Goal: Information Seeking & Learning: Learn about a topic

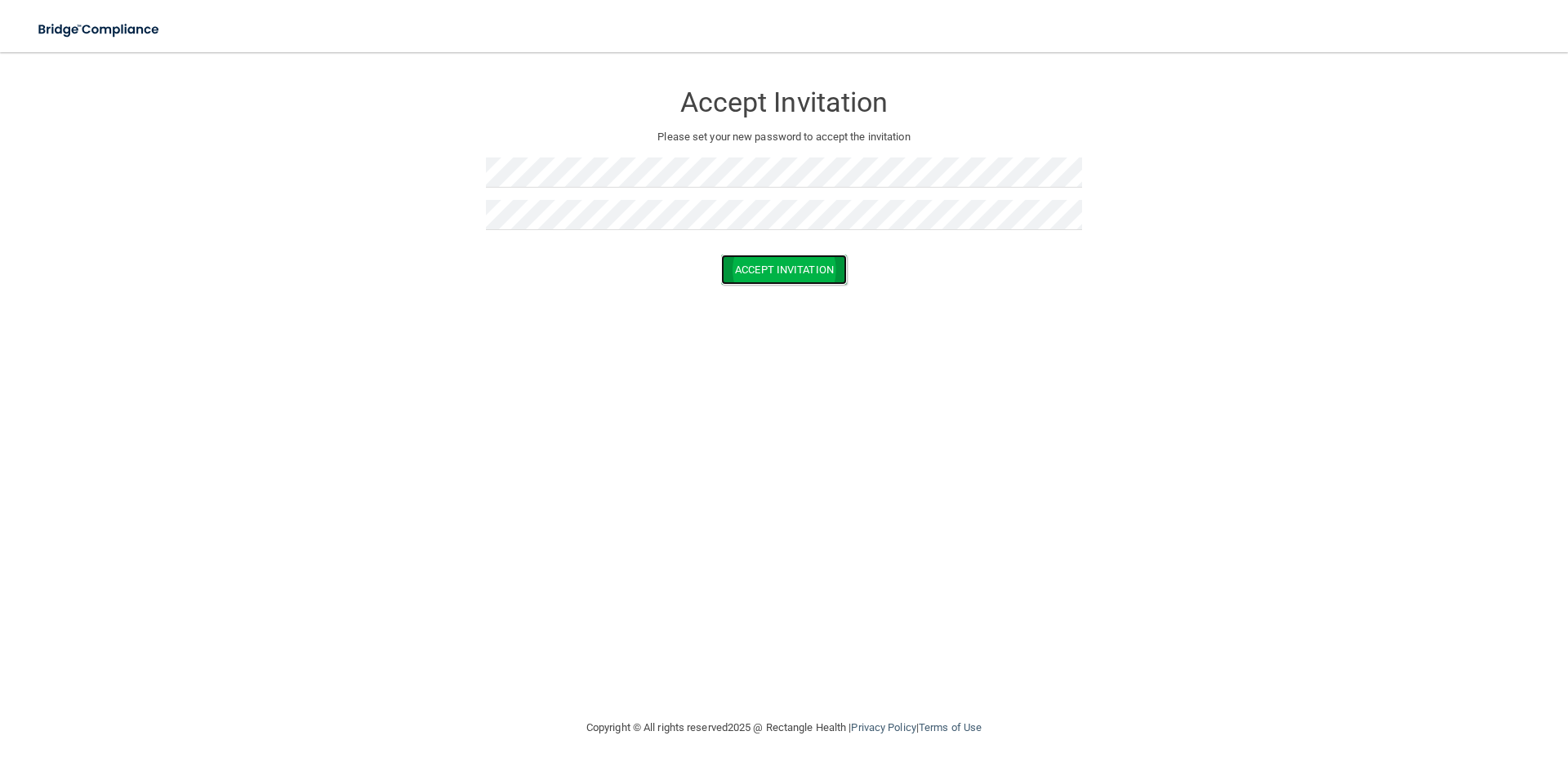
click at [765, 271] on button "Accept Invitation" at bounding box center [784, 269] width 126 height 30
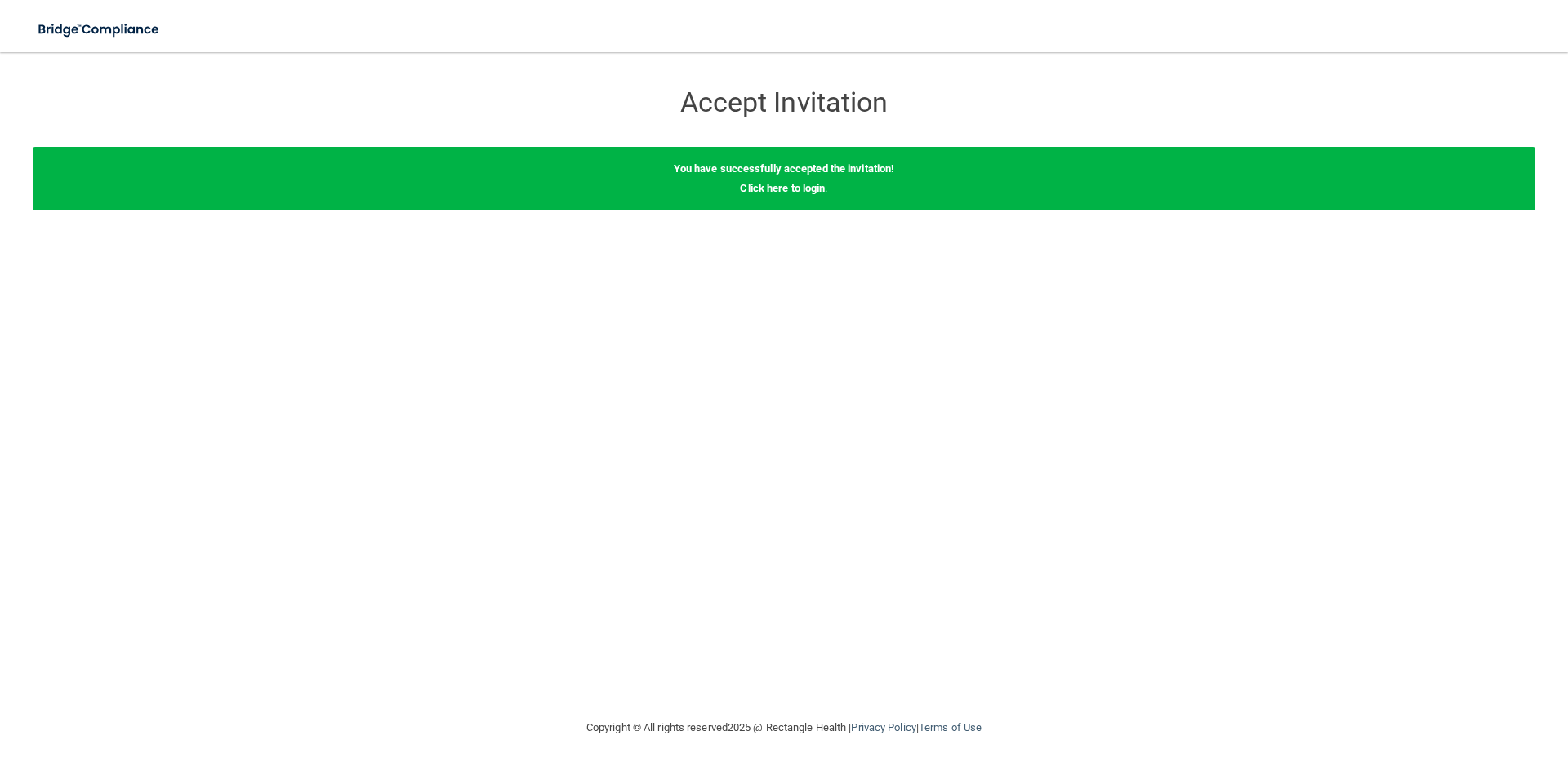
click at [795, 190] on link "Click here to login" at bounding box center [783, 188] width 85 height 13
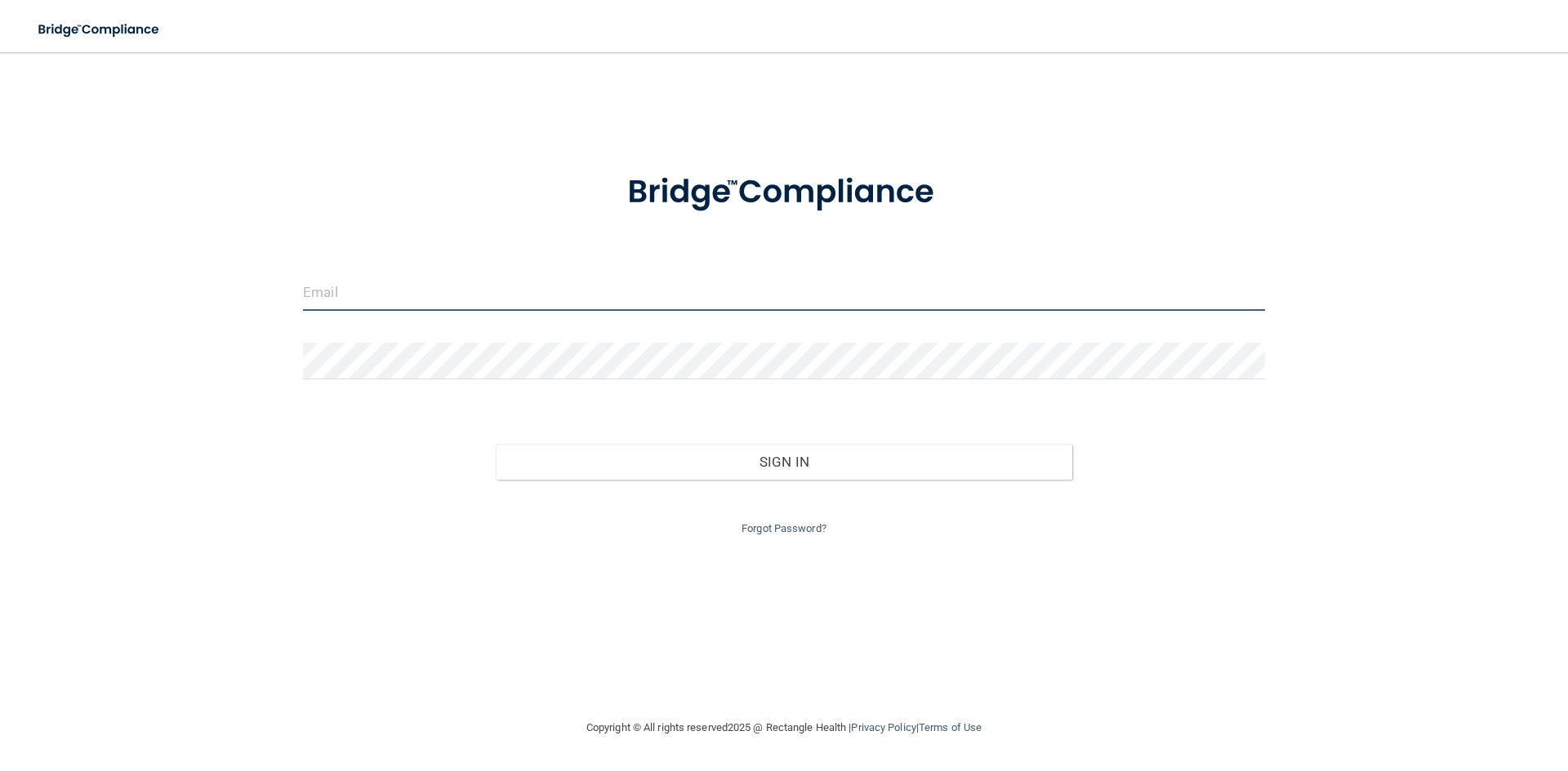
click at [782, 304] on input "email" at bounding box center [784, 293] width 962 height 37
type input "[EMAIL_ADDRESS][PERSON_NAME][DOMAIN_NAME]"
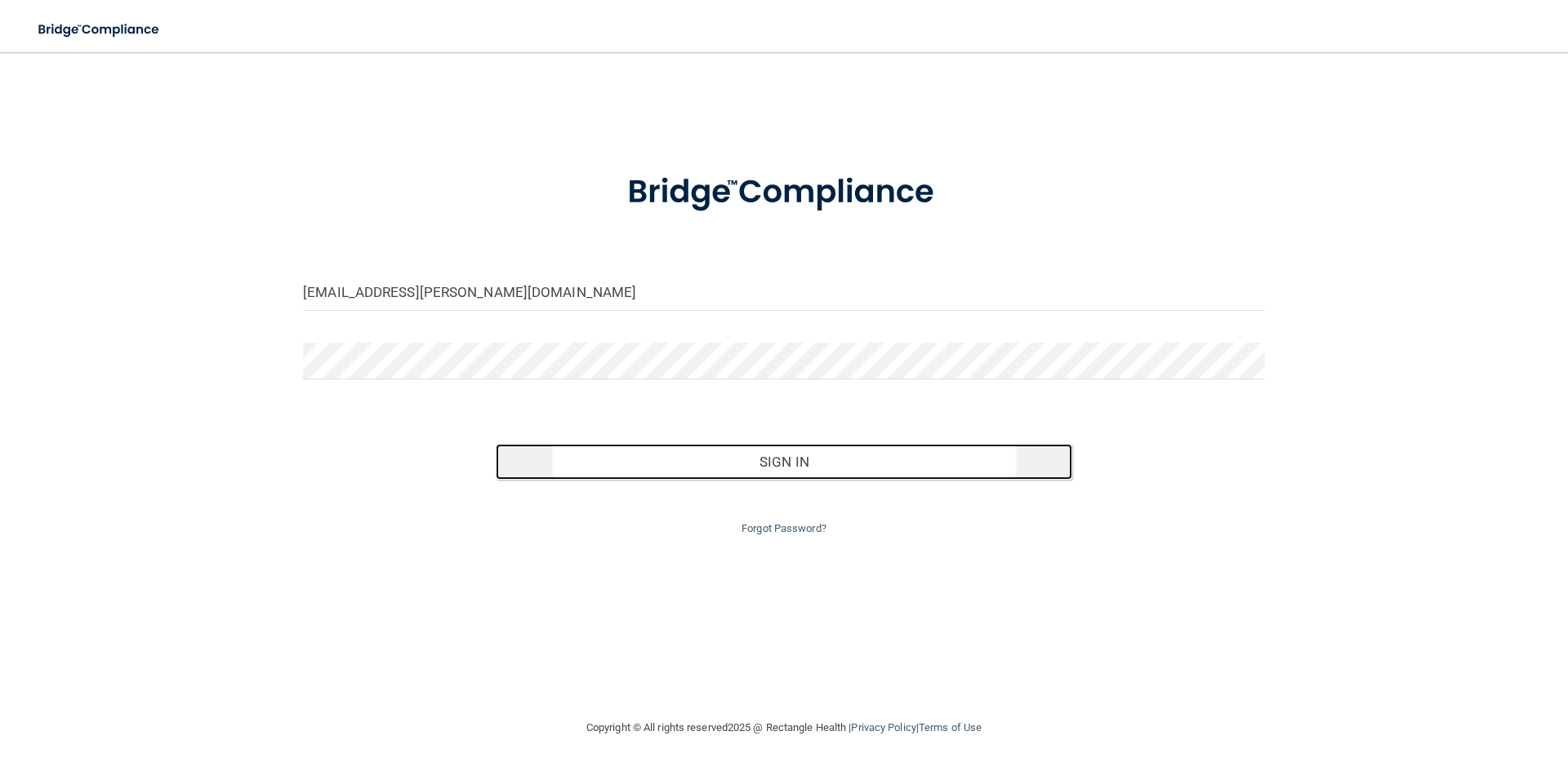
click at [798, 466] on button "Sign In" at bounding box center [785, 461] width 578 height 36
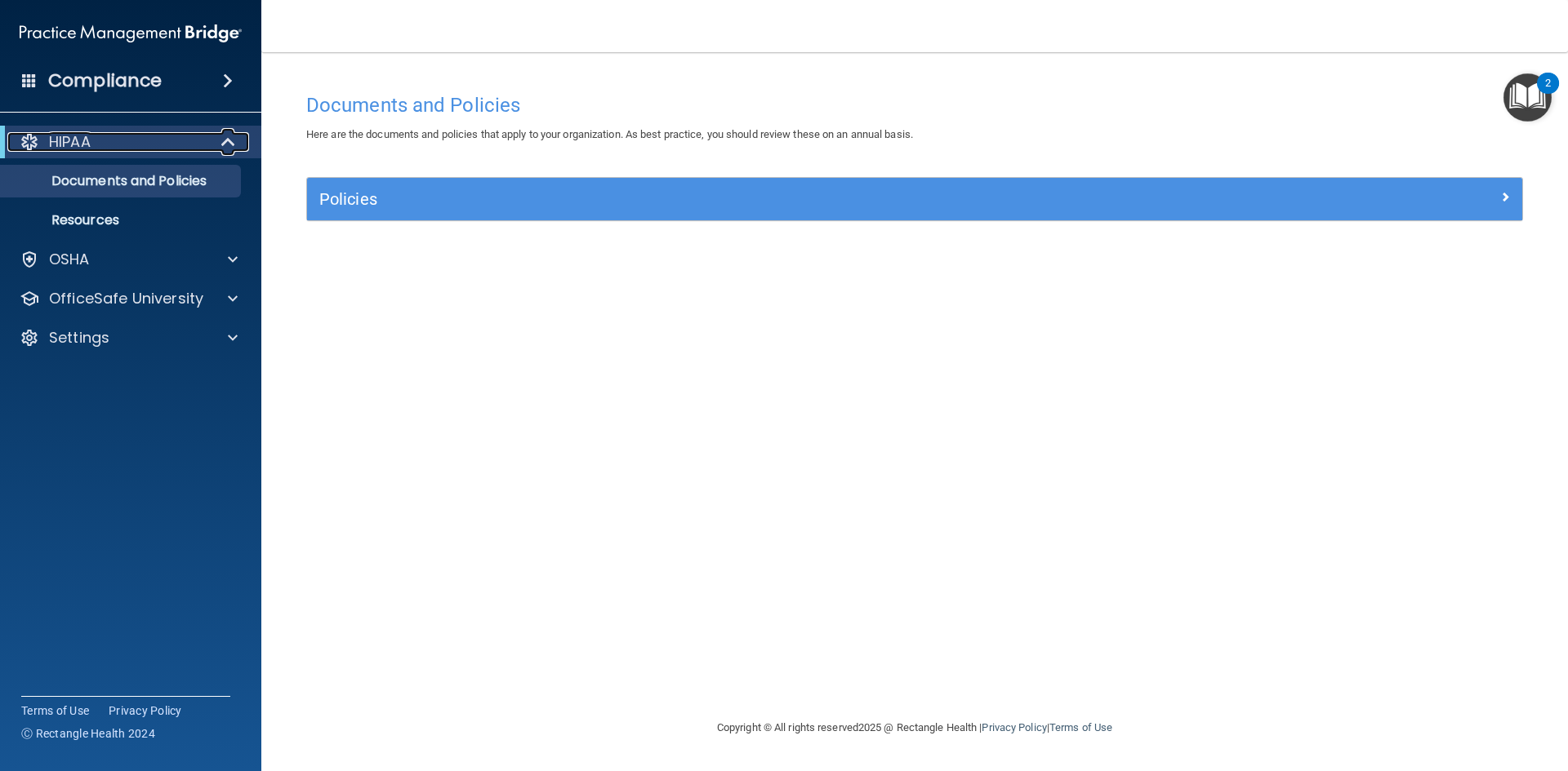
click at [74, 140] on p "HIPAA" at bounding box center [70, 142] width 42 height 19
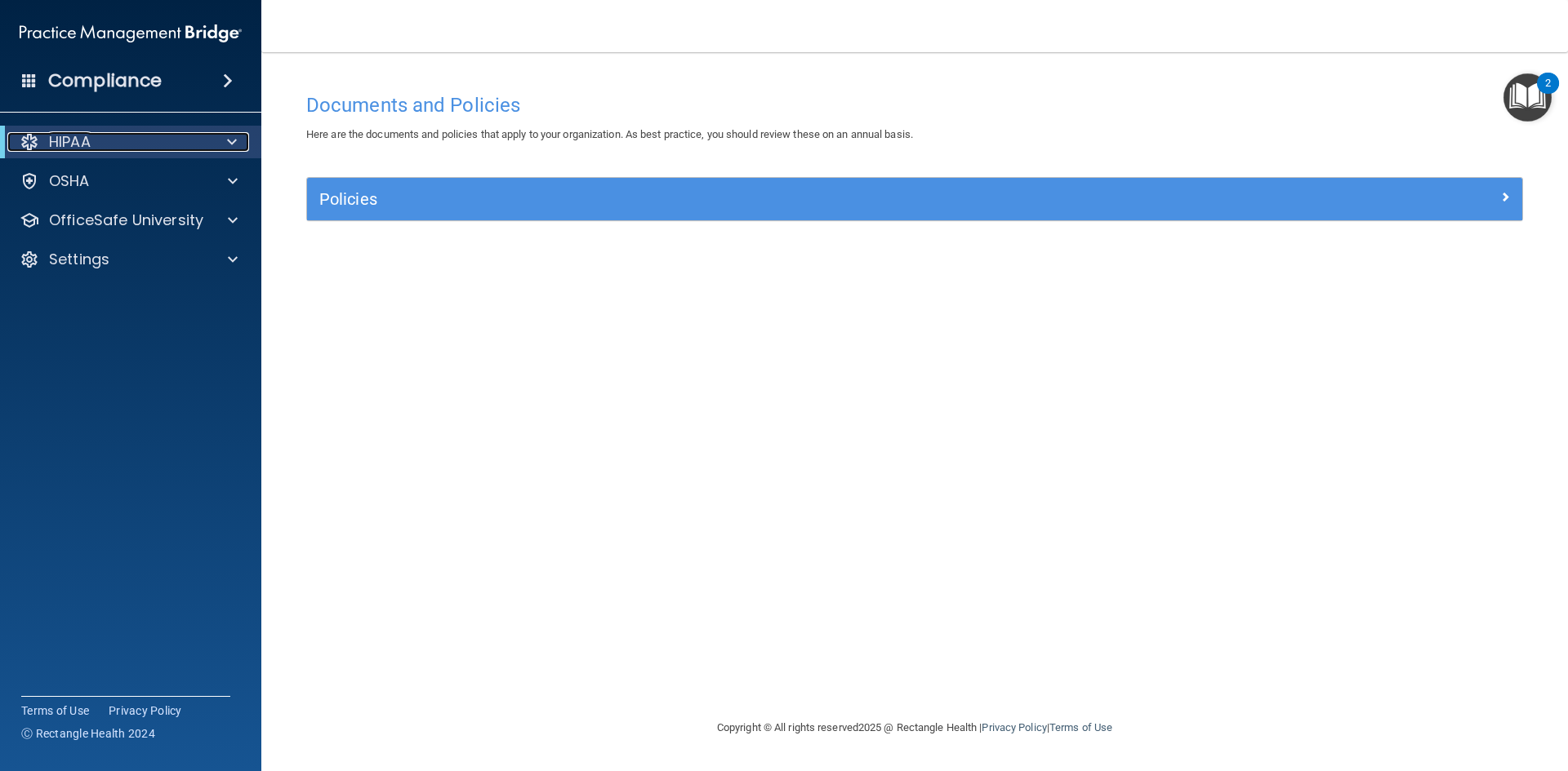
click at [74, 140] on p "HIPAA" at bounding box center [70, 142] width 42 height 19
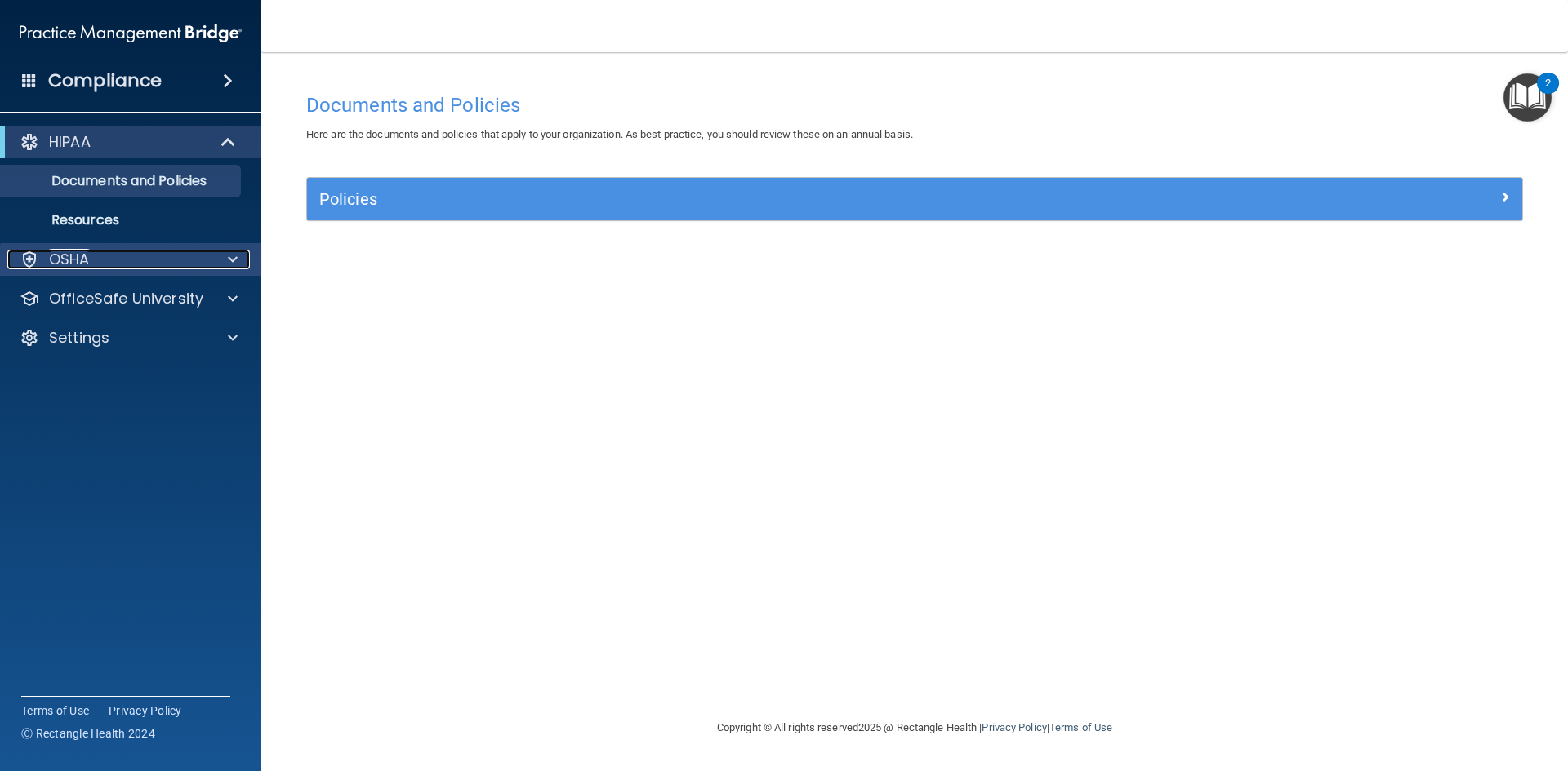
click at [90, 262] on div "OSHA" at bounding box center [109, 260] width 203 height 19
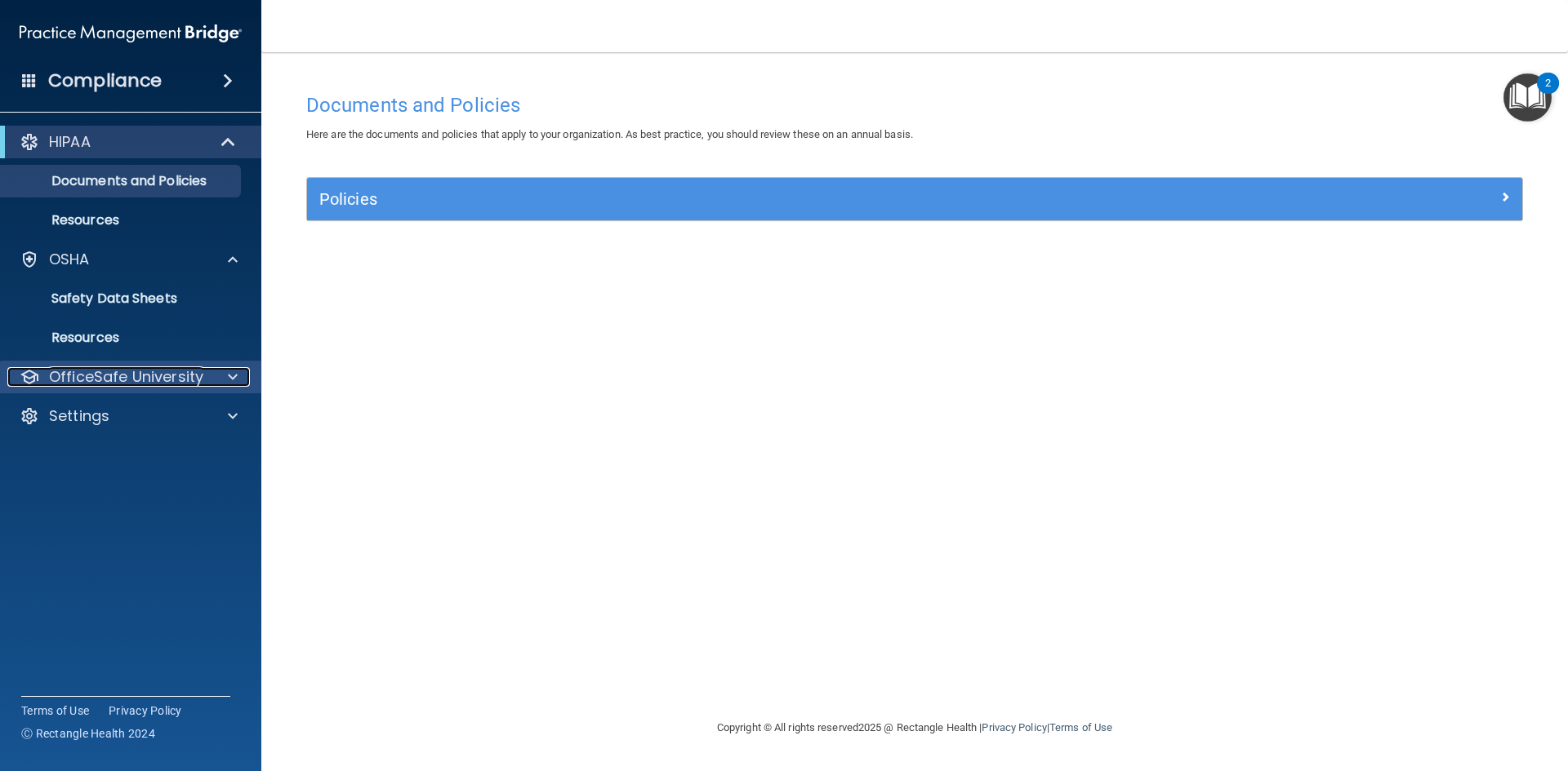
click at [169, 386] on p "OfficeSafe University" at bounding box center [126, 377] width 154 height 19
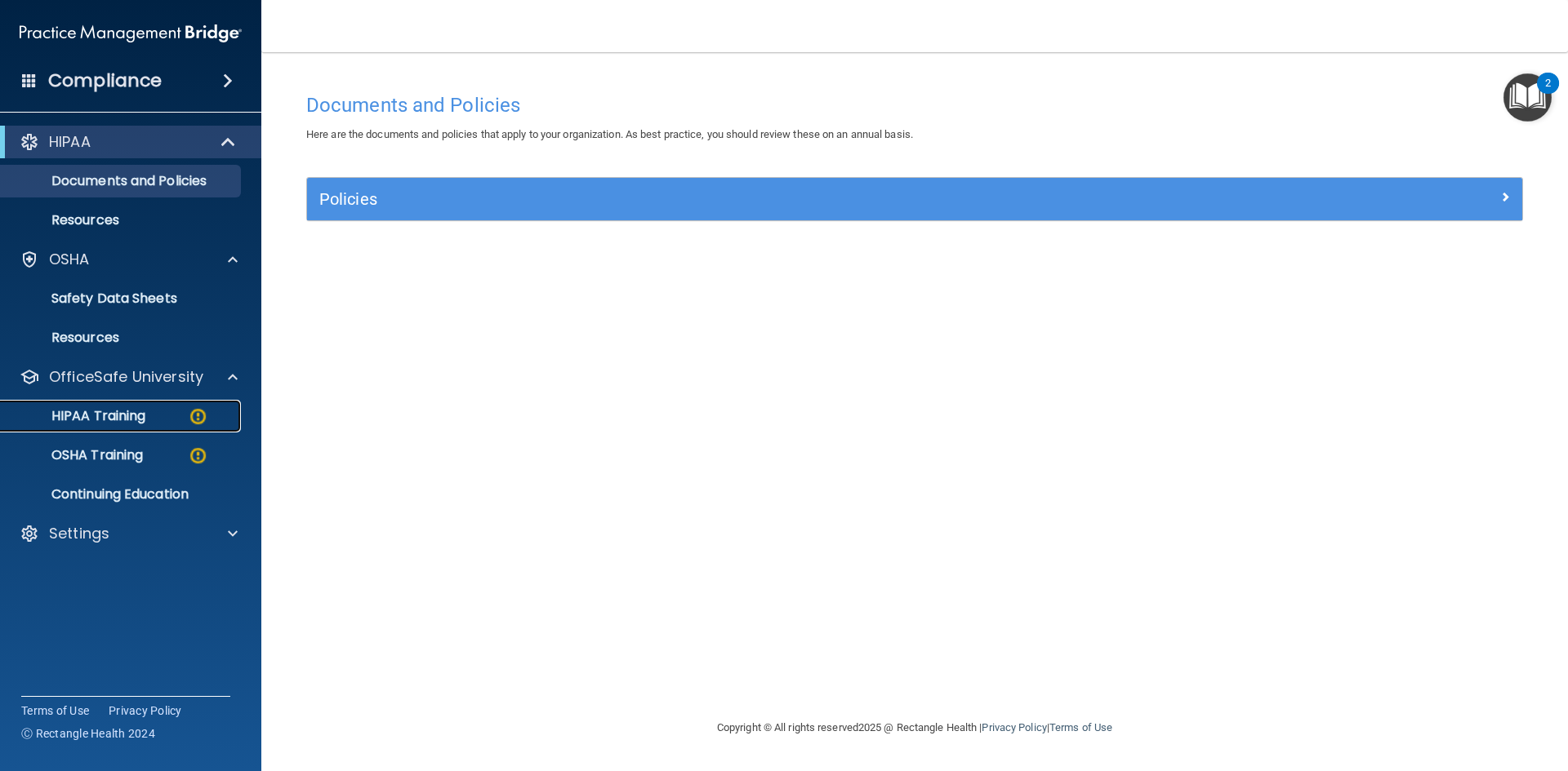
click at [117, 418] on p "HIPAA Training" at bounding box center [78, 416] width 135 height 16
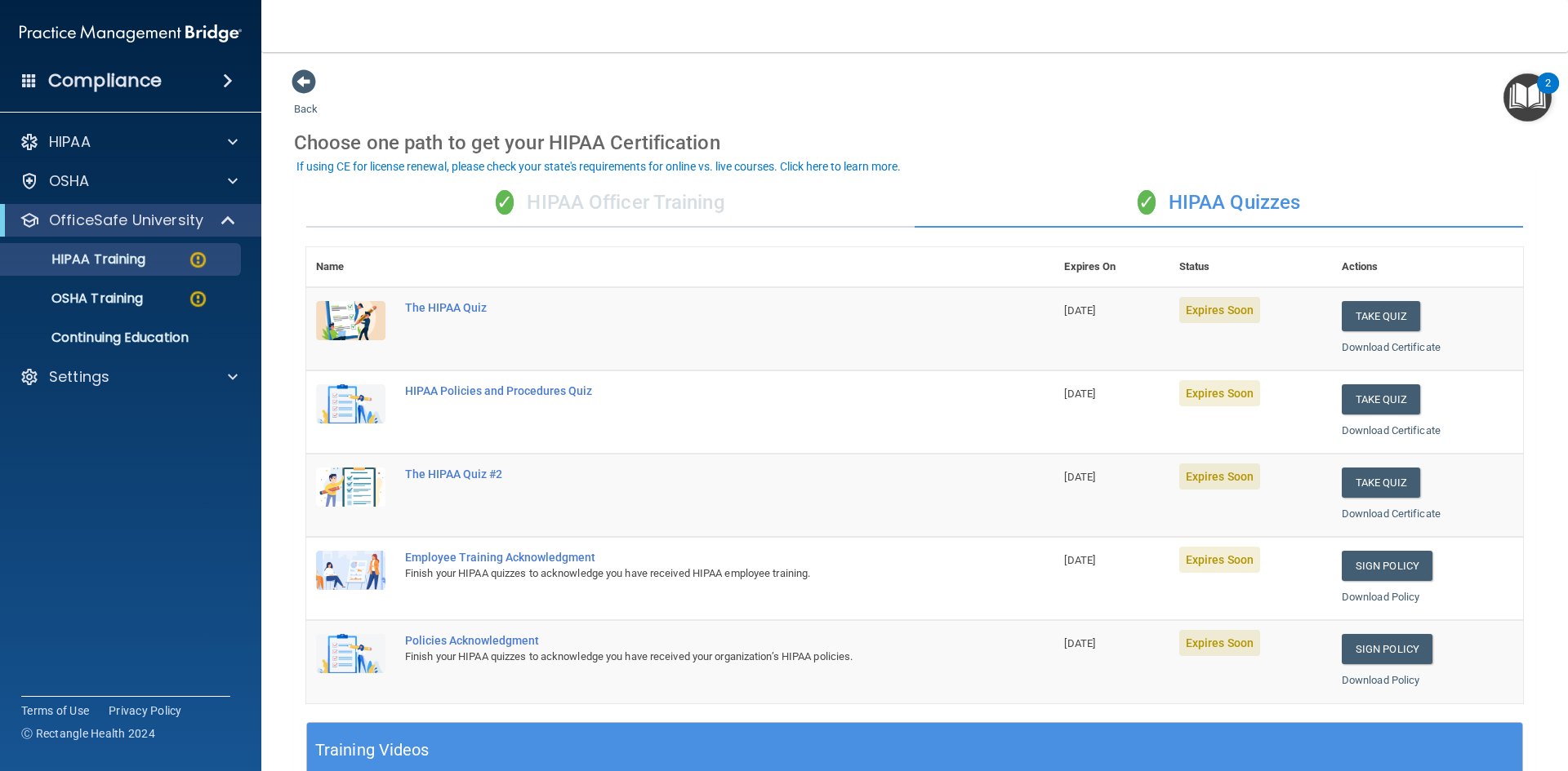
click at [720, 206] on div "✓ HIPAA Officer Training" at bounding box center [611, 203] width 609 height 49
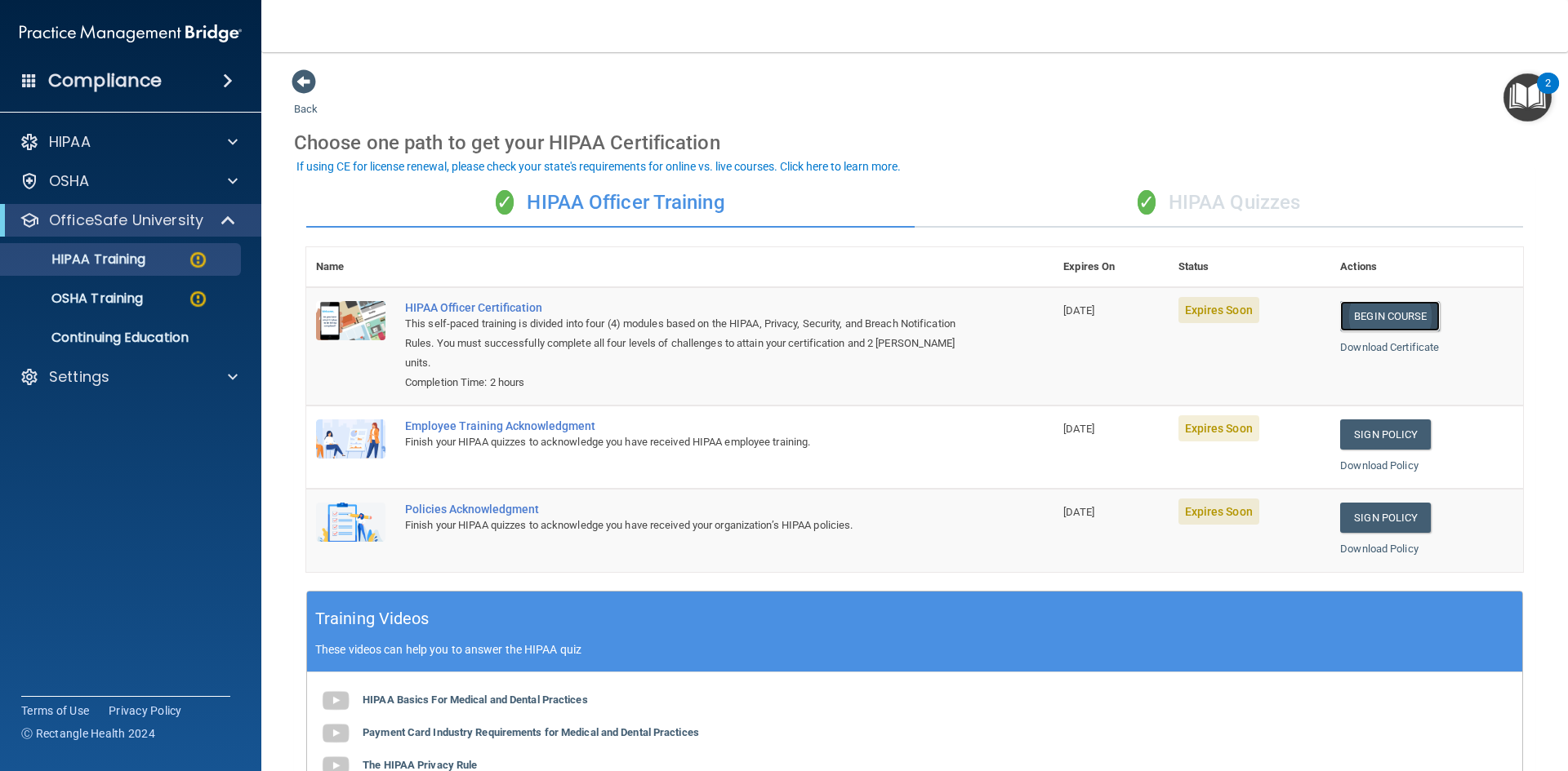
click at [1369, 312] on link "Begin Course" at bounding box center [1390, 316] width 100 height 30
click at [1214, 200] on div "✓ HIPAA Quizzes" at bounding box center [1219, 203] width 609 height 49
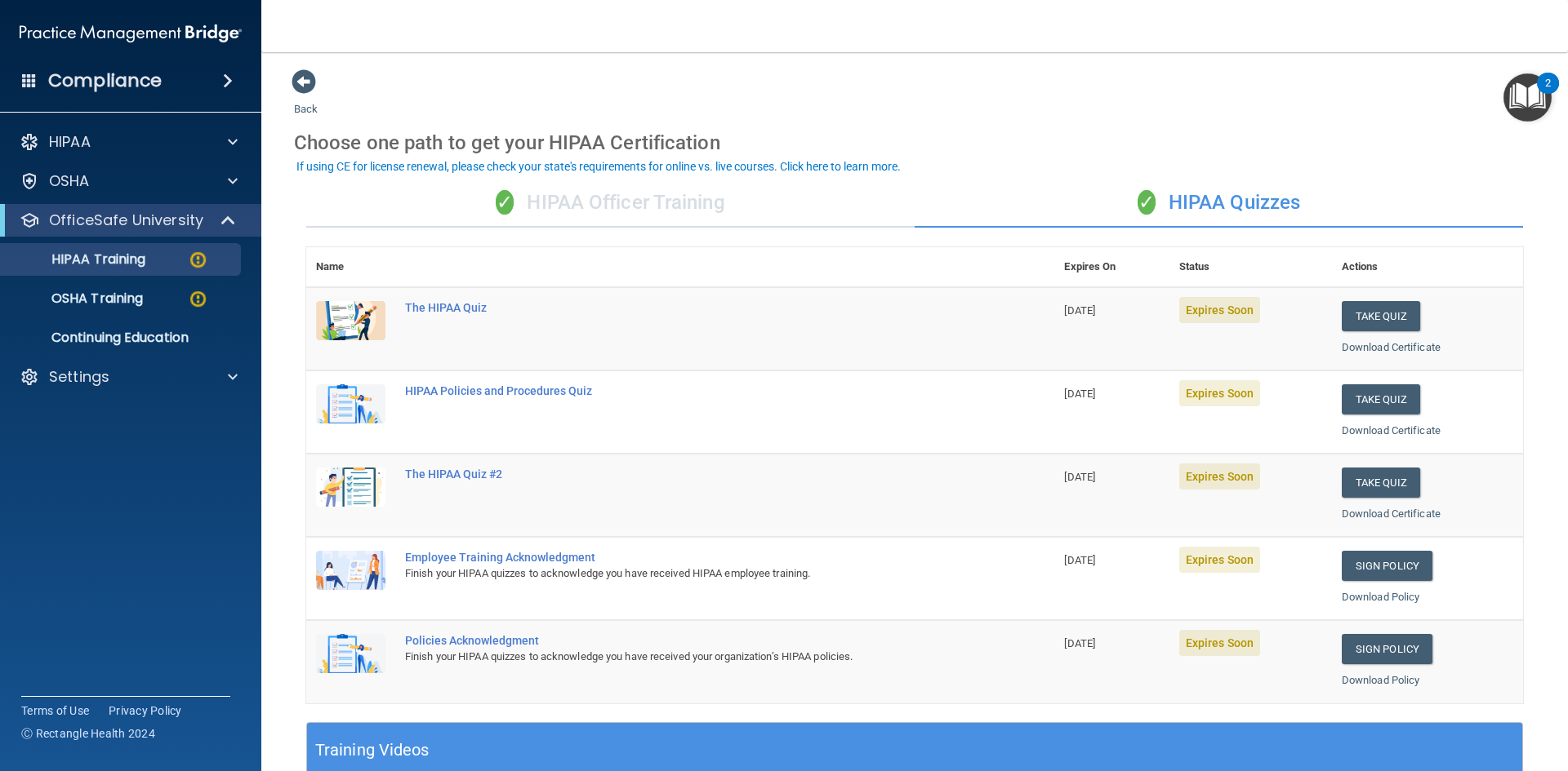
click at [703, 200] on div "✓ HIPAA Officer Training" at bounding box center [611, 203] width 609 height 49
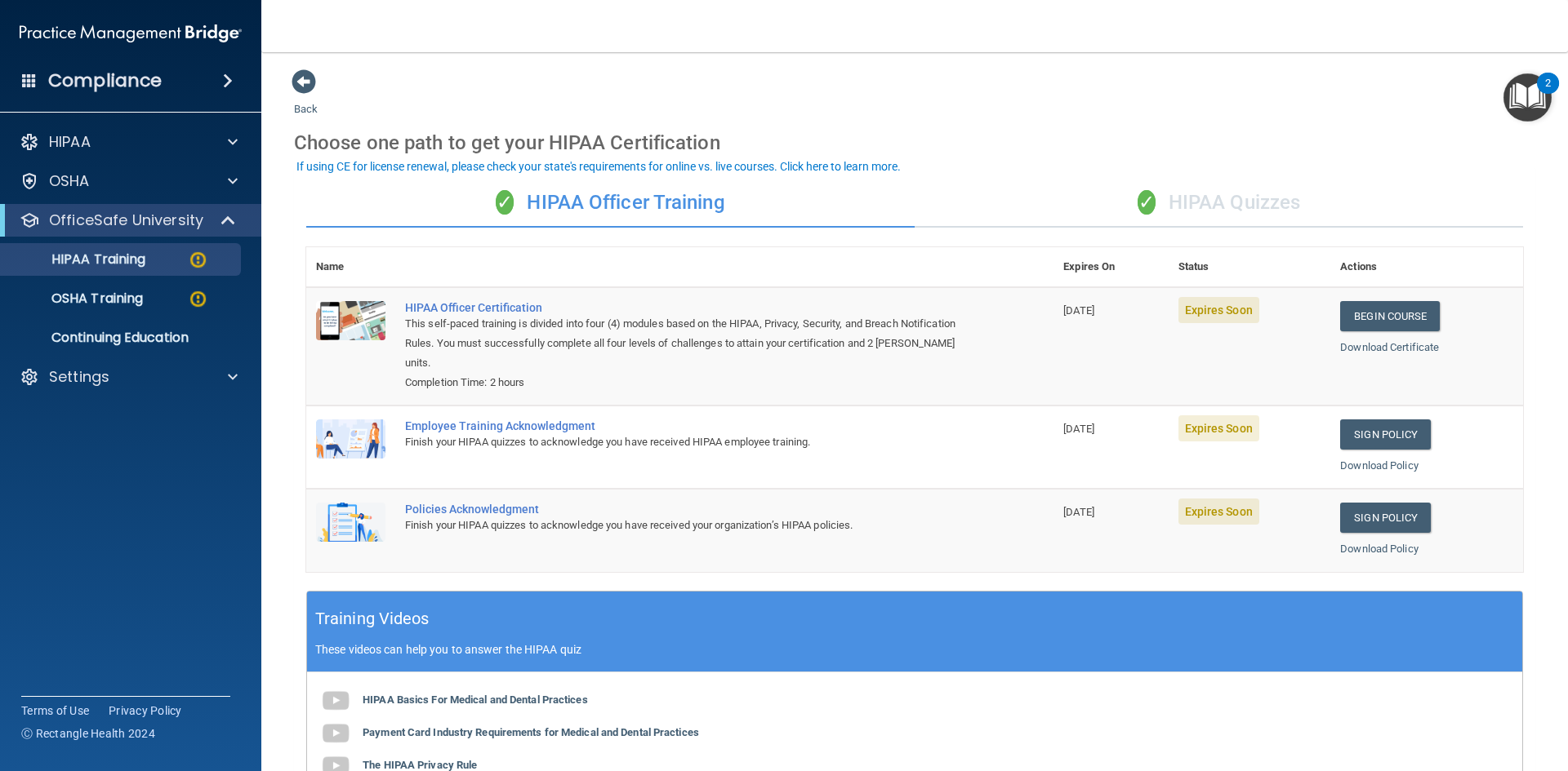
click at [1270, 198] on div "✓ HIPAA Quizzes" at bounding box center [1219, 203] width 609 height 49
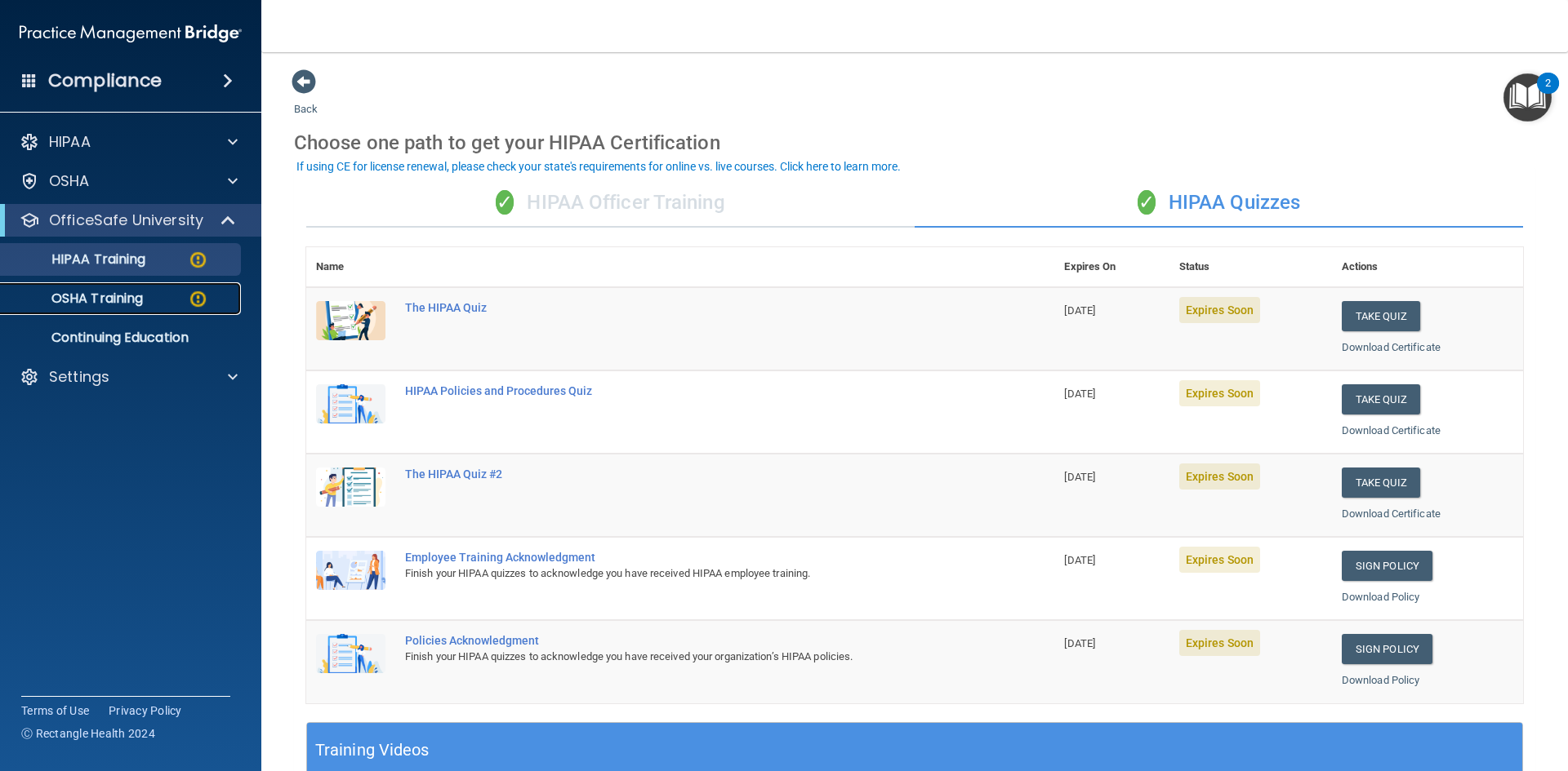
click at [115, 298] on p "OSHA Training" at bounding box center [77, 298] width 133 height 16
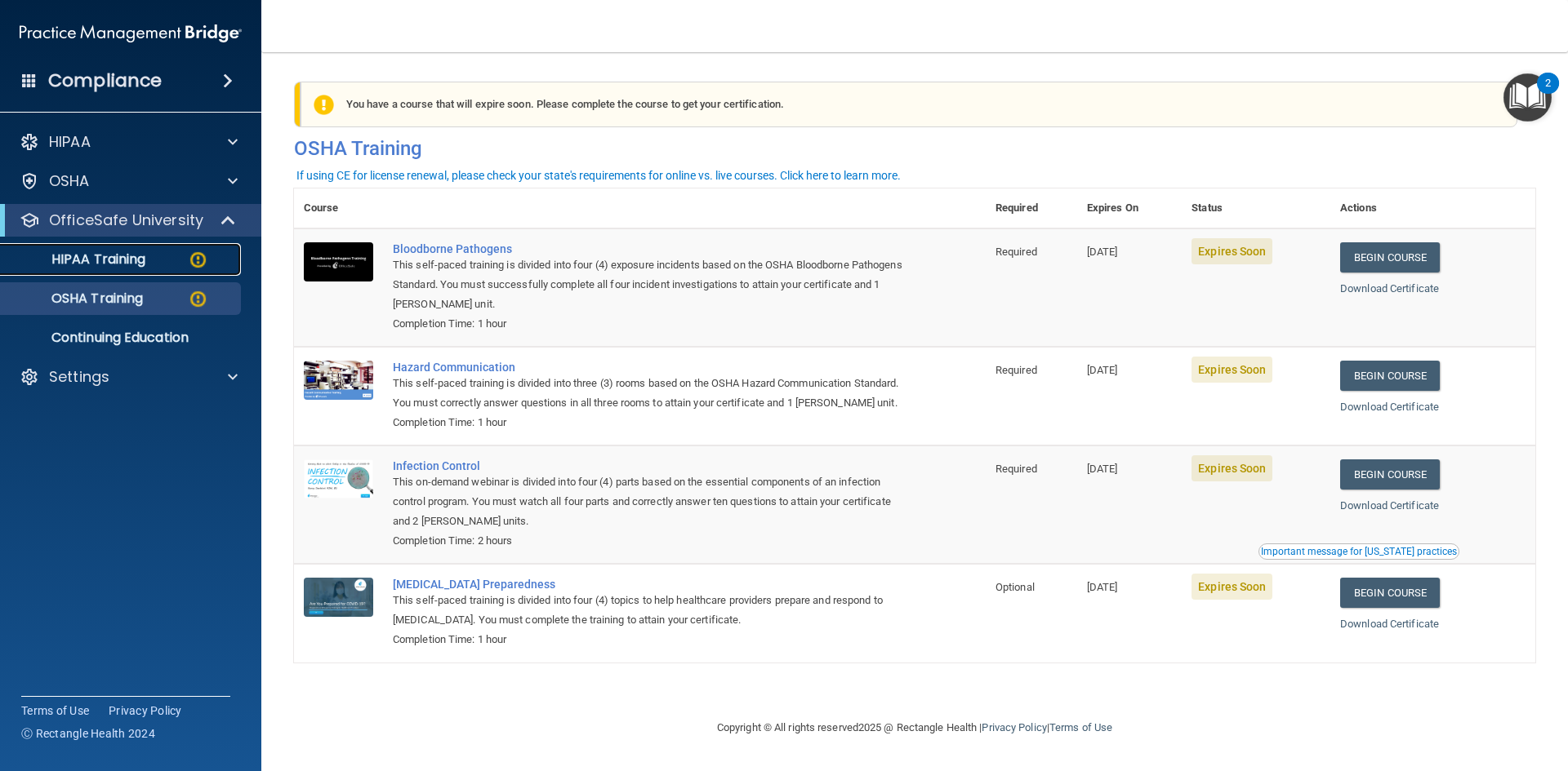
click at [111, 259] on p "HIPAA Training" at bounding box center [78, 260] width 135 height 16
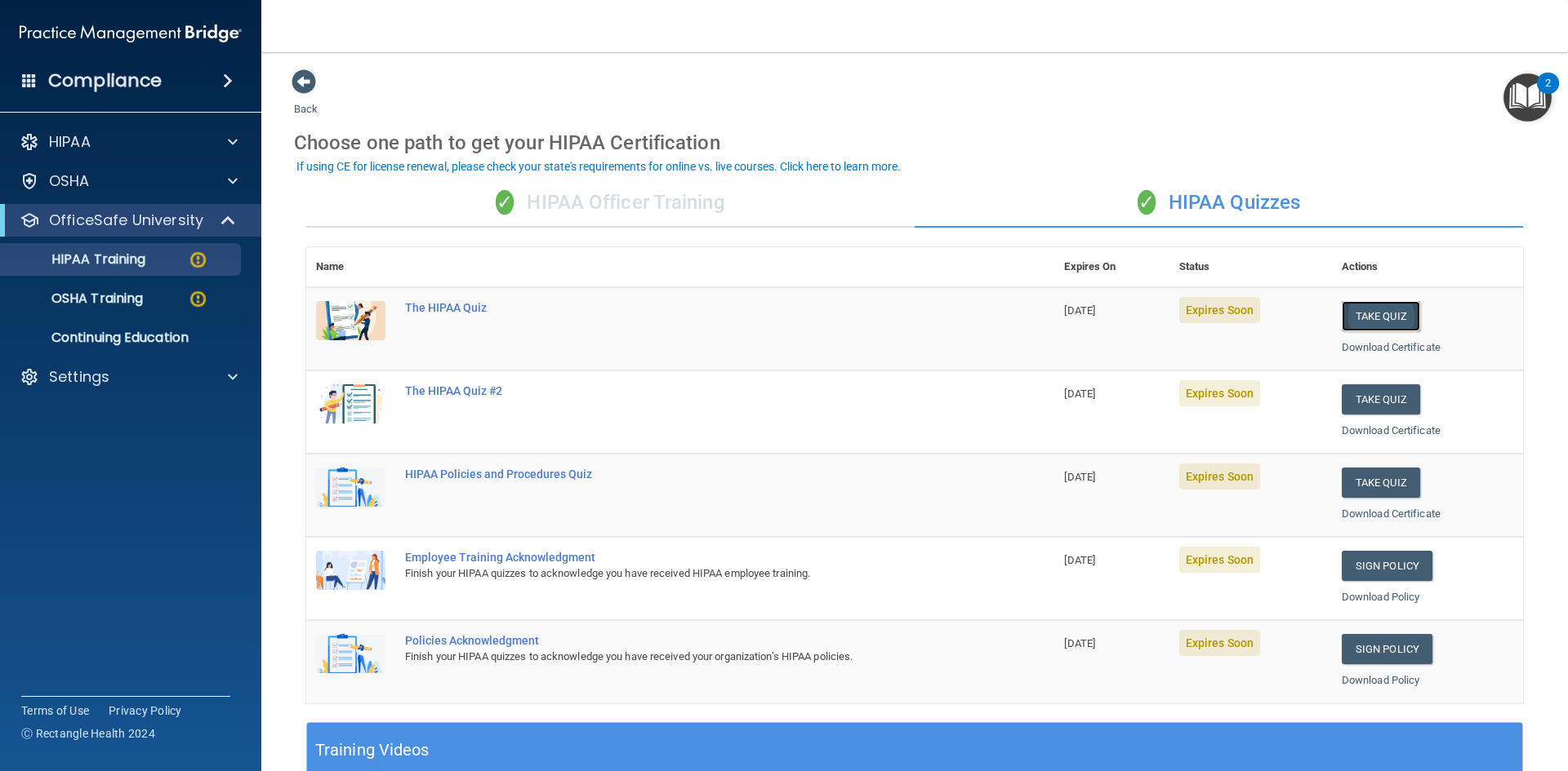
click at [1367, 319] on button "Take Quiz" at bounding box center [1381, 316] width 78 height 30
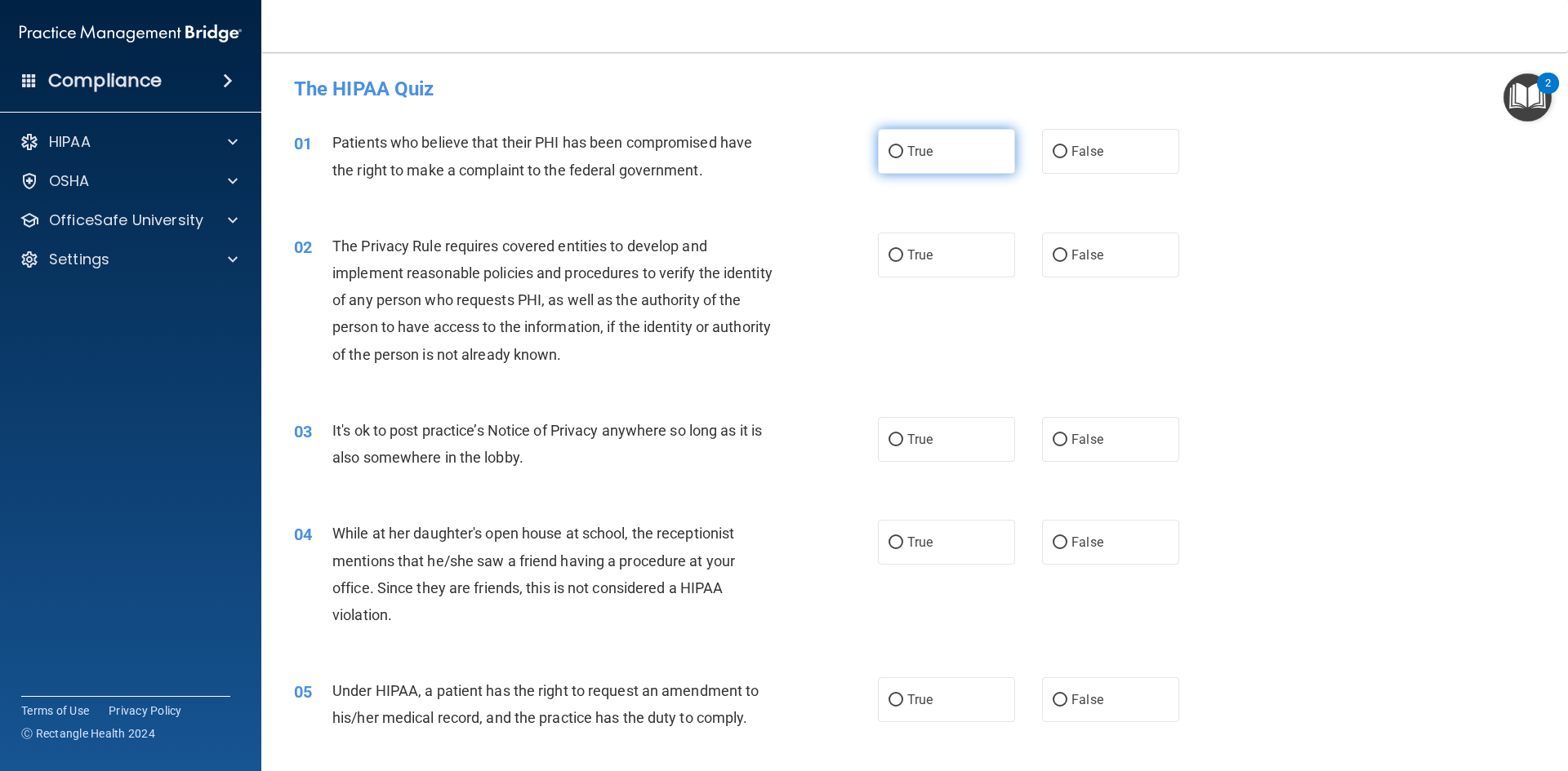
click at [894, 151] on input "True" at bounding box center [895, 152] width 15 height 13
radio input "true"
click at [907, 255] on span "True" at bounding box center [920, 255] width 25 height 15
click at [903, 255] on input "True" at bounding box center [895, 256] width 15 height 13
radio input "true"
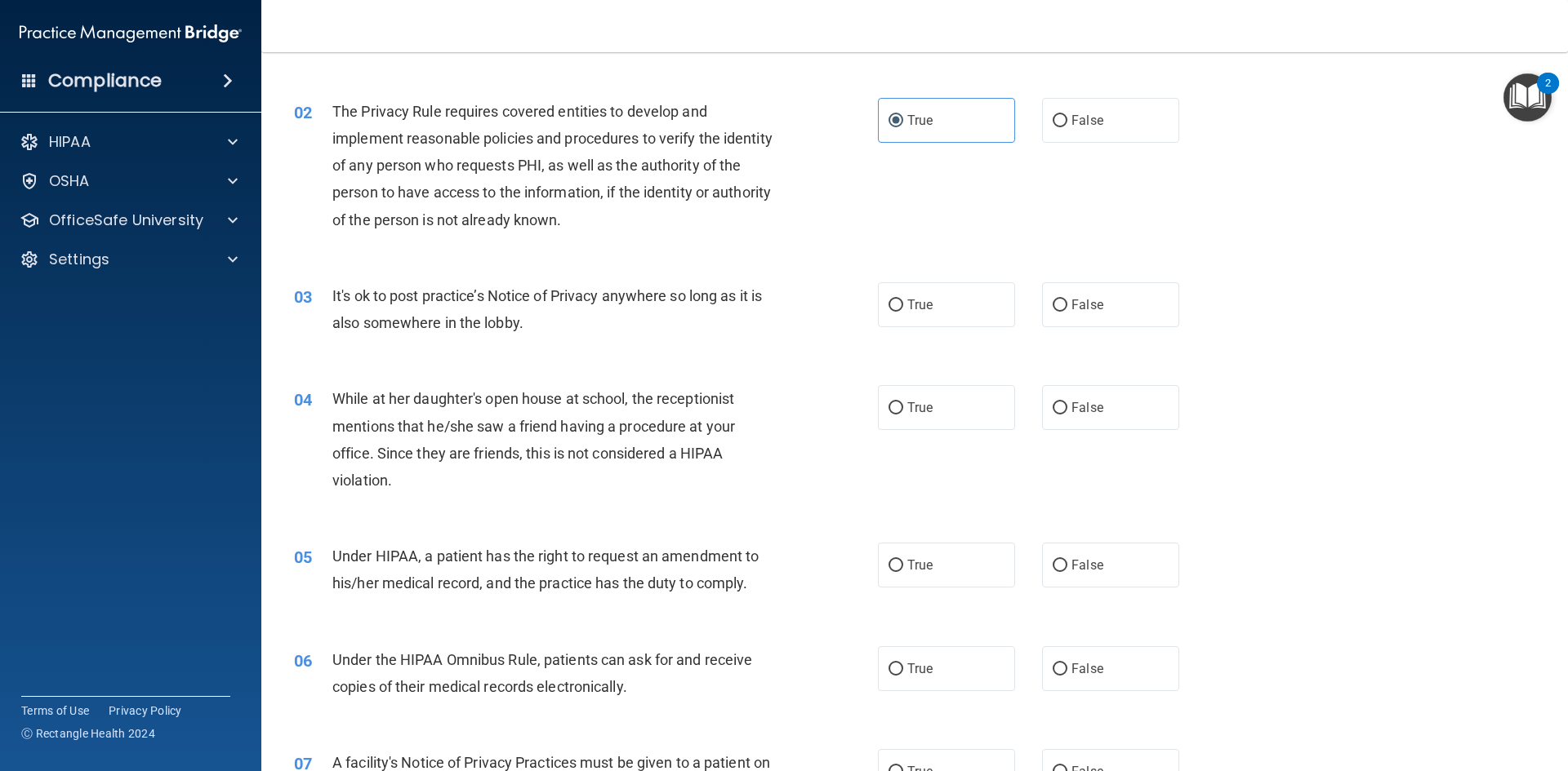
scroll to position [164, 0]
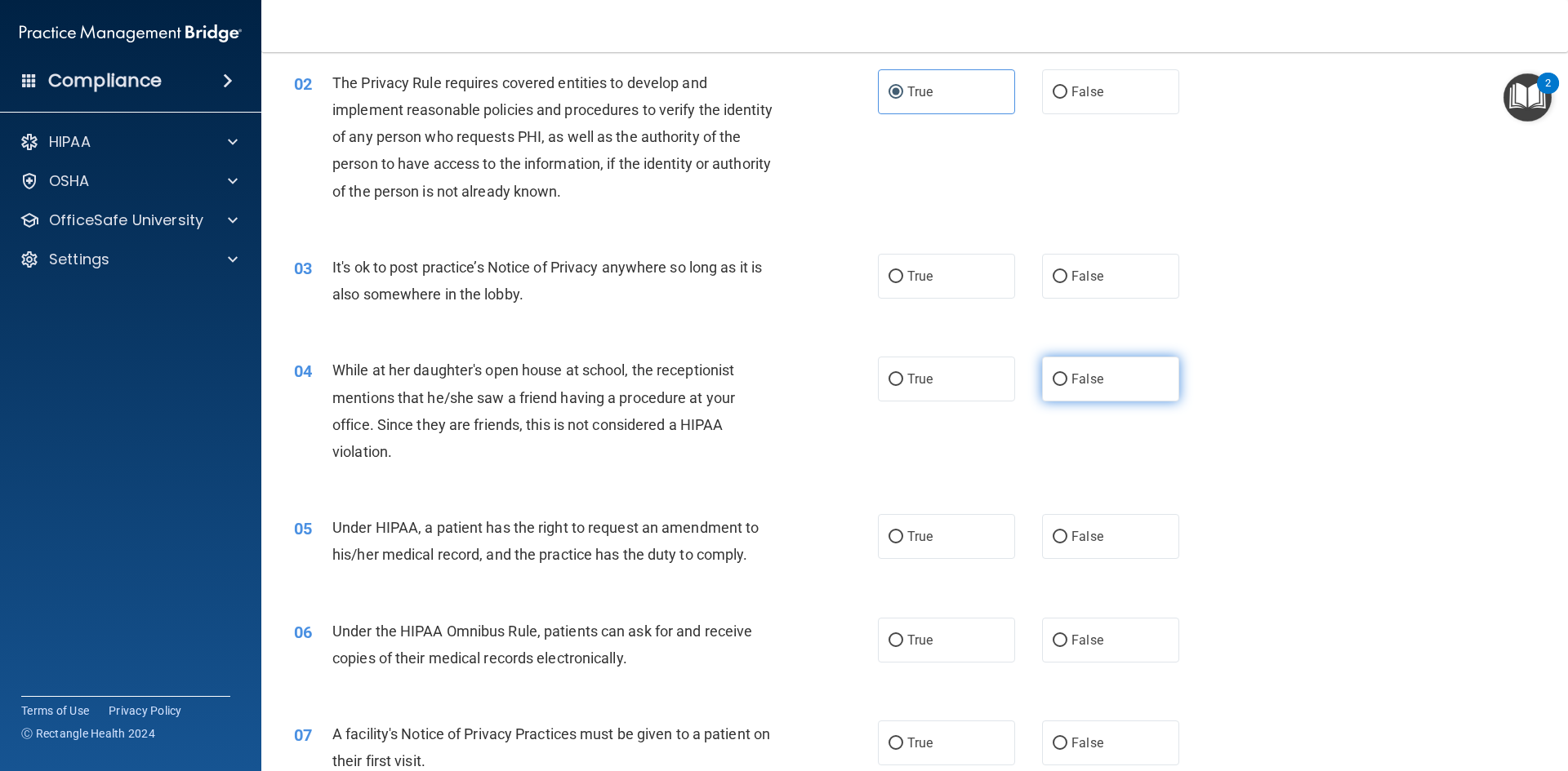
click at [1059, 377] on input "False" at bounding box center [1059, 380] width 15 height 13
radio input "true"
click at [904, 288] on label "True" at bounding box center [947, 276] width 138 height 45
click at [903, 283] on input "True" at bounding box center [895, 277] width 15 height 13
radio input "true"
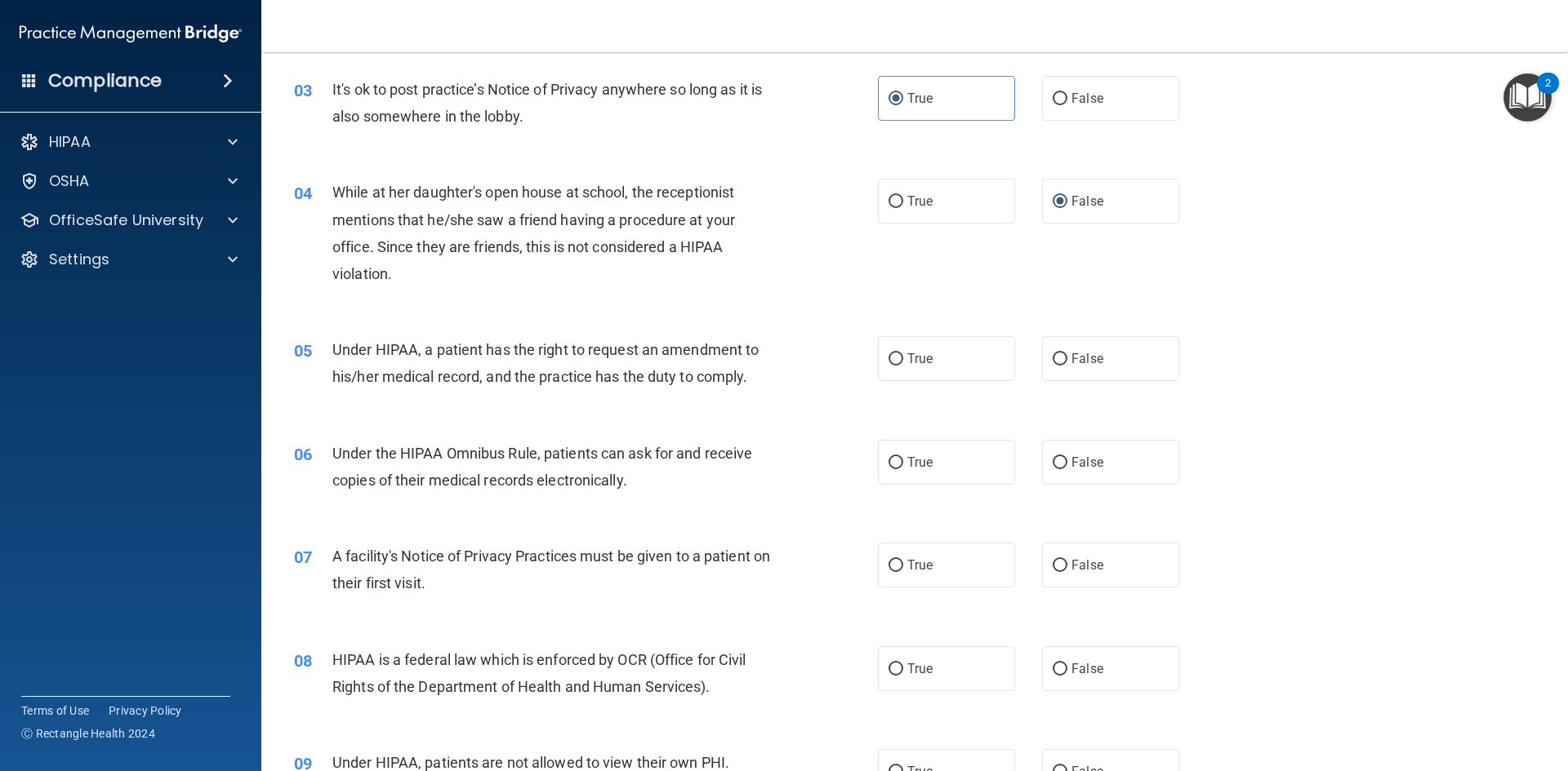
scroll to position [408, 0]
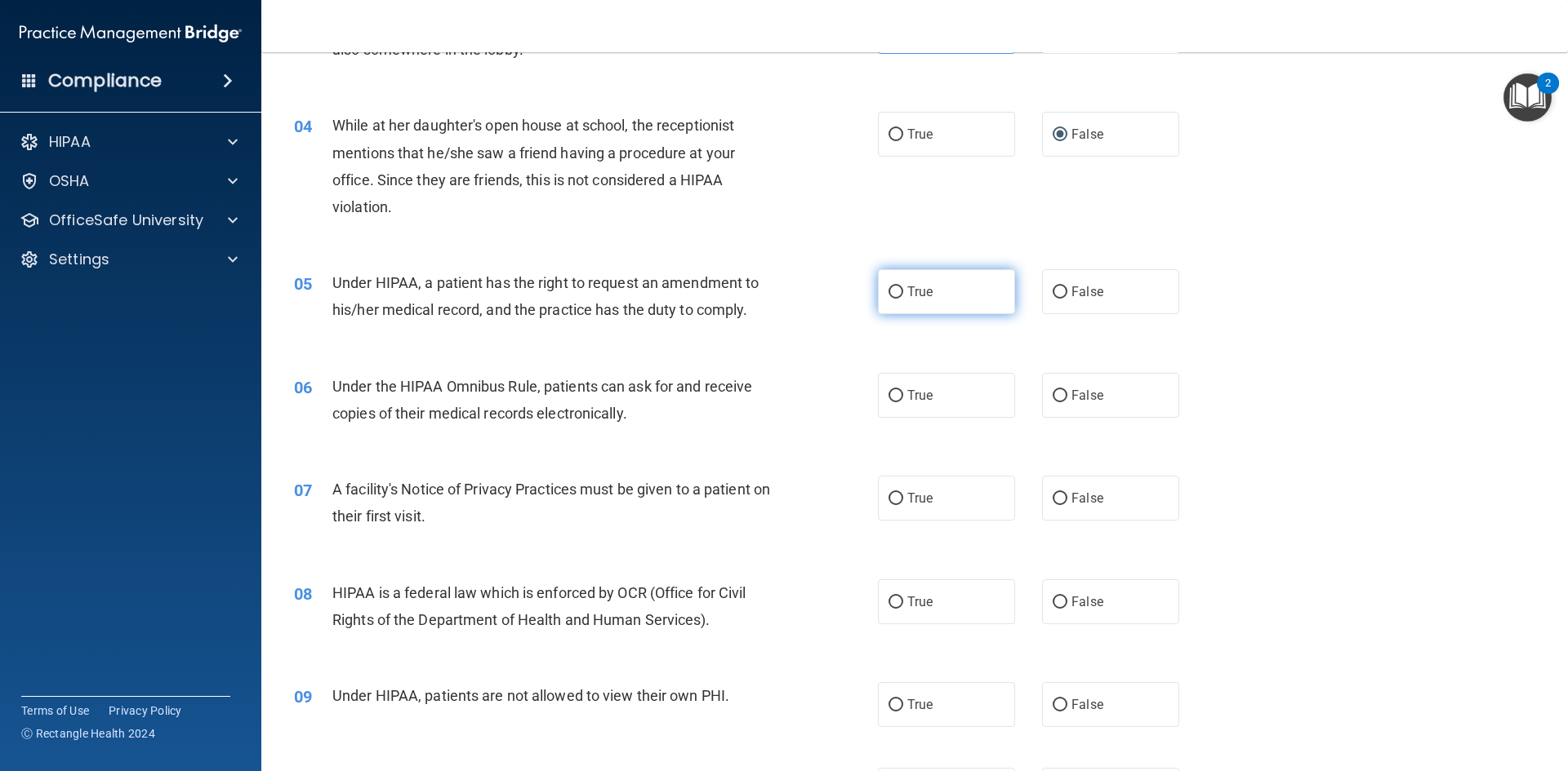
click at [900, 292] on label "True" at bounding box center [947, 292] width 138 height 45
click at [900, 292] on input "True" at bounding box center [895, 293] width 15 height 13
radio input "true"
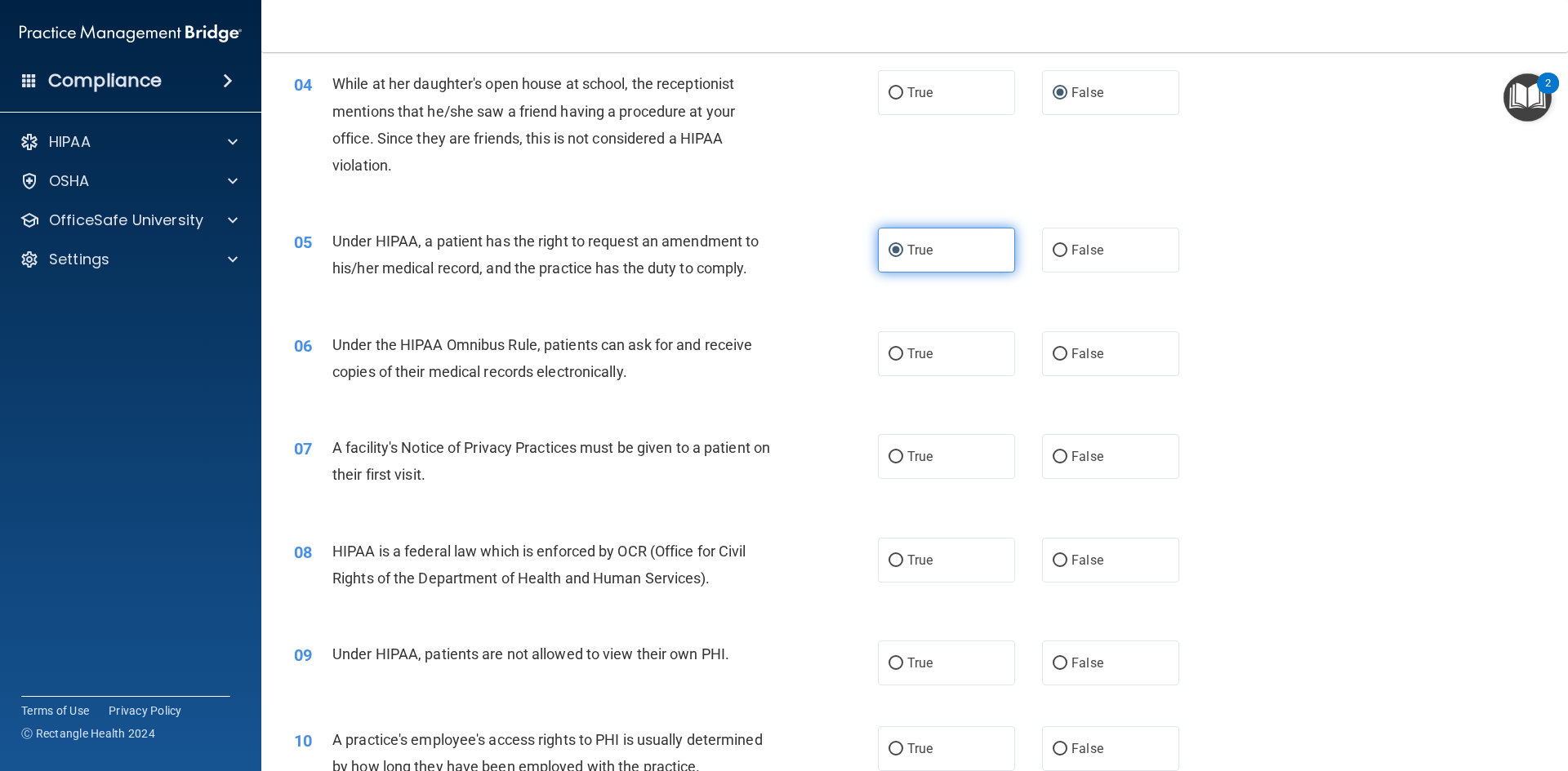
scroll to position [490, 0]
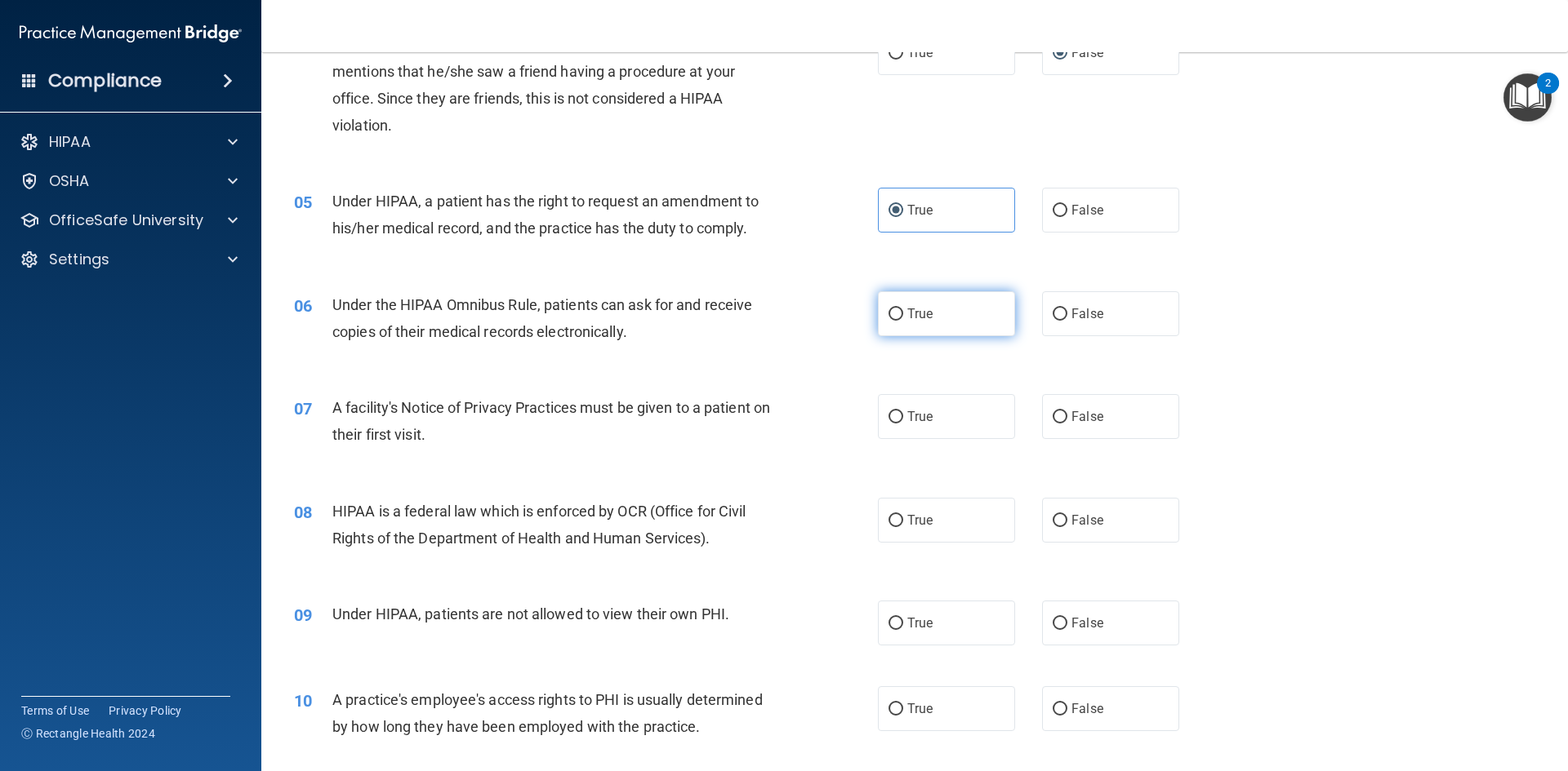
click at [892, 317] on input "True" at bounding box center [895, 315] width 15 height 13
radio input "true"
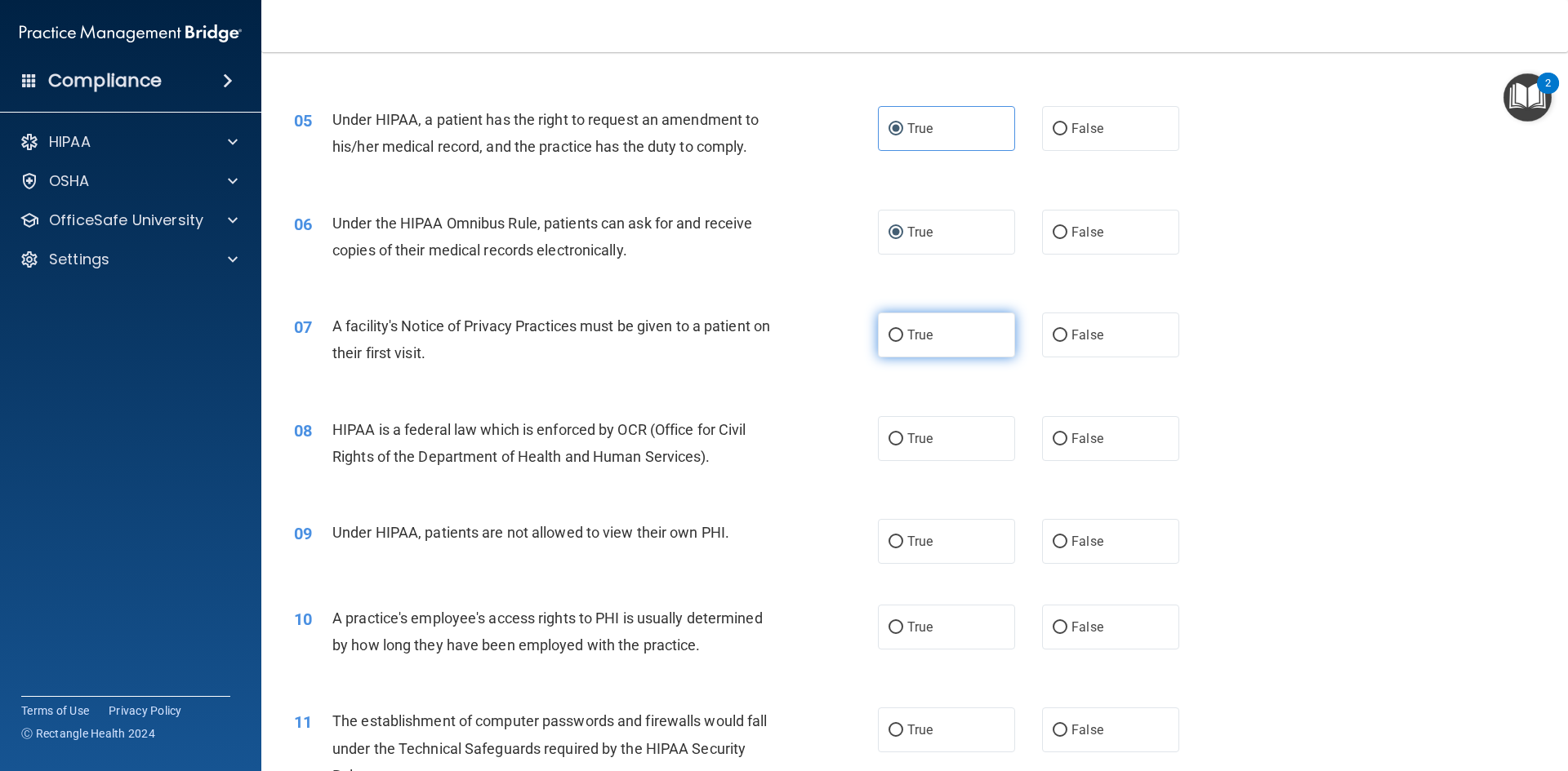
click at [907, 335] on span "True" at bounding box center [920, 335] width 25 height 15
click at [903, 335] on input "True" at bounding box center [895, 335] width 15 height 13
radio input "true"
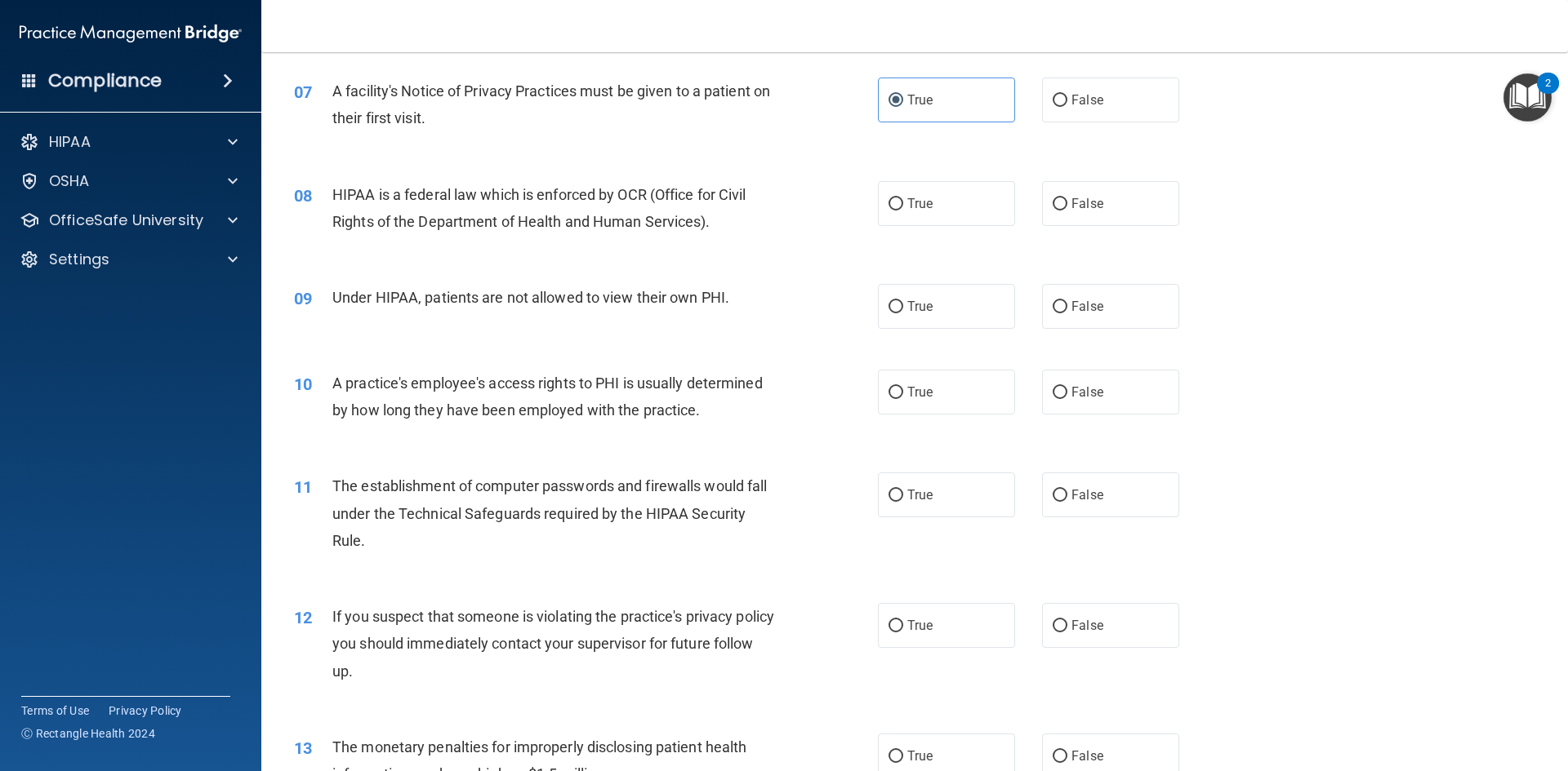
scroll to position [725, 0]
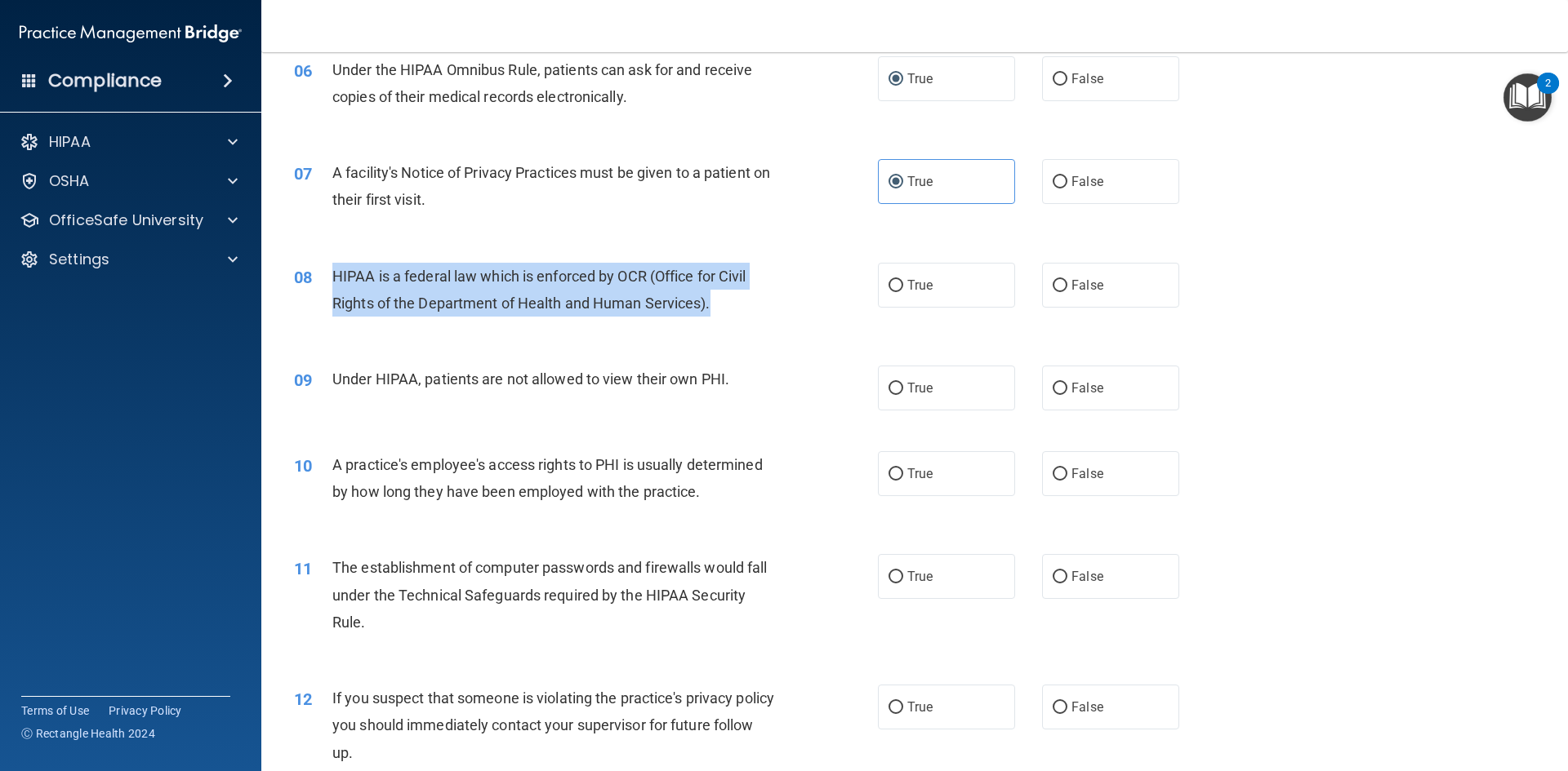
drag, startPoint x: 333, startPoint y: 273, endPoint x: 728, endPoint y: 313, distance: 397.0
click at [728, 313] on div "HIPAA is a federal law which is enforced by OCR (Office for Civil Rights of the…" at bounding box center [560, 290] width 456 height 54
copy span "HIPAA is a federal law which is enforced by OCR (Office for Civil Rights of the…"
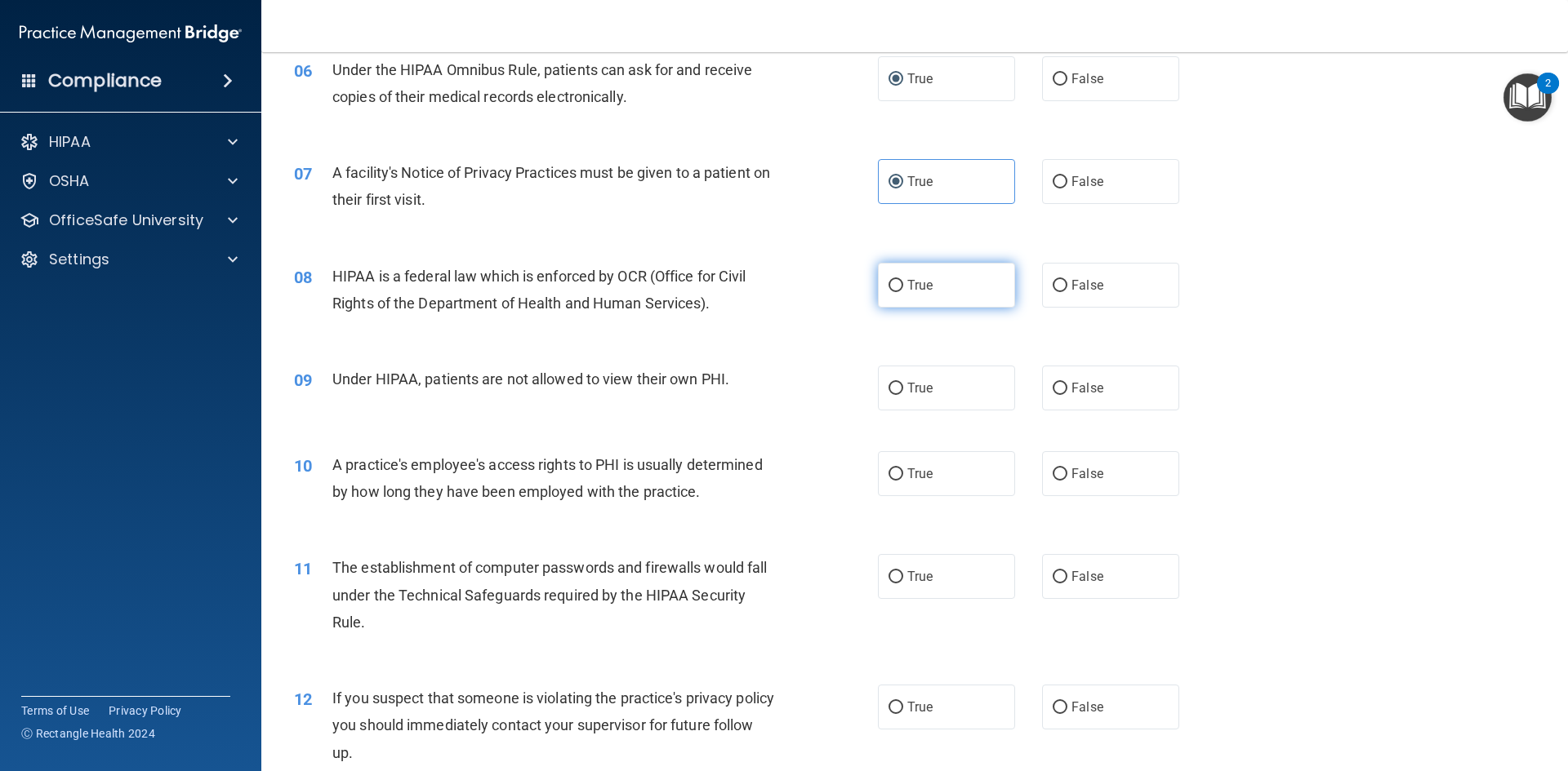
click at [907, 288] on span "True" at bounding box center [920, 286] width 25 height 15
click at [903, 288] on input "True" at bounding box center [895, 286] width 15 height 13
radio input "true"
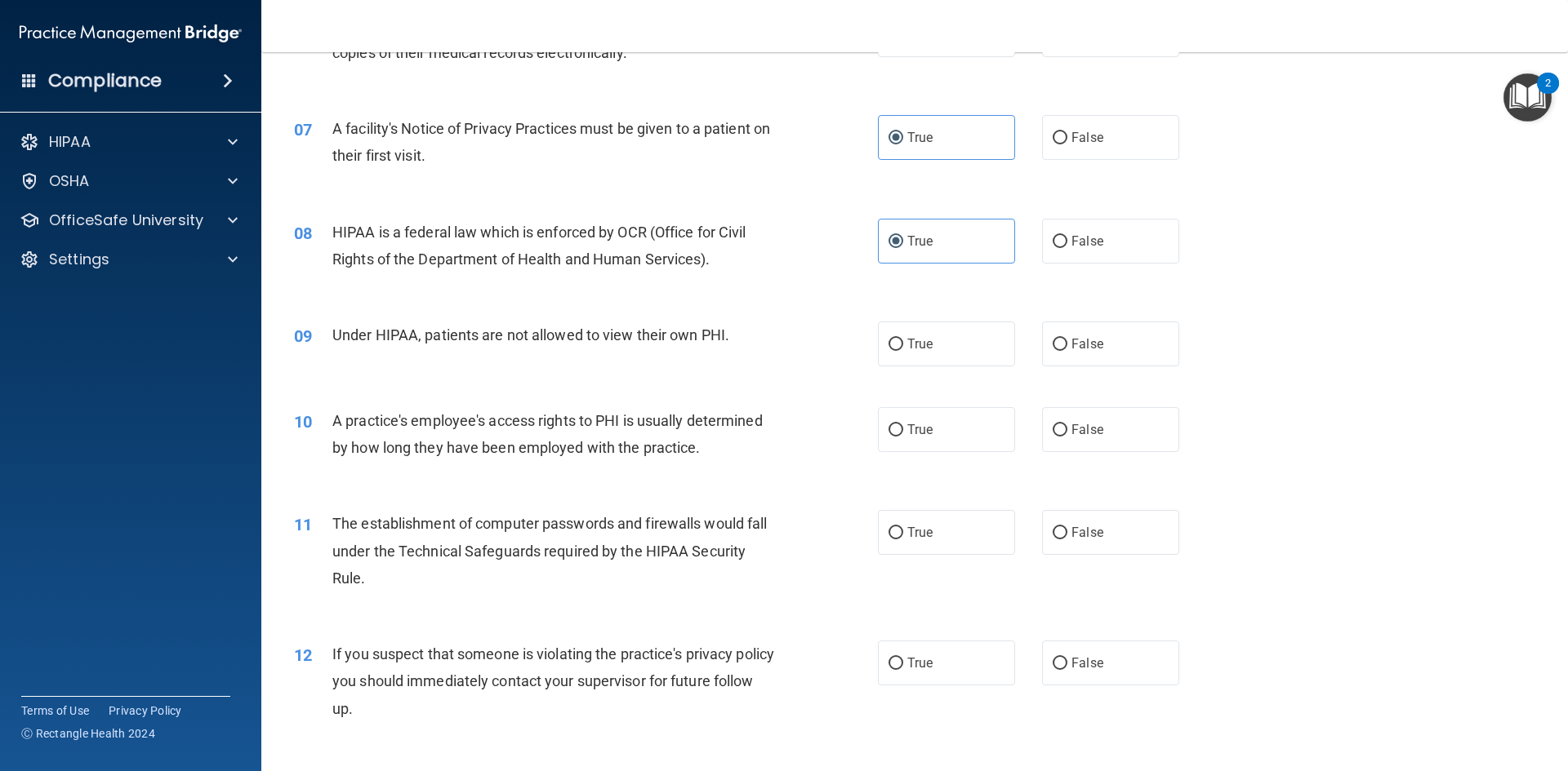
scroll to position [807, 0]
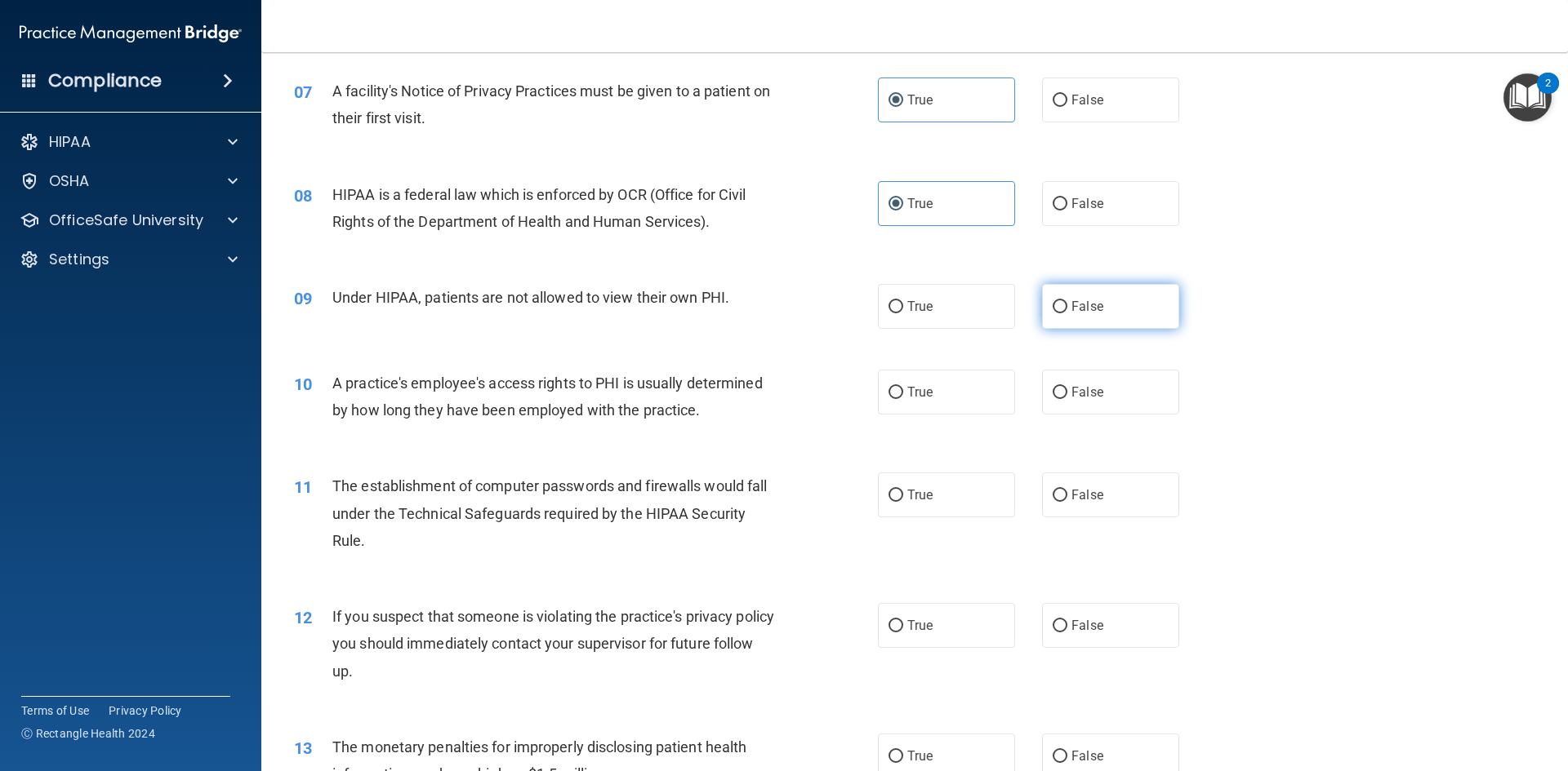
click at [1089, 315] on label "False" at bounding box center [1111, 306] width 138 height 45
click at [1068, 314] on input "False" at bounding box center [1059, 307] width 15 height 13
radio input "true"
click at [1055, 398] on input "False" at bounding box center [1059, 392] width 15 height 13
radio input "true"
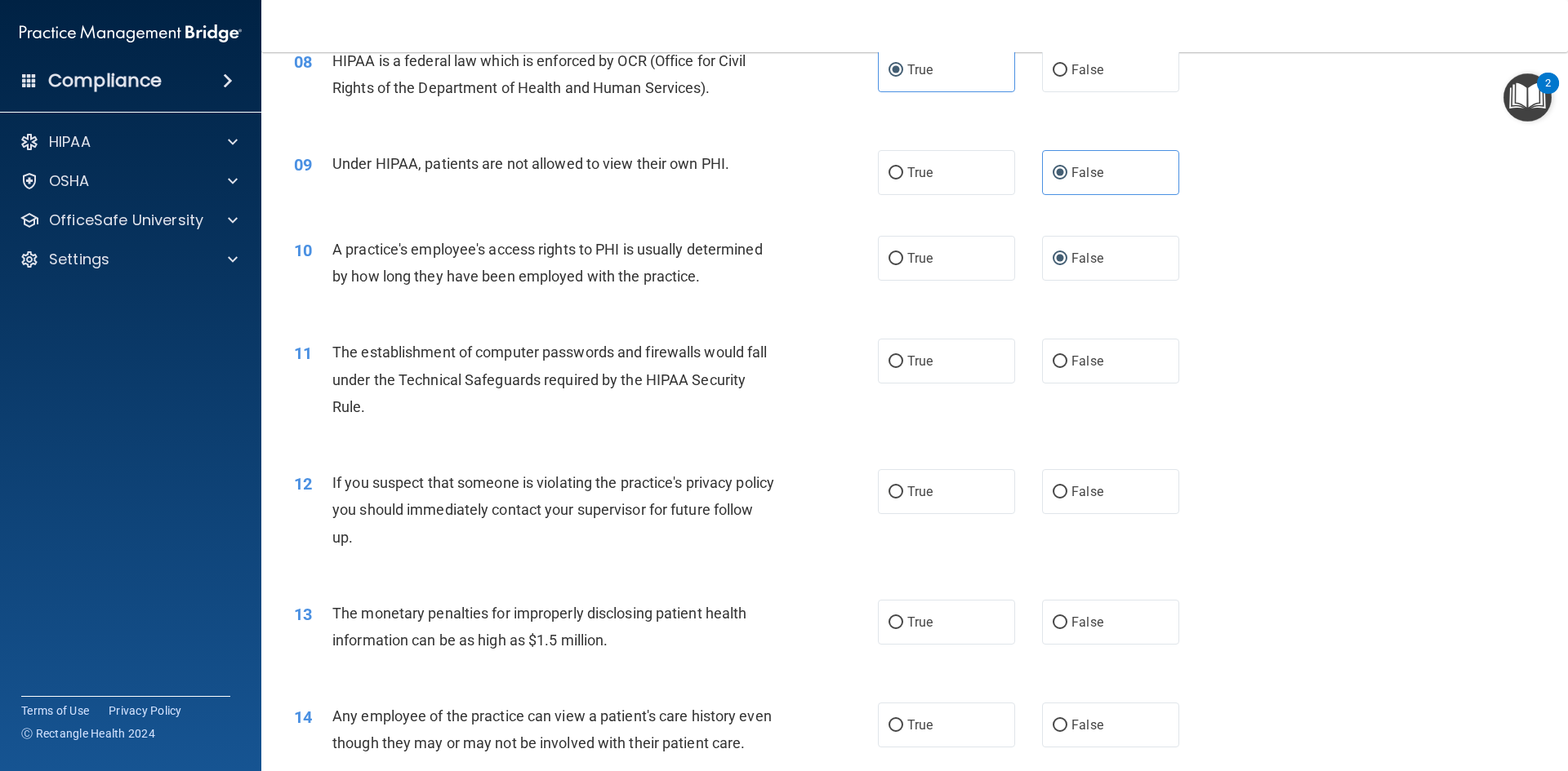
scroll to position [970, 0]
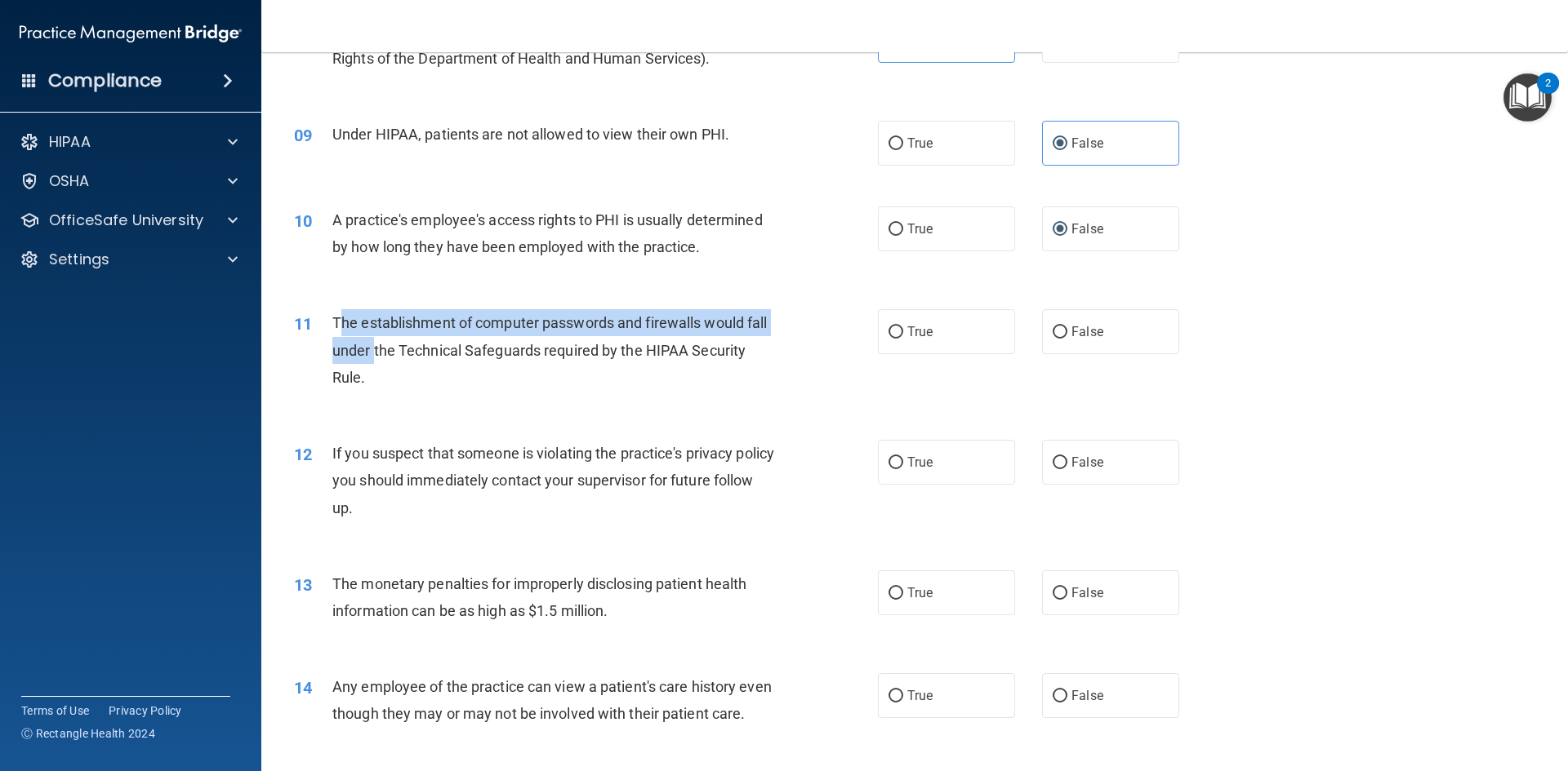
drag, startPoint x: 340, startPoint y: 324, endPoint x: 392, endPoint y: 362, distance: 64.4
click at [377, 357] on span "The establishment of computer passwords and firewalls would fall under the Tech…" at bounding box center [549, 349] width 434 height 71
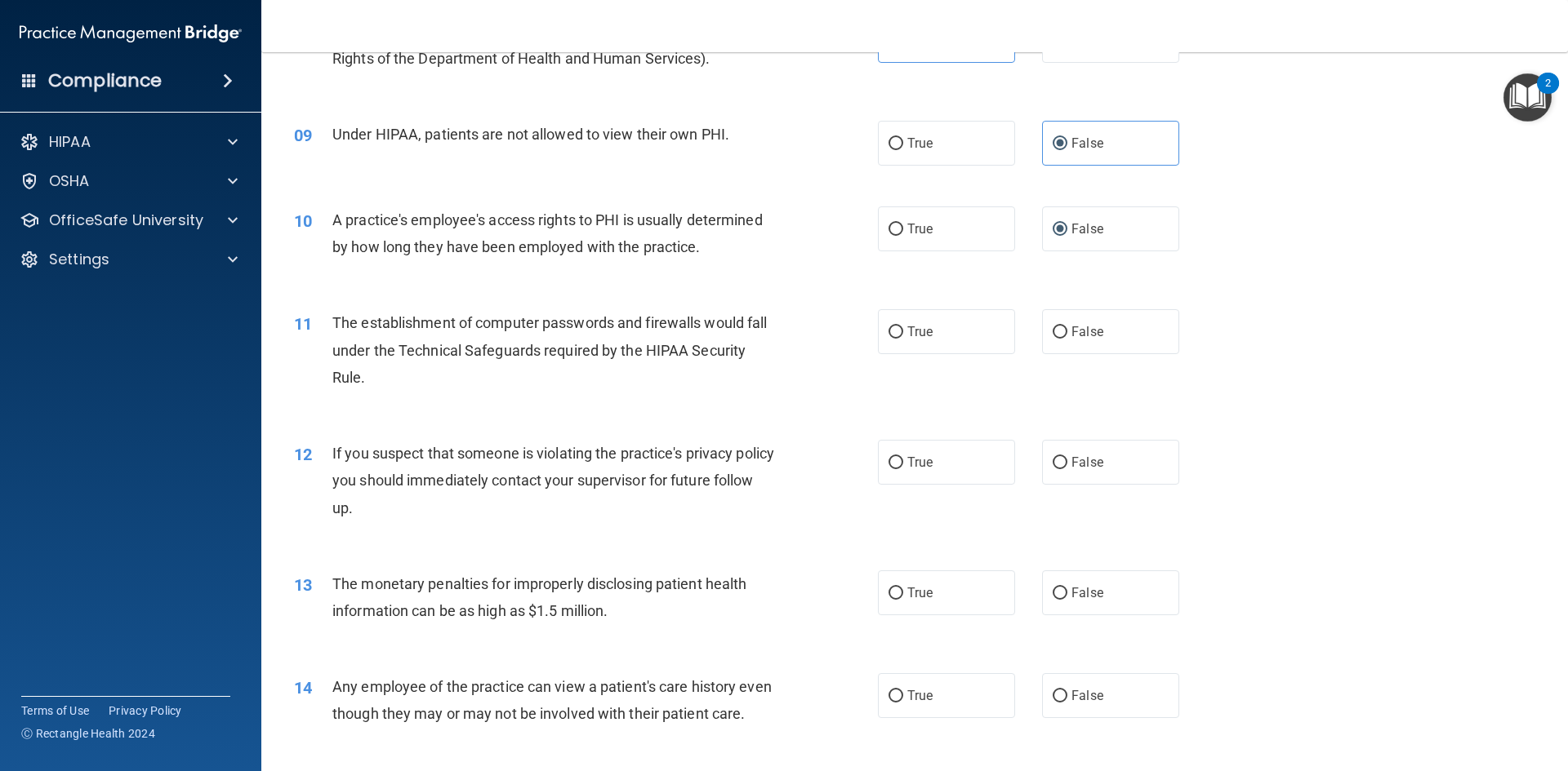
click at [412, 373] on div "The establishment of computer passwords and firewalls would fall under the Tech…" at bounding box center [560, 350] width 456 height 81
click at [329, 319] on div "11" at bounding box center [307, 324] width 50 height 30
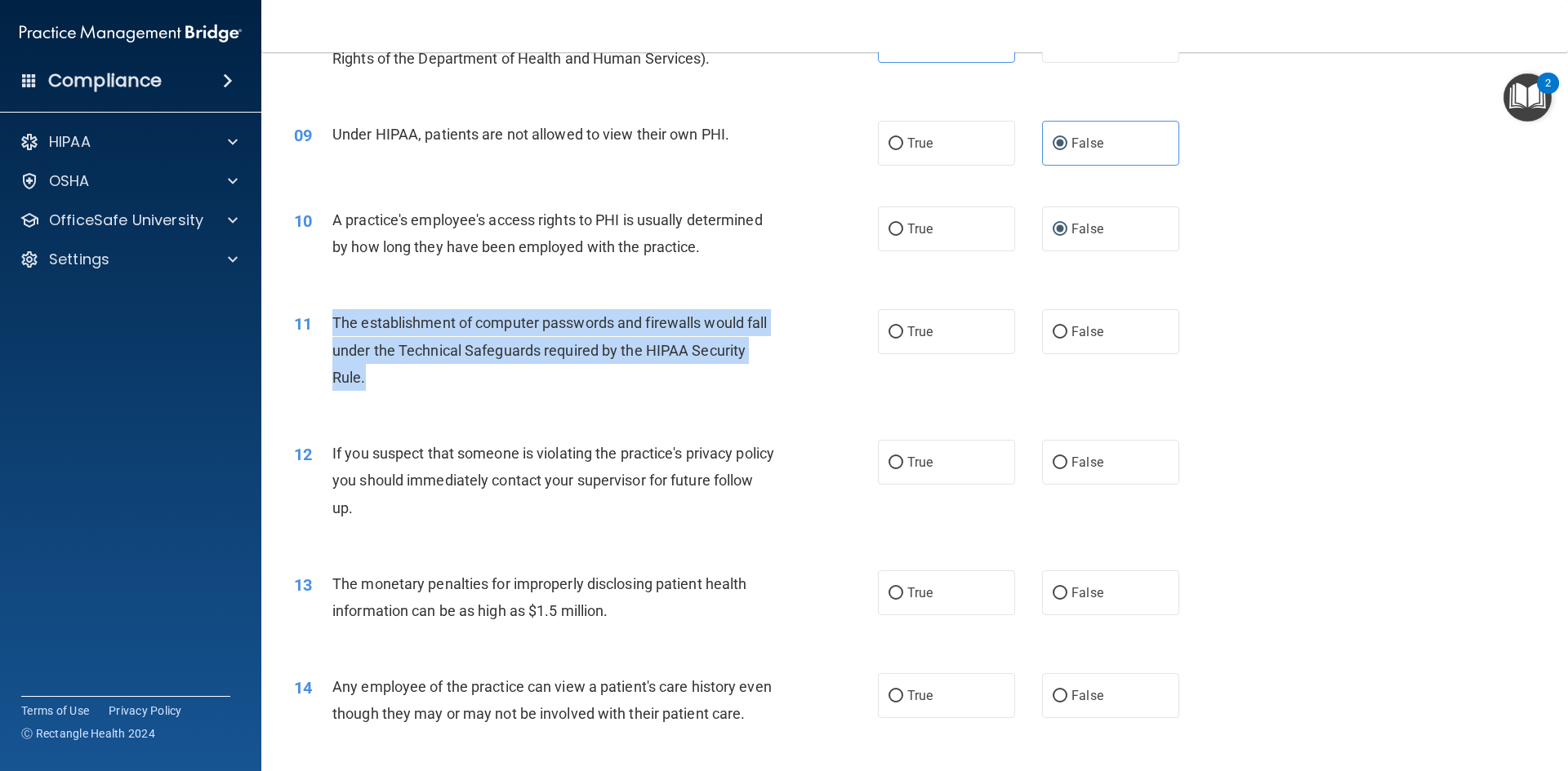
drag, startPoint x: 333, startPoint y: 321, endPoint x: 392, endPoint y: 397, distance: 96.2
click at [392, 397] on div "11 The establishment of computer passwords and firewalls would fall under the T…" at bounding box center [585, 354] width 633 height 90
copy span "The establishment of computer passwords and firewalls would fall under the Tech…"
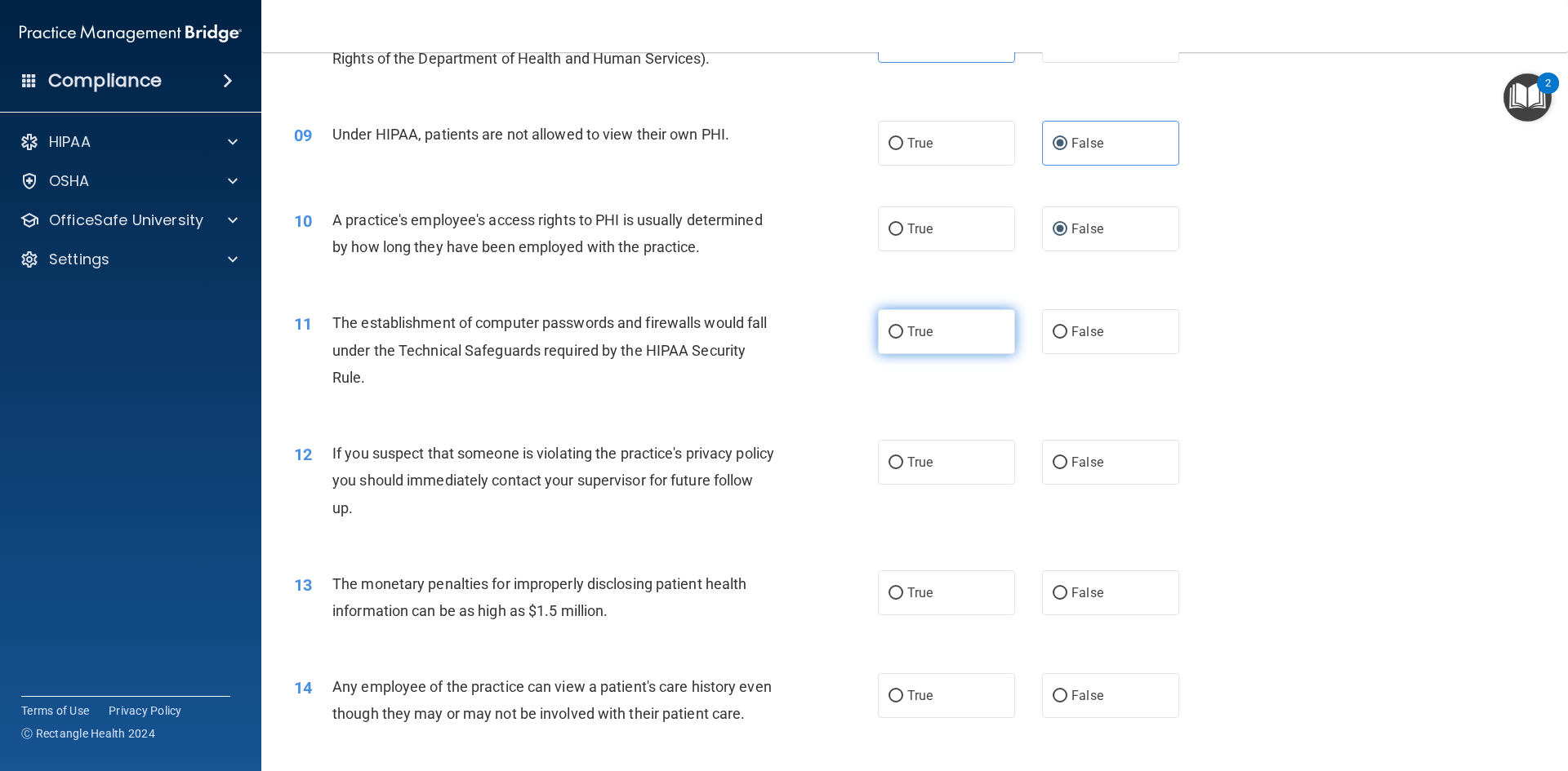
click at [915, 331] on span "True" at bounding box center [920, 332] width 25 height 15
click at [903, 331] on input "True" at bounding box center [895, 332] width 15 height 13
radio input "true"
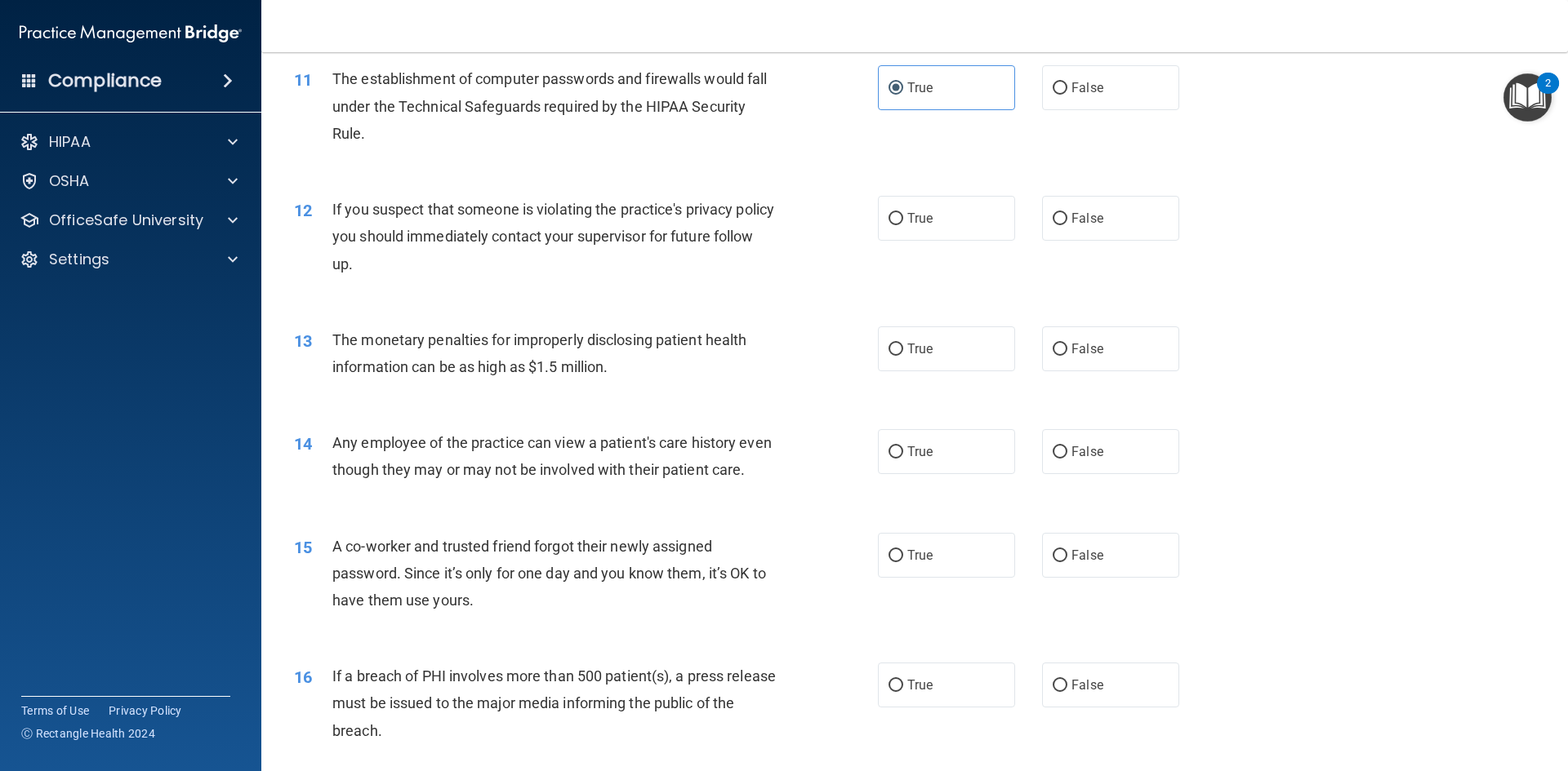
scroll to position [1215, 0]
click at [907, 213] on span "True" at bounding box center [920, 218] width 25 height 15
click at [903, 213] on input "True" at bounding box center [895, 218] width 15 height 13
radio input "true"
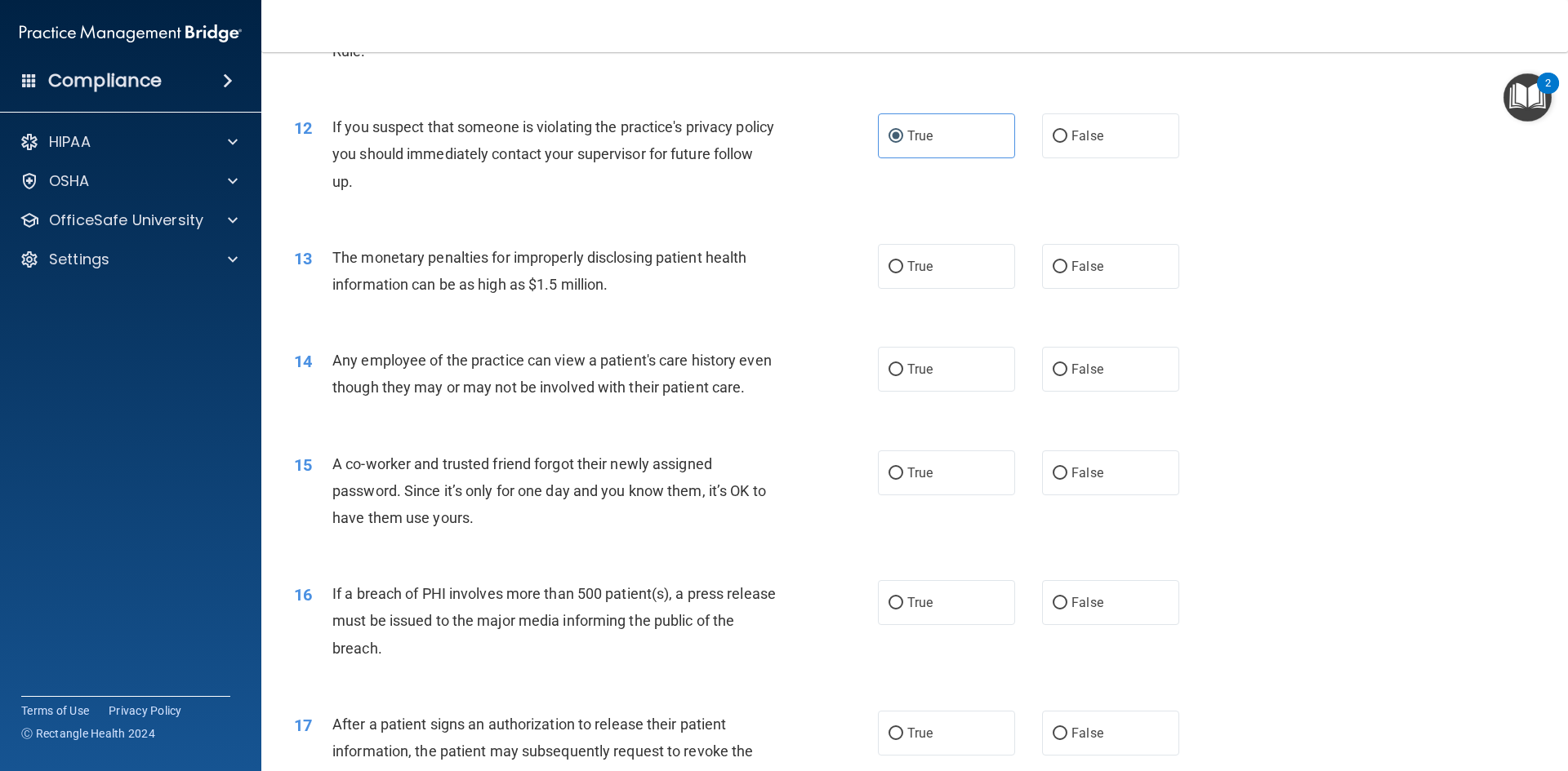
scroll to position [1378, 0]
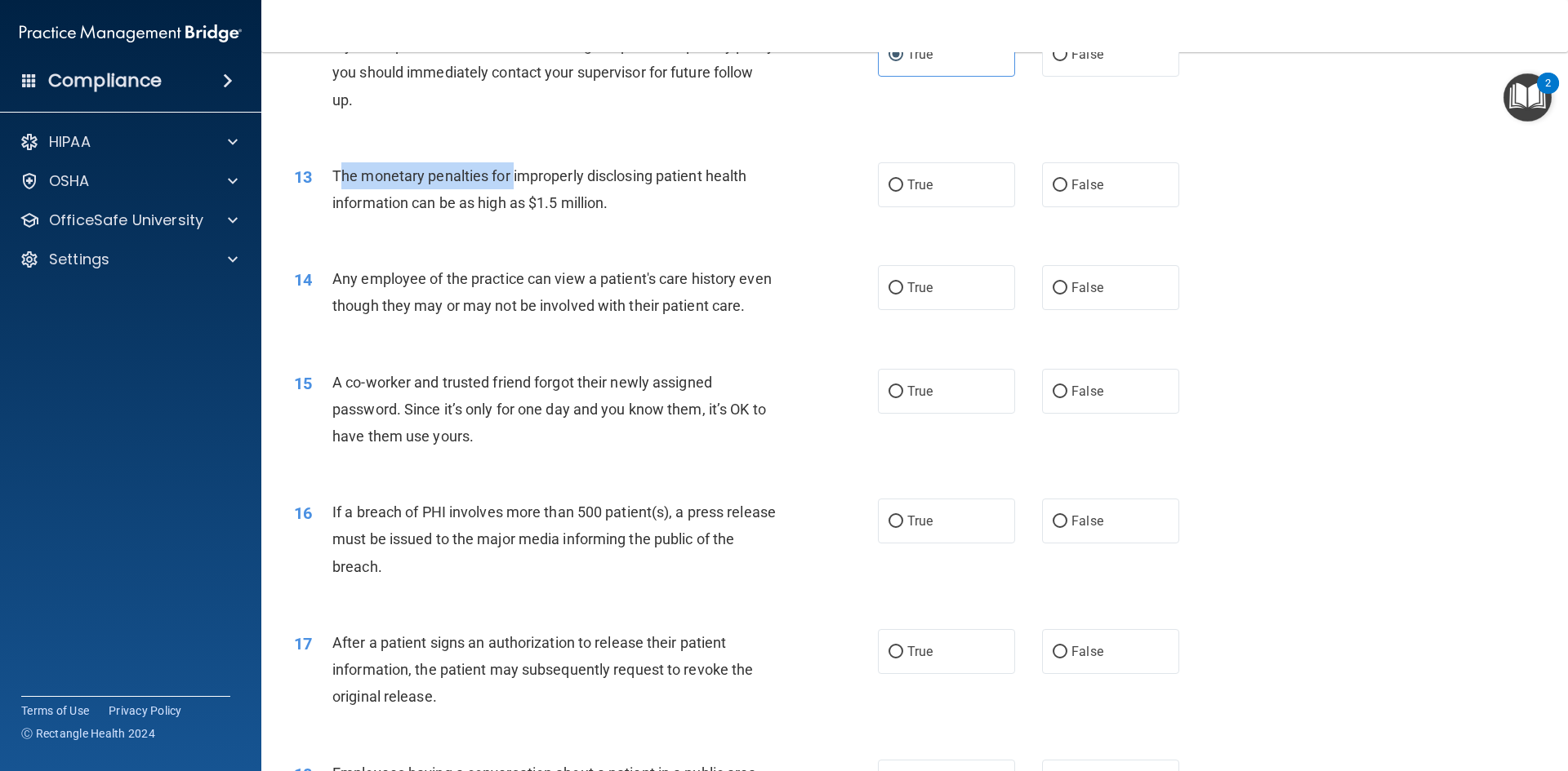
drag, startPoint x: 340, startPoint y: 174, endPoint x: 605, endPoint y: 210, distance: 267.4
click at [514, 188] on div "The monetary penalties for improperly disclosing patient health information can…" at bounding box center [560, 190] width 456 height 54
click at [613, 213] on div "The monetary penalties for improperly disclosing patient health information can…" at bounding box center [560, 190] width 456 height 54
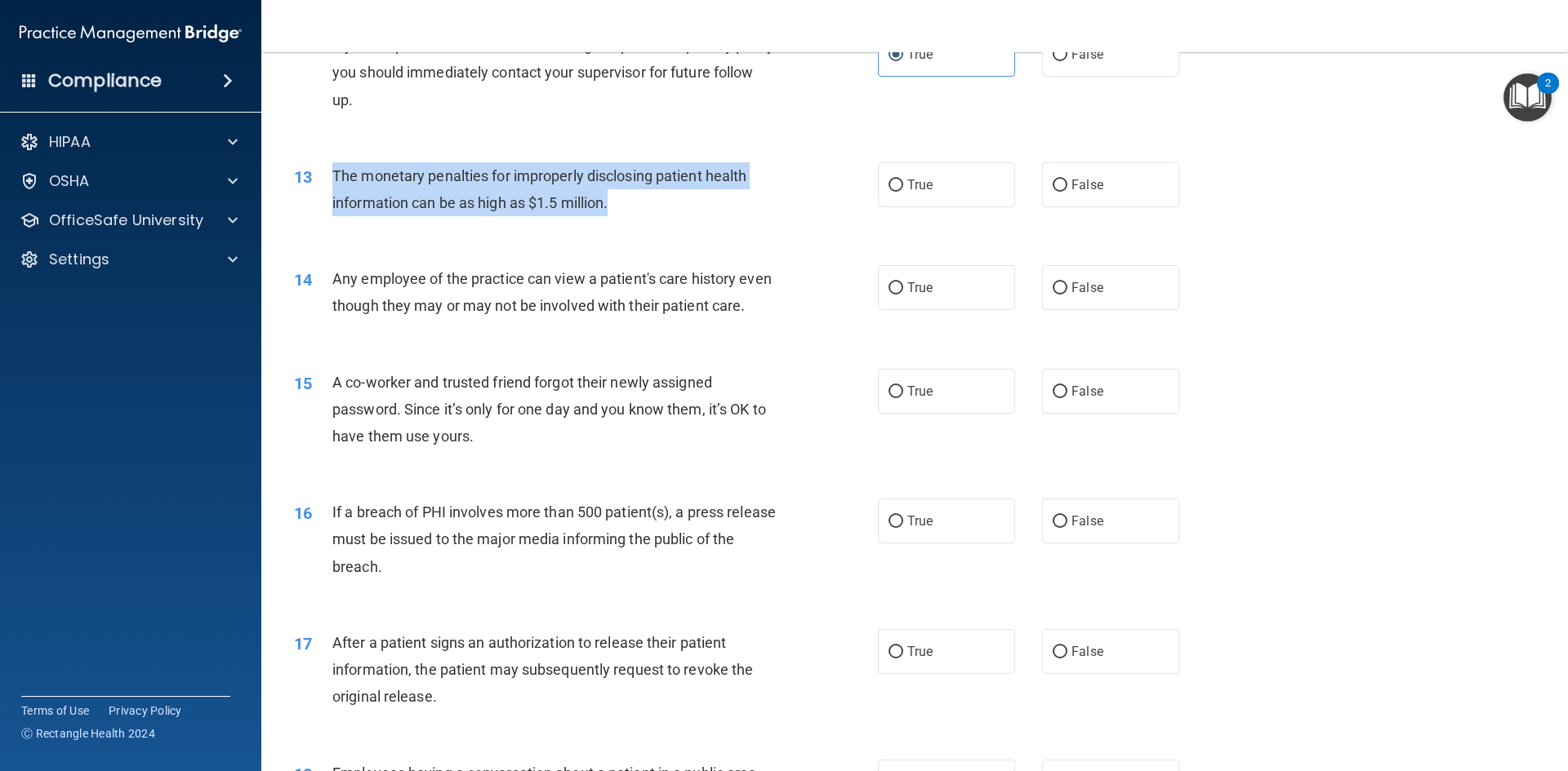
drag, startPoint x: 332, startPoint y: 176, endPoint x: 630, endPoint y: 210, distance: 299.9
click at [629, 212] on div "The monetary penalties for improperly disclosing patient health information can…" at bounding box center [560, 190] width 456 height 54
copy span "The monetary penalties for improperly disclosing patient health information can…"
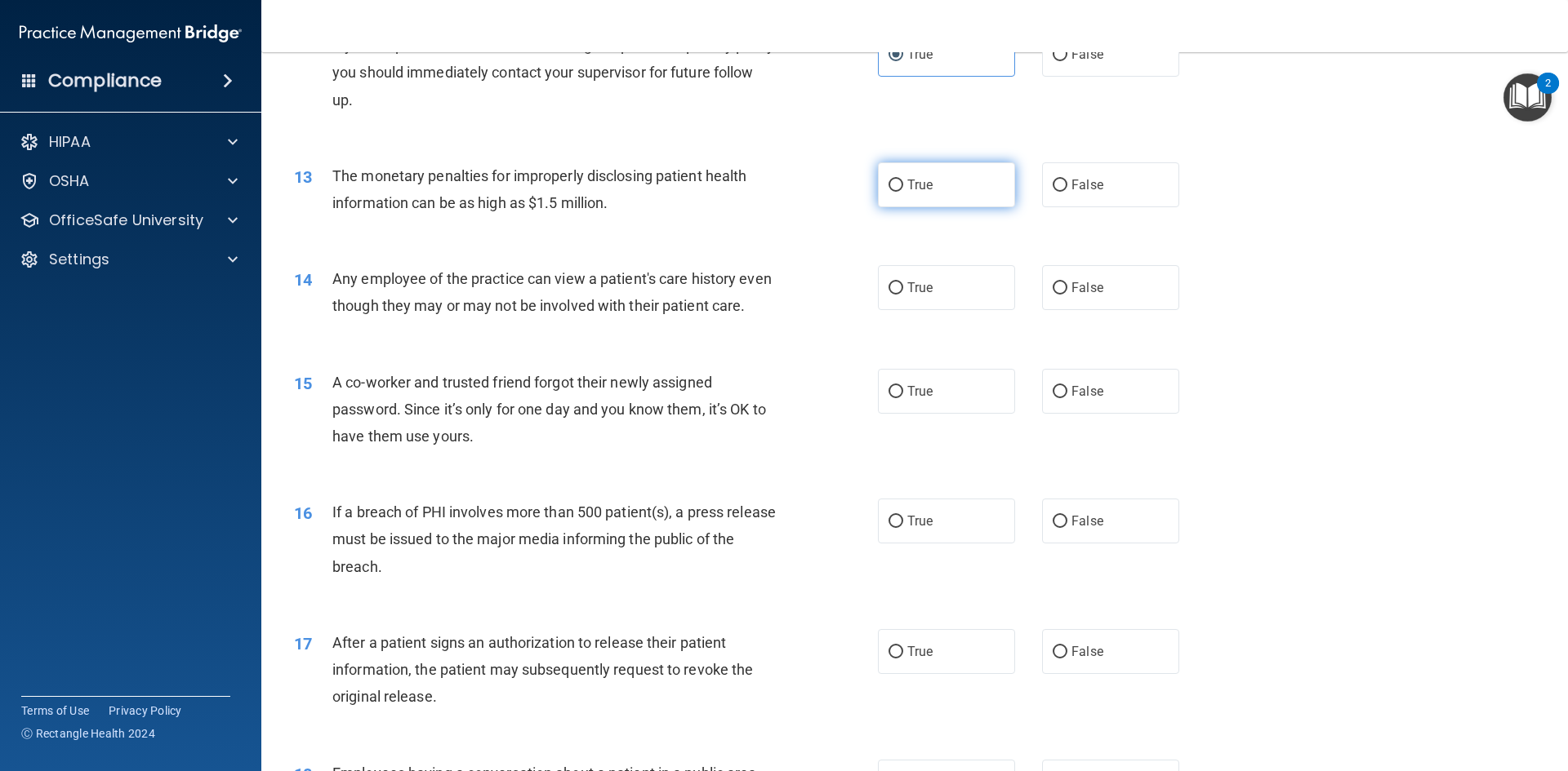
click at [919, 184] on span "True" at bounding box center [920, 185] width 25 height 15
click at [903, 184] on input "True" at bounding box center [895, 185] width 15 height 13
radio input "true"
click at [1072, 290] on span "False" at bounding box center [1087, 288] width 32 height 15
click at [1065, 290] on input "False" at bounding box center [1059, 289] width 15 height 13
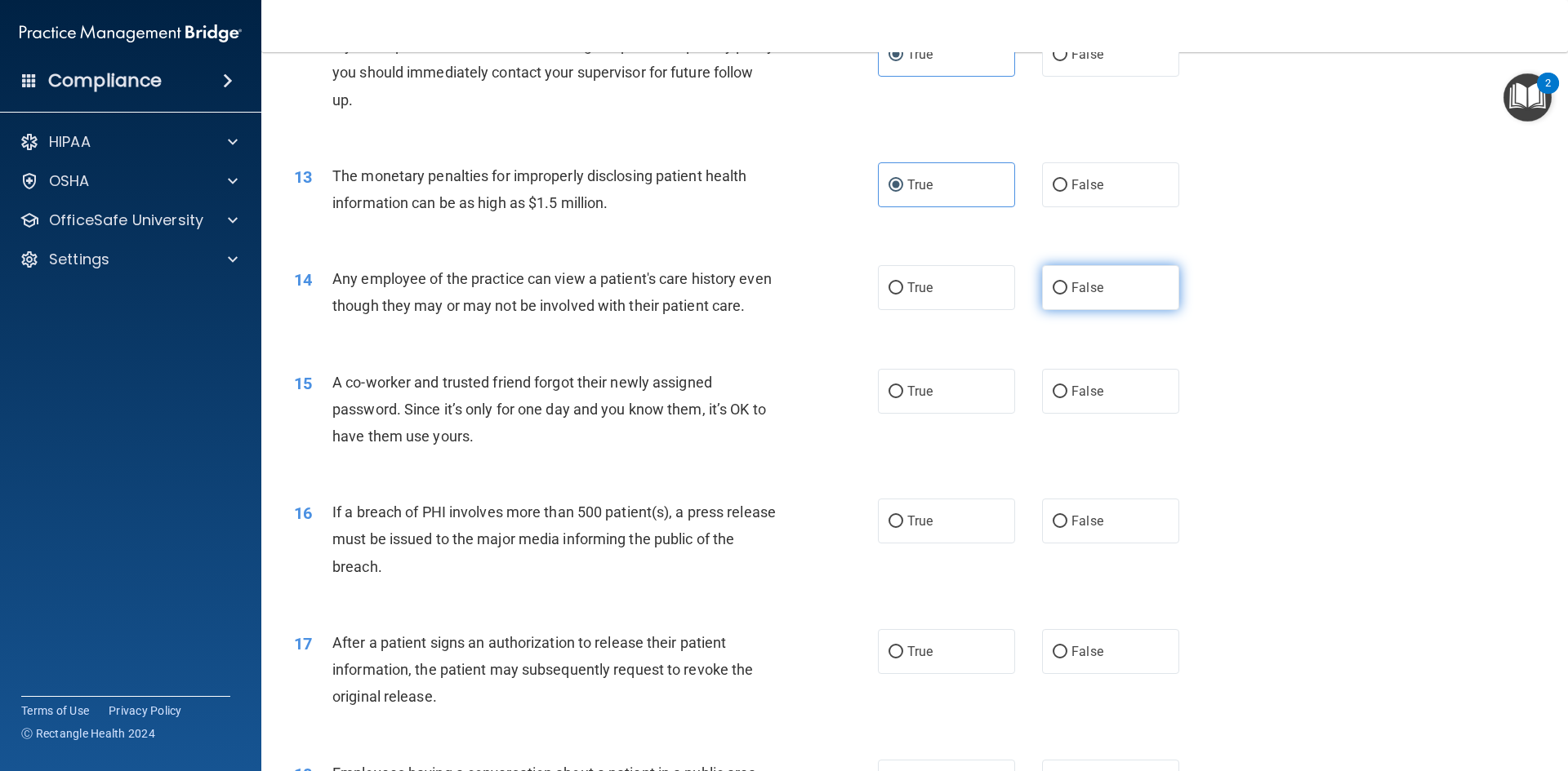
radio input "true"
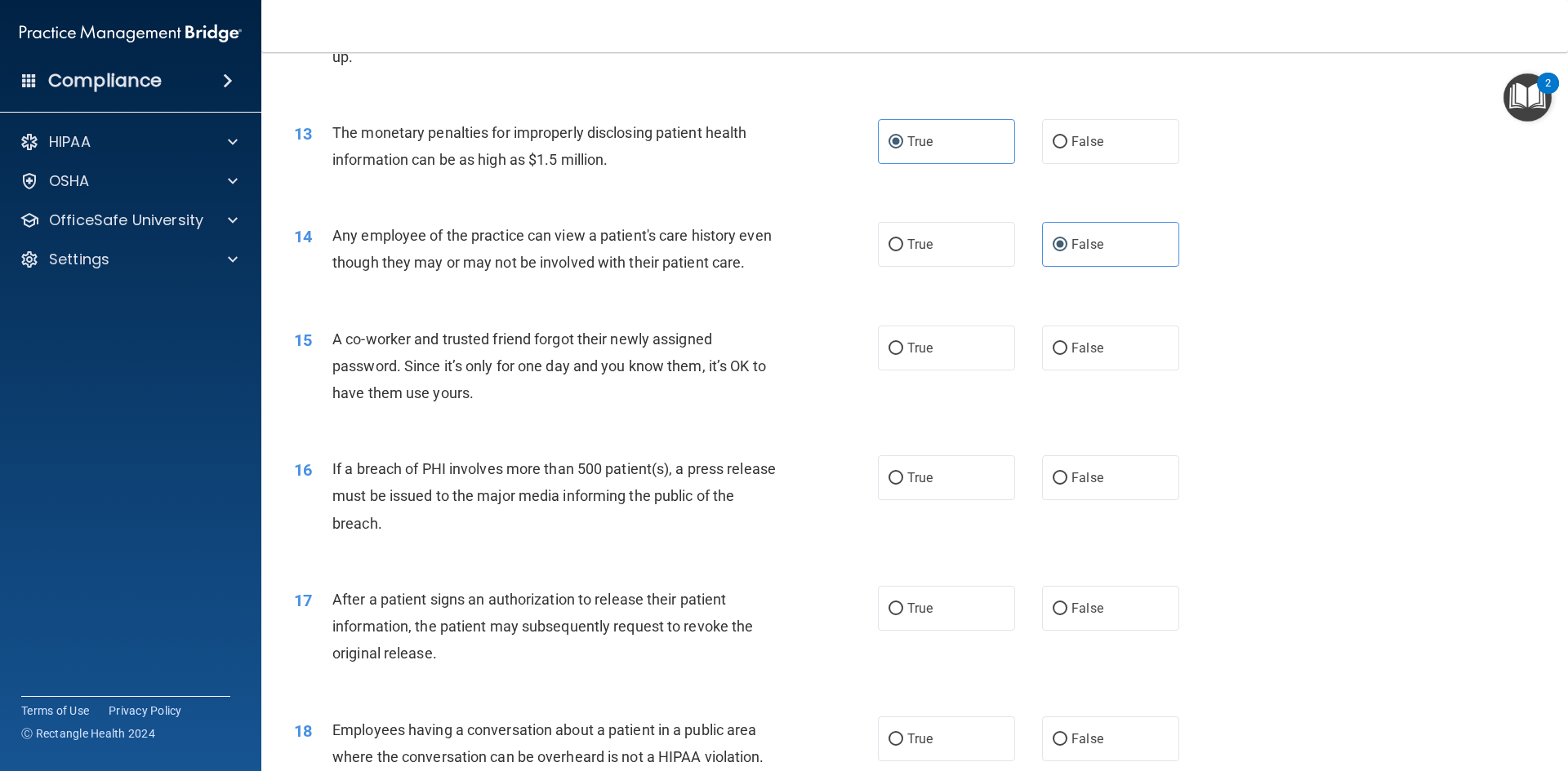
scroll to position [1460, 0]
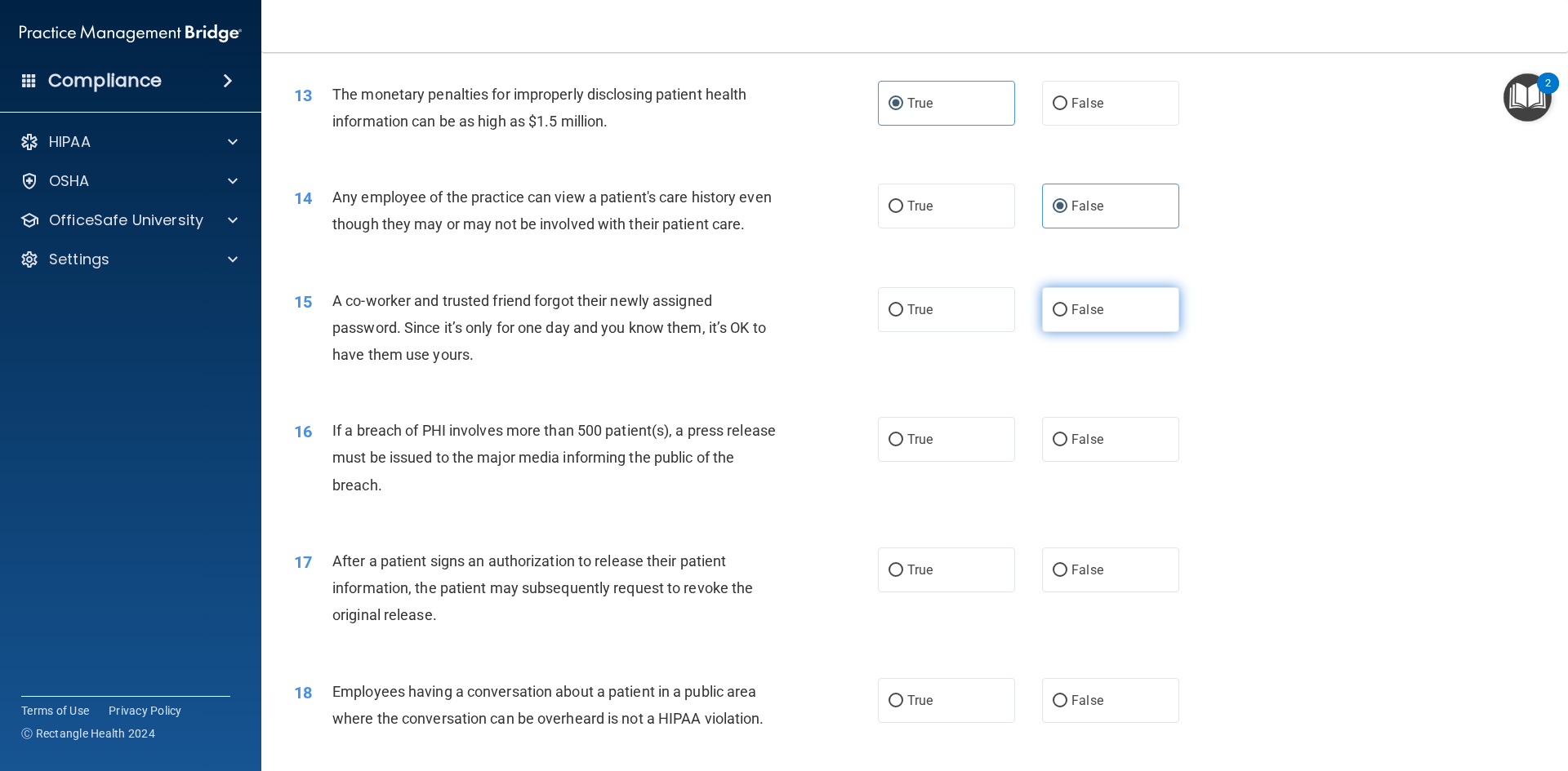
click at [1069, 327] on label "False" at bounding box center [1111, 310] width 138 height 45
click at [1068, 317] on input "False" at bounding box center [1059, 310] width 15 height 13
radio input "true"
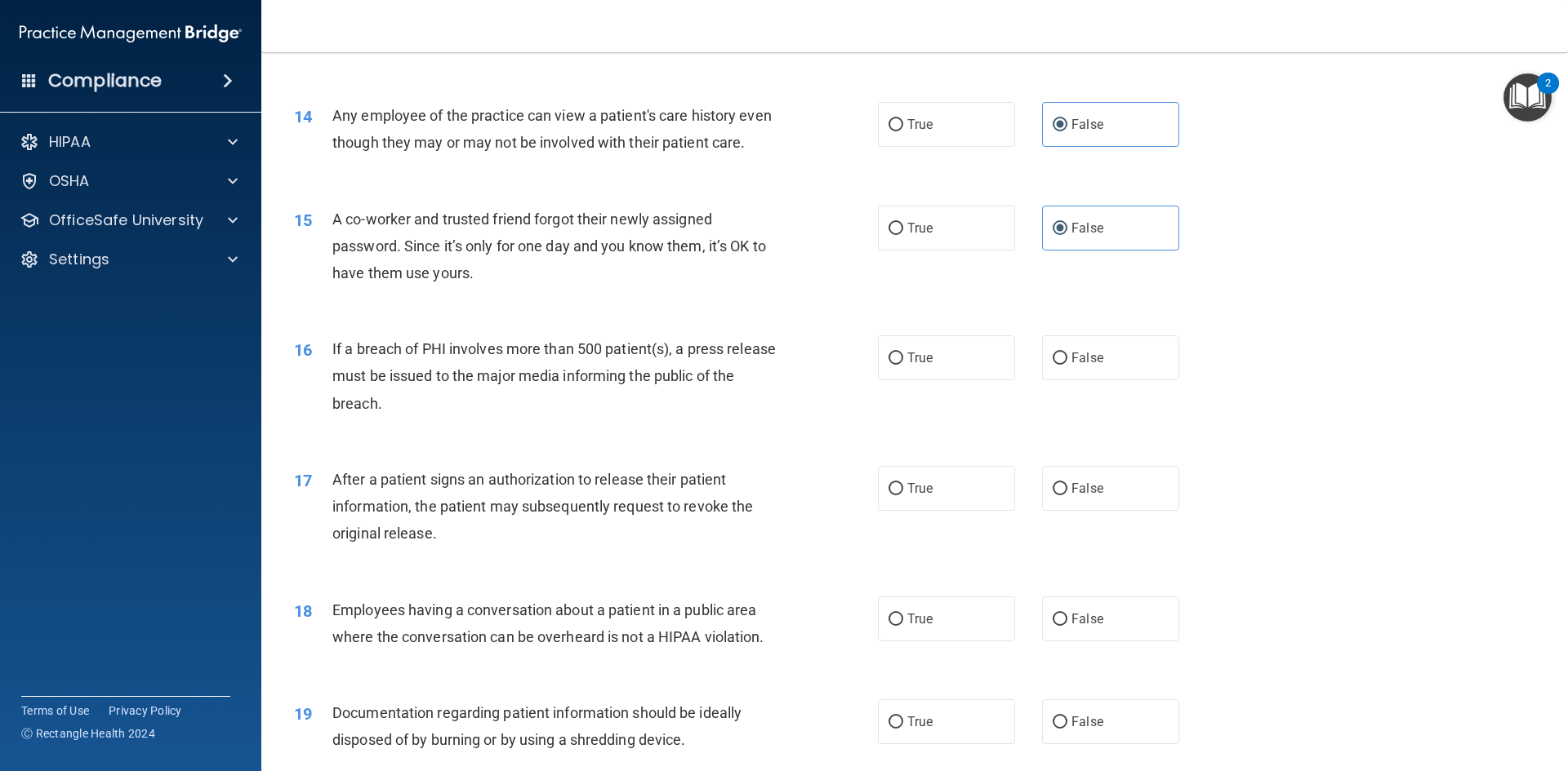
scroll to position [1622, 0]
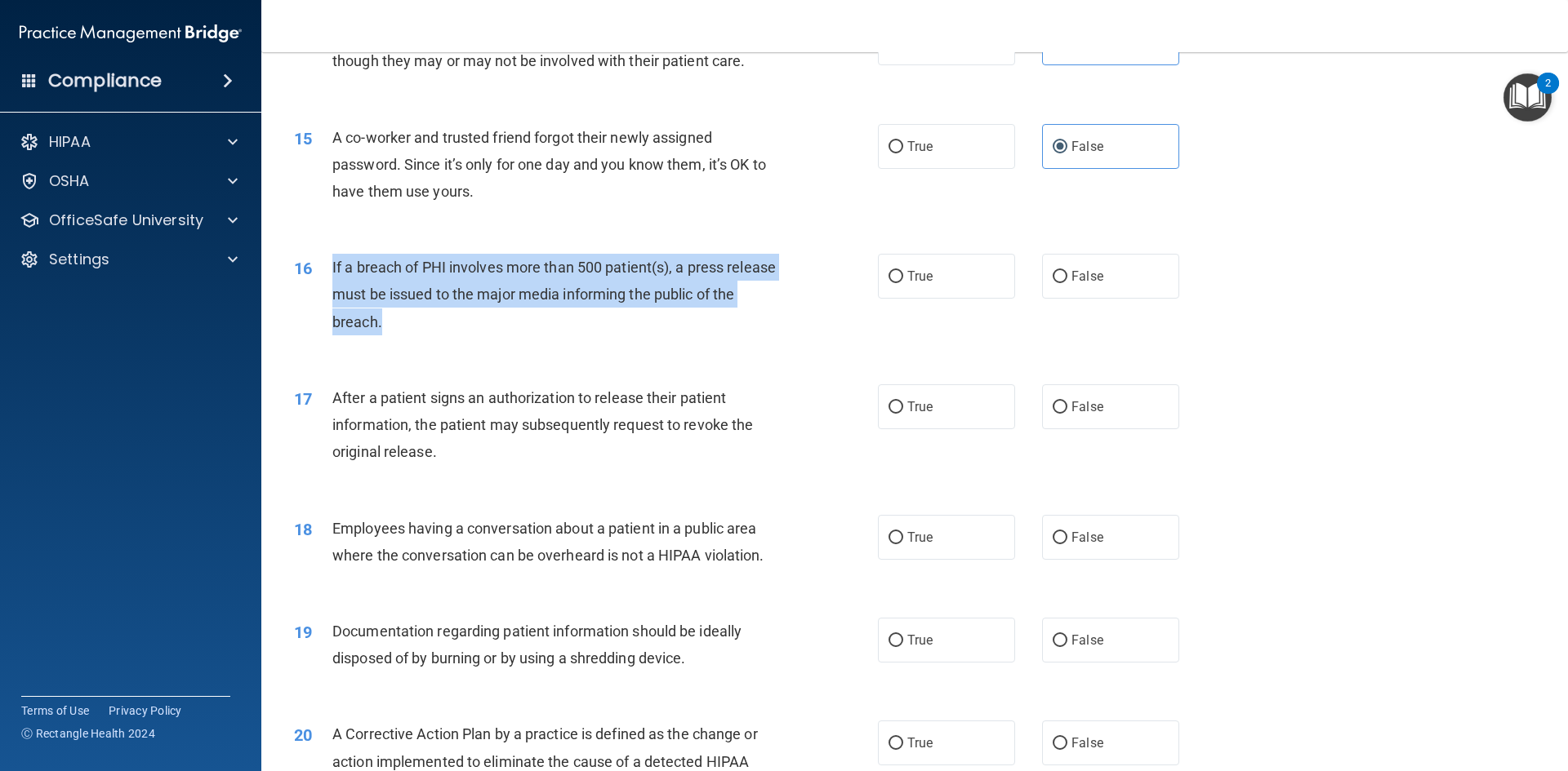
drag, startPoint x: 333, startPoint y: 293, endPoint x: 430, endPoint y: 351, distance: 113.0
click at [430, 335] on div "If a breach of PHI involves more than 500 patient(s), a press release must be i…" at bounding box center [560, 294] width 456 height 81
copy span "If a breach of PHI involves more than 500 patient(s), a press release must be i…"
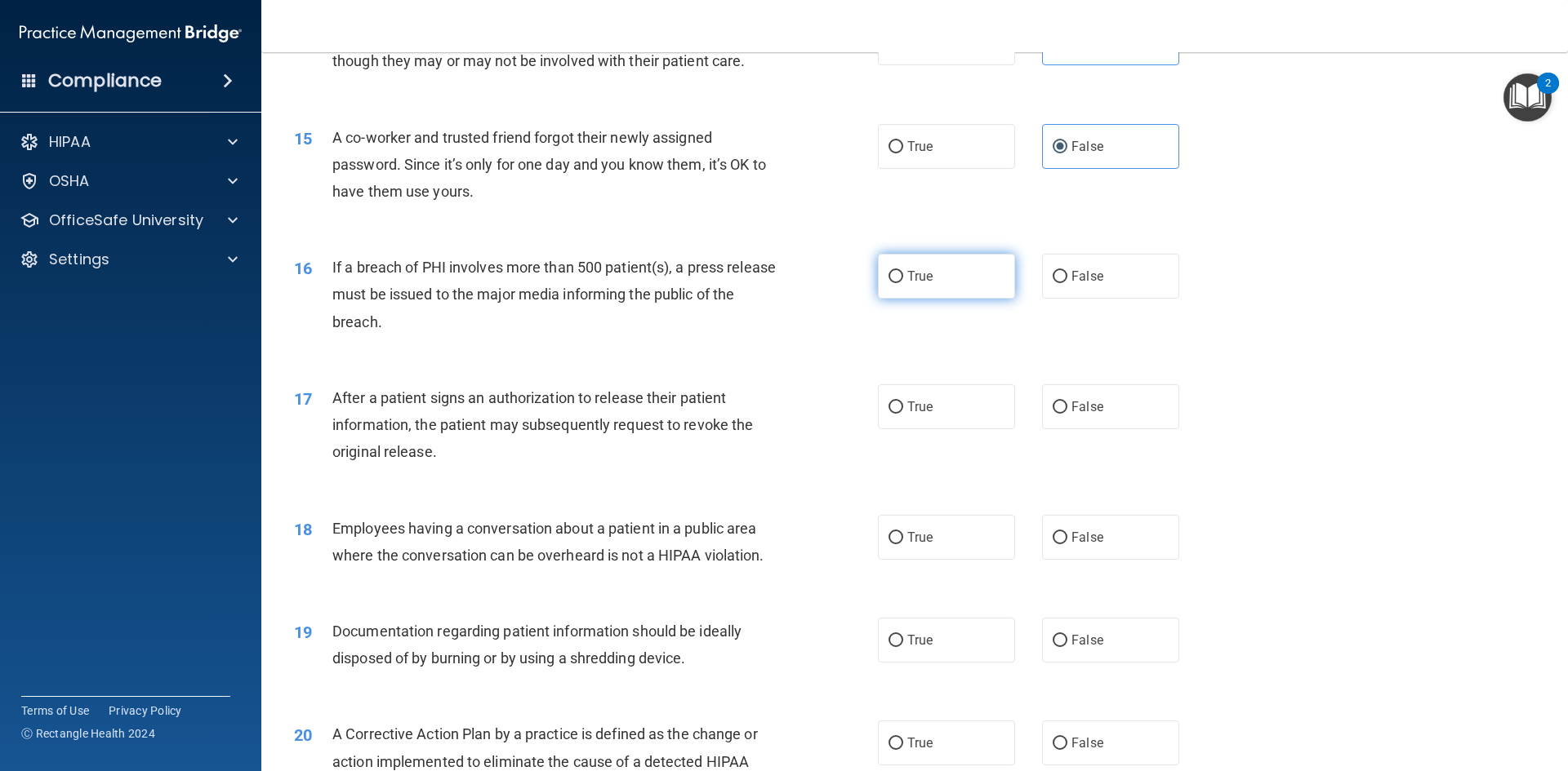
click at [928, 298] on label "True" at bounding box center [947, 276] width 138 height 45
click at [903, 283] on input "True" at bounding box center [895, 277] width 15 height 13
radio input "true"
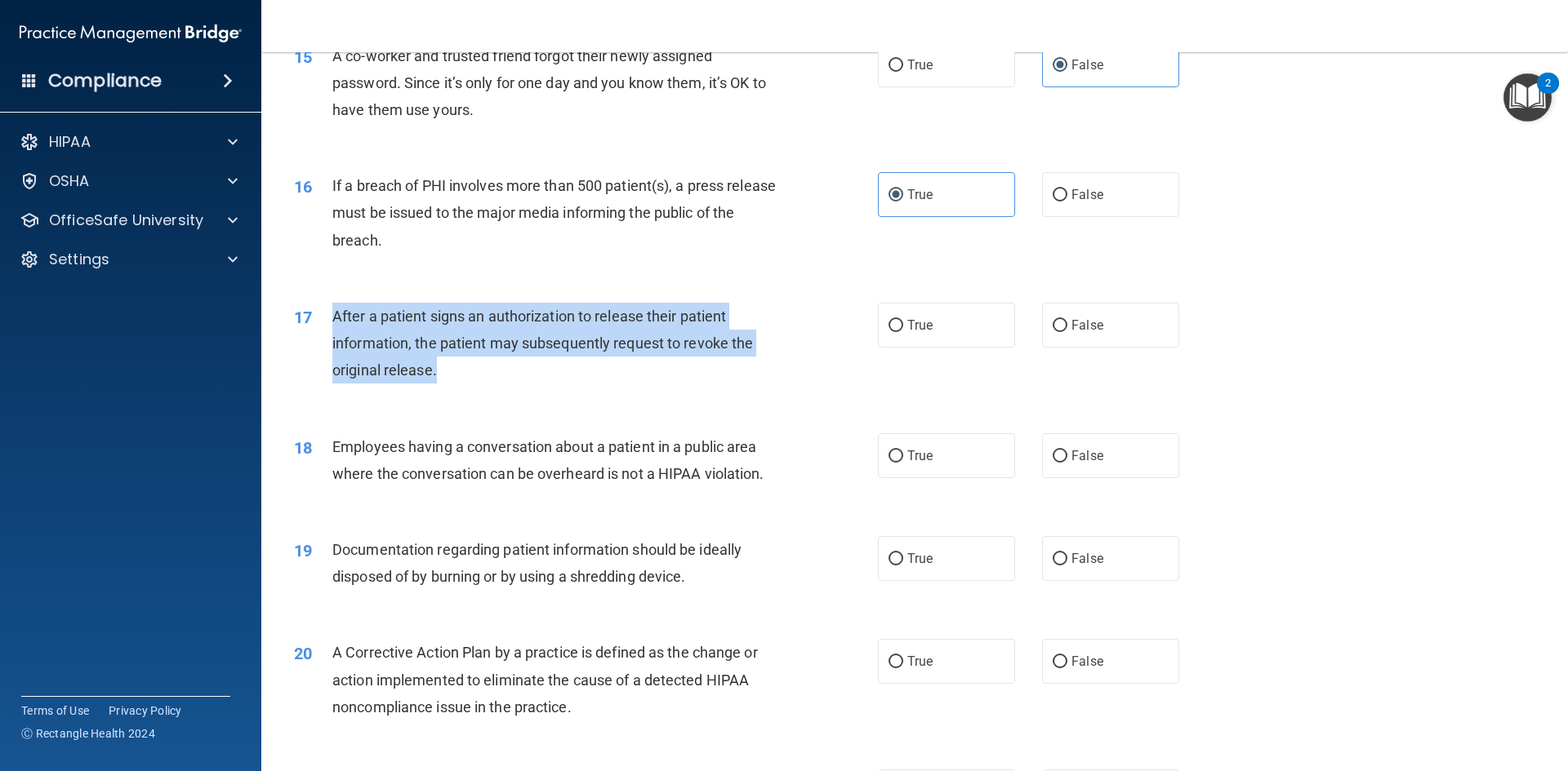
drag, startPoint x: 331, startPoint y: 345, endPoint x: 449, endPoint y: 402, distance: 131.0
click at [449, 385] on div "After a patient signs an authorization to release their patient information, th…" at bounding box center [560, 344] width 456 height 81
copy span "After a patient signs an authorization to release their patient information, th…"
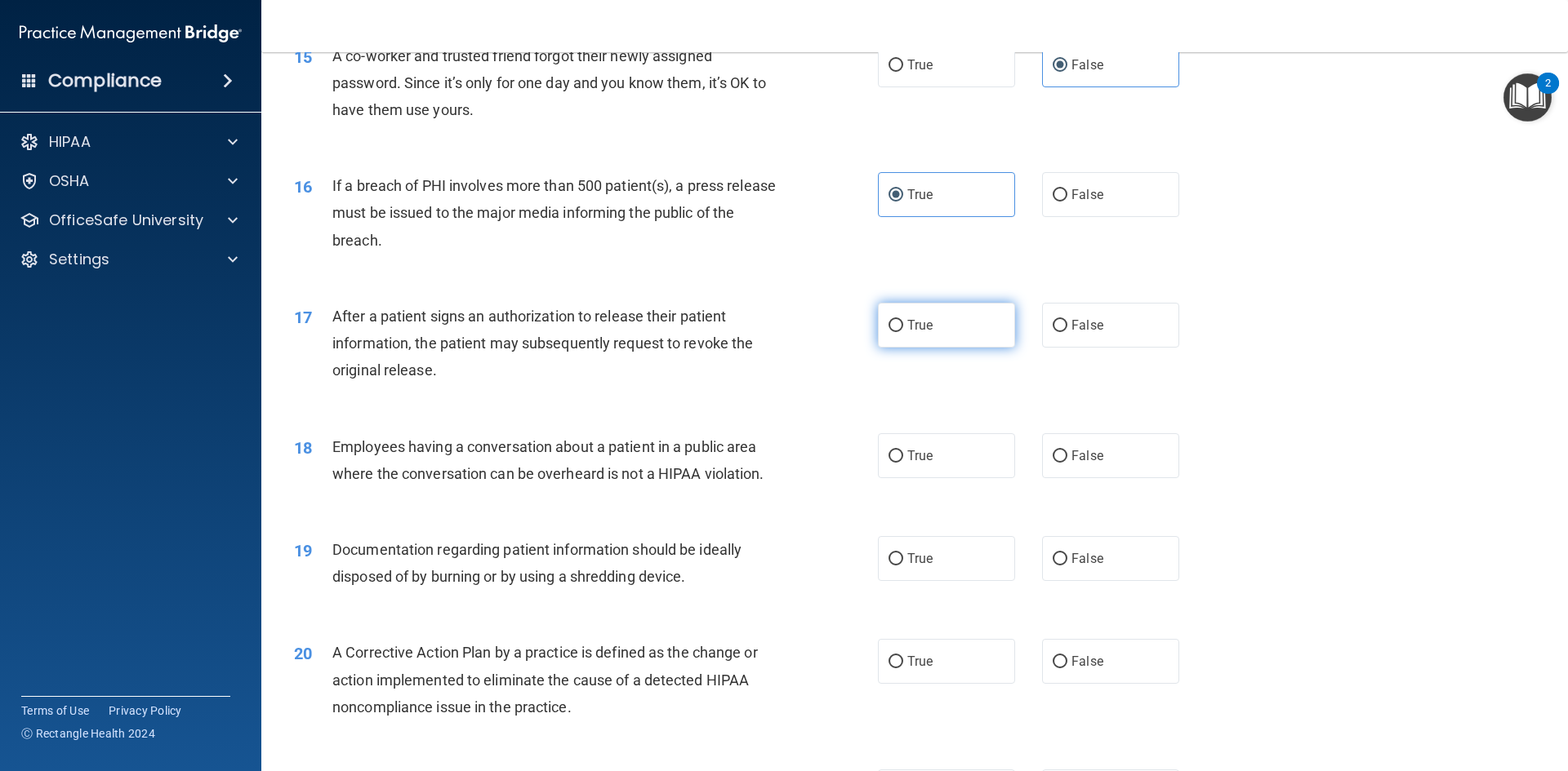
click at [938, 348] on label "True" at bounding box center [947, 325] width 138 height 45
click at [903, 332] on input "True" at bounding box center [895, 325] width 15 height 13
radio input "true"
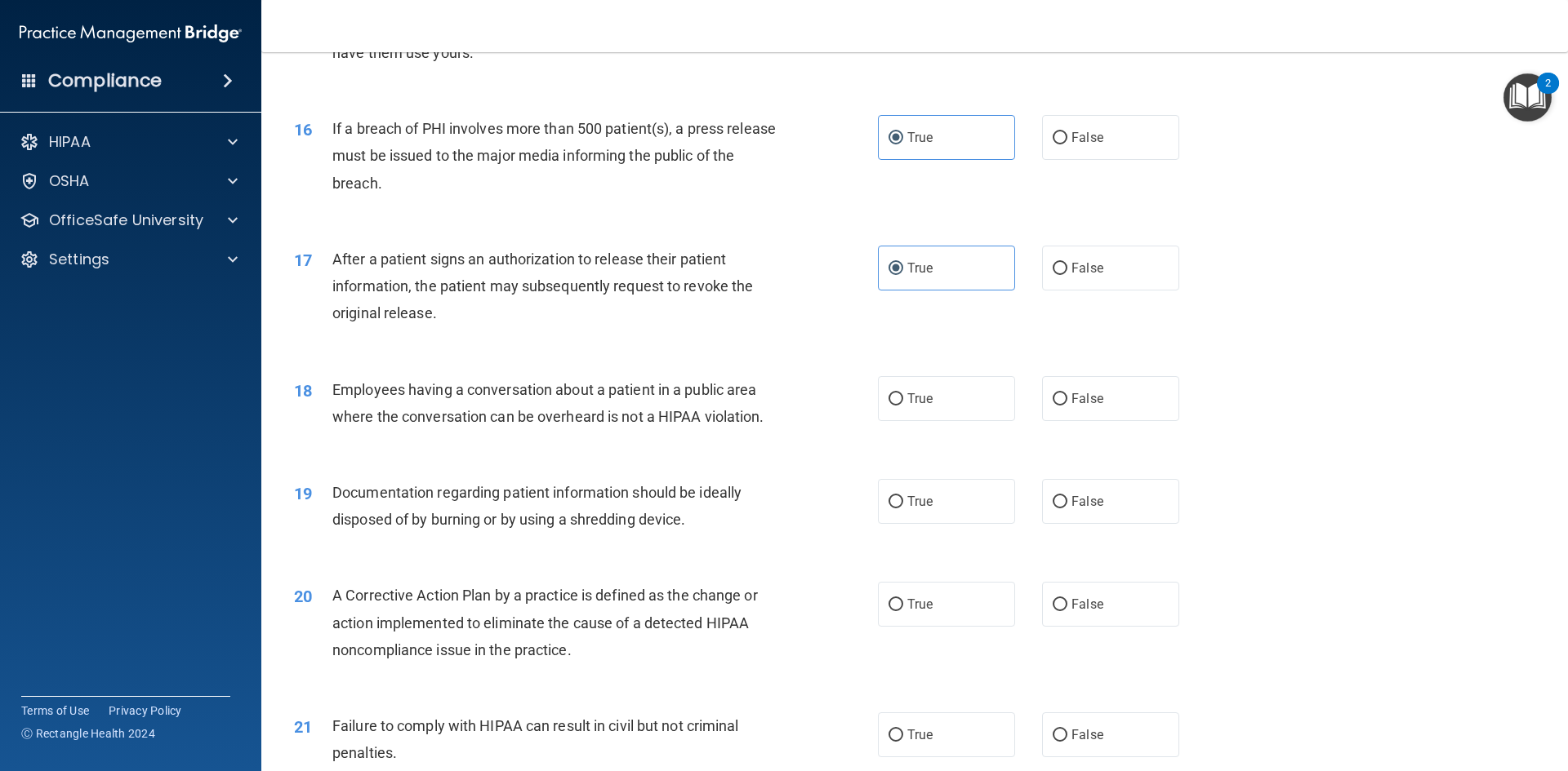
scroll to position [1867, 0]
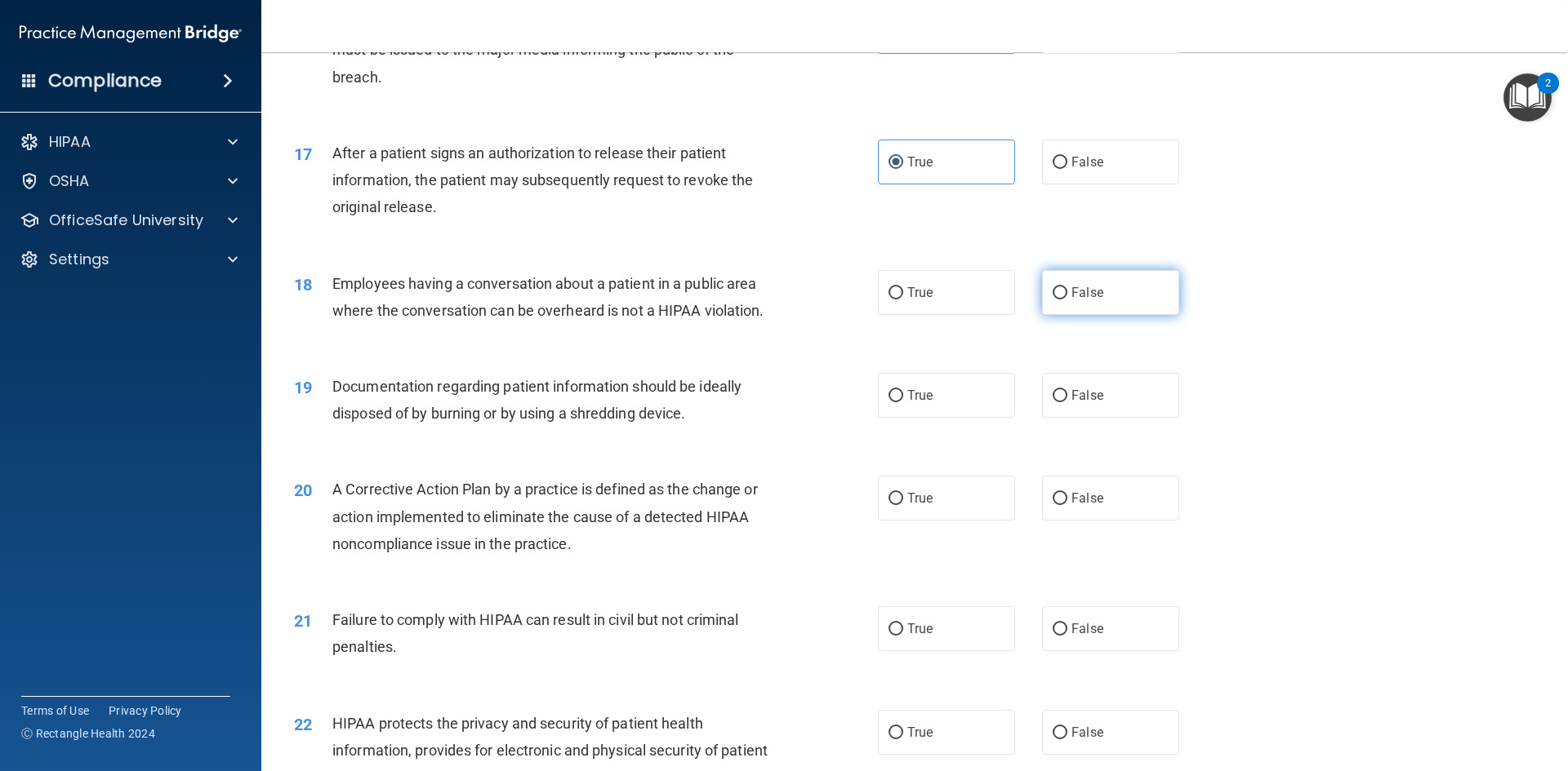
click at [1086, 300] on span "False" at bounding box center [1087, 293] width 32 height 15
click at [1068, 299] on input "False" at bounding box center [1059, 293] width 15 height 13
radio input "true"
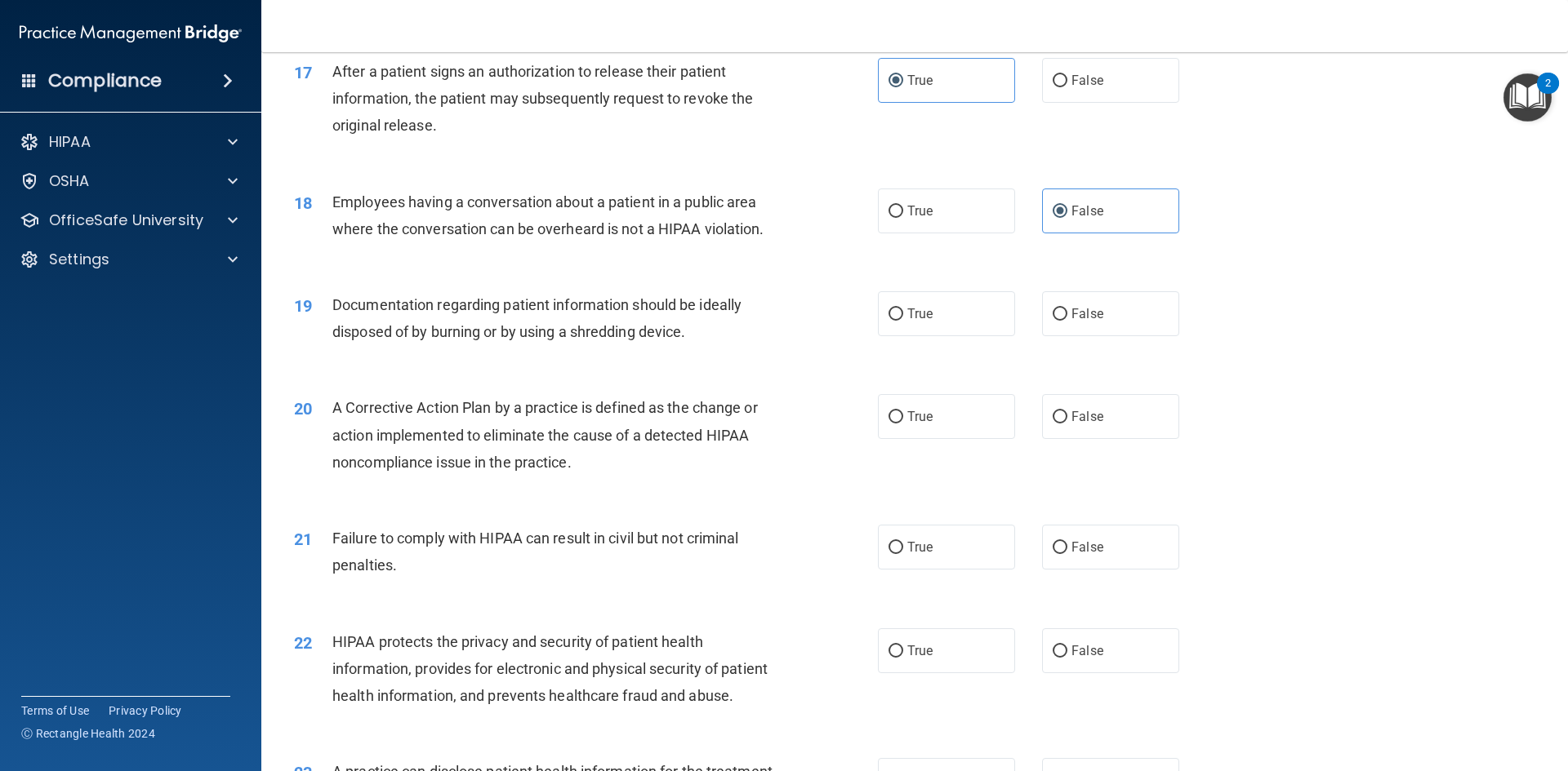
scroll to position [2031, 0]
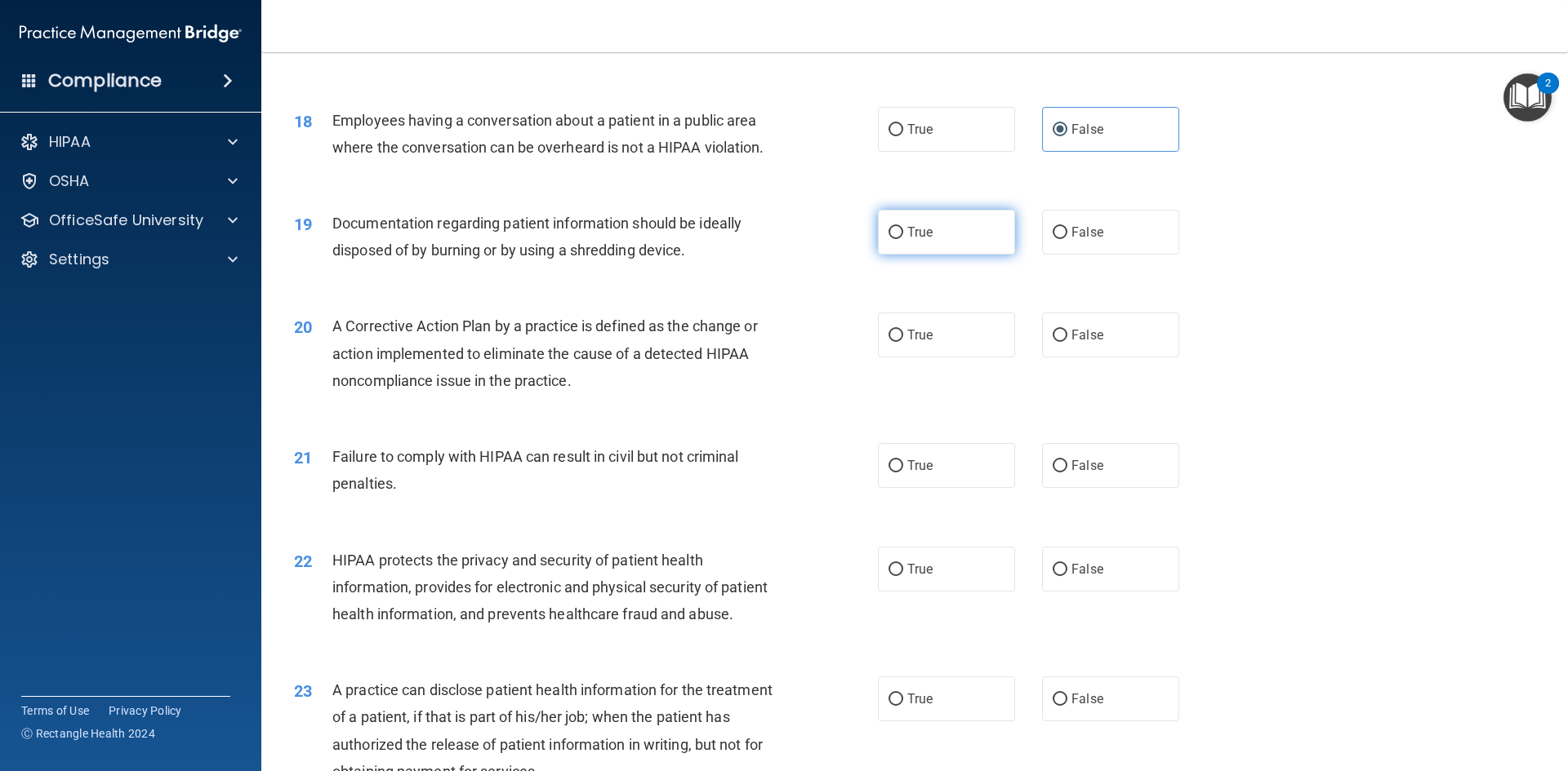
click at [927, 255] on label "True" at bounding box center [947, 232] width 138 height 45
click at [903, 239] on input "True" at bounding box center [895, 232] width 15 height 13
radio input "true"
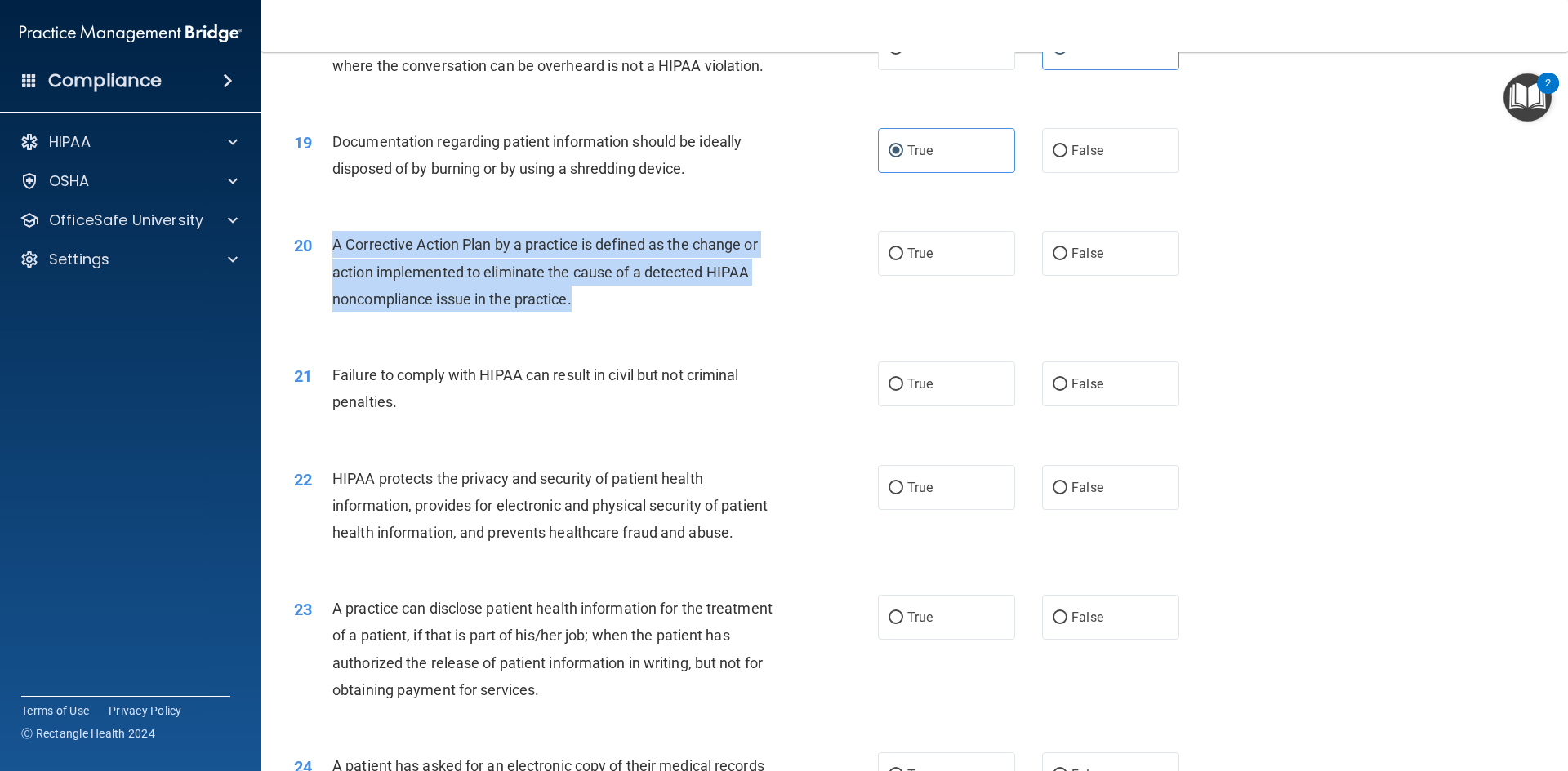
drag, startPoint x: 335, startPoint y: 273, endPoint x: 580, endPoint y: 331, distance: 251.8
click at [580, 313] on div "A Corrective Action Plan by a practice is defined as the change or action imple…" at bounding box center [560, 272] width 456 height 81
copy span "A Corrective Action Plan by a practice is defined as the change or action imple…"
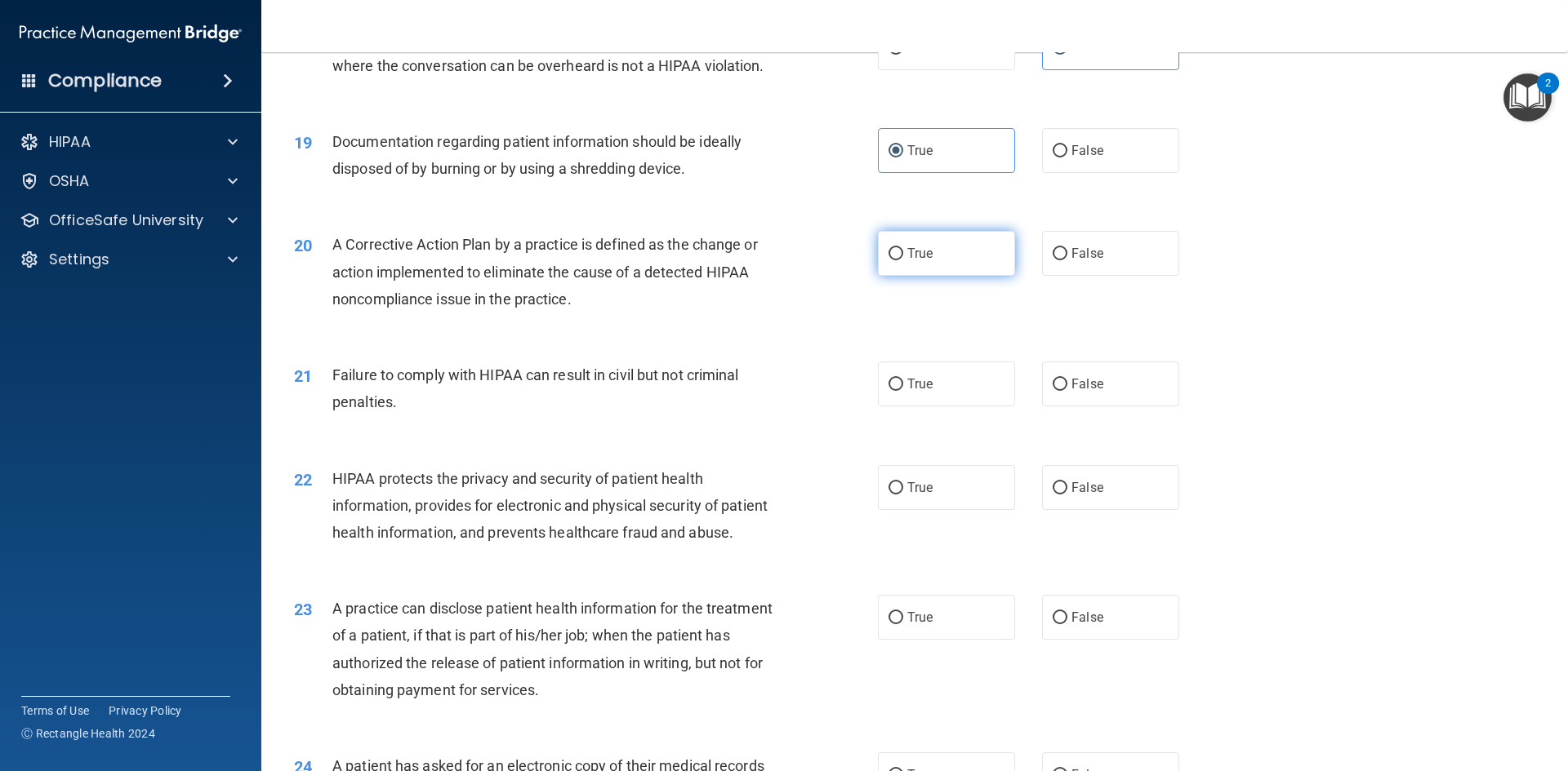
click at [892, 272] on label "True" at bounding box center [947, 254] width 138 height 45
click at [892, 261] on input "True" at bounding box center [895, 254] width 15 height 13
radio input "true"
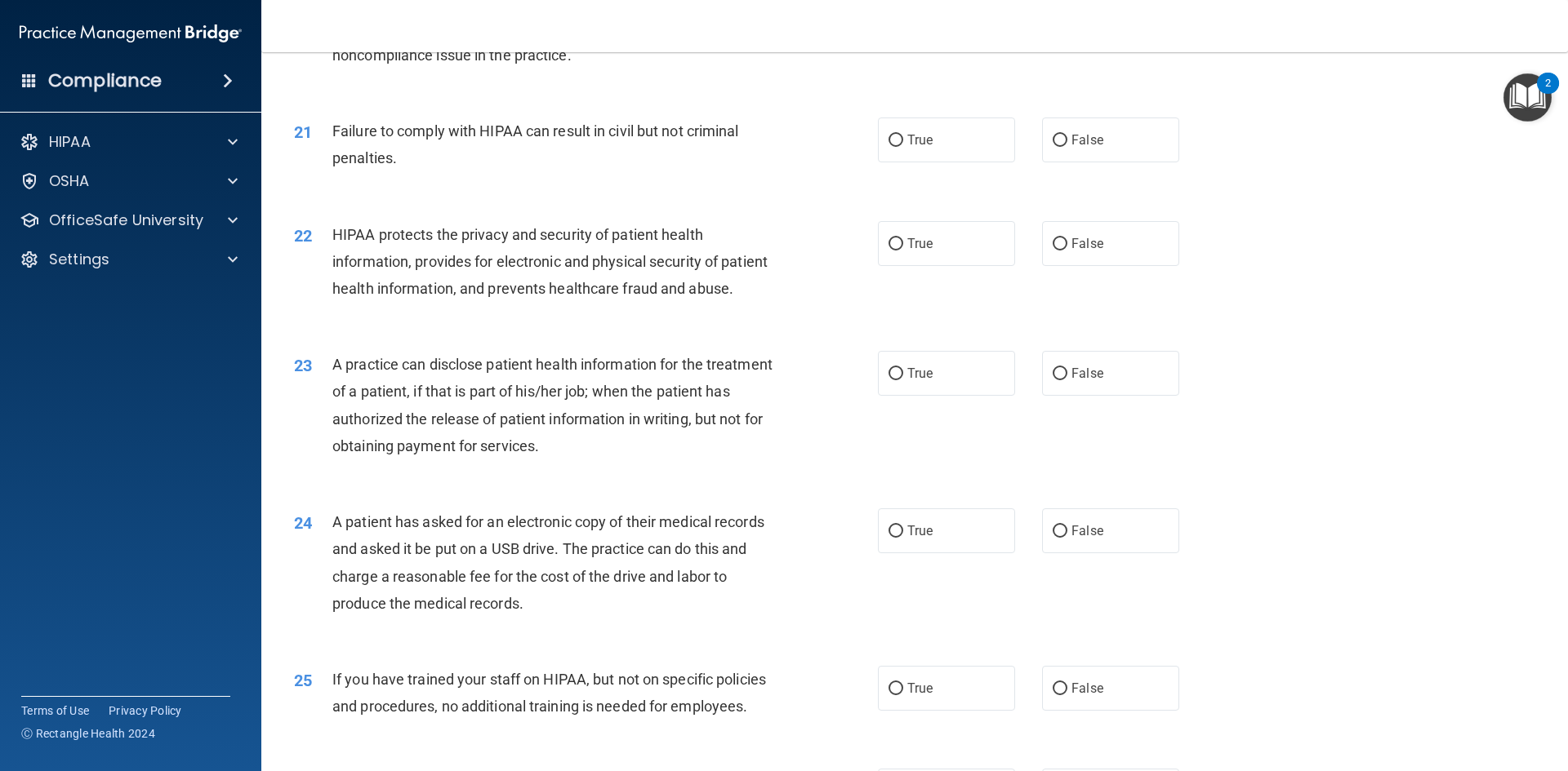
scroll to position [2358, 0]
drag, startPoint x: 333, startPoint y: 158, endPoint x: 455, endPoint y: 200, distance: 129.0
click at [455, 179] on div "21 Failure to comply with HIPAA can result in civil but not criminal penalties." at bounding box center [585, 148] width 633 height 62
copy span "Failure to comply with HIPAA can result in civil but not criminal penalties."
click at [1062, 162] on label "False" at bounding box center [1111, 139] width 138 height 45
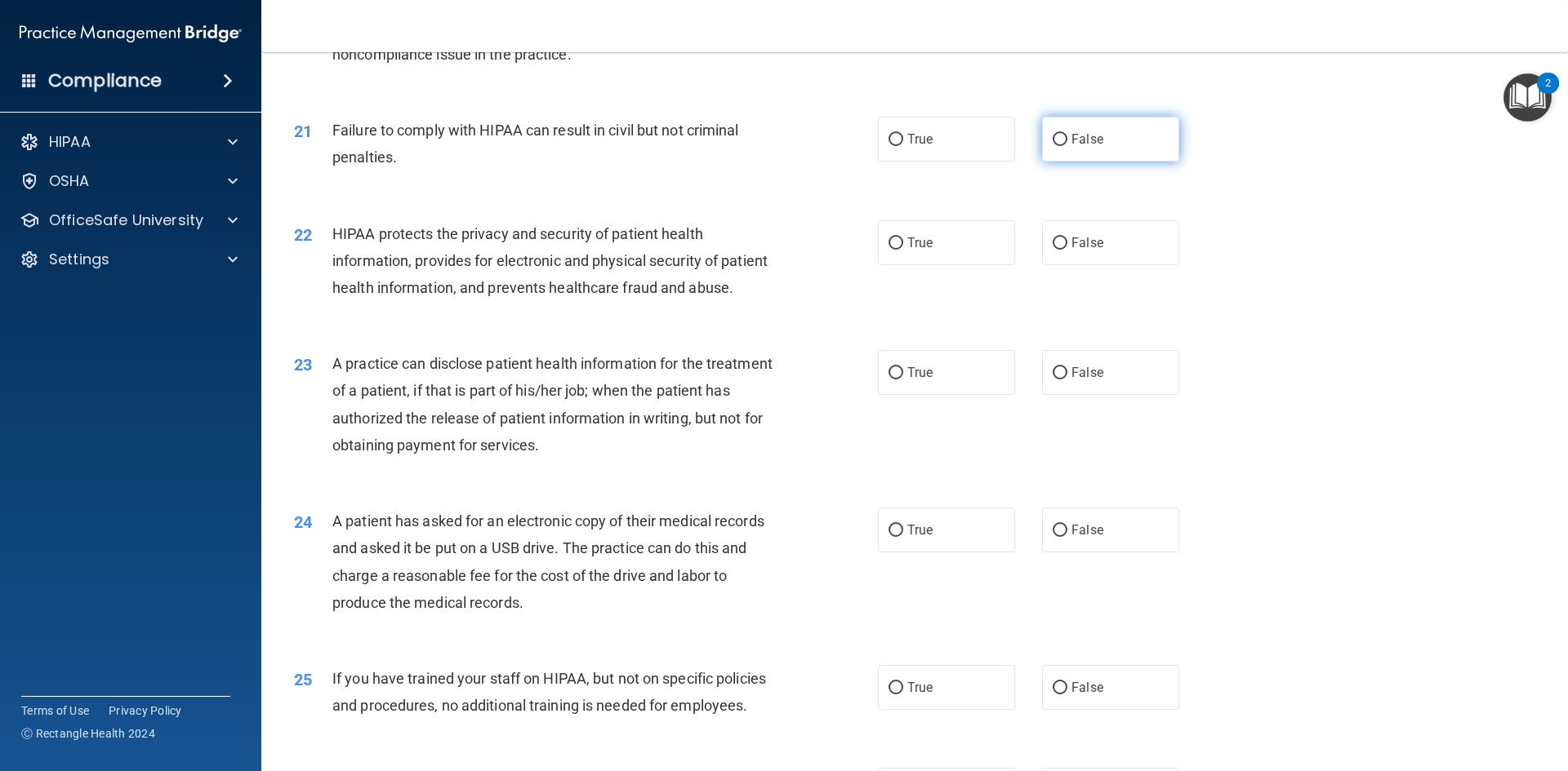
click at [1062, 146] on input "False" at bounding box center [1059, 139] width 15 height 13
radio input "true"
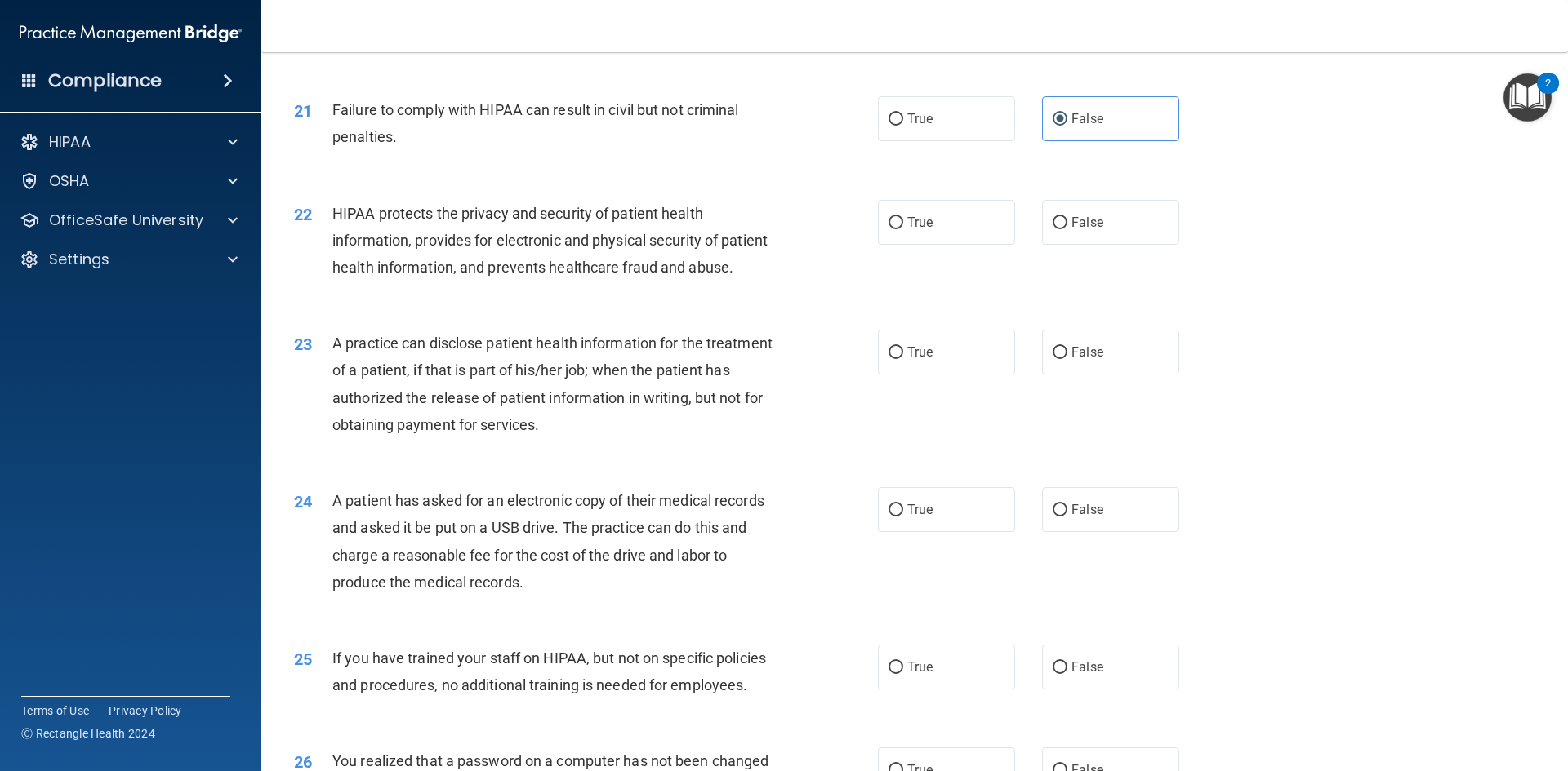
scroll to position [2439, 0]
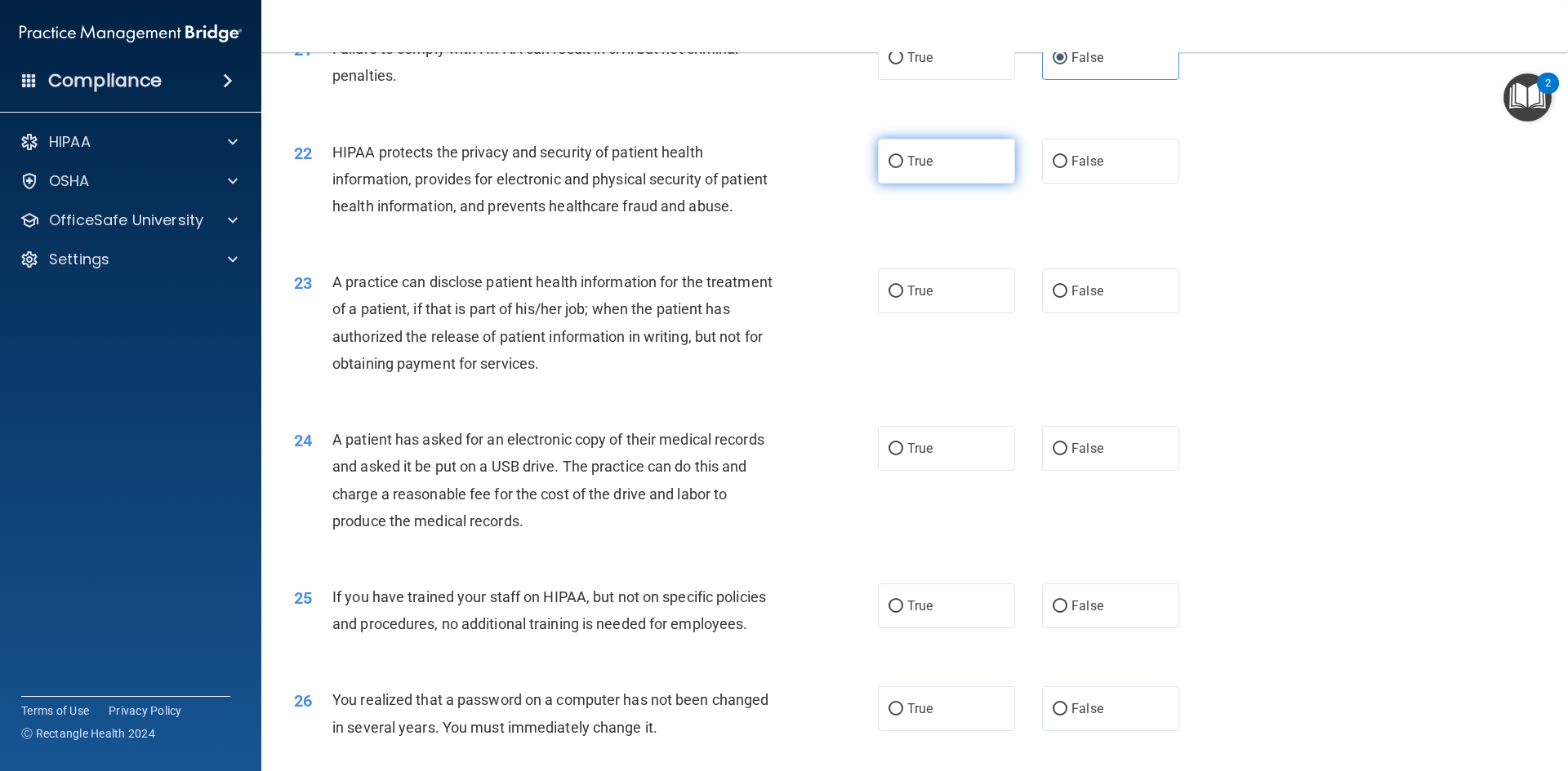
click at [922, 169] on span "True" at bounding box center [920, 161] width 25 height 15
click at [903, 169] on input "True" at bounding box center [895, 162] width 15 height 13
radio input "true"
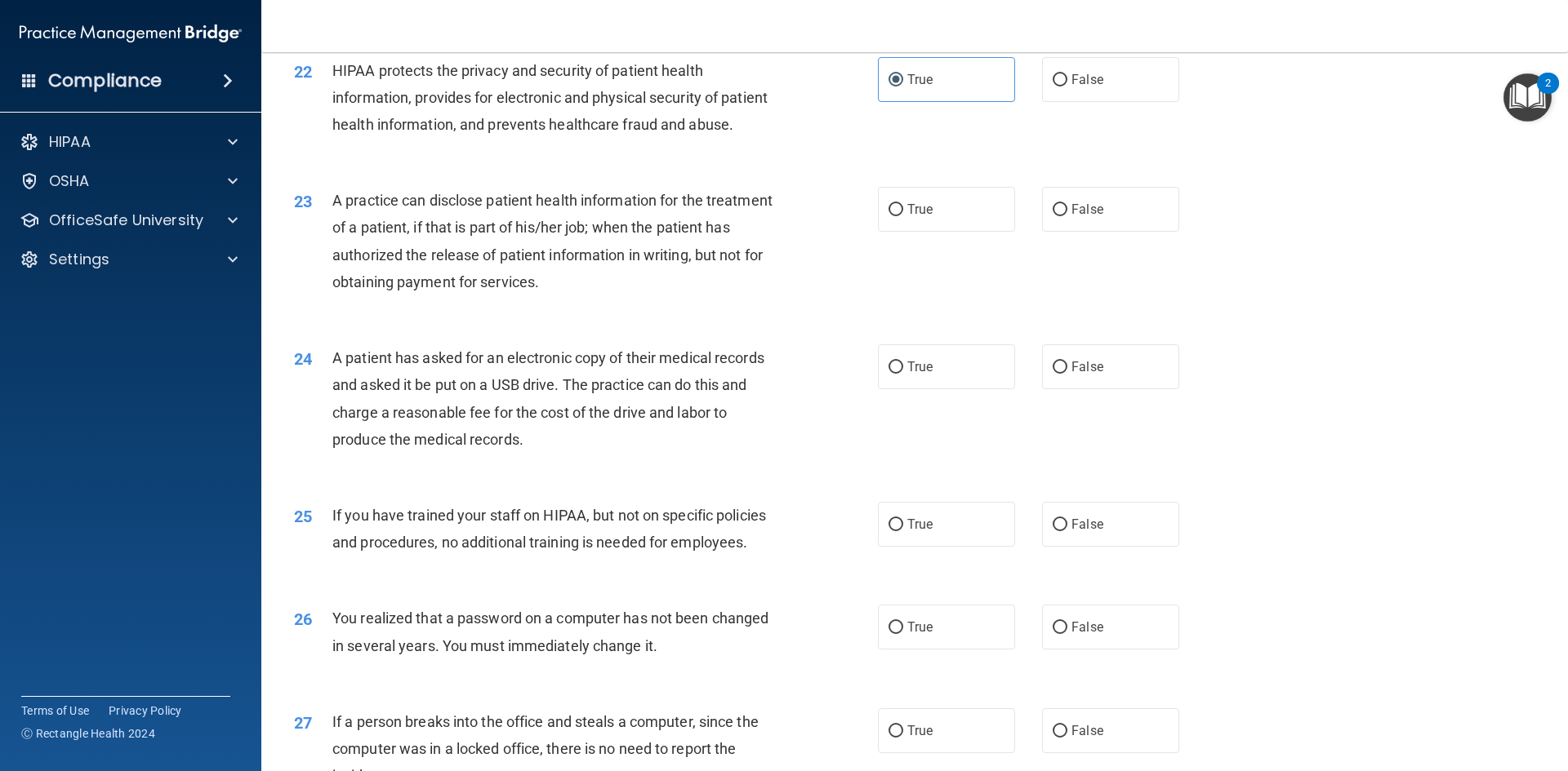
scroll to position [2603, 0]
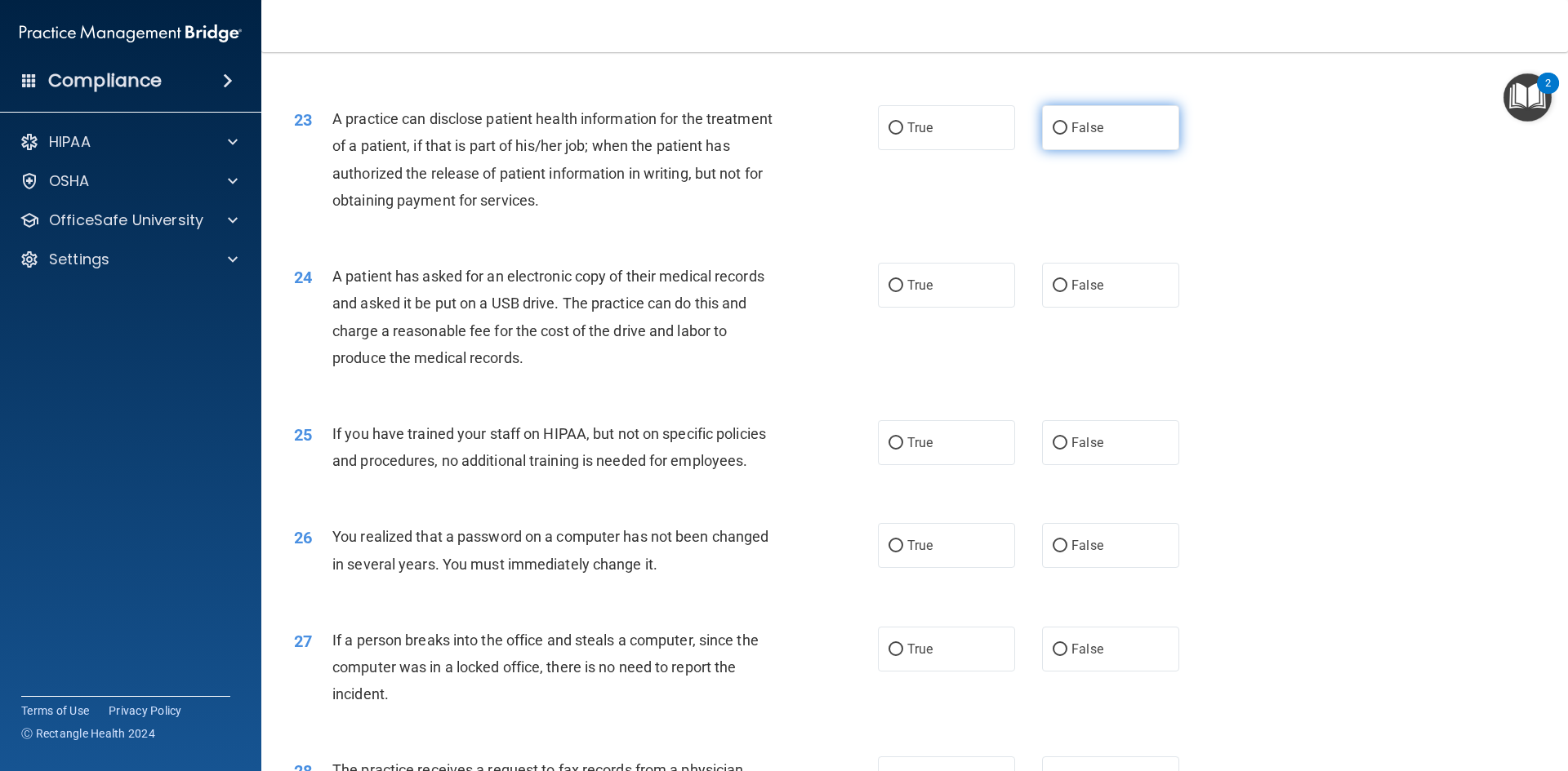
click at [1078, 136] on span "False" at bounding box center [1087, 128] width 32 height 15
click at [1068, 135] on input "False" at bounding box center [1059, 128] width 15 height 13
radio input "true"
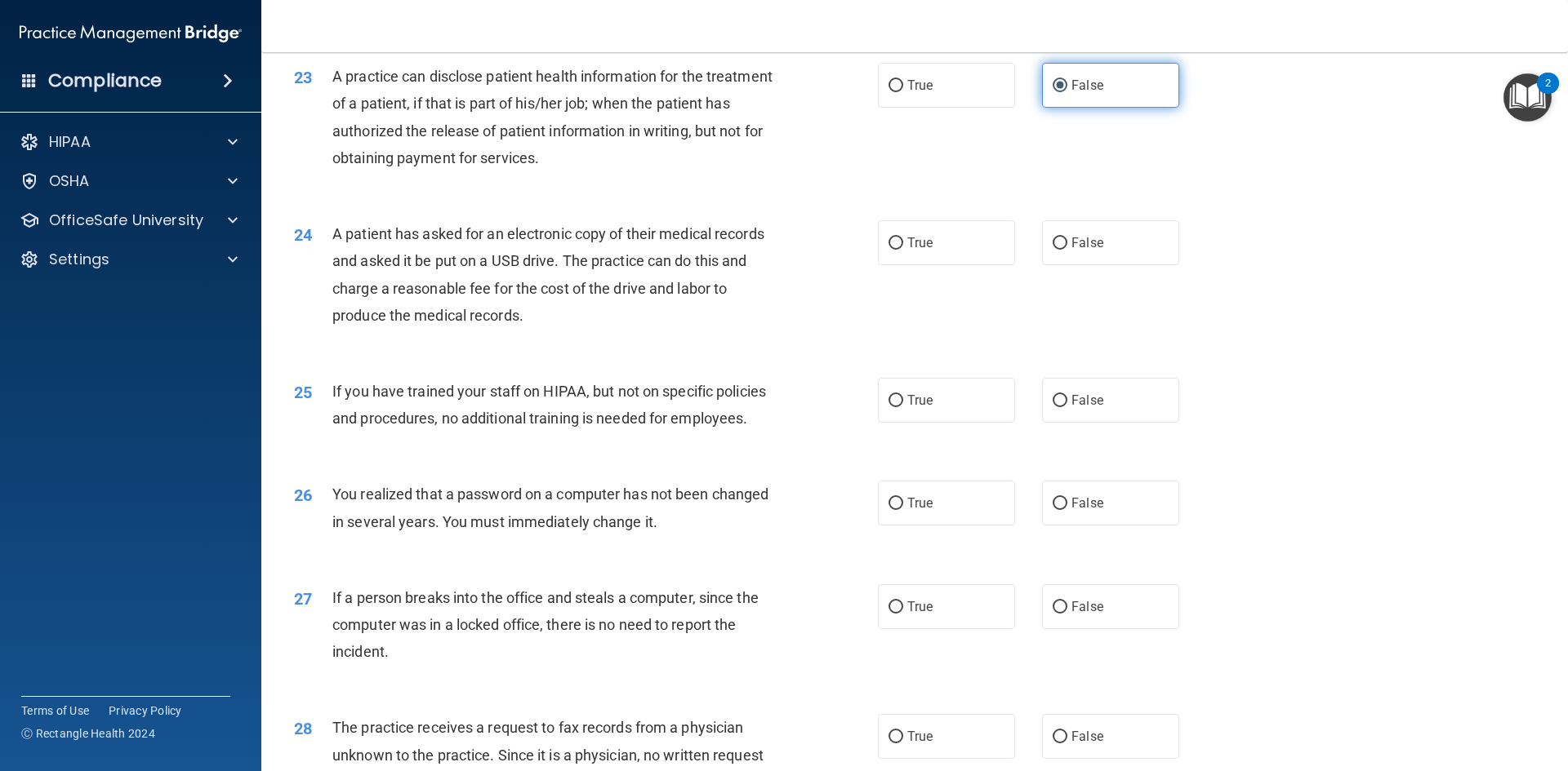
scroll to position [2684, 0]
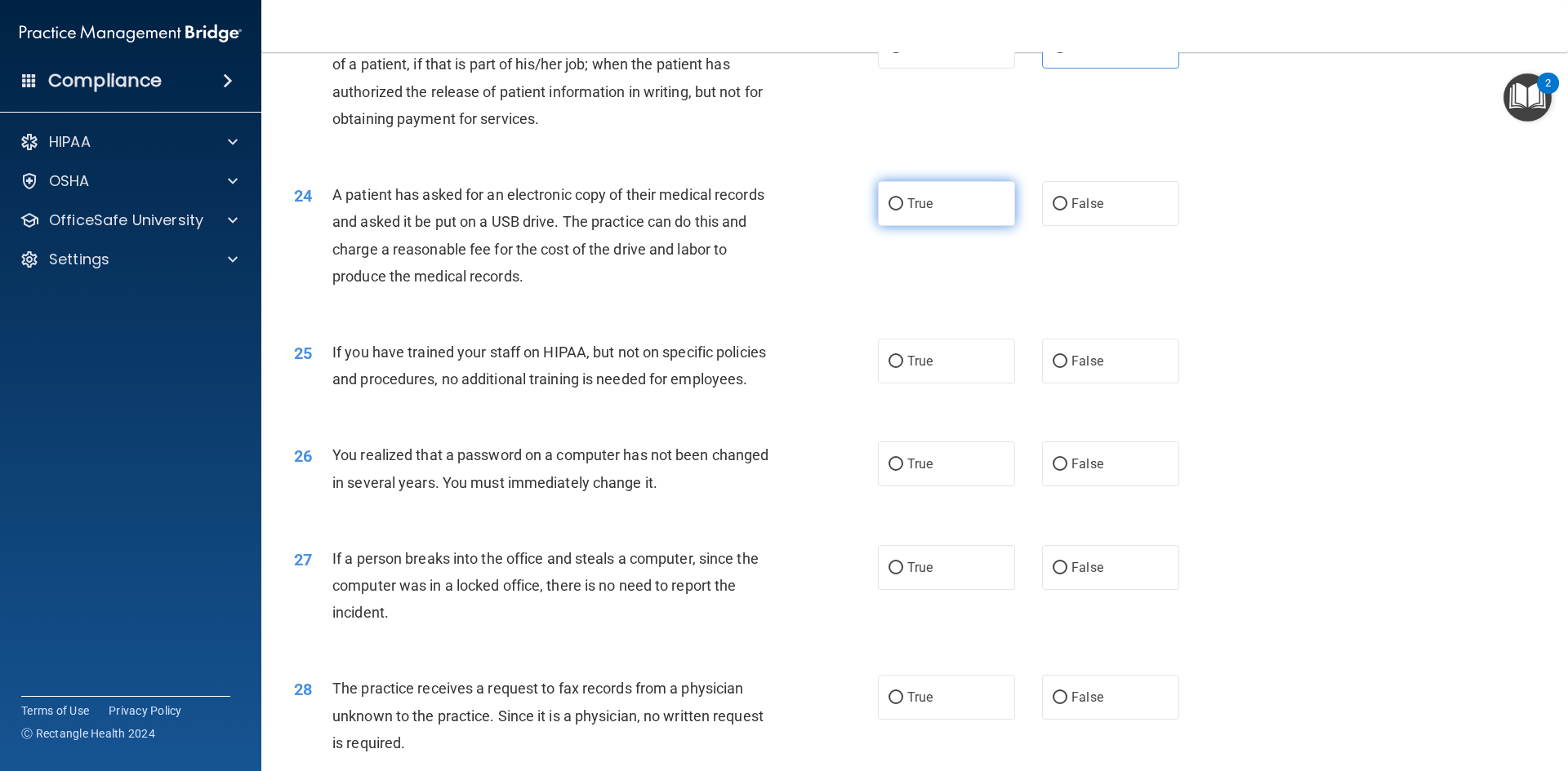
click at [912, 226] on label "True" at bounding box center [947, 203] width 138 height 45
click at [903, 210] on input "True" at bounding box center [895, 204] width 15 height 13
radio input "true"
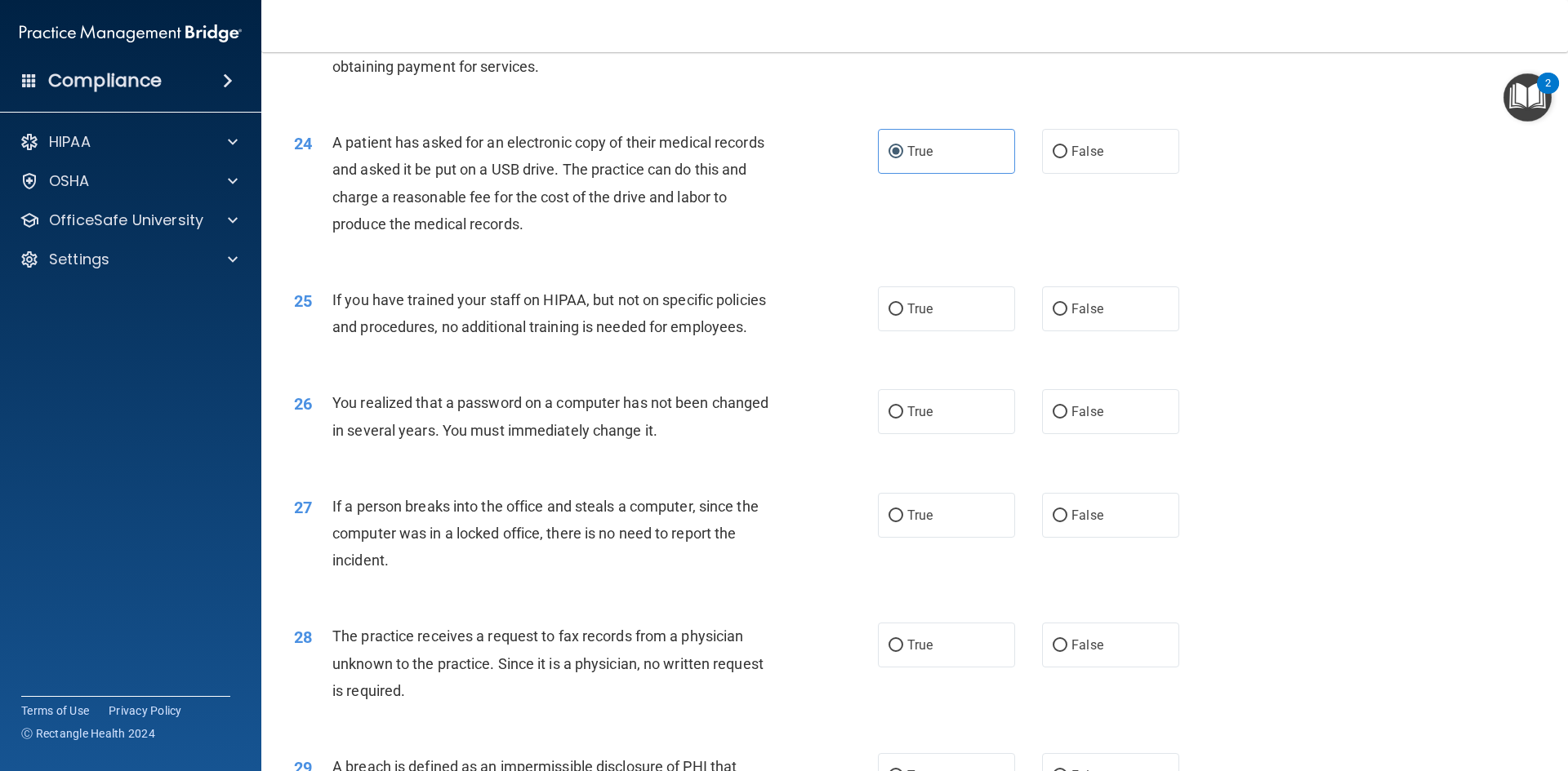
scroll to position [2765, 0]
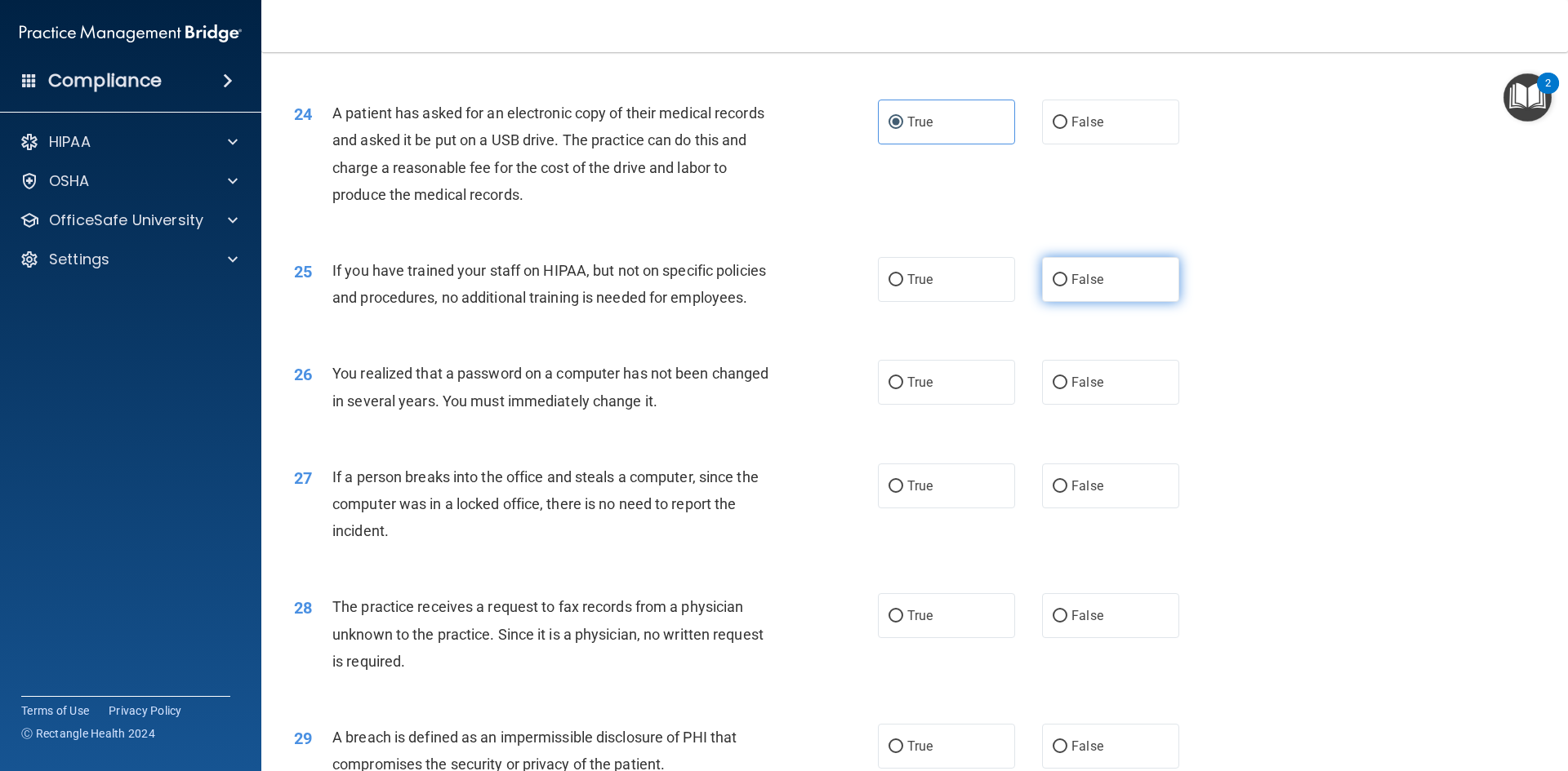
click at [1062, 302] on label "False" at bounding box center [1111, 279] width 138 height 45
click at [1062, 287] on input "False" at bounding box center [1059, 280] width 15 height 13
radio input "true"
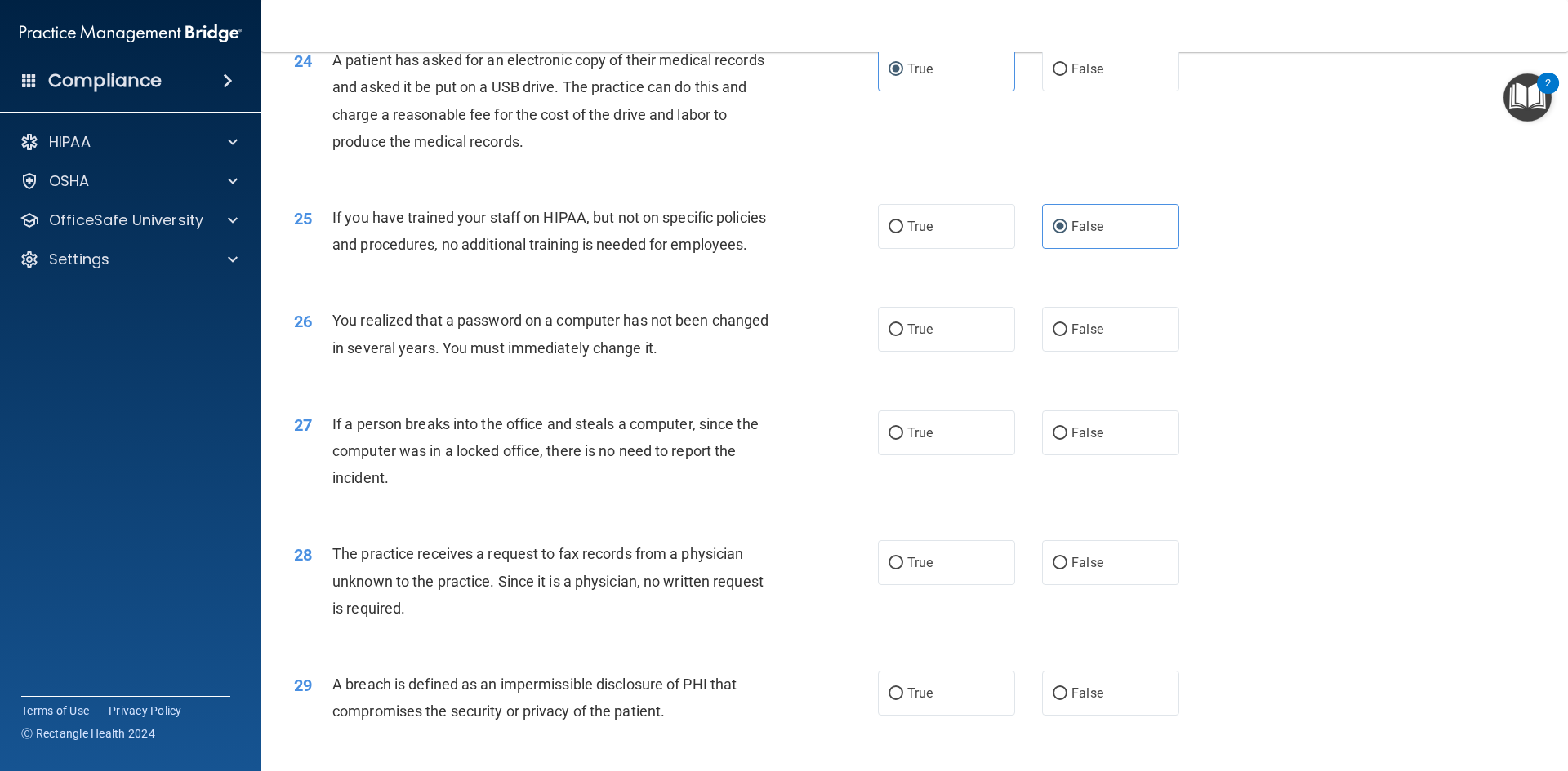
scroll to position [2848, 0]
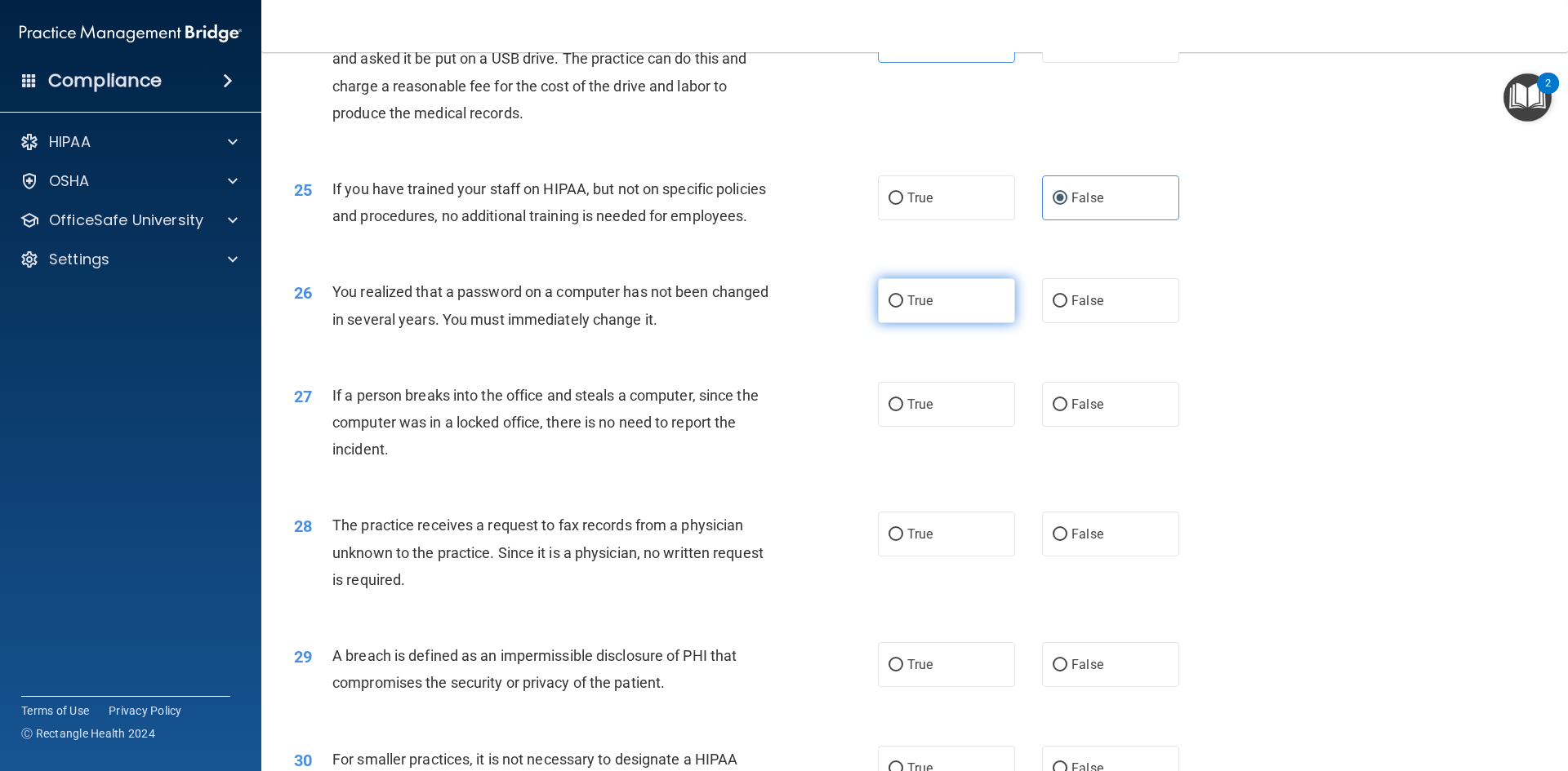
click at [926, 309] on span "True" at bounding box center [920, 301] width 25 height 15
click at [903, 308] on input "True" at bounding box center [895, 301] width 15 height 13
radio input "true"
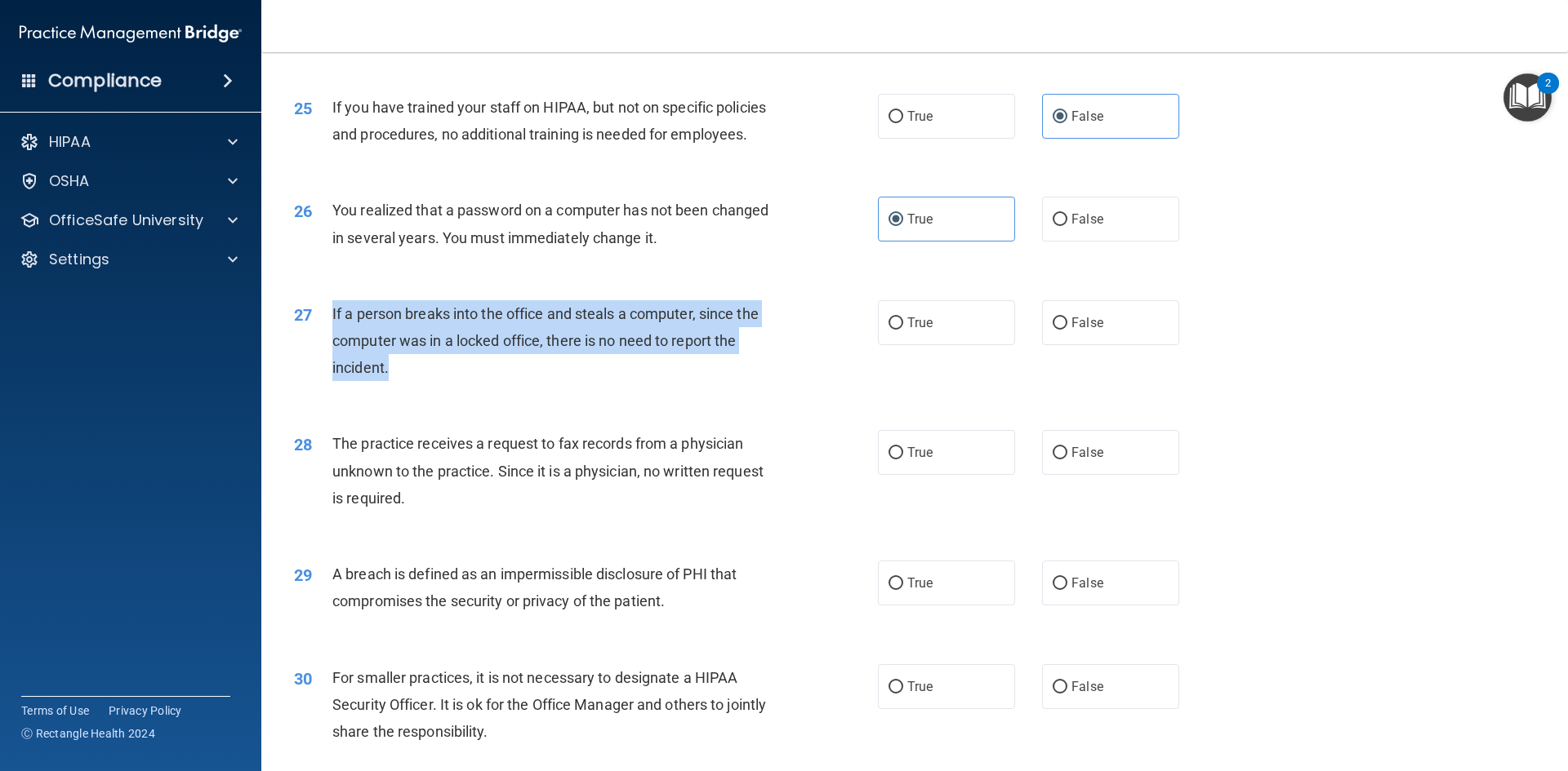
drag, startPoint x: 332, startPoint y: 366, endPoint x: 401, endPoint y: 425, distance: 90.8
click at [401, 382] on div "If a person breaks into the office and steals a computer, since the computer wa…" at bounding box center [560, 341] width 456 height 81
copy span "If a person breaks into the office and steals a computer, since the computer wa…"
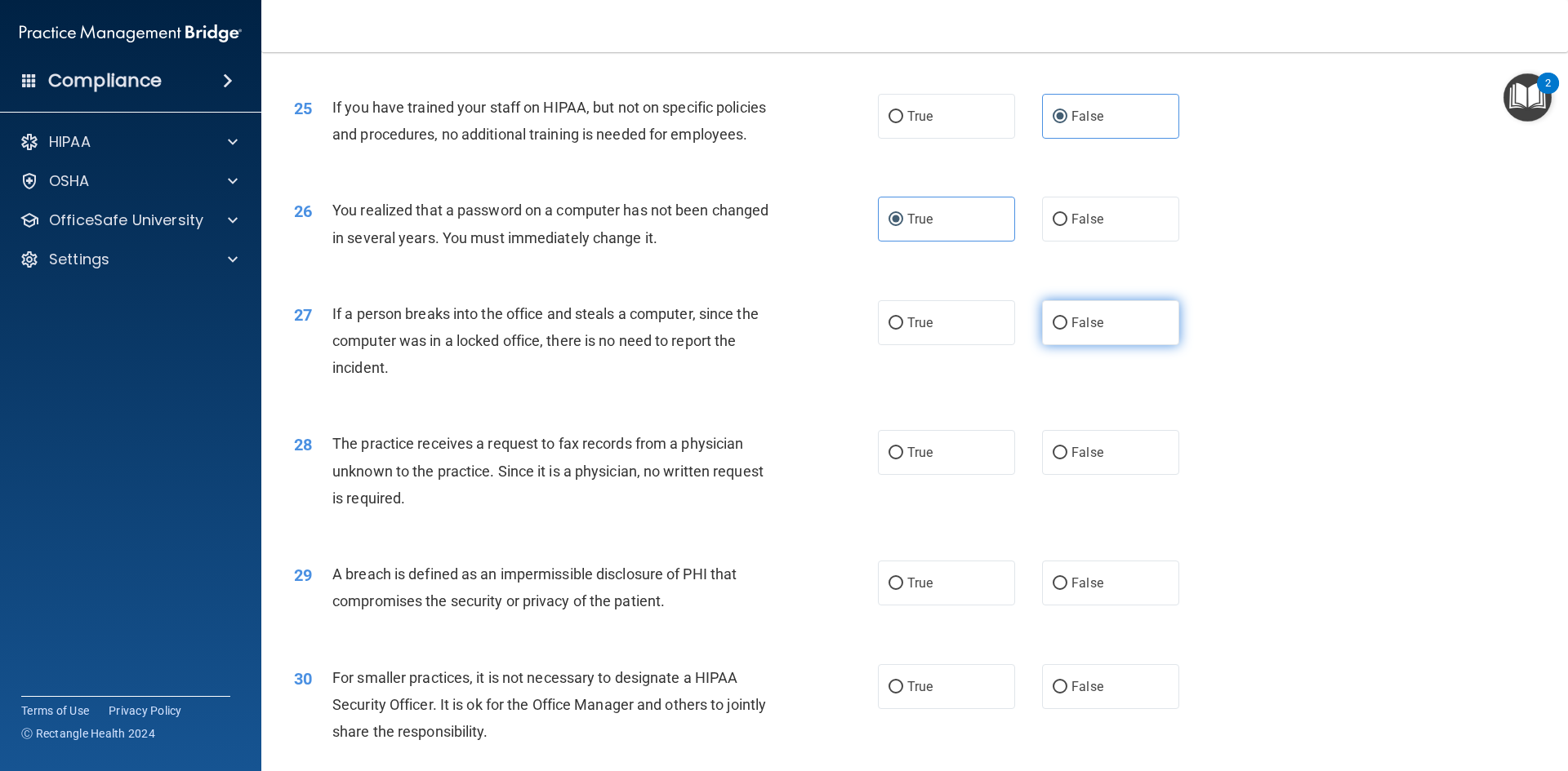
click at [1056, 345] on label "False" at bounding box center [1111, 323] width 138 height 45
click at [1056, 329] on input "False" at bounding box center [1059, 324] width 15 height 13
radio input "true"
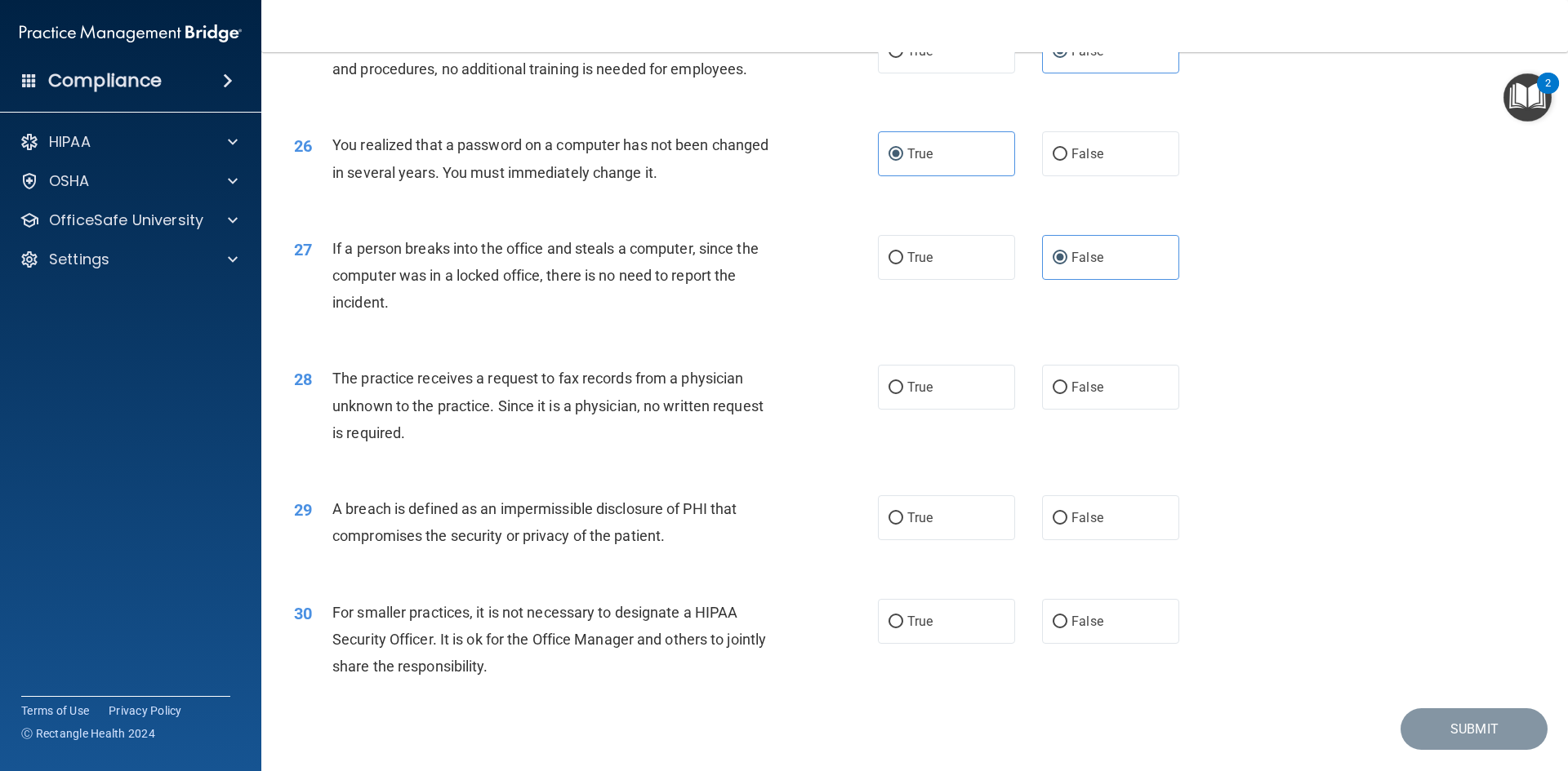
scroll to position [3092, 0]
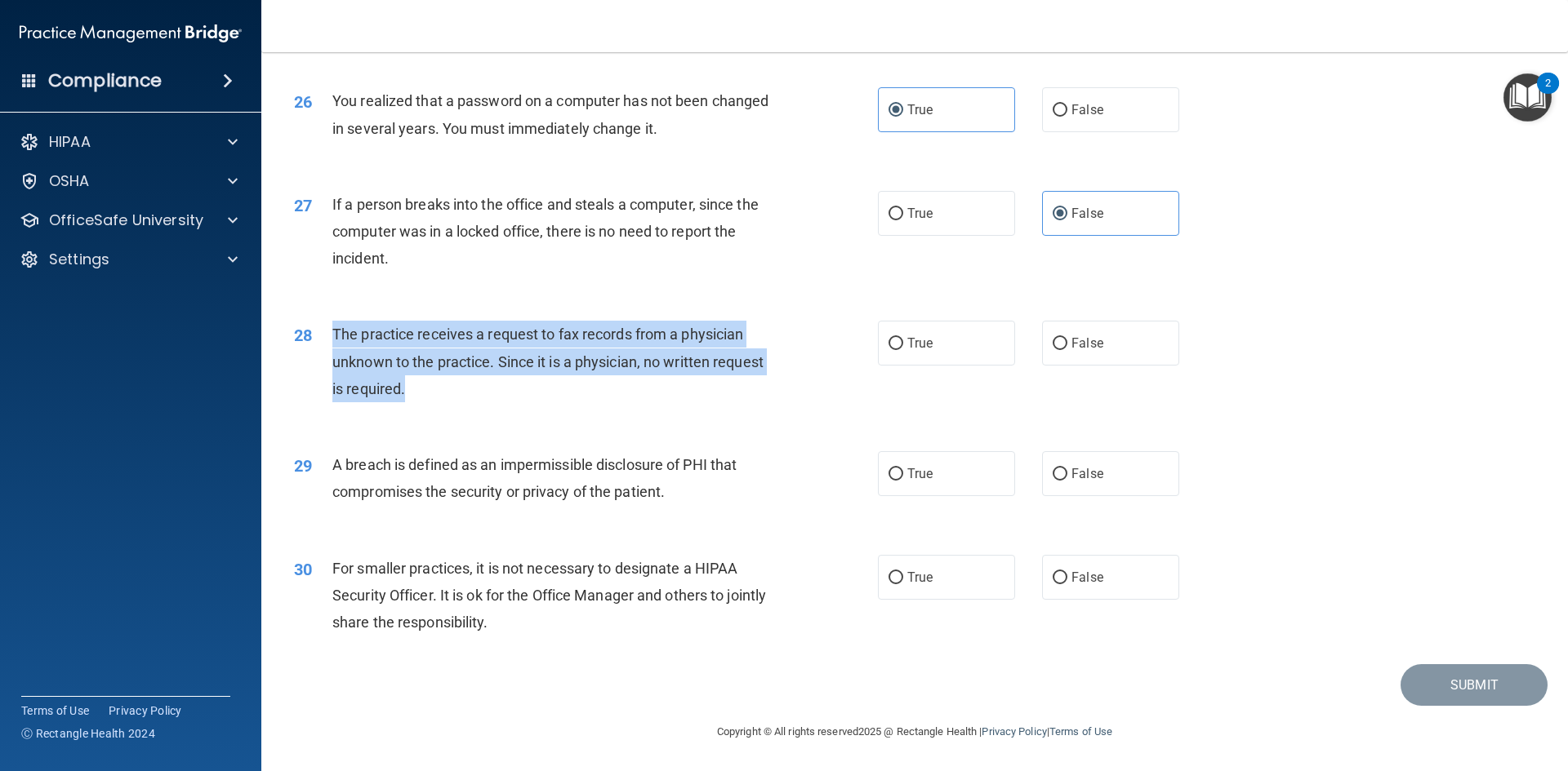
drag, startPoint x: 335, startPoint y: 329, endPoint x: 411, endPoint y: 379, distance: 91.0
click at [411, 379] on div "The practice receives a request to fax records from a physician unknown to the …" at bounding box center [560, 361] width 456 height 81
copy span "The practice receives a request to fax records from a physician unknown to the …"
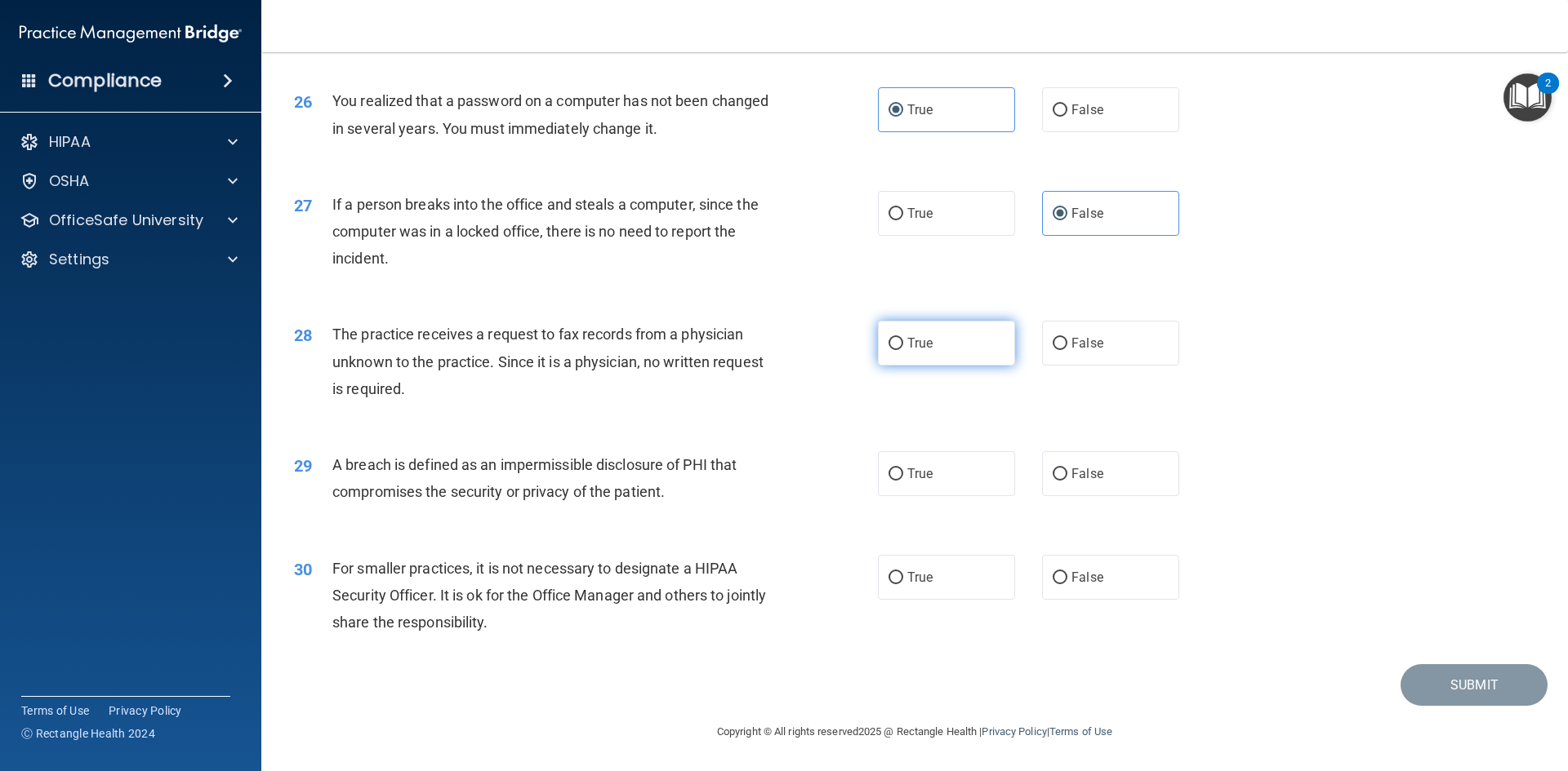
click at [924, 349] on span "True" at bounding box center [920, 343] width 25 height 15
click at [903, 349] on input "True" at bounding box center [895, 344] width 15 height 13
radio input "true"
click at [1109, 347] on label "False" at bounding box center [1111, 343] width 138 height 45
click at [1068, 347] on input "False" at bounding box center [1059, 344] width 15 height 13
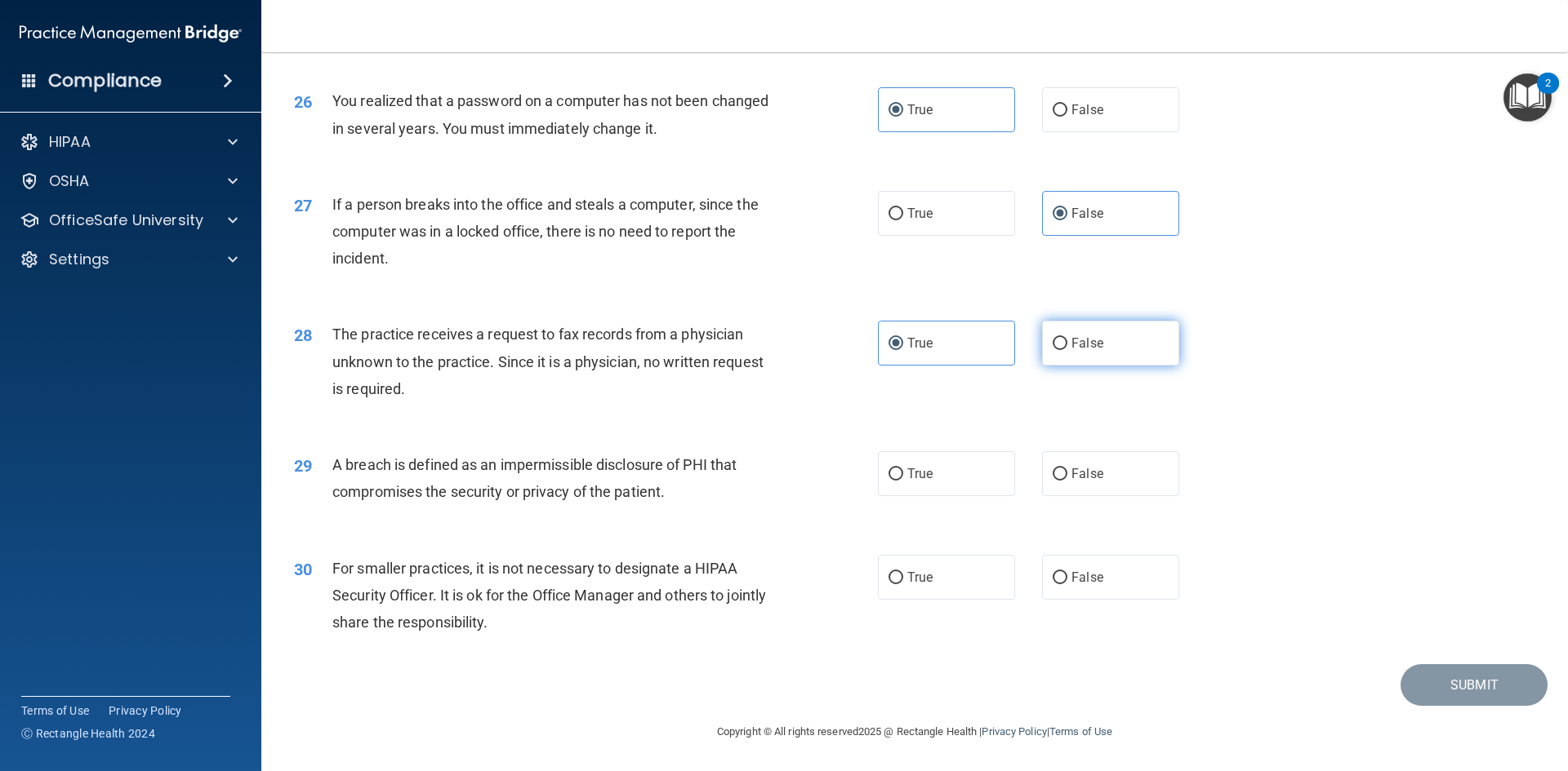
radio input "true"
radio input "false"
click at [917, 492] on label "True" at bounding box center [947, 474] width 138 height 45
click at [903, 480] on input "True" at bounding box center [895, 475] width 15 height 13
radio input "true"
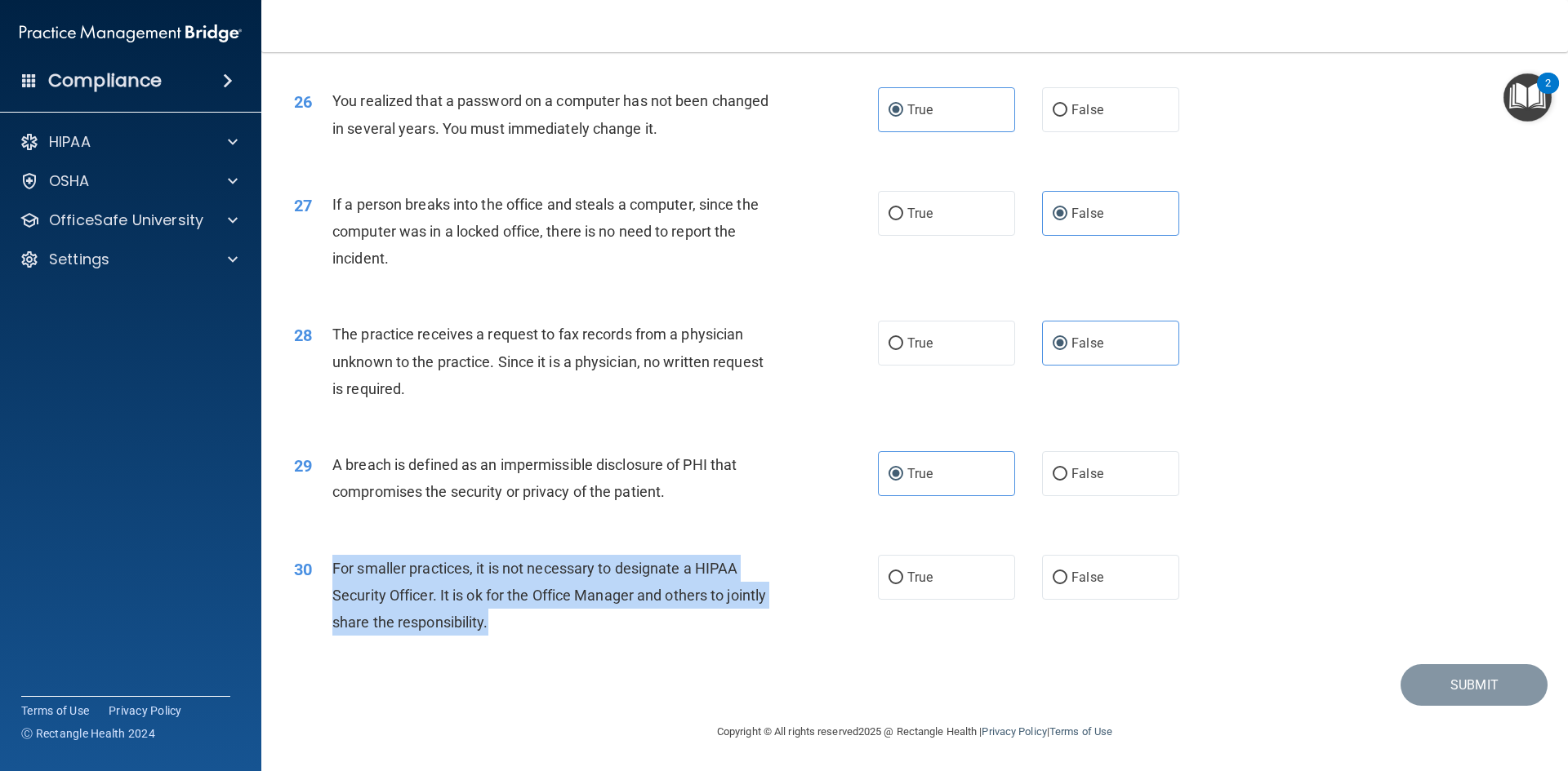
drag, startPoint x: 335, startPoint y: 571, endPoint x: 549, endPoint y: 633, distance: 222.8
click at [549, 633] on div "For smaller practices, it is not necessary to designate a HIPAA Security Office…" at bounding box center [560, 596] width 456 height 81
copy span "For smaller practices, it is not necessary to designate a HIPAA Security Office…"
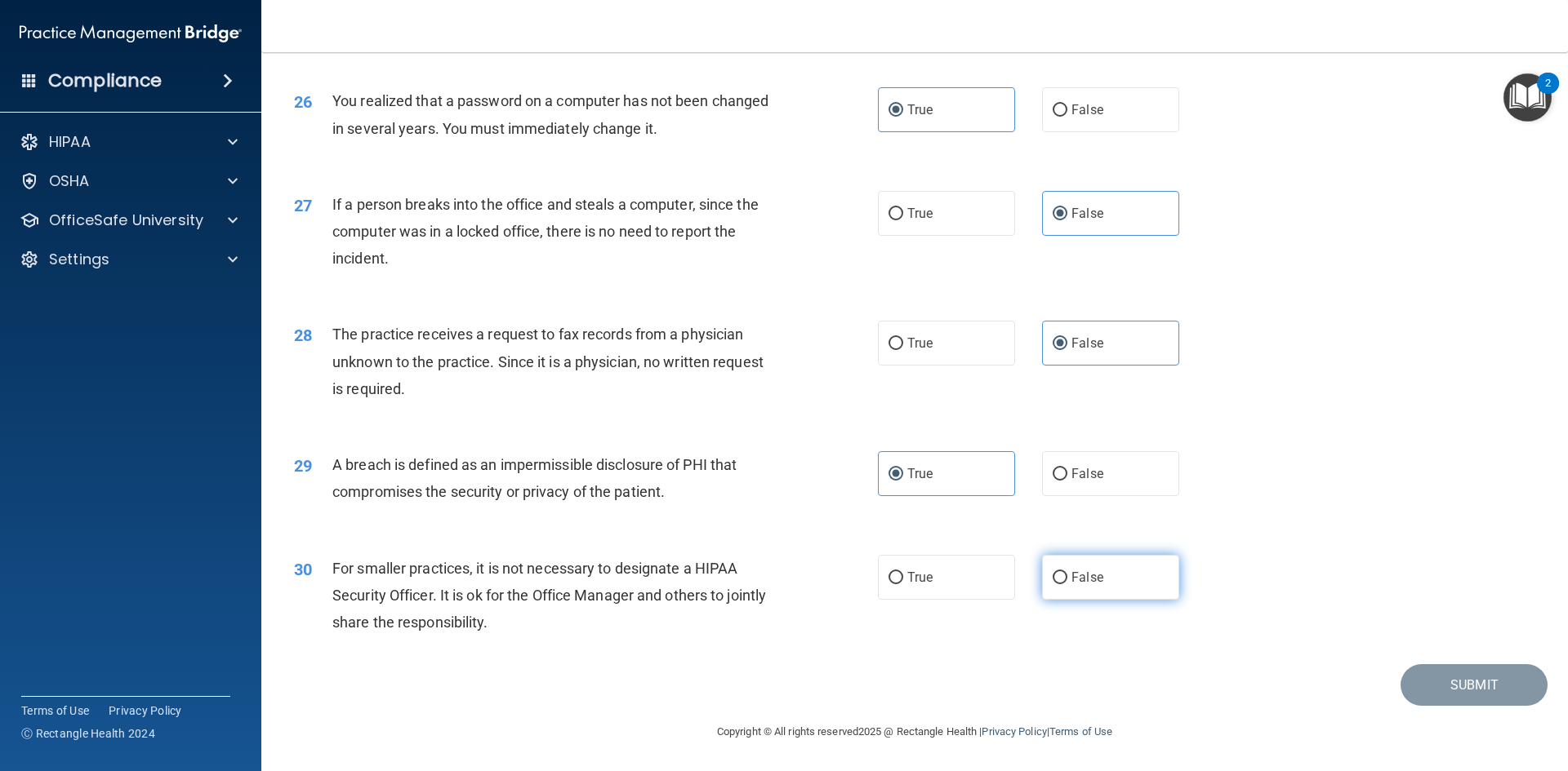
click at [1064, 585] on label "False" at bounding box center [1111, 577] width 138 height 45
click at [1064, 584] on input "False" at bounding box center [1059, 578] width 15 height 13
radio input "true"
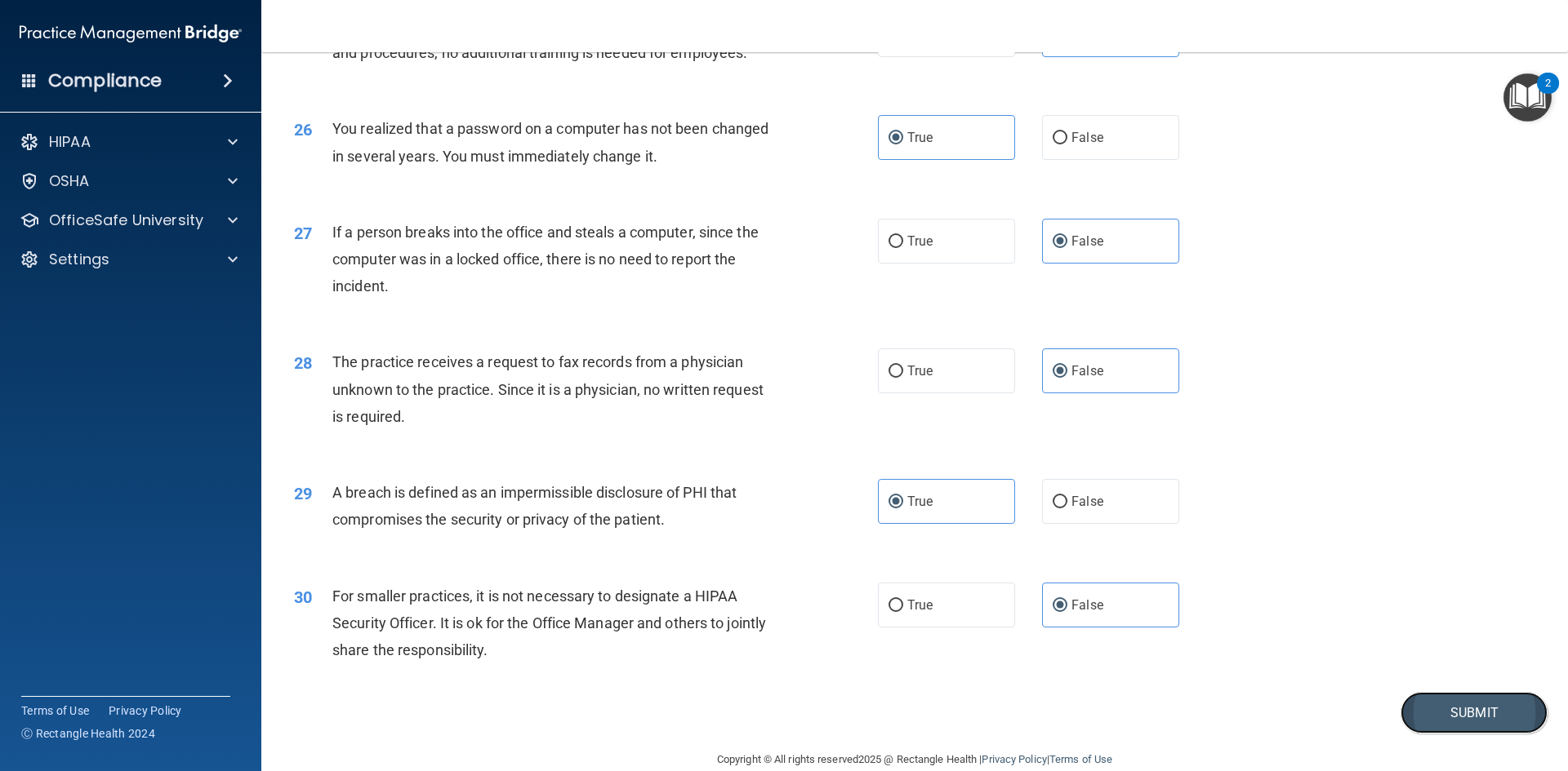
click at [1440, 734] on button "Submit" at bounding box center [1474, 713] width 147 height 42
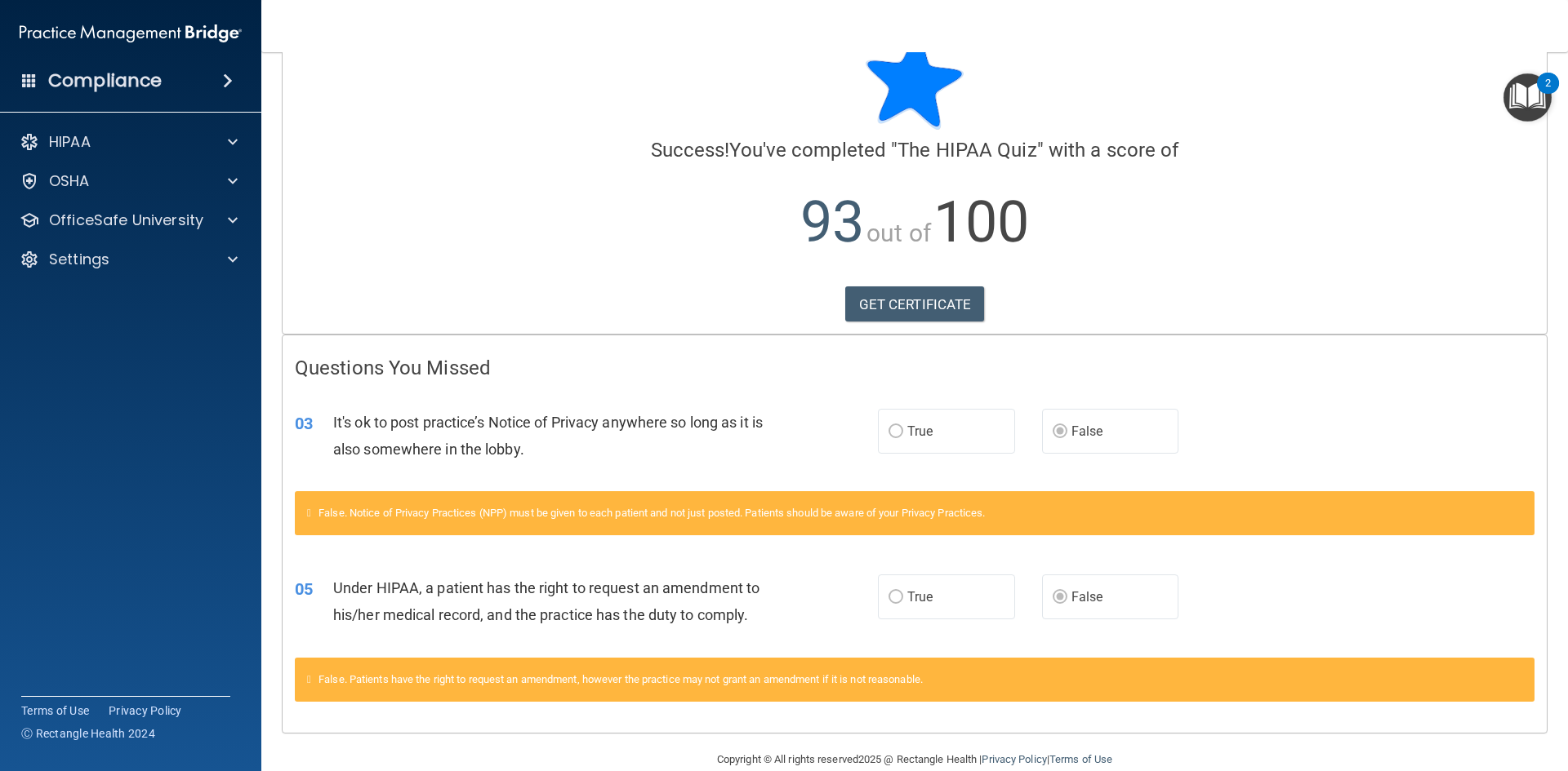
scroll to position [77, 0]
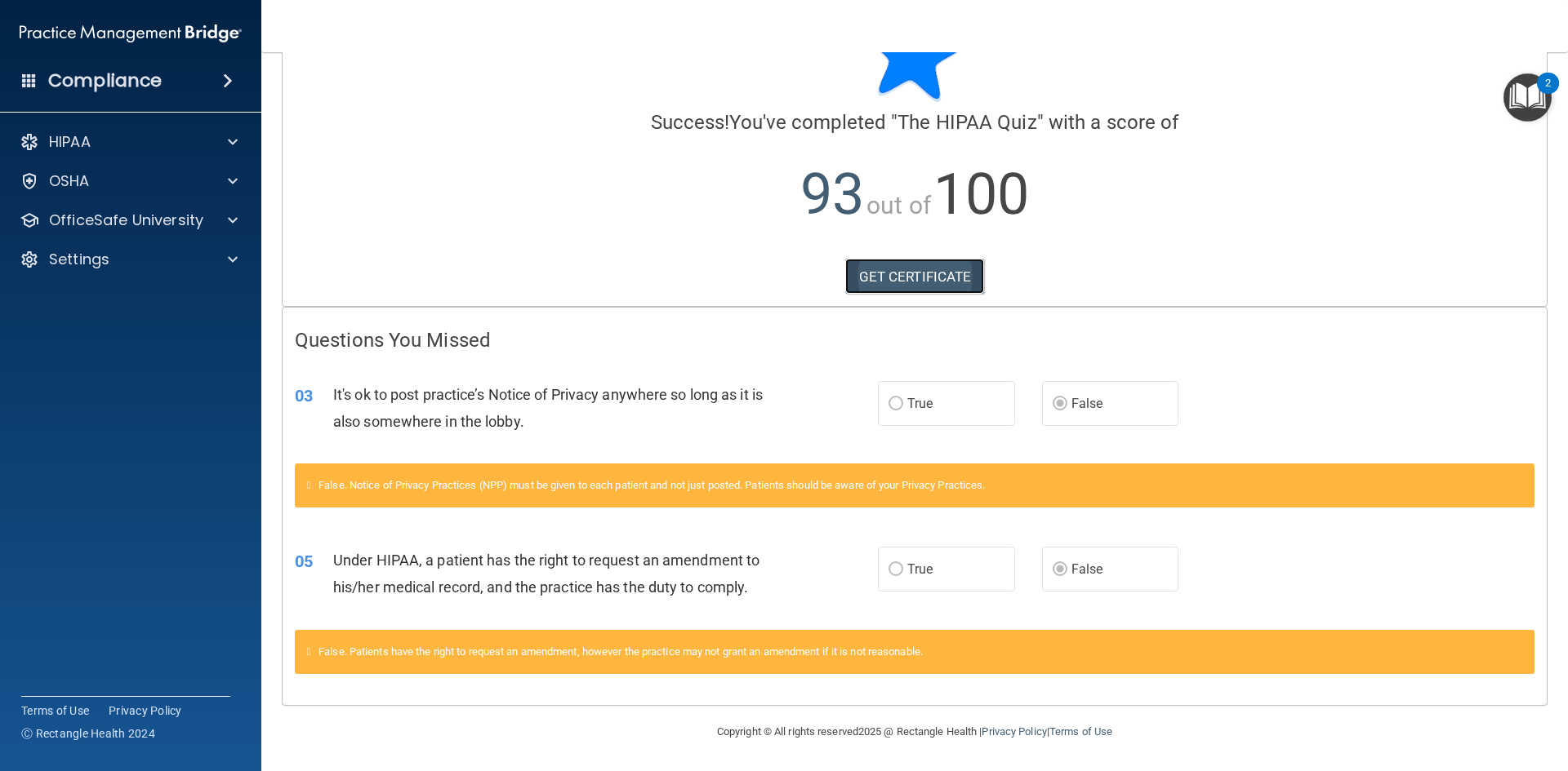
click at [936, 275] on link "GET CERTIFICATE" at bounding box center [915, 276] width 140 height 36
click at [158, 148] on div "HIPAA" at bounding box center [109, 142] width 203 height 19
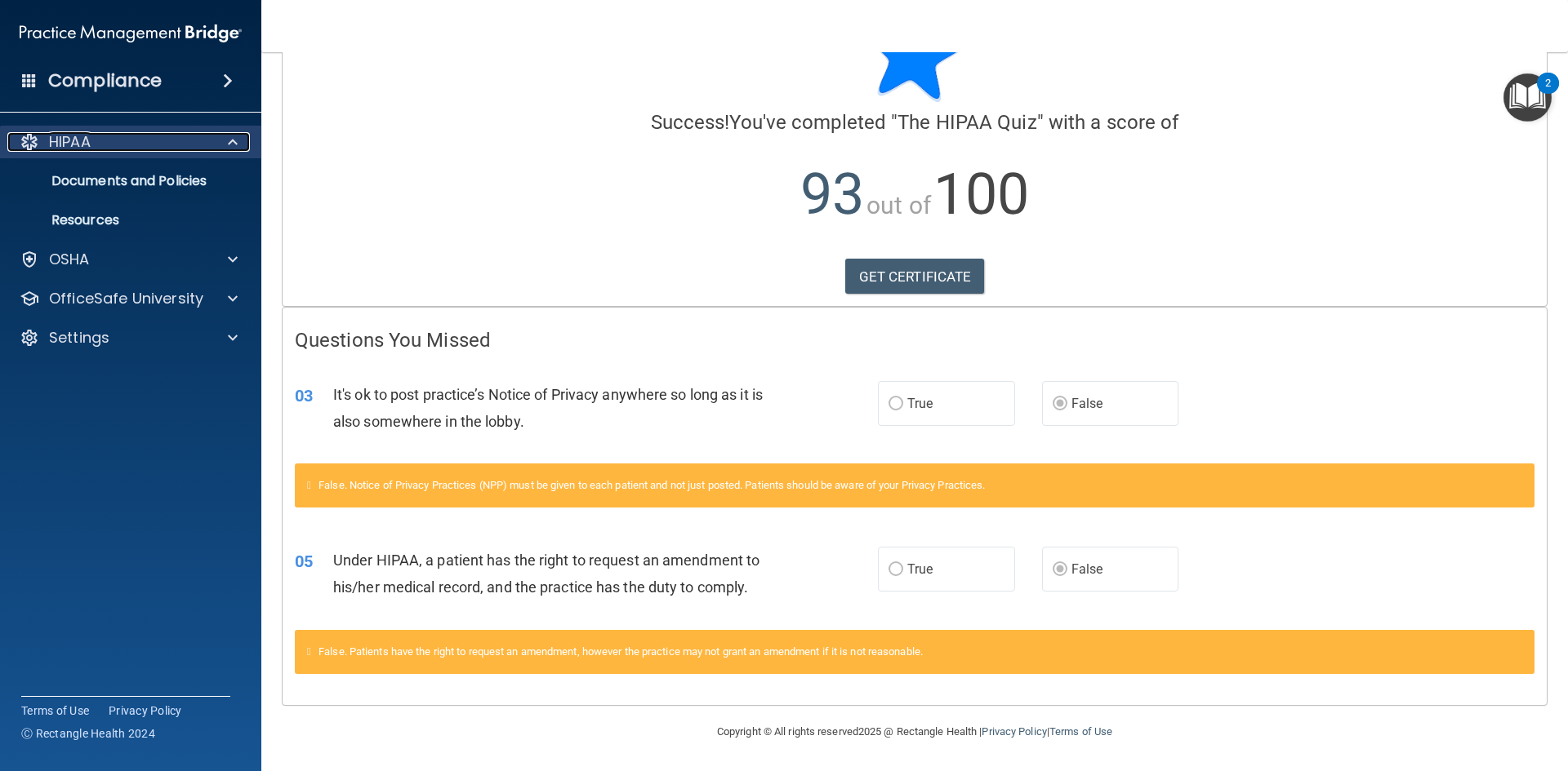
click at [128, 141] on div "HIPAA" at bounding box center [109, 142] width 203 height 19
click at [102, 142] on div "HIPAA" at bounding box center [109, 142] width 203 height 19
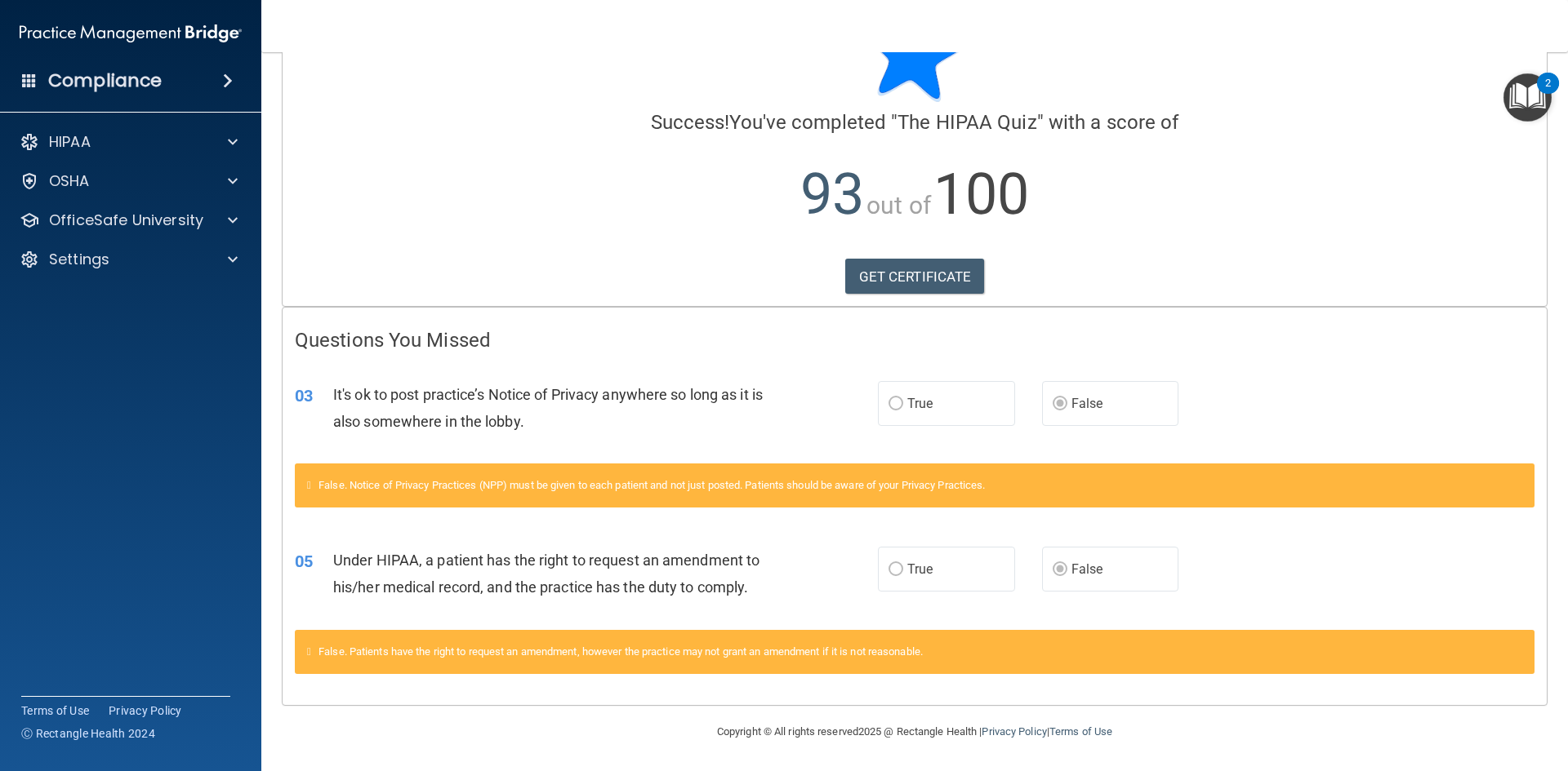
click at [82, 81] on h4 "Compliance" at bounding box center [105, 81] width 113 height 23
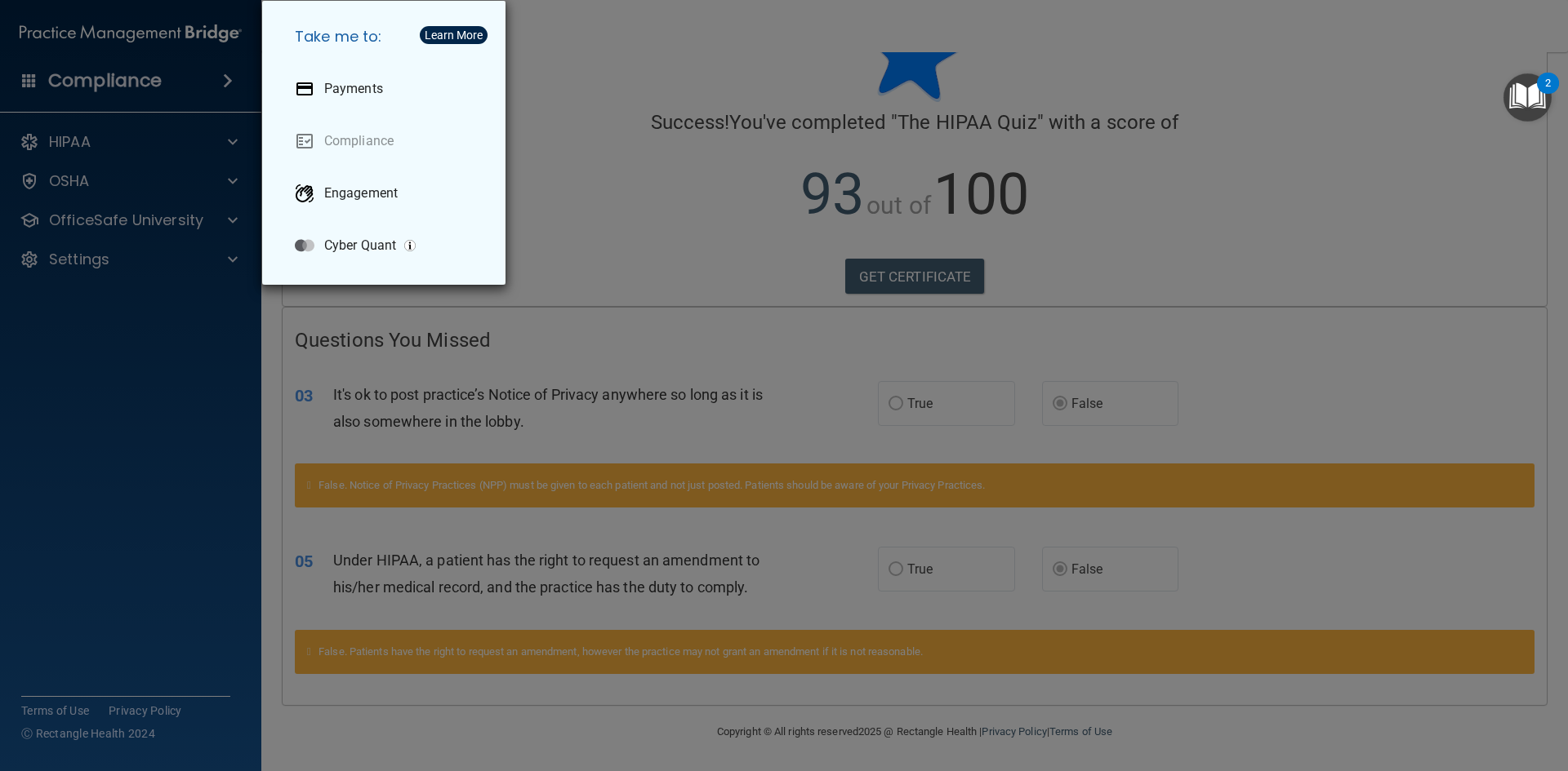
click at [647, 213] on div "Take me to: Payments Compliance Engagement Cyber Quant" at bounding box center [784, 386] width 1568 height 771
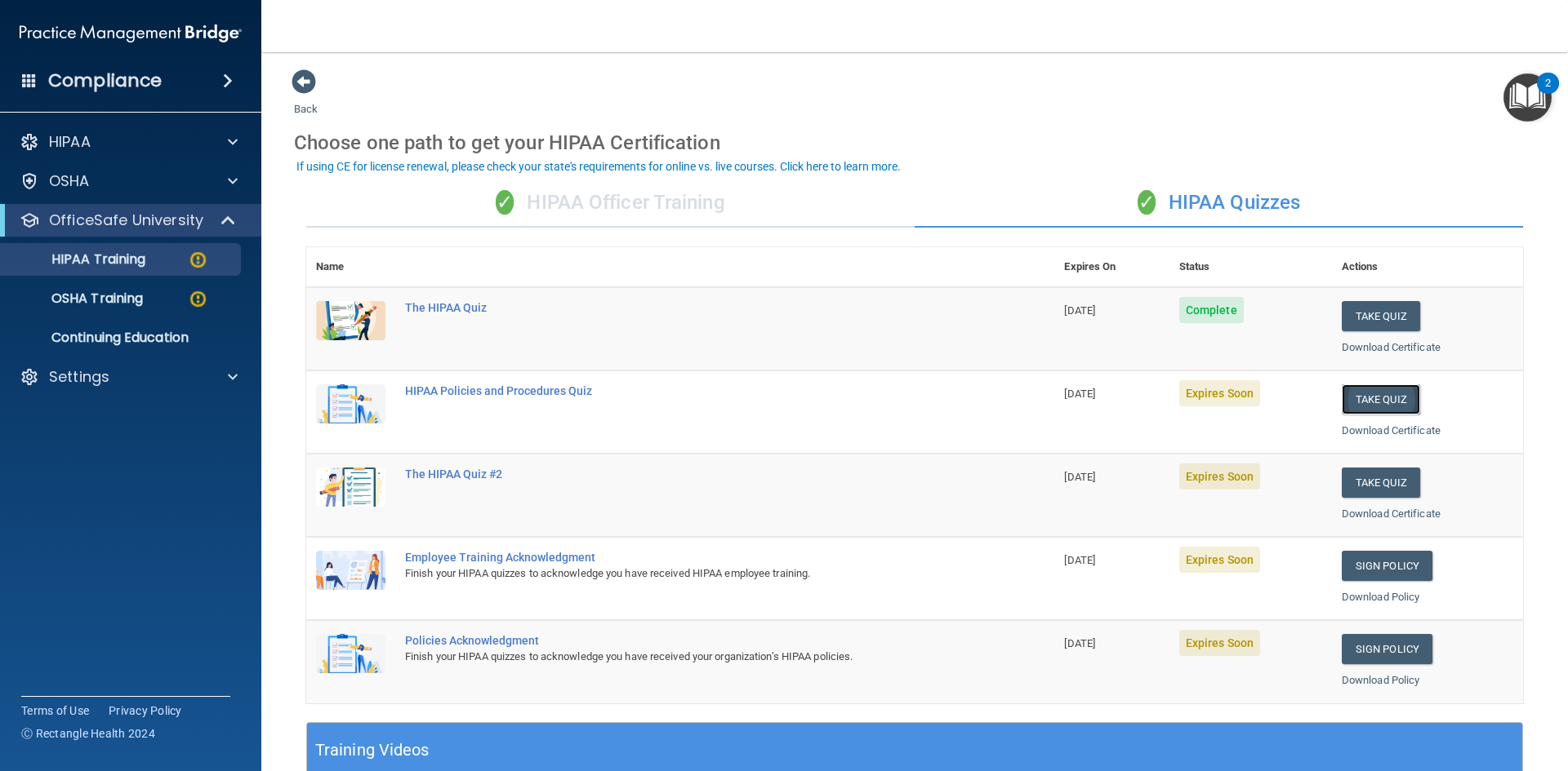
click at [1381, 400] on button "Take Quiz" at bounding box center [1381, 399] width 78 height 30
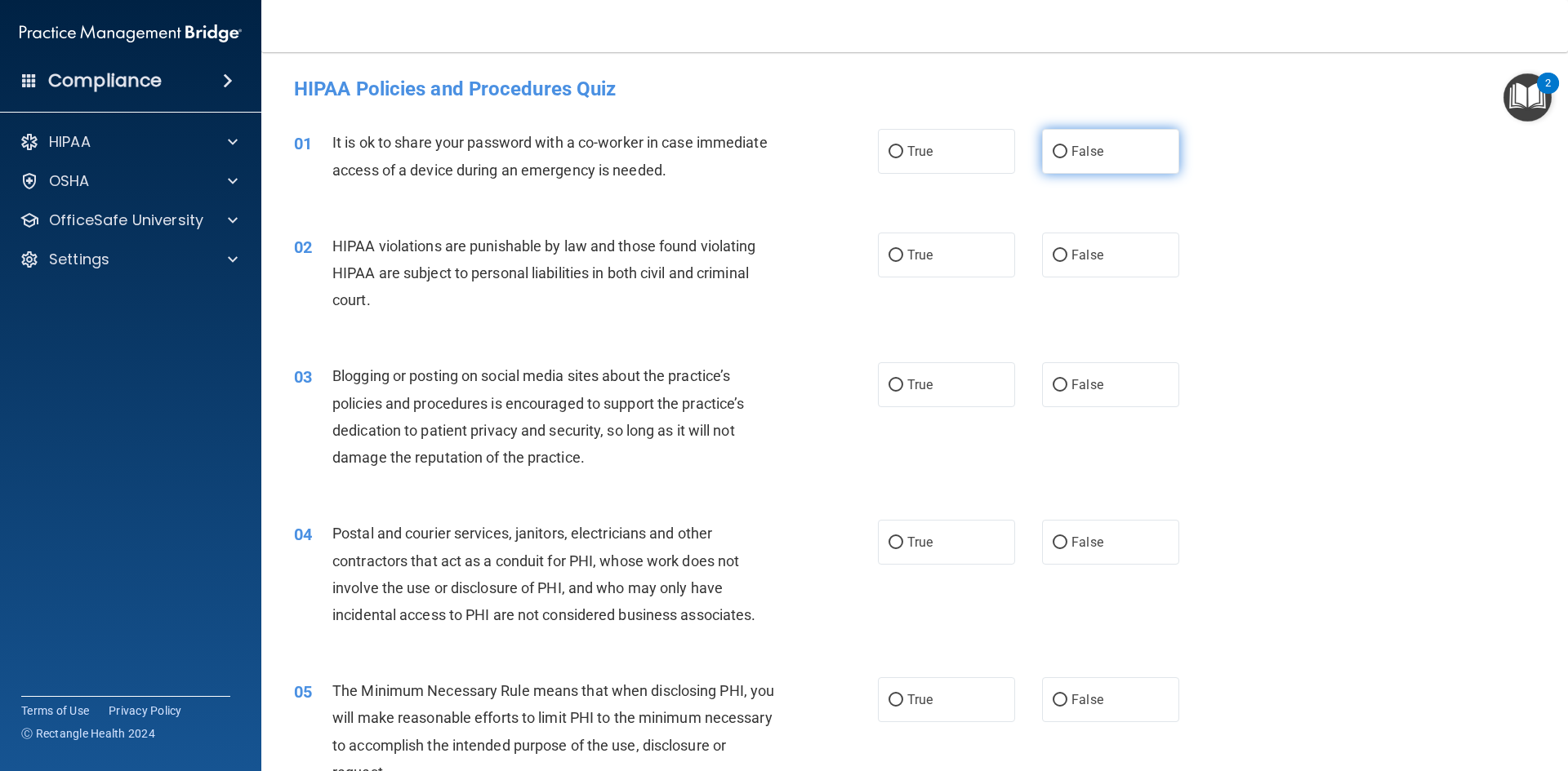
click at [1086, 155] on span "False" at bounding box center [1087, 151] width 32 height 15
click at [1068, 155] on input "False" at bounding box center [1059, 152] width 15 height 13
radio input "true"
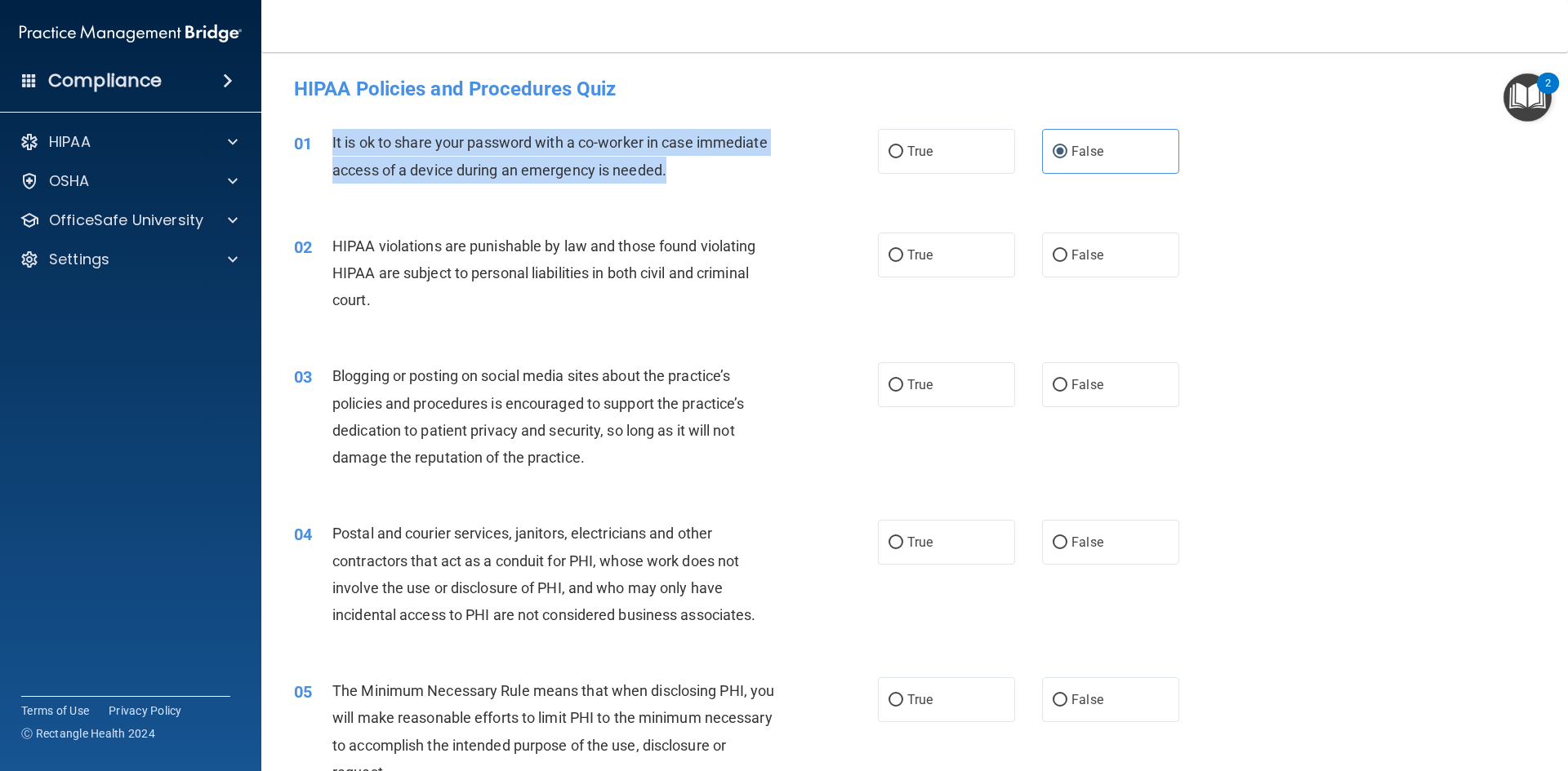
drag, startPoint x: 667, startPoint y: 169, endPoint x: 333, endPoint y: 142, distance: 335.1
click at [333, 142] on span "It is ok to share your password with a co-worker in case immediate access of a …" at bounding box center [549, 156] width 435 height 45
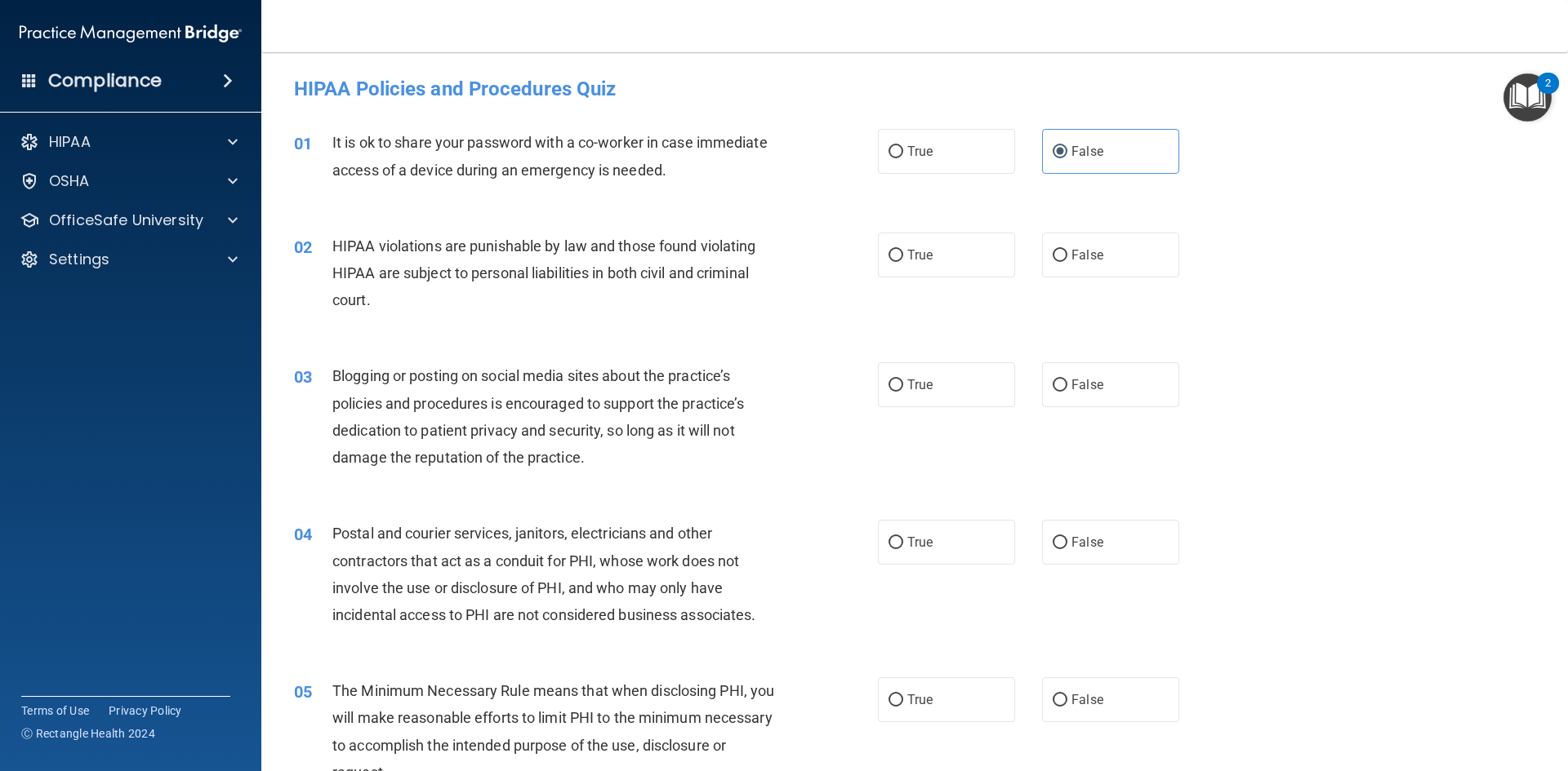
click at [773, 313] on div "HIPAA violations are punishable by law and those found violating HIPAA are subj…" at bounding box center [560, 273] width 456 height 81
click at [907, 262] on span "True" at bounding box center [920, 255] width 25 height 15
click at [903, 262] on input "True" at bounding box center [895, 256] width 15 height 13
radio input "true"
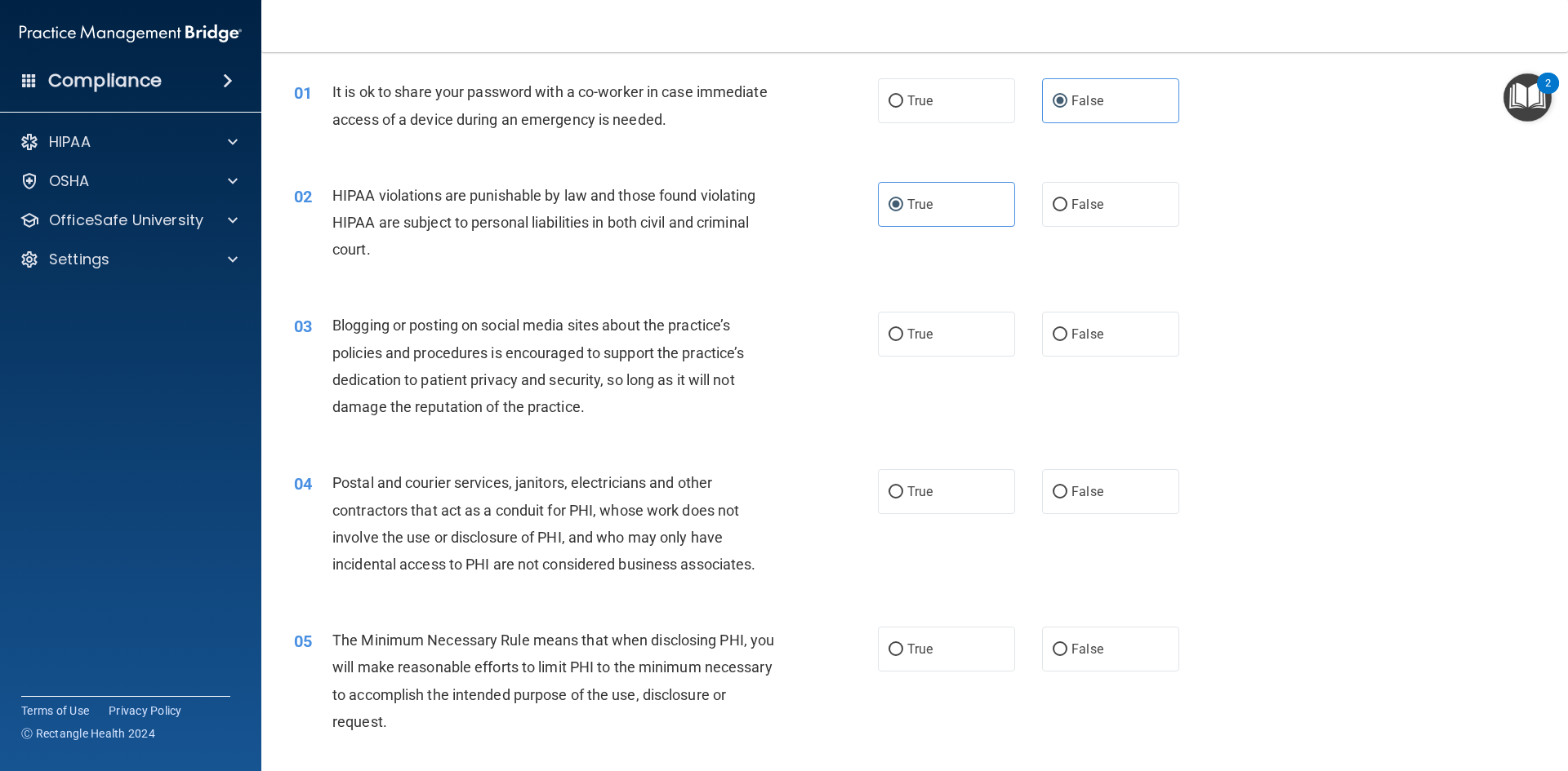
scroll to position [164, 0]
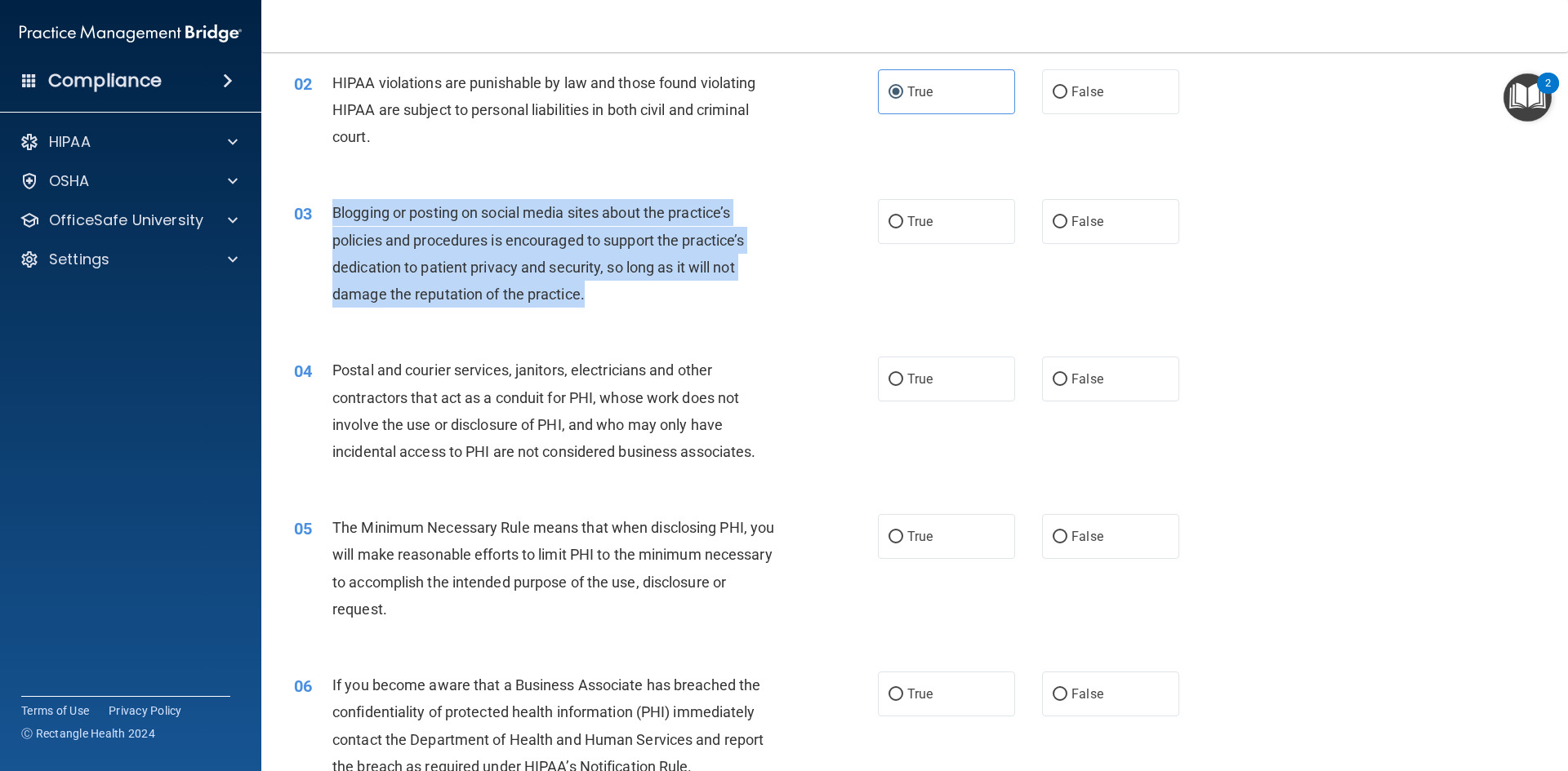
drag, startPoint x: 583, startPoint y: 293, endPoint x: 330, endPoint y: 213, distance: 265.3
click at [330, 213] on div "03 Blogging or posting on social media sites about the practice’s policies and …" at bounding box center [585, 258] width 633 height 117
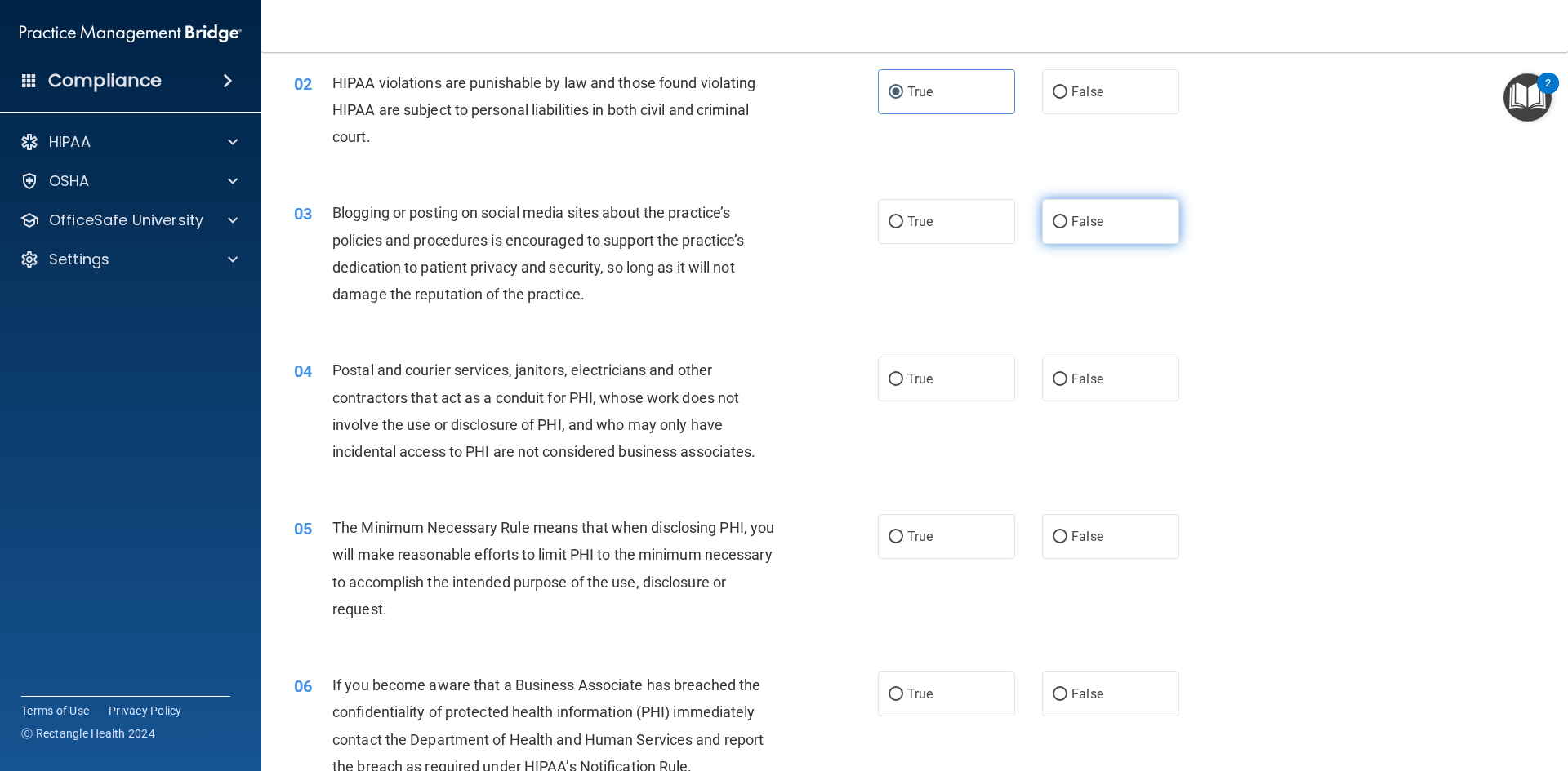
click at [1058, 232] on label "False" at bounding box center [1111, 222] width 138 height 45
click at [1058, 229] on input "False" at bounding box center [1059, 222] width 15 height 13
radio input "true"
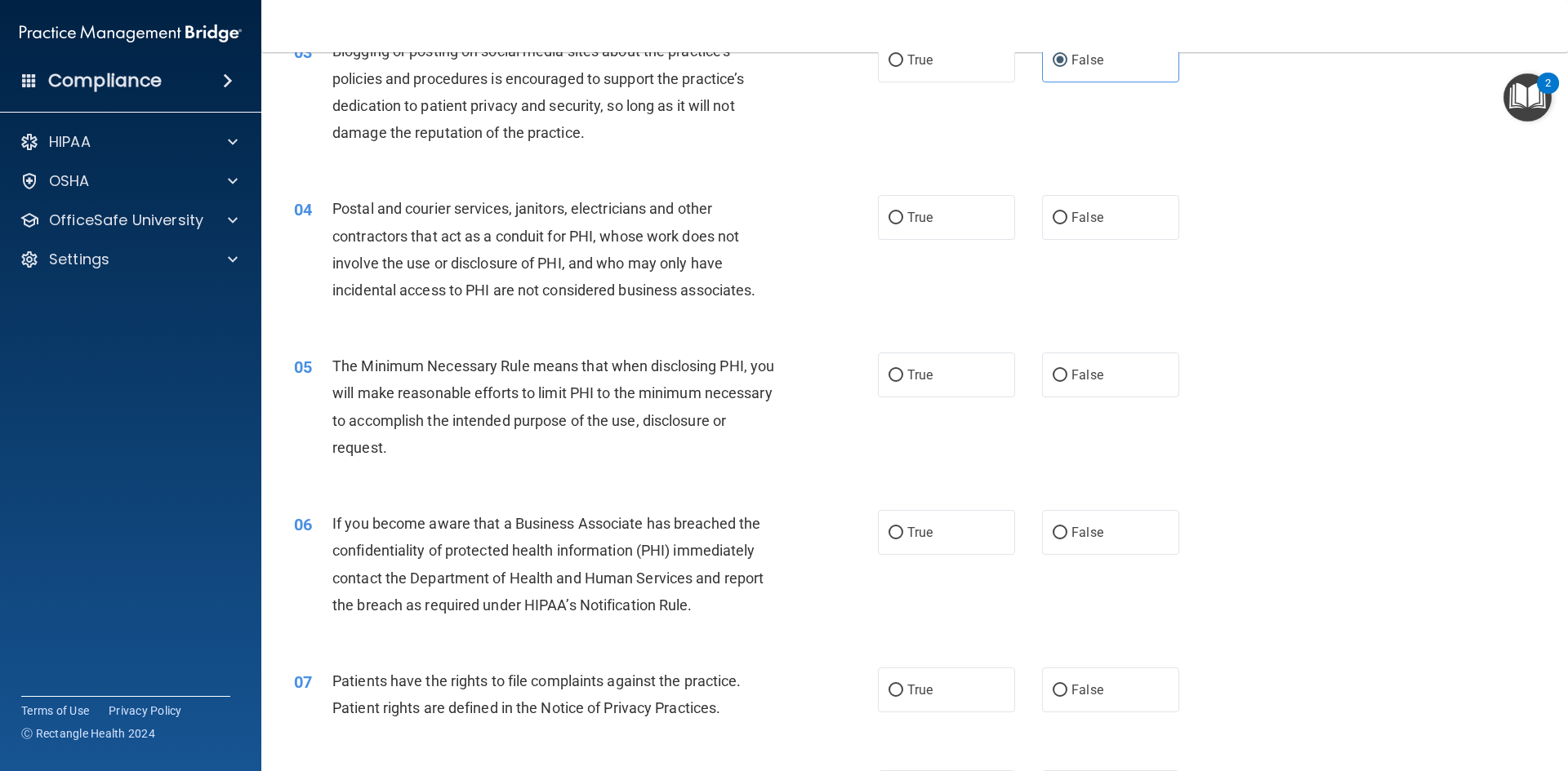
scroll to position [326, 0]
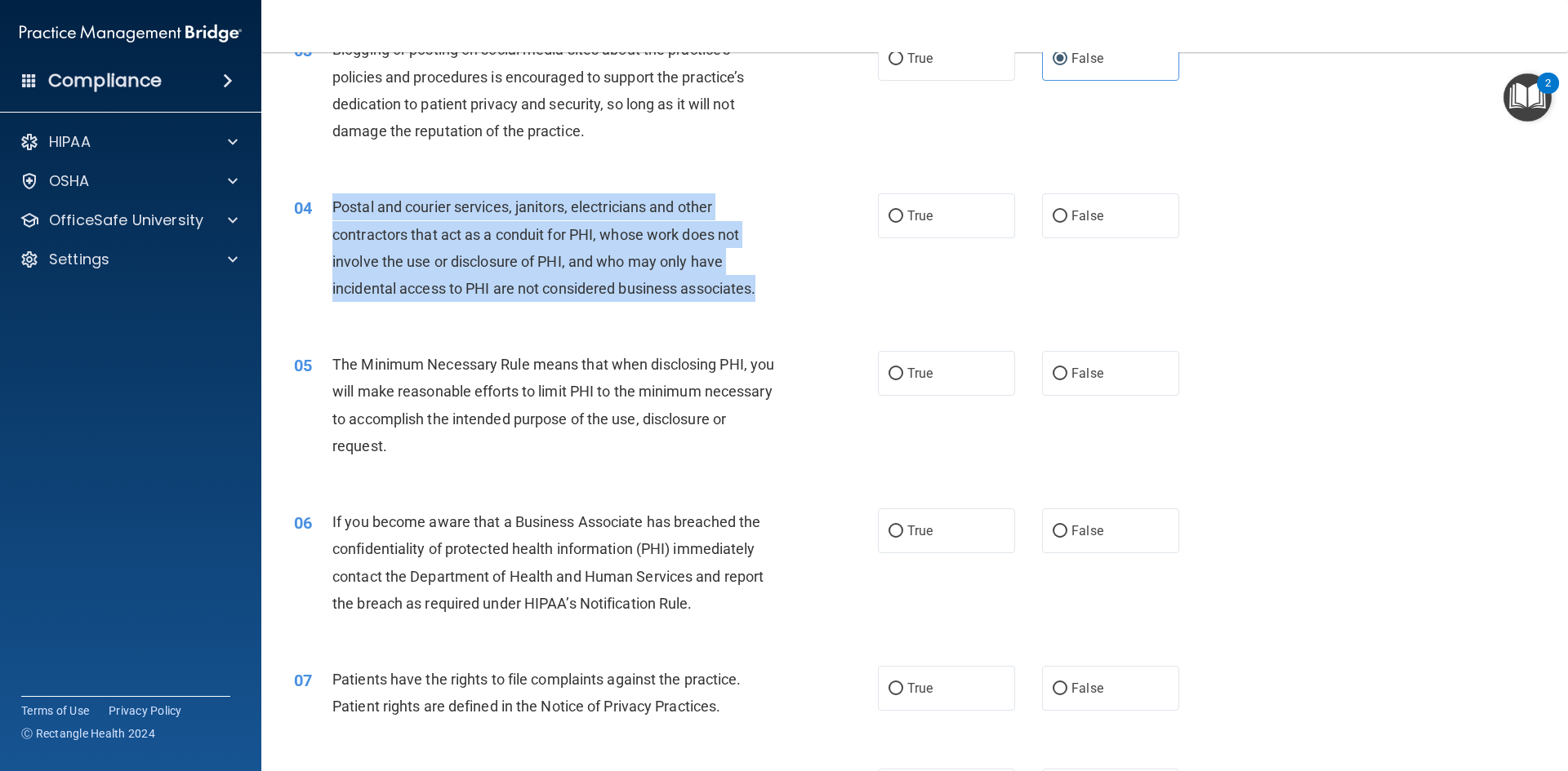
drag, startPoint x: 761, startPoint y: 291, endPoint x: 313, endPoint y: 203, distance: 456.6
click at [313, 203] on div "04 Postal and courier services, janitors, electricians and other contractors th…" at bounding box center [585, 252] width 633 height 117
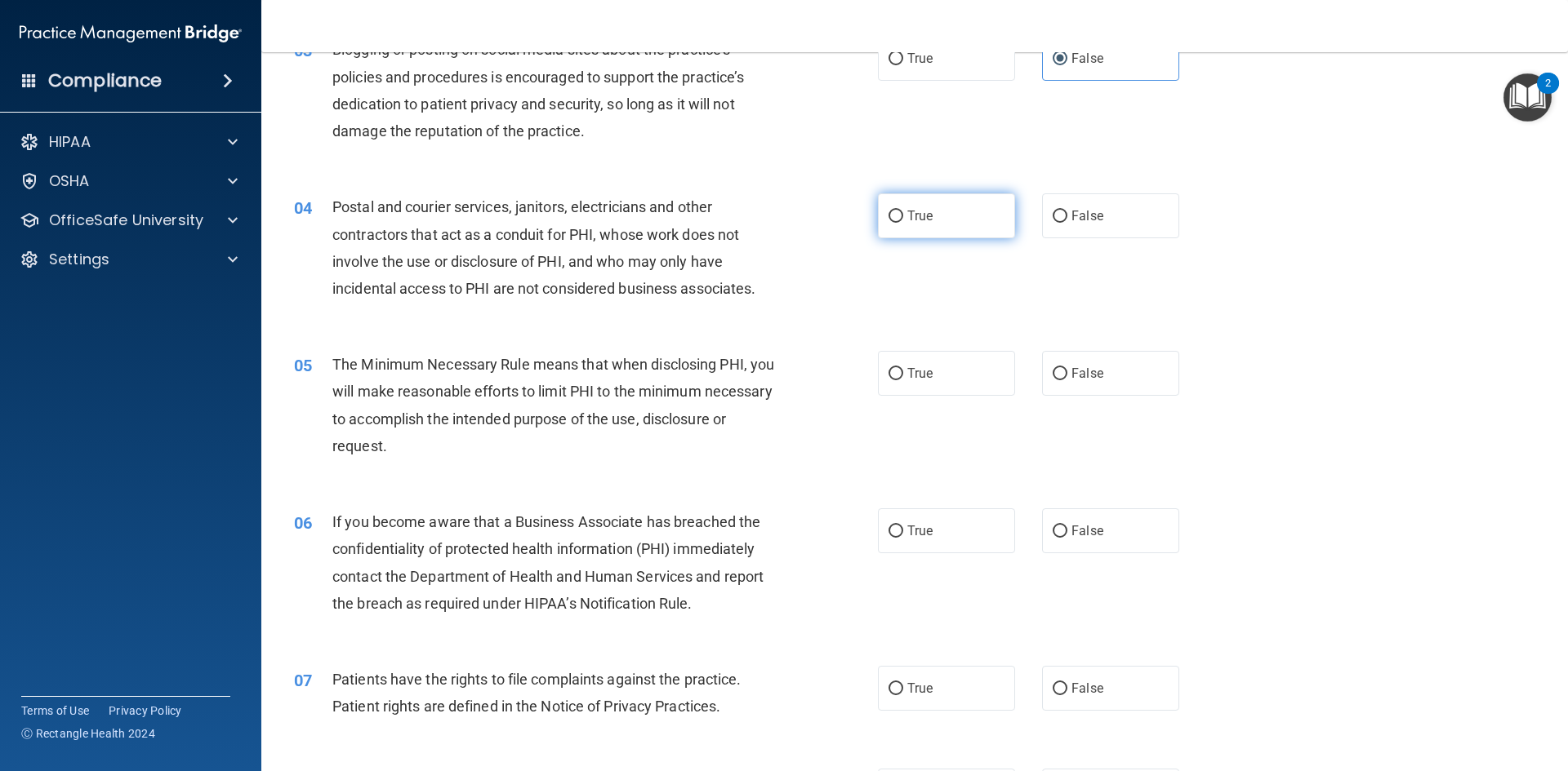
click at [918, 225] on label "True" at bounding box center [947, 216] width 138 height 45
click at [903, 223] on input "True" at bounding box center [895, 216] width 15 height 13
radio input "true"
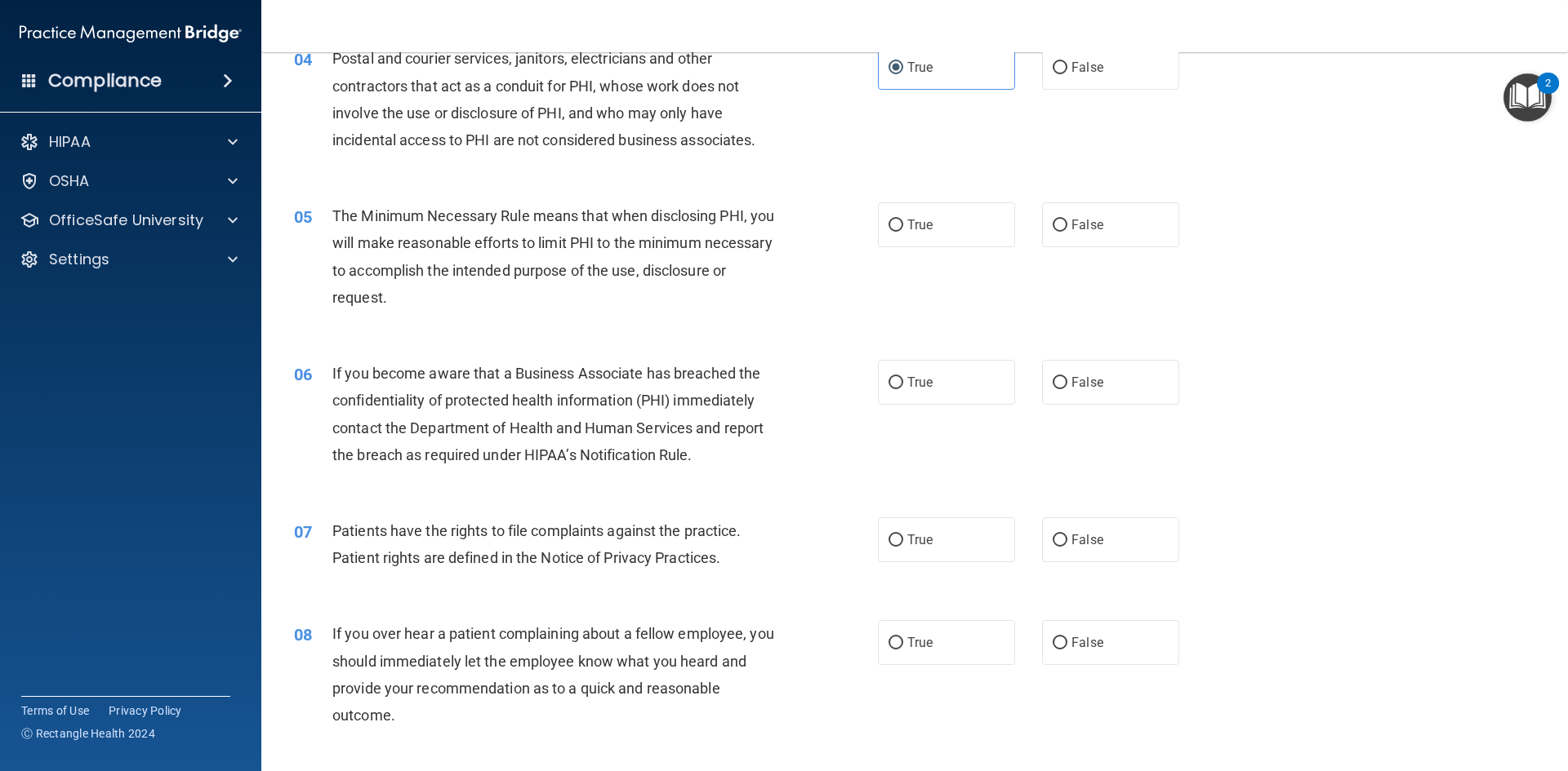
scroll to position [490, 0]
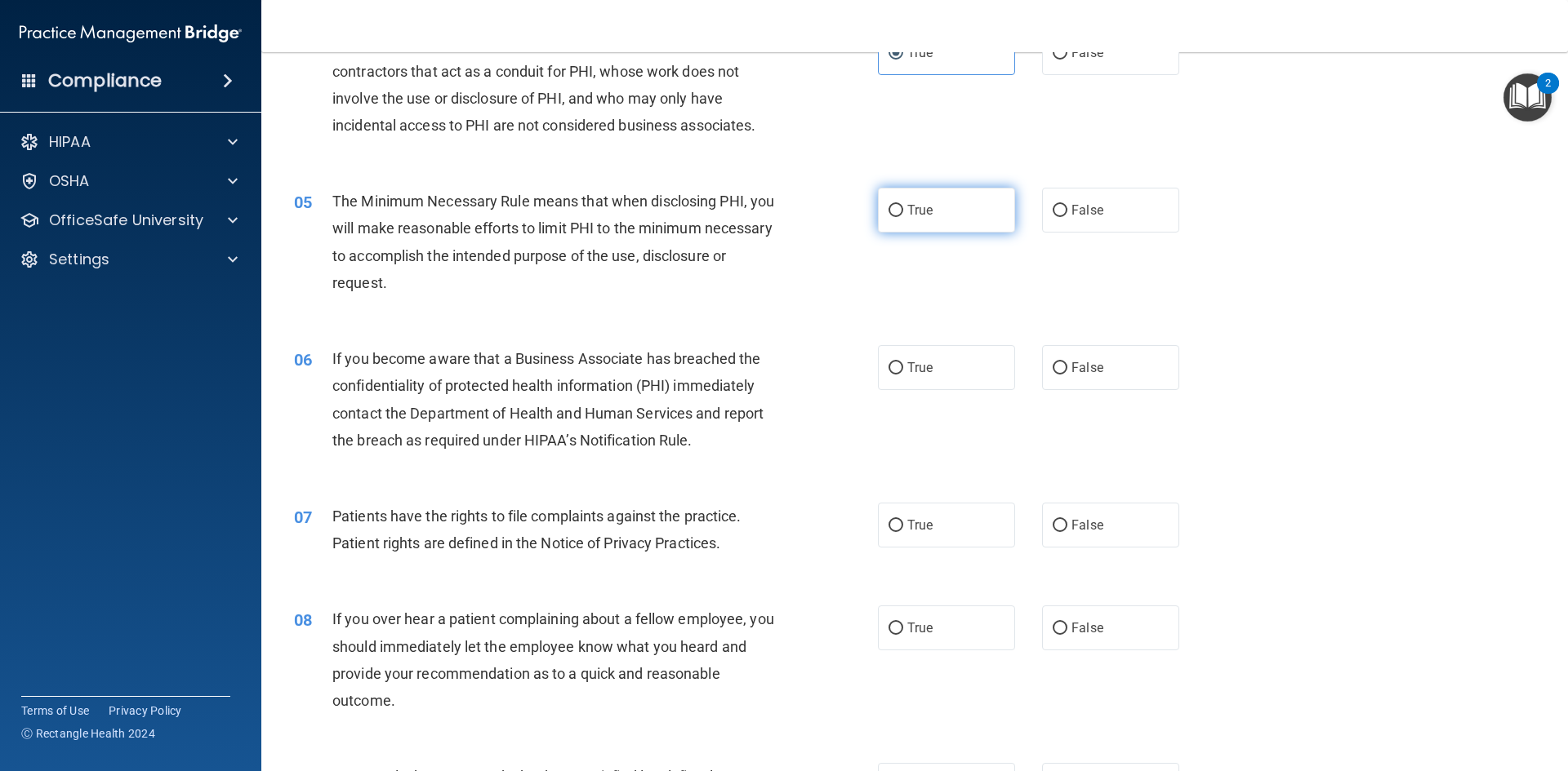
click at [917, 217] on span "True" at bounding box center [920, 210] width 25 height 15
click at [903, 217] on input "True" at bounding box center [895, 211] width 15 height 13
radio input "true"
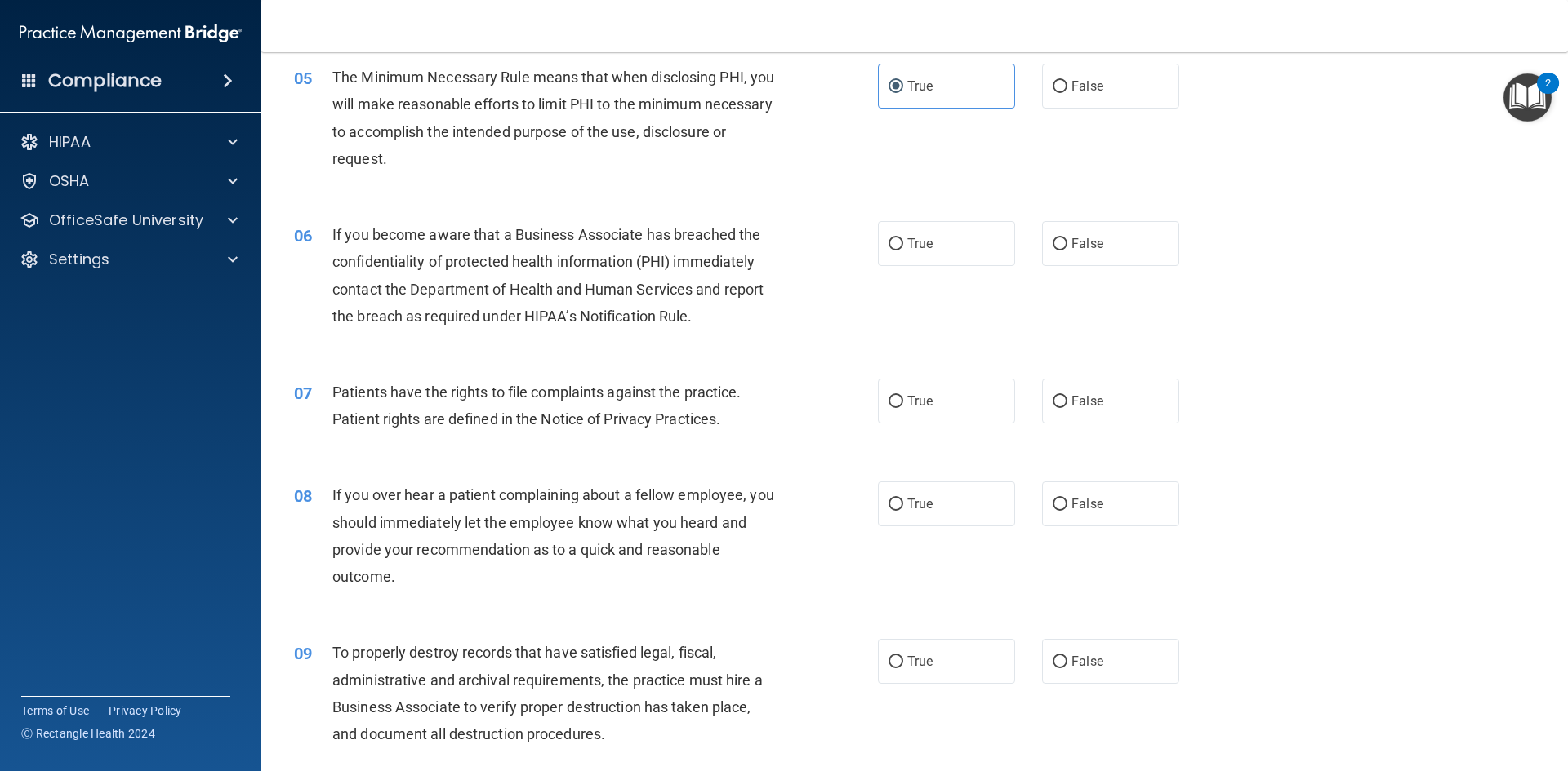
scroll to position [653, 0]
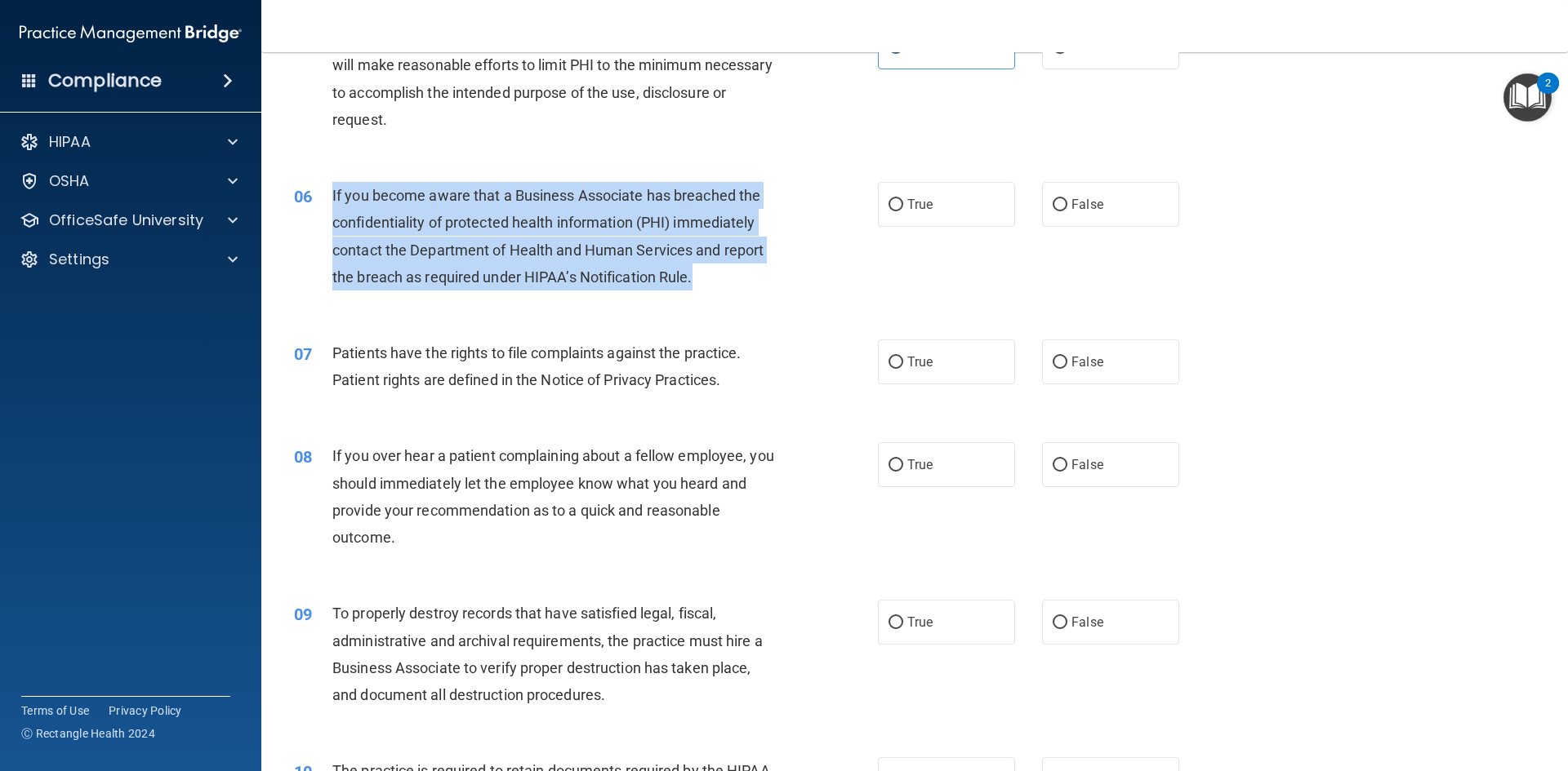
drag, startPoint x: 333, startPoint y: 191, endPoint x: 721, endPoint y: 288, distance: 399.9
click at [721, 288] on div "If you become aware that a Business Associate has breached the confidentiality …" at bounding box center [560, 236] width 456 height 108
click at [1054, 205] on input "False" at bounding box center [1059, 205] width 15 height 13
radio input "true"
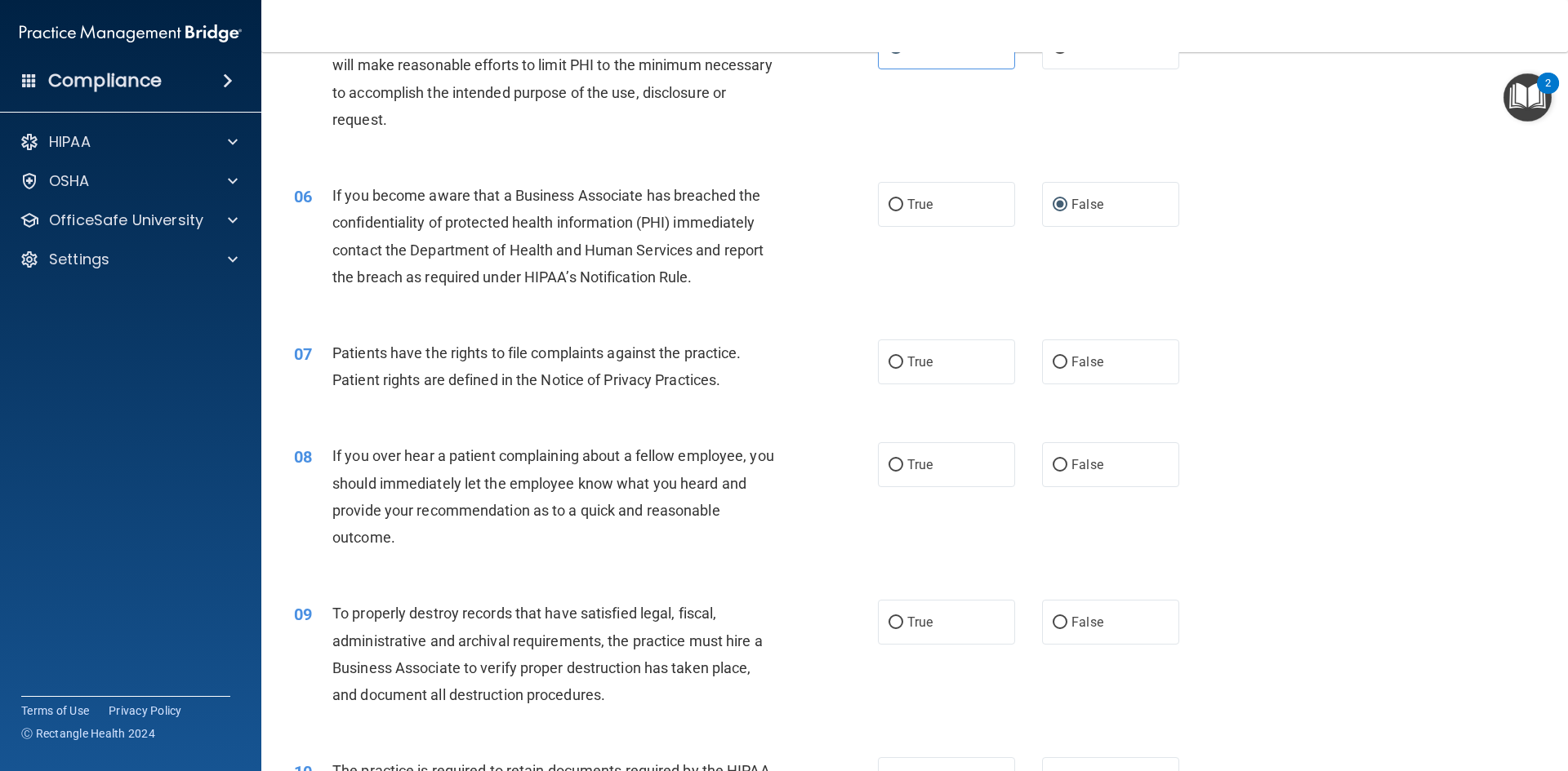
click at [776, 314] on div "06 If you become aware that a Business Associate has breached the confidentiali…" at bounding box center [915, 240] width 1266 height 158
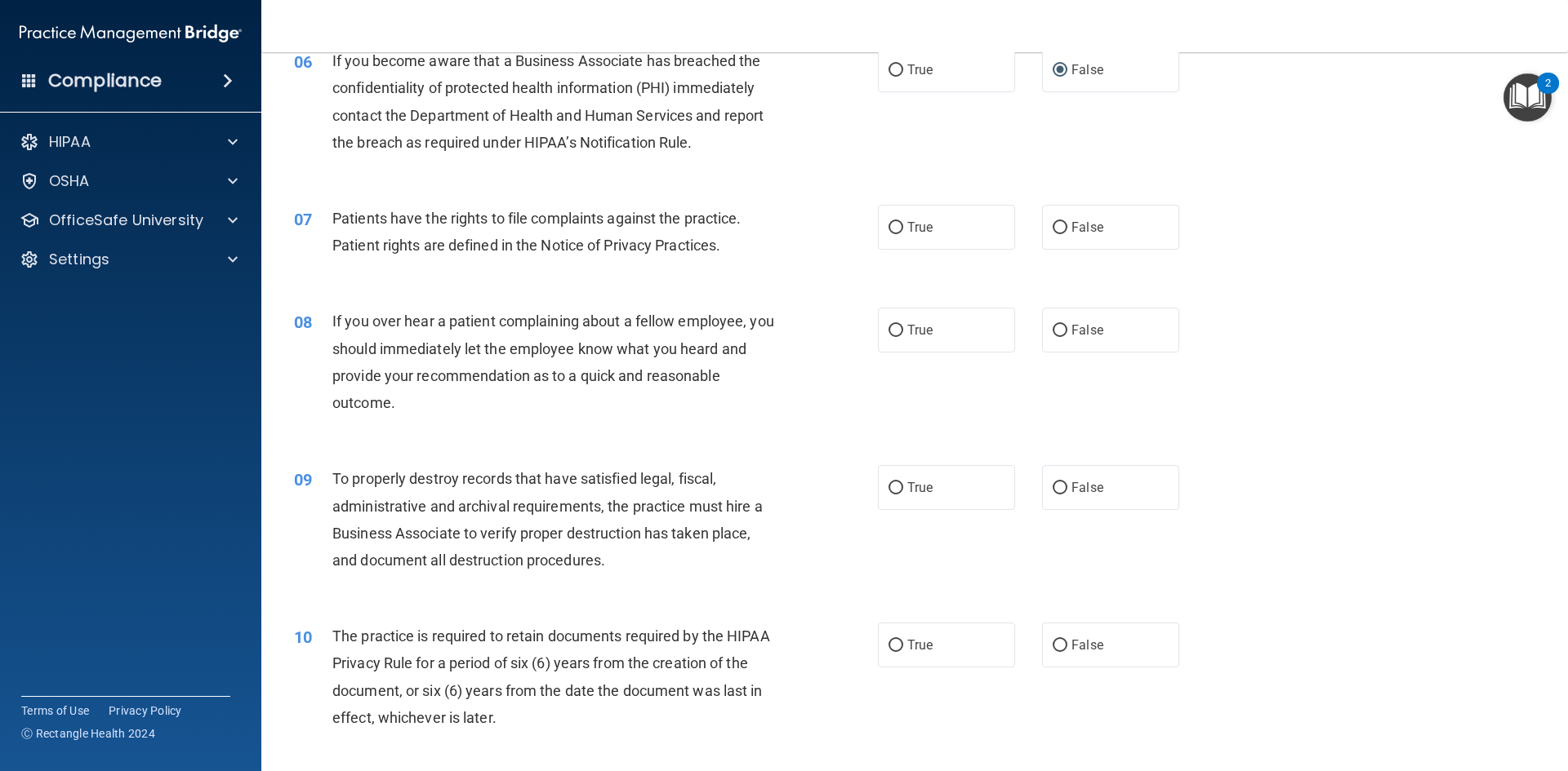
scroll to position [817, 0]
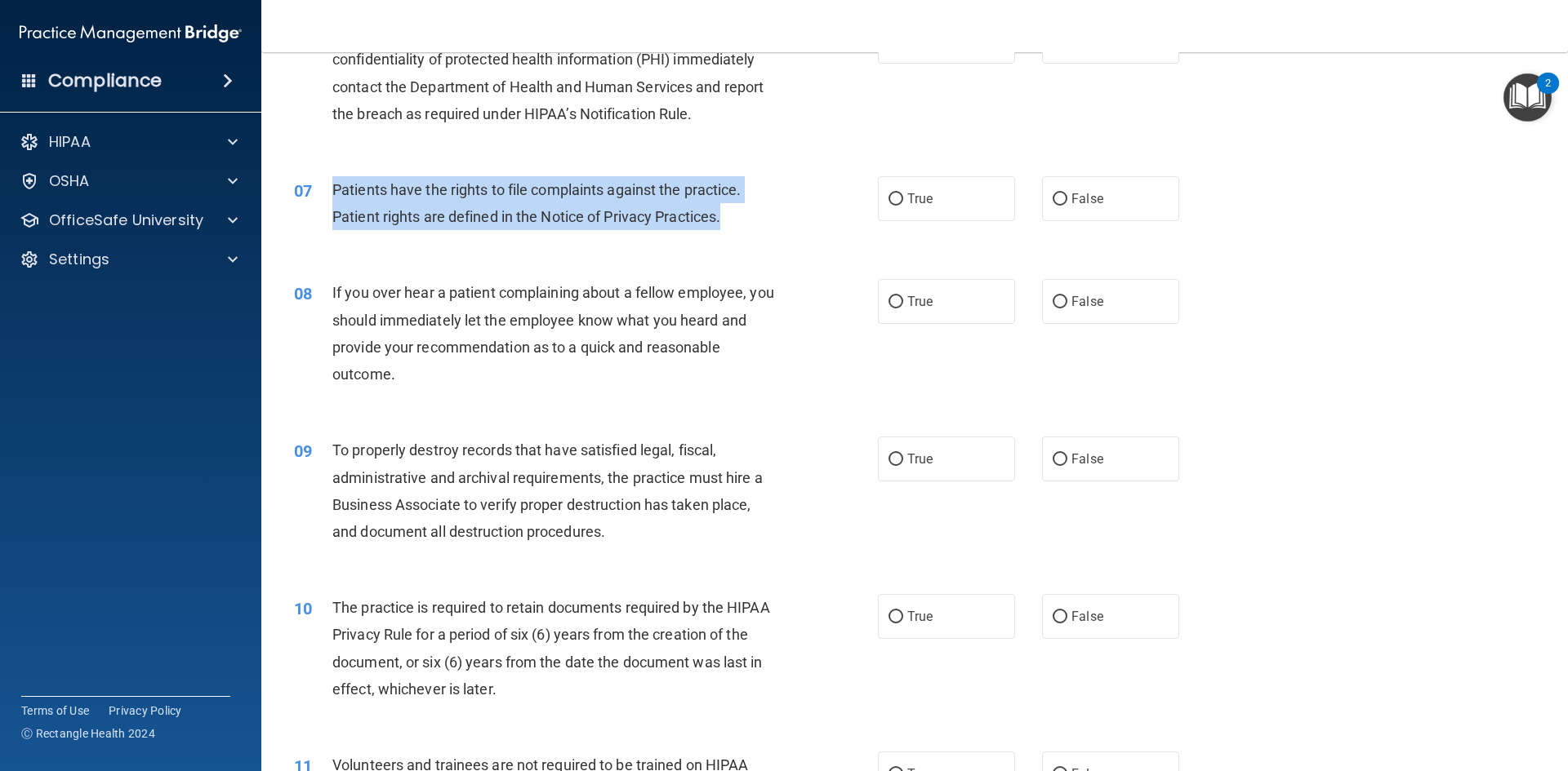
drag, startPoint x: 335, startPoint y: 188, endPoint x: 799, endPoint y: 211, distance: 464.6
click at [799, 211] on div "07 Patients have the rights to file complaints against the practice. Patient ri…" at bounding box center [585, 207] width 633 height 62
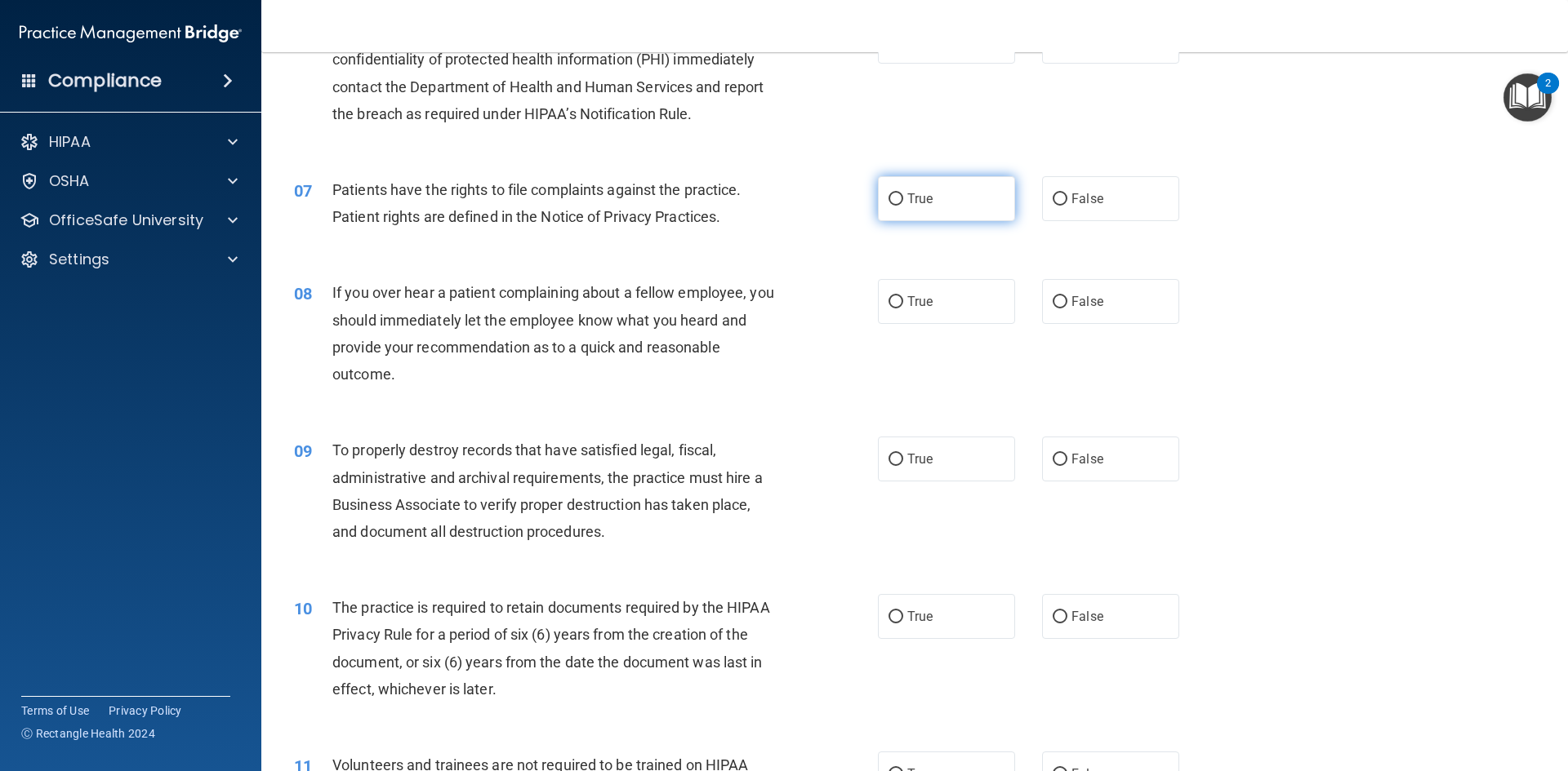
click at [907, 203] on span "True" at bounding box center [920, 199] width 25 height 15
click at [903, 203] on input "True" at bounding box center [895, 200] width 15 height 13
radio input "true"
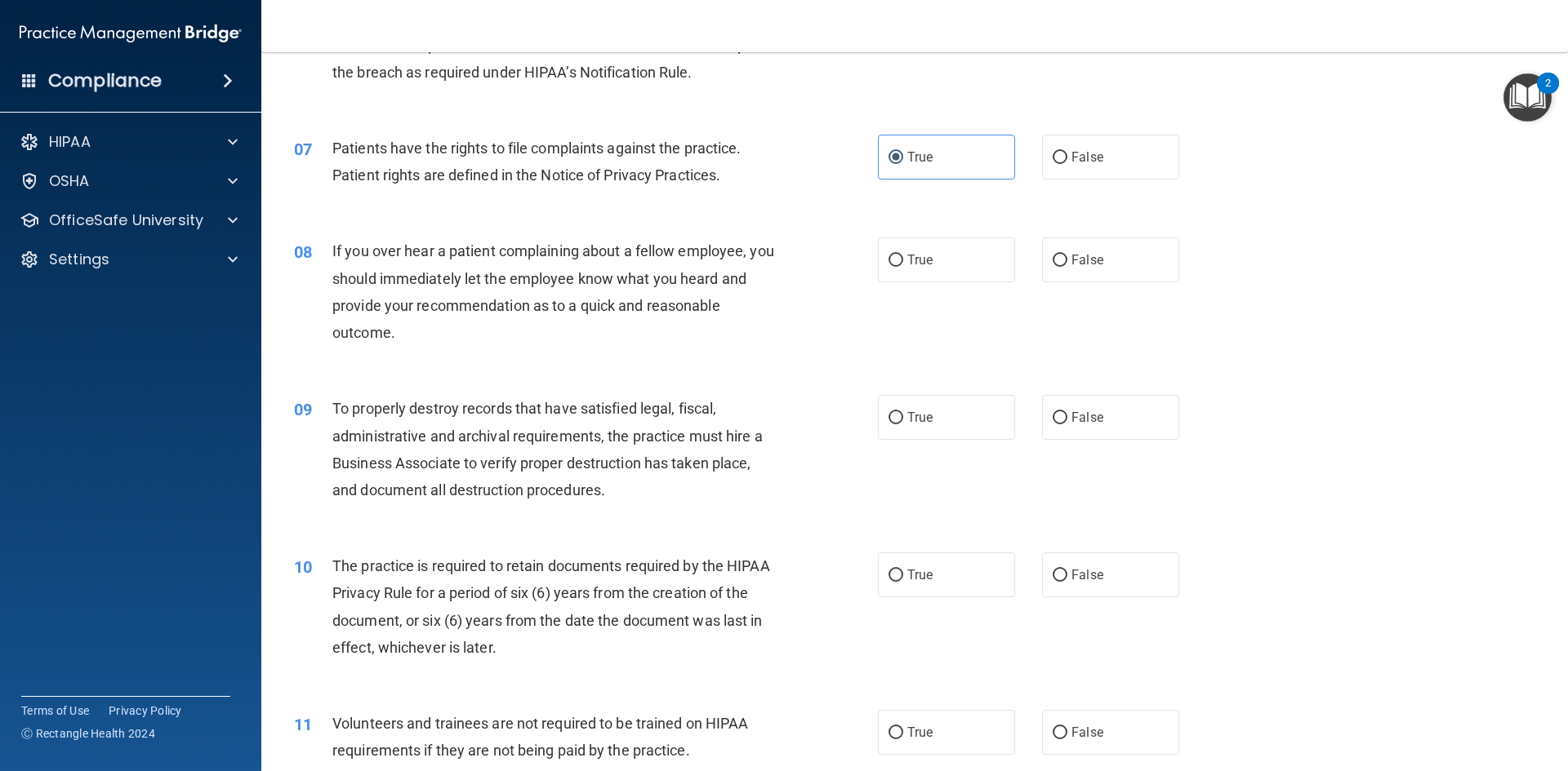
scroll to position [898, 0]
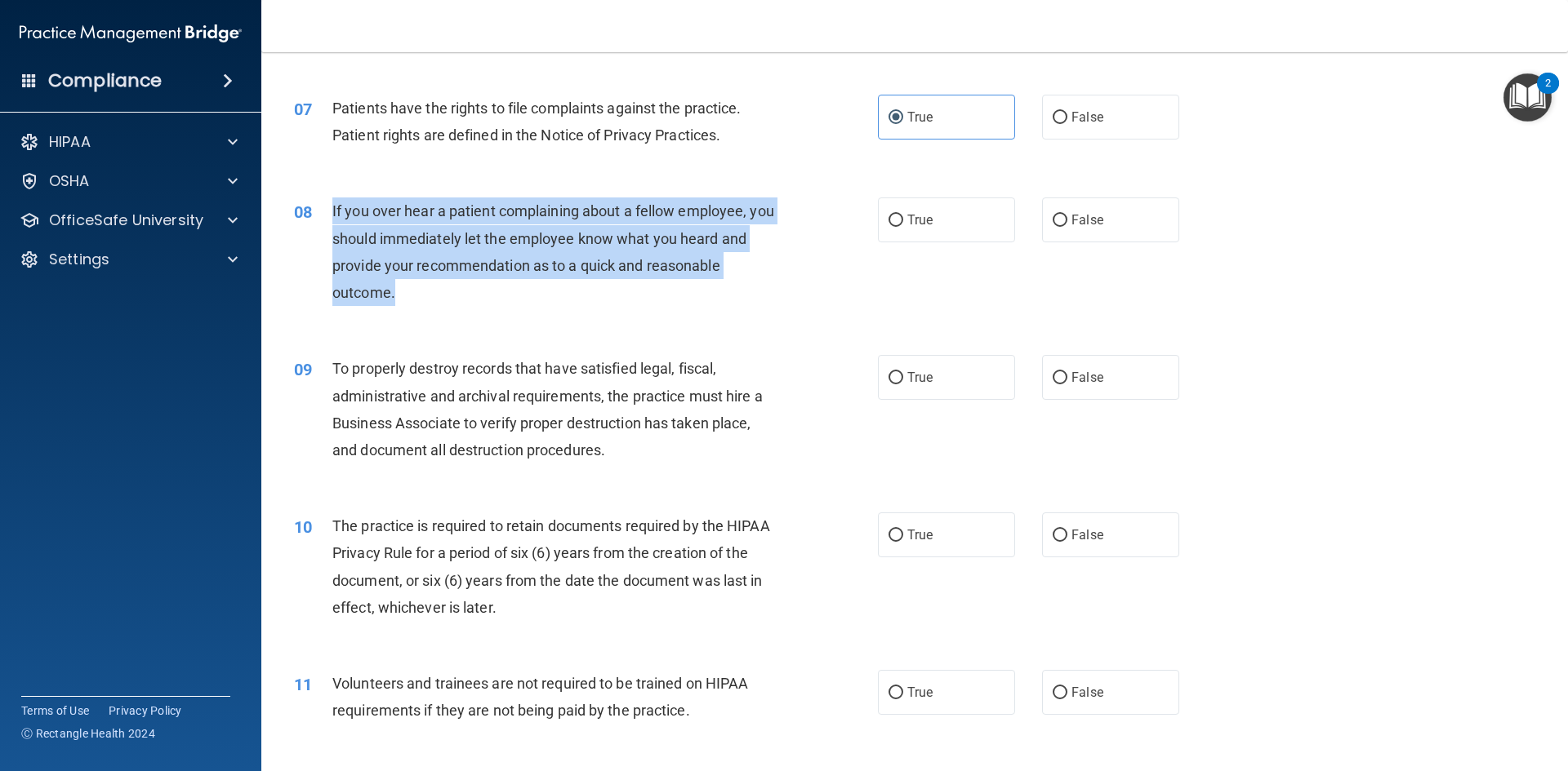
drag, startPoint x: 331, startPoint y: 213, endPoint x: 597, endPoint y: 312, distance: 283.8
click at [597, 312] on div "08 If you over hear a patient complaining about a fellow employee, you should i…" at bounding box center [585, 256] width 633 height 117
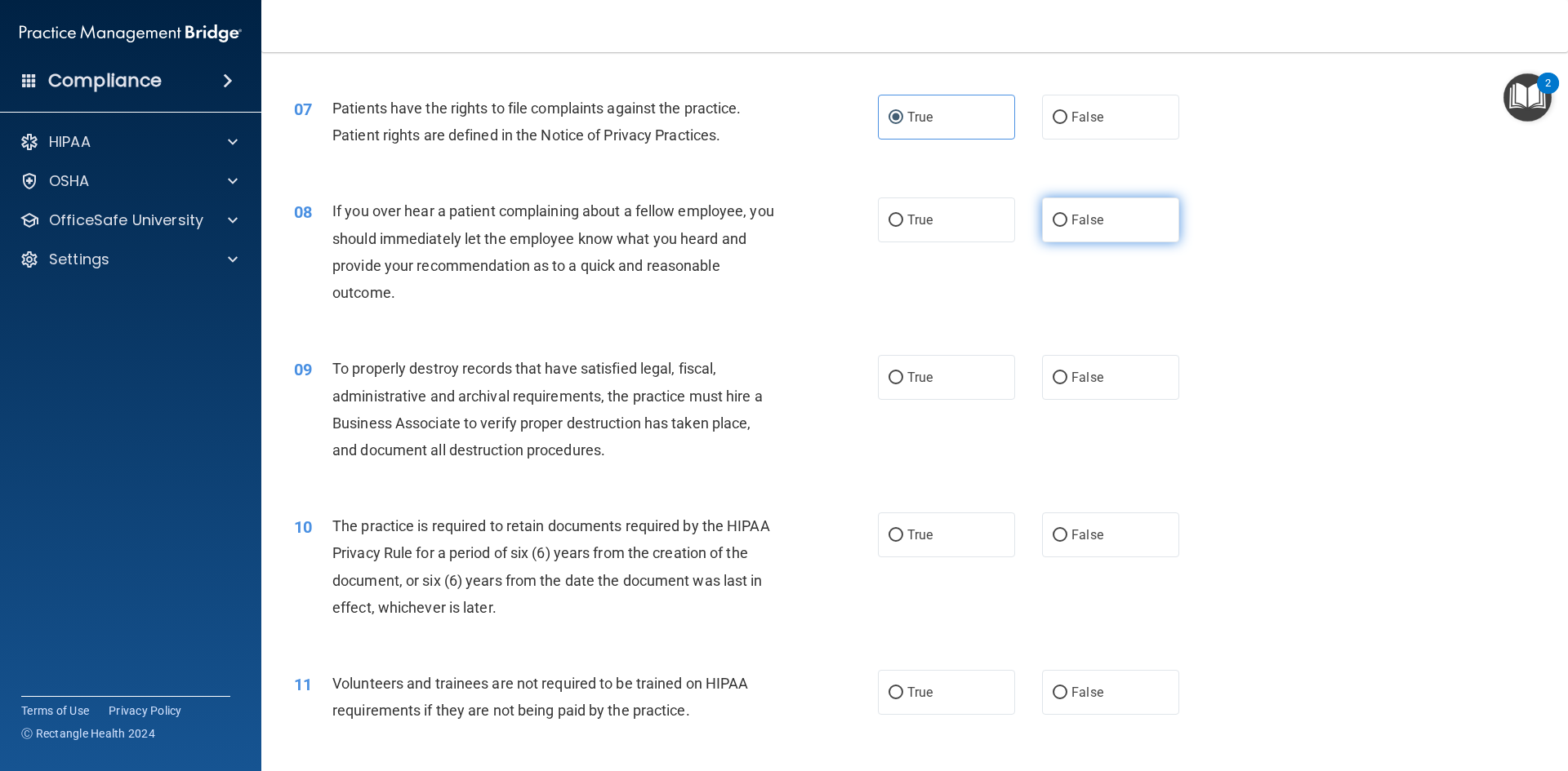
click at [1067, 211] on label "False" at bounding box center [1111, 220] width 138 height 45
click at [1067, 215] on input "False" at bounding box center [1059, 221] width 15 height 13
radio input "true"
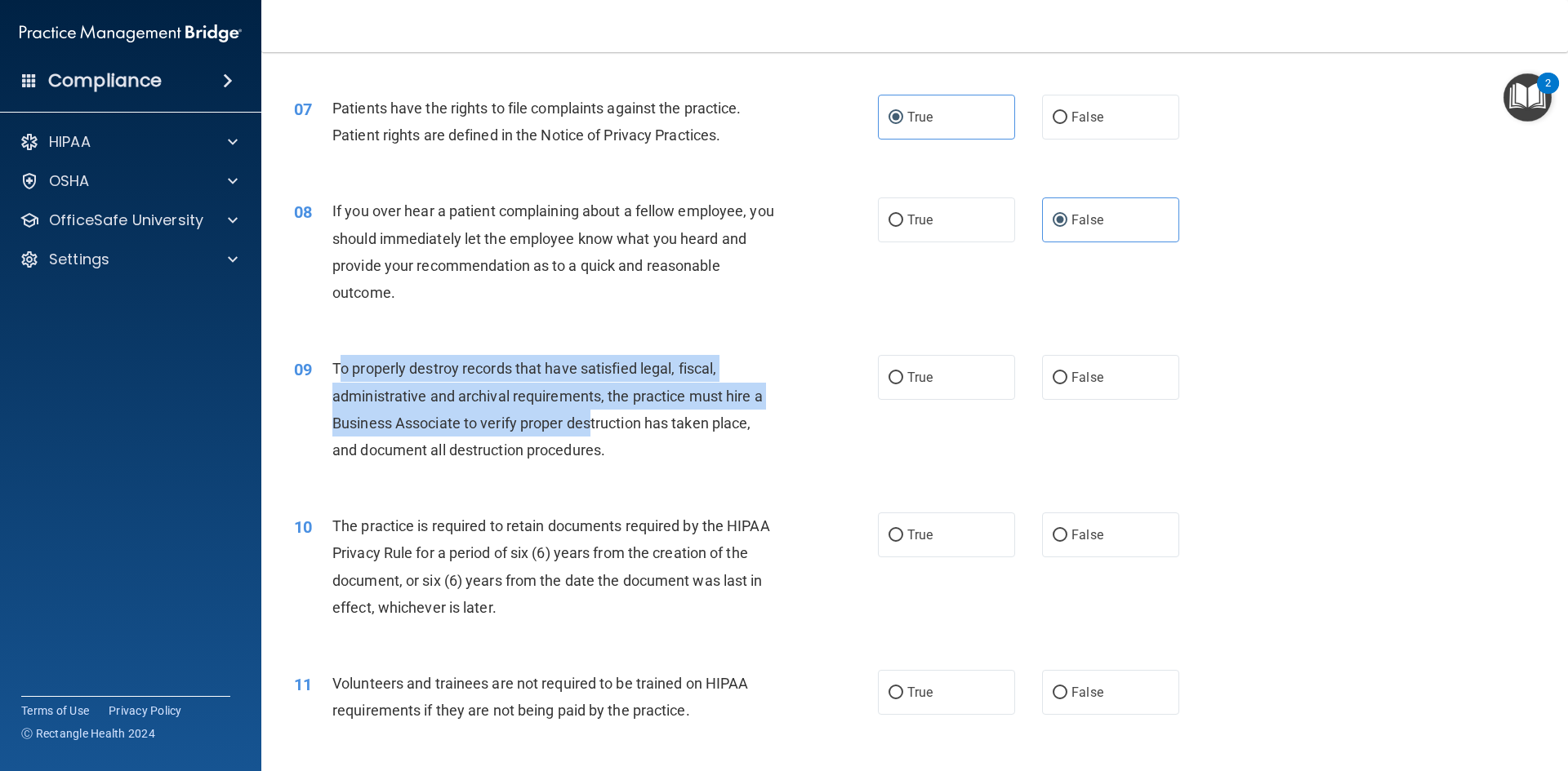
drag, startPoint x: 336, startPoint y: 364, endPoint x: 595, endPoint y: 430, distance: 267.3
click at [594, 430] on span "To properly destroy records that have satisfied legal, fiscal, administrative a…" at bounding box center [548, 410] width 430 height 99
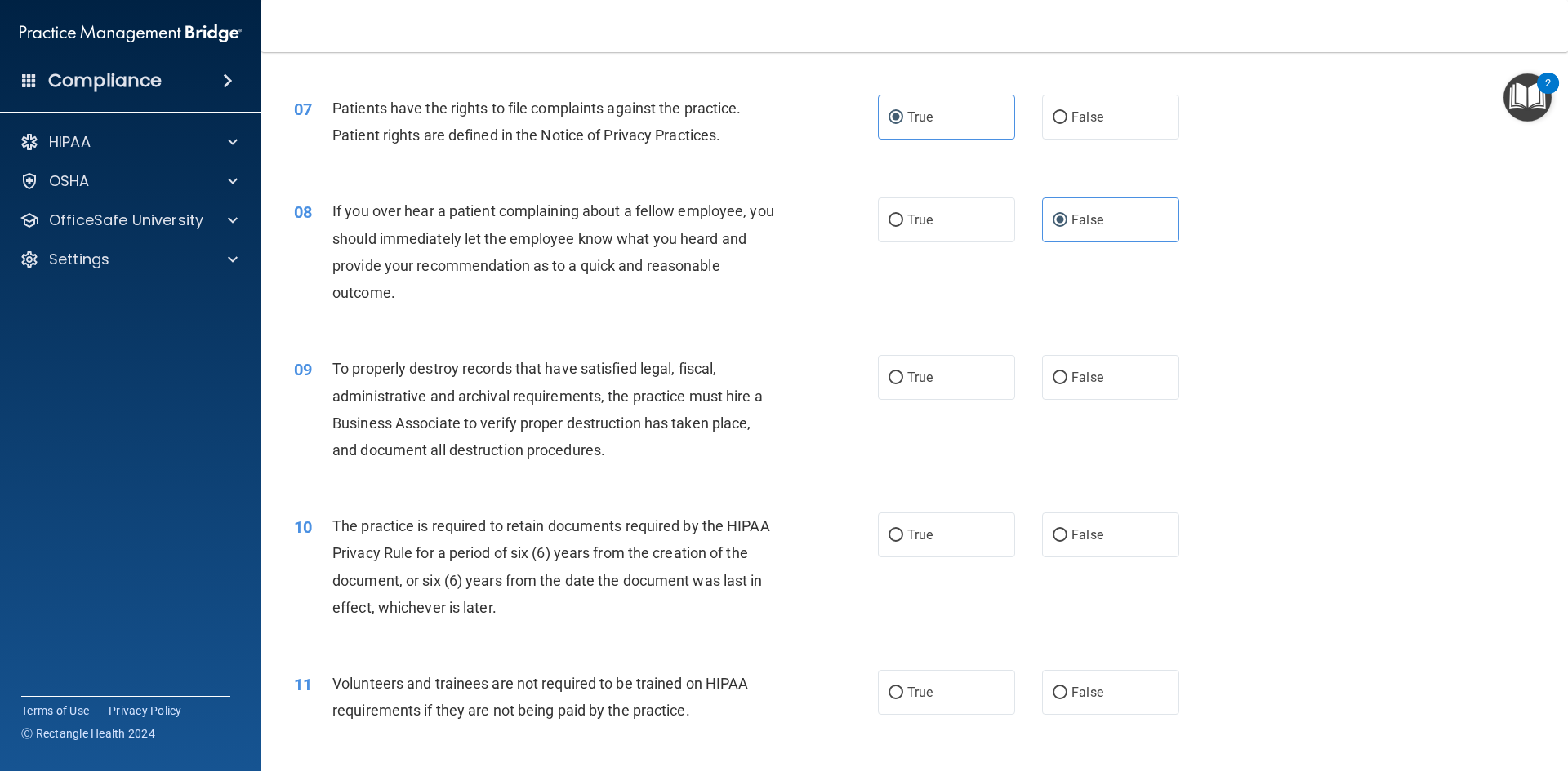
drag, startPoint x: 633, startPoint y: 441, endPoint x: 593, endPoint y: 420, distance: 45.2
click at [634, 441] on div "To properly destroy records that have satisfied legal, fiscal, administrative a…" at bounding box center [560, 410] width 456 height 108
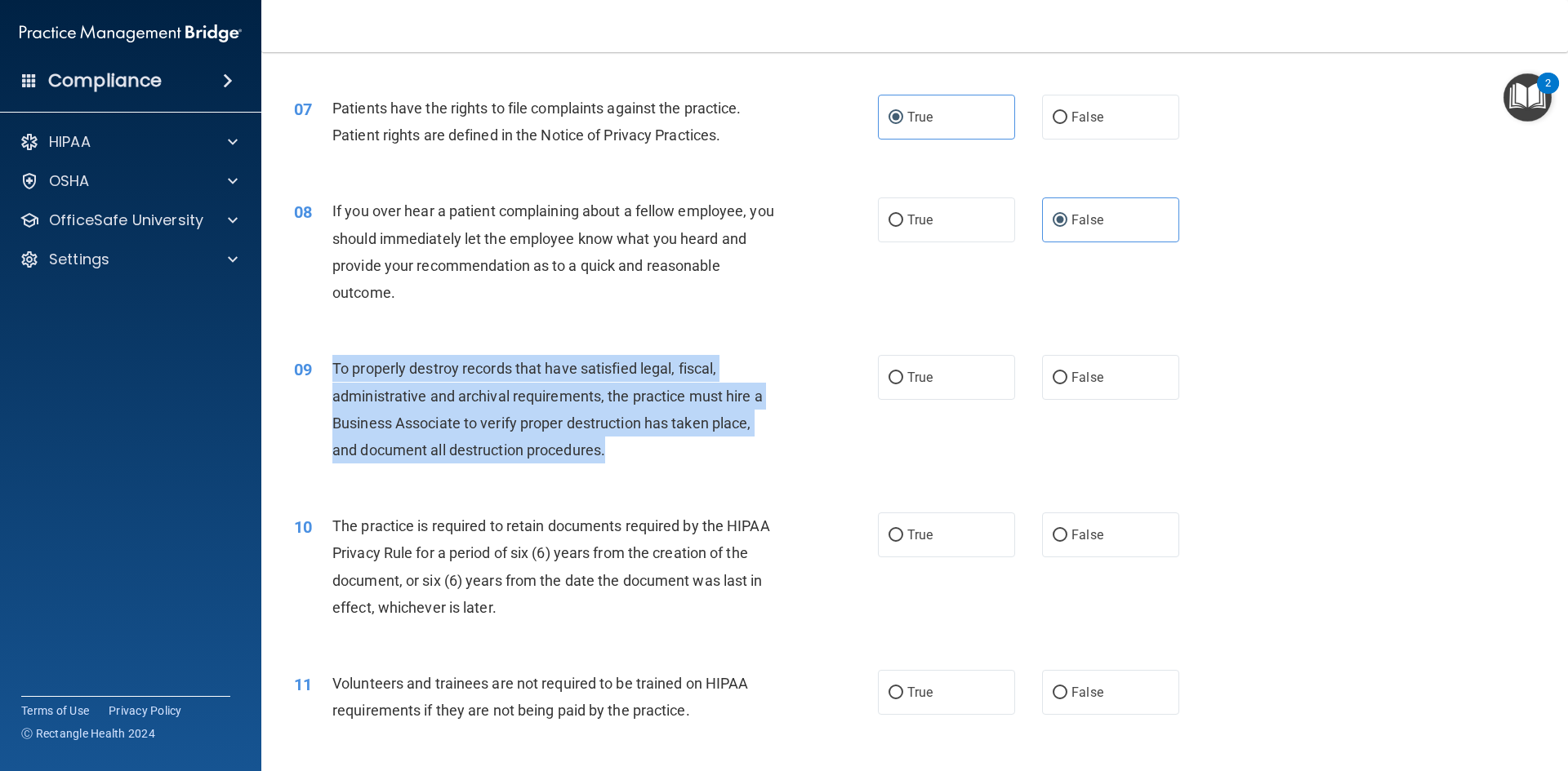
drag, startPoint x: 333, startPoint y: 365, endPoint x: 668, endPoint y: 462, distance: 348.8
click at [668, 462] on div "To properly destroy records that have satisfied legal, fiscal, administrative a…" at bounding box center [560, 410] width 456 height 108
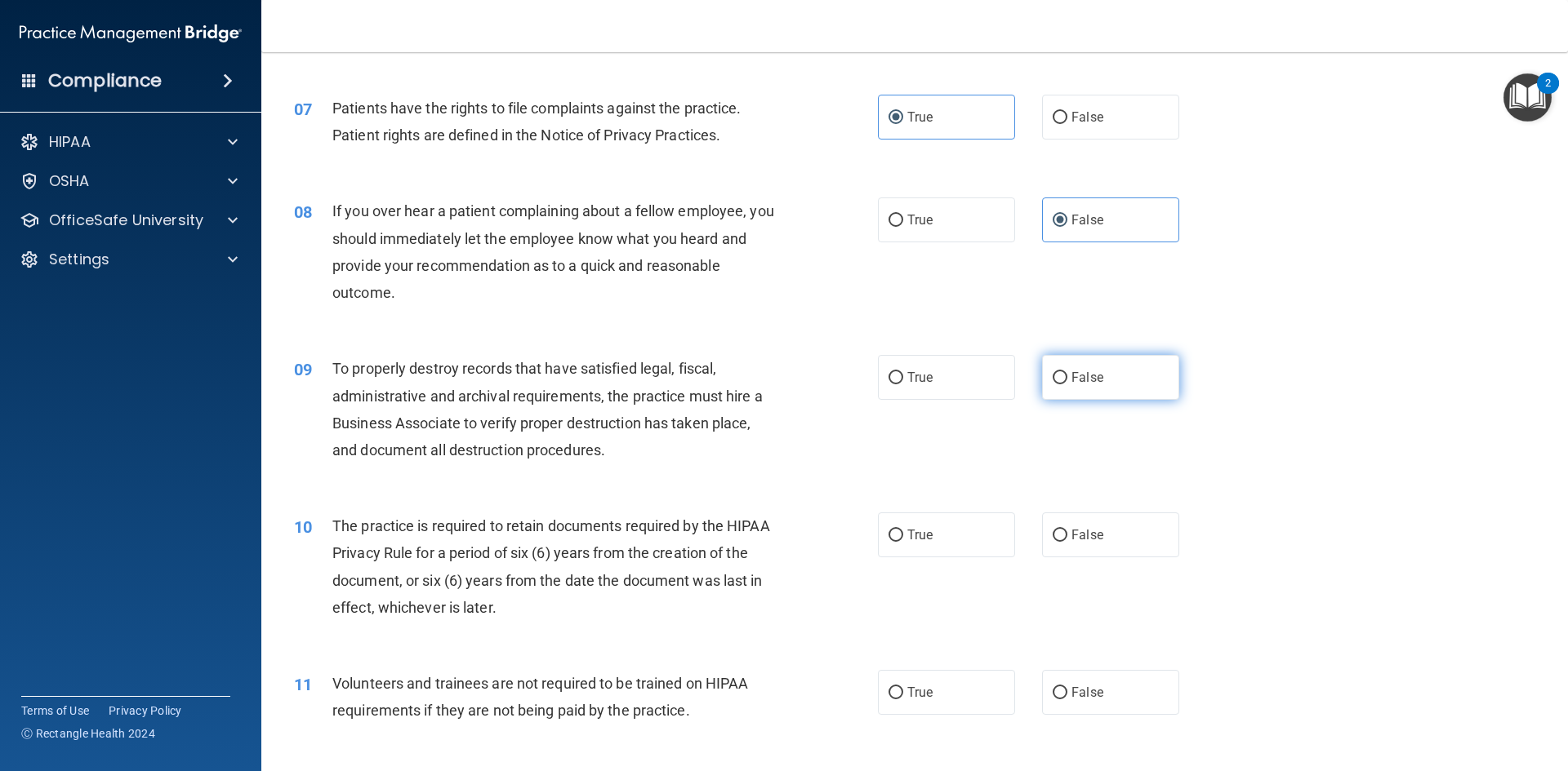
click at [1101, 390] on label "False" at bounding box center [1111, 378] width 138 height 45
click at [1068, 385] on input "False" at bounding box center [1059, 378] width 15 height 13
radio input "true"
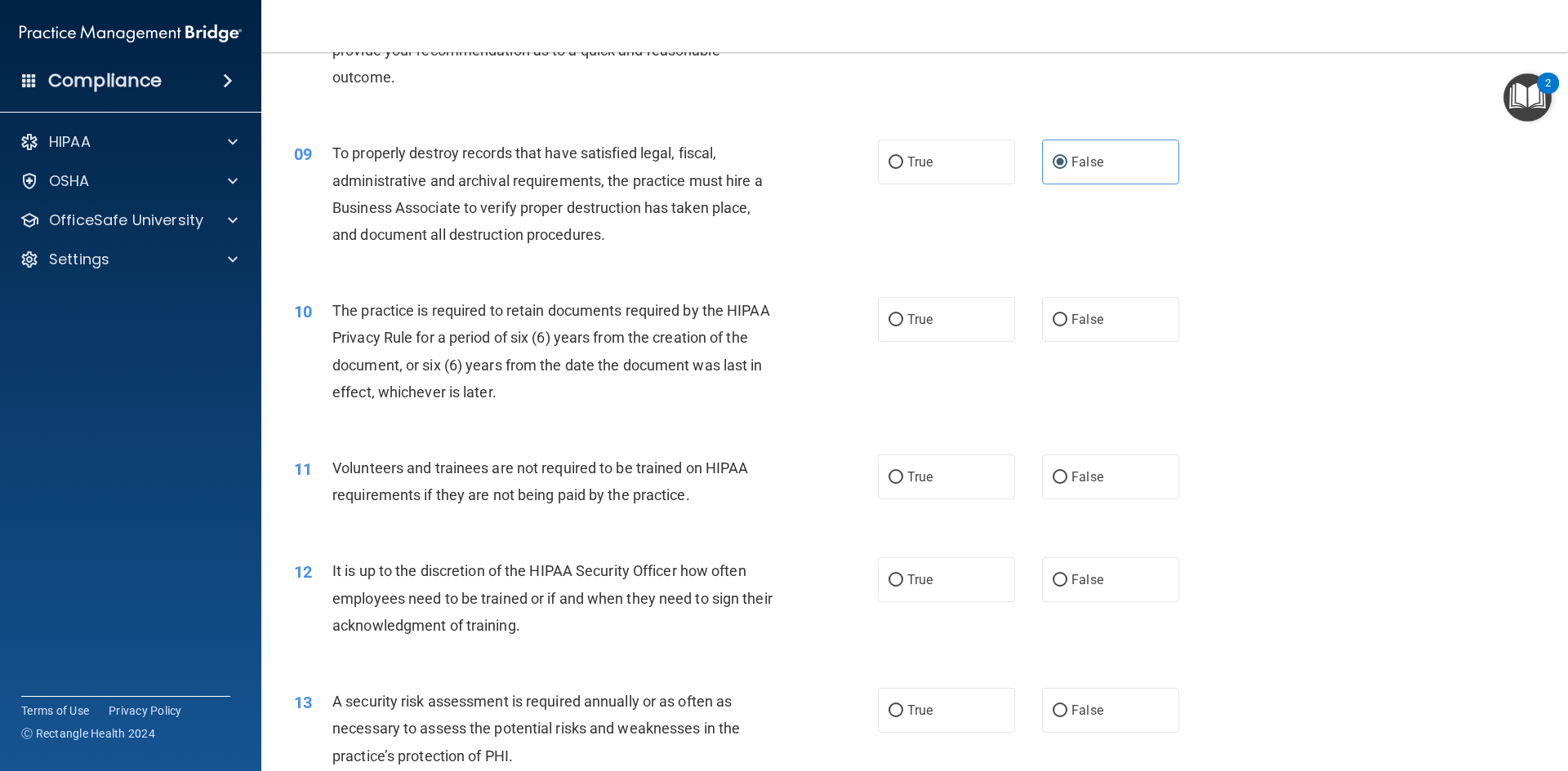
scroll to position [1143, 0]
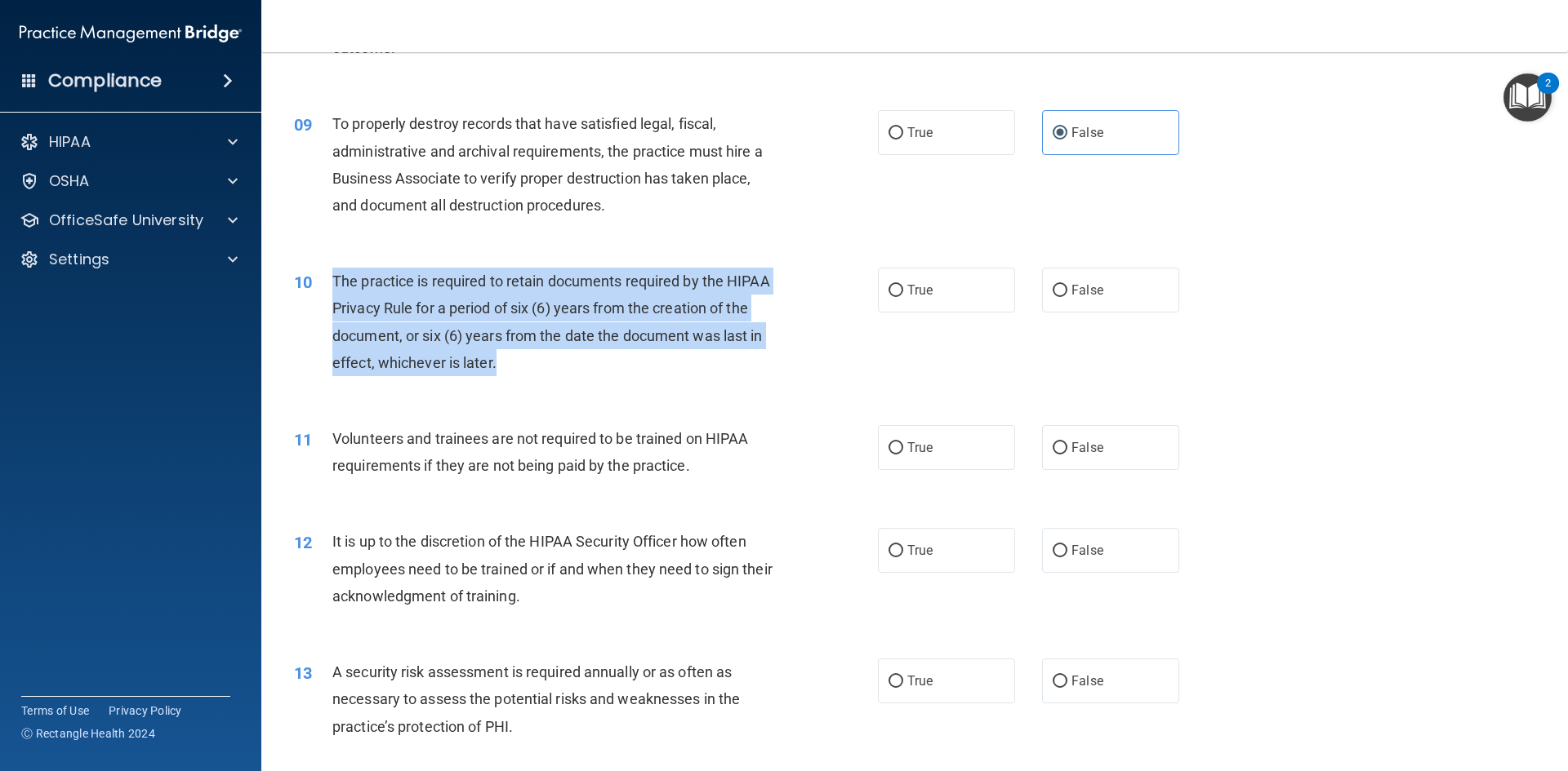
drag, startPoint x: 334, startPoint y: 282, endPoint x: 528, endPoint y: 376, distance: 215.6
click at [528, 376] on div "The practice is required to retain documents required by the HIPAA Privacy Rule…" at bounding box center [560, 322] width 456 height 108
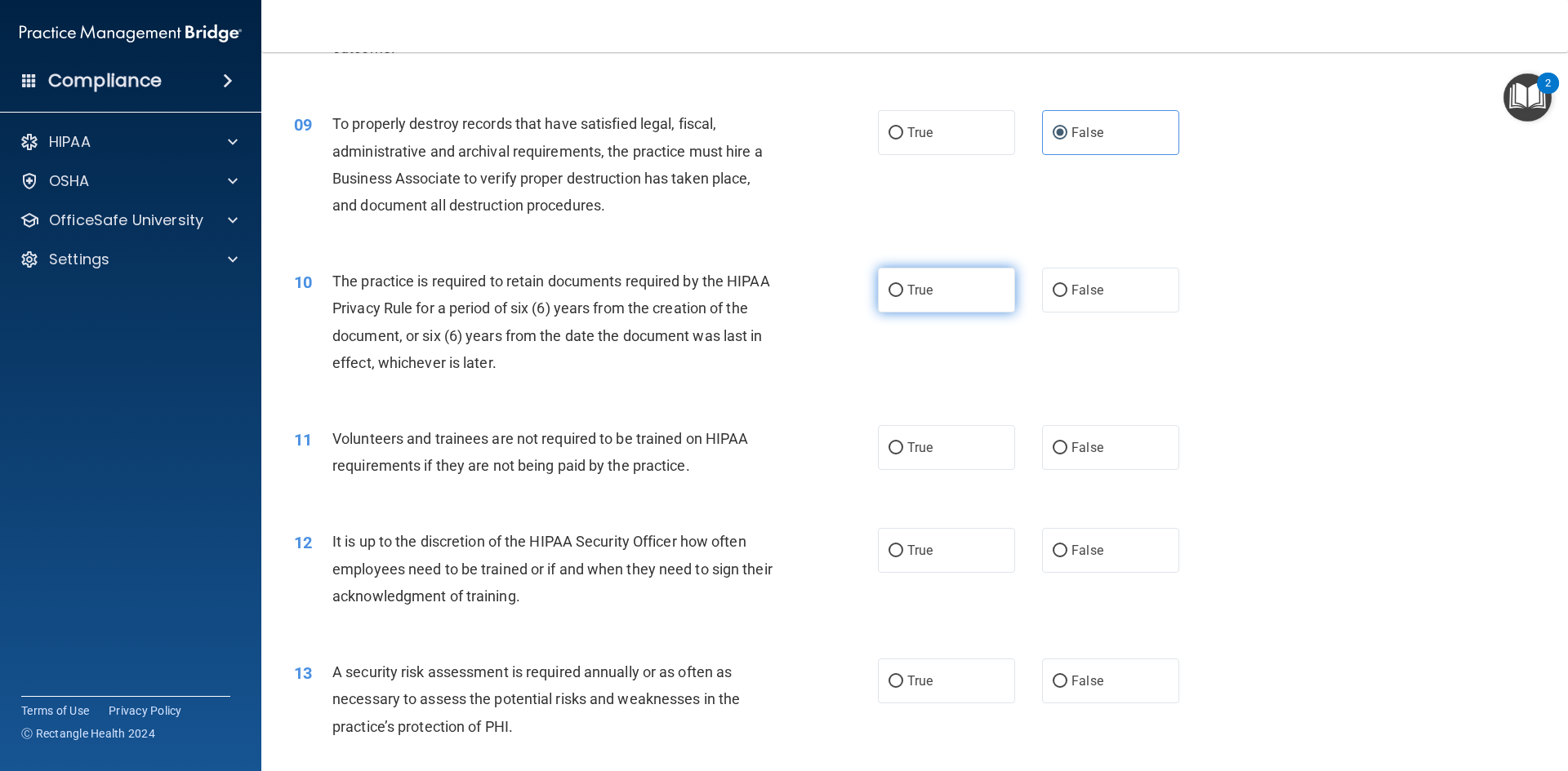
click at [944, 300] on label "True" at bounding box center [947, 290] width 138 height 45
click at [903, 297] on input "True" at bounding box center [895, 291] width 15 height 13
radio input "true"
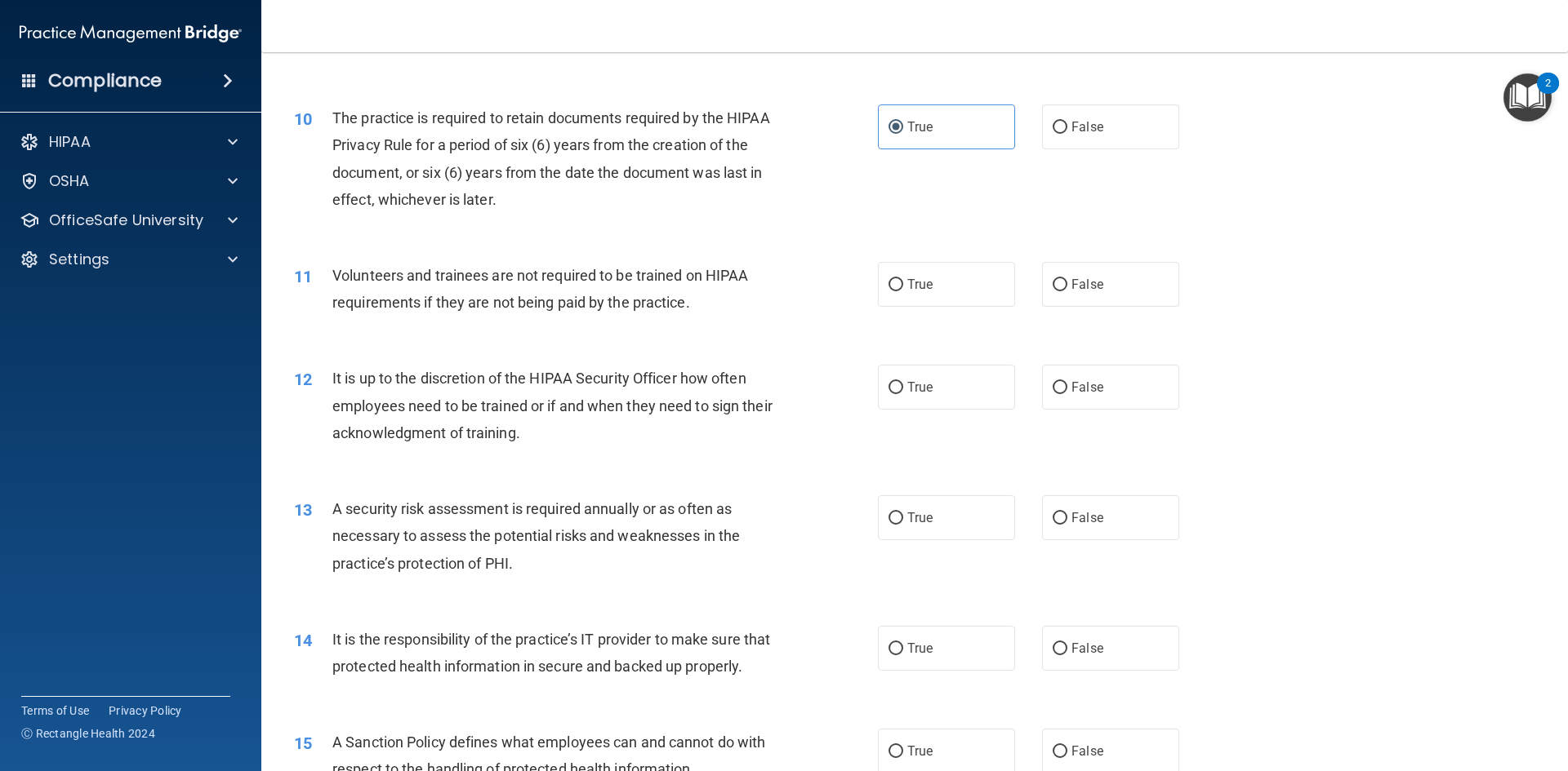
scroll to position [1388, 0]
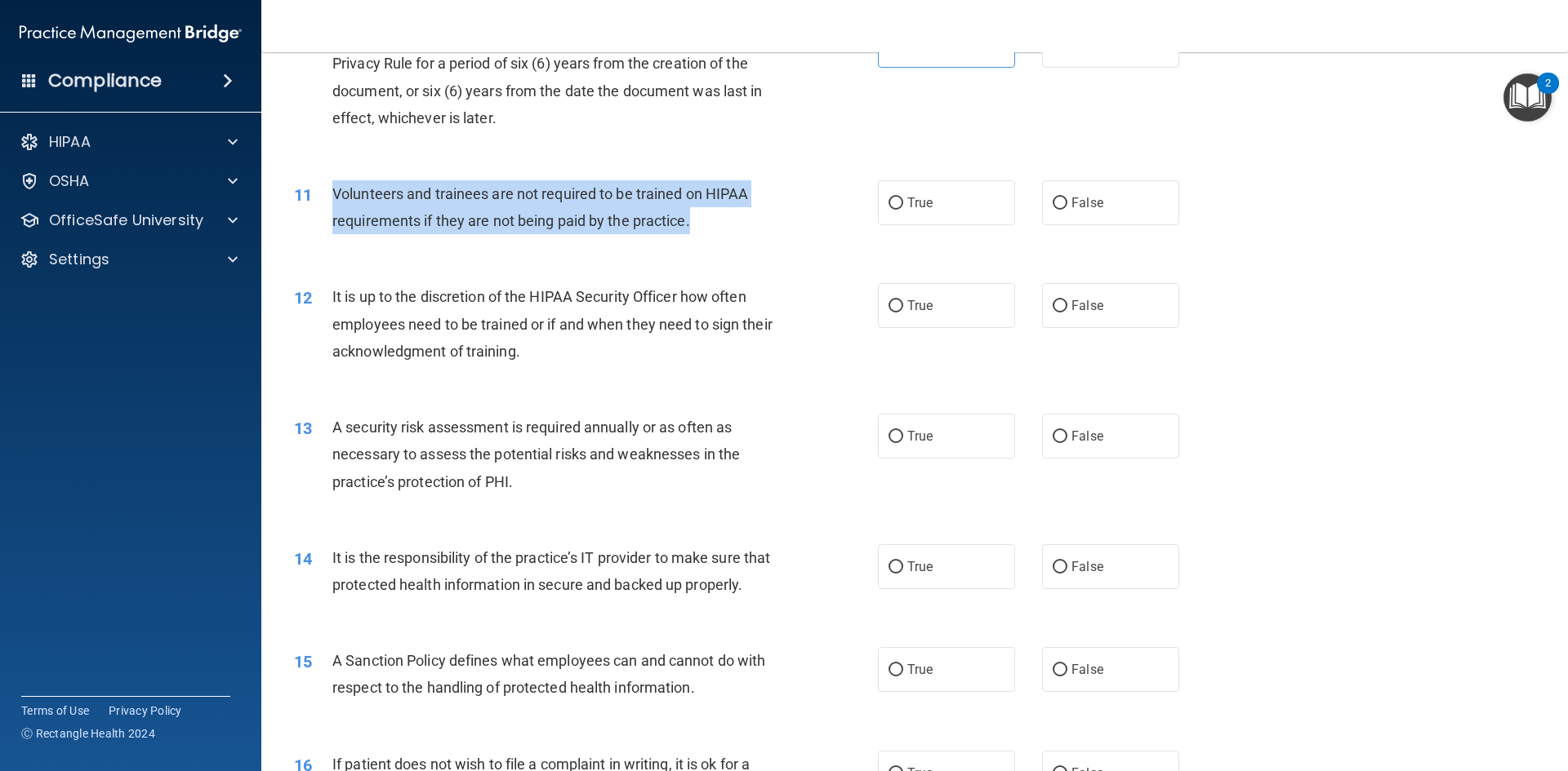
drag, startPoint x: 334, startPoint y: 193, endPoint x: 761, endPoint y: 214, distance: 427.5
click at [761, 214] on div "Volunteers and trainees are not required to be trained on HIPAA requirements if…" at bounding box center [560, 207] width 456 height 54
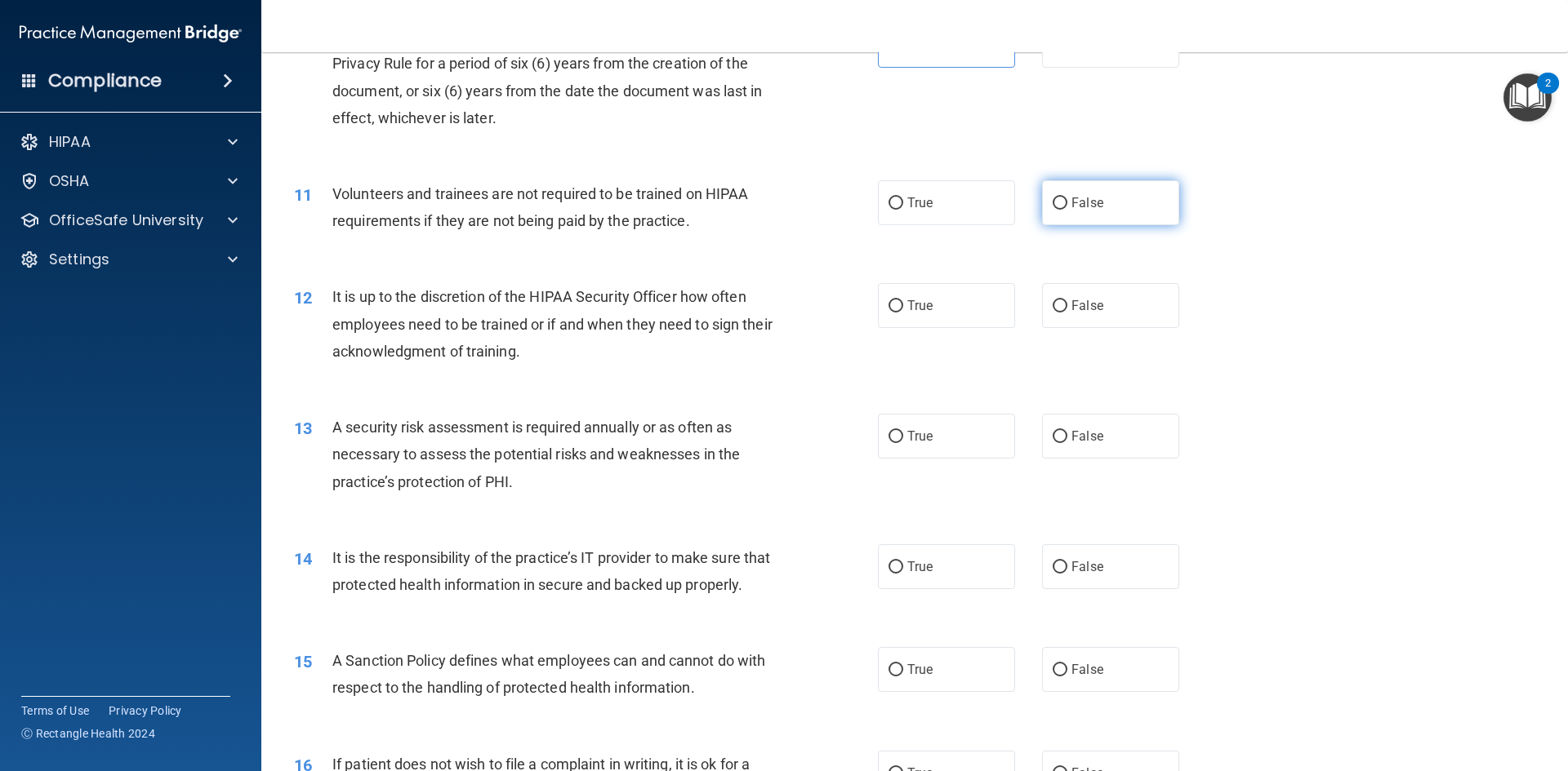
click at [1088, 204] on span "False" at bounding box center [1087, 202] width 32 height 15
click at [1068, 204] on input "False" at bounding box center [1059, 203] width 15 height 13
radio input "true"
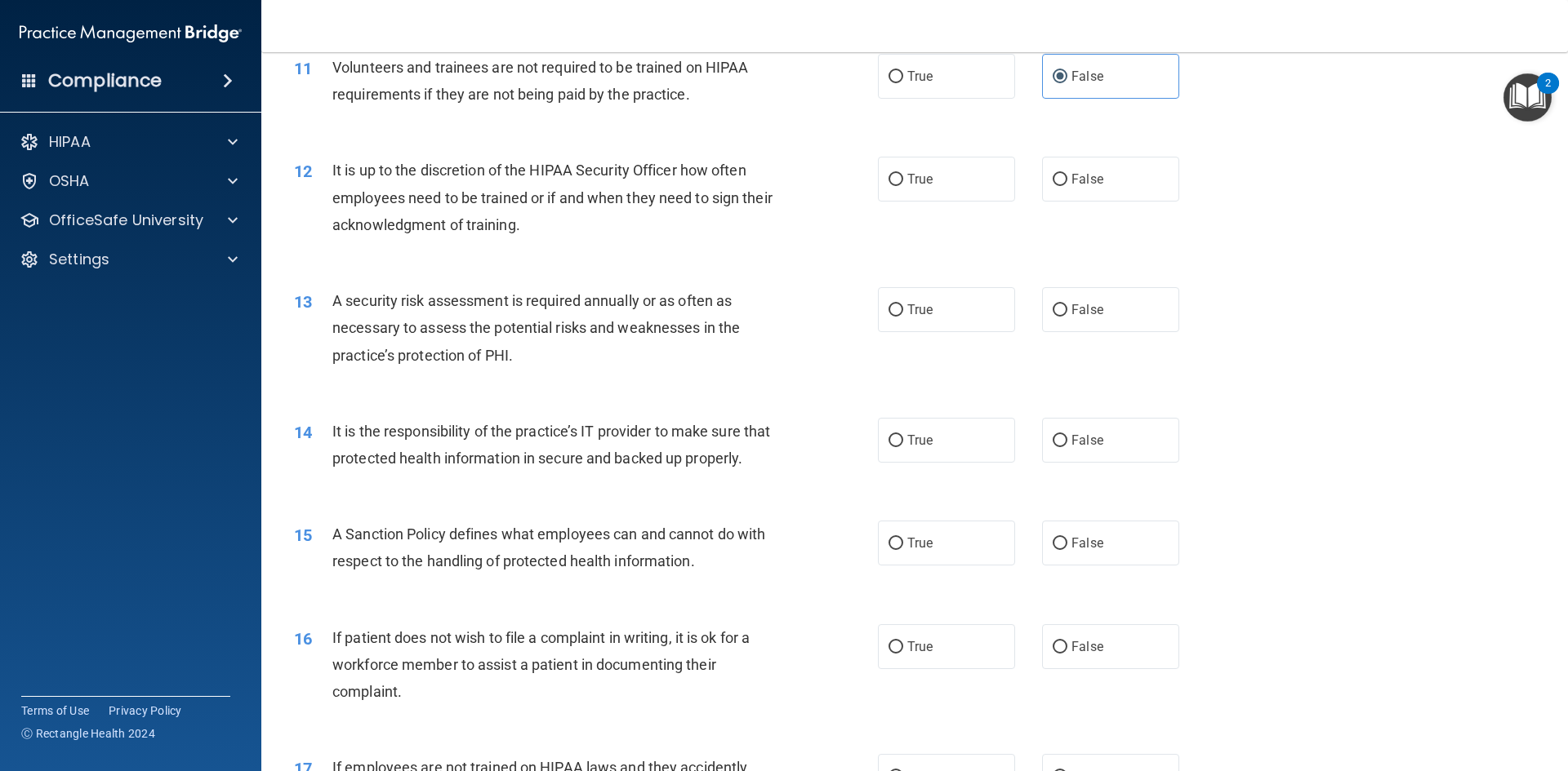
scroll to position [1551, 0]
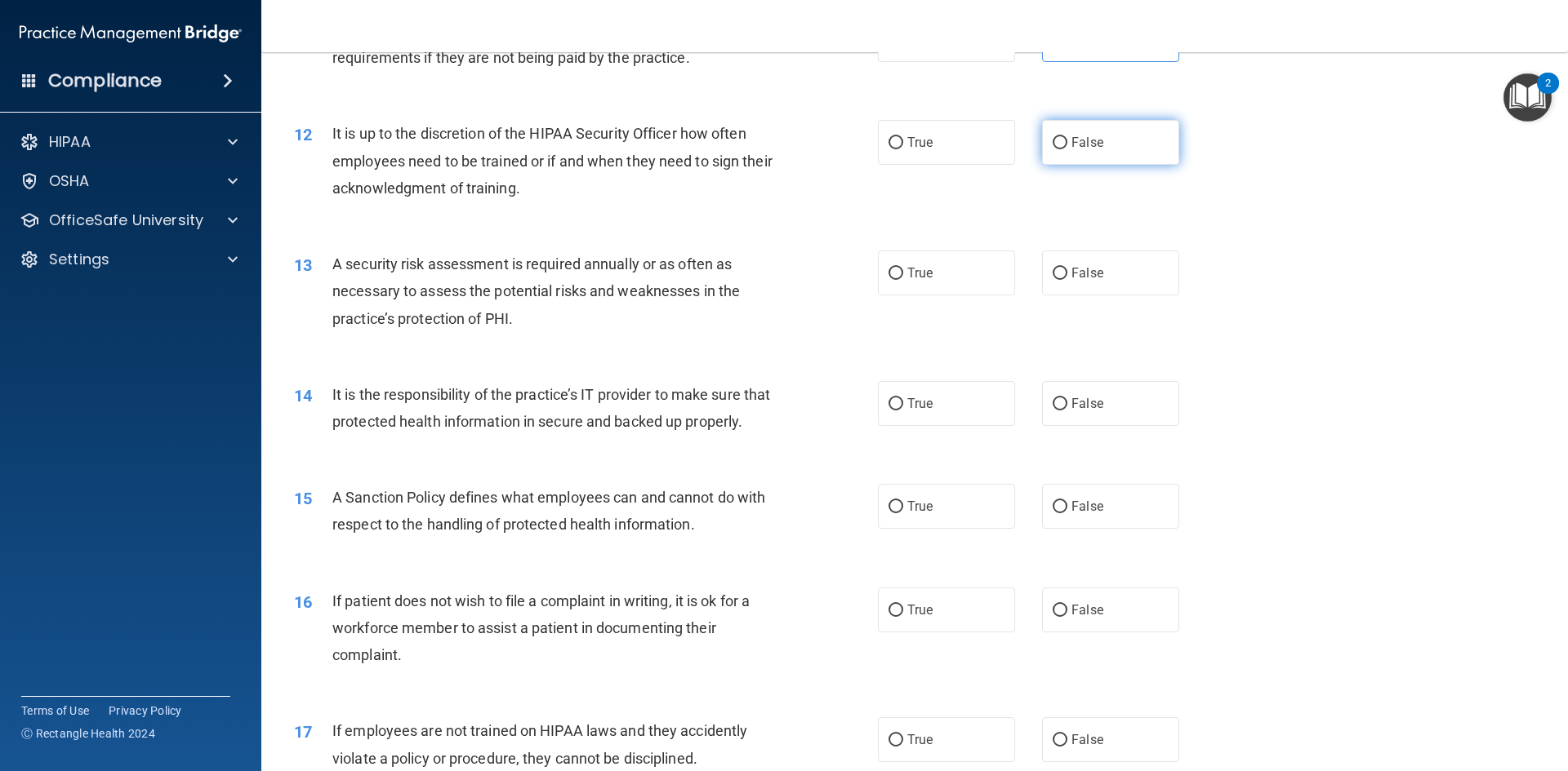
click at [1077, 153] on label "False" at bounding box center [1111, 142] width 138 height 45
click at [1068, 149] on input "False" at bounding box center [1059, 143] width 15 height 13
radio input "true"
click at [960, 286] on label "True" at bounding box center [947, 273] width 138 height 45
click at [903, 280] on input "True" at bounding box center [895, 273] width 15 height 13
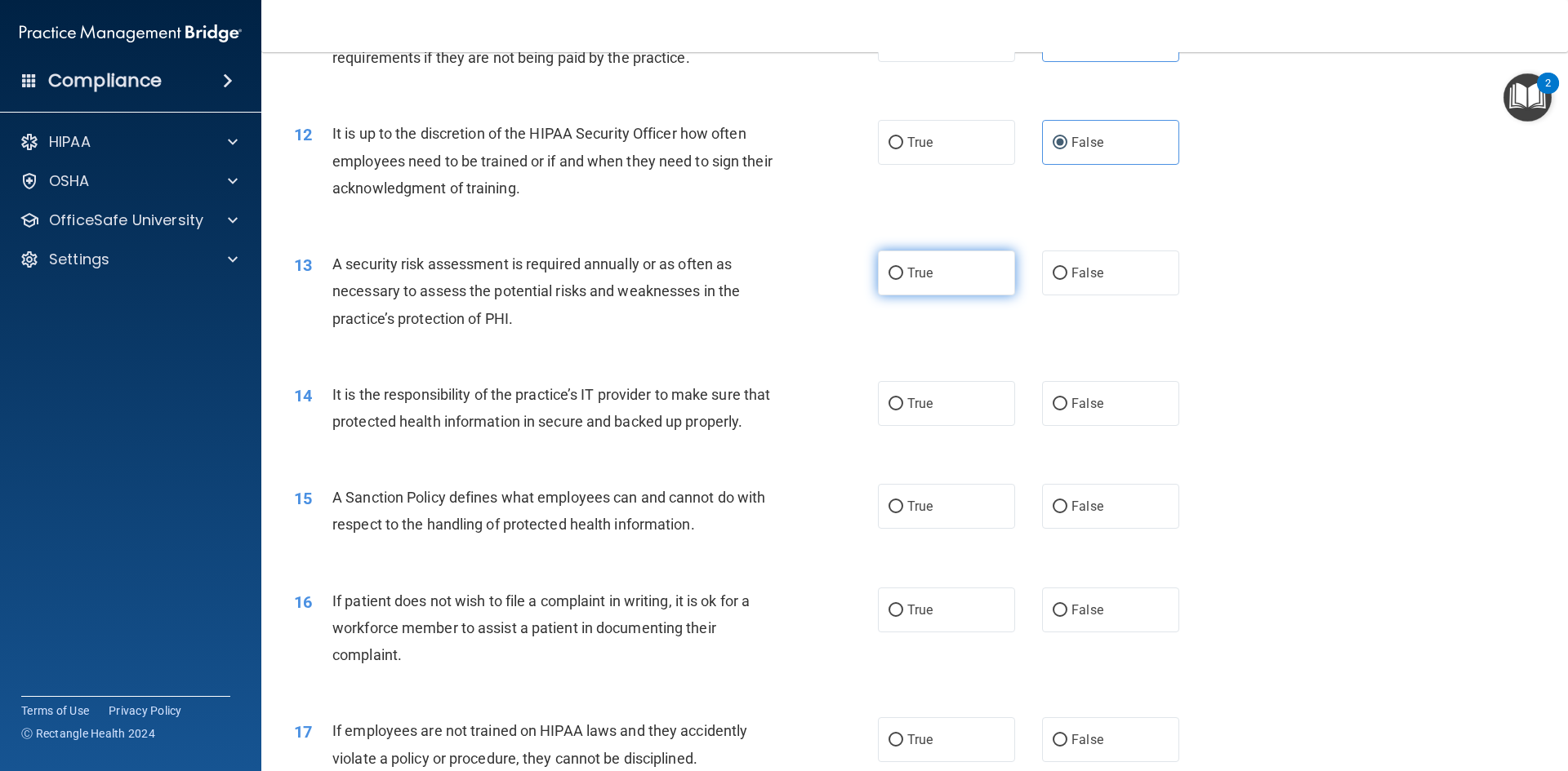
radio input "true"
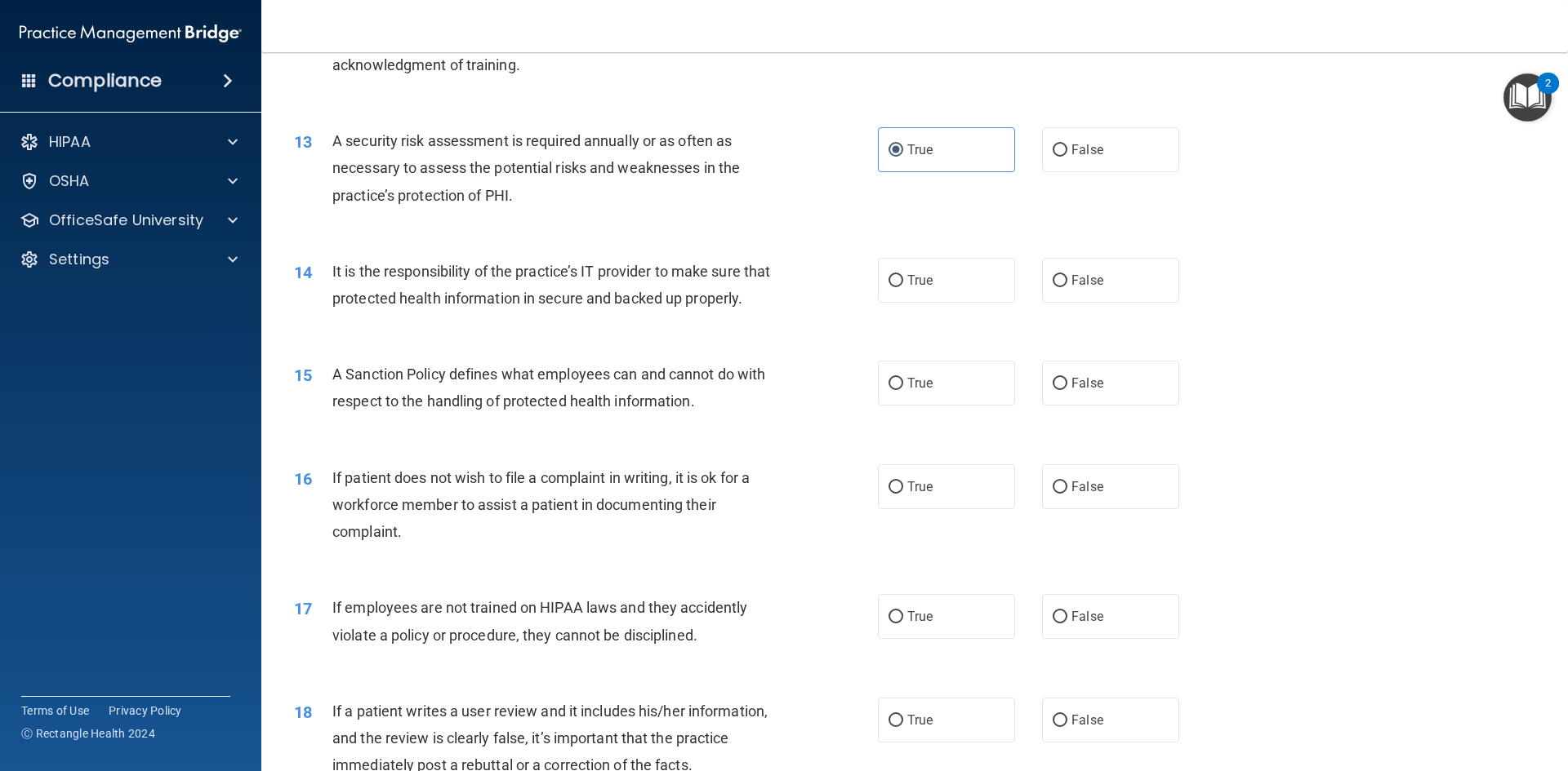
scroll to position [1714, 0]
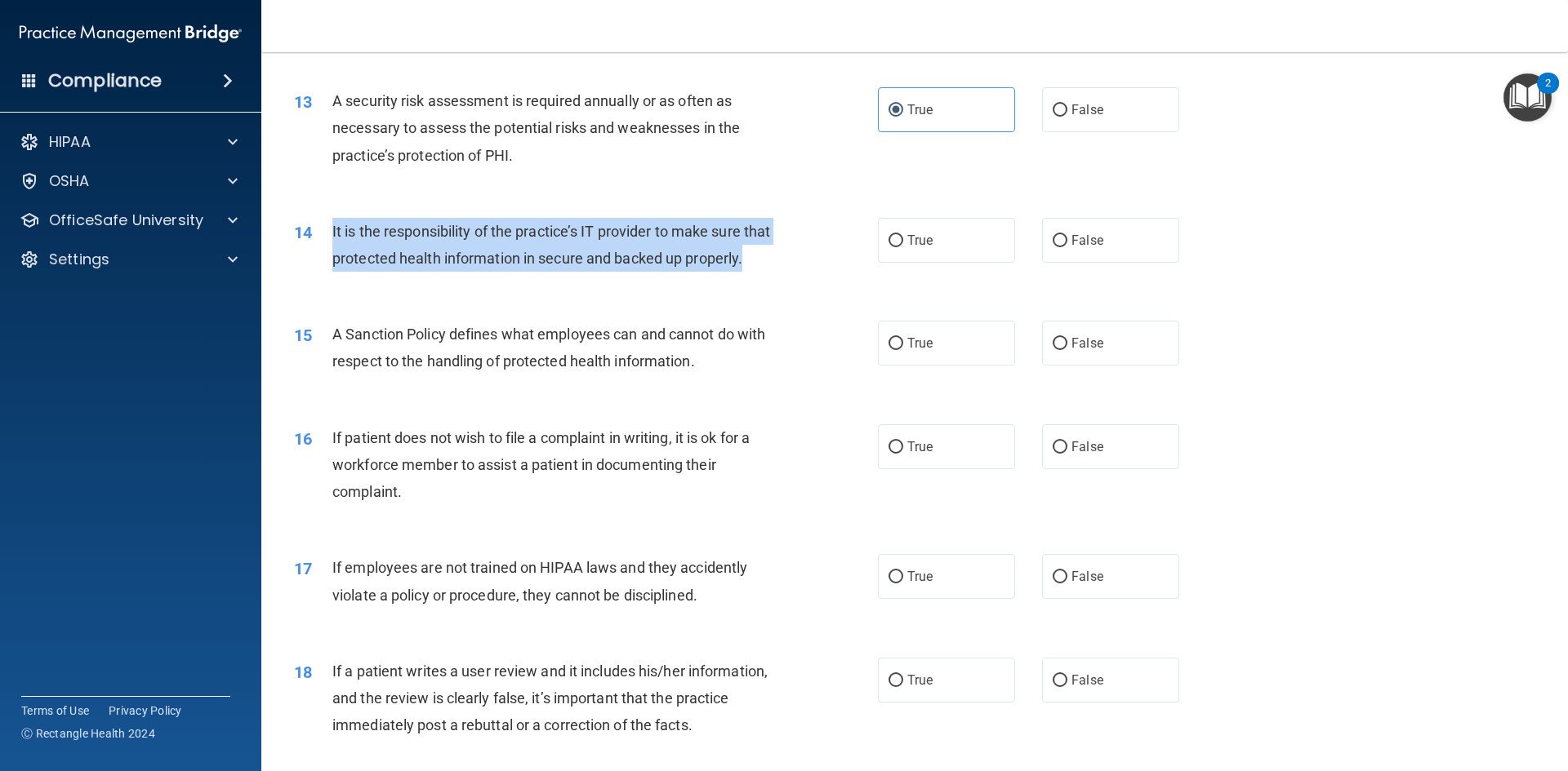
drag, startPoint x: 332, startPoint y: 231, endPoint x: 427, endPoint y: 293, distance: 113.4
click at [425, 272] on div "It is the responsibility of the practice’s IT provider to make sure that protec…" at bounding box center [560, 245] width 456 height 54
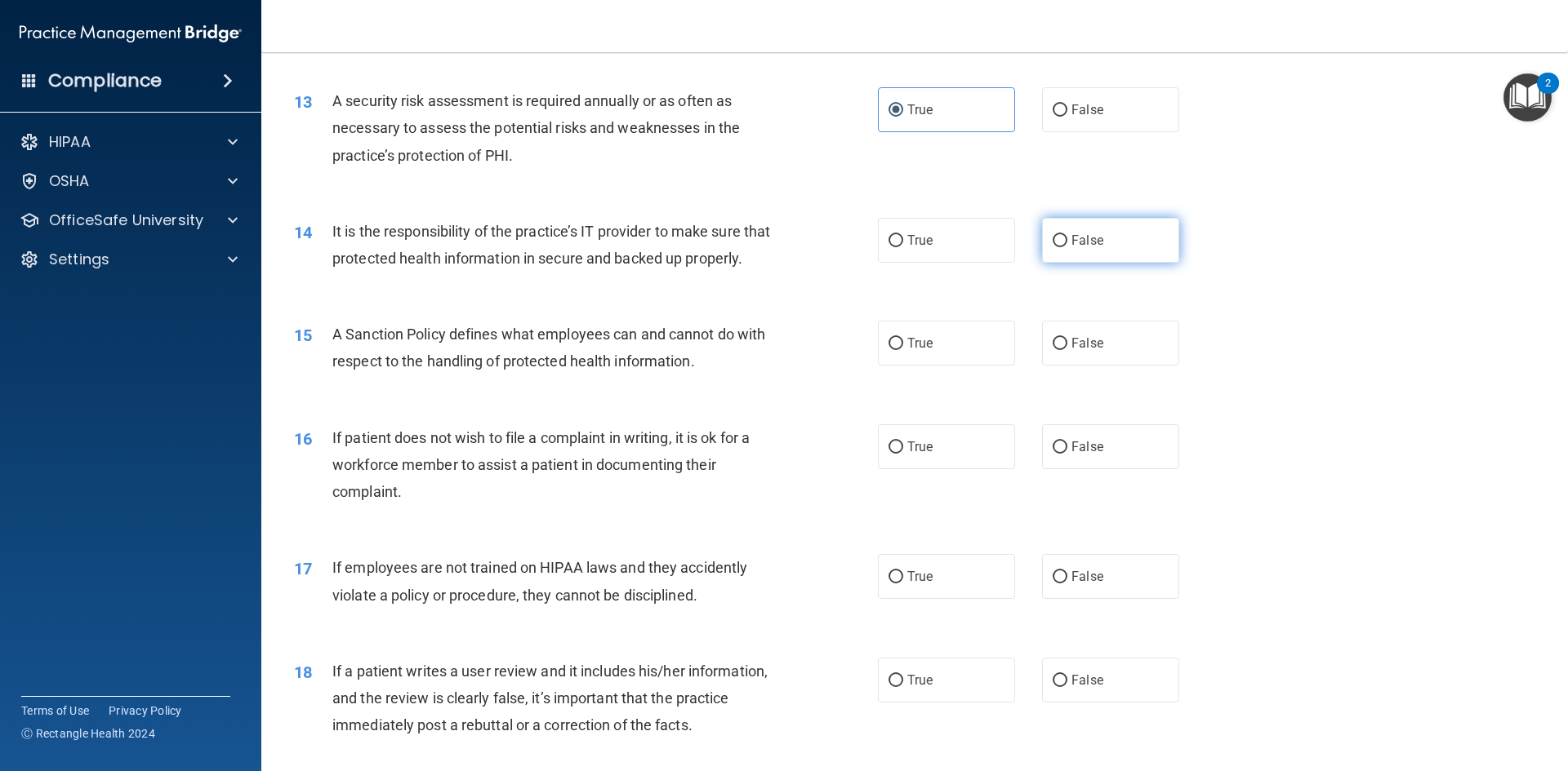
click at [1073, 241] on span "False" at bounding box center [1087, 240] width 32 height 15
click at [1068, 241] on input "False" at bounding box center [1059, 241] width 15 height 13
radio input "true"
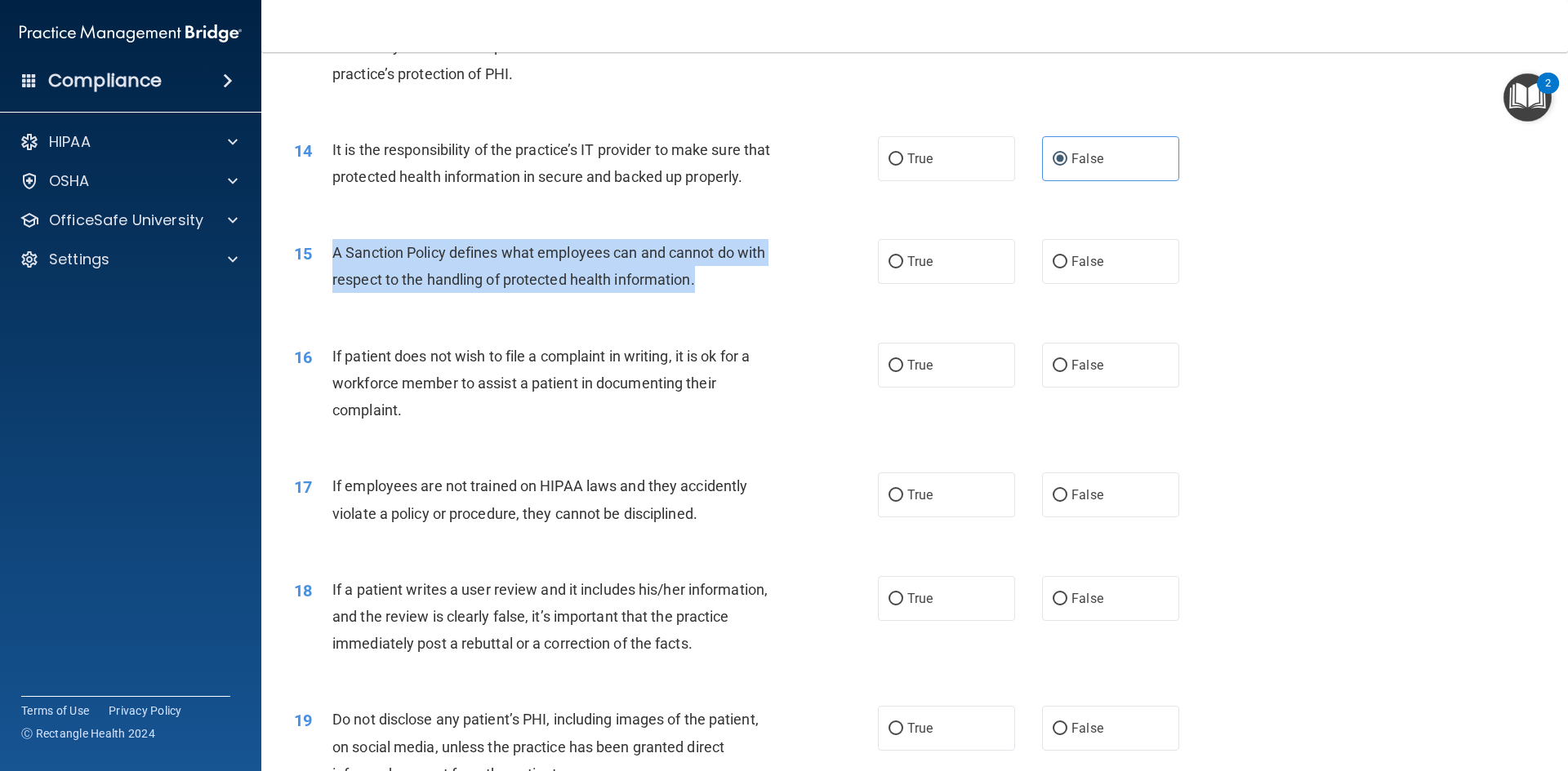
drag, startPoint x: 331, startPoint y: 282, endPoint x: 726, endPoint y: 316, distance: 396.5
click at [726, 293] on div "A Sanction Policy defines what employees can and cannot do with respect to the …" at bounding box center [560, 266] width 456 height 54
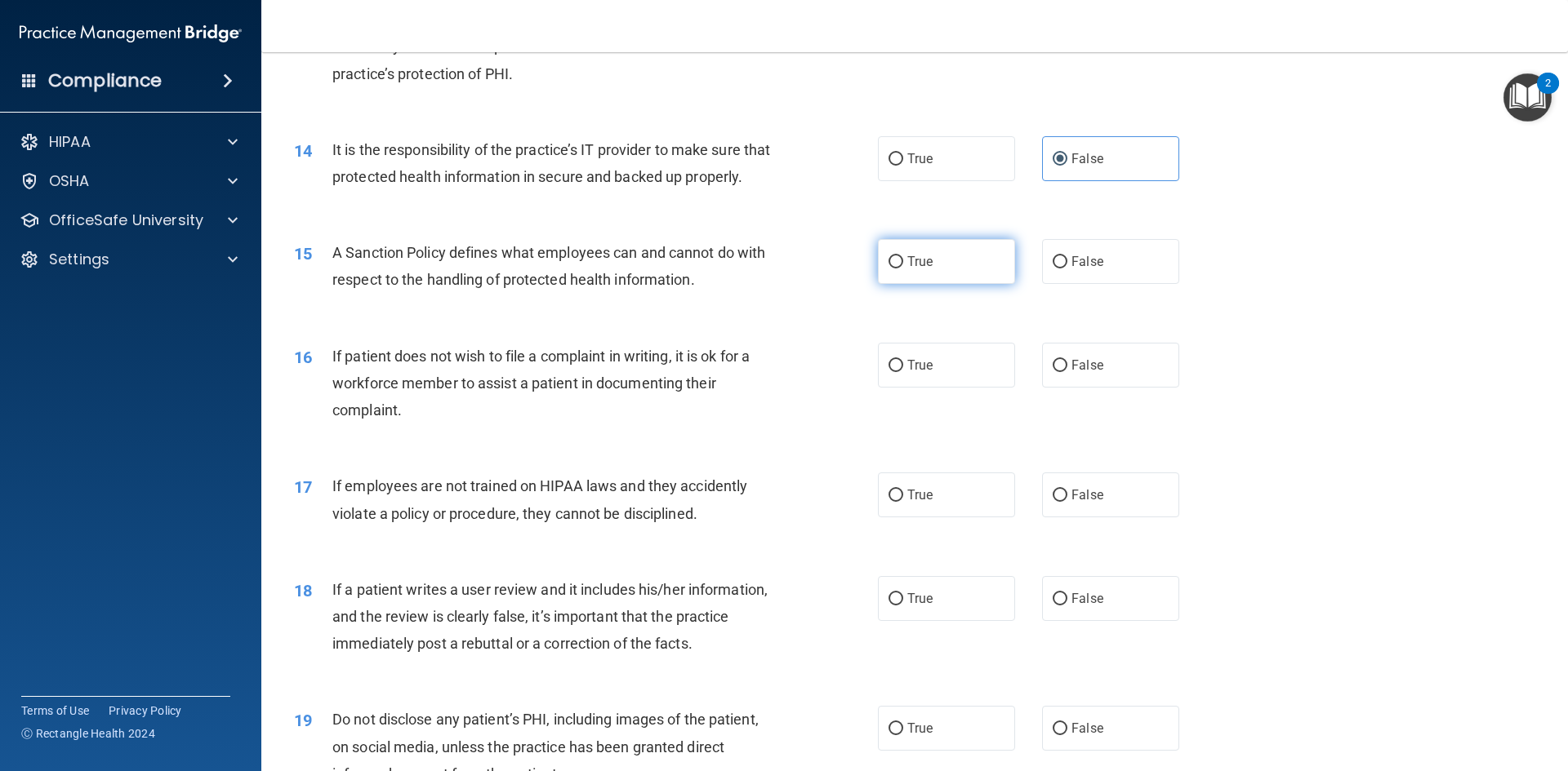
click at [955, 284] on label "True" at bounding box center [947, 262] width 138 height 45
click at [903, 268] on input "True" at bounding box center [895, 262] width 15 height 13
radio input "true"
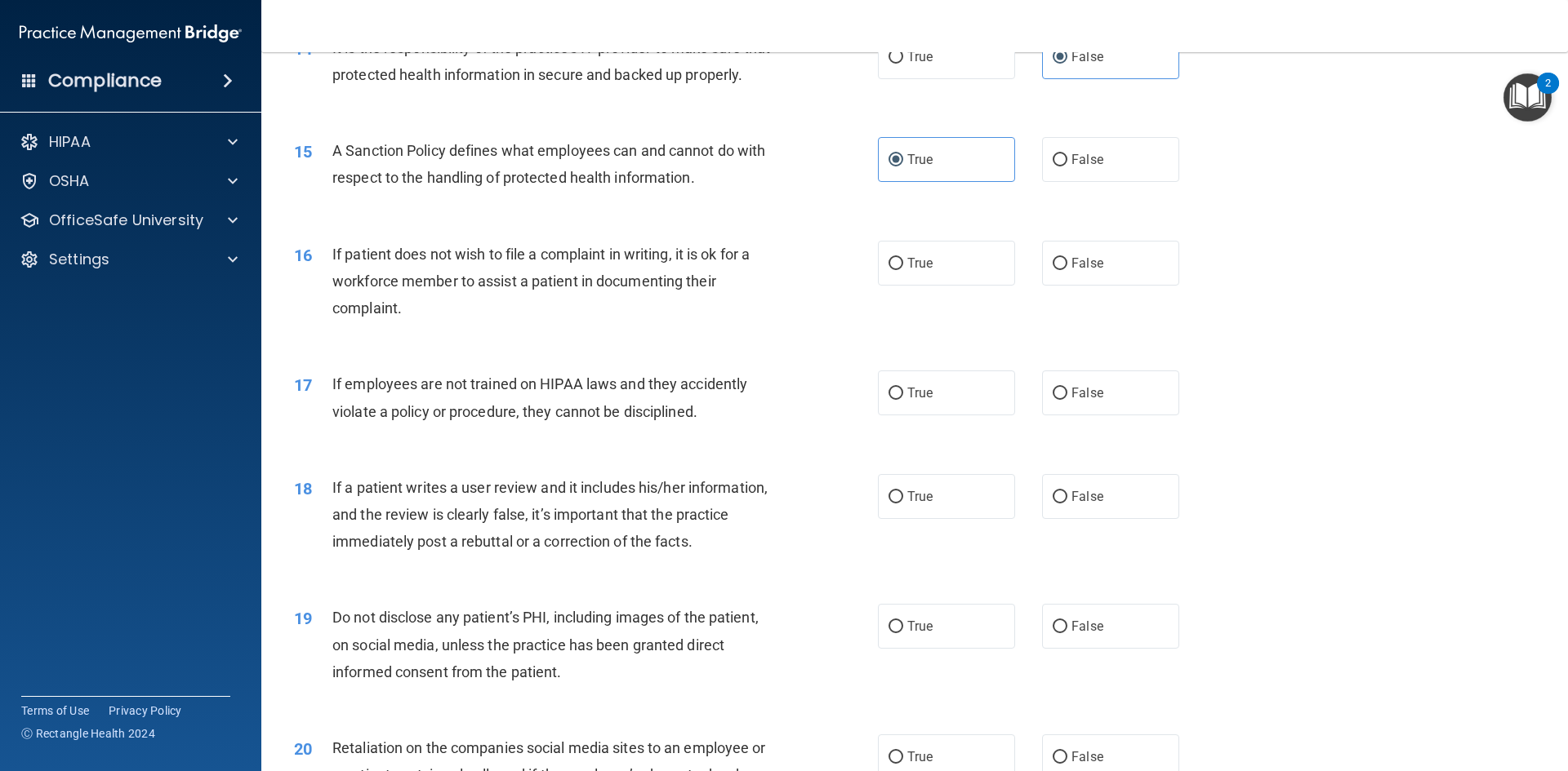
scroll to position [1959, 0]
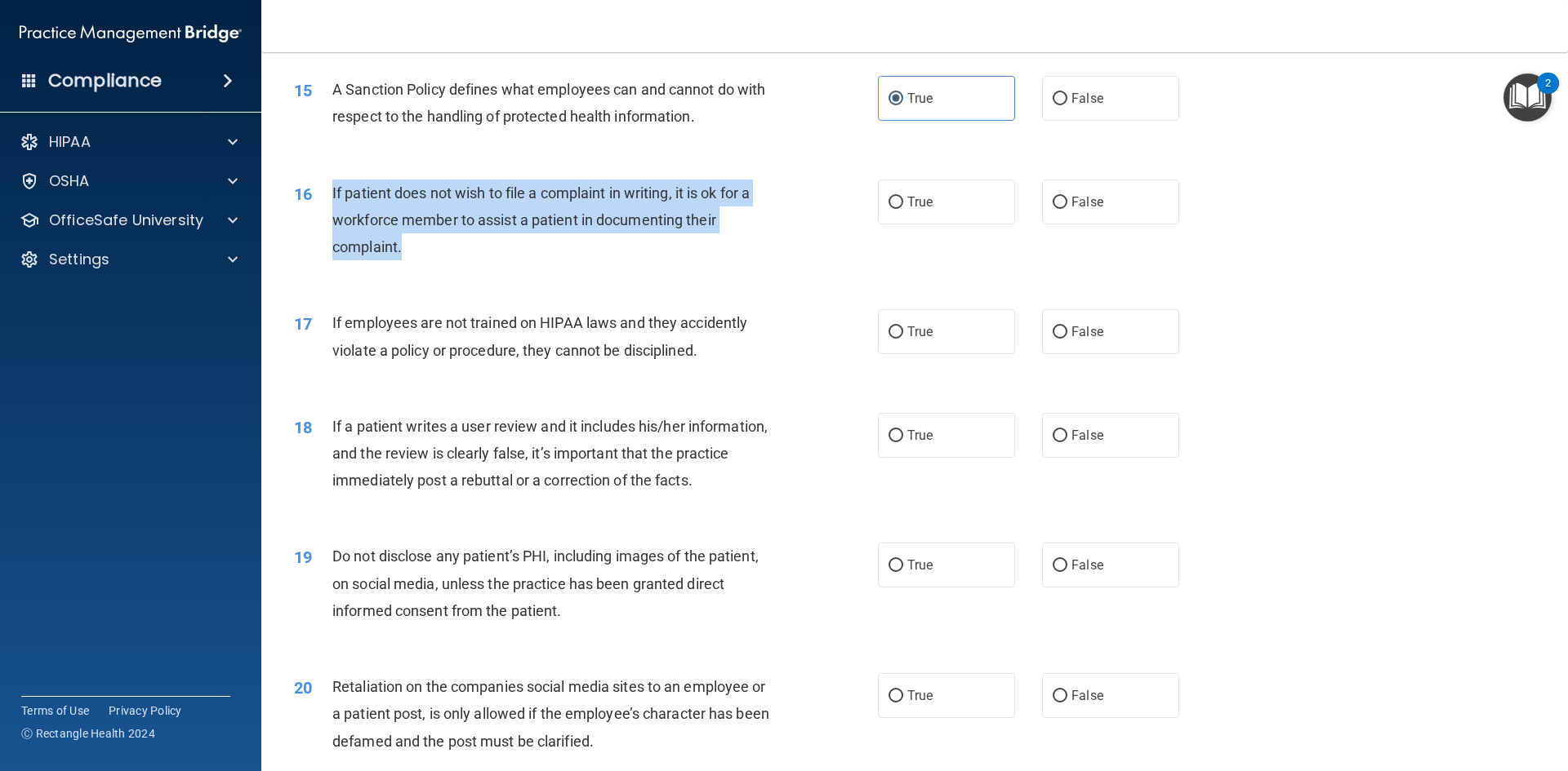
drag, startPoint x: 332, startPoint y: 216, endPoint x: 434, endPoint y: 276, distance: 118.3
click at [430, 262] on div "If patient does not wish to file a complaint in writing, it is ok for a workfor…" at bounding box center [560, 220] width 456 height 81
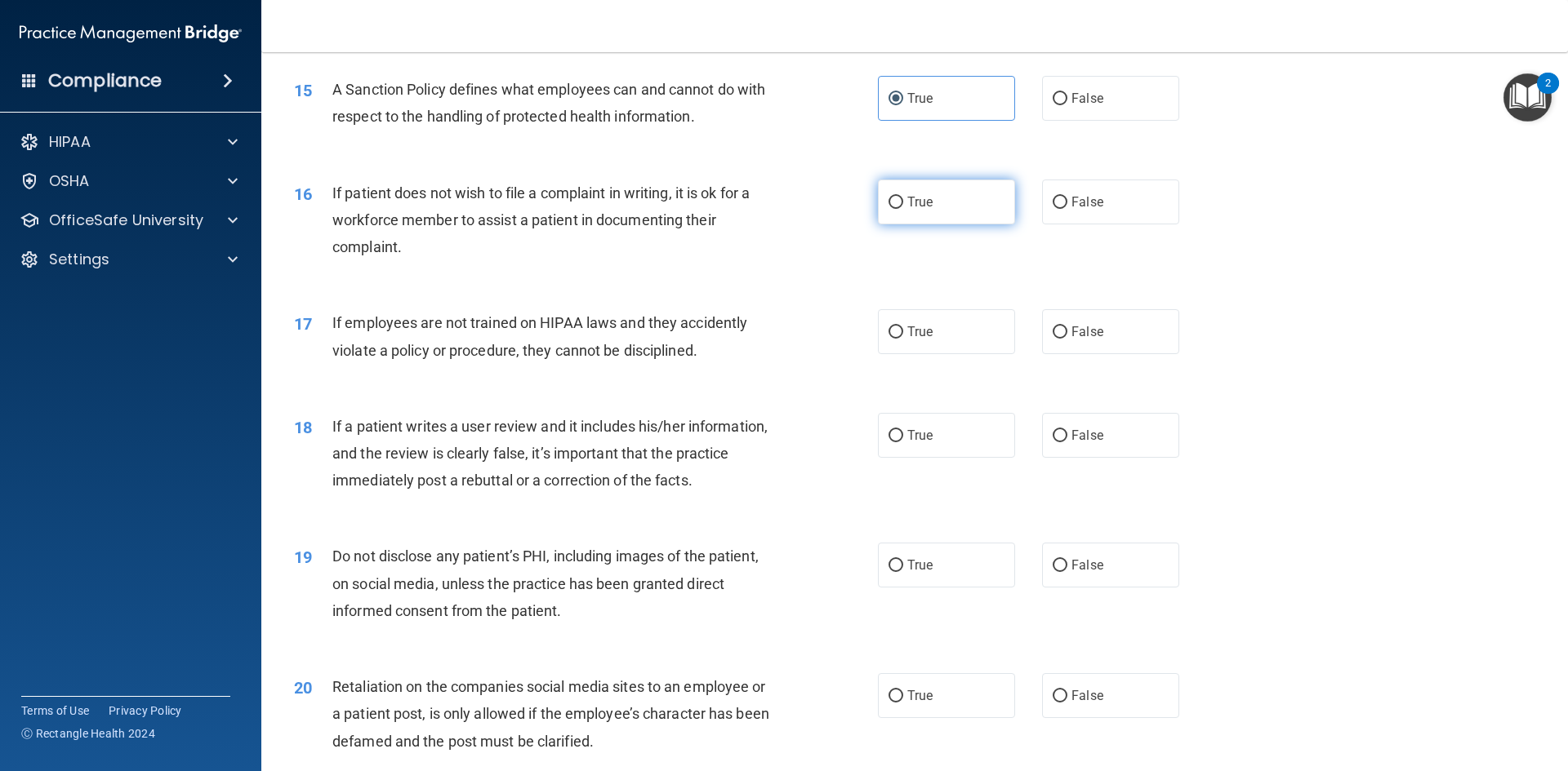
click at [917, 210] on span "True" at bounding box center [920, 202] width 25 height 15
click at [903, 209] on input "True" at bounding box center [895, 202] width 15 height 13
radio input "true"
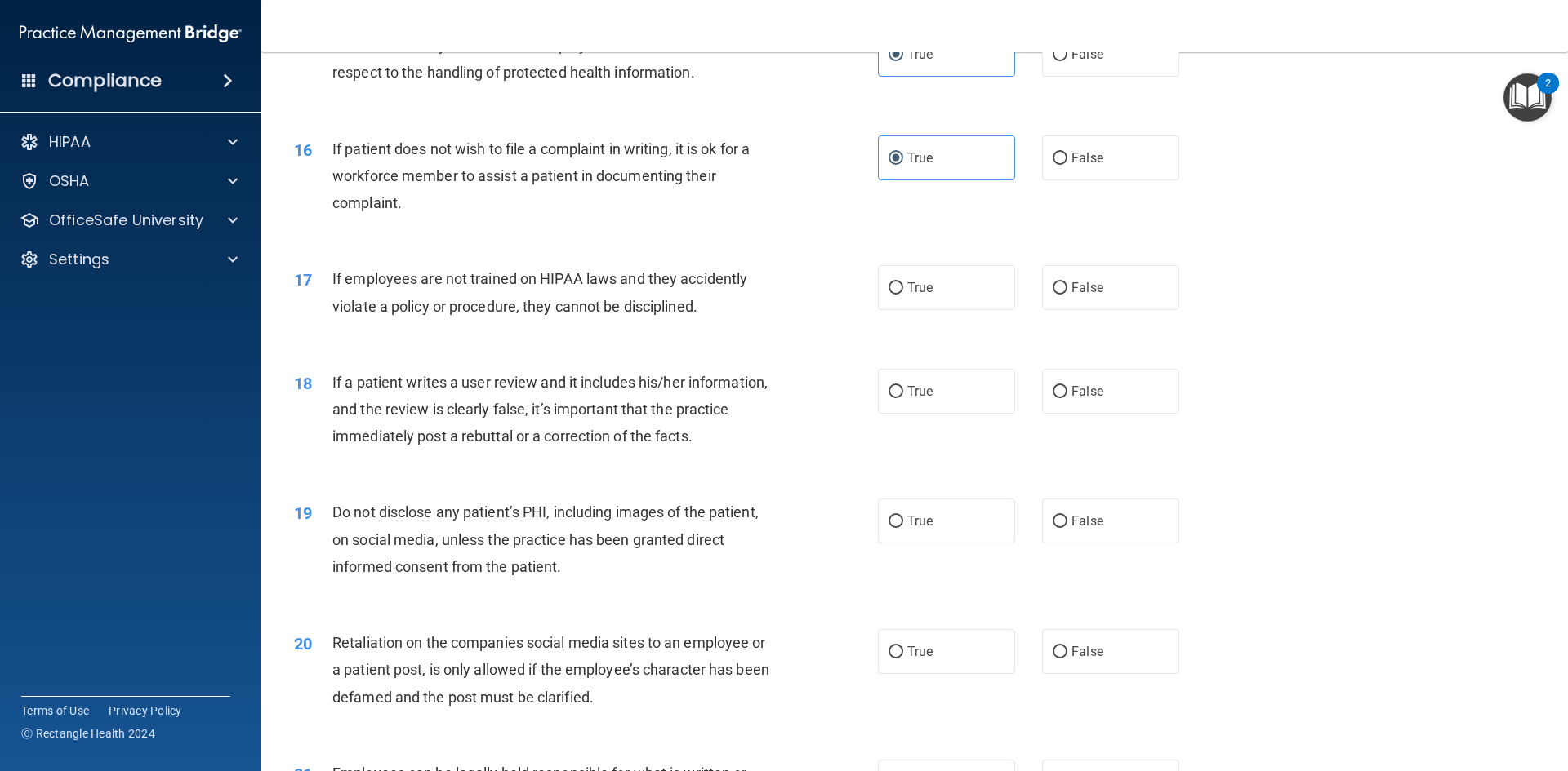
scroll to position [2041, 0]
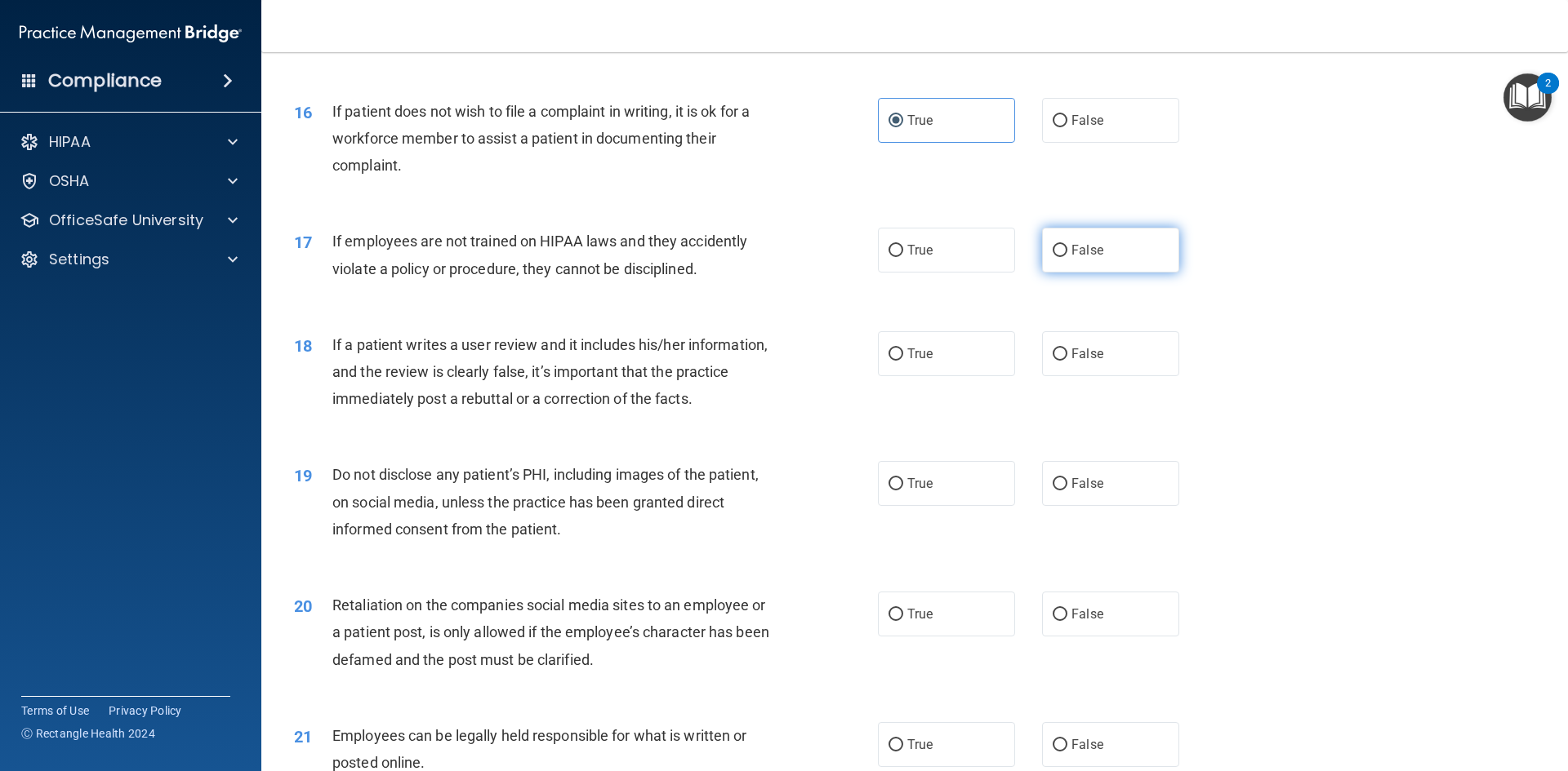
click at [1111, 272] on label "False" at bounding box center [1111, 250] width 138 height 45
click at [1068, 257] on input "False" at bounding box center [1059, 251] width 15 height 13
radio input "true"
click at [1114, 377] on label "False" at bounding box center [1111, 354] width 138 height 45
click at [1068, 361] on input "False" at bounding box center [1059, 355] width 15 height 13
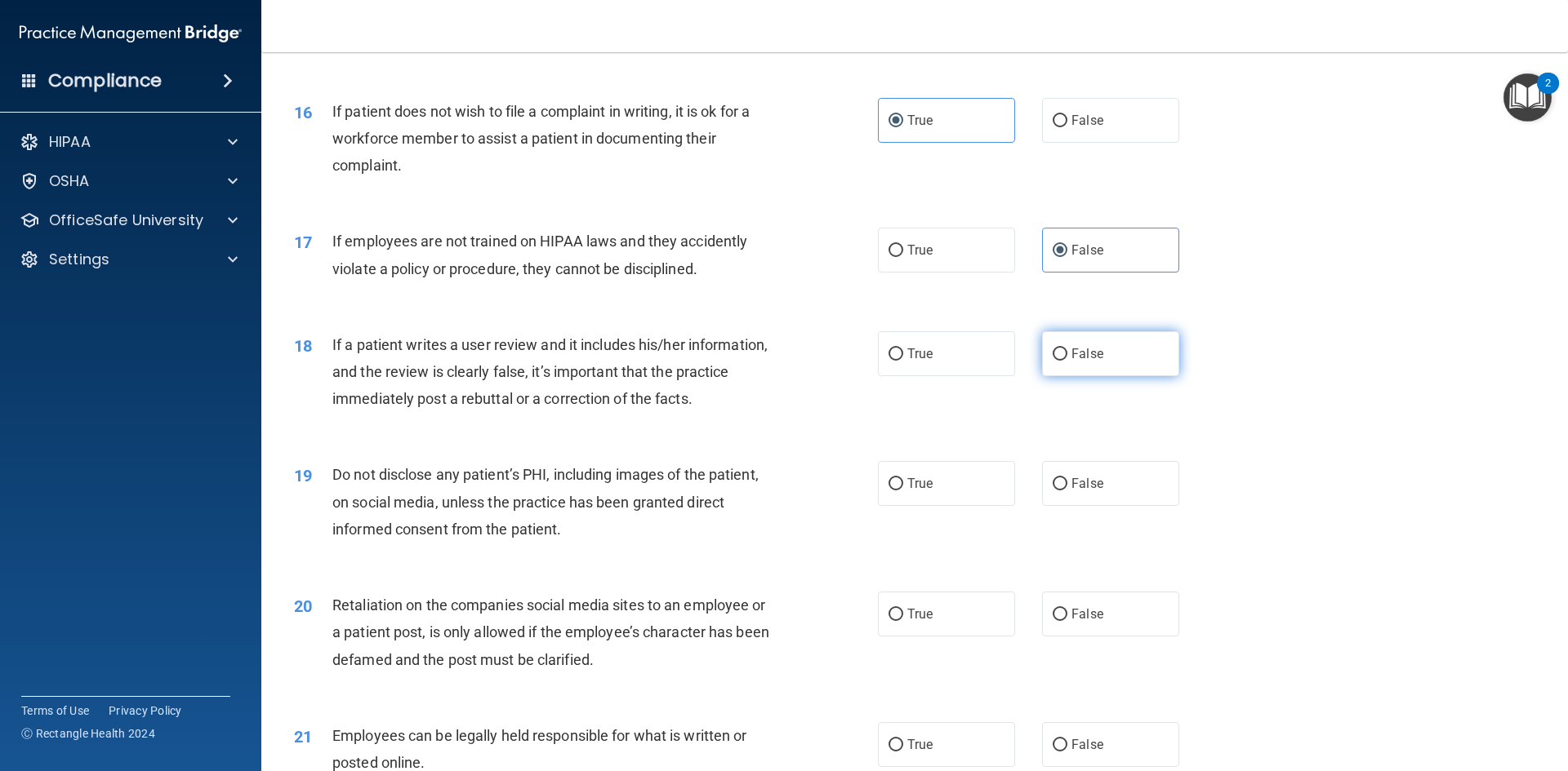
radio input "true"
click at [964, 507] on label "True" at bounding box center [947, 483] width 138 height 45
click at [903, 491] on input "True" at bounding box center [895, 484] width 15 height 13
radio input "true"
click at [1116, 636] on label "False" at bounding box center [1111, 614] width 138 height 45
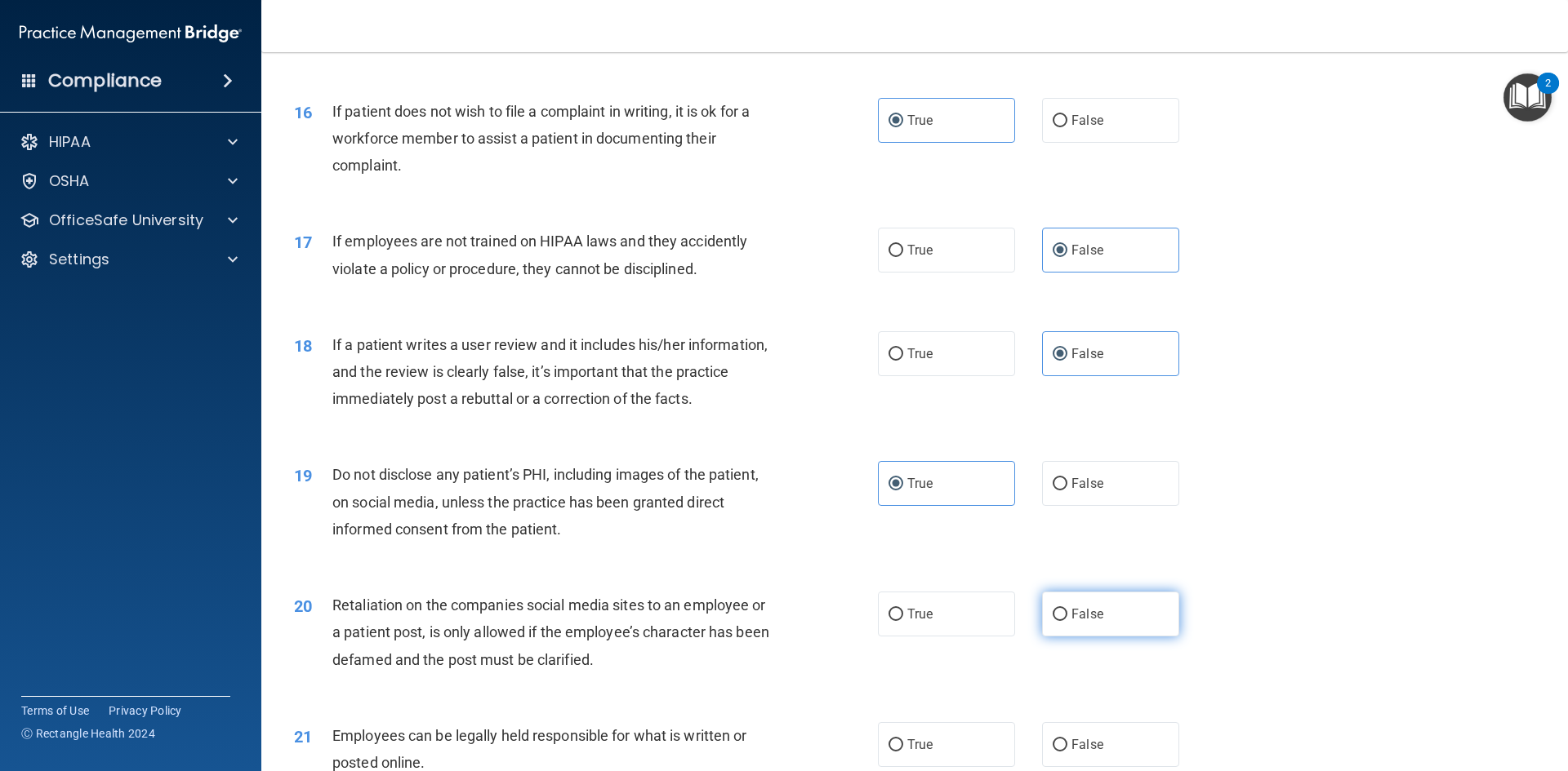
click at [1068, 621] on input "False" at bounding box center [1059, 615] width 15 height 13
radio input "true"
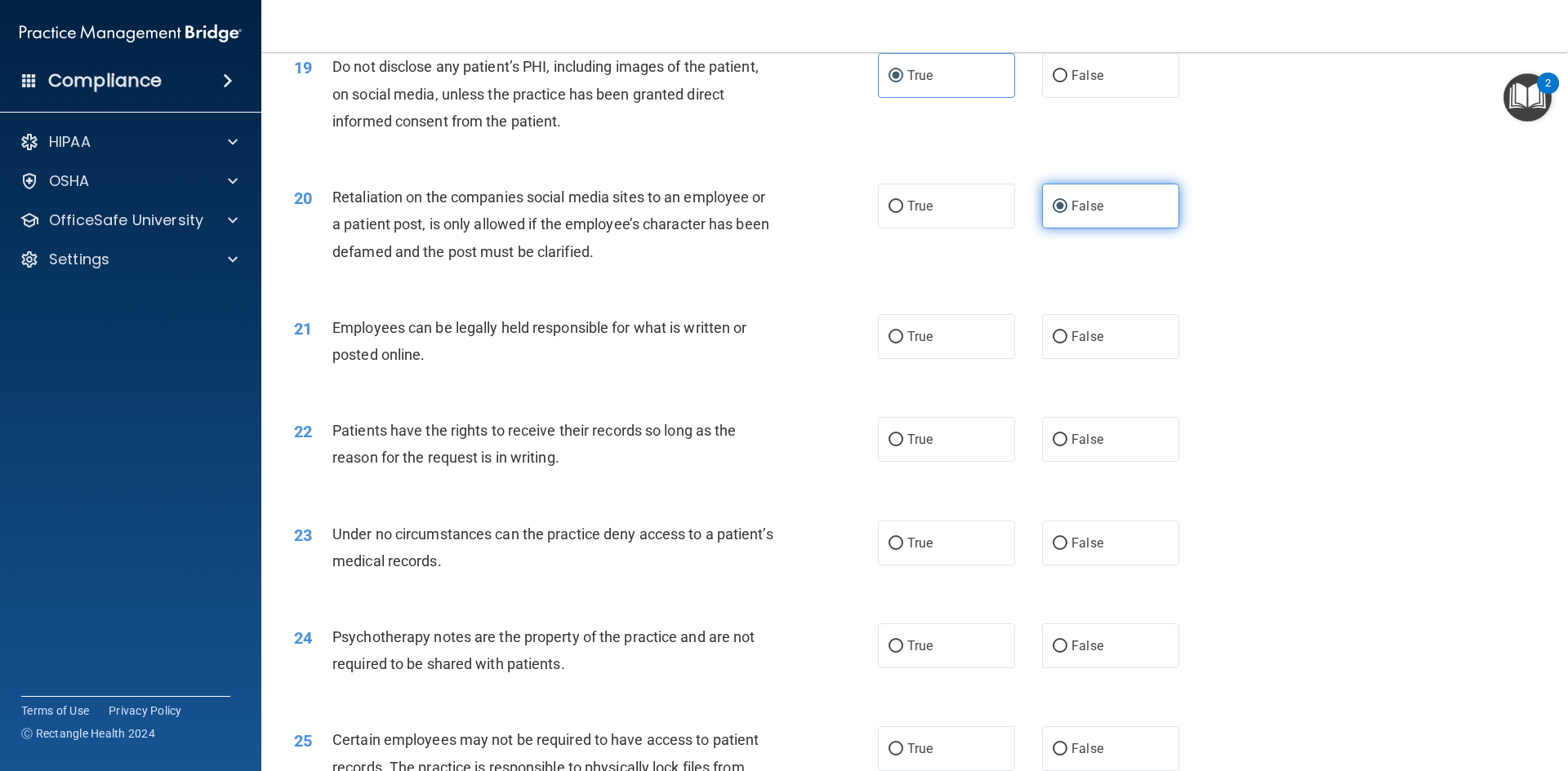
scroll to position [2694, 0]
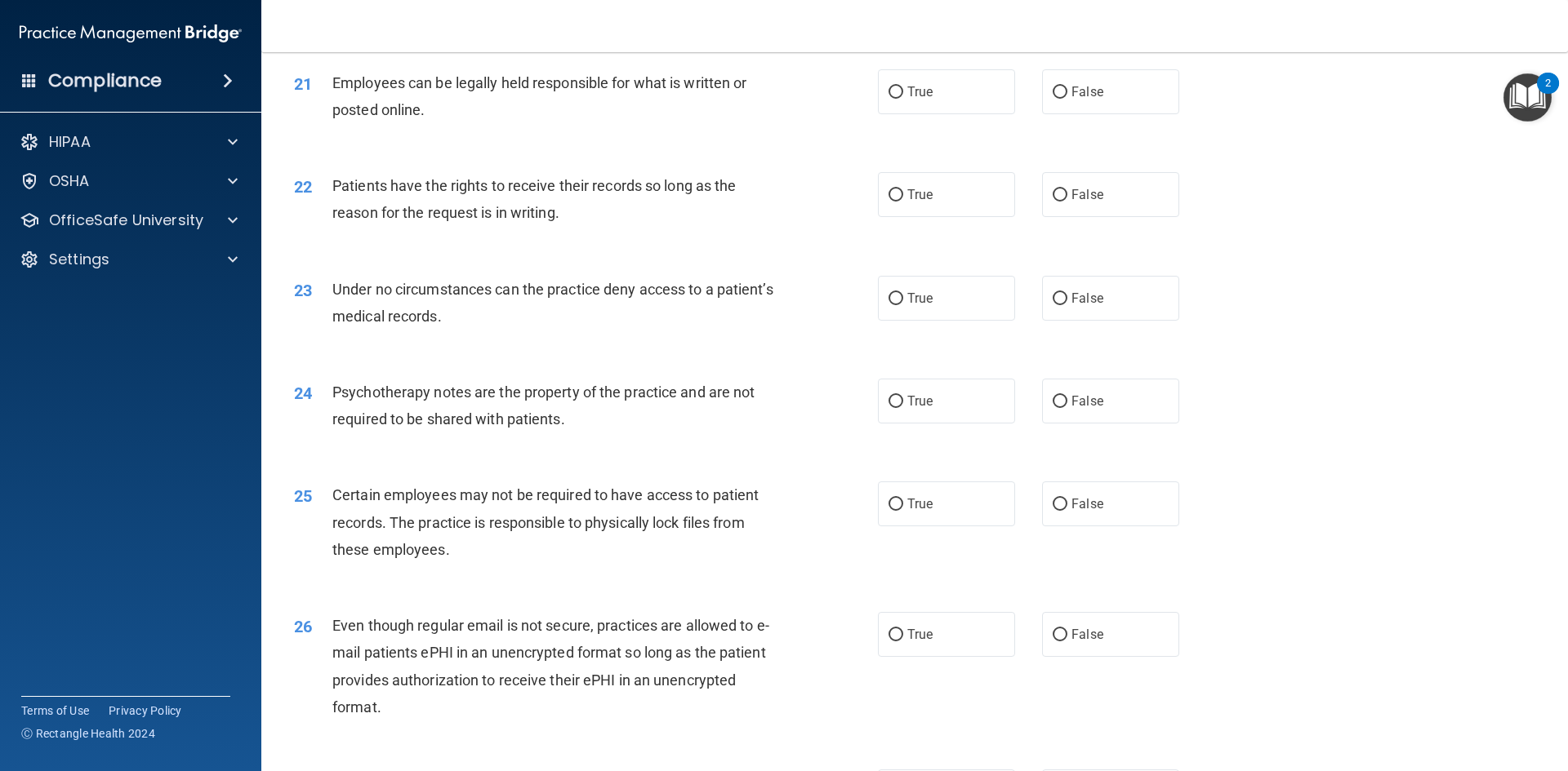
click at [329, 100] on div "21" at bounding box center [307, 84] width 50 height 30
drag, startPoint x: 333, startPoint y: 107, endPoint x: 454, endPoint y: 146, distance: 127.1
click at [454, 123] on div "Employees can be legally held responsible for what is written or posted online." at bounding box center [560, 97] width 456 height 54
click at [907, 100] on span "True" at bounding box center [920, 92] width 25 height 15
click at [901, 99] on input "True" at bounding box center [895, 92] width 15 height 13
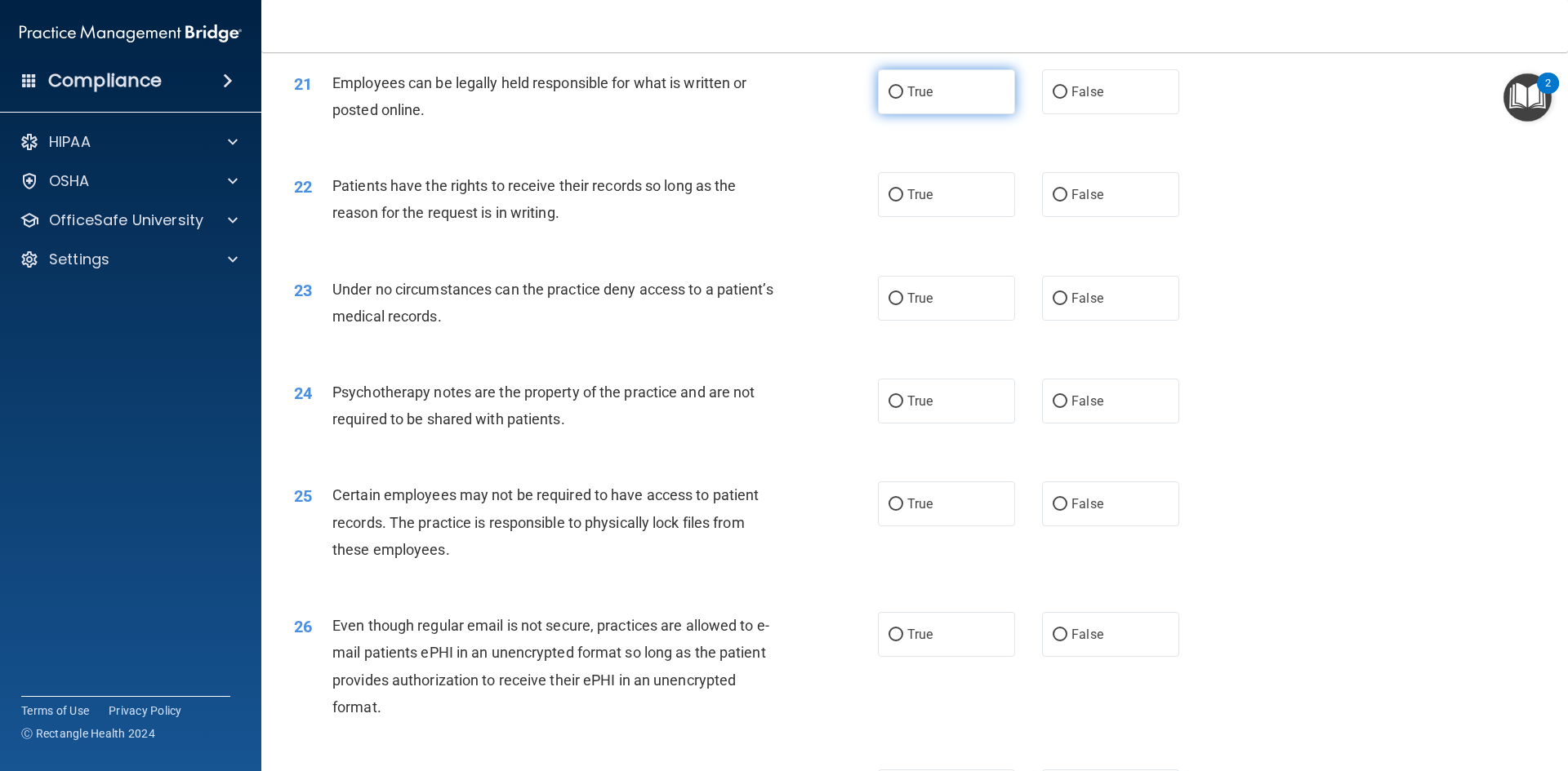
radio input "true"
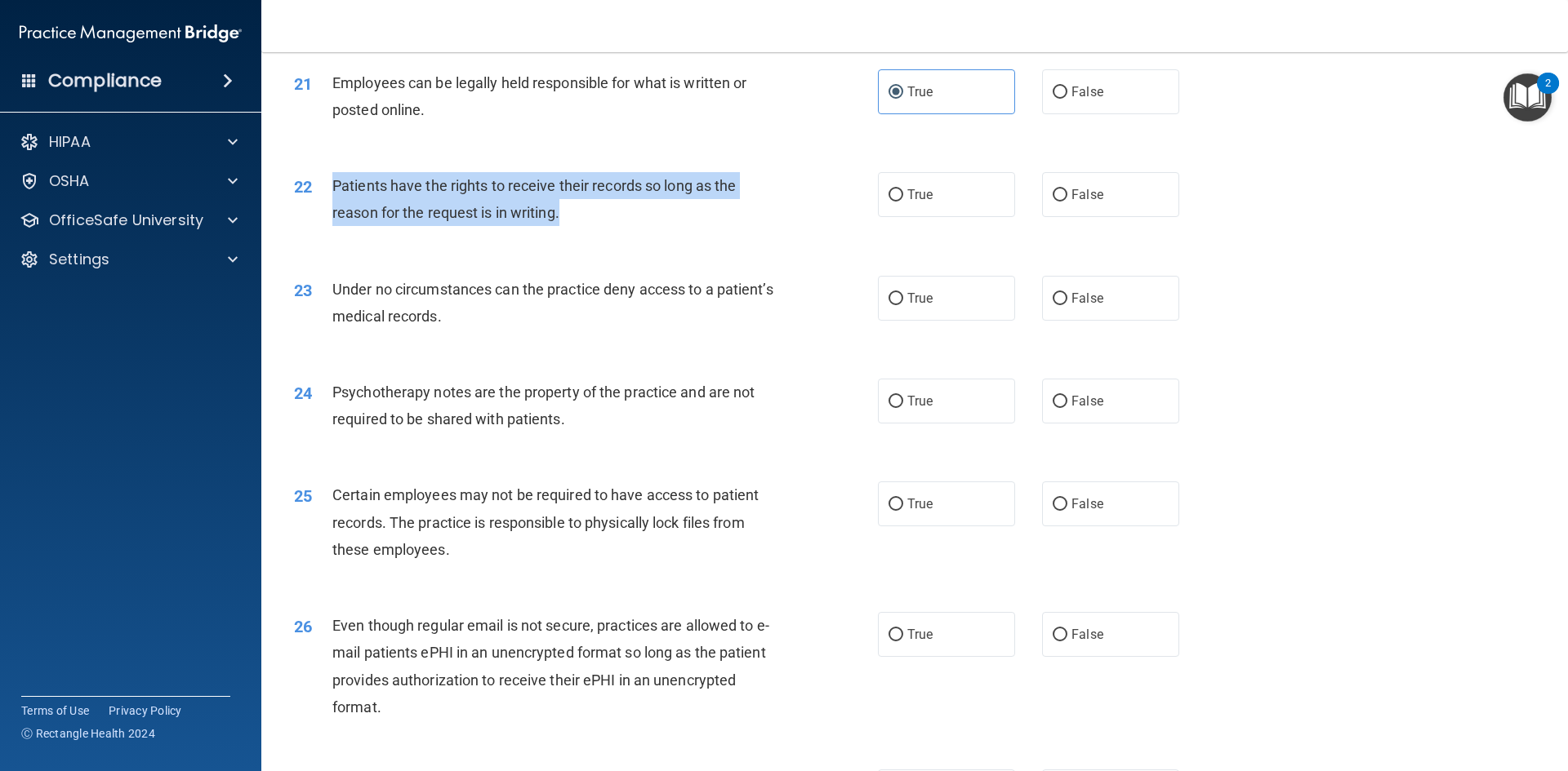
drag, startPoint x: 332, startPoint y: 211, endPoint x: 564, endPoint y: 240, distance: 233.8
click at [564, 226] on div "Patients have the rights to receive their records so long as the reason for the…" at bounding box center [560, 200] width 456 height 54
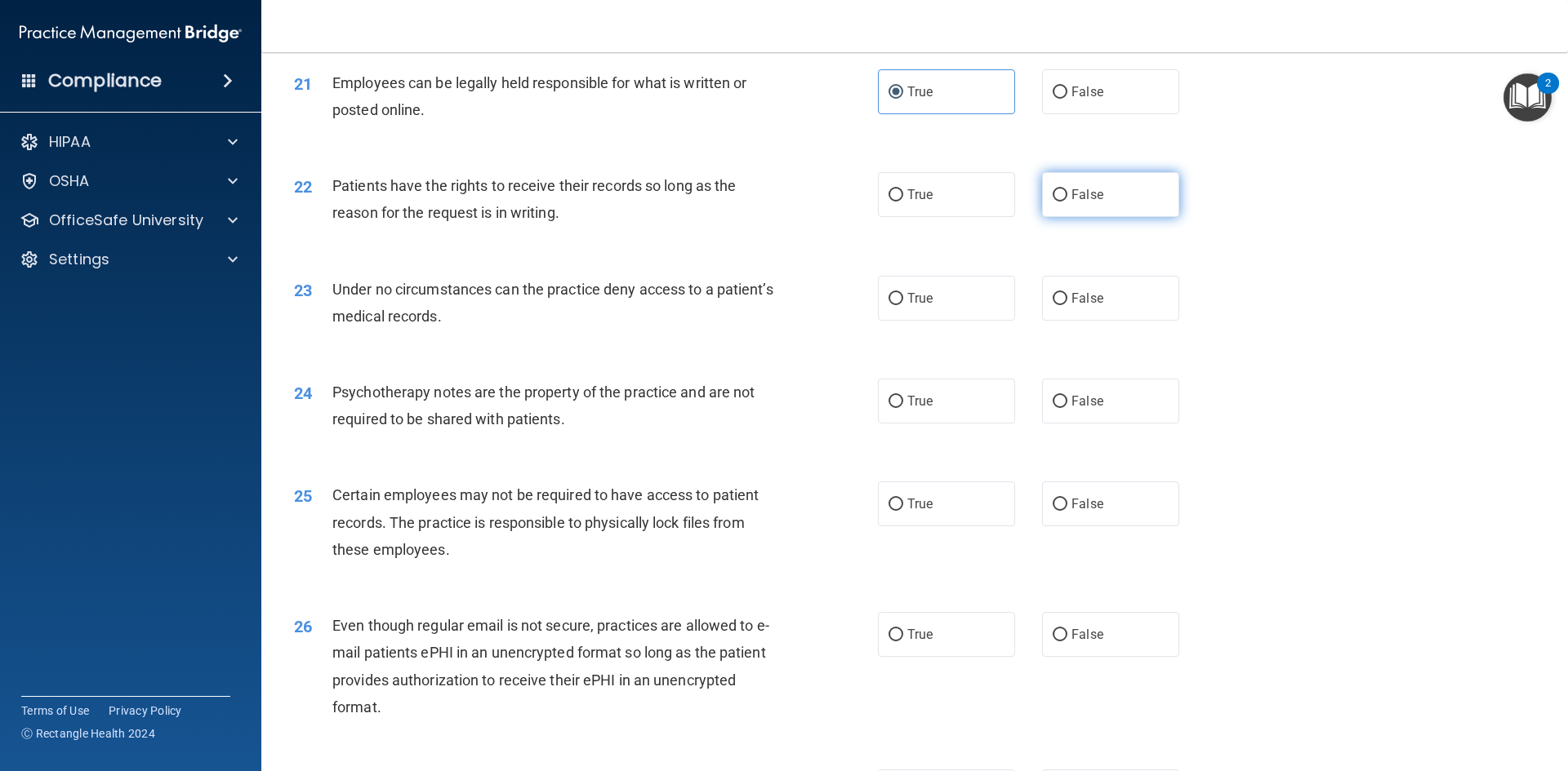
click at [1099, 214] on label "False" at bounding box center [1111, 195] width 138 height 45
click at [1068, 201] on input "False" at bounding box center [1059, 196] width 15 height 13
radio input "true"
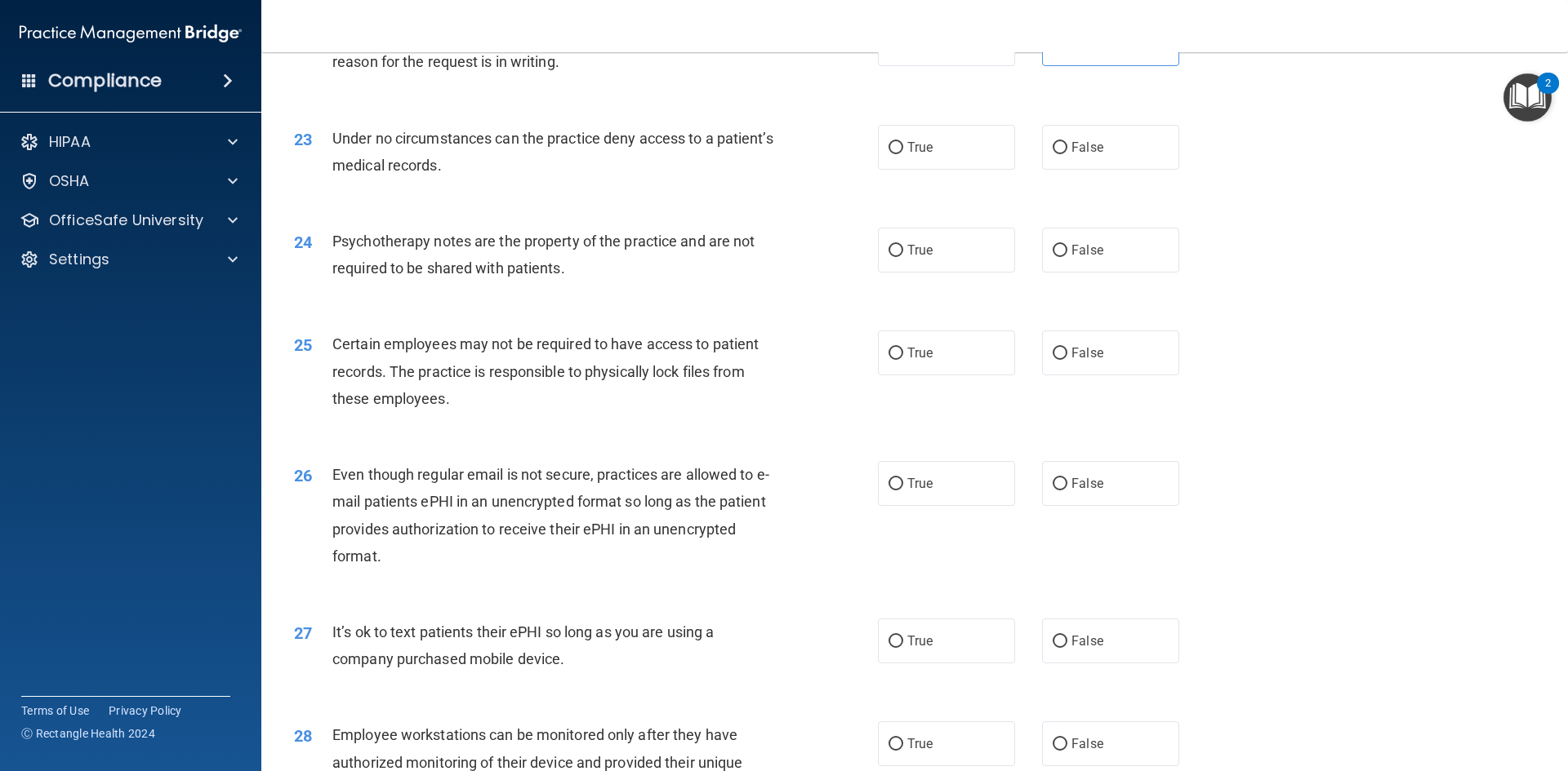
scroll to position [2857, 0]
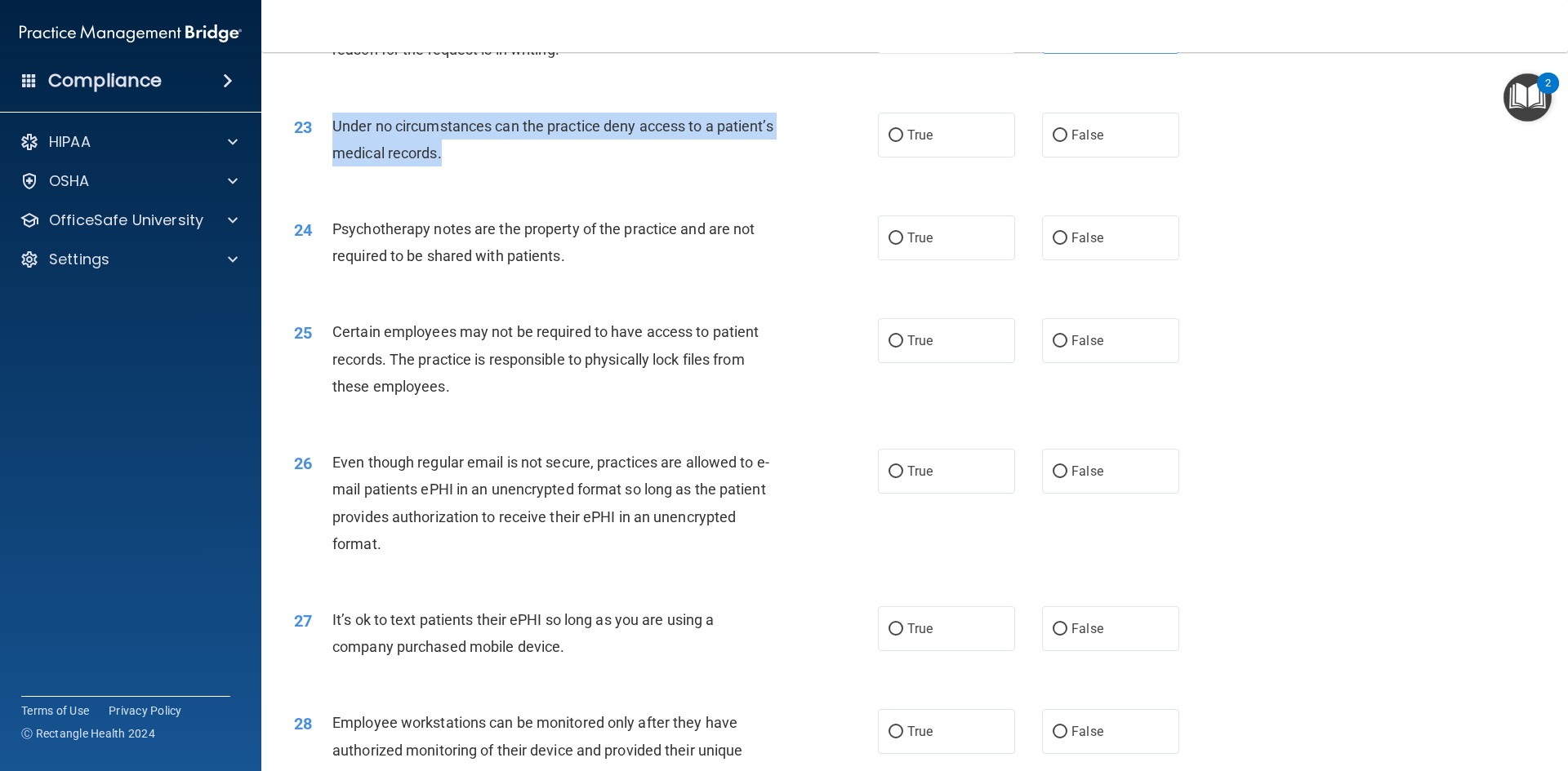
drag, startPoint x: 335, startPoint y: 153, endPoint x: 511, endPoint y: 181, distance: 178.2
click at [511, 167] on div "Under no circumstances can the practice deny access to a patient’s medical reco…" at bounding box center [560, 139] width 456 height 54
click at [561, 167] on div "Under no circumstances can the practice deny access to a patient’s medical reco…" at bounding box center [560, 139] width 456 height 54
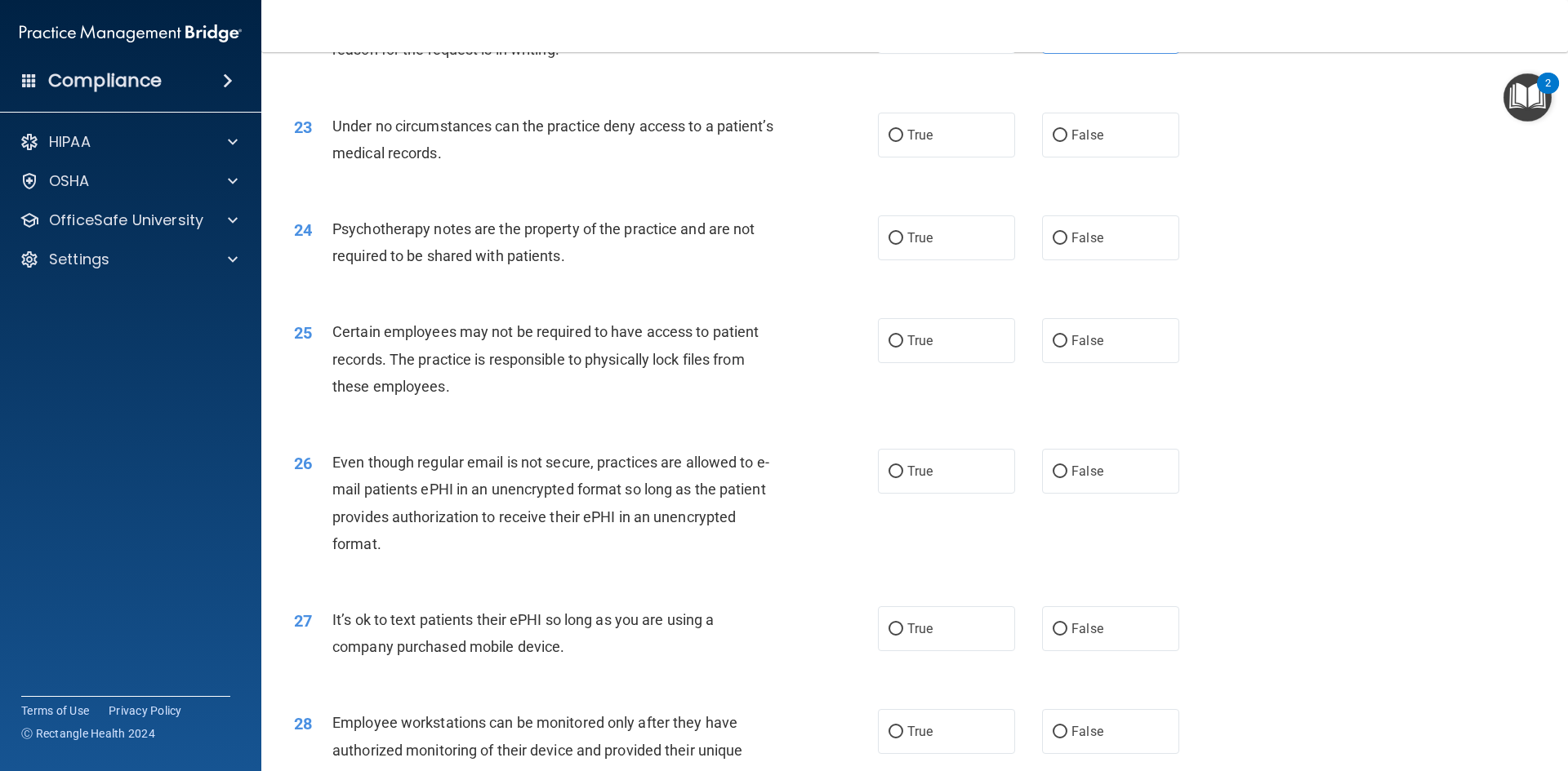
click at [334, 151] on span "Under no circumstances can the practice deny access to a patient’s medical reco…" at bounding box center [552, 139] width 441 height 45
click at [1088, 158] on label "False" at bounding box center [1111, 135] width 138 height 45
click at [1068, 142] on input "False" at bounding box center [1059, 136] width 15 height 13
radio input "true"
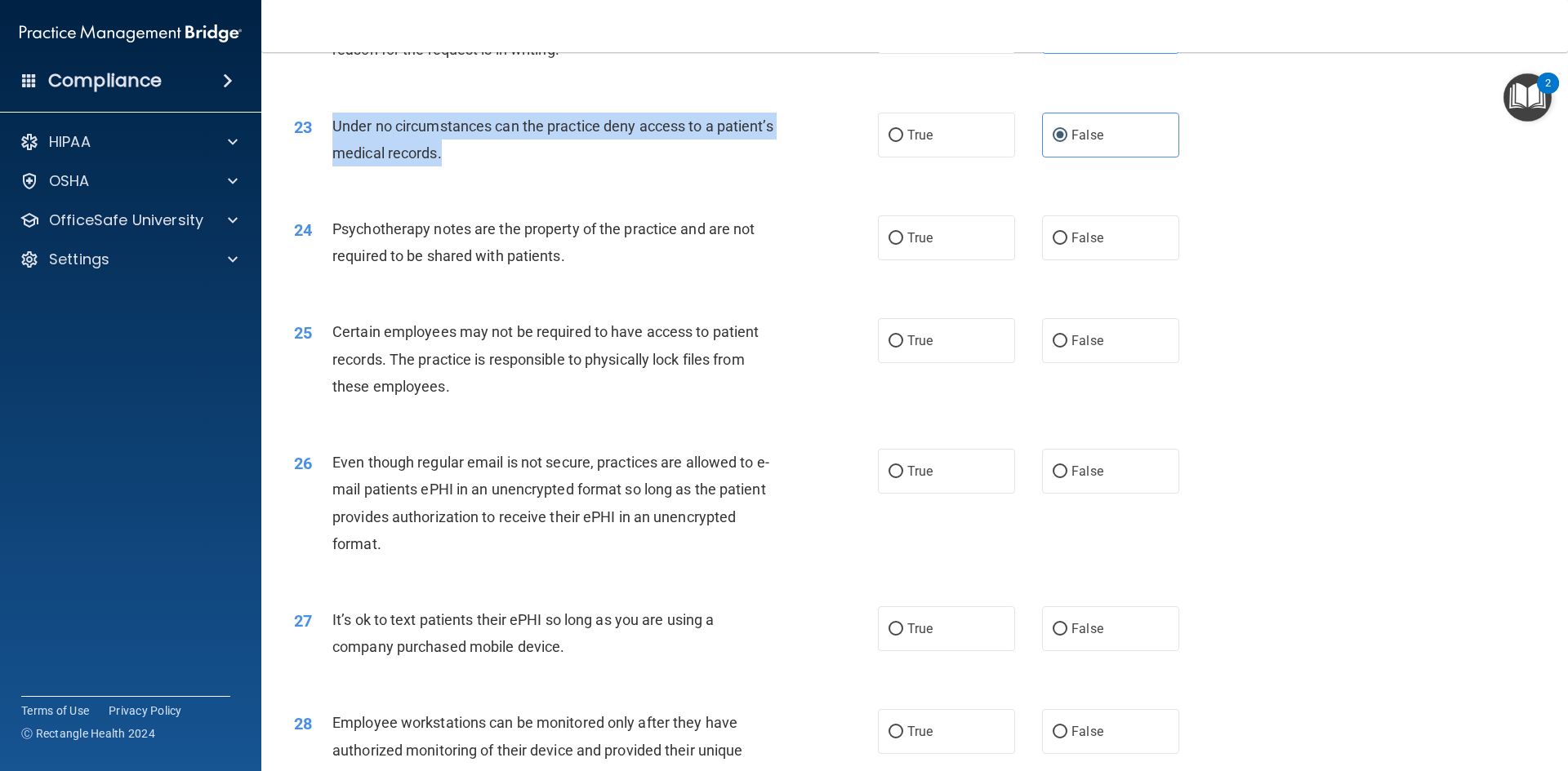
drag, startPoint x: 335, startPoint y: 153, endPoint x: 585, endPoint y: 185, distance: 252.0
click at [585, 167] on div "Under no circumstances can the practice deny access to a patient’s medical reco…" at bounding box center [560, 139] width 456 height 54
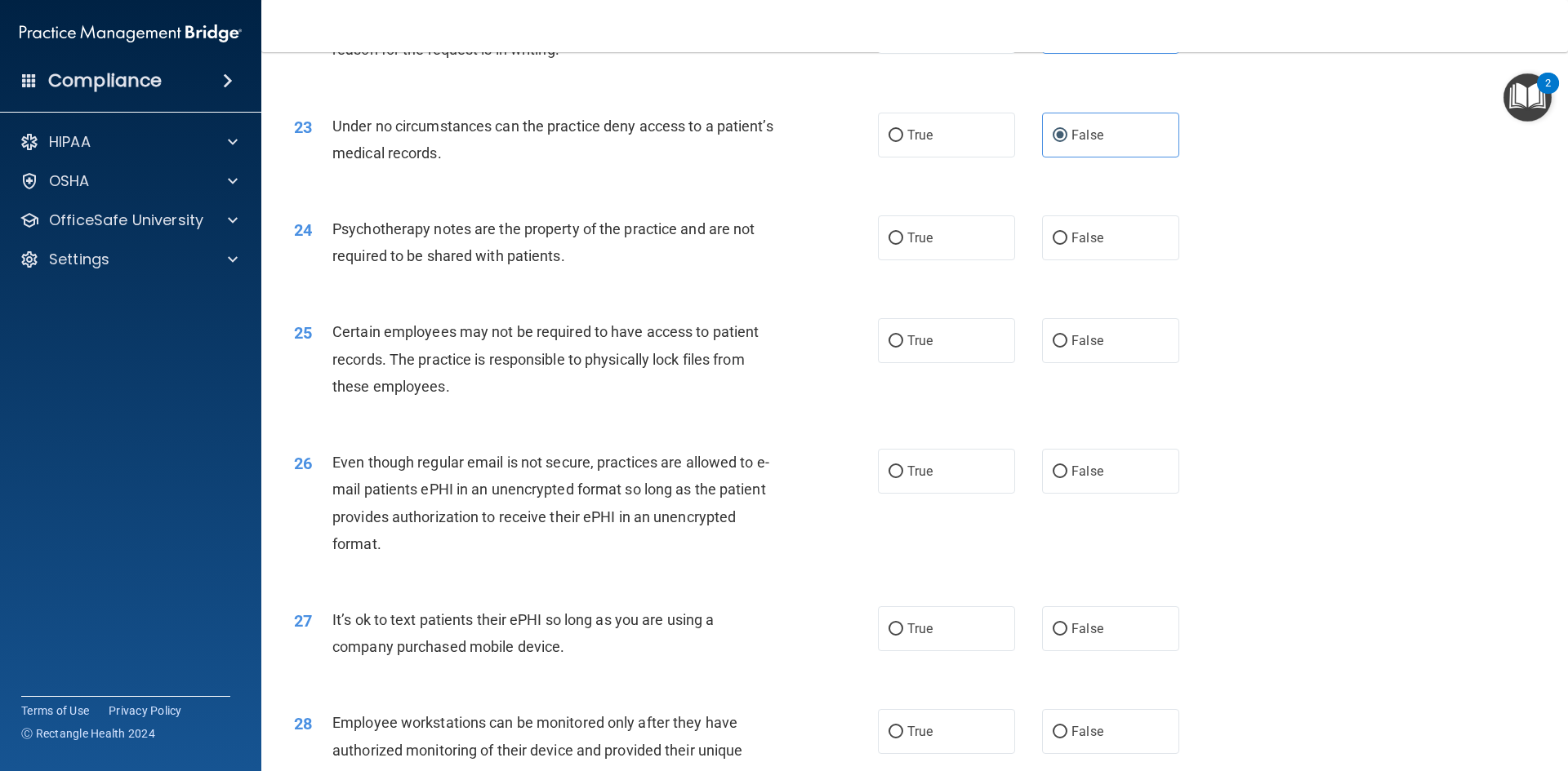
click at [642, 269] on div "Psychotherapy notes are the property of the practice and are not required to be…" at bounding box center [560, 242] width 456 height 54
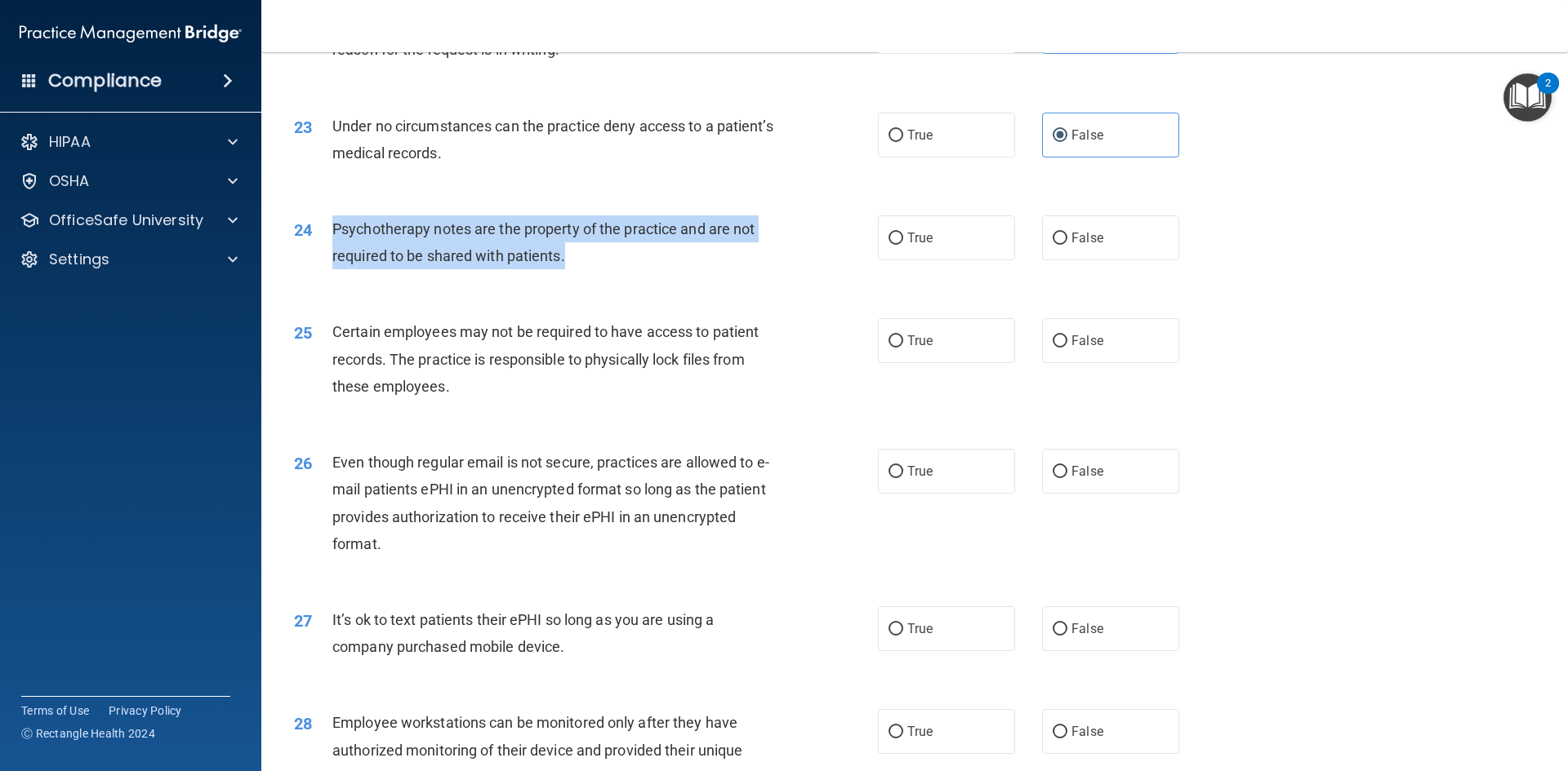
drag, startPoint x: 336, startPoint y: 259, endPoint x: 649, endPoint y: 298, distance: 315.4
click at [648, 278] on div "24 Psychotherapy notes are the property of the practice and are not required to…" at bounding box center [585, 246] width 633 height 62
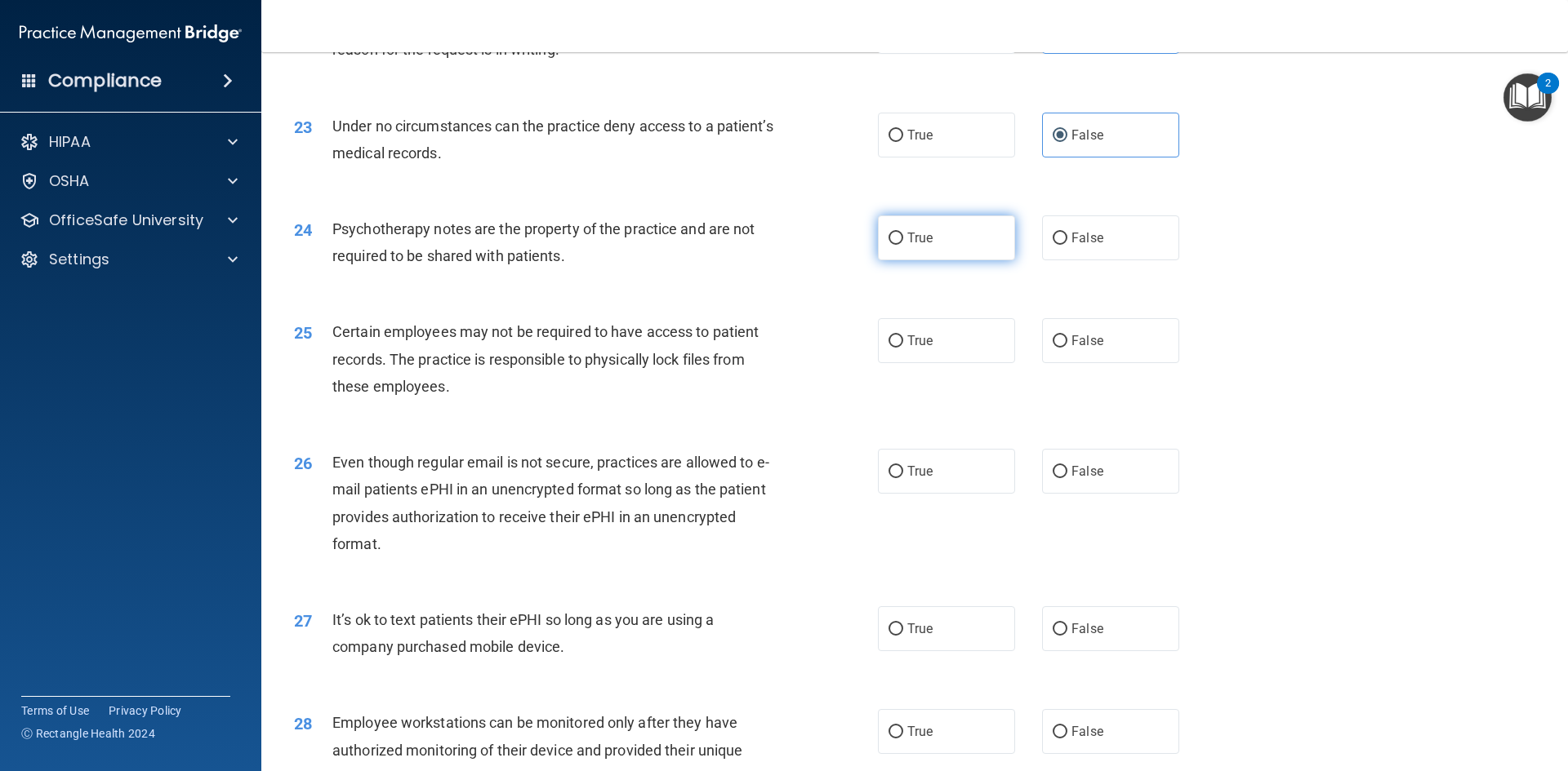
click at [956, 261] on label "True" at bounding box center [947, 237] width 138 height 45
click at [903, 245] on input "True" at bounding box center [895, 238] width 15 height 13
radio input "true"
click at [948, 363] on label "True" at bounding box center [947, 341] width 138 height 45
click at [903, 348] on input "True" at bounding box center [895, 341] width 15 height 13
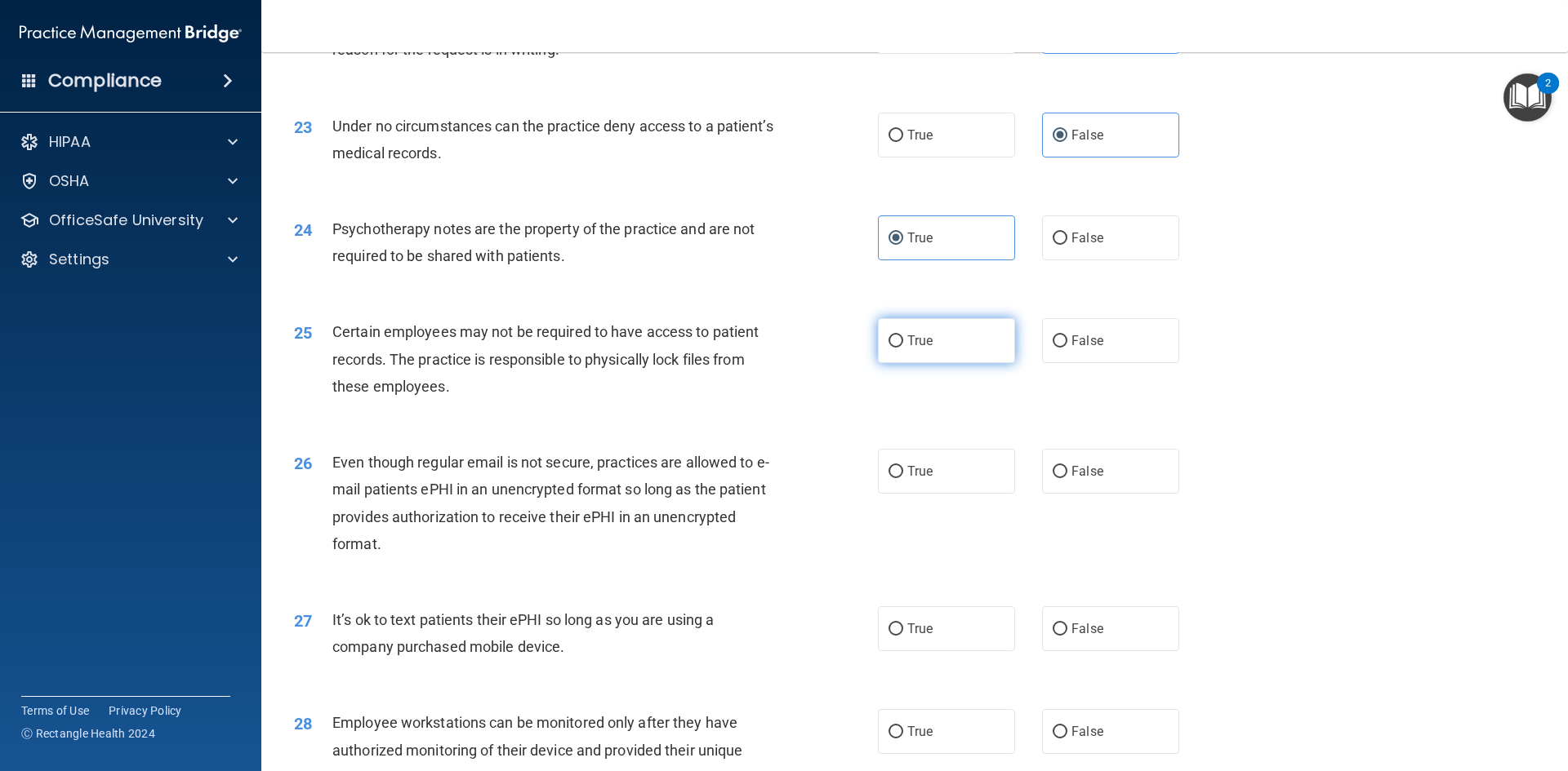
radio input "true"
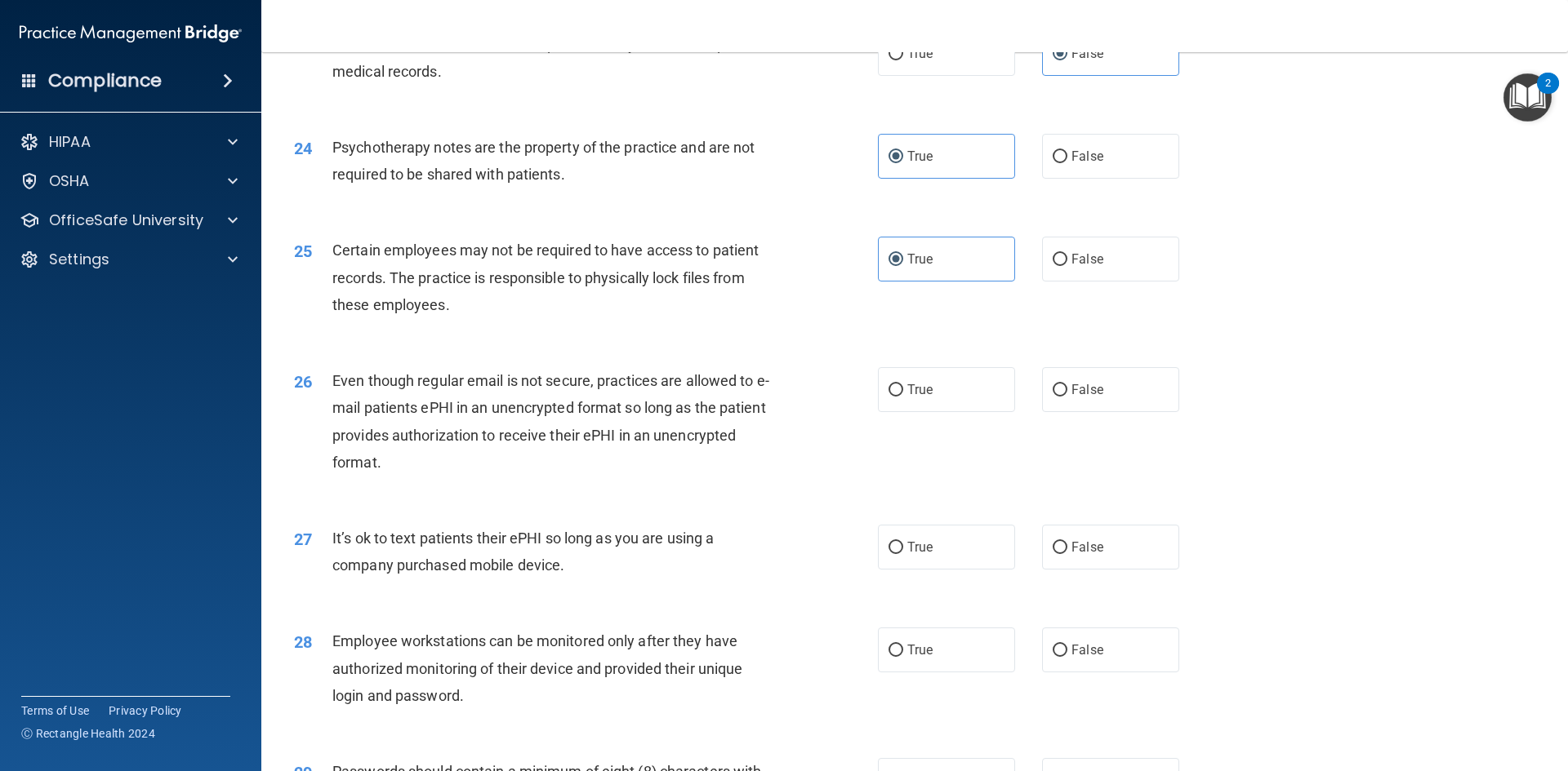
scroll to position [3020, 0]
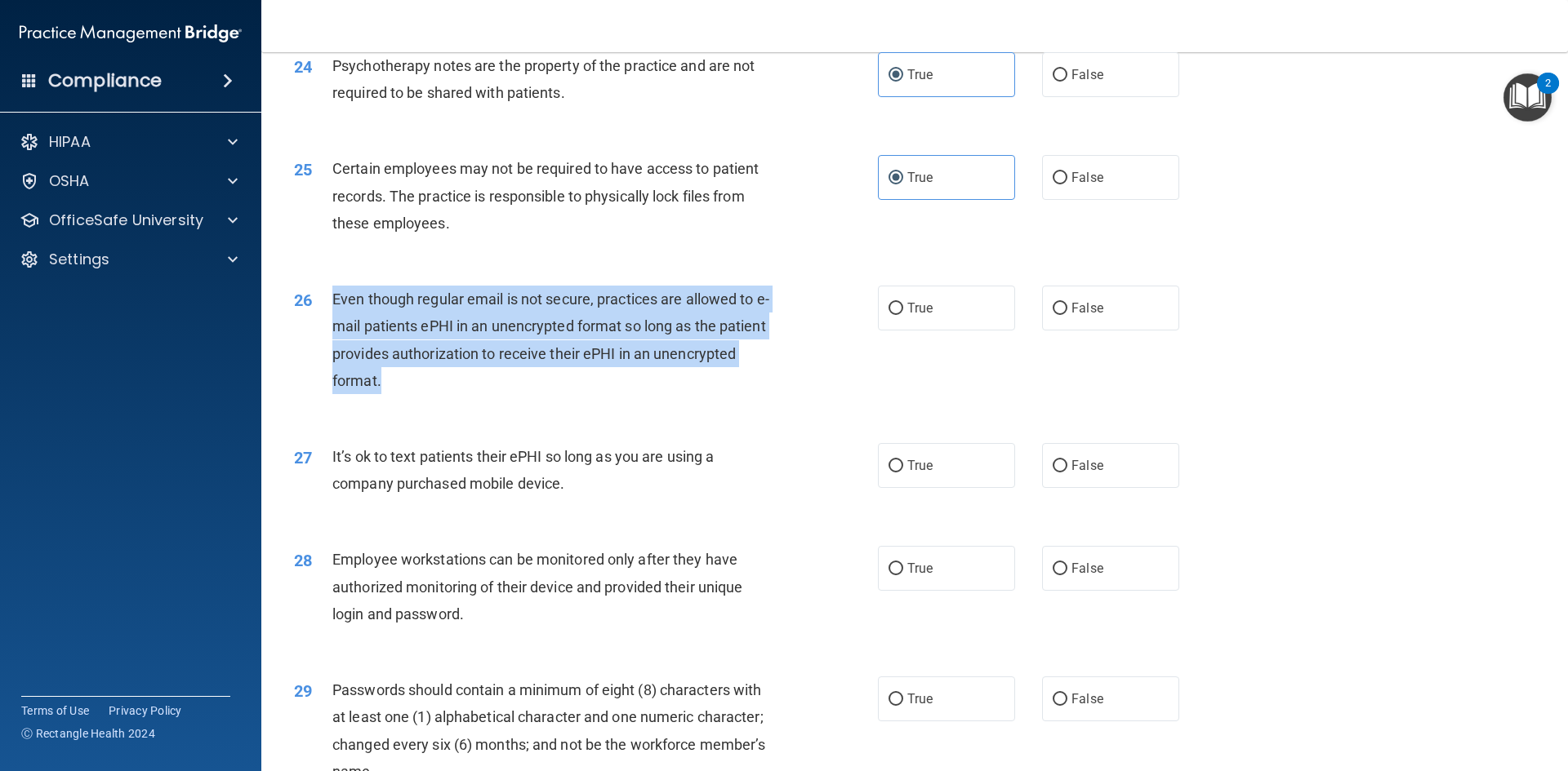
drag, startPoint x: 335, startPoint y: 326, endPoint x: 397, endPoint y: 399, distance: 95.8
click at [397, 394] on div "Even though regular email is not secure, practices are allowed to e-mail patien…" at bounding box center [560, 340] width 456 height 108
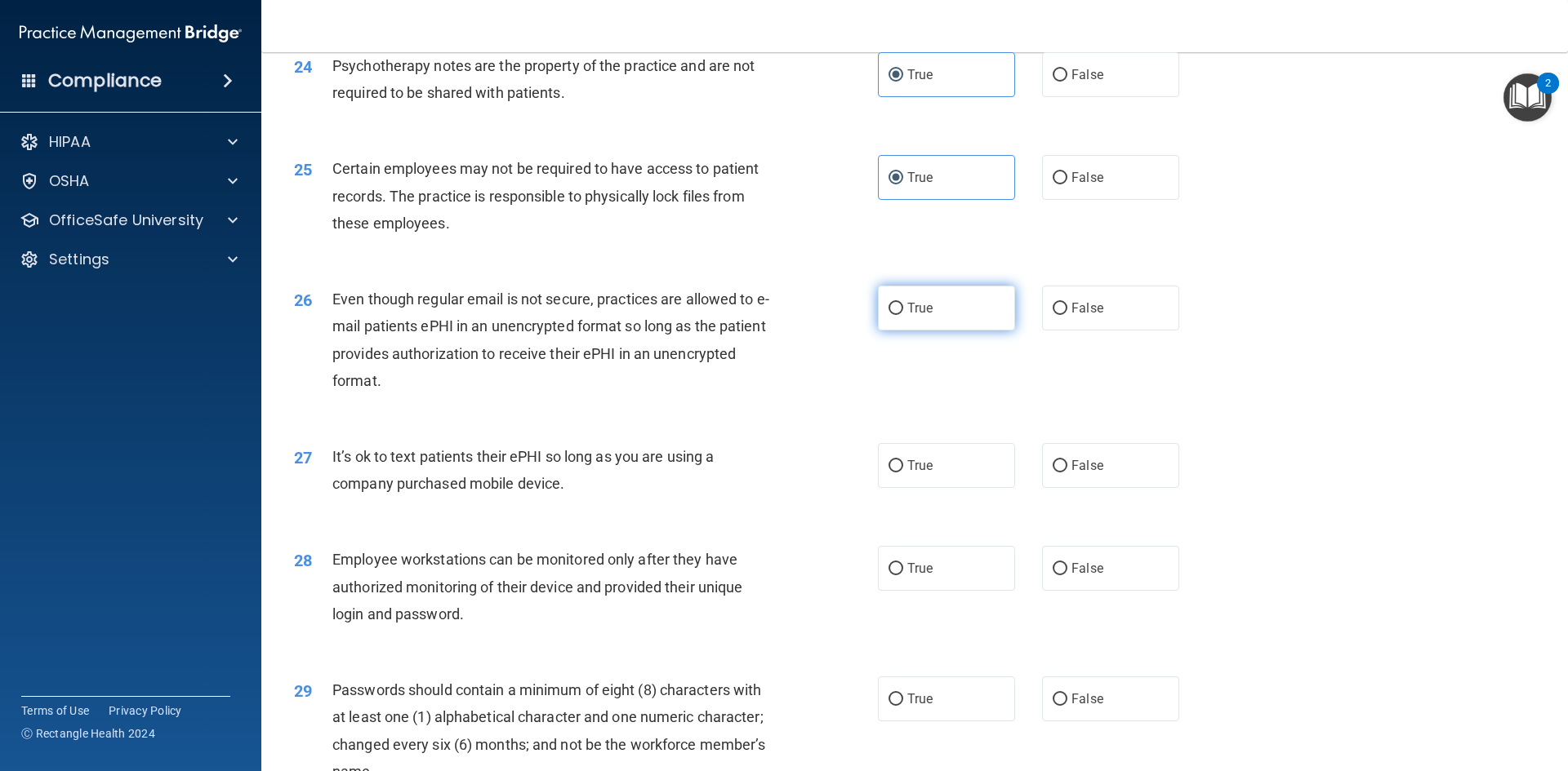
click at [919, 330] on label "True" at bounding box center [947, 308] width 138 height 45
click at [903, 315] on input "True" at bounding box center [895, 309] width 15 height 13
radio input "true"
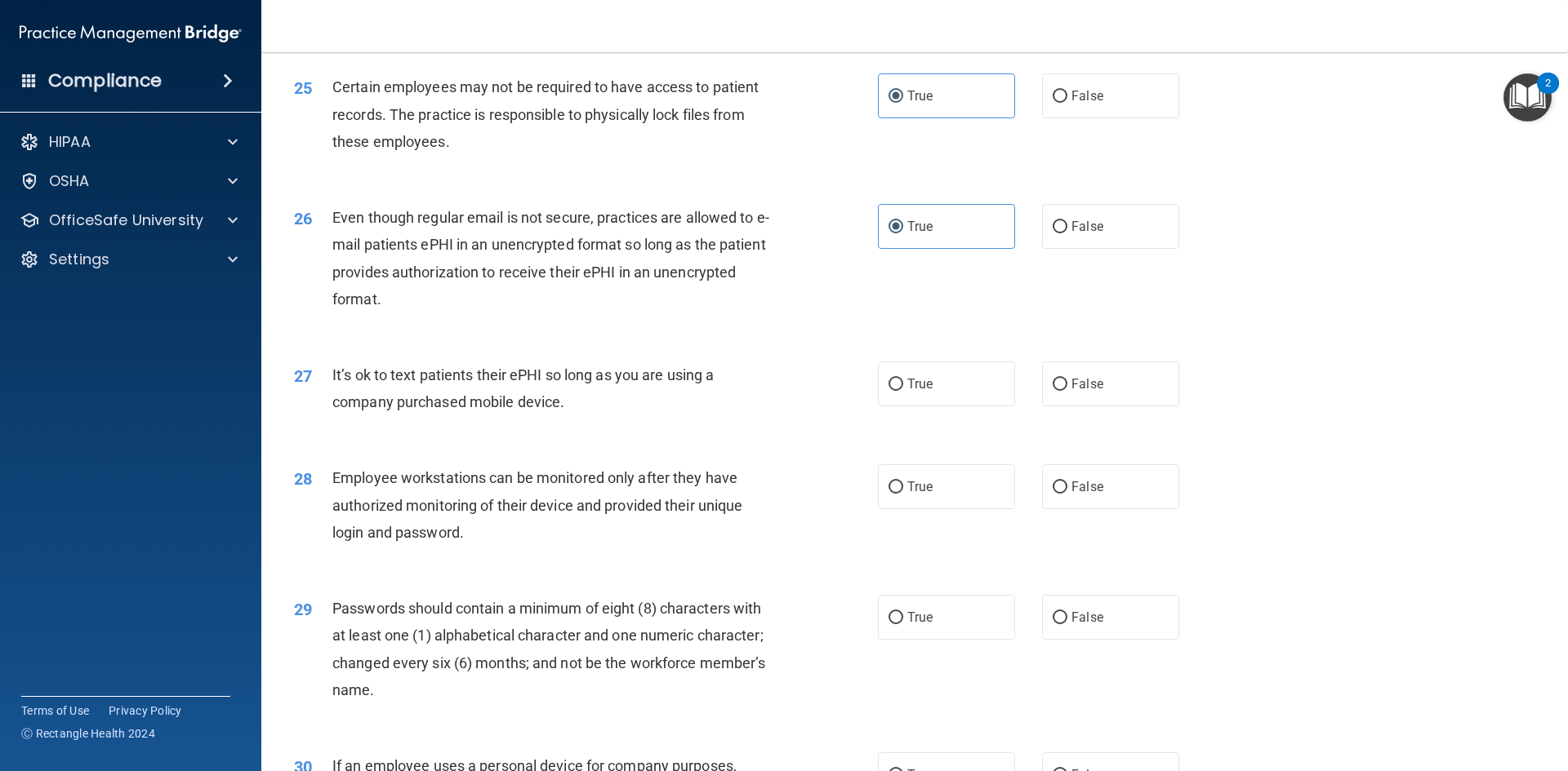
scroll to position [3184, 0]
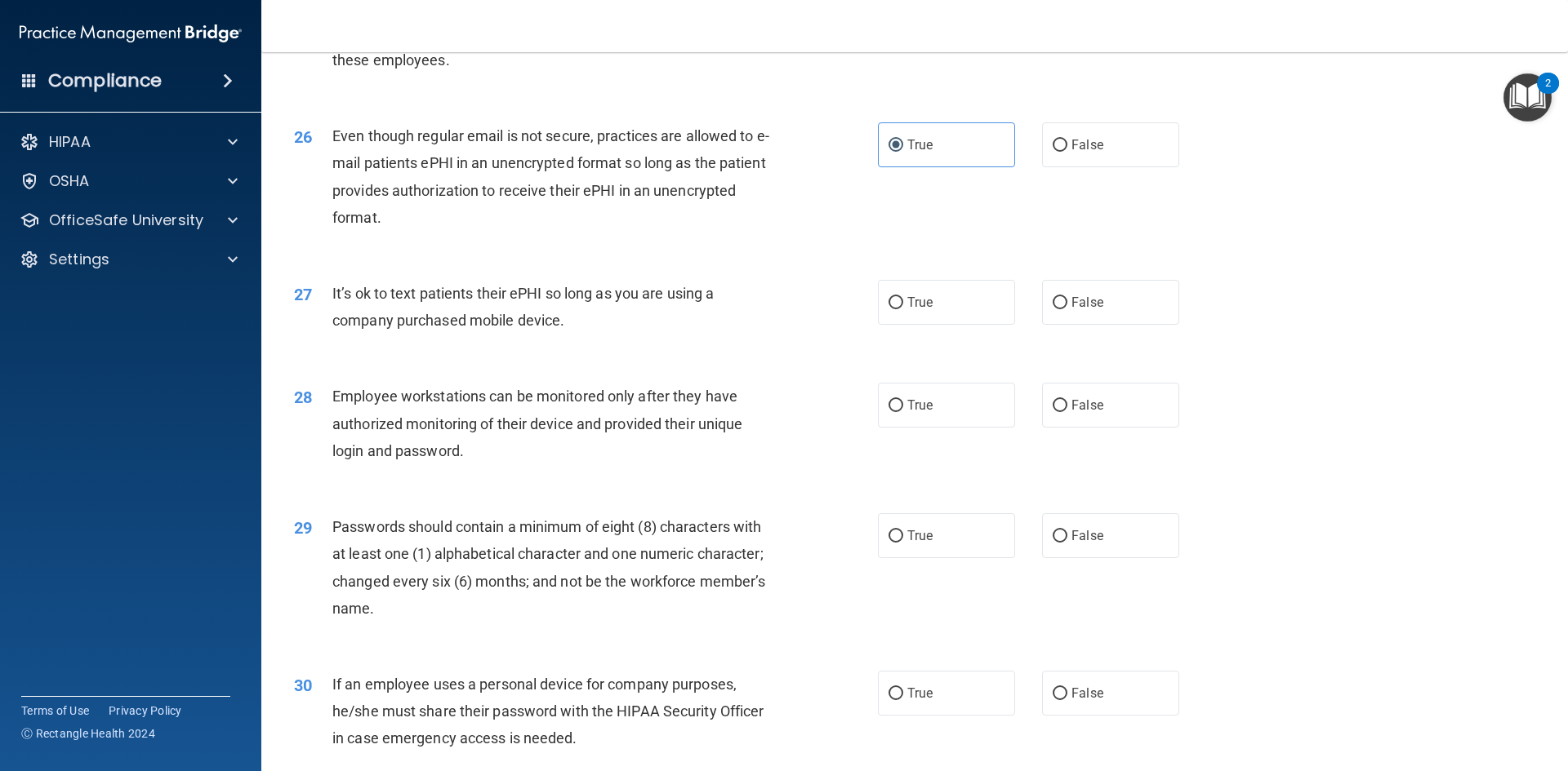
drag, startPoint x: 334, startPoint y: 321, endPoint x: 588, endPoint y: 361, distance: 257.1
click at [585, 342] on div "27 It’s ok to text patients their ePHI so long as you are using a company purch…" at bounding box center [585, 311] width 633 height 62
click at [599, 342] on div "27 It’s ok to text patients their ePHI so long as you are using a company purch…" at bounding box center [585, 311] width 633 height 62
drag, startPoint x: 332, startPoint y: 315, endPoint x: 713, endPoint y: 351, distance: 382.7
click at [713, 334] on div "It’s ok to text patients their ePHI so long as you are using a company purchase…" at bounding box center [560, 307] width 456 height 54
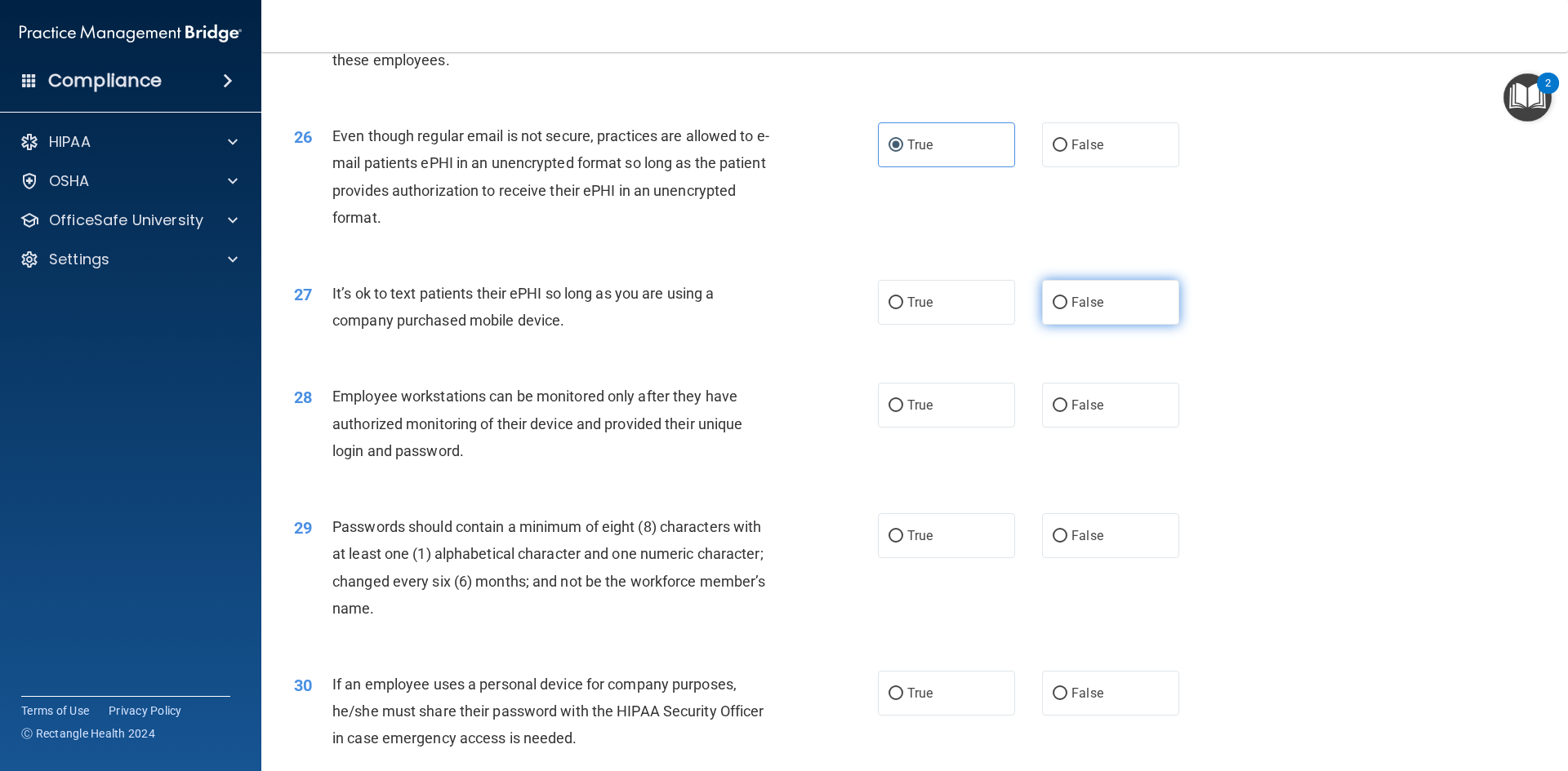
click at [1103, 324] on label "False" at bounding box center [1111, 302] width 138 height 45
click at [1068, 309] on input "False" at bounding box center [1059, 303] width 15 height 13
radio input "true"
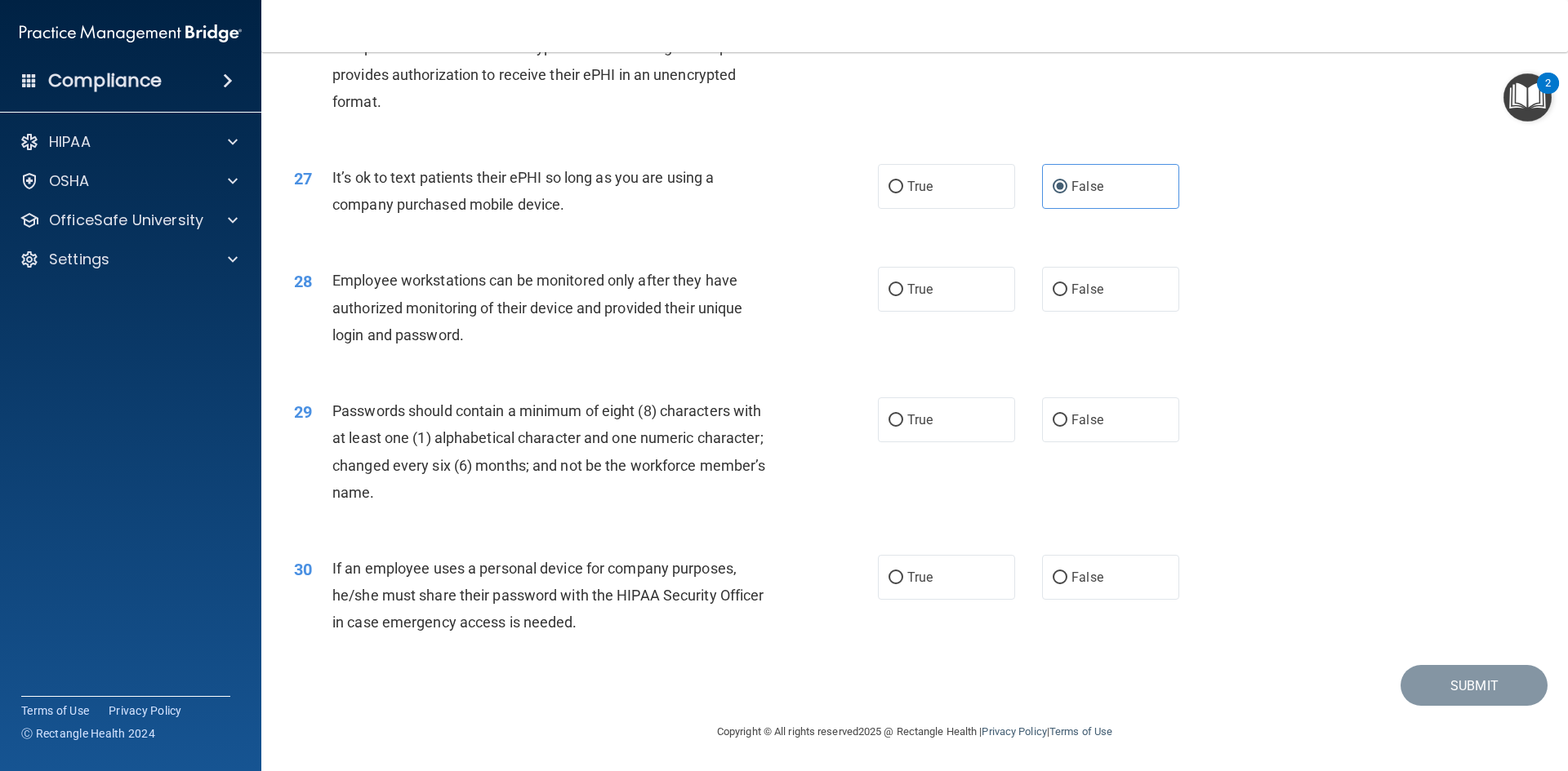
scroll to position [3326, 0]
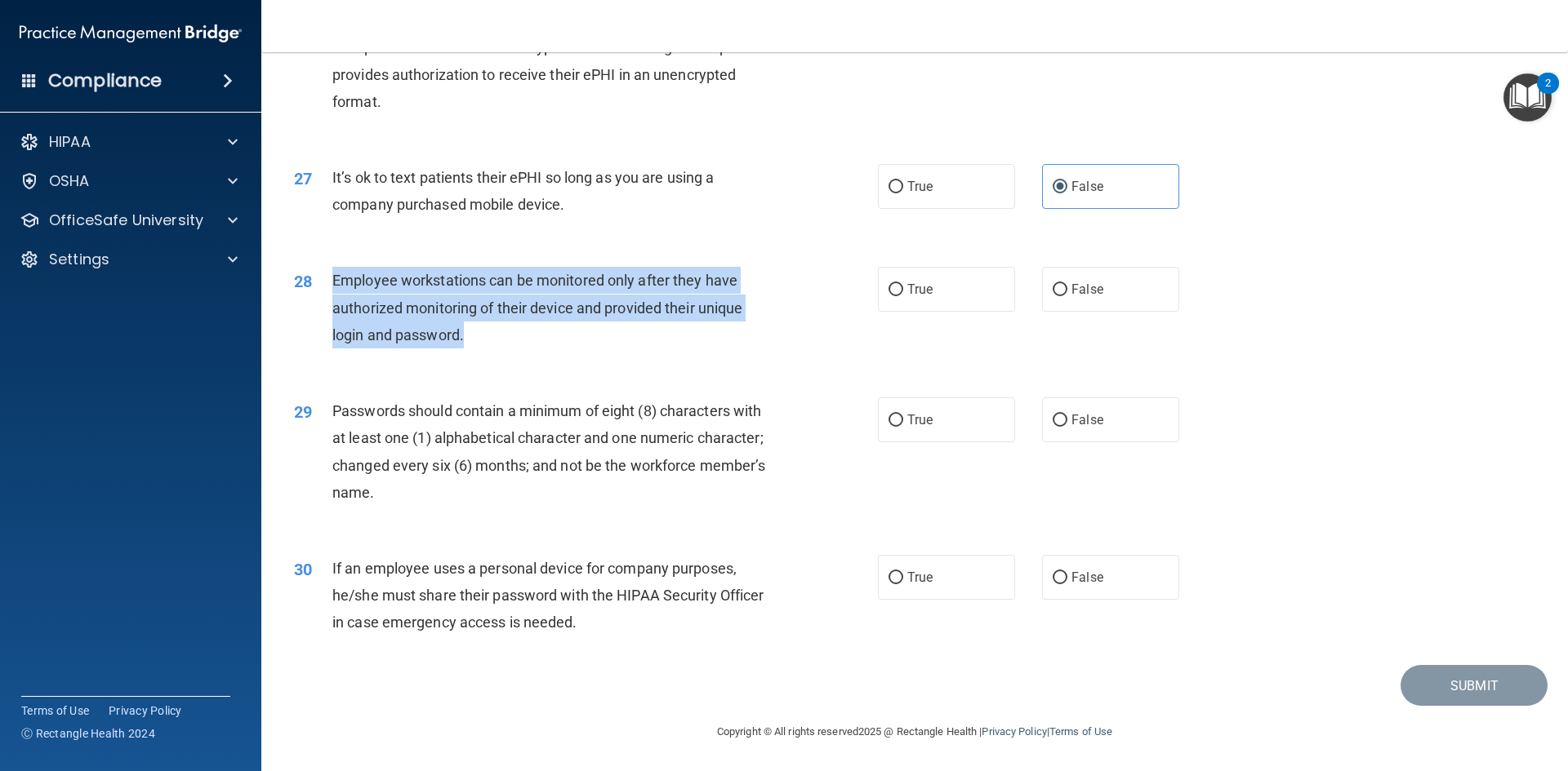
drag, startPoint x: 334, startPoint y: 282, endPoint x: 472, endPoint y: 346, distance: 152.1
click at [472, 346] on div "Employee workstations can be monitored only after they have authorized monitori…" at bounding box center [560, 308] width 456 height 81
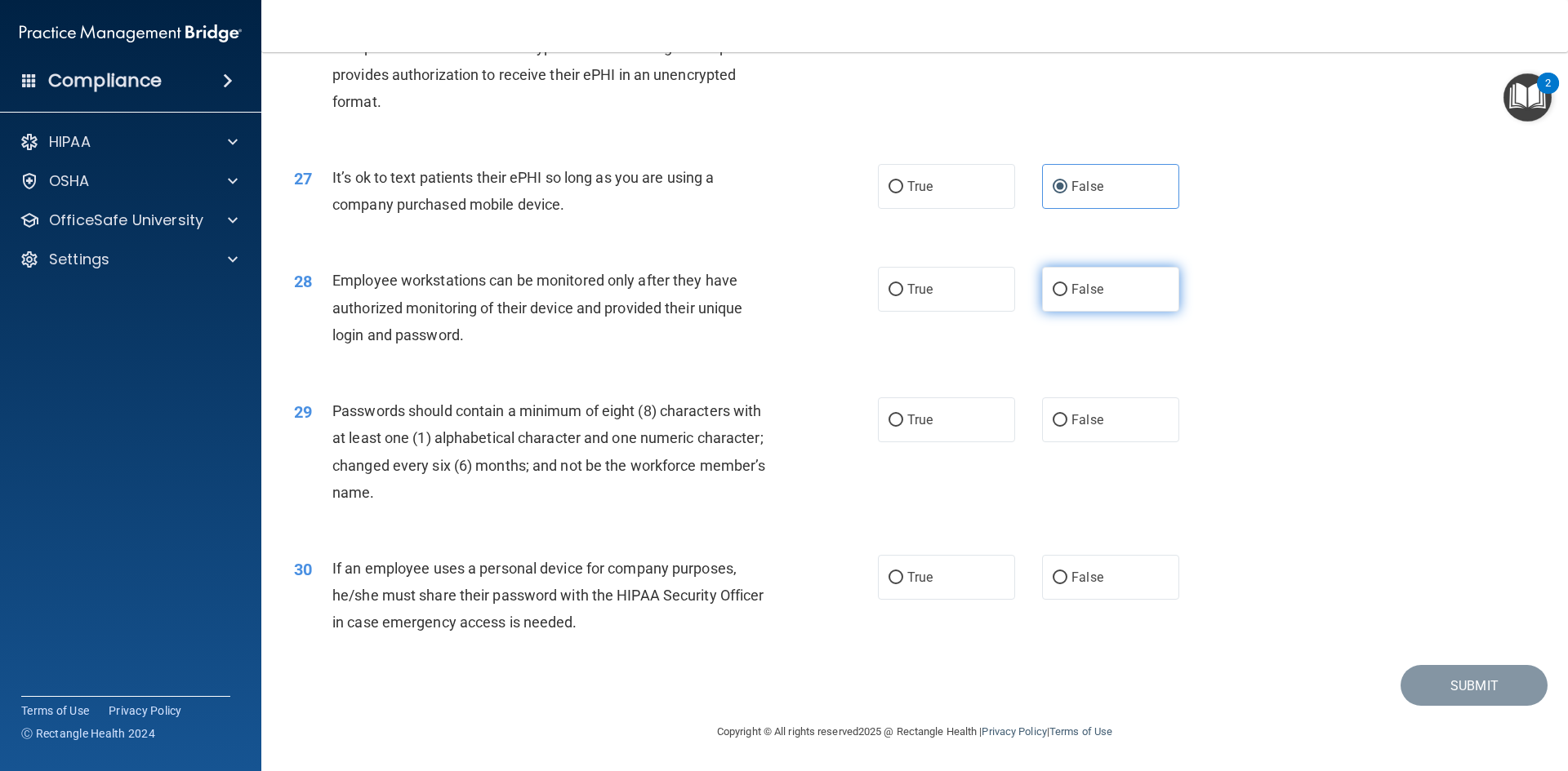
click at [1078, 294] on span "False" at bounding box center [1087, 290] width 32 height 15
click at [1068, 294] on input "False" at bounding box center [1059, 290] width 15 height 13
radio input "true"
click at [329, 411] on div "29" at bounding box center [307, 412] width 50 height 30
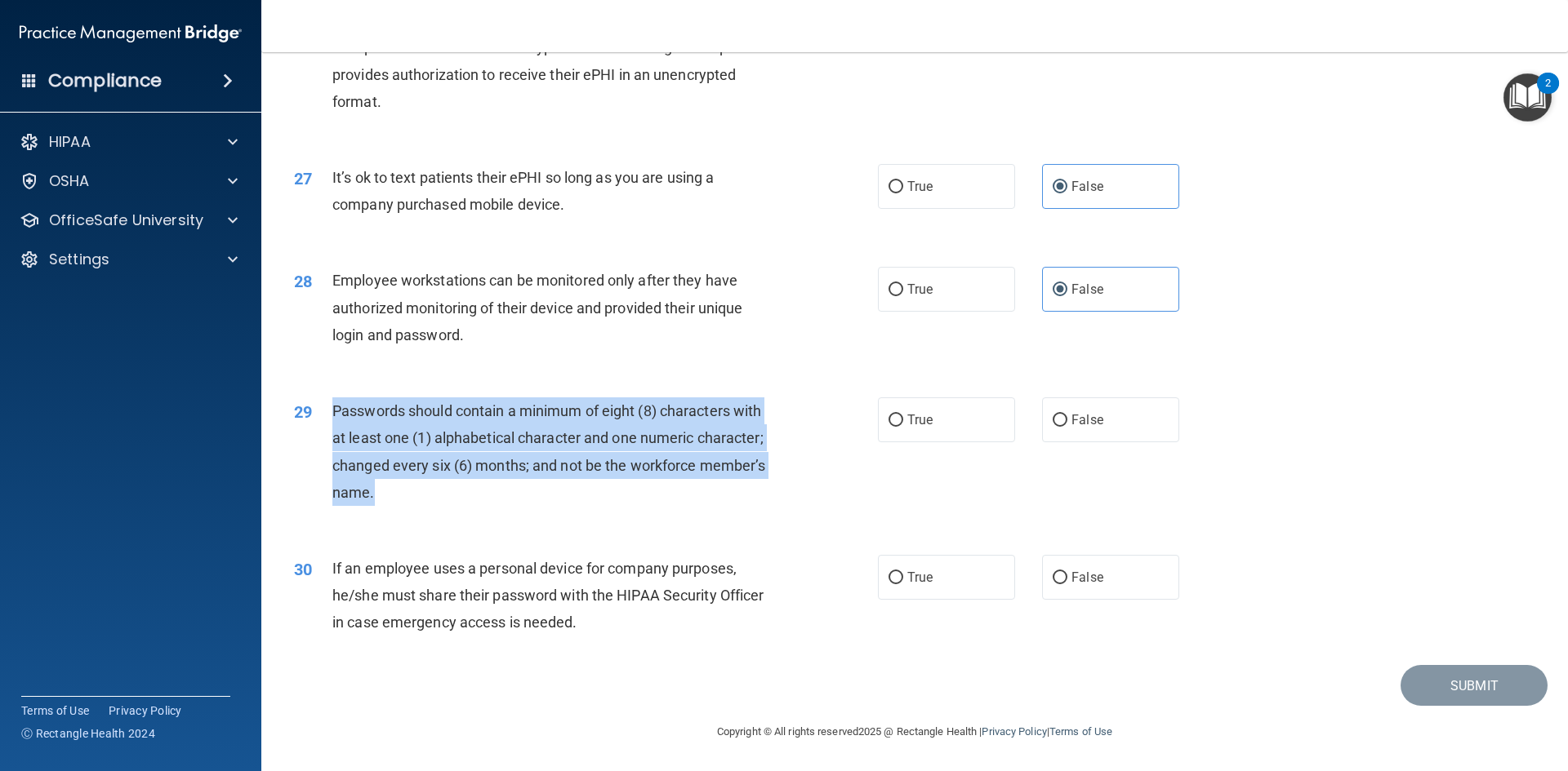
drag, startPoint x: 333, startPoint y: 411, endPoint x: 643, endPoint y: 487, distance: 319.2
click at [643, 487] on div "Passwords should contain a minimum of eight (8) characters with at least one (1…" at bounding box center [560, 451] width 456 height 108
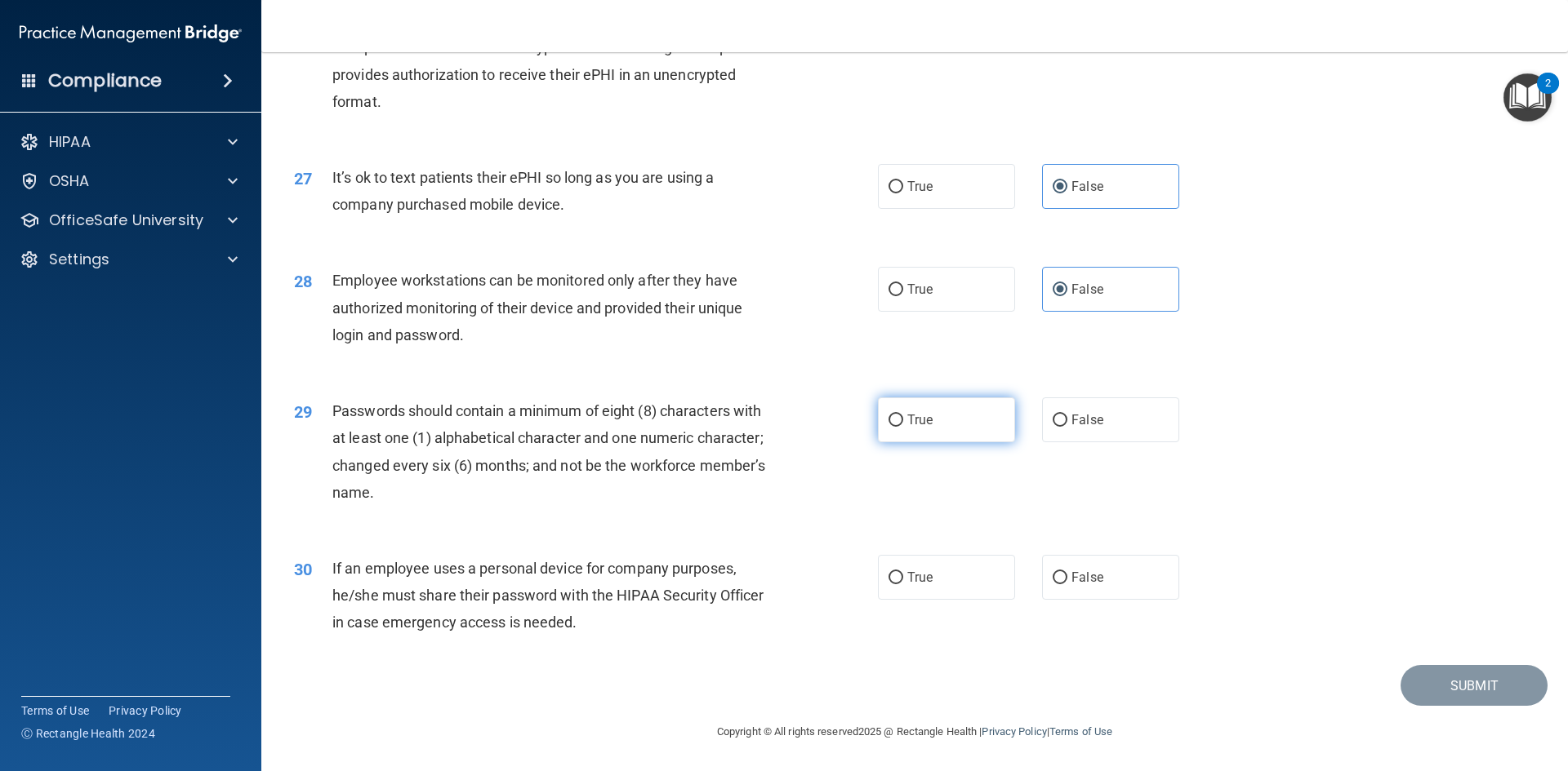
click at [954, 433] on label "True" at bounding box center [947, 419] width 138 height 45
click at [903, 427] on input "True" at bounding box center [895, 420] width 15 height 13
radio input "true"
drag, startPoint x: 334, startPoint y: 567, endPoint x: 350, endPoint y: 569, distance: 16.1
click at [345, 569] on span "If an employee uses a personal device for company purposes, he/she must share t…" at bounding box center [548, 595] width 431 height 71
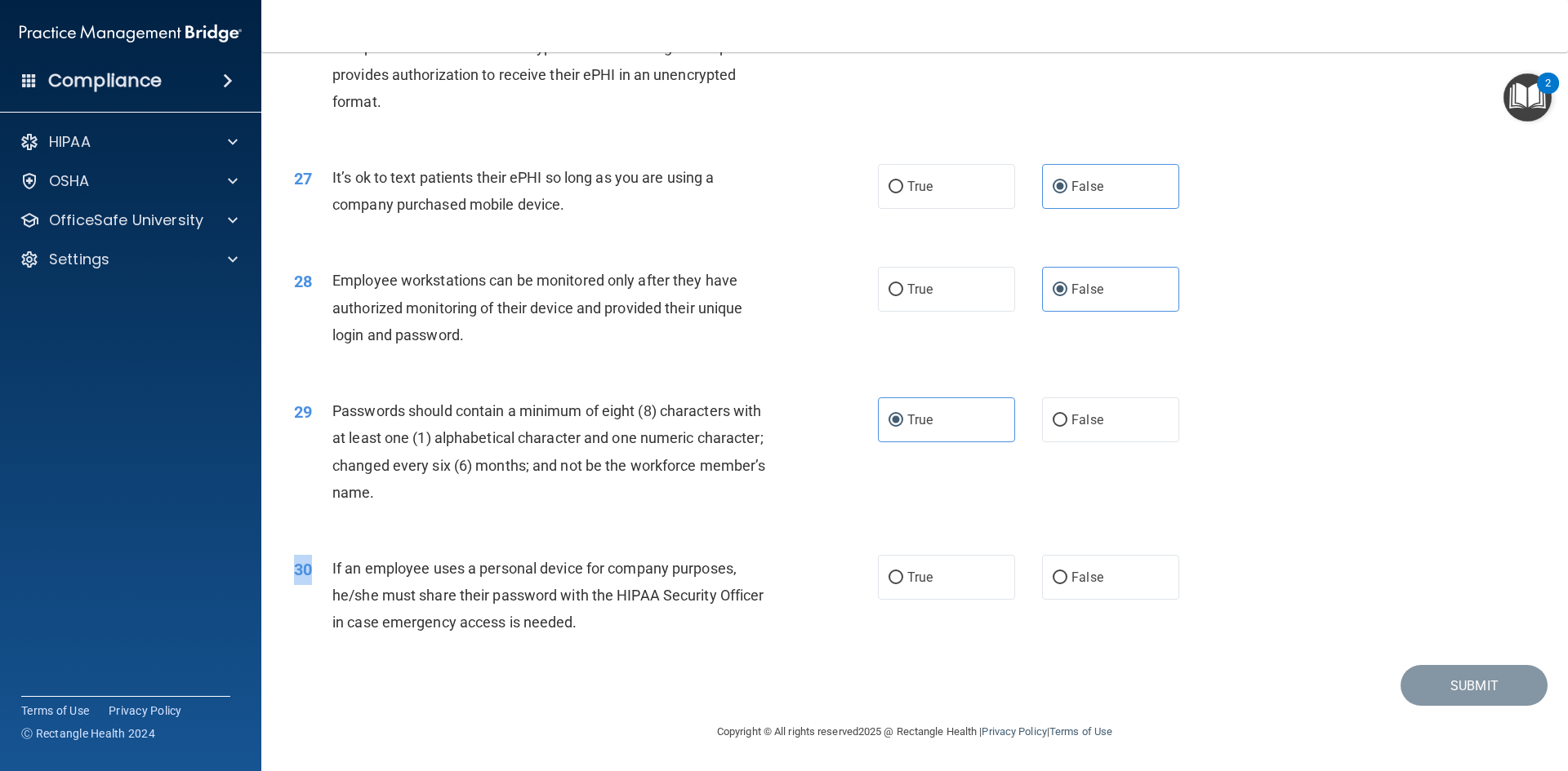
drag, startPoint x: 330, startPoint y: 568, endPoint x: 629, endPoint y: 656, distance: 311.7
click at [627, 662] on div "30 If an employee uses a personal device for company purposes, he/she must shar…" at bounding box center [915, 600] width 1266 height 131
click at [593, 651] on div "30 If an employee uses a personal device for company purposes, he/she must shar…" at bounding box center [915, 600] width 1266 height 131
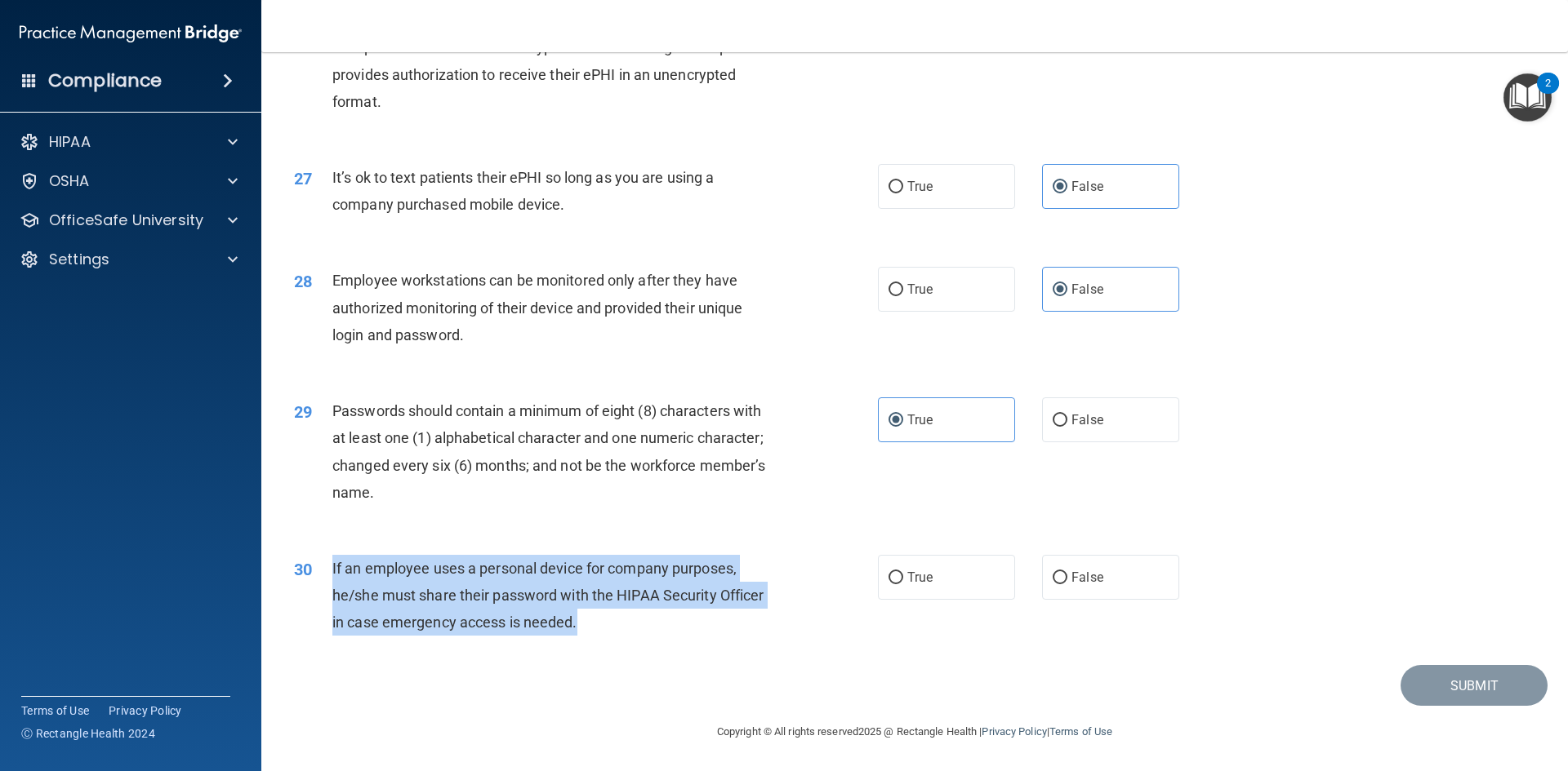
drag, startPoint x: 333, startPoint y: 569, endPoint x: 595, endPoint y: 643, distance: 272.2
click at [595, 643] on div "30 If an employee uses a personal device for company purposes, he/she must shar…" at bounding box center [585, 600] width 633 height 90
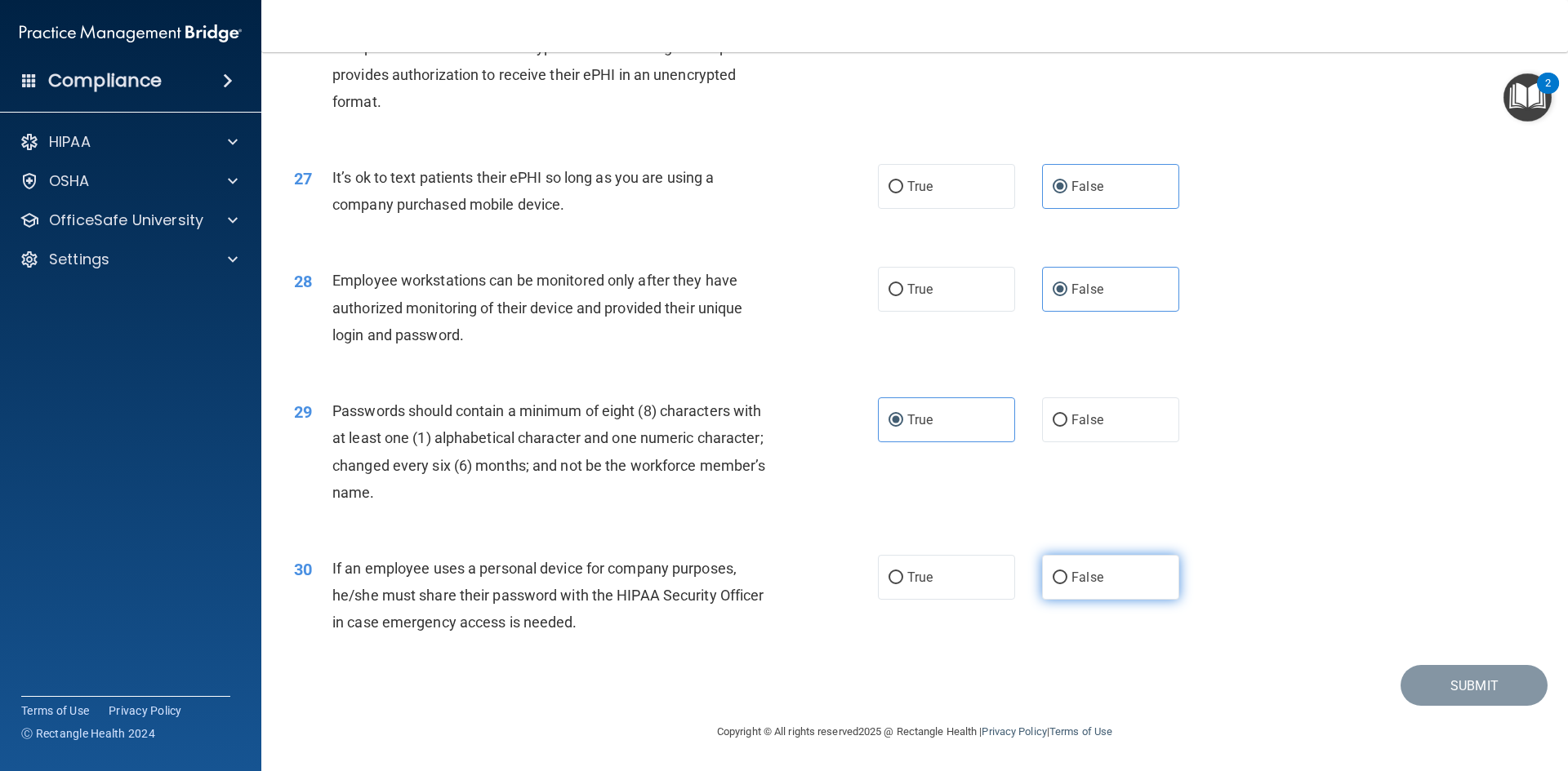
click at [1061, 586] on label "False" at bounding box center [1111, 577] width 138 height 45
click at [1061, 584] on input "False" at bounding box center [1059, 578] width 15 height 13
radio input "true"
click at [1418, 683] on button "Submit" at bounding box center [1474, 686] width 147 height 42
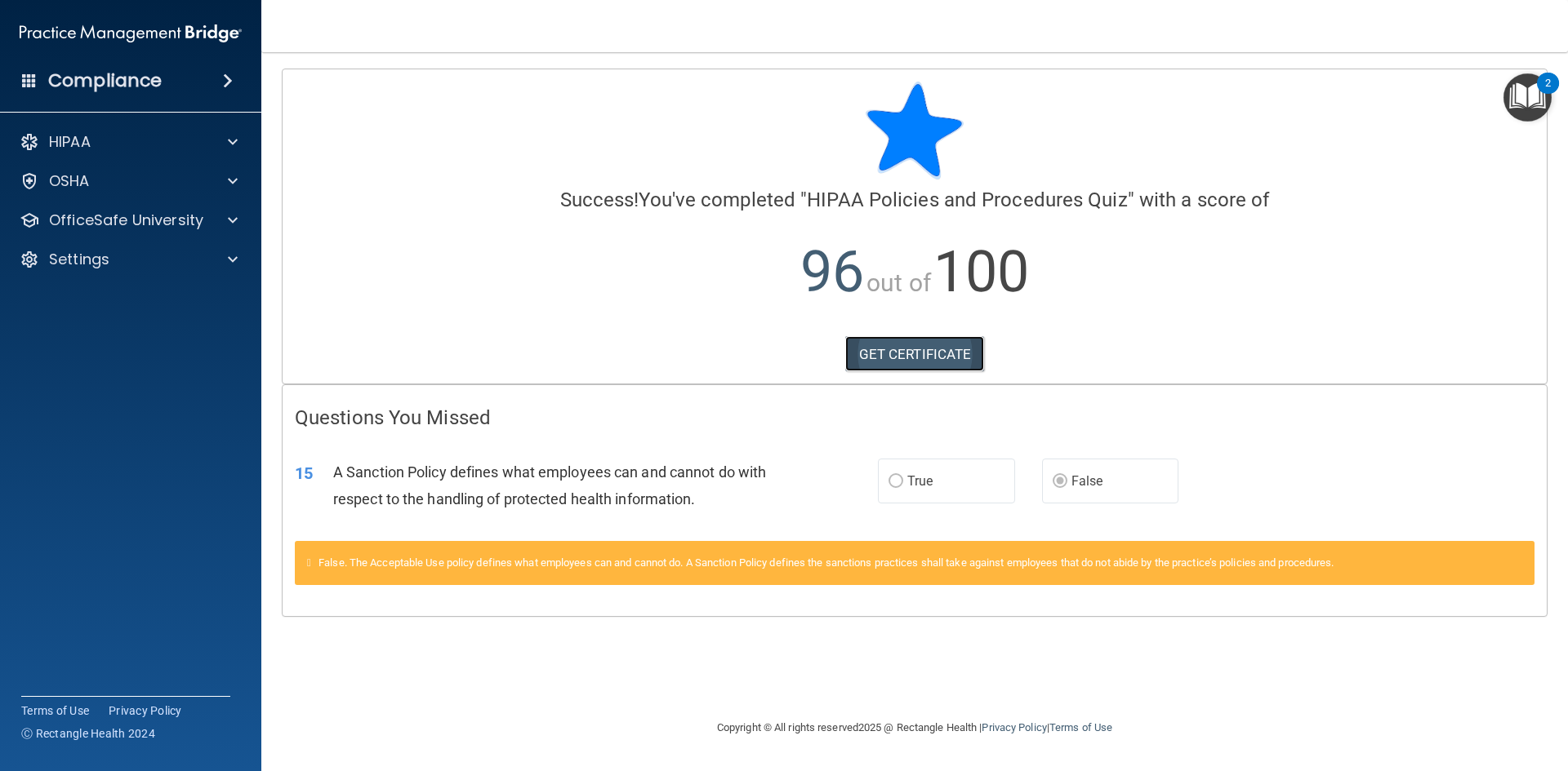
click at [959, 362] on link "GET CERTIFICATE" at bounding box center [915, 354] width 140 height 36
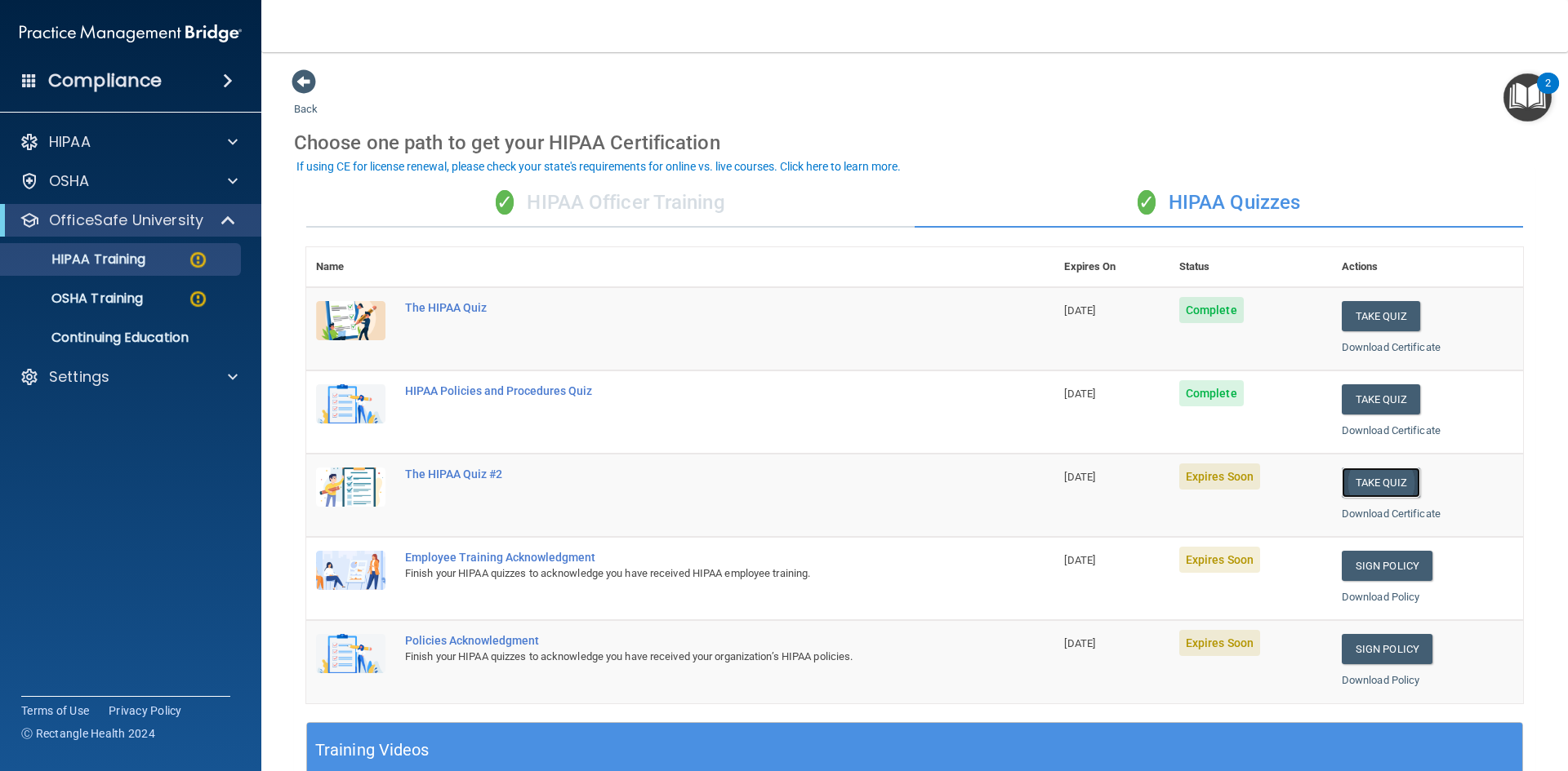
click at [1359, 486] on button "Take Quiz" at bounding box center [1381, 482] width 78 height 30
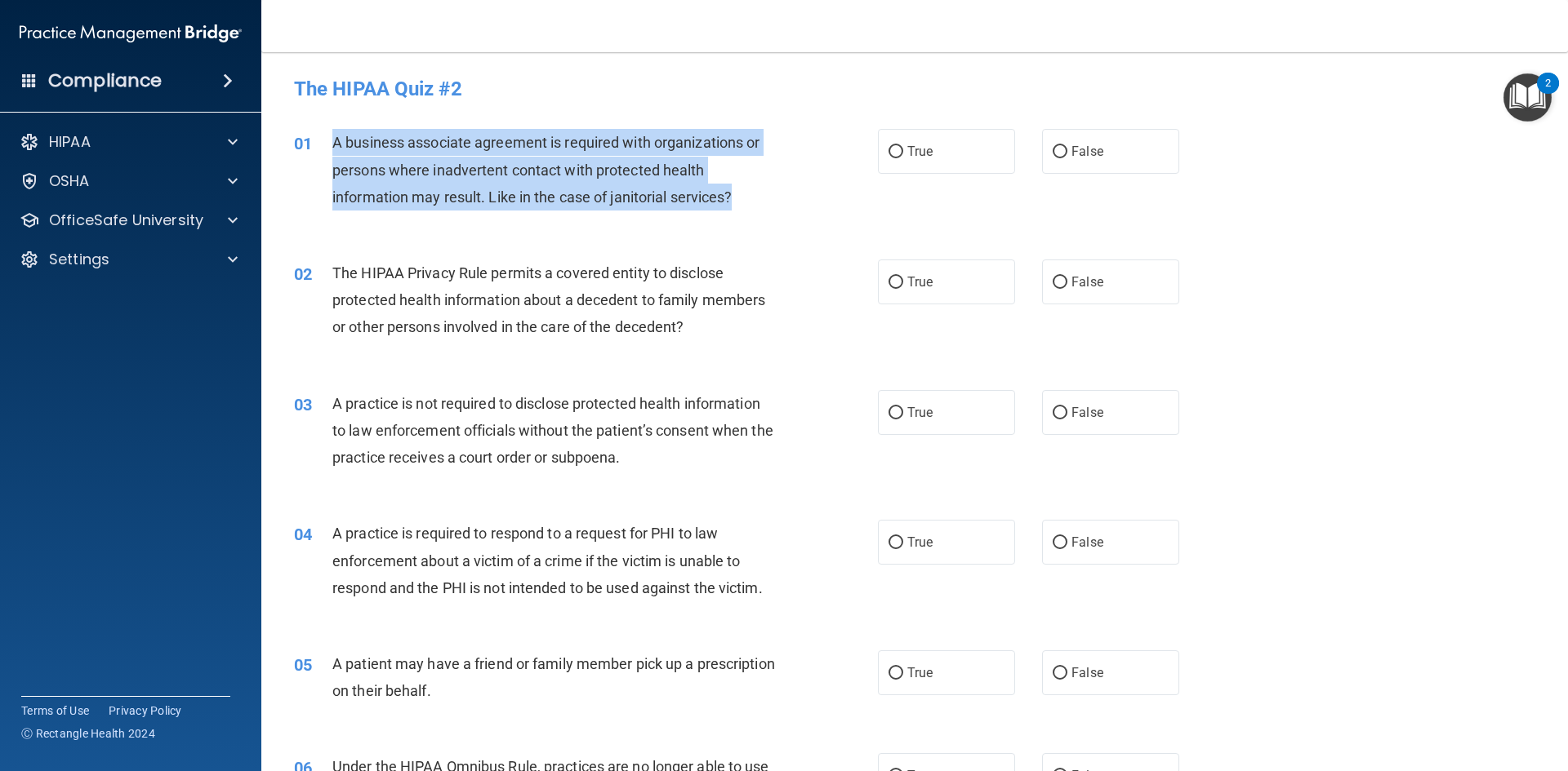
drag, startPoint x: 332, startPoint y: 143, endPoint x: 762, endPoint y: 194, distance: 433.0
click at [762, 194] on div "A business associate agreement is required with organizations or persons where …" at bounding box center [560, 170] width 456 height 81
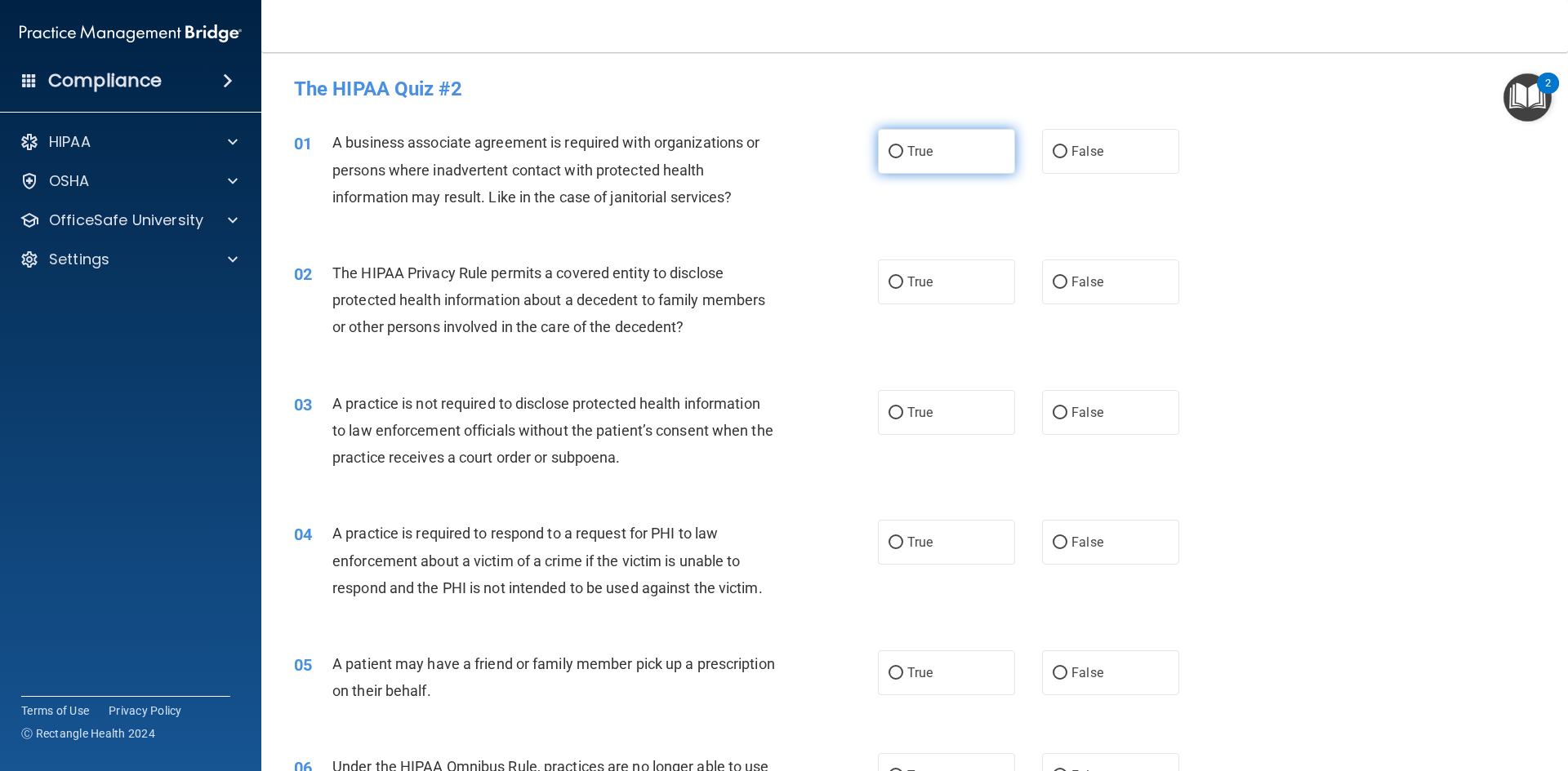
click at [928, 157] on label "True" at bounding box center [947, 151] width 138 height 45
click at [903, 157] on input "True" at bounding box center [895, 152] width 15 height 13
radio input "true"
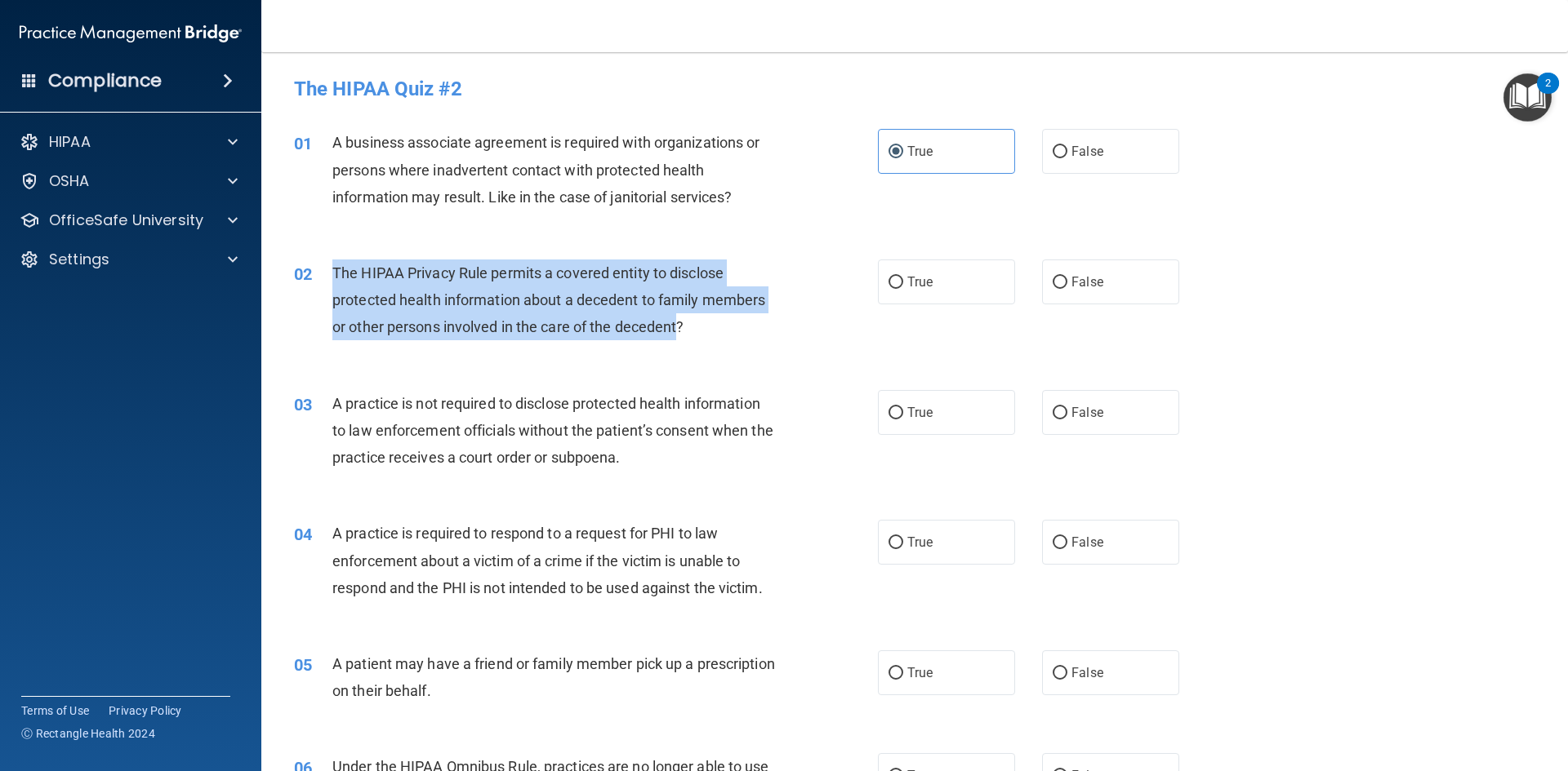
drag, startPoint x: 331, startPoint y: 274, endPoint x: 676, endPoint y: 343, distance: 351.8
click at [676, 343] on div "02 The HIPAA Privacy Rule permits a covered entity to disclose protected health…" at bounding box center [585, 304] width 633 height 90
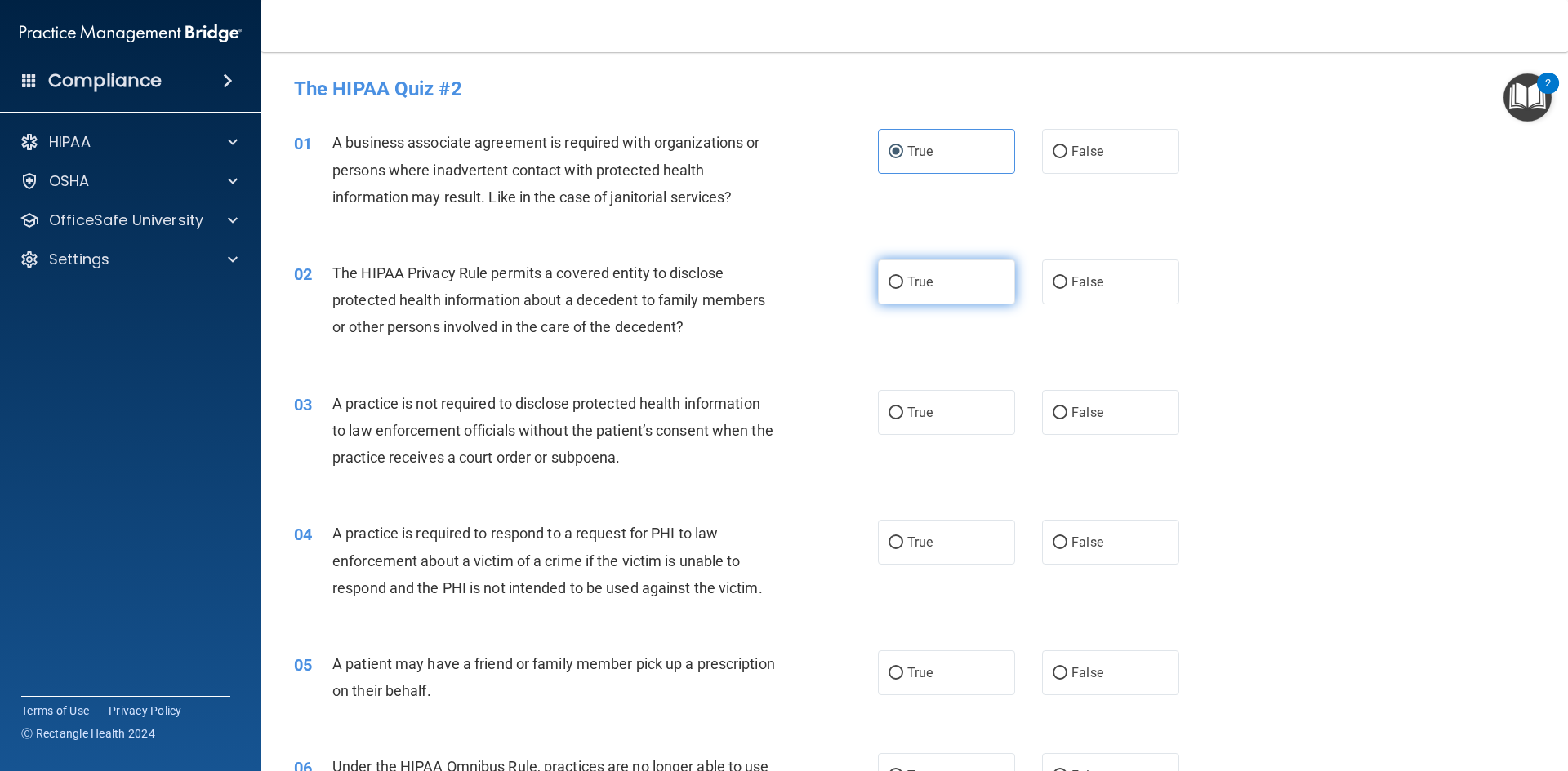
click at [956, 283] on label "True" at bounding box center [947, 282] width 138 height 45
click at [903, 283] on input "True" at bounding box center [895, 283] width 15 height 13
radio input "true"
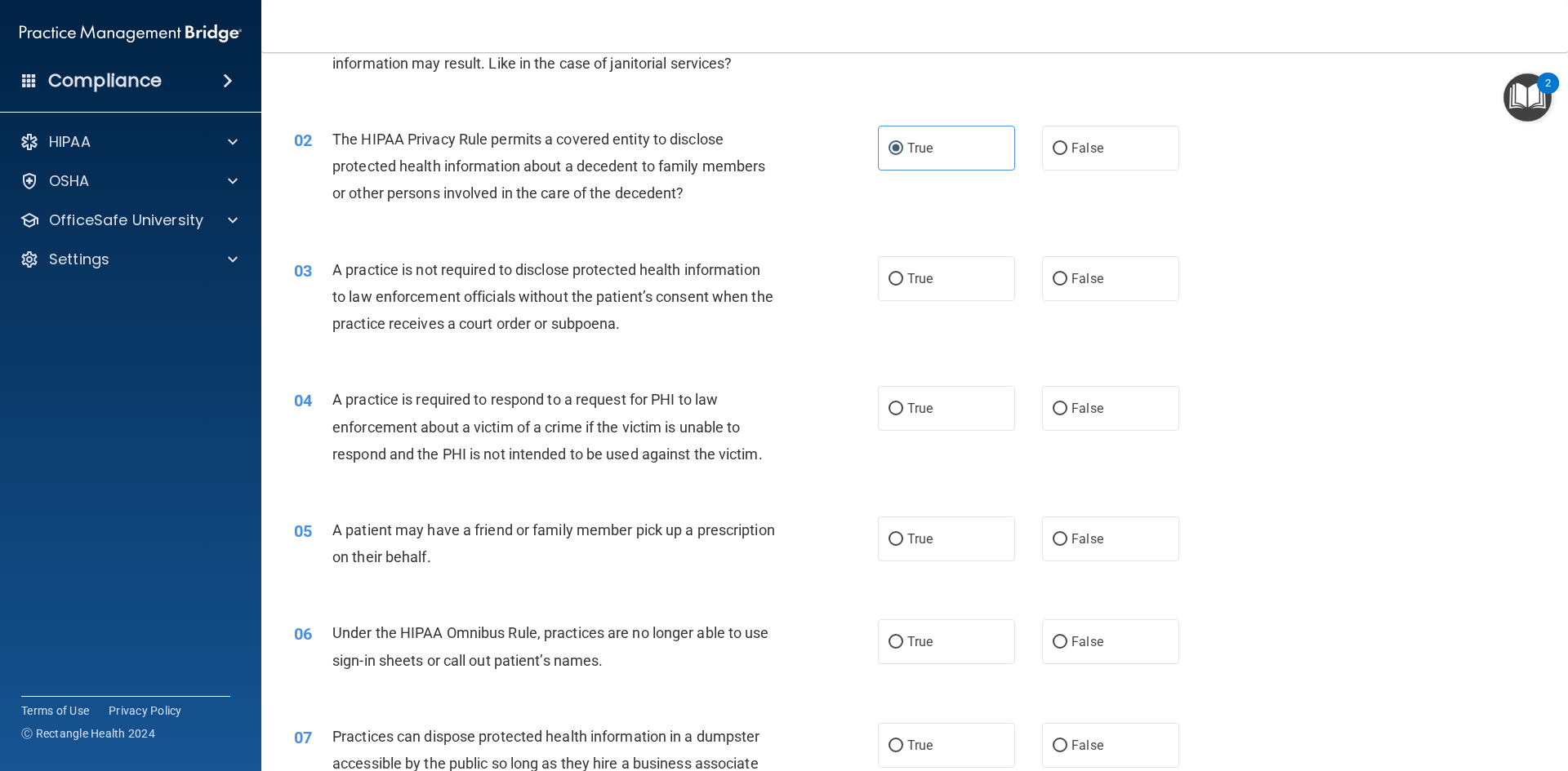
scroll to position [164, 0]
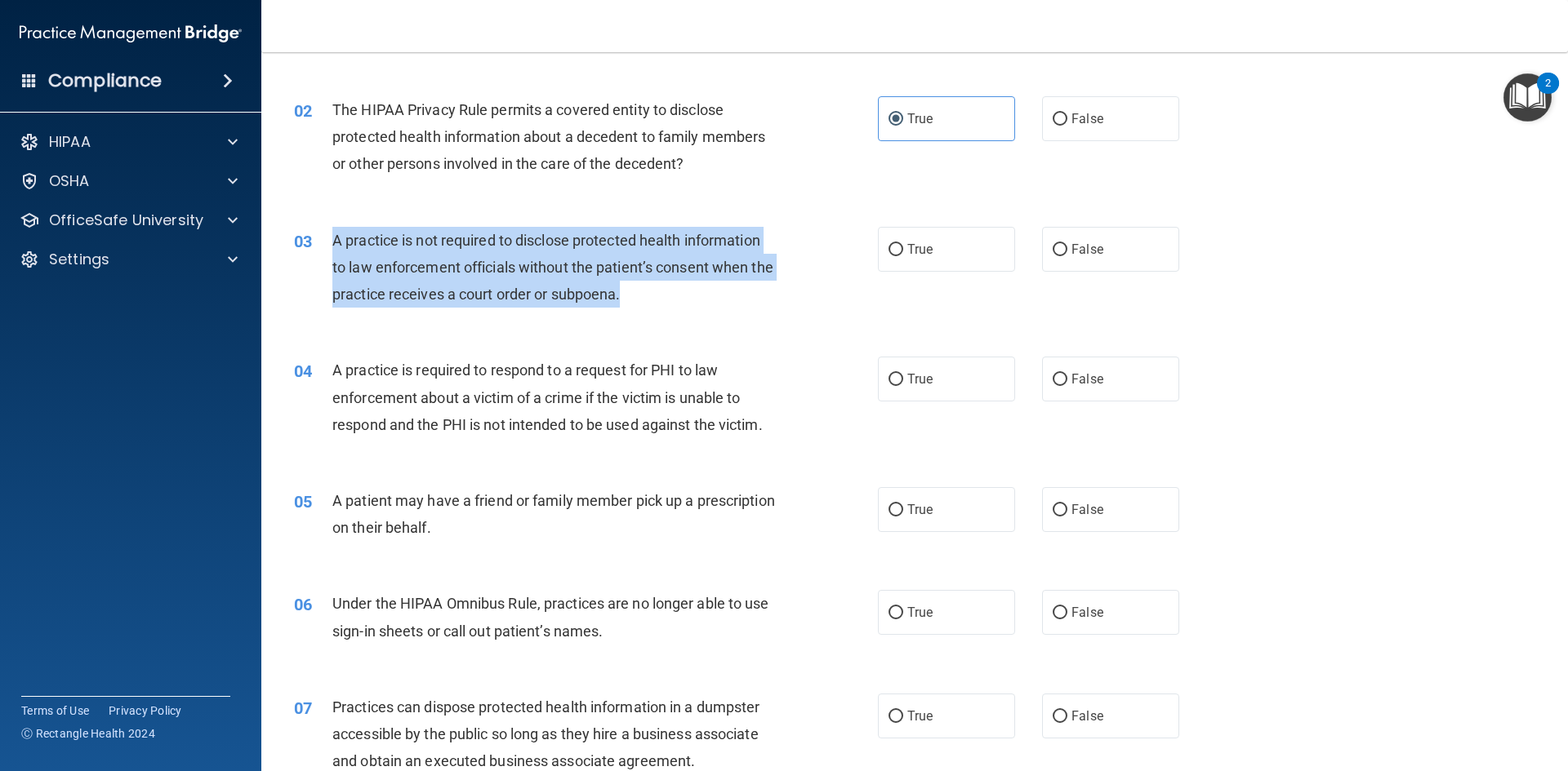
drag, startPoint x: 335, startPoint y: 241, endPoint x: 683, endPoint y: 294, distance: 352.0
click at [683, 294] on div "A practice is not required to disclose protected health information to law enfo…" at bounding box center [560, 267] width 456 height 81
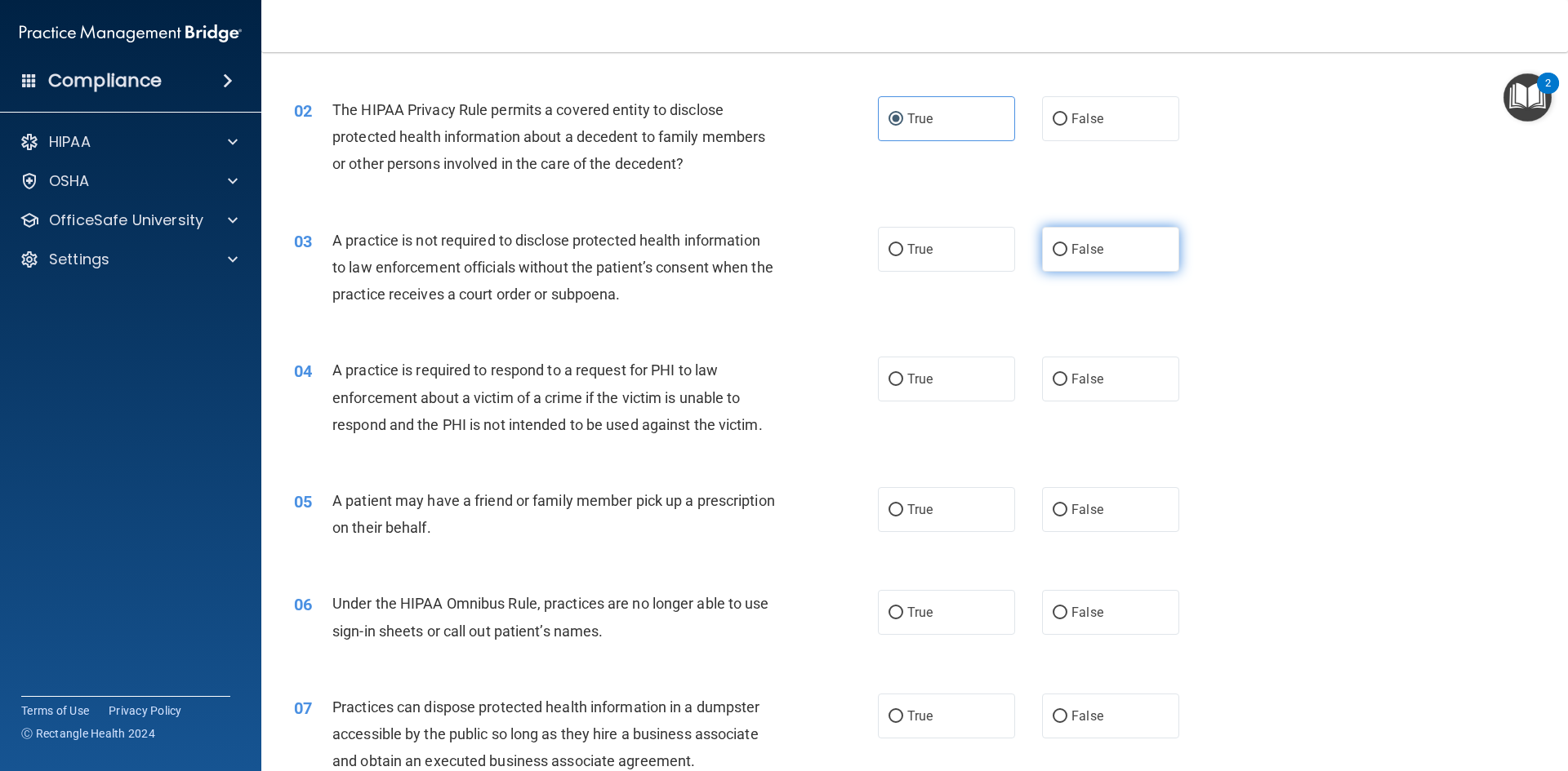
click at [1082, 257] on label "False" at bounding box center [1111, 249] width 138 height 45
click at [1068, 257] on input "False" at bounding box center [1059, 250] width 15 height 13
radio input "true"
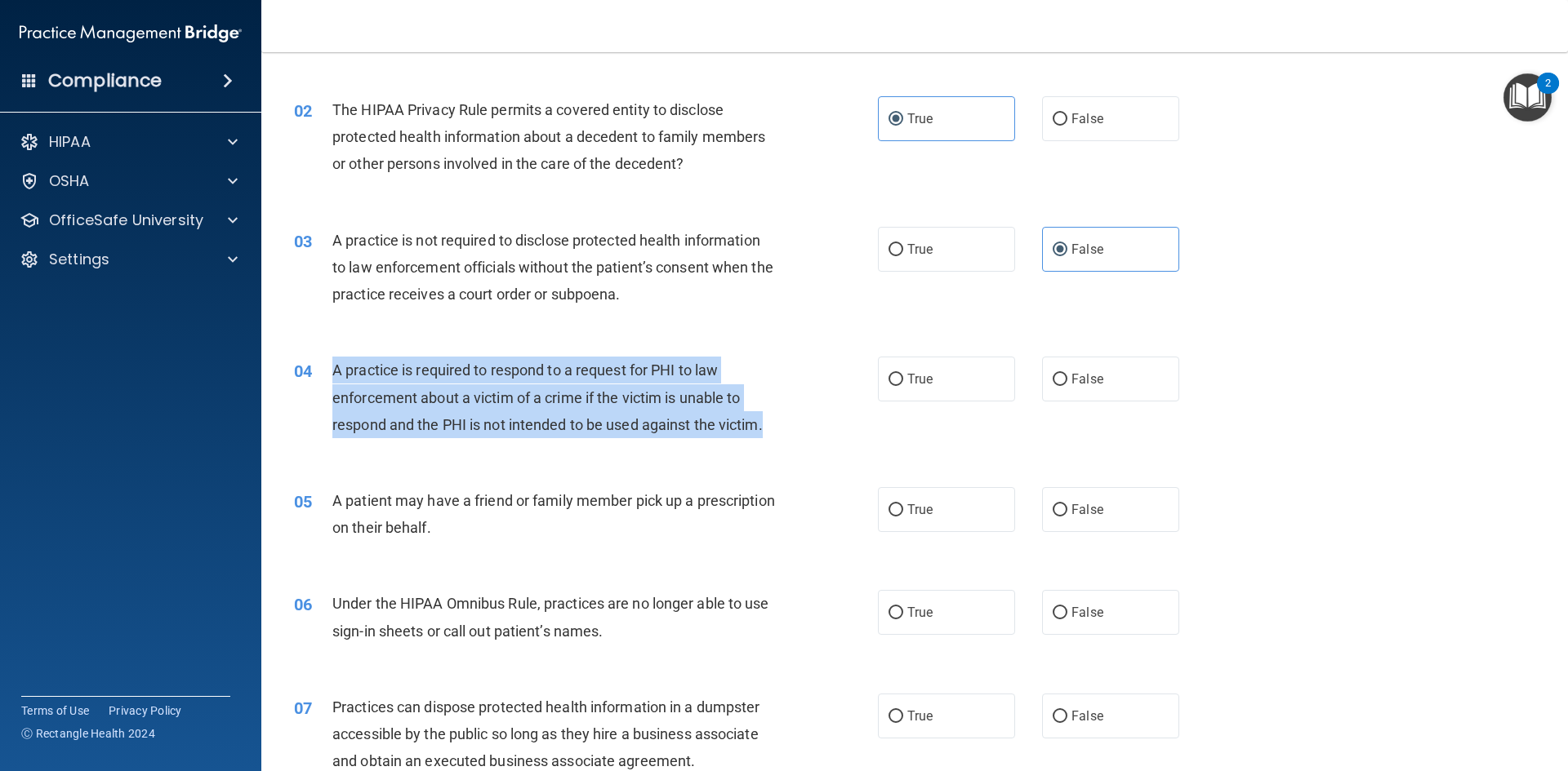
drag, startPoint x: 333, startPoint y: 371, endPoint x: 774, endPoint y: 444, distance: 447.0
click at [774, 444] on div "04 A practice is required to respond to a request for PHI to law enforcement ab…" at bounding box center [585, 401] width 633 height 90
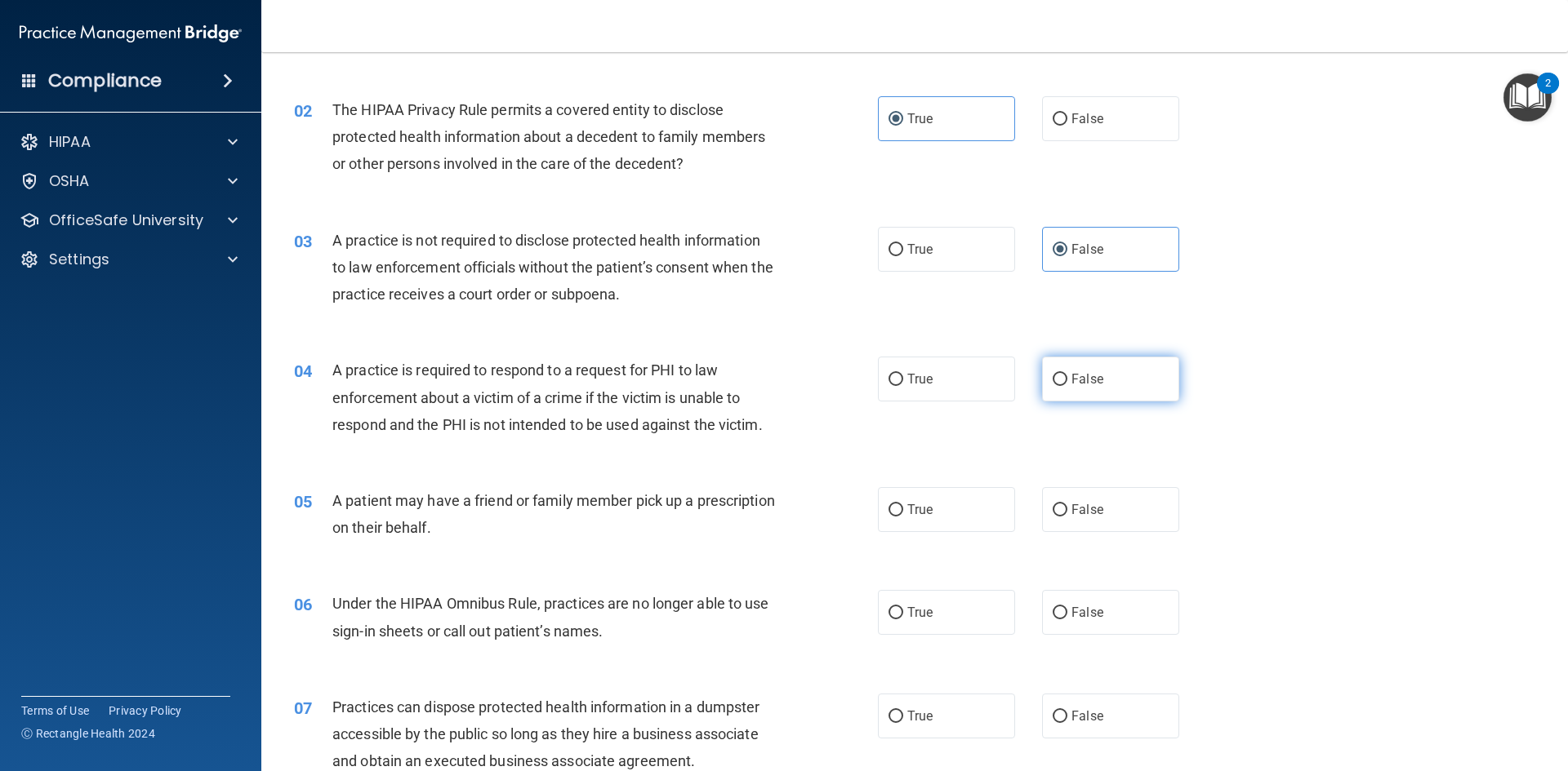
click at [1095, 394] on label "False" at bounding box center [1111, 379] width 138 height 45
click at [1068, 386] on input "False" at bounding box center [1059, 380] width 15 height 13
radio input "true"
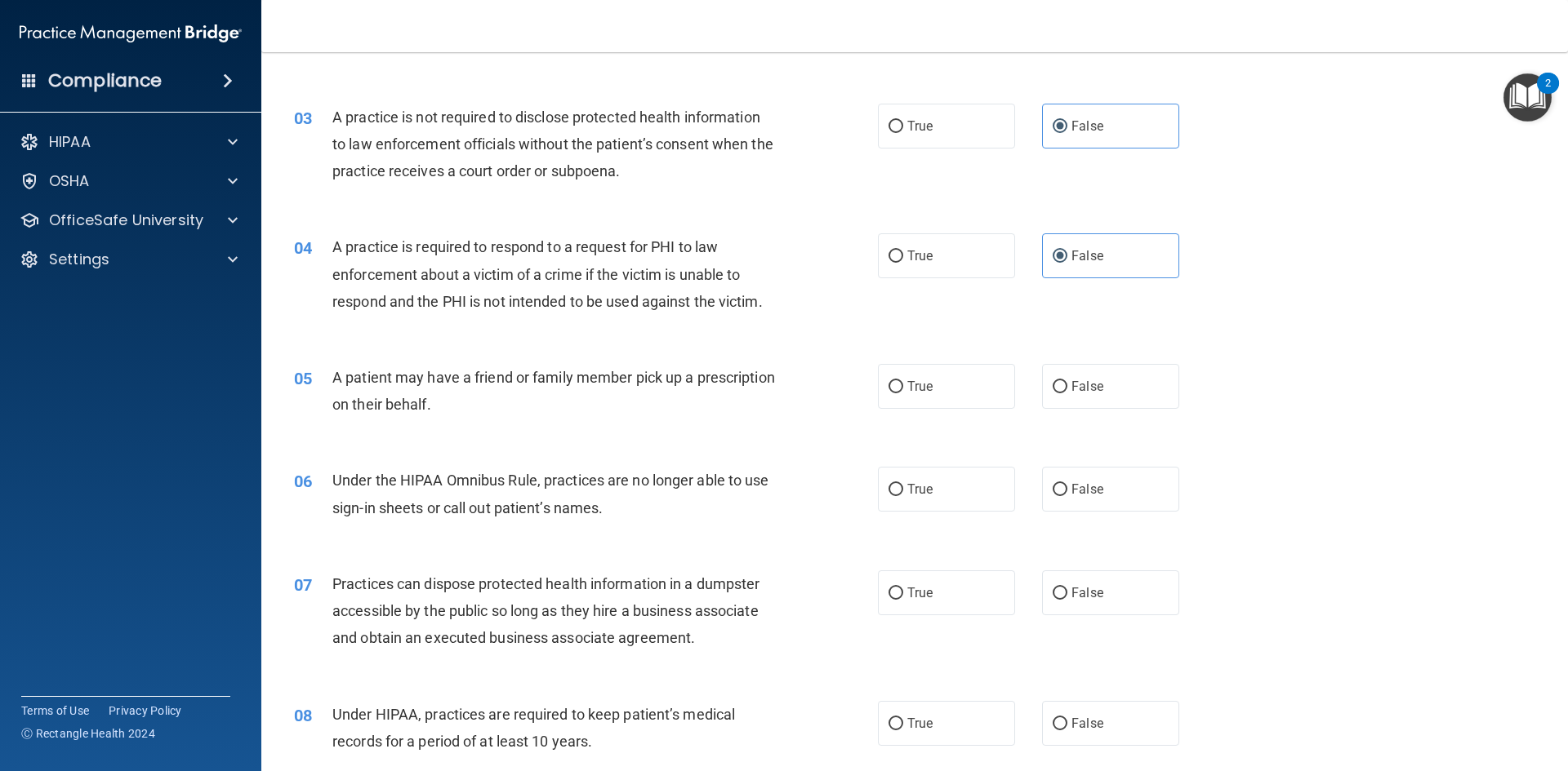
scroll to position [326, 0]
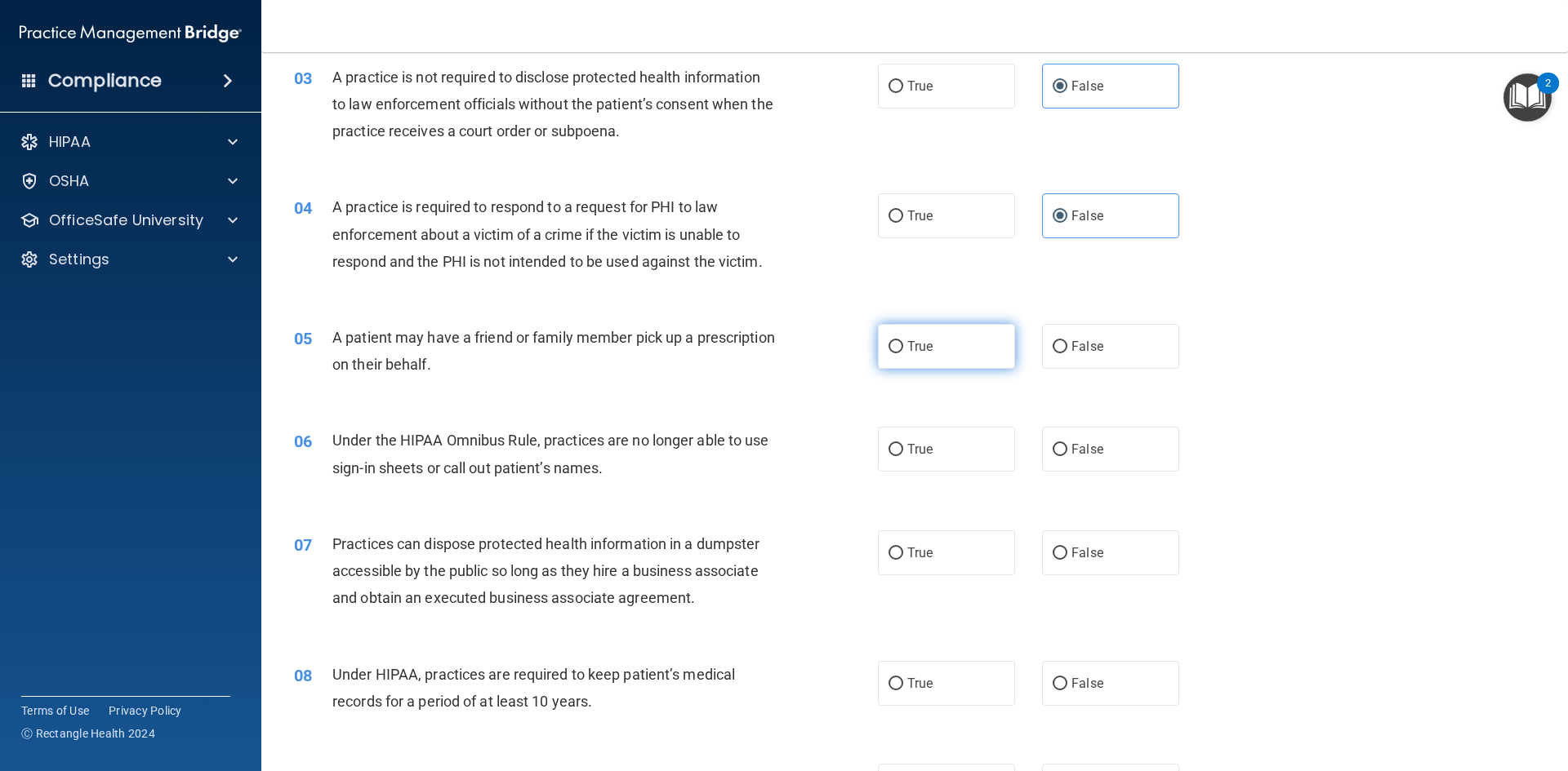
click at [951, 350] on label "True" at bounding box center [947, 347] width 138 height 45
click at [903, 350] on input "True" at bounding box center [895, 347] width 15 height 13
radio input "true"
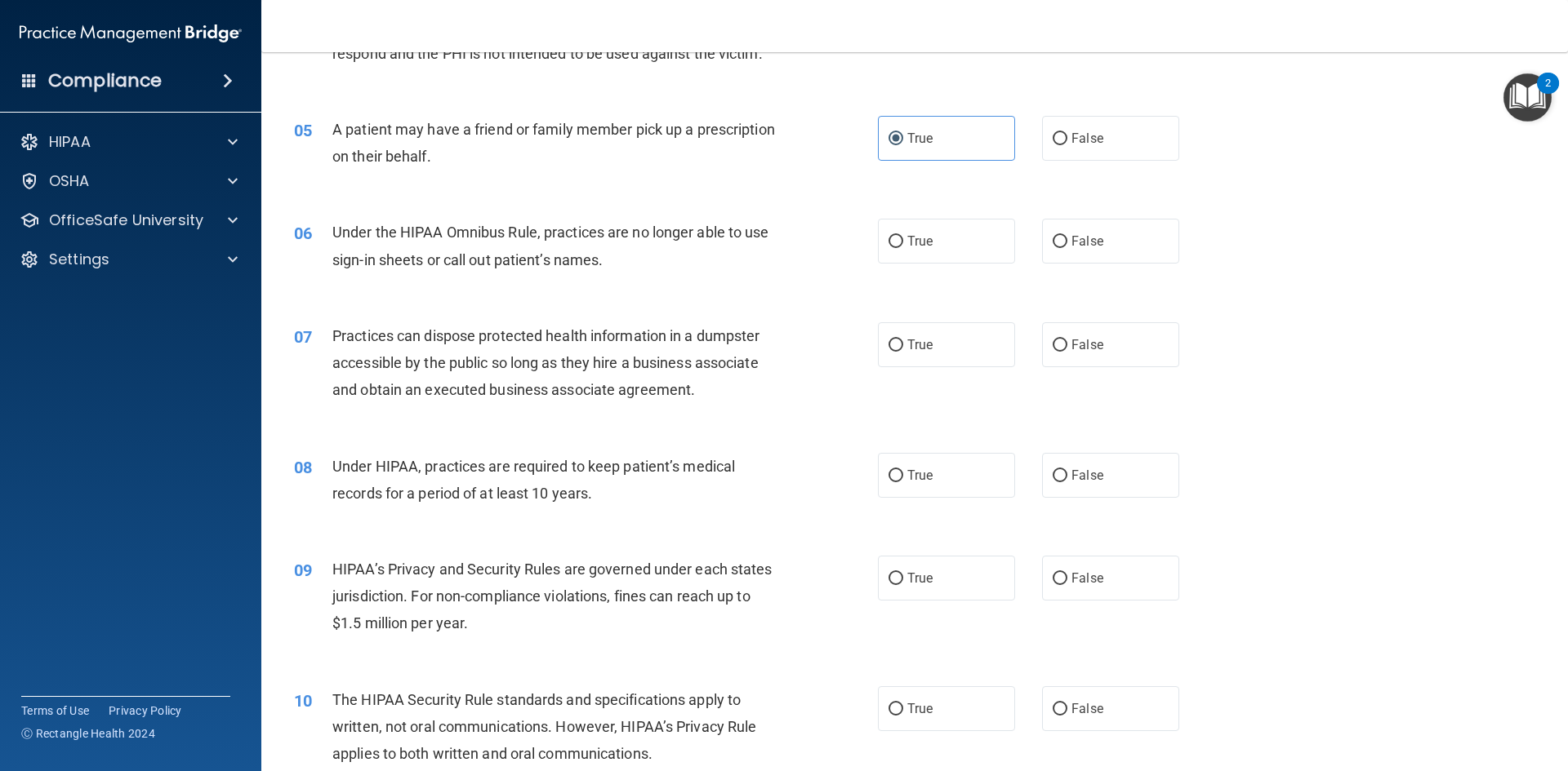
scroll to position [571, 0]
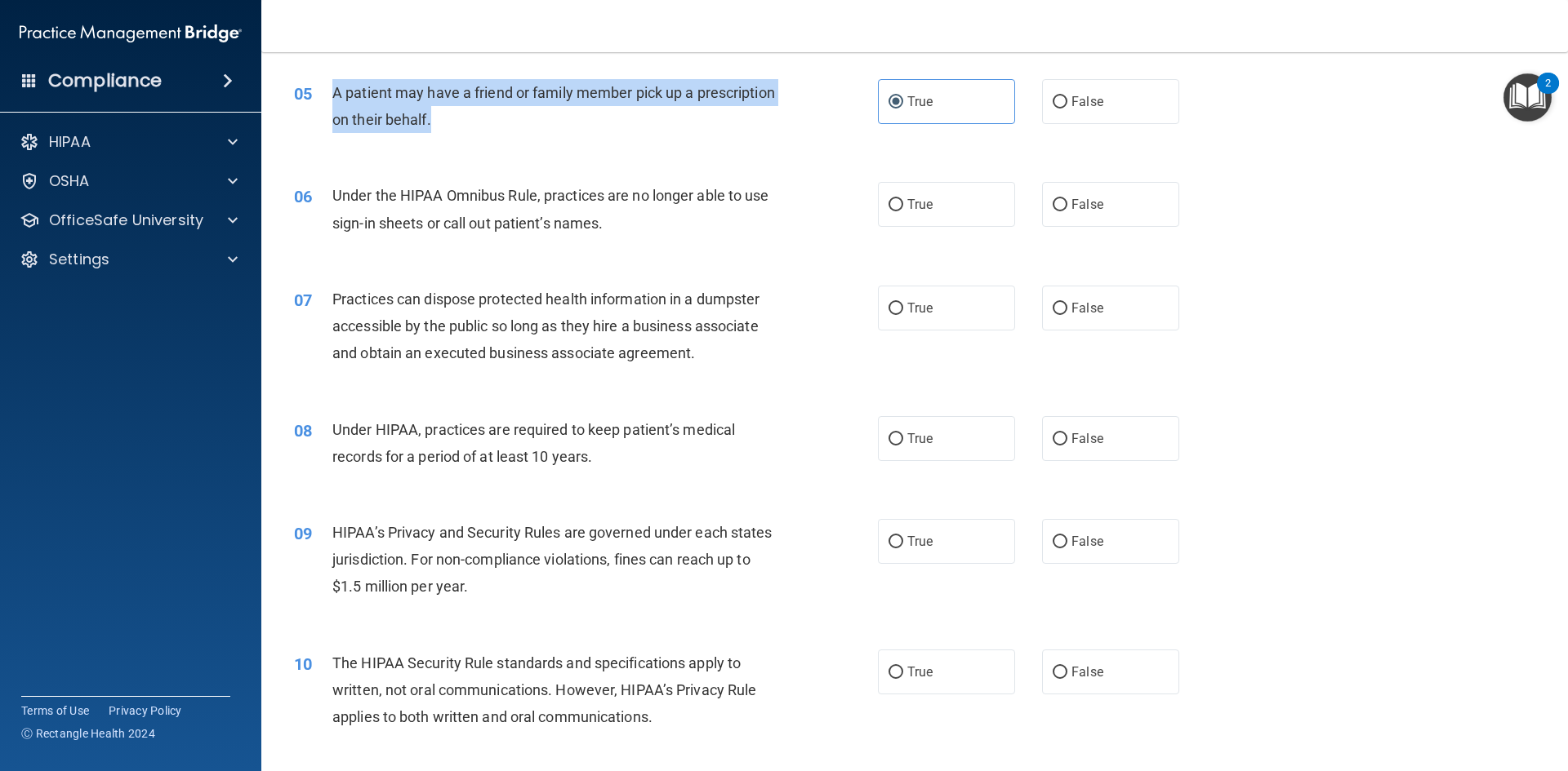
drag, startPoint x: 334, startPoint y: 93, endPoint x: 569, endPoint y: 133, distance: 238.4
click at [569, 133] on div "A patient may have a friend or family member pick up a prescription on their be…" at bounding box center [560, 107] width 456 height 54
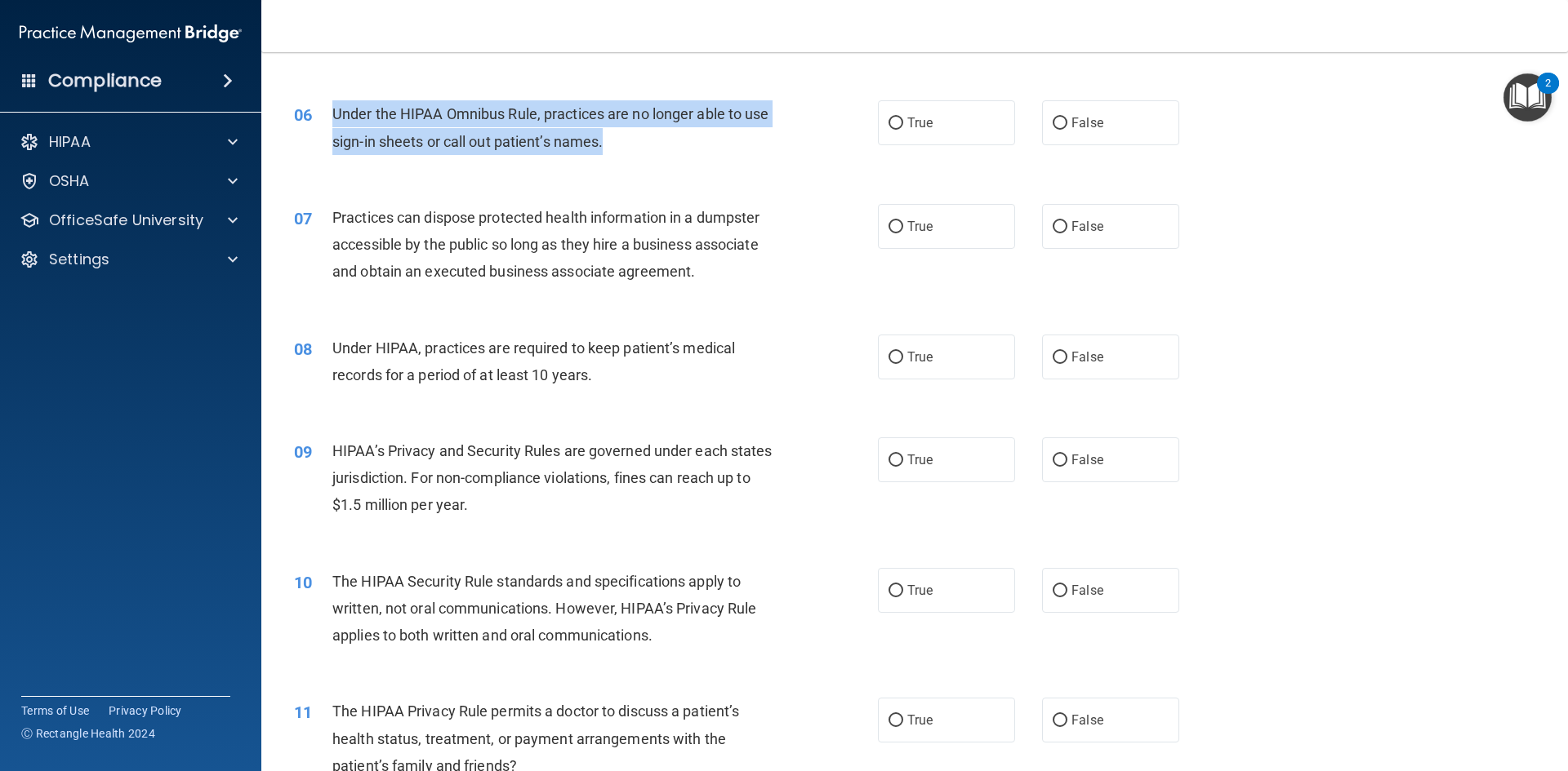
drag, startPoint x: 333, startPoint y: 116, endPoint x: 615, endPoint y: 136, distance: 282.7
click at [615, 136] on div "Under the HIPAA Omnibus Rule, practices are no longer able to use sign-in sheet…" at bounding box center [560, 128] width 456 height 54
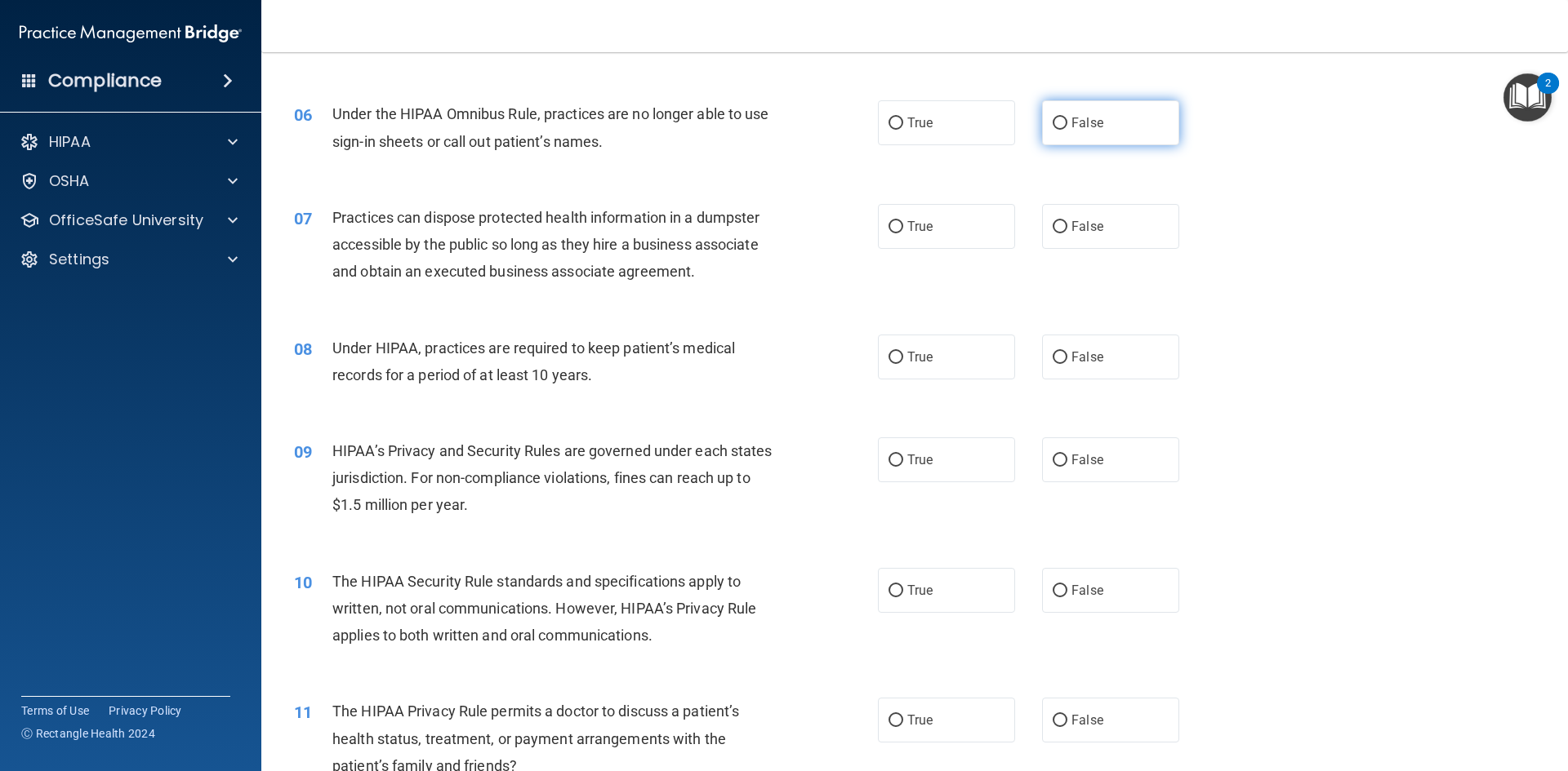
click at [1078, 121] on span "False" at bounding box center [1087, 123] width 32 height 15
click at [1068, 121] on input "False" at bounding box center [1059, 123] width 15 height 13
radio input "true"
click at [1070, 236] on label "False" at bounding box center [1111, 227] width 138 height 45
click at [1068, 233] on input "False" at bounding box center [1059, 227] width 15 height 13
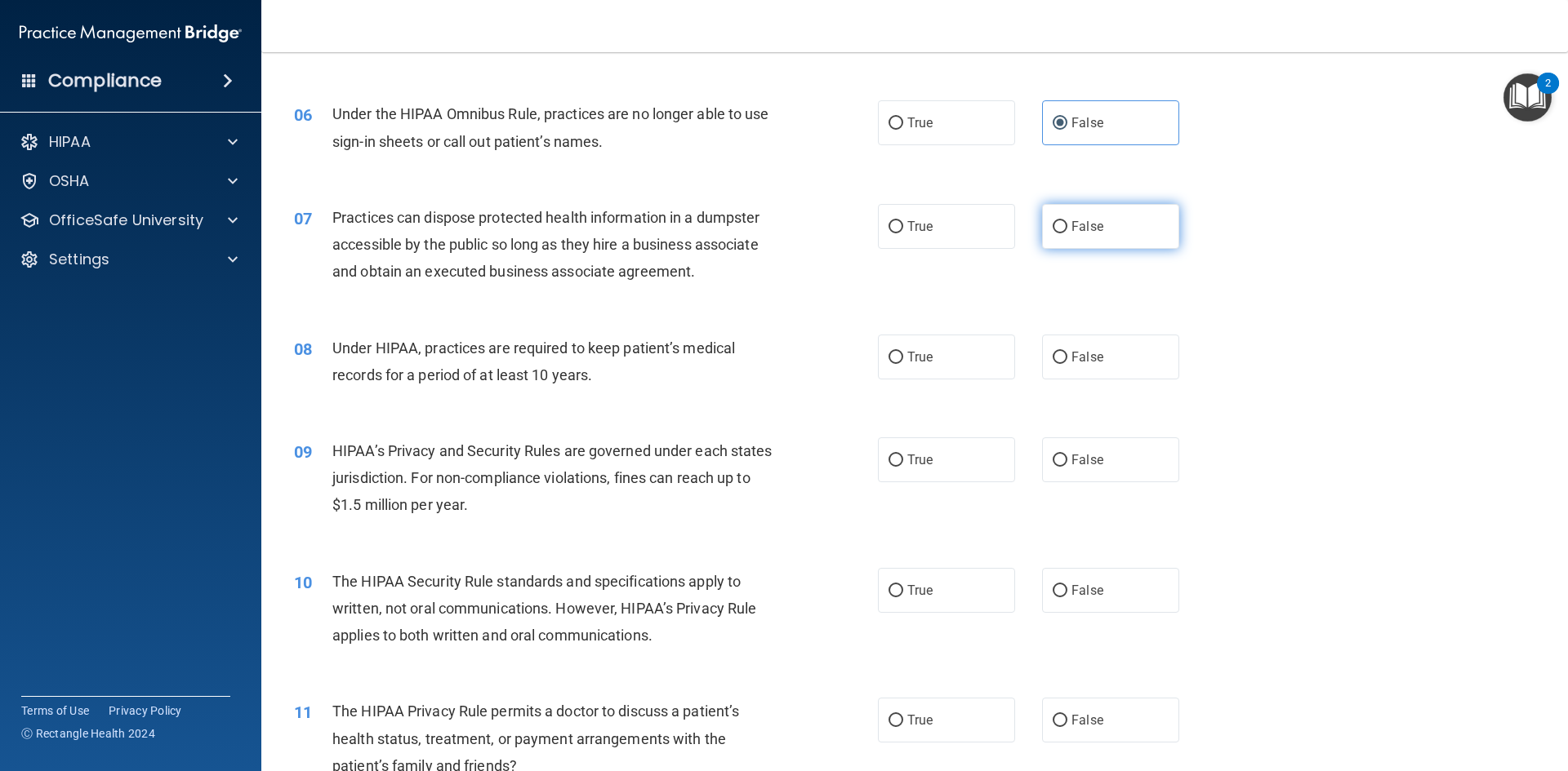
radio input "true"
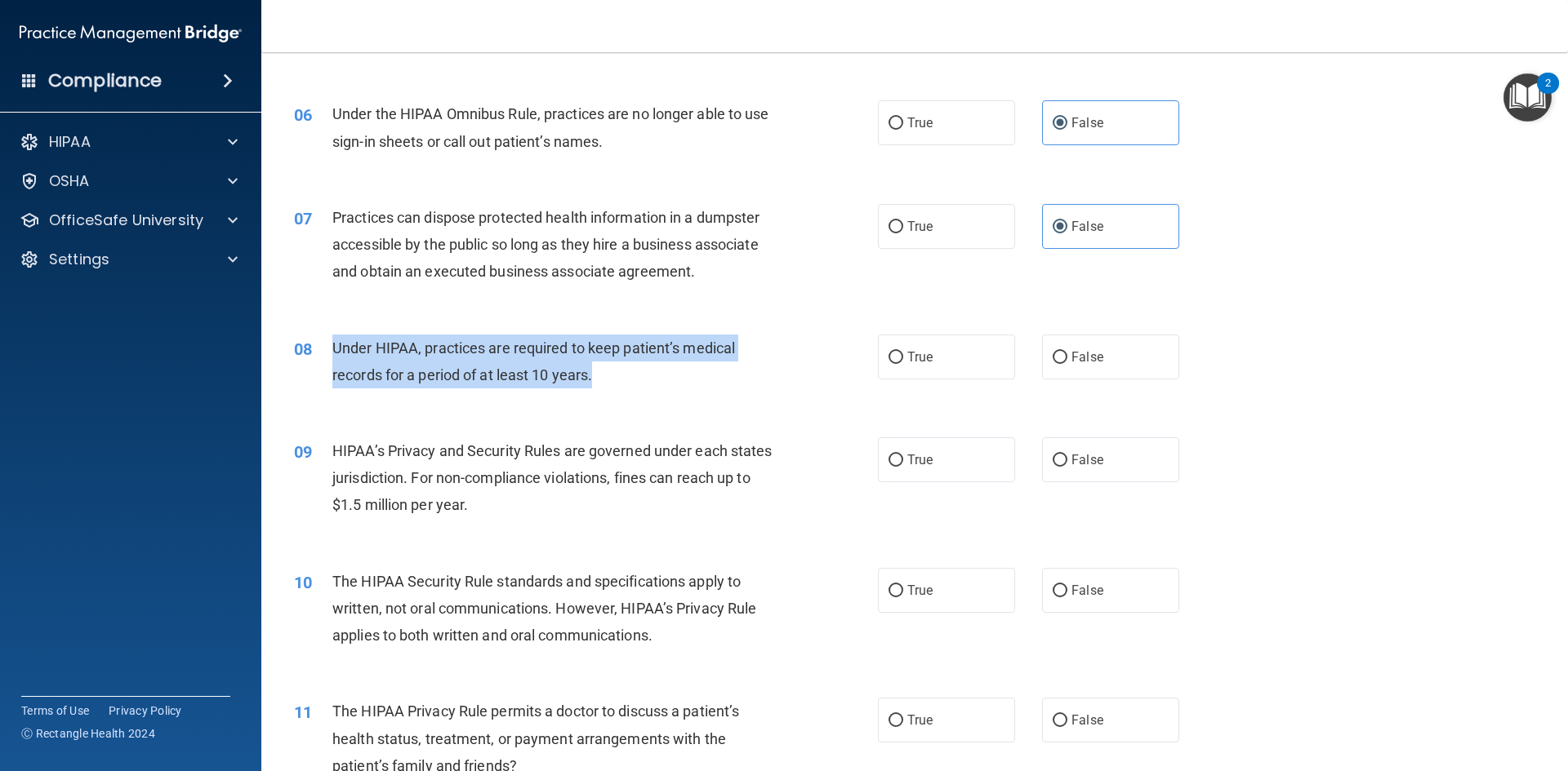
drag, startPoint x: 335, startPoint y: 345, endPoint x: 638, endPoint y: 370, distance: 304.0
click at [638, 370] on div "Under HIPAA, practices are required to keep patient’s medical records for a per…" at bounding box center [560, 362] width 456 height 54
click at [682, 395] on div "08 Under HIPAA, practices are required to keep patient’s medical records for a …" at bounding box center [585, 366] width 633 height 62
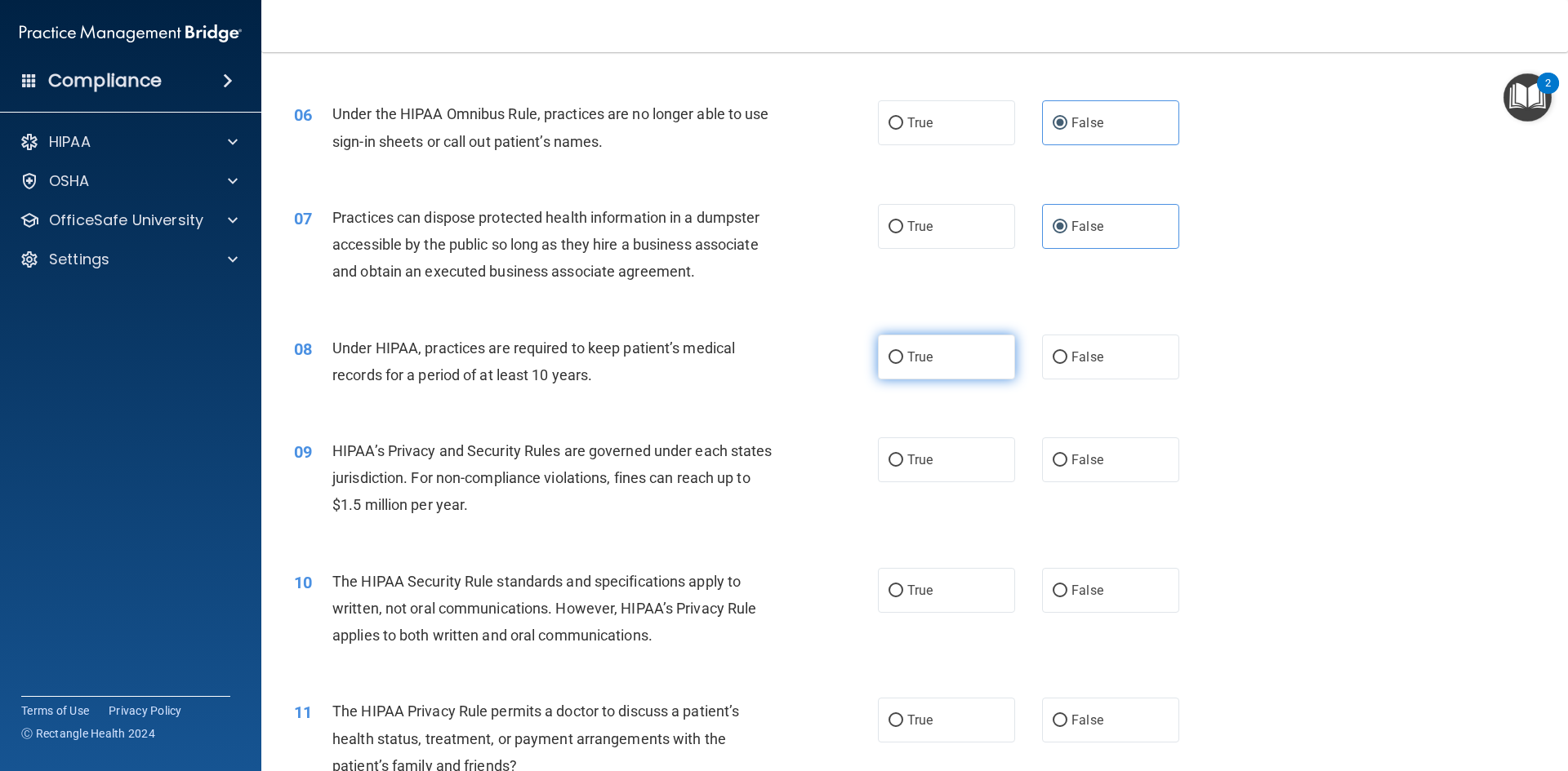
click at [964, 369] on label "True" at bounding box center [947, 357] width 138 height 45
click at [903, 364] on input "True" at bounding box center [895, 357] width 15 height 13
radio input "true"
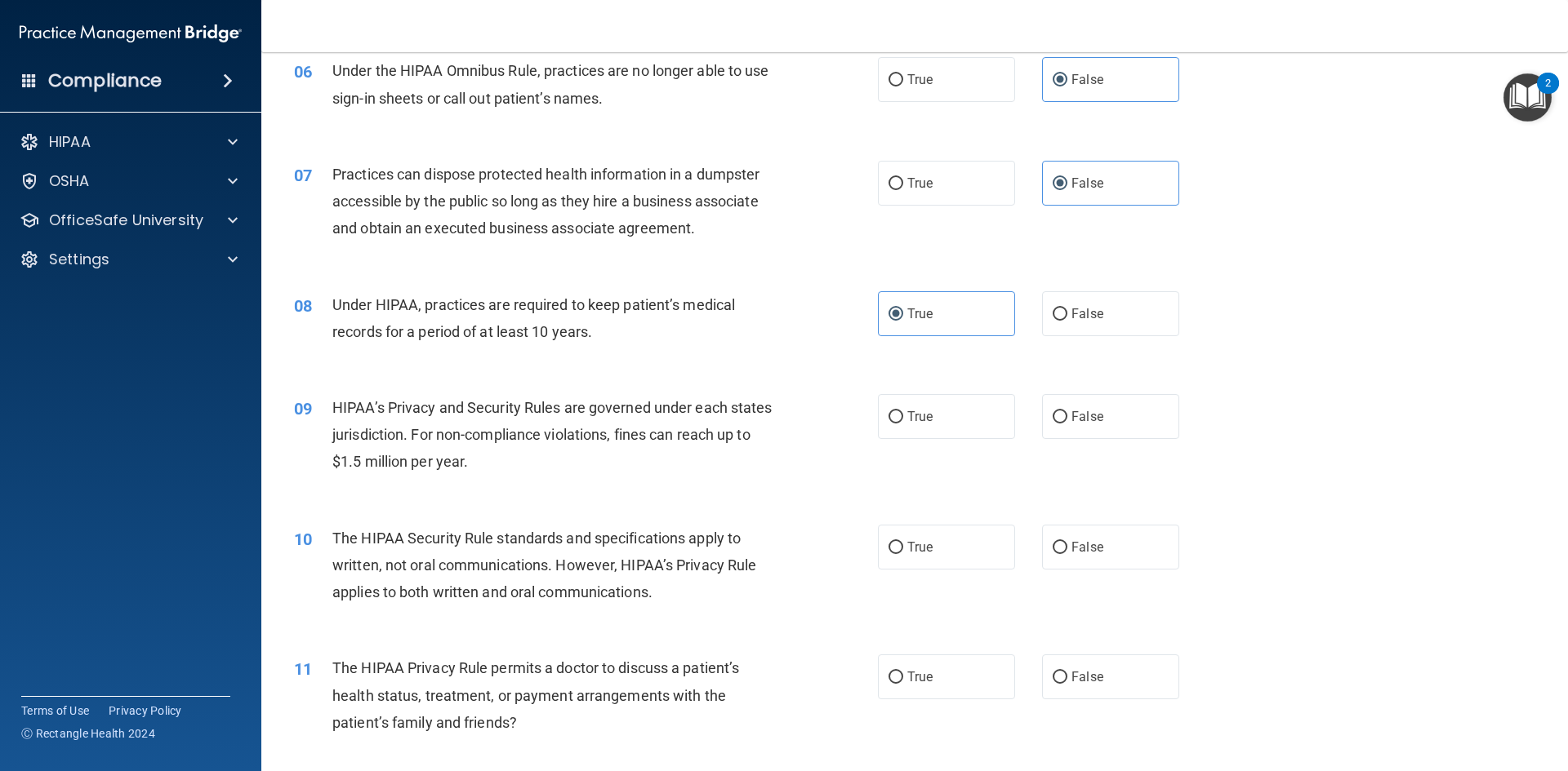
scroll to position [817, 0]
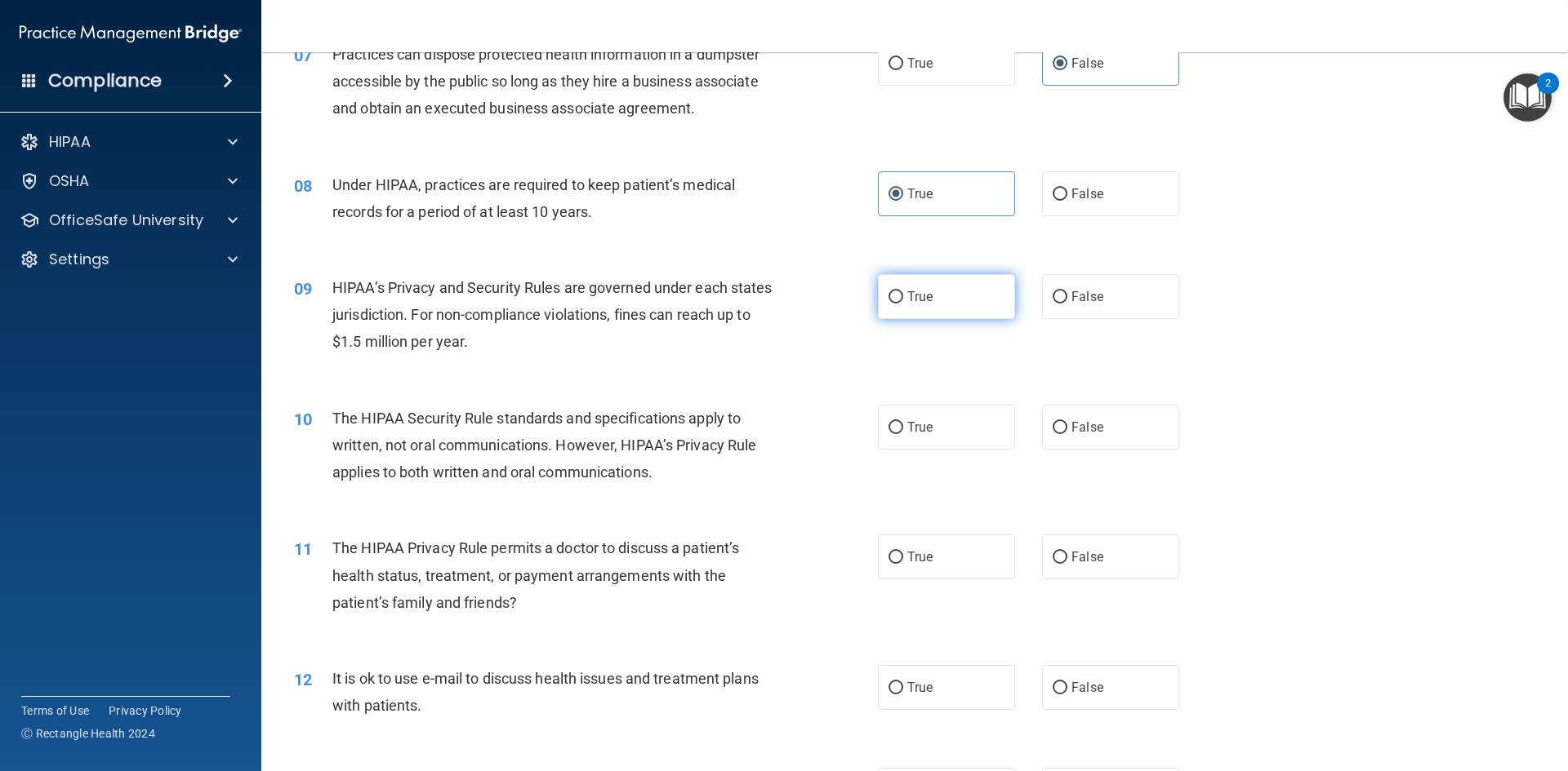
click at [947, 304] on label "True" at bounding box center [947, 296] width 138 height 45
click at [903, 304] on input "True" at bounding box center [895, 297] width 15 height 13
radio input "true"
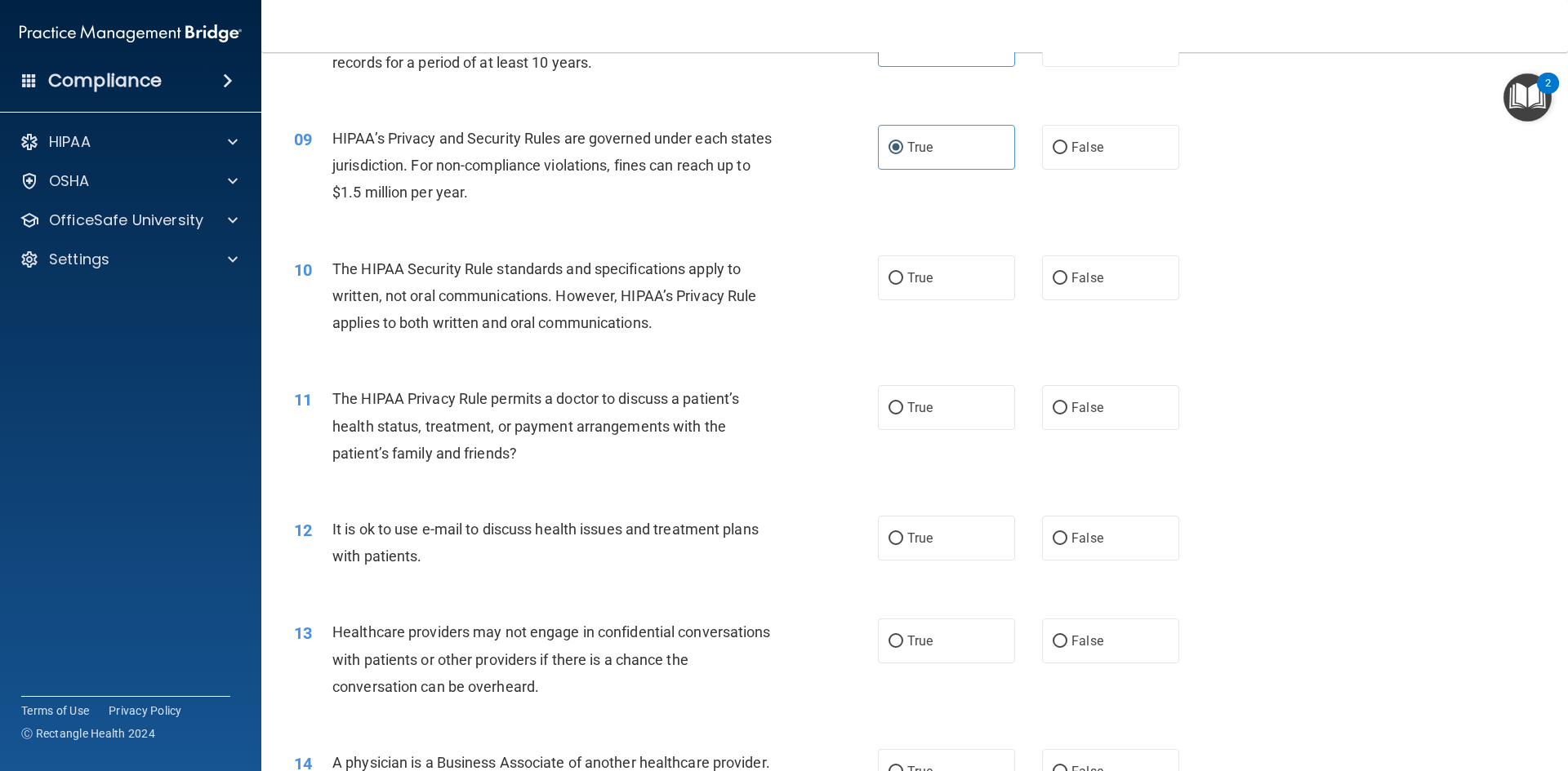
scroll to position [979, 0]
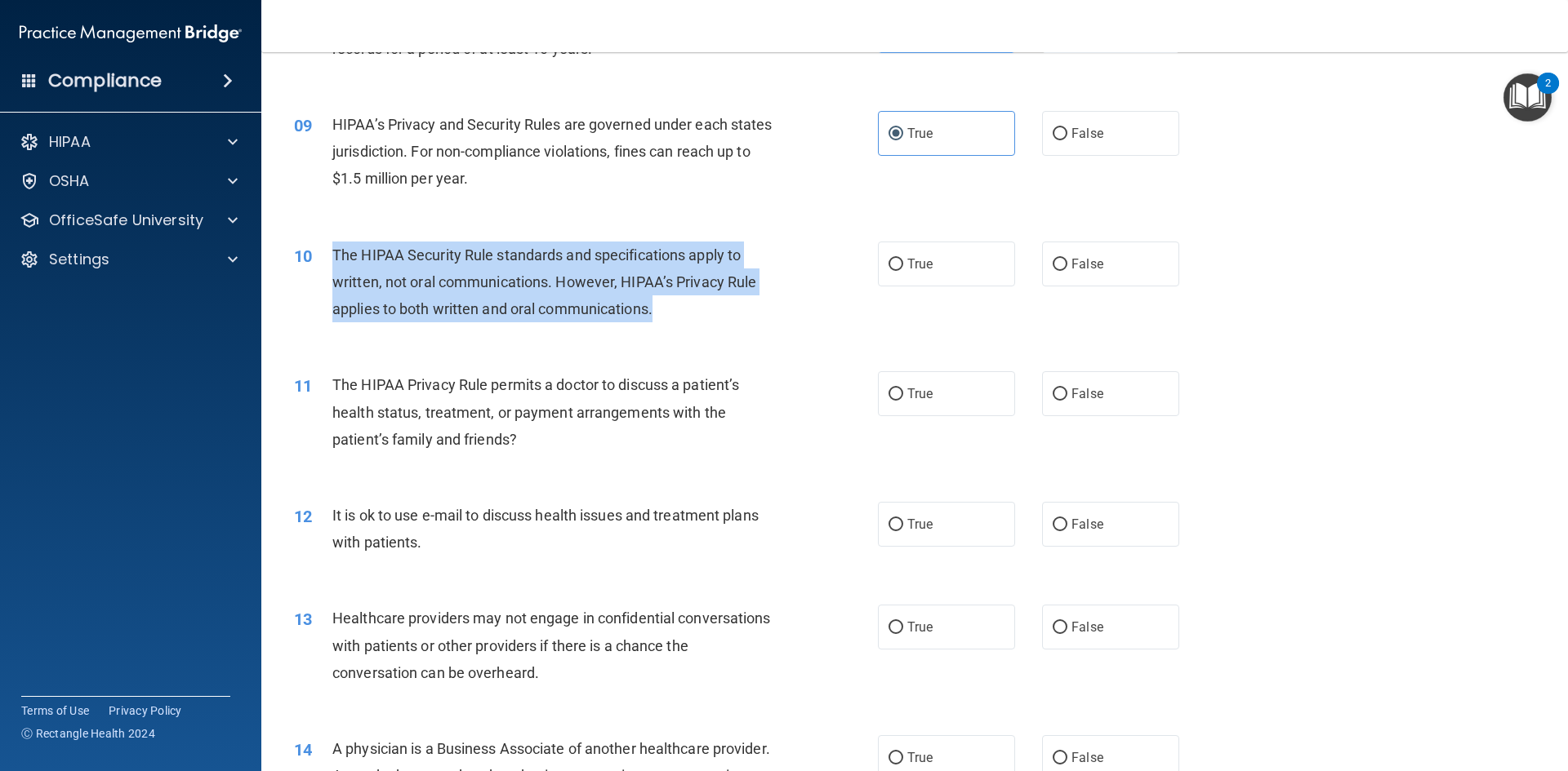
drag, startPoint x: 335, startPoint y: 252, endPoint x: 727, endPoint y: 315, distance: 397.0
click at [727, 315] on div "The HIPAA Security Rule standards and specifications apply to written, not oral…" at bounding box center [560, 282] width 456 height 81
click at [532, 282] on span "The HIPAA Security Rule standards and specifications apply to written, not oral…" at bounding box center [544, 282] width 423 height 71
drag, startPoint x: 332, startPoint y: 251, endPoint x: 709, endPoint y: 314, distance: 382.2
click at [709, 314] on div "The HIPAA Security Rule standards and specifications apply to written, not oral…" at bounding box center [560, 282] width 456 height 81
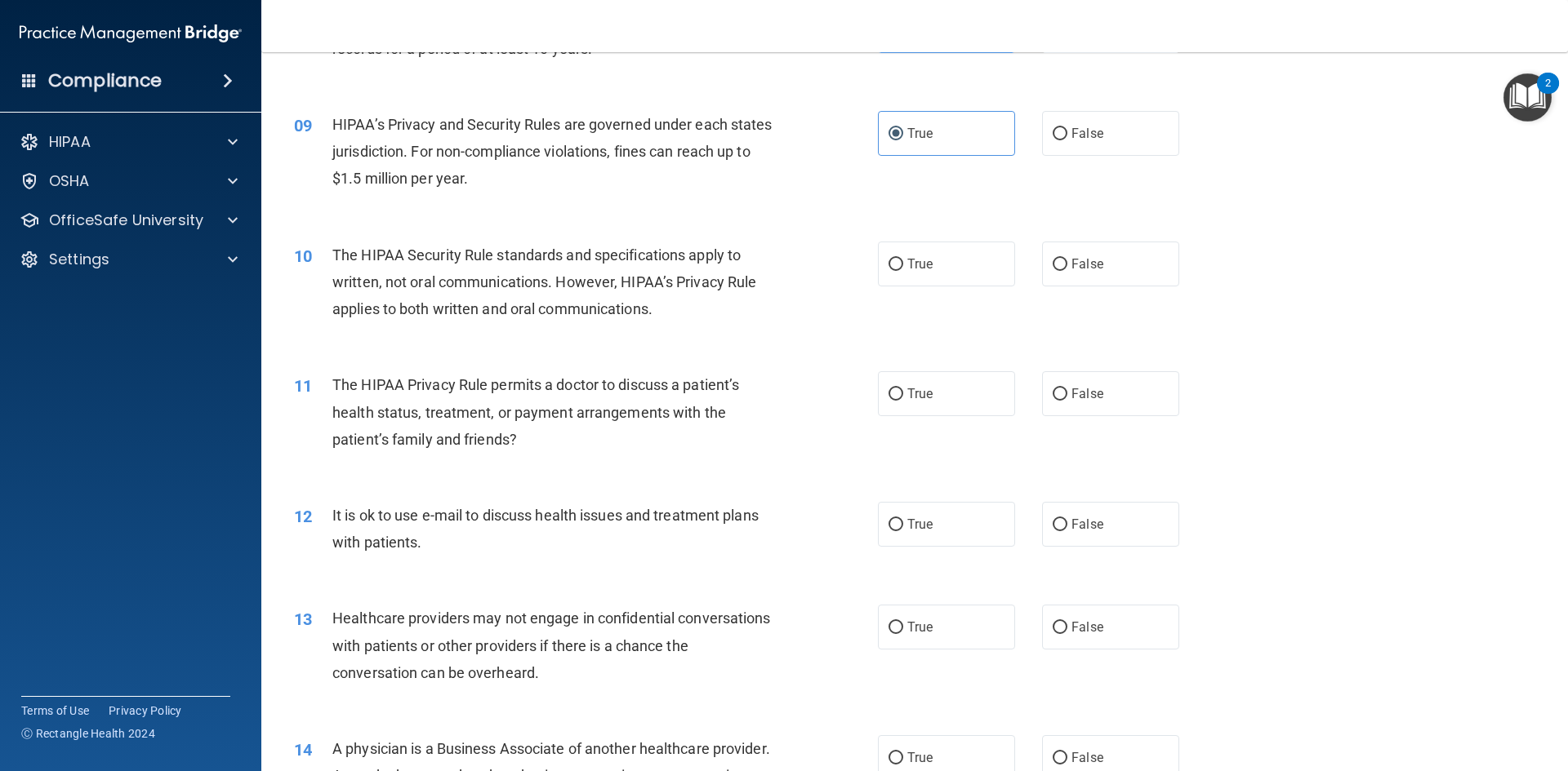
click at [792, 216] on div "09 HIPAA’s Privacy and Security Rules are governed under each states jurisdicti…" at bounding box center [915, 156] width 1266 height 131
click at [1072, 268] on span "False" at bounding box center [1087, 264] width 32 height 15
click at [1068, 268] on input "False" at bounding box center [1059, 264] width 15 height 13
radio input "true"
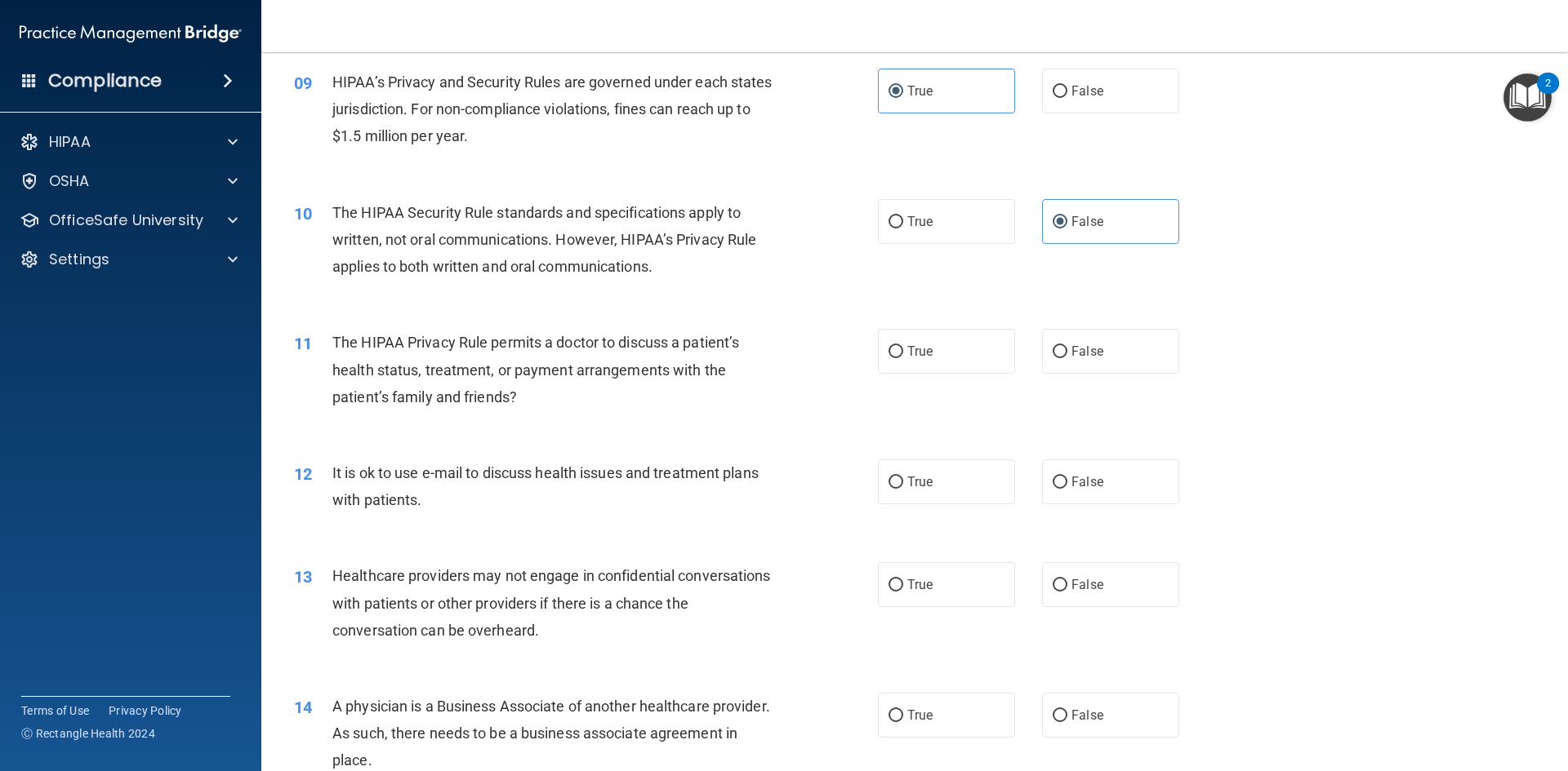
scroll to position [1062, 0]
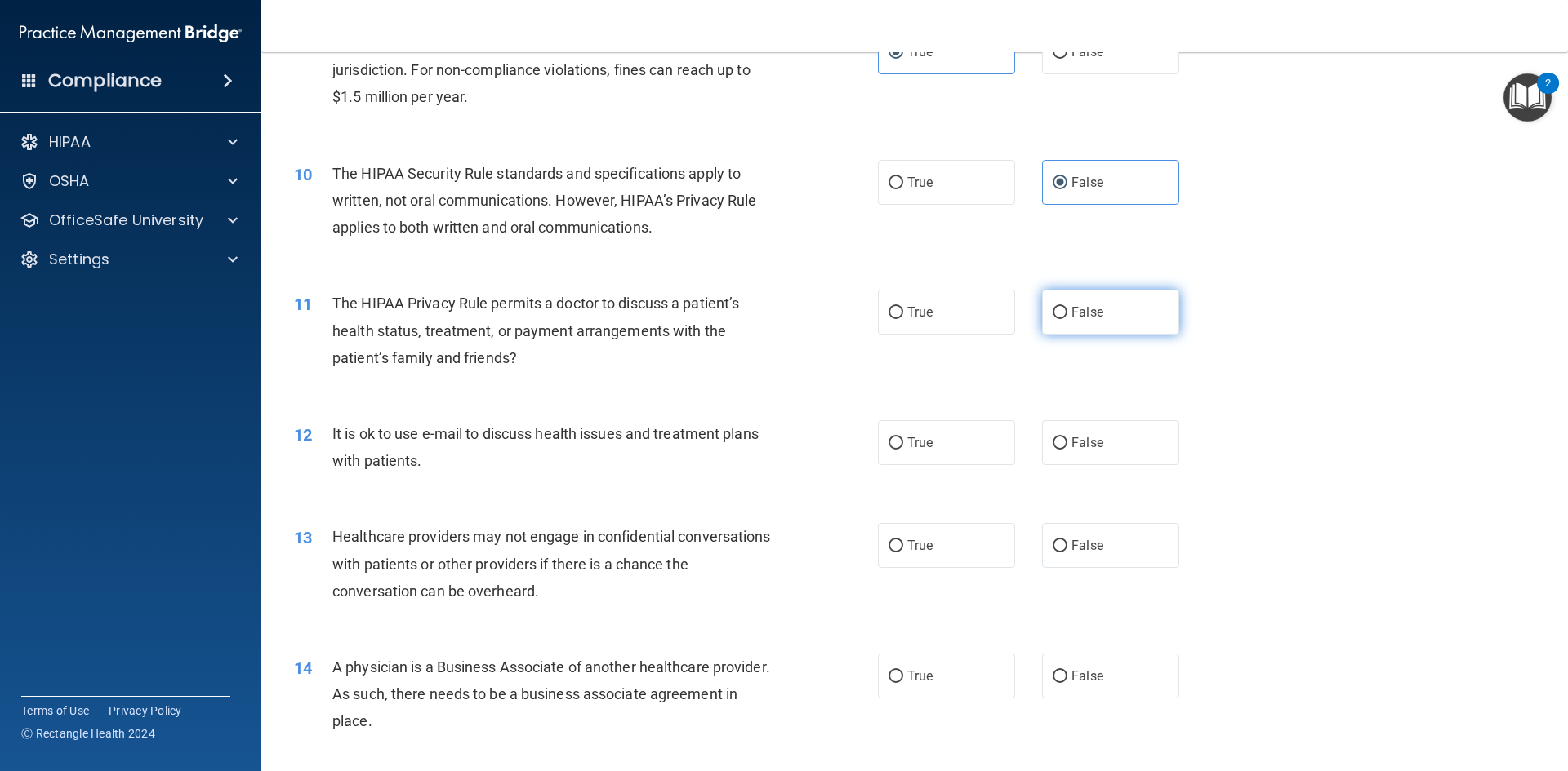
click at [1094, 321] on label "False" at bounding box center [1111, 312] width 138 height 45
click at [1068, 320] on input "False" at bounding box center [1059, 313] width 15 height 13
radio input "true"
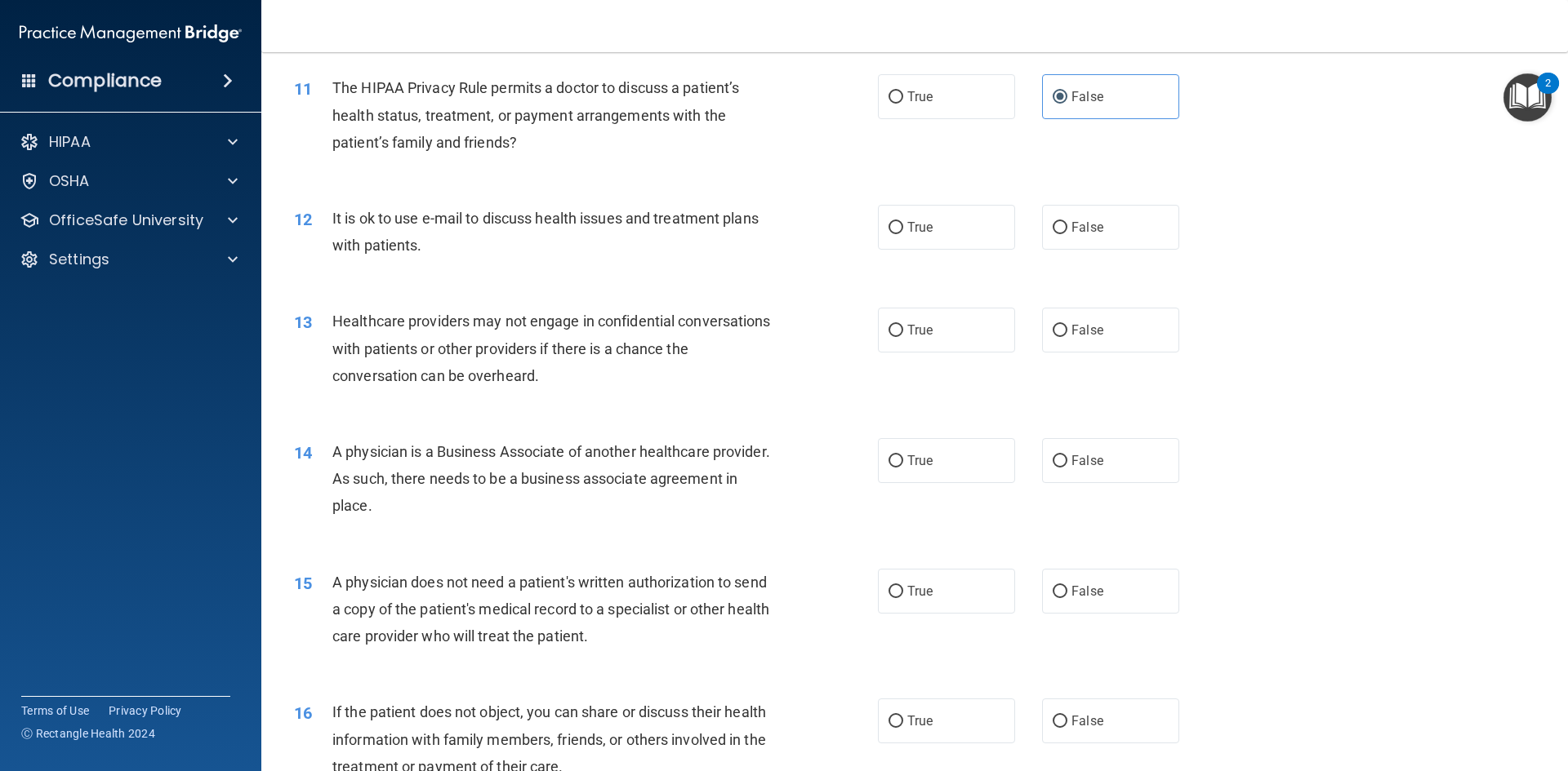
scroll to position [1306, 0]
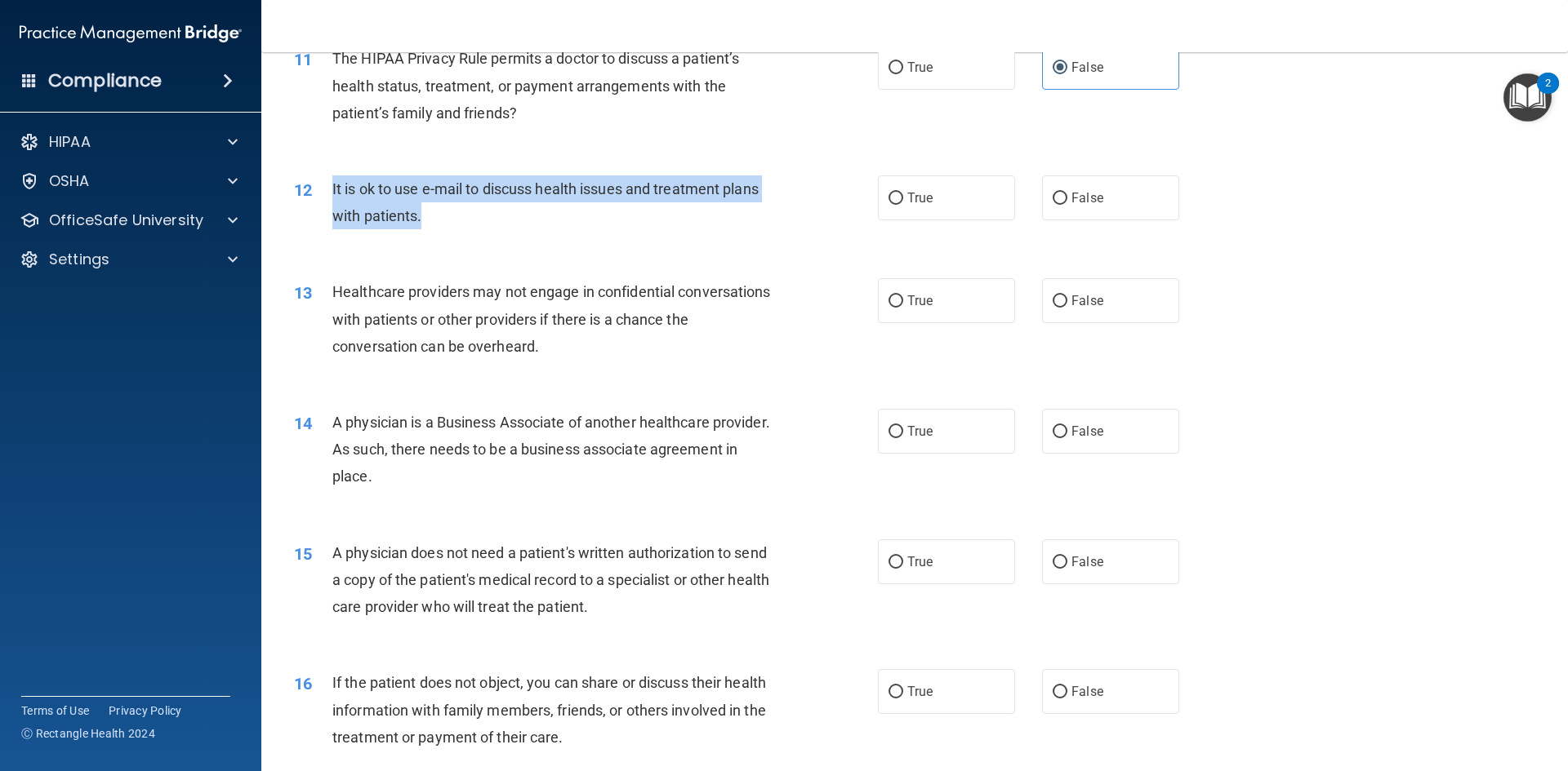
drag, startPoint x: 330, startPoint y: 186, endPoint x: 433, endPoint y: 224, distance: 109.8
click at [433, 224] on div "12 It is ok to use e-mail to discuss health issues and treatment plans with pat…" at bounding box center [585, 206] width 633 height 62
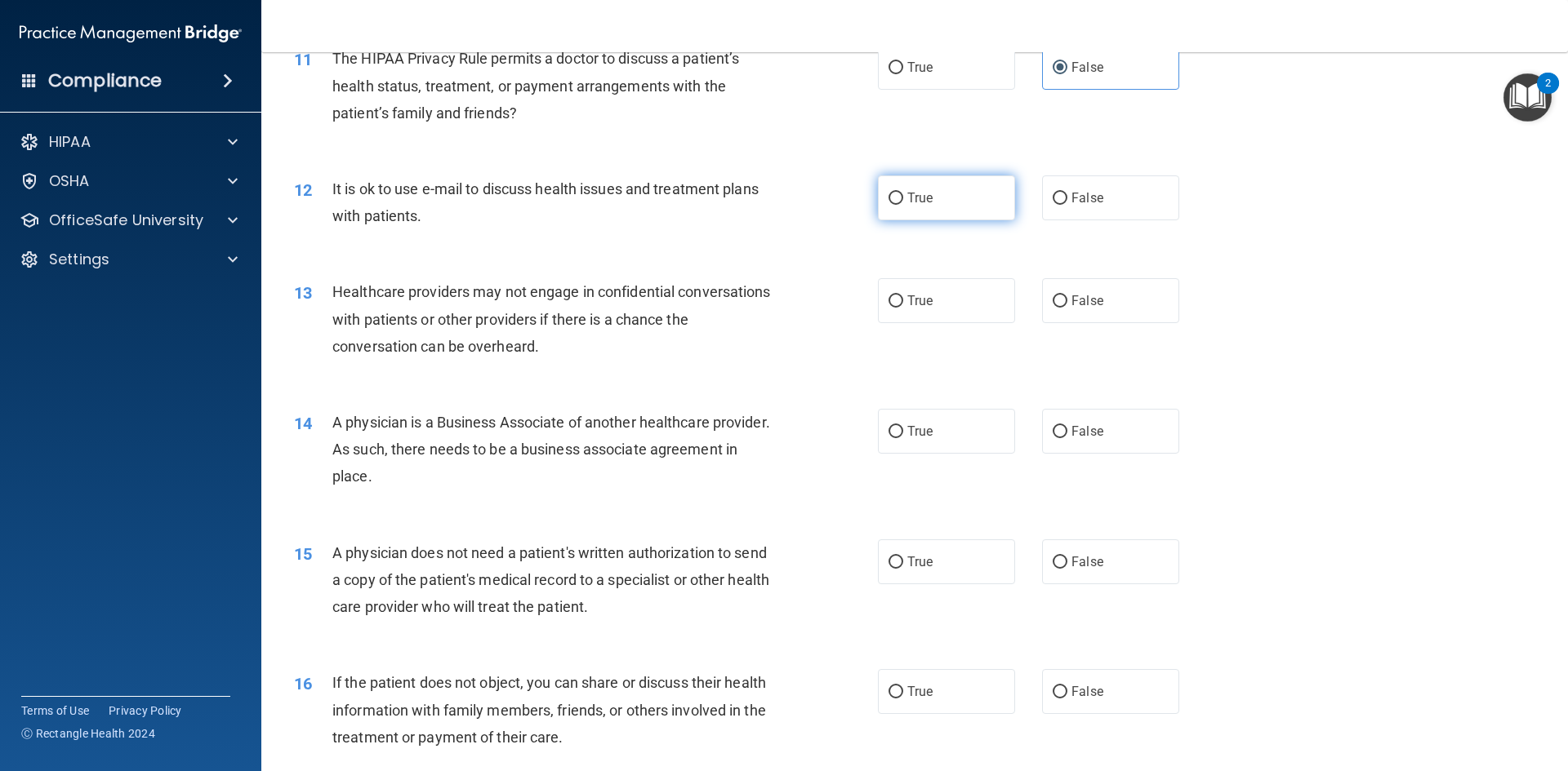
click at [919, 205] on span "True" at bounding box center [920, 198] width 25 height 15
click at [903, 205] on input "True" at bounding box center [895, 199] width 15 height 13
radio input "true"
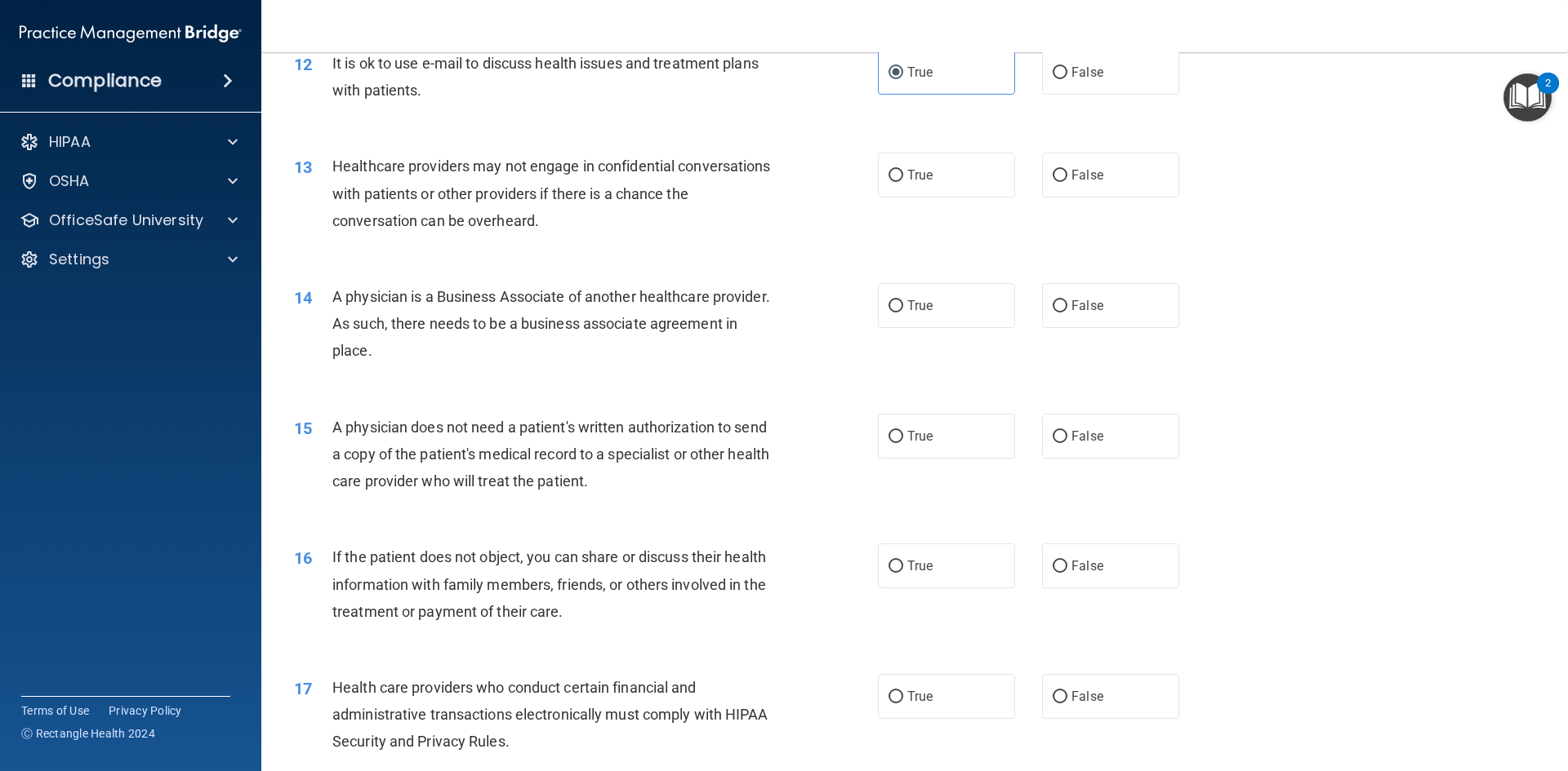
scroll to position [1469, 0]
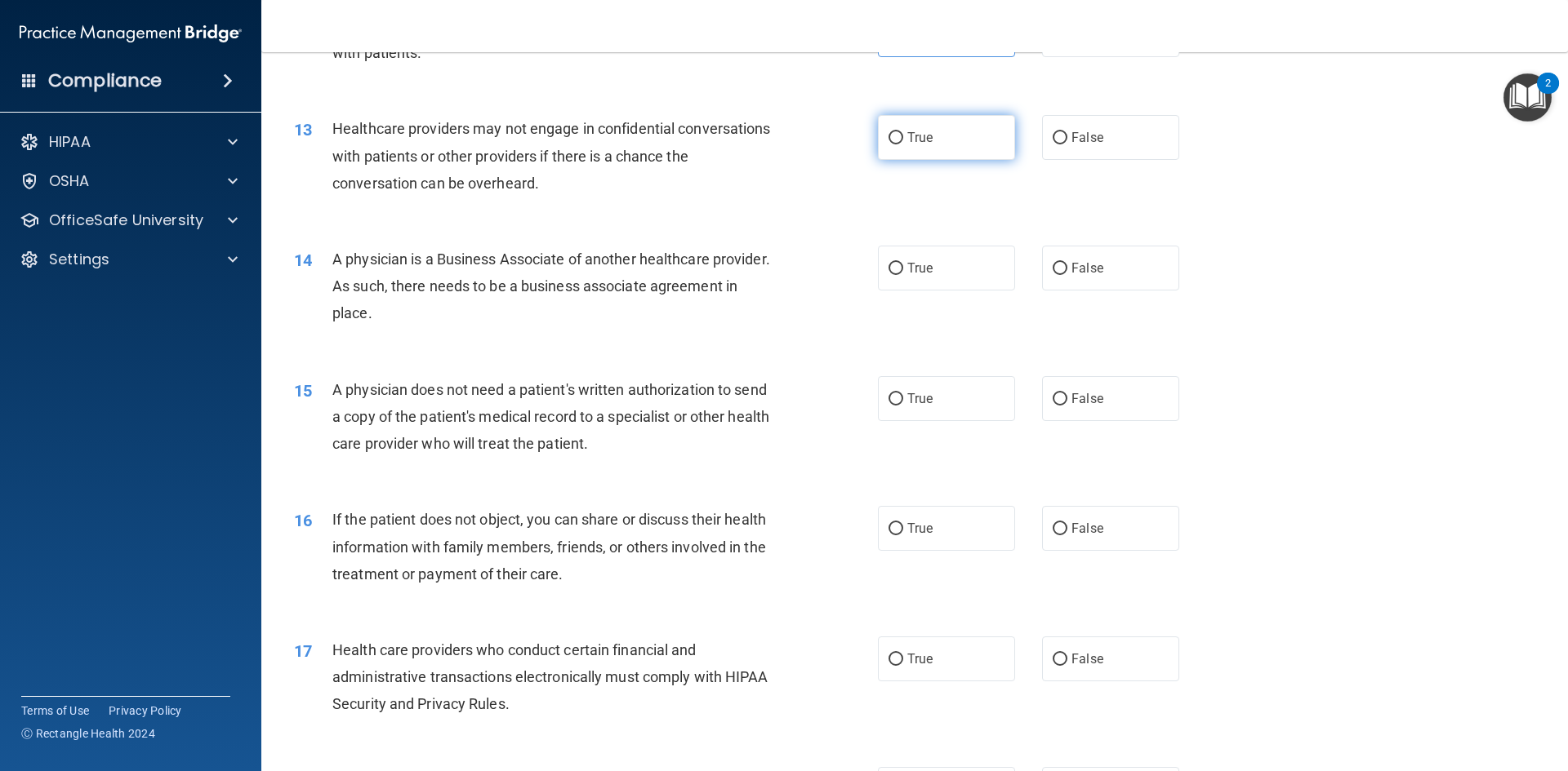
click at [943, 146] on label "True" at bounding box center [947, 138] width 138 height 45
click at [903, 144] on input "True" at bounding box center [895, 139] width 15 height 13
radio input "true"
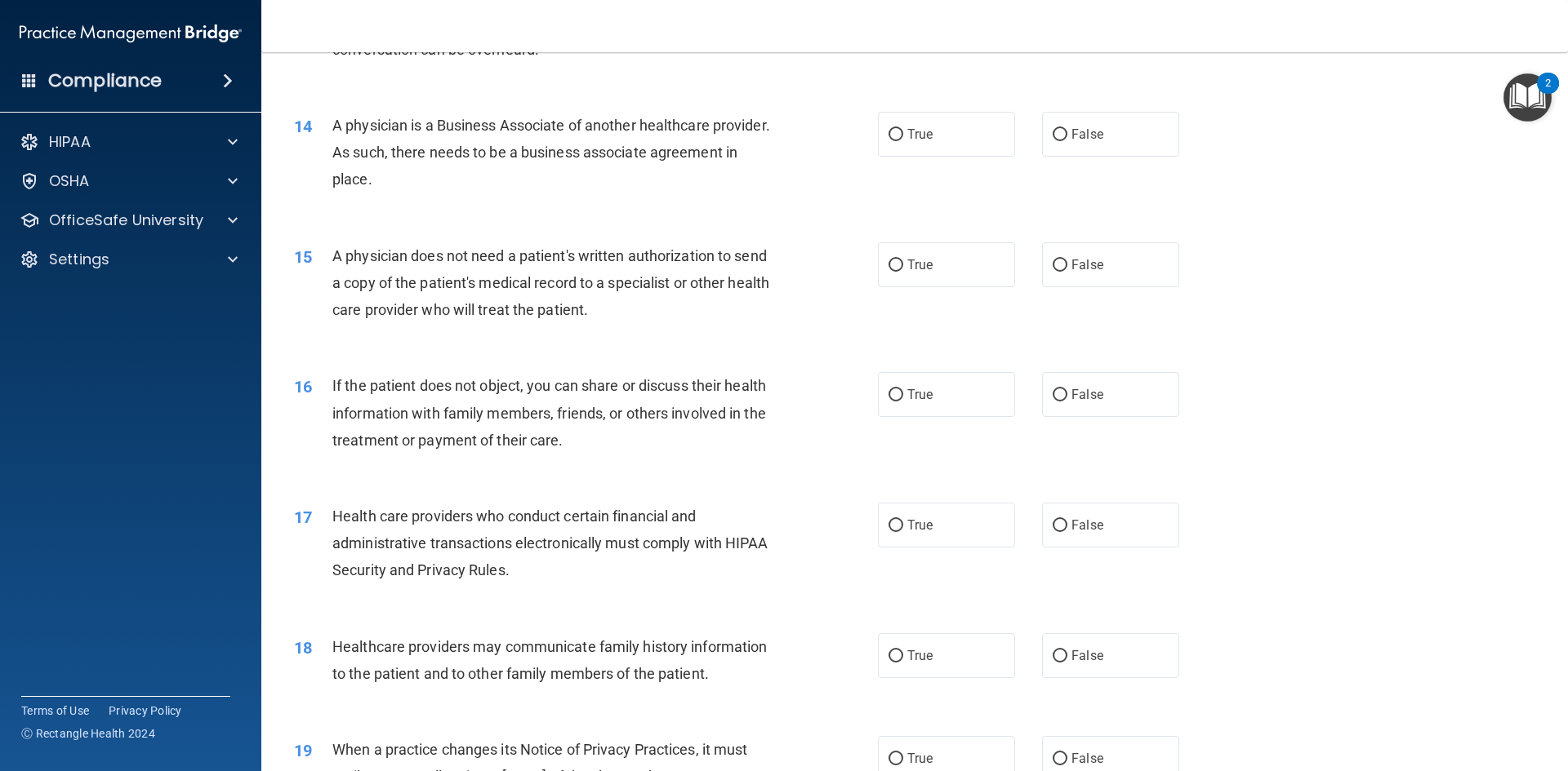
scroll to position [1633, 0]
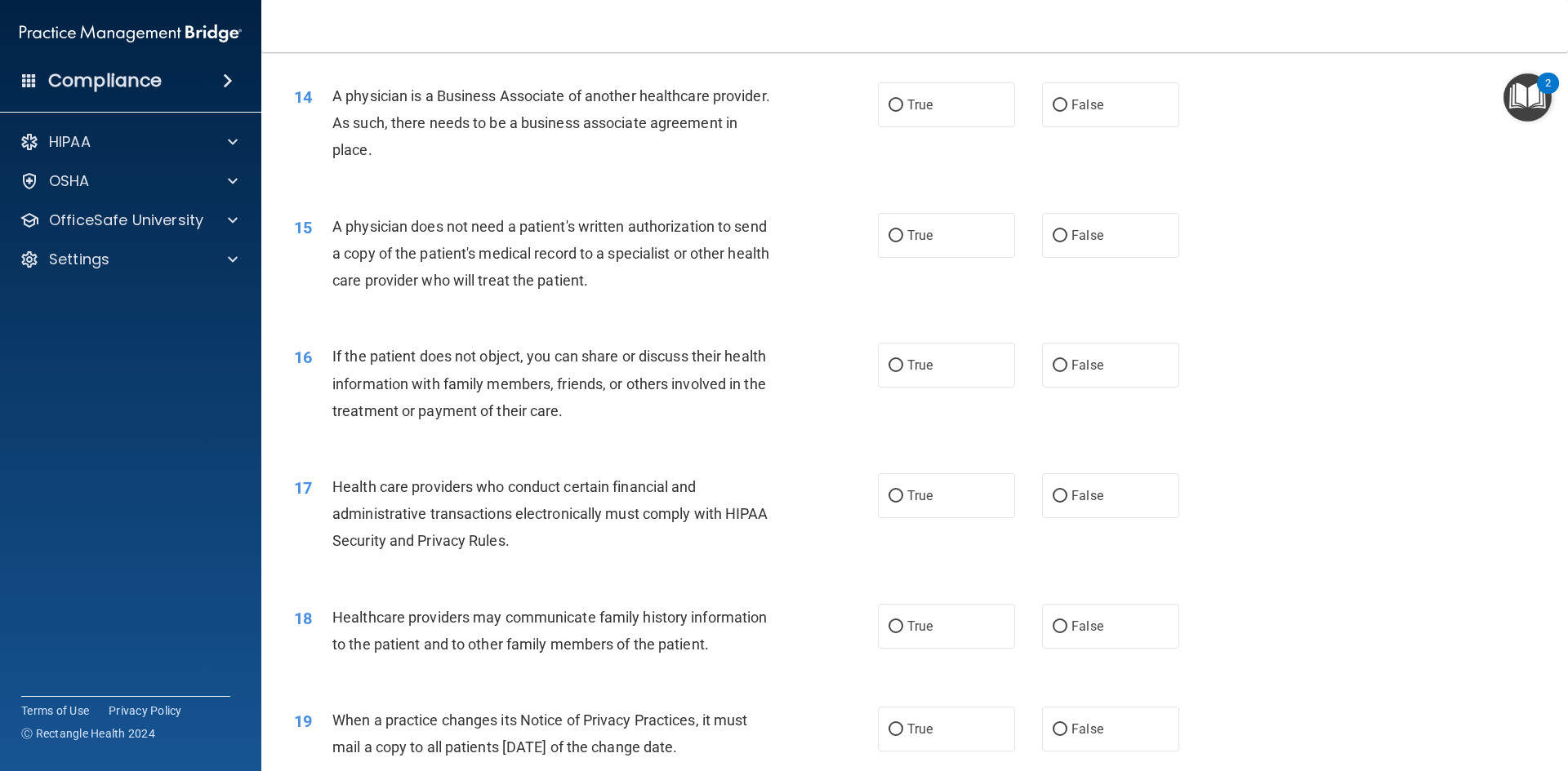
click at [330, 96] on div "14" at bounding box center [307, 97] width 50 height 30
drag, startPoint x: 331, startPoint y: 96, endPoint x: 486, endPoint y: 162, distance: 168.5
click at [486, 163] on div "A physician is a Business Associate of another healthcare provider. As such, th…" at bounding box center [560, 123] width 456 height 81
click at [1087, 114] on label "False" at bounding box center [1111, 105] width 138 height 45
click at [1068, 111] on input "False" at bounding box center [1059, 106] width 15 height 13
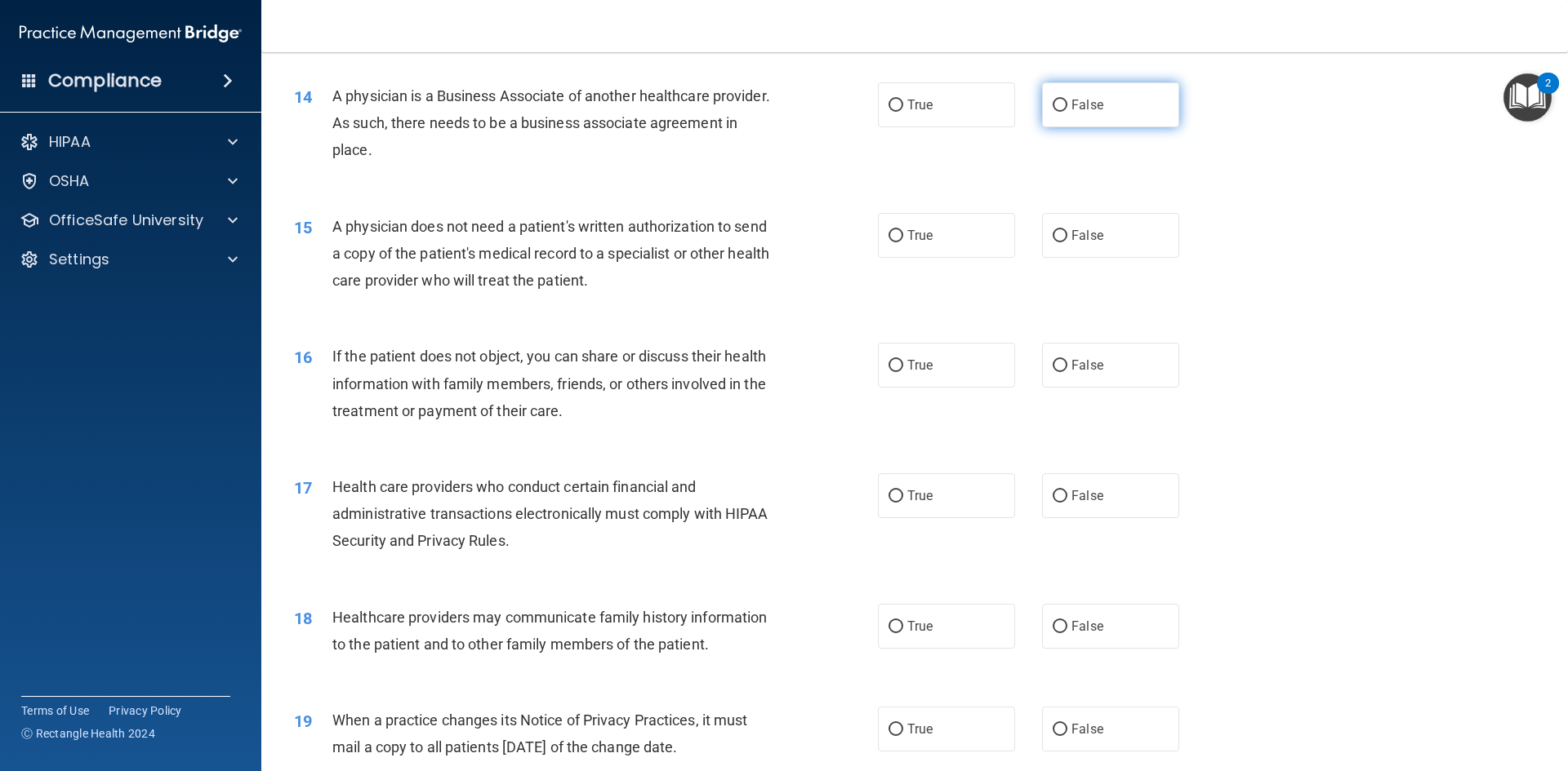
radio input "true"
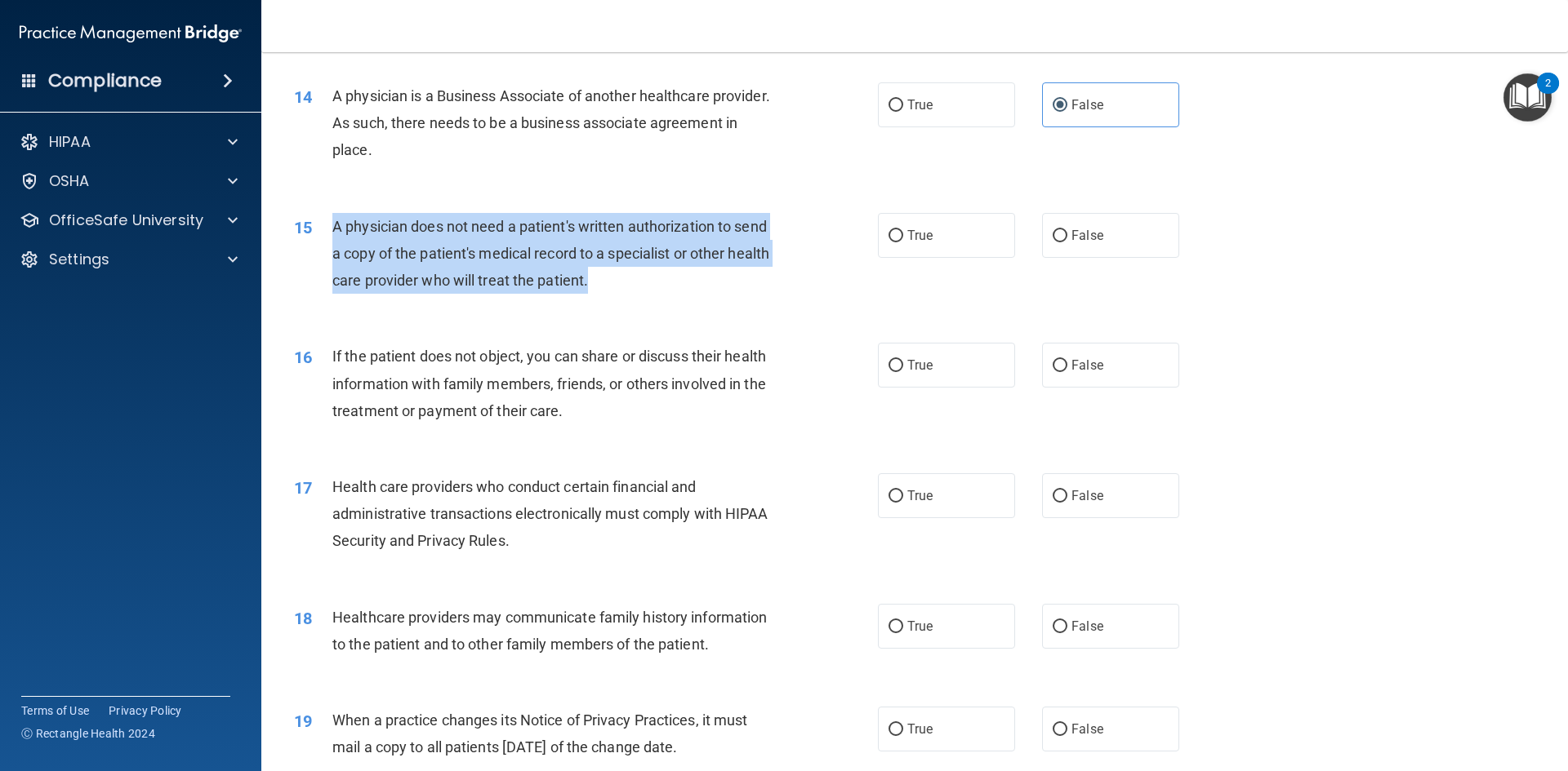
drag, startPoint x: 335, startPoint y: 224, endPoint x: 650, endPoint y: 279, distance: 319.8
click at [650, 279] on div "A physician does not need a patient's written authorization to send a copy of t…" at bounding box center [560, 254] width 456 height 81
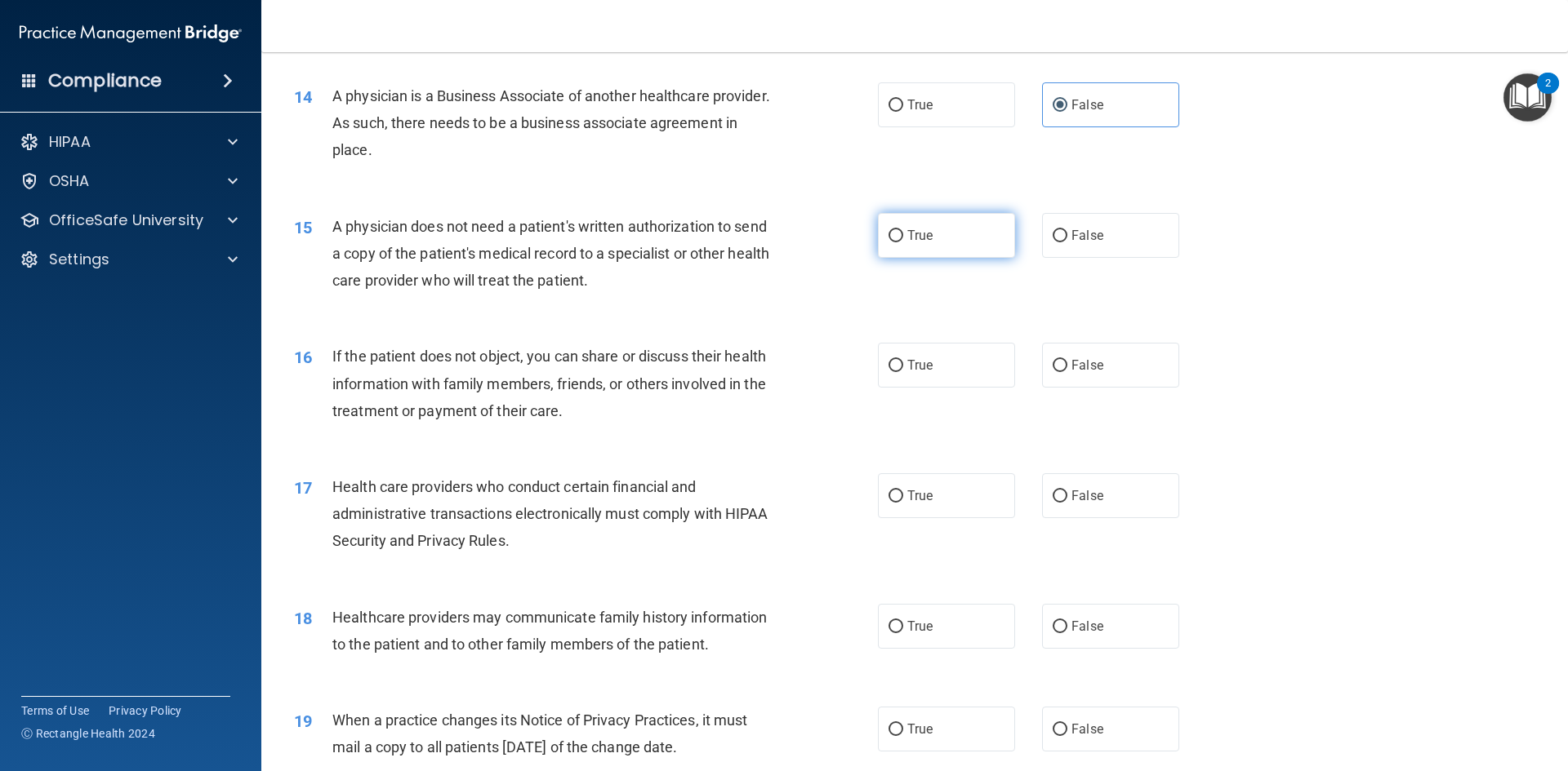
click at [938, 241] on label "True" at bounding box center [947, 235] width 138 height 45
click at [903, 241] on input "True" at bounding box center [895, 236] width 15 height 13
radio input "true"
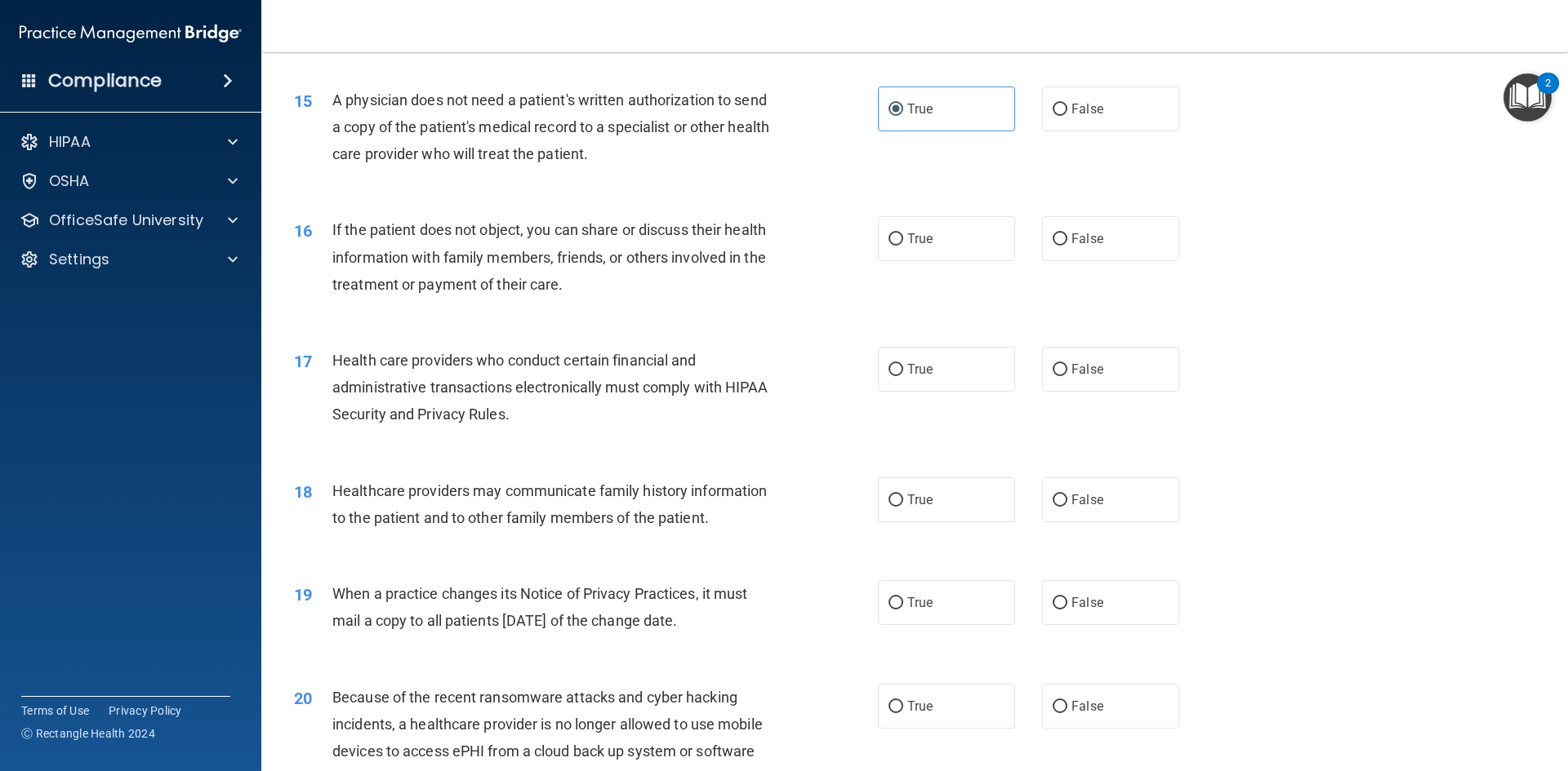
scroll to position [1796, 0]
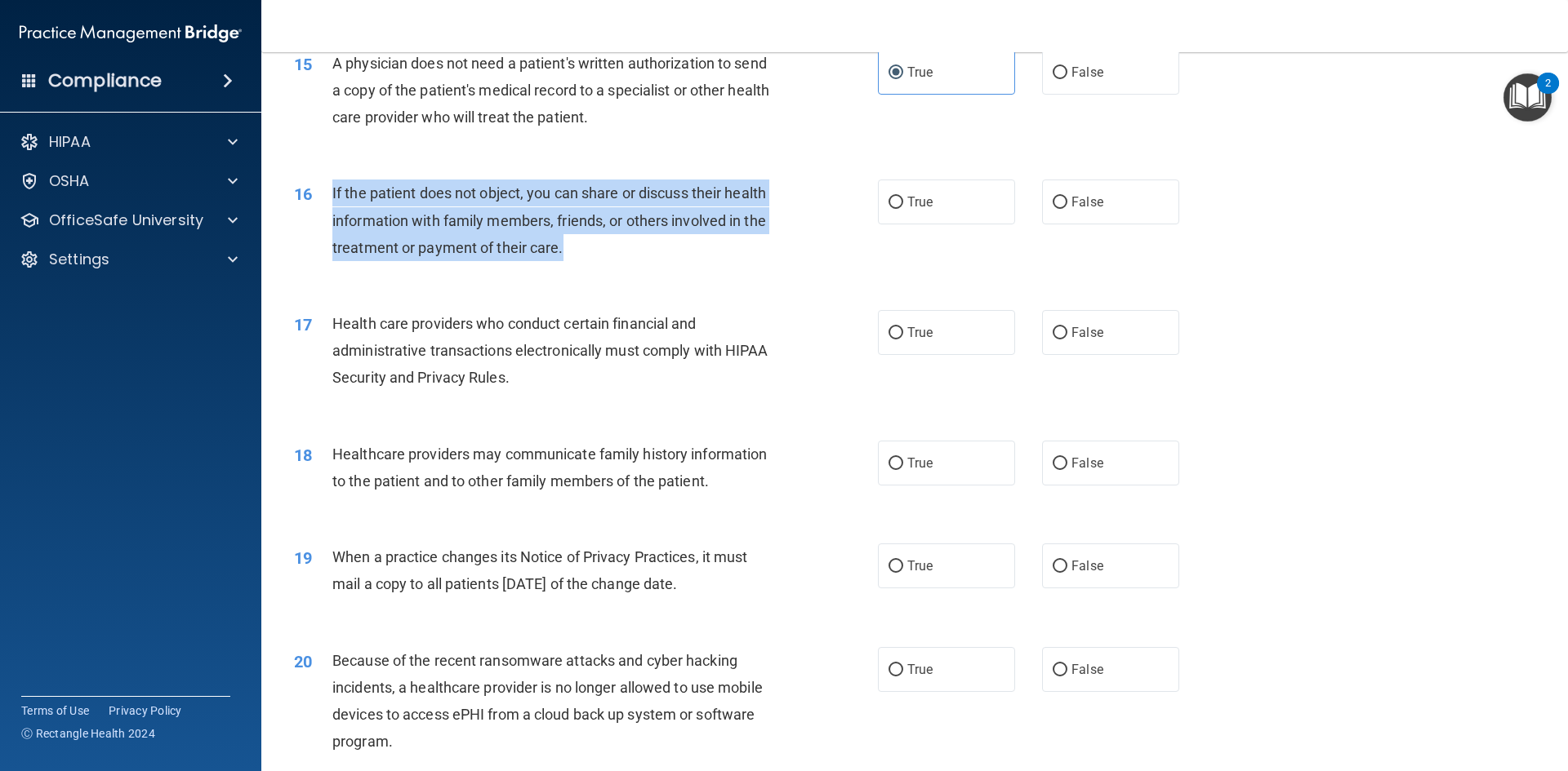
drag, startPoint x: 331, startPoint y: 192, endPoint x: 605, endPoint y: 264, distance: 283.3
click at [605, 264] on div "16 If the patient does not object, you can share or discuss their health inform…" at bounding box center [585, 224] width 633 height 90
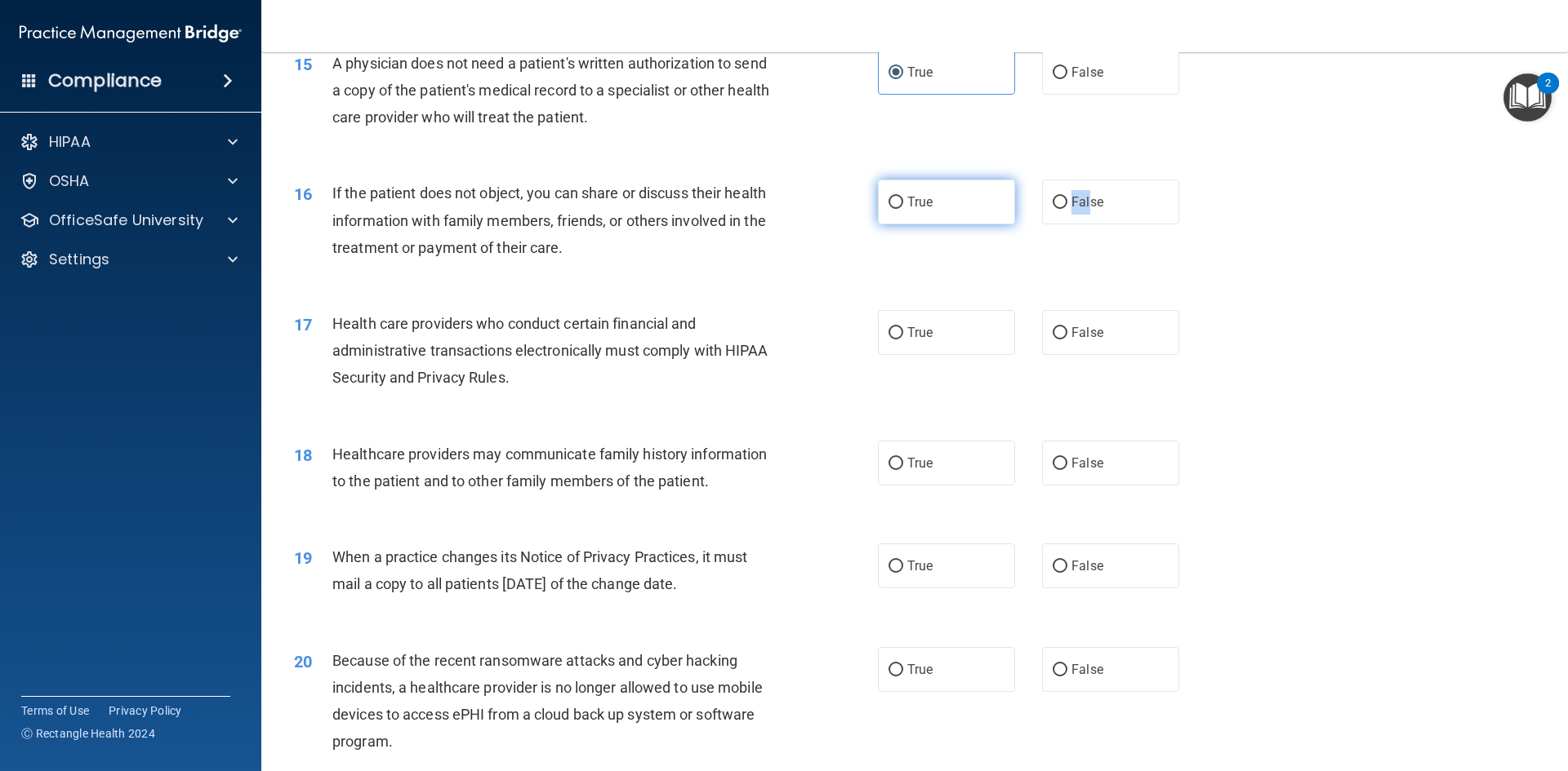
drag, startPoint x: 1083, startPoint y: 201, endPoint x: 955, endPoint y: 193, distance: 128.2
click at [955, 193] on div "True False" at bounding box center [1043, 201] width 329 height 45
click at [955, 193] on label "True" at bounding box center [947, 201] width 138 height 45
click at [903, 197] on input "True" at bounding box center [895, 202] width 15 height 13
radio input "true"
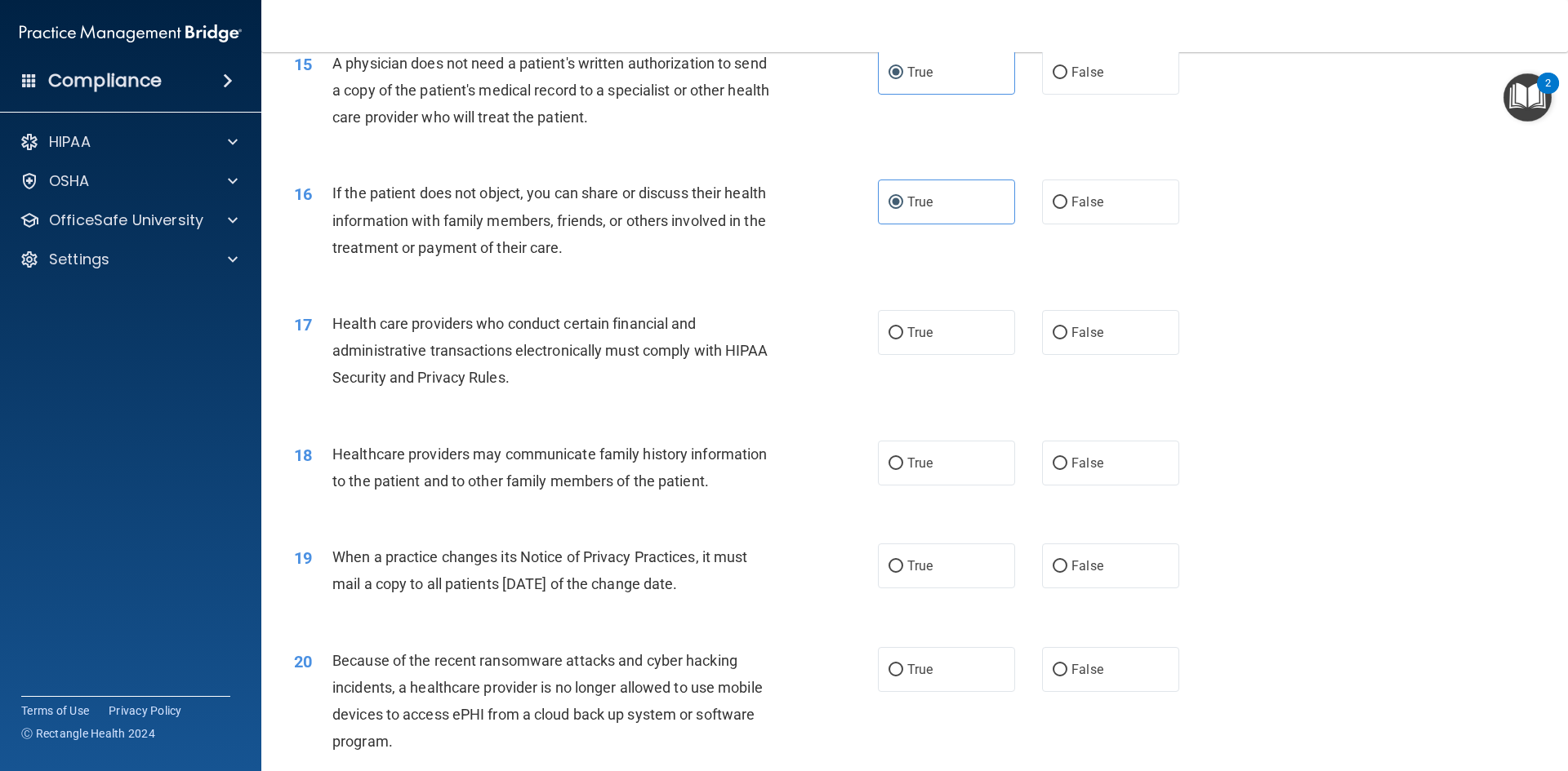
scroll to position [1877, 0]
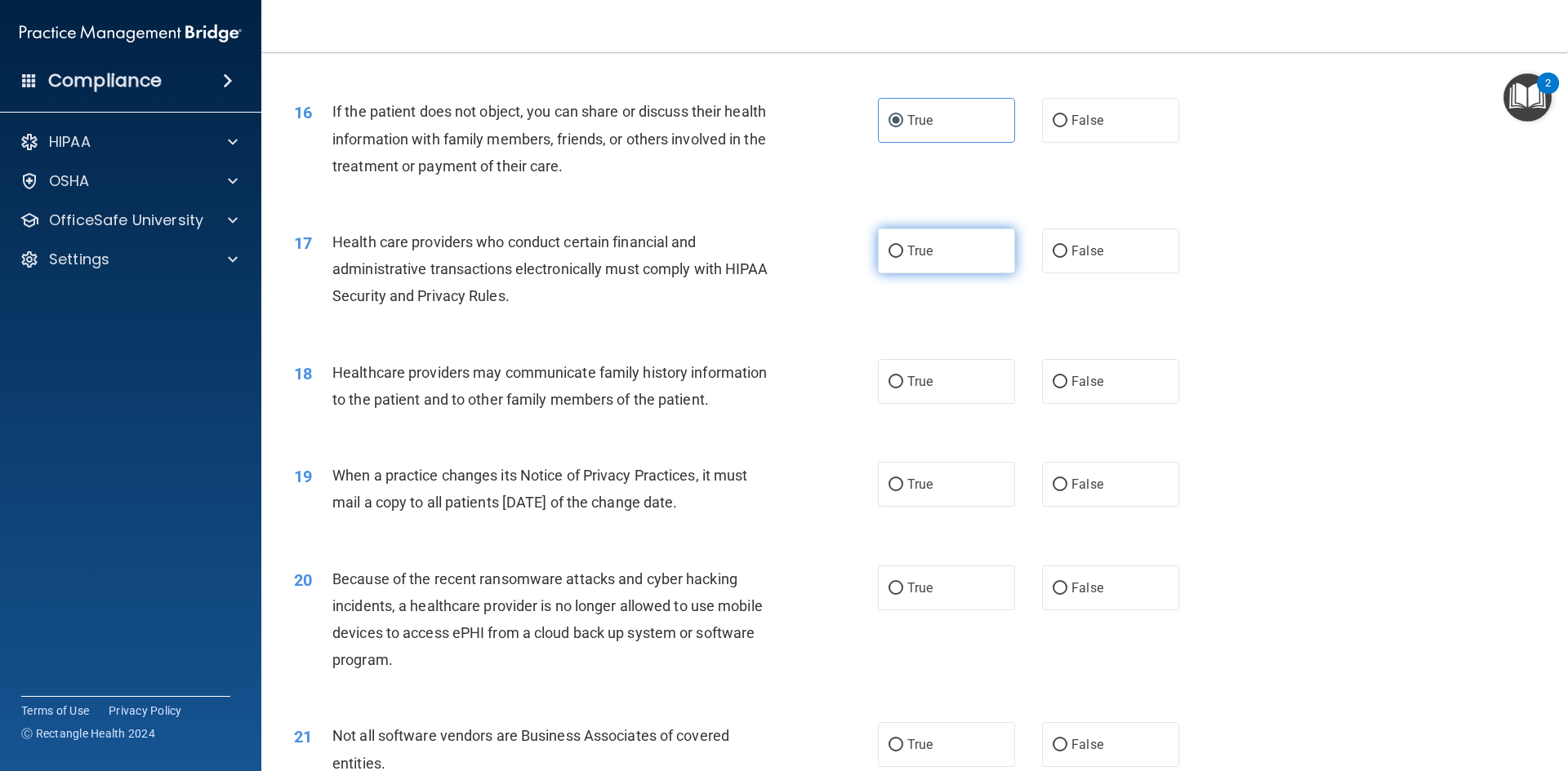
click at [896, 257] on input "True" at bounding box center [895, 252] width 15 height 13
radio input "true"
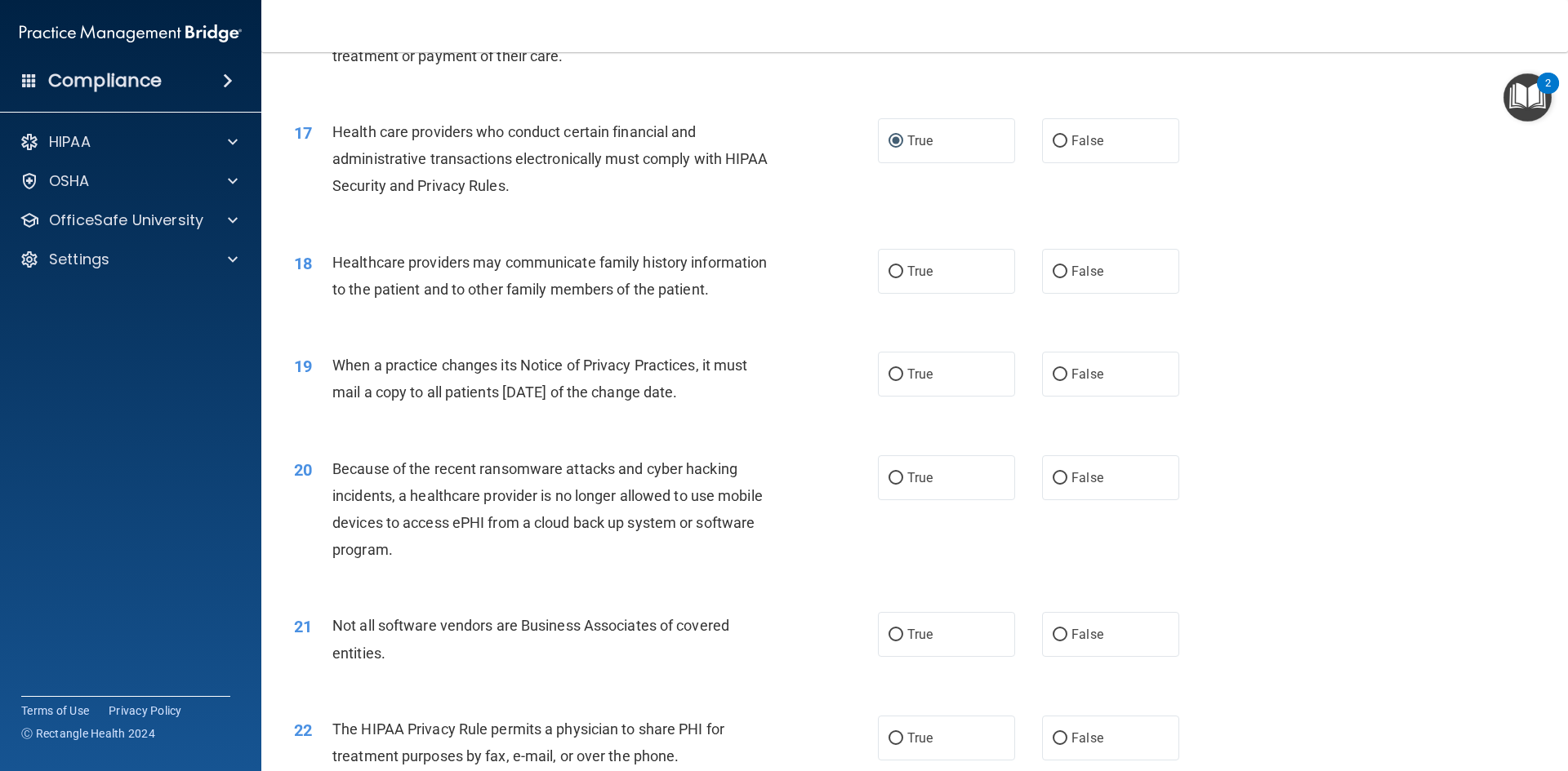
scroll to position [2041, 0]
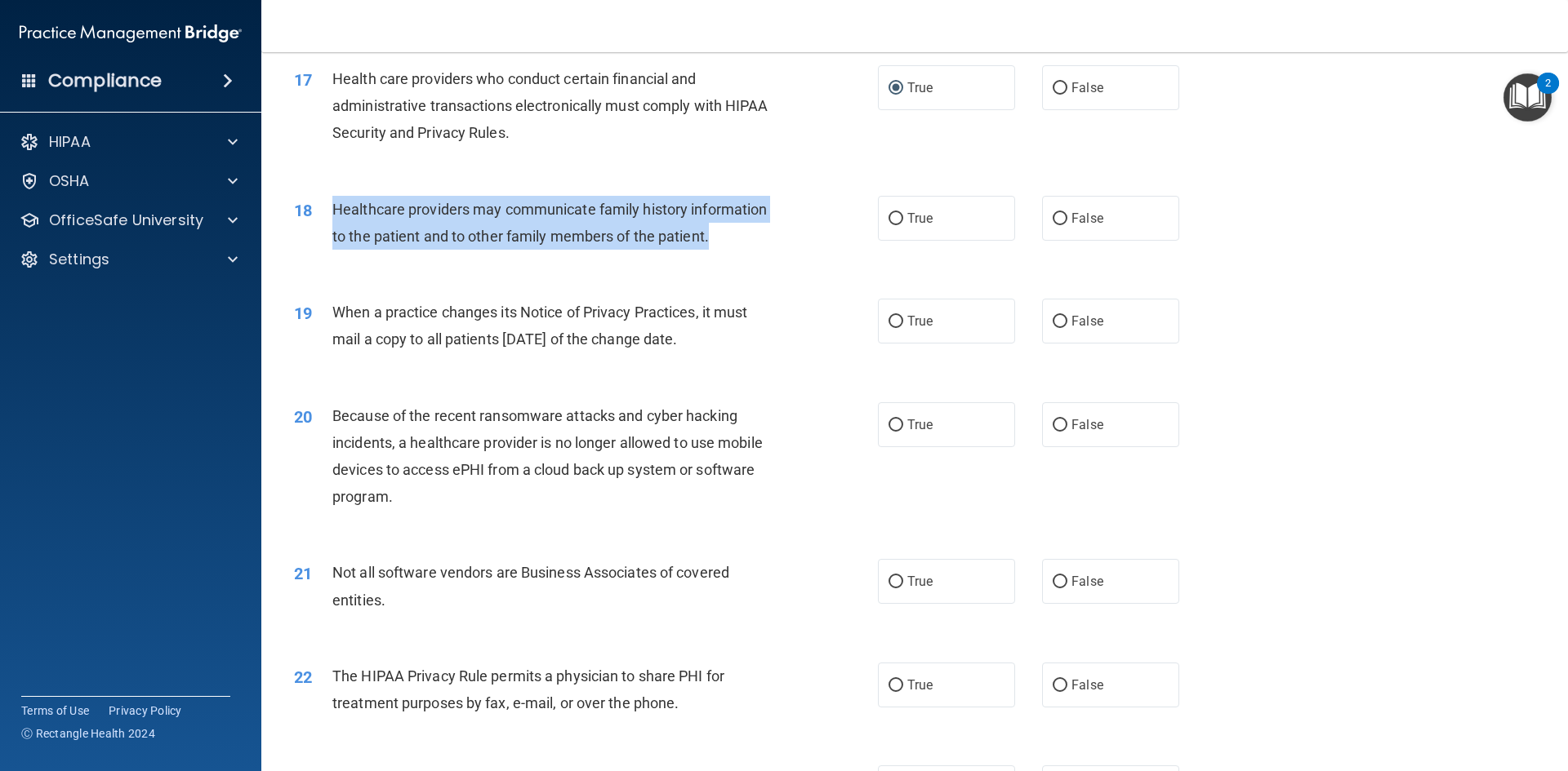
drag, startPoint x: 335, startPoint y: 208, endPoint x: 731, endPoint y: 225, distance: 396.4
click at [745, 225] on div "Healthcare providers may communicate family history information to the patient …" at bounding box center [560, 223] width 456 height 54
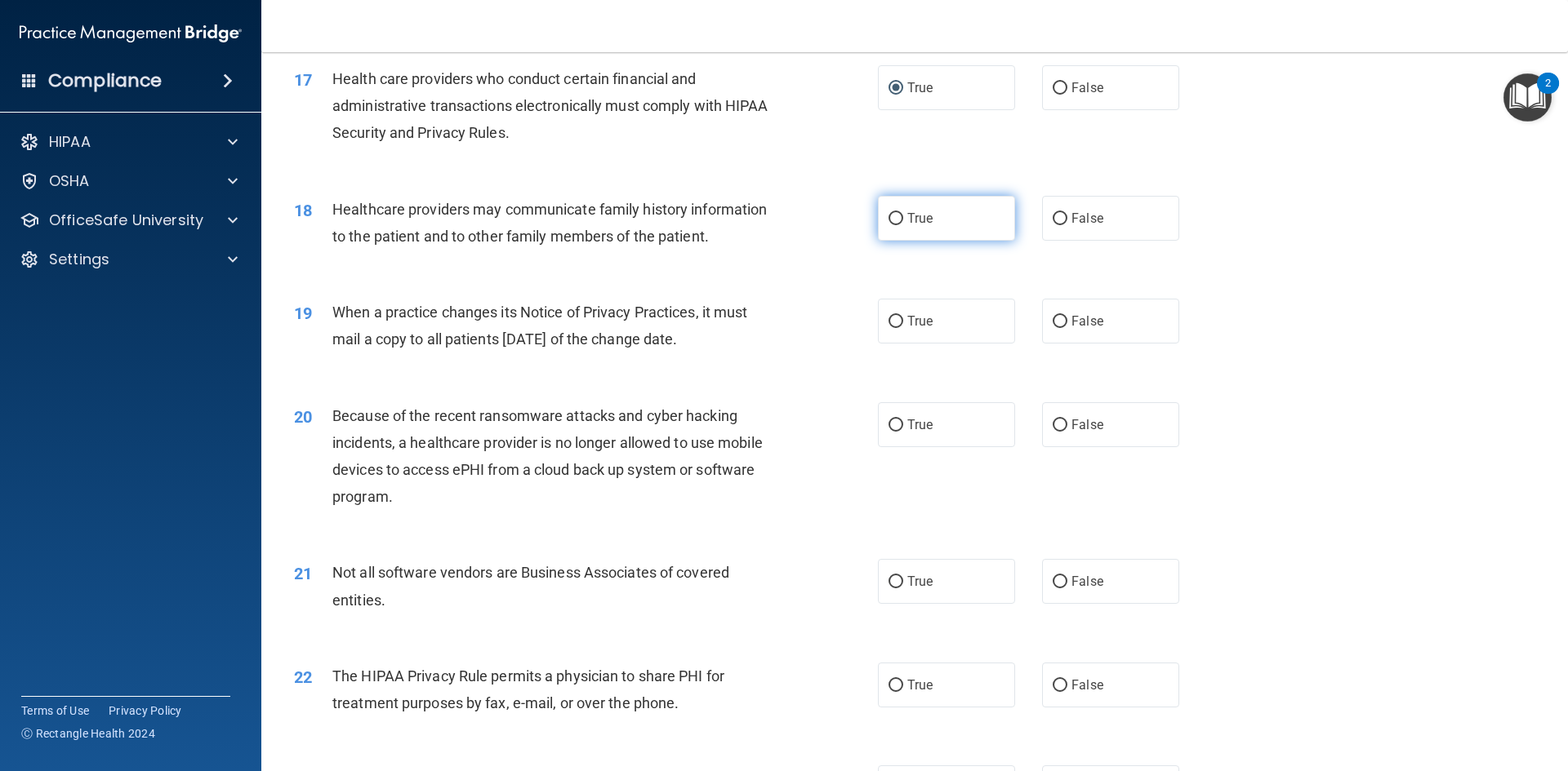
click at [933, 228] on label "True" at bounding box center [947, 218] width 138 height 45
click at [903, 226] on input "True" at bounding box center [895, 219] width 15 height 13
radio input "true"
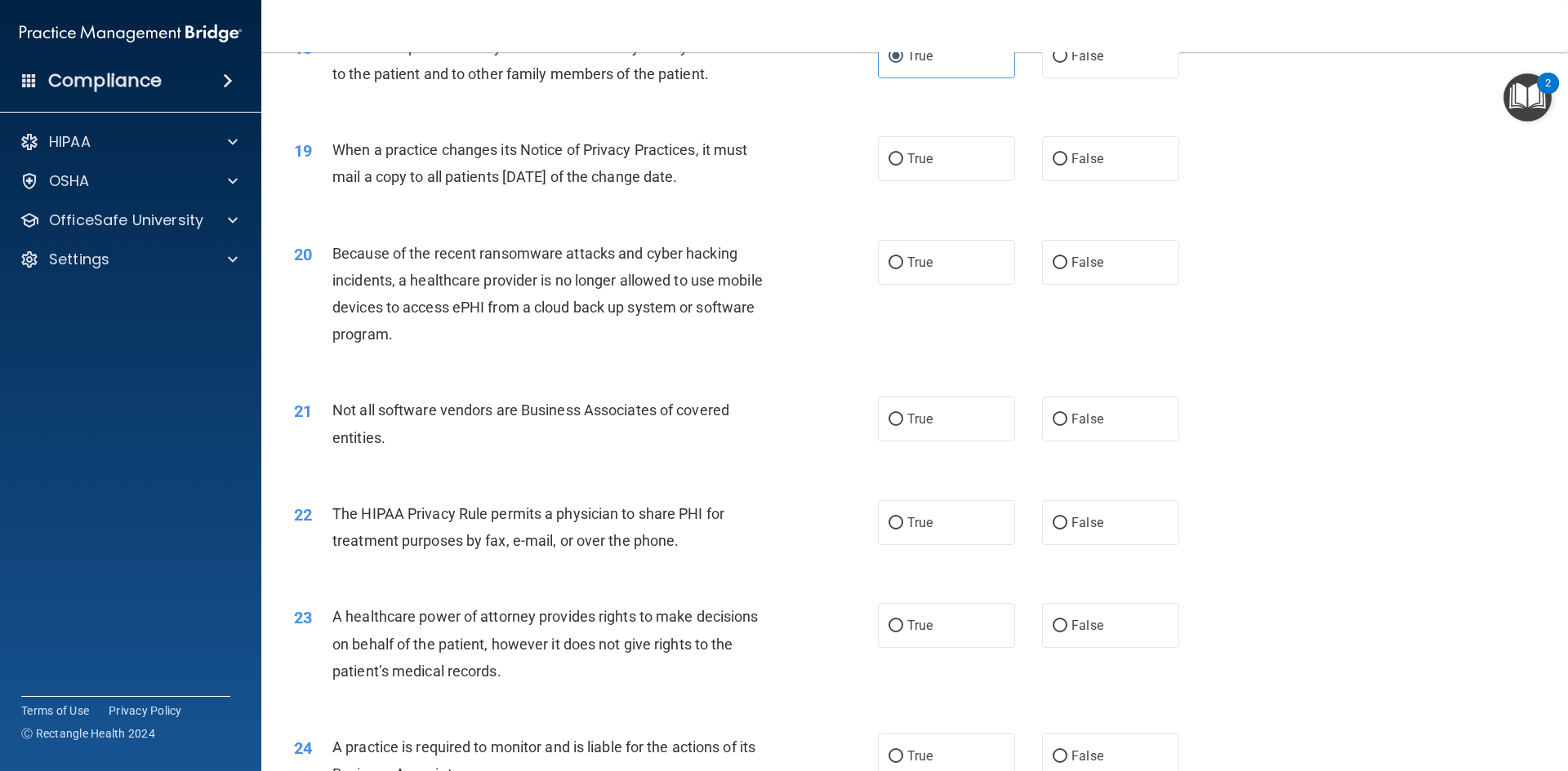
scroll to position [2204, 0]
drag, startPoint x: 329, startPoint y: 148, endPoint x: 753, endPoint y: 184, distance: 425.5
click at [753, 184] on div "19 When a practice changes its Notice of Privacy Practices, it must mail a copy…" at bounding box center [585, 167] width 633 height 62
click at [1111, 167] on label "False" at bounding box center [1111, 158] width 138 height 45
click at [1068, 165] on input "False" at bounding box center [1059, 159] width 15 height 13
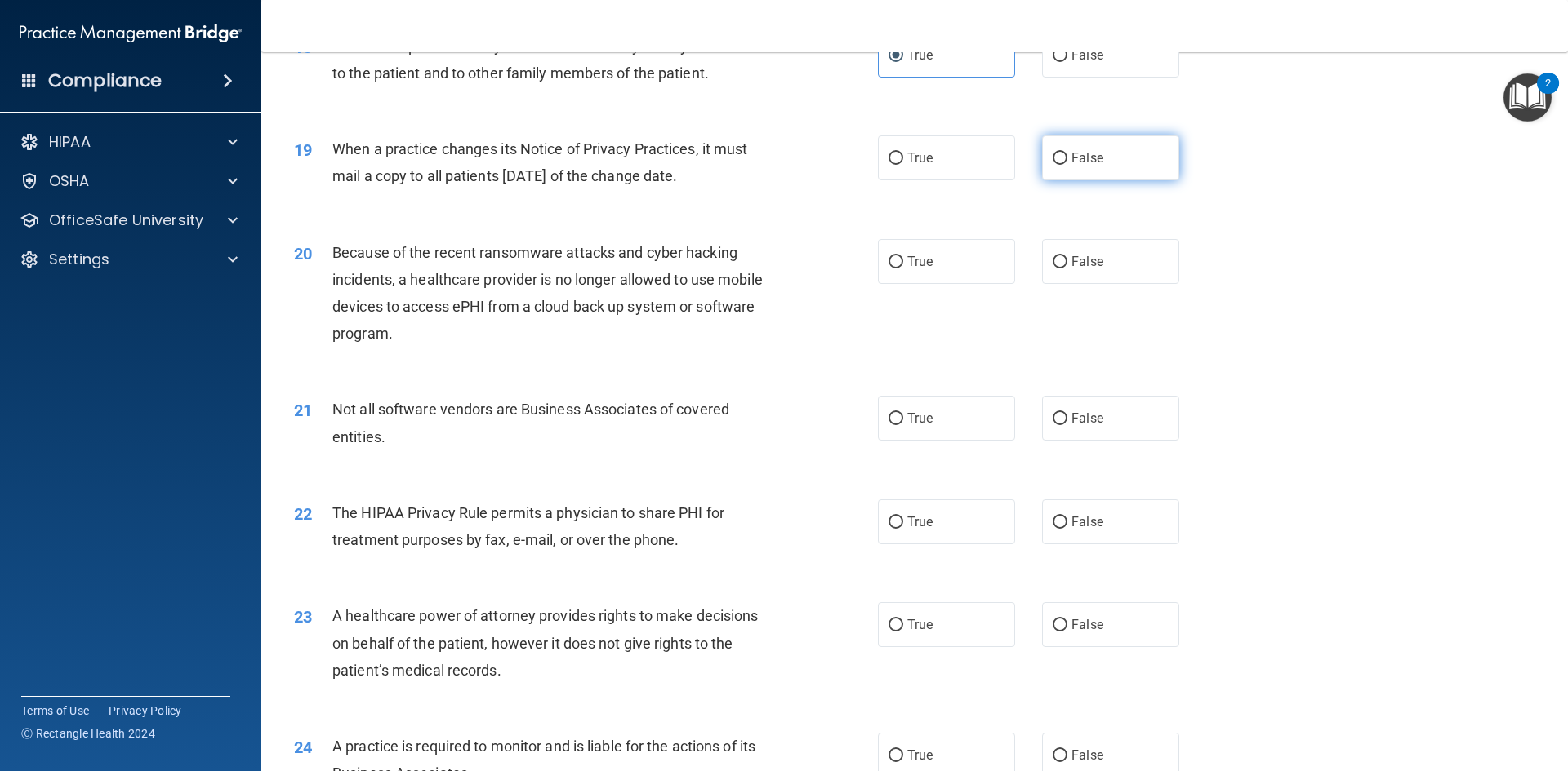
radio input "true"
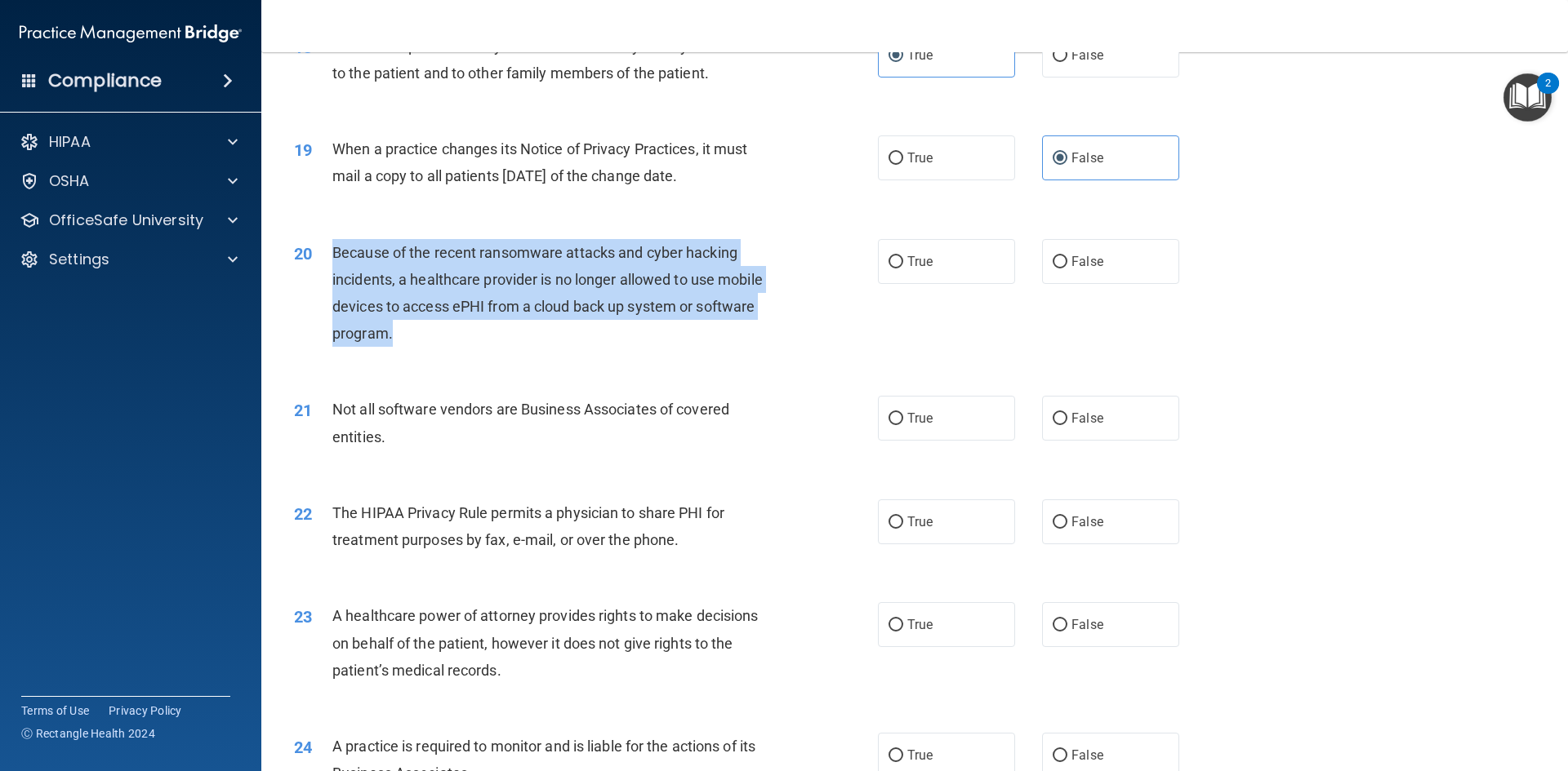
drag, startPoint x: 332, startPoint y: 254, endPoint x: 403, endPoint y: 338, distance: 110.0
click at [403, 338] on div "Because of the recent ransomware attacks and cyber hacking incidents, a healthc…" at bounding box center [560, 293] width 456 height 108
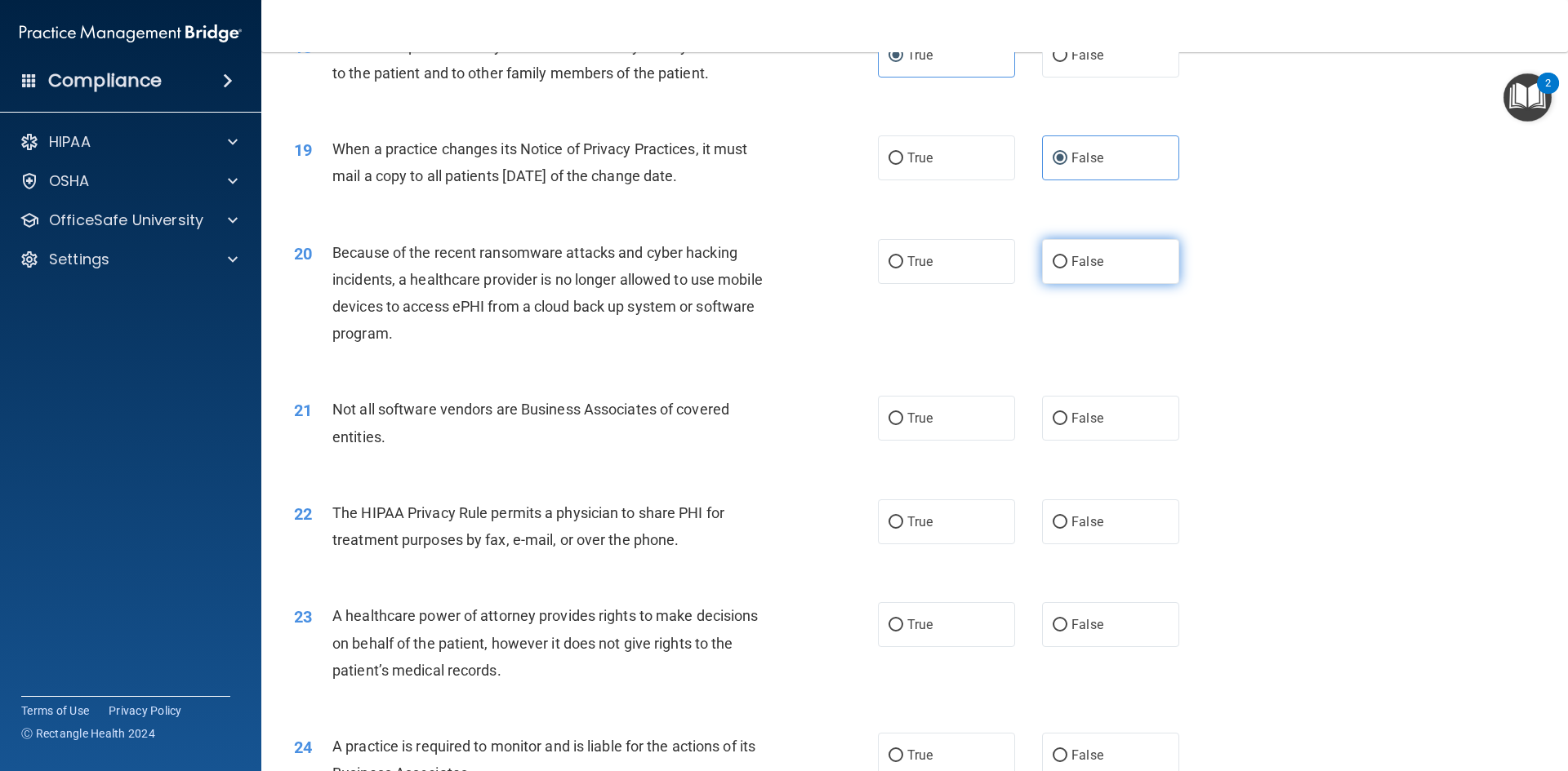
click at [1080, 274] on label "False" at bounding box center [1111, 262] width 138 height 45
click at [1068, 268] on input "False" at bounding box center [1059, 262] width 15 height 13
radio input "true"
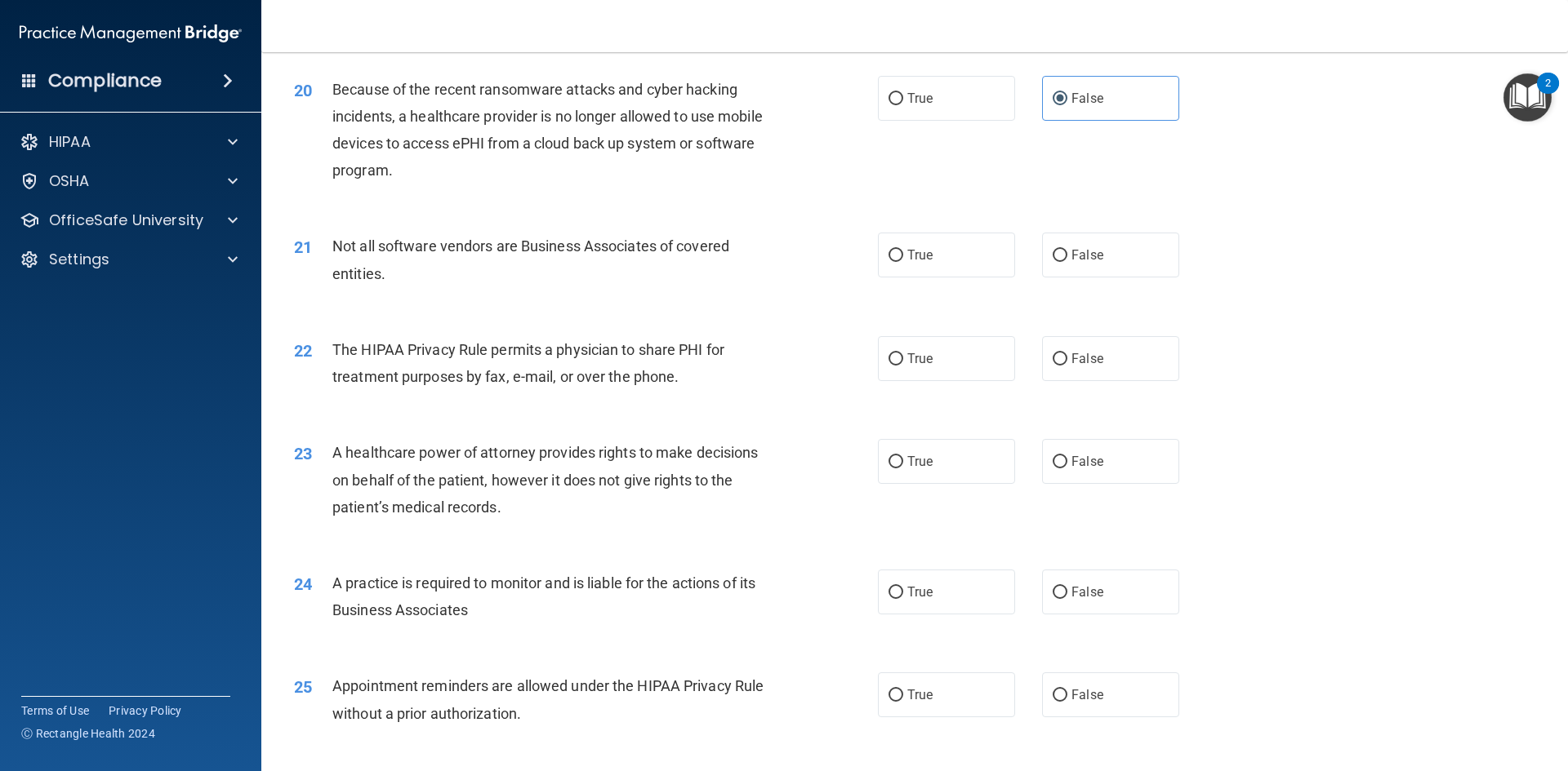
scroll to position [2449, 0]
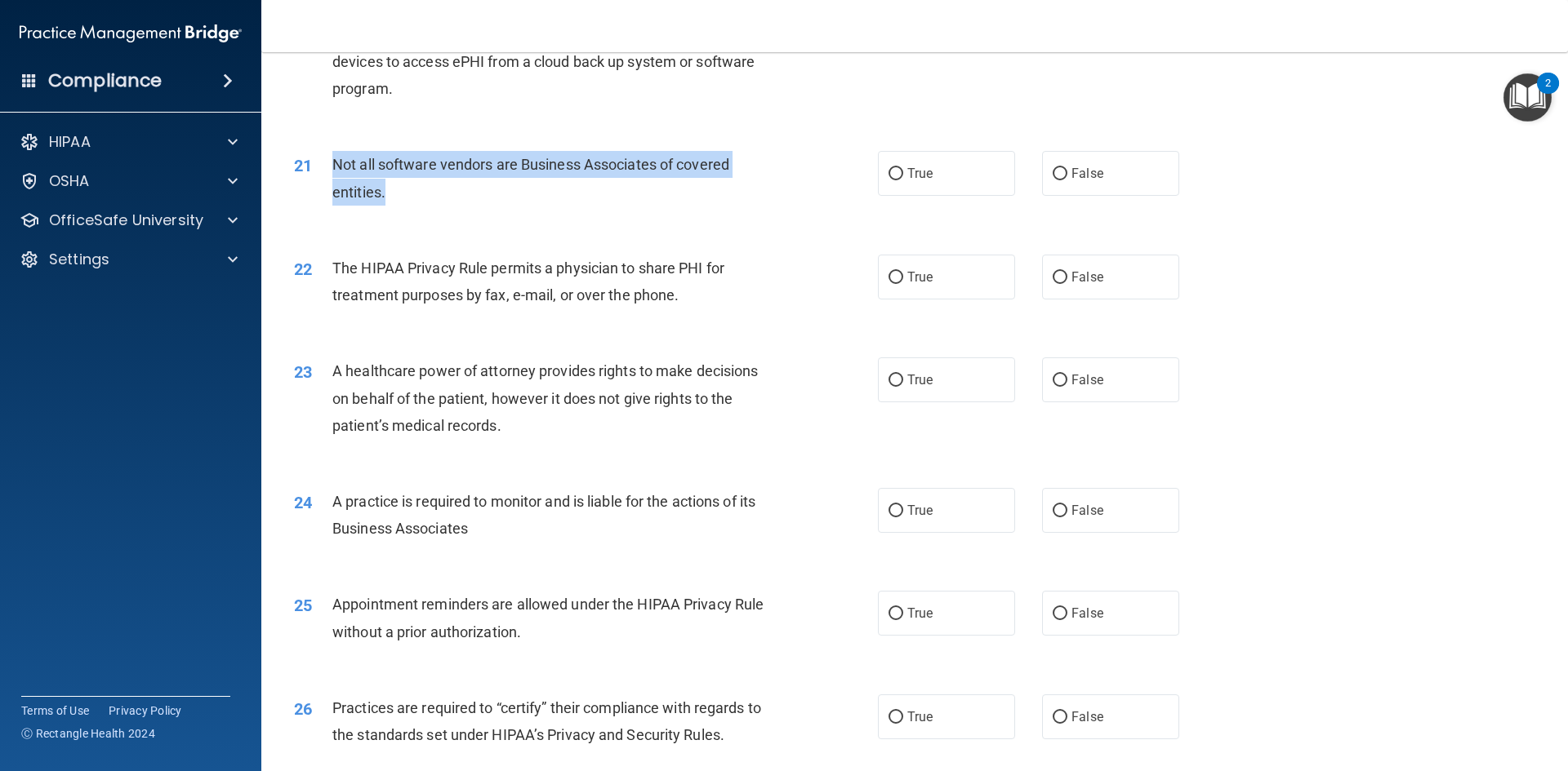
drag, startPoint x: 333, startPoint y: 163, endPoint x: 387, endPoint y: 183, distance: 57.6
click at [387, 183] on div "Not all software vendors are Business Associates of covered entities." at bounding box center [560, 178] width 456 height 54
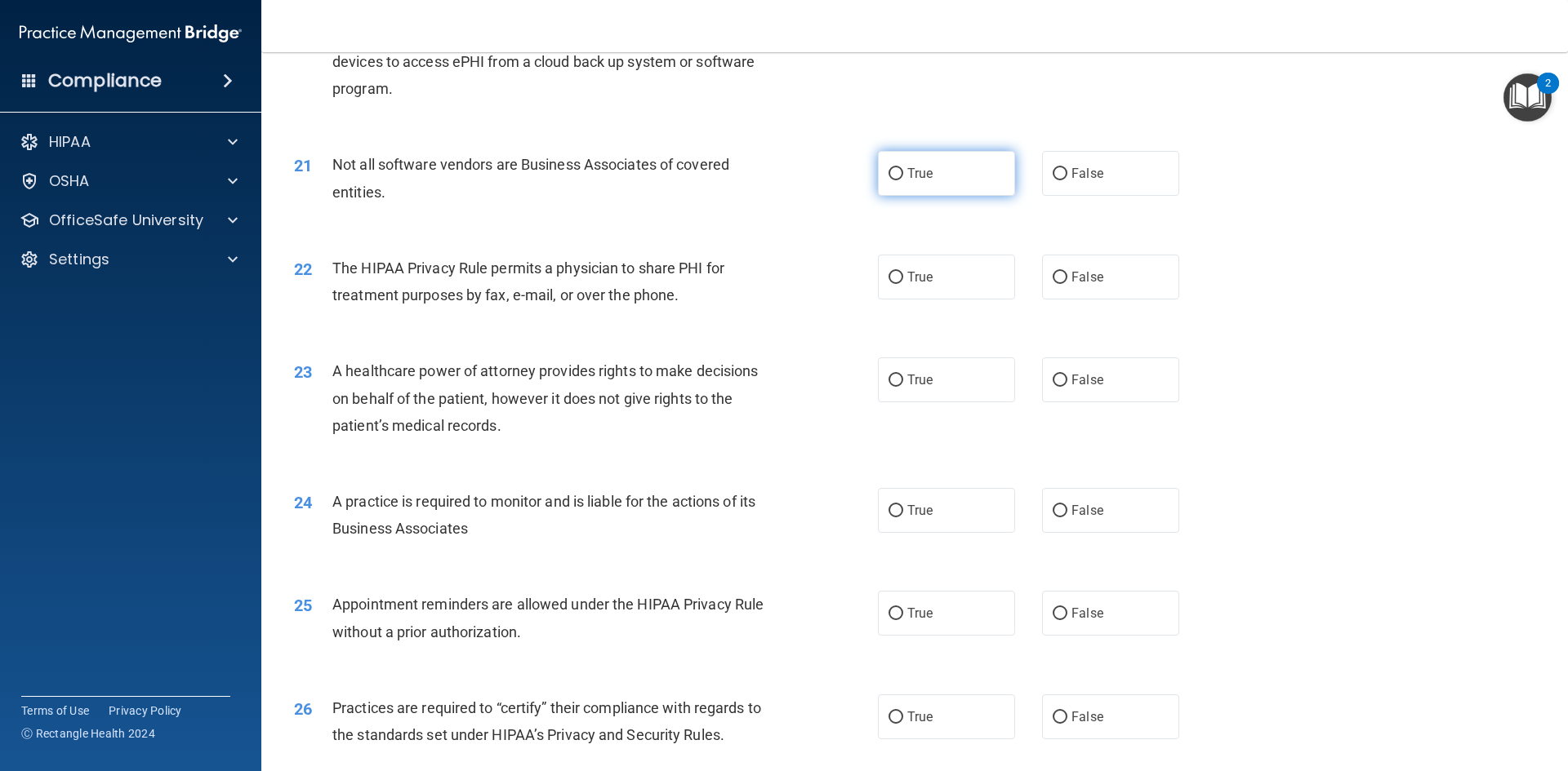
click at [956, 189] on label "True" at bounding box center [947, 173] width 138 height 45
click at [903, 180] on input "True" at bounding box center [895, 174] width 15 height 13
radio input "true"
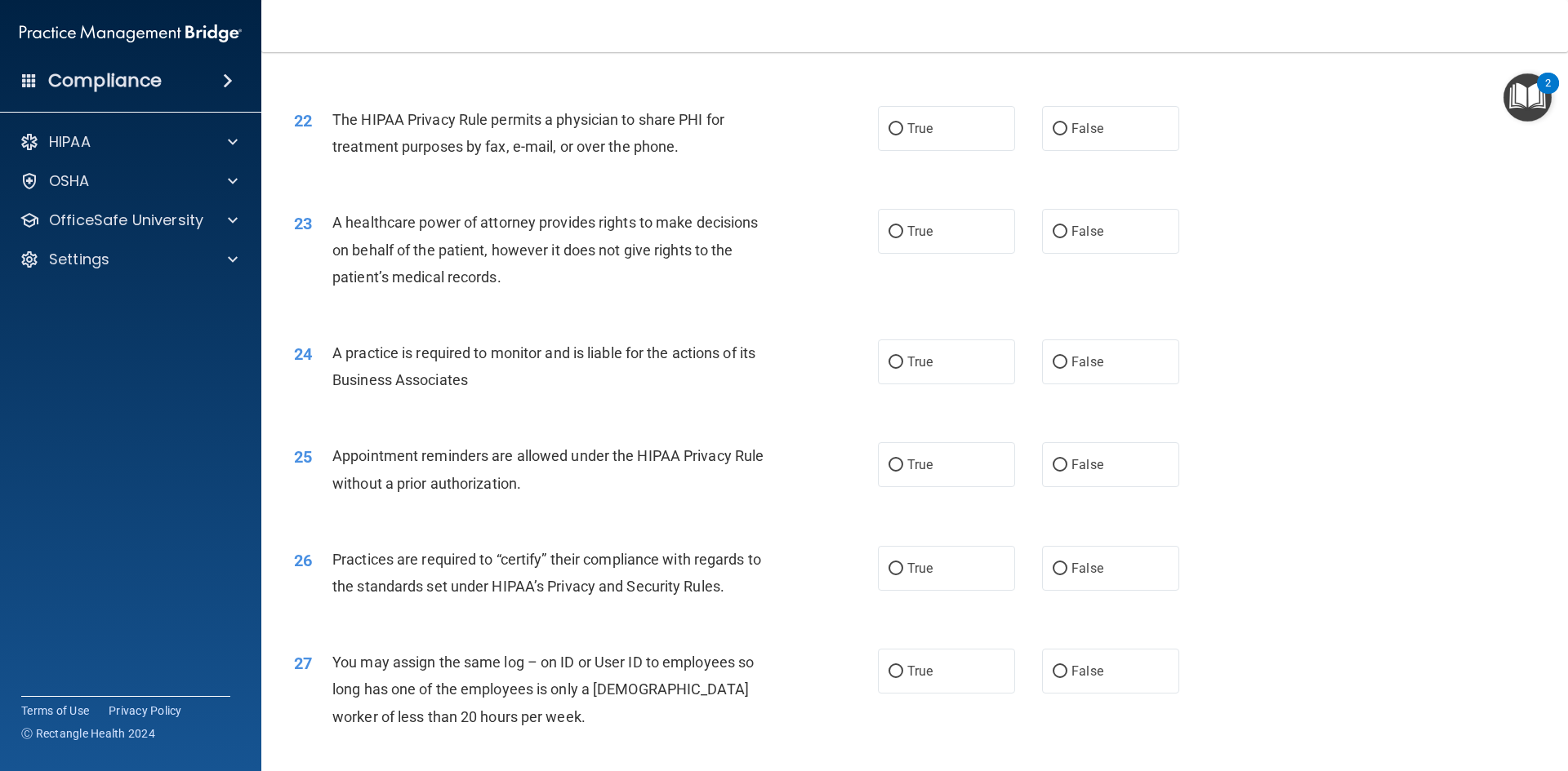
scroll to position [2612, 0]
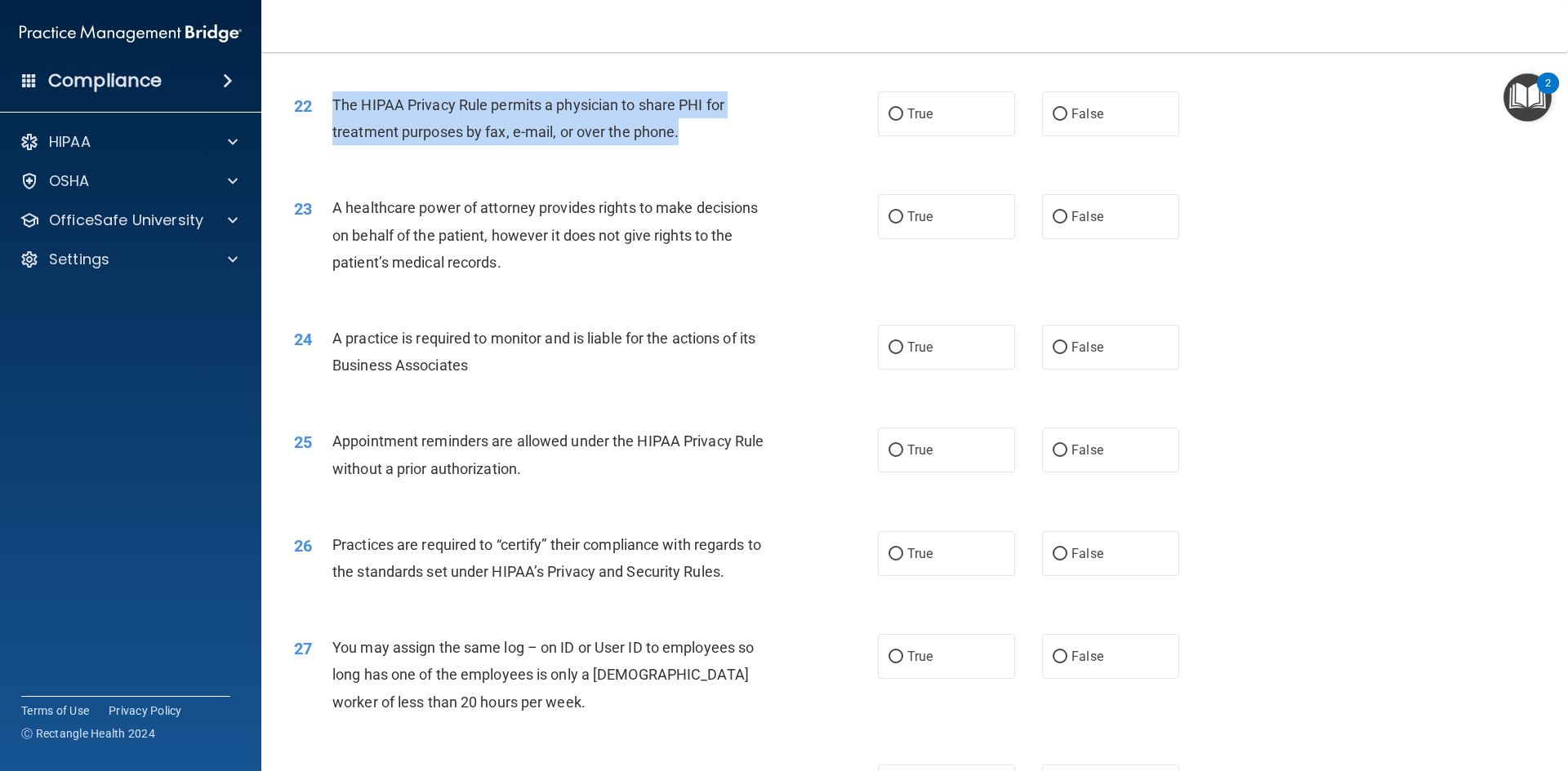
drag, startPoint x: 334, startPoint y: 106, endPoint x: 704, endPoint y: 122, distance: 370.3
click at [704, 122] on div "The HIPAA Privacy Rule permits a physician to share PHI for treatment purposes …" at bounding box center [560, 118] width 456 height 54
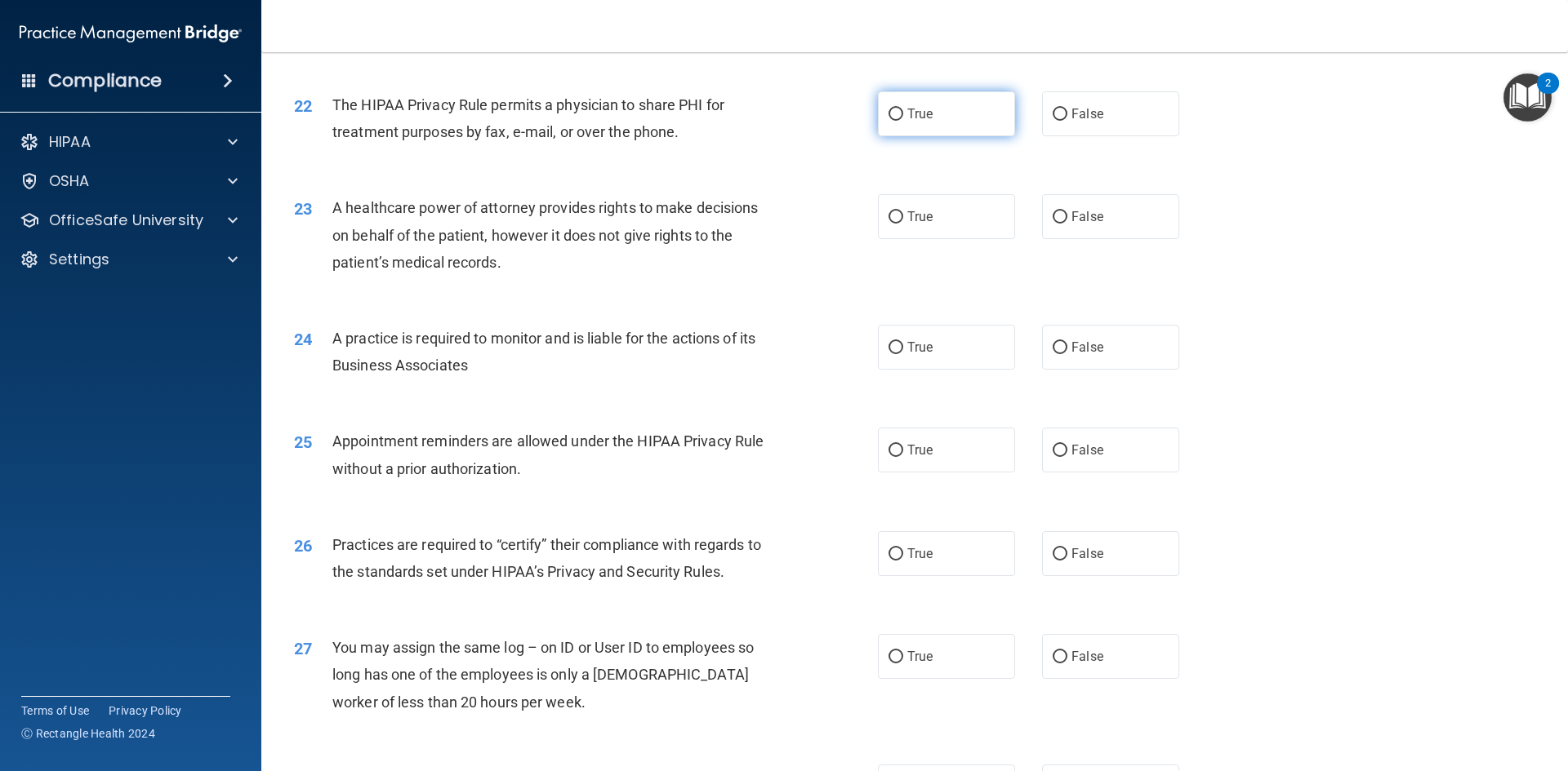
click at [938, 127] on label "True" at bounding box center [947, 113] width 138 height 45
click at [903, 121] on input "True" at bounding box center [895, 114] width 15 height 13
radio input "true"
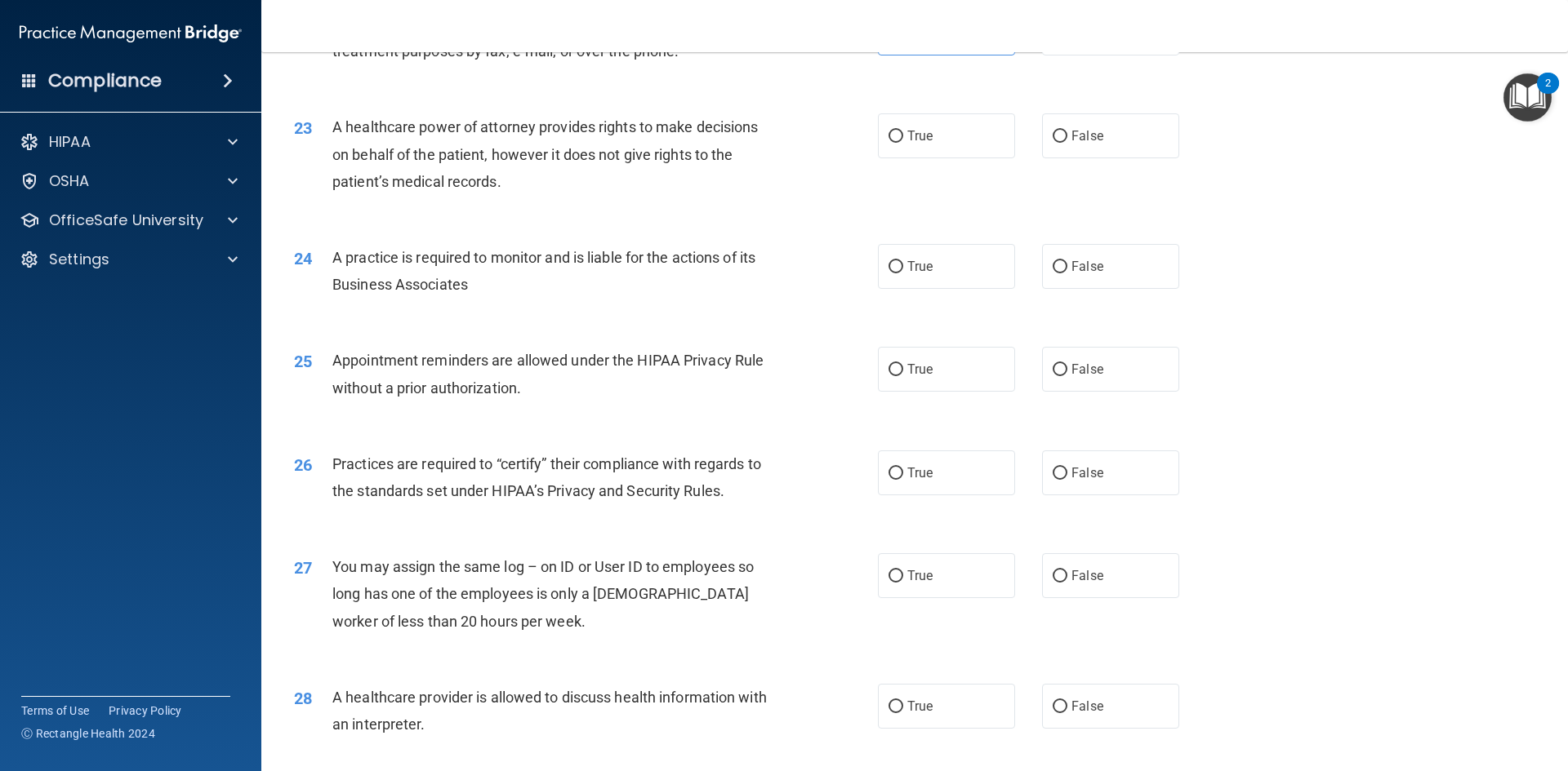
scroll to position [2694, 0]
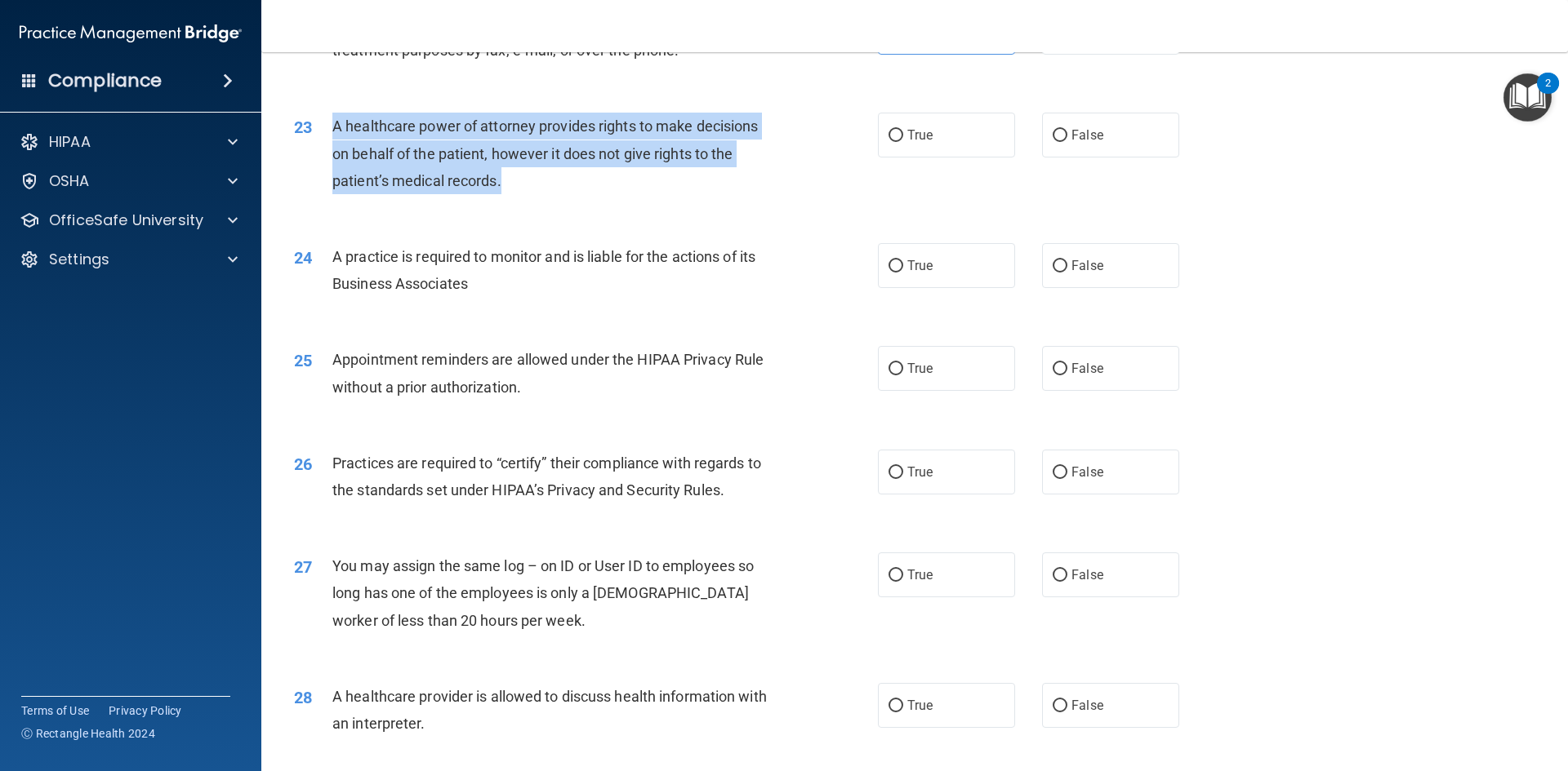
drag, startPoint x: 335, startPoint y: 127, endPoint x: 507, endPoint y: 193, distance: 184.2
click at [507, 193] on div "A healthcare power of attorney provides rights to make decisions on behalf of t…" at bounding box center [560, 153] width 456 height 81
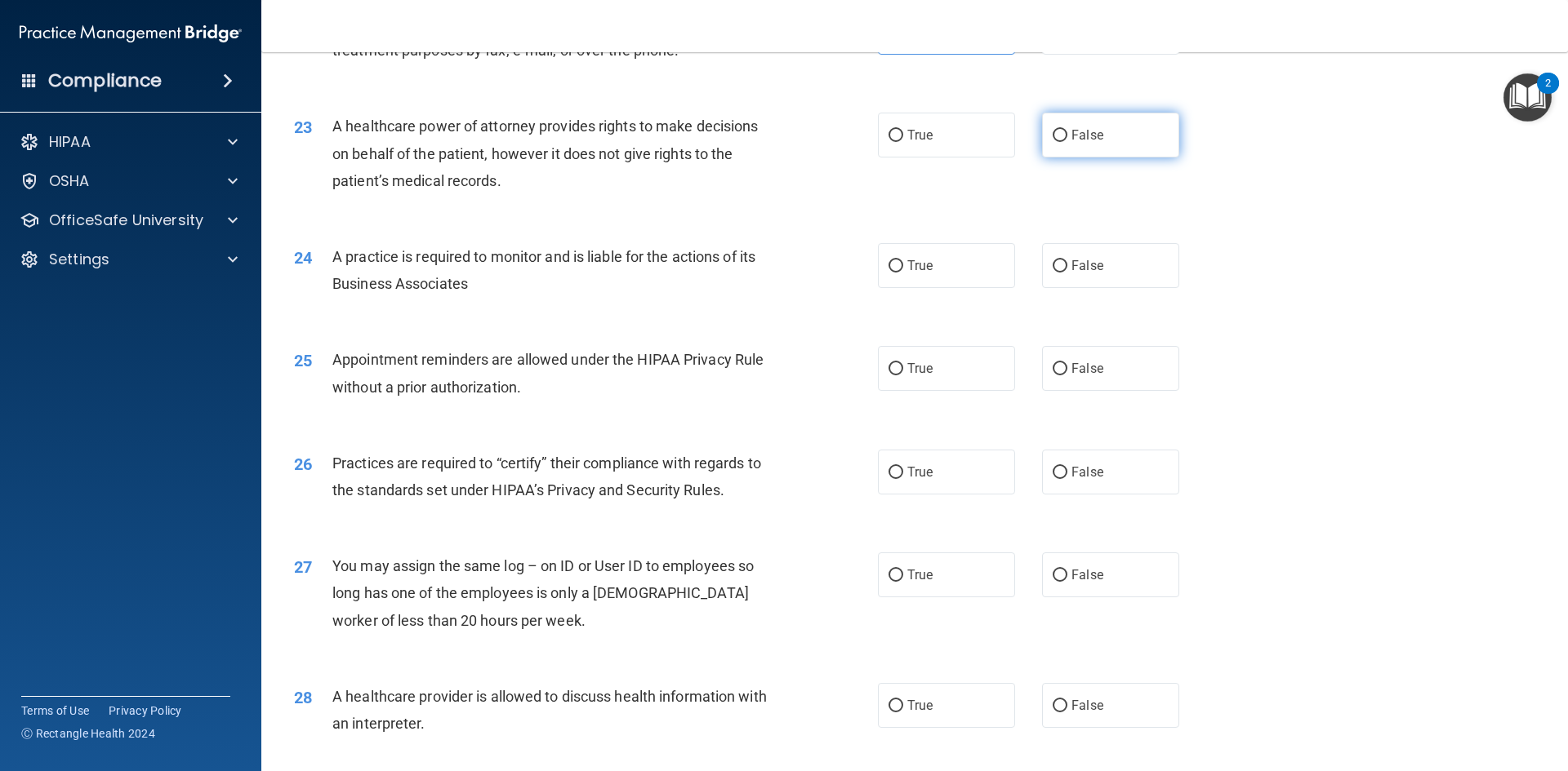
click at [1075, 136] on span "False" at bounding box center [1087, 135] width 32 height 15
click at [1068, 136] on input "False" at bounding box center [1059, 136] width 15 height 13
radio input "true"
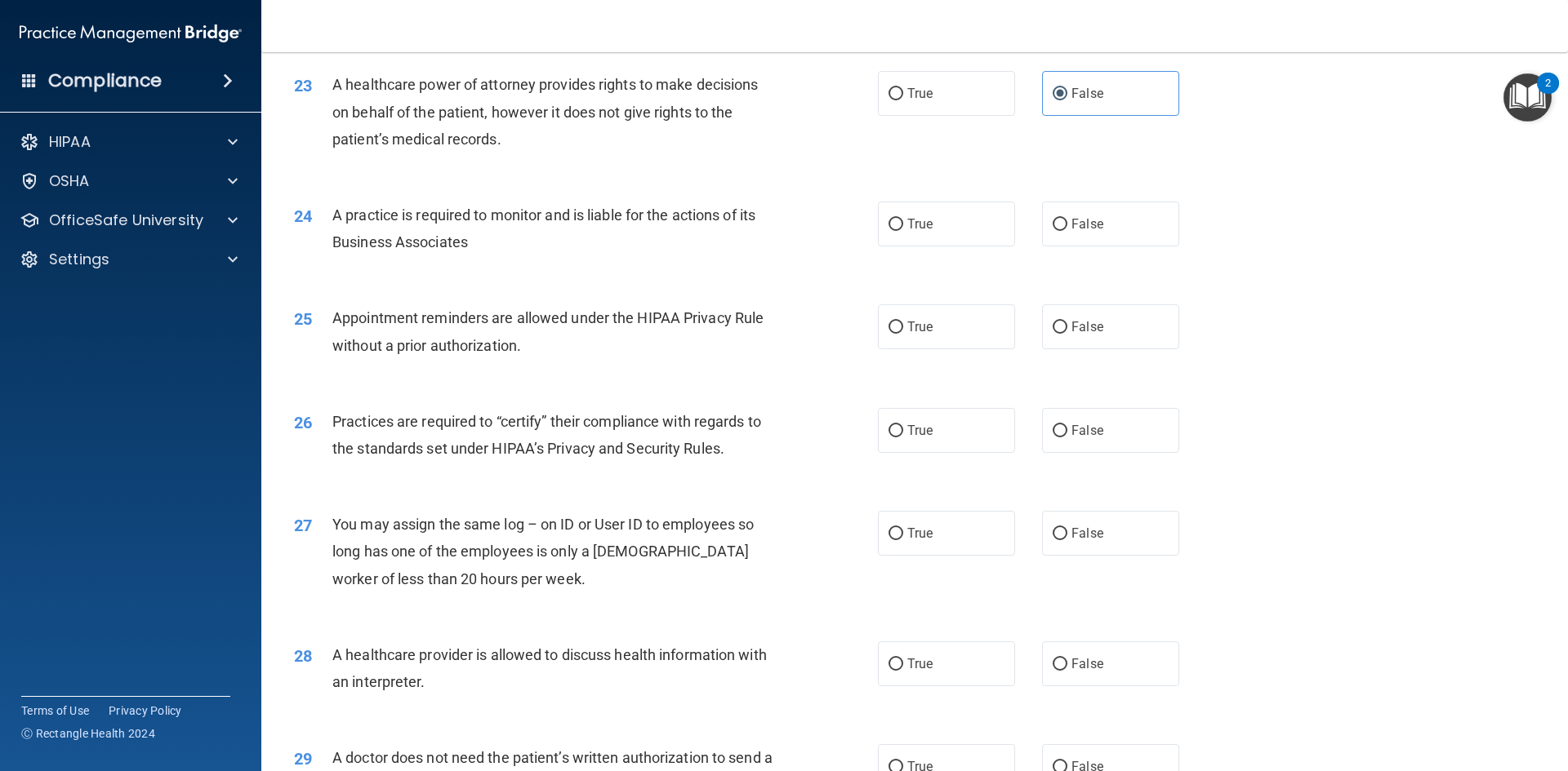
scroll to position [2775, 0]
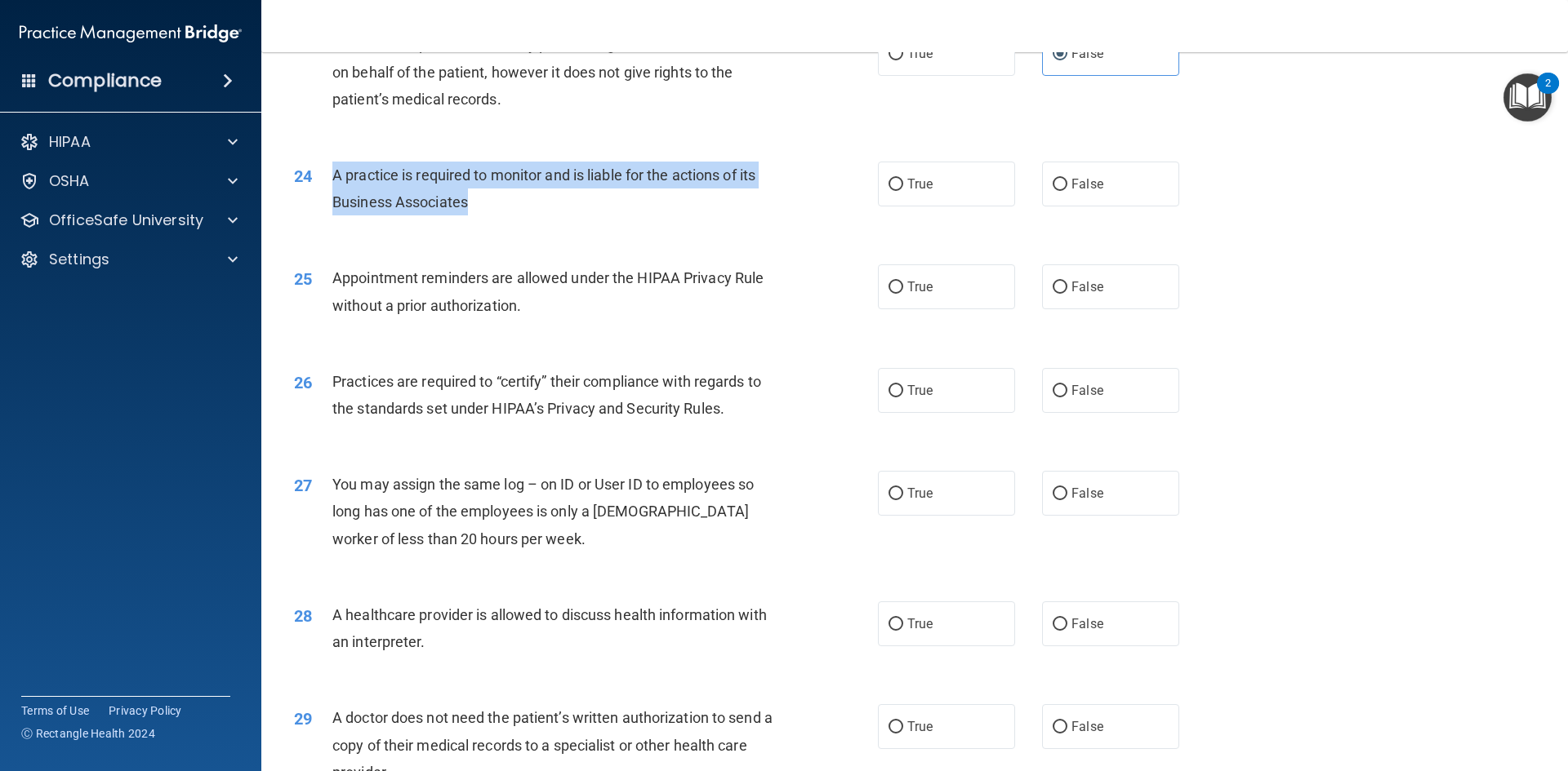
drag, startPoint x: 332, startPoint y: 171, endPoint x: 501, endPoint y: 205, distance: 172.4
click at [501, 205] on div "A practice is required to monitor and is liable for the actions of its Business…" at bounding box center [560, 189] width 456 height 54
click at [1054, 184] on input "False" at bounding box center [1059, 185] width 15 height 13
radio input "true"
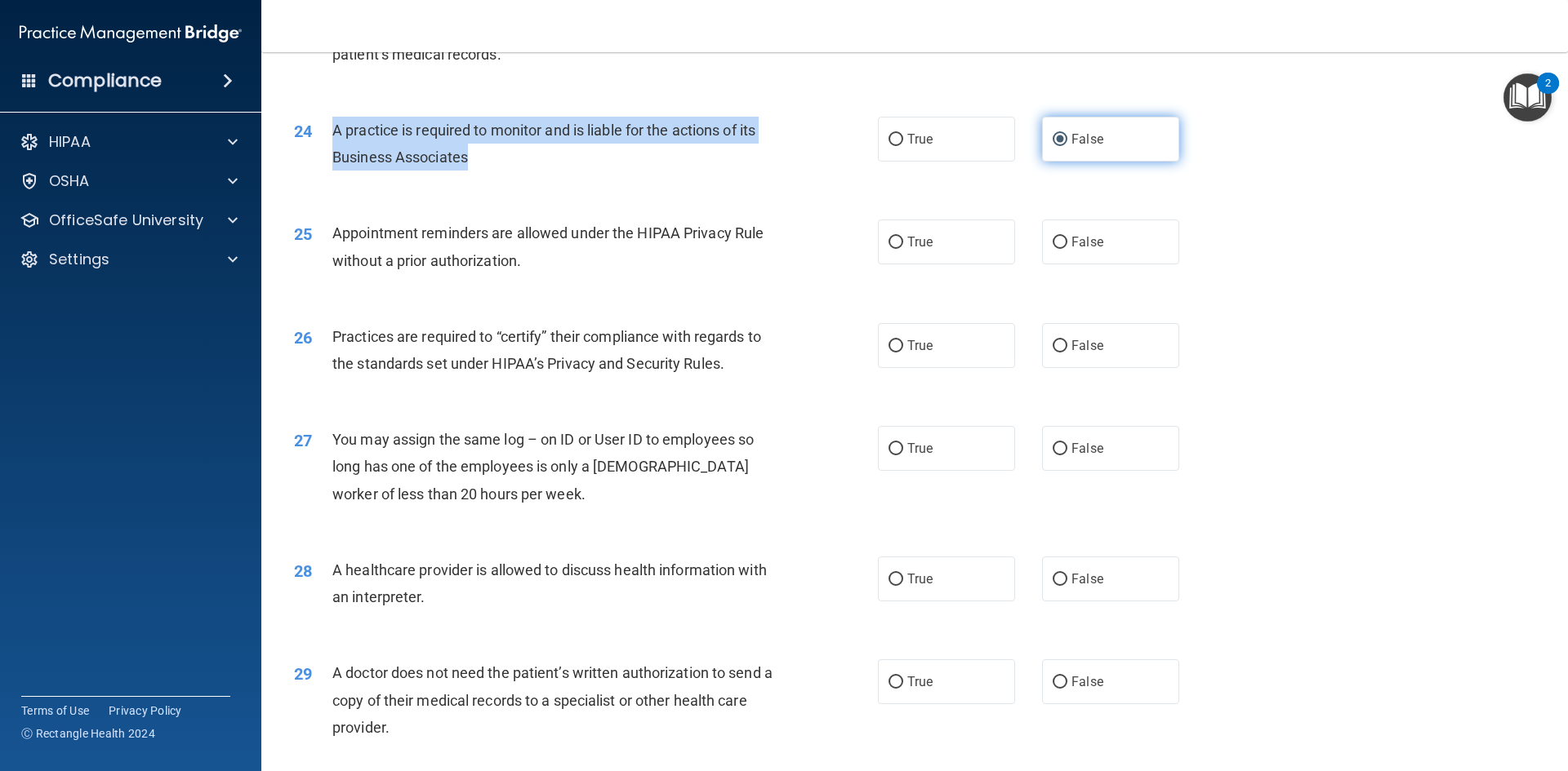
scroll to position [2857, 0]
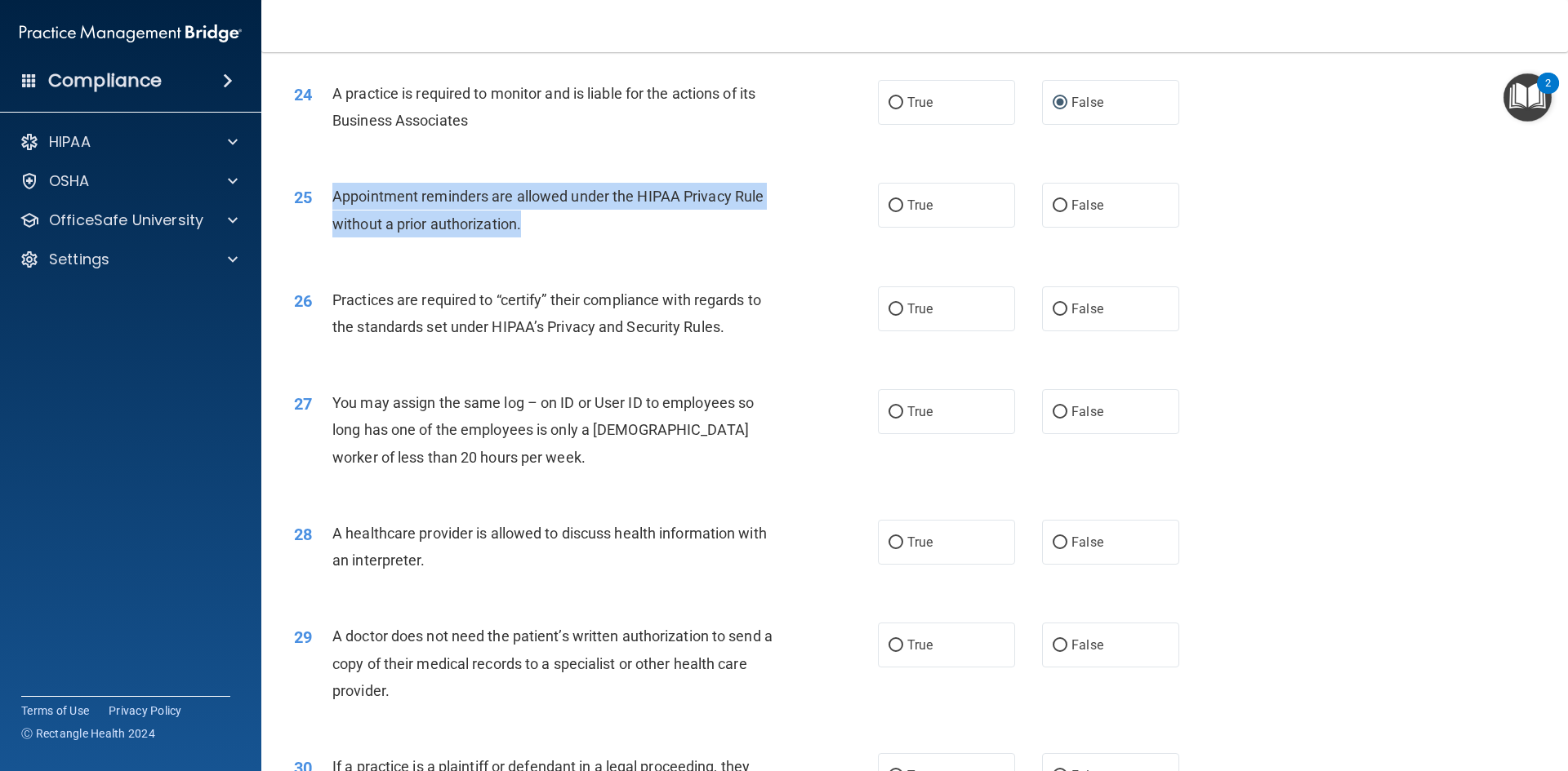
drag, startPoint x: 336, startPoint y: 195, endPoint x: 582, endPoint y: 215, distance: 246.8
click at [580, 215] on div "Appointment reminders are allowed under the HIPAA Privacy Rule without a prior …" at bounding box center [560, 210] width 456 height 54
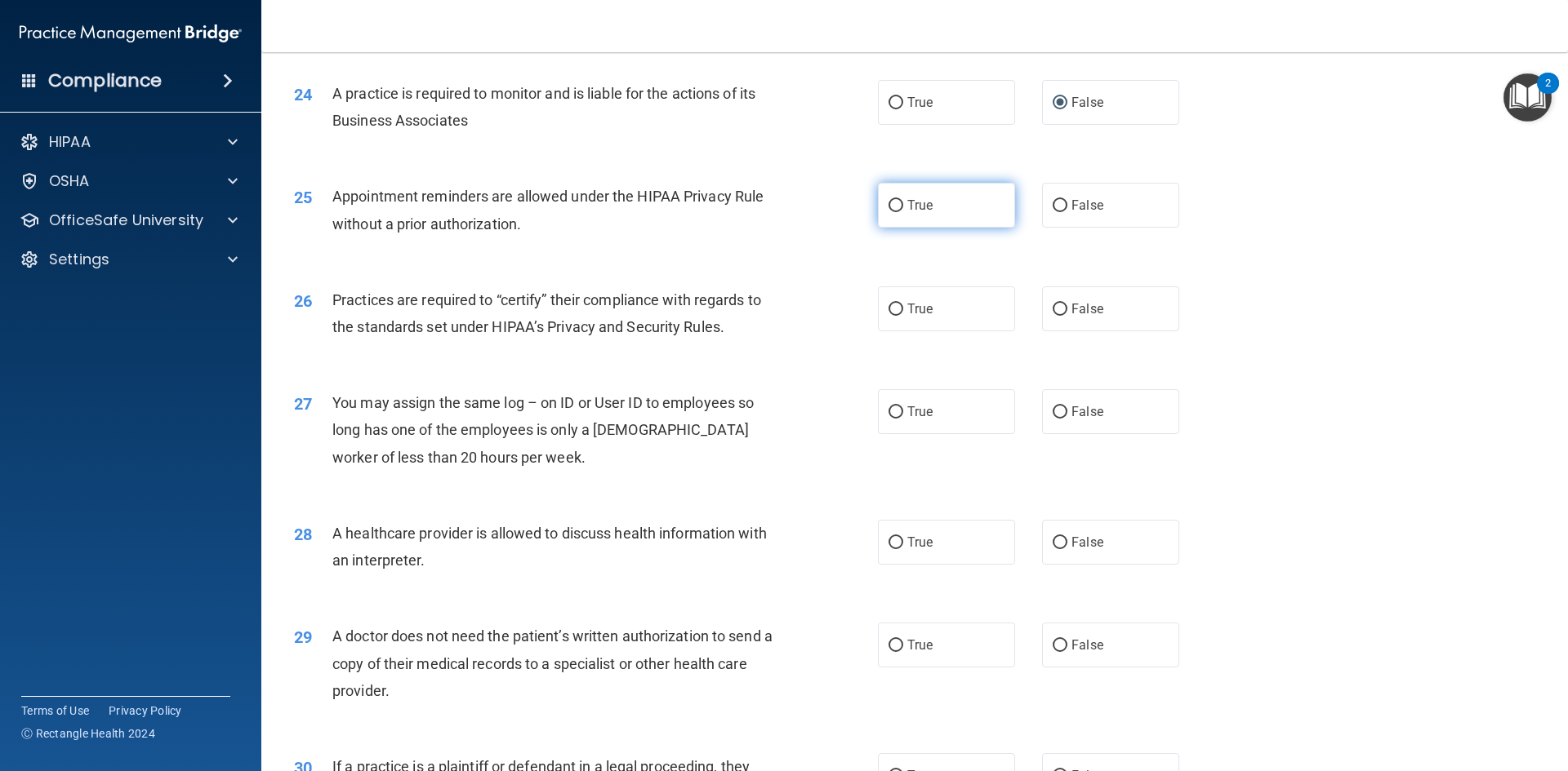
click at [980, 222] on label "True" at bounding box center [947, 205] width 138 height 45
click at [903, 212] on input "True" at bounding box center [895, 205] width 15 height 13
radio input "true"
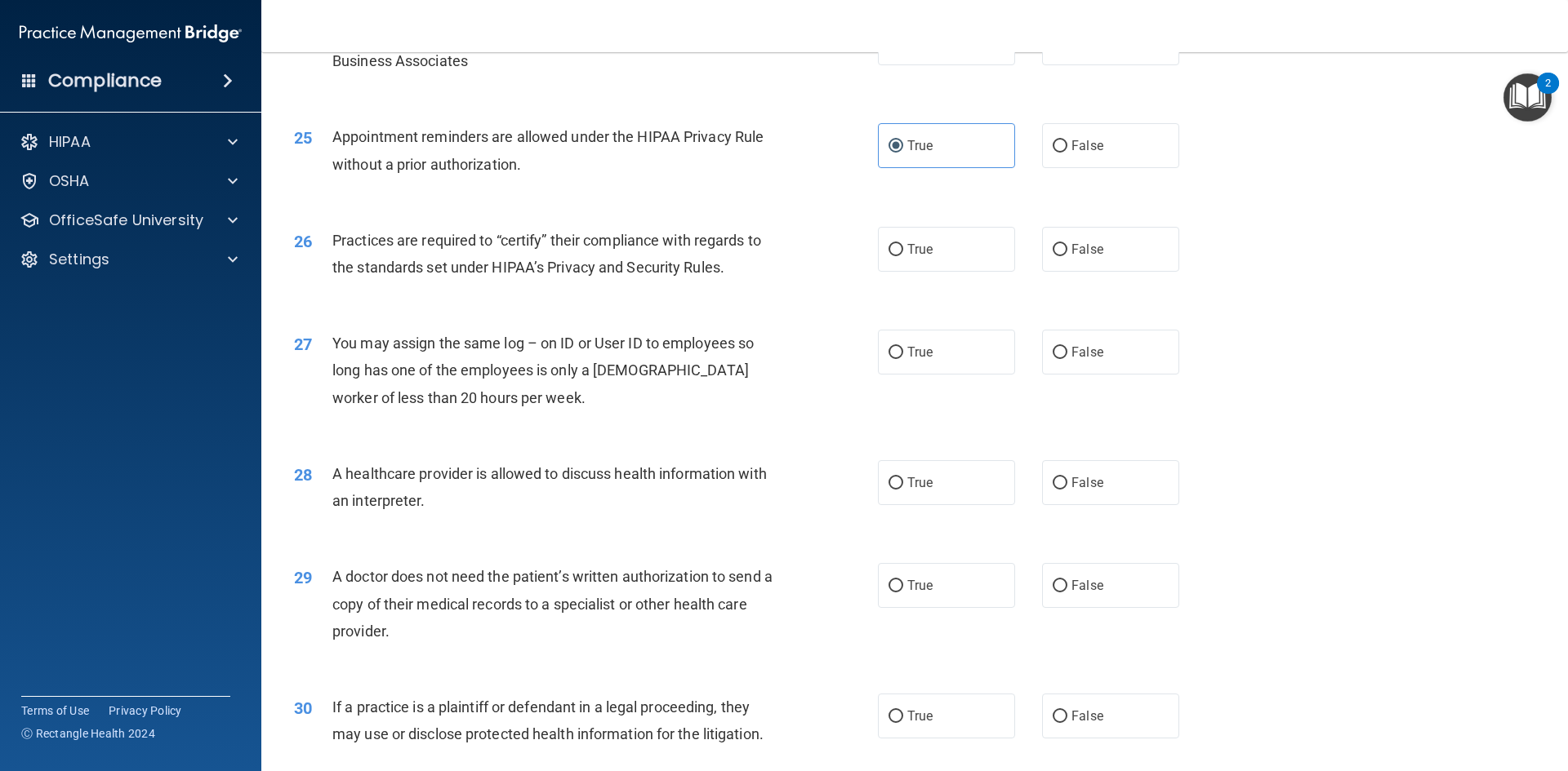
scroll to position [3020, 0]
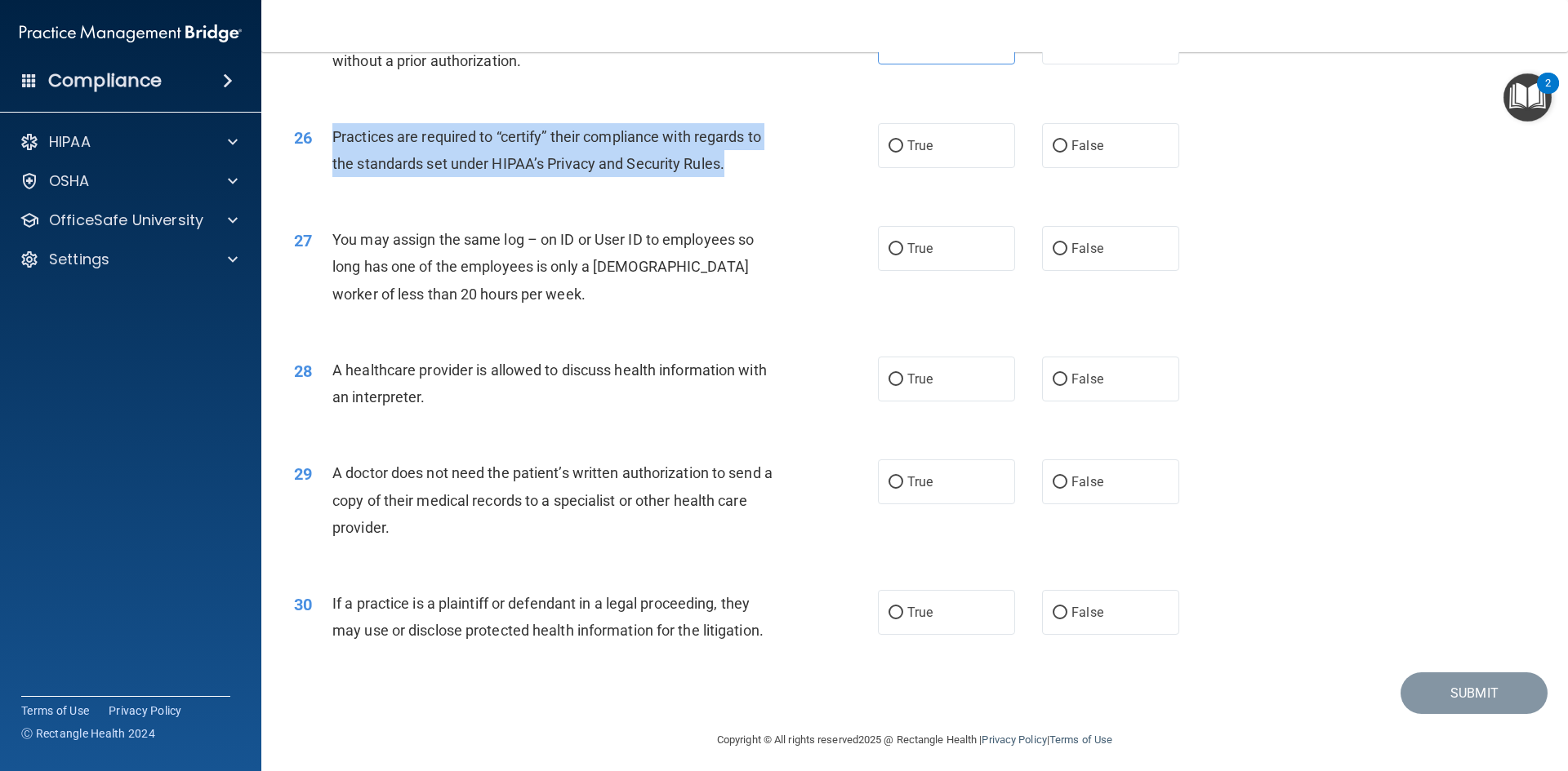
drag, startPoint x: 333, startPoint y: 134, endPoint x: 729, endPoint y: 164, distance: 397.1
click at [729, 164] on div "Practices are required to “certify” their compliance with regards to the standa…" at bounding box center [560, 150] width 456 height 54
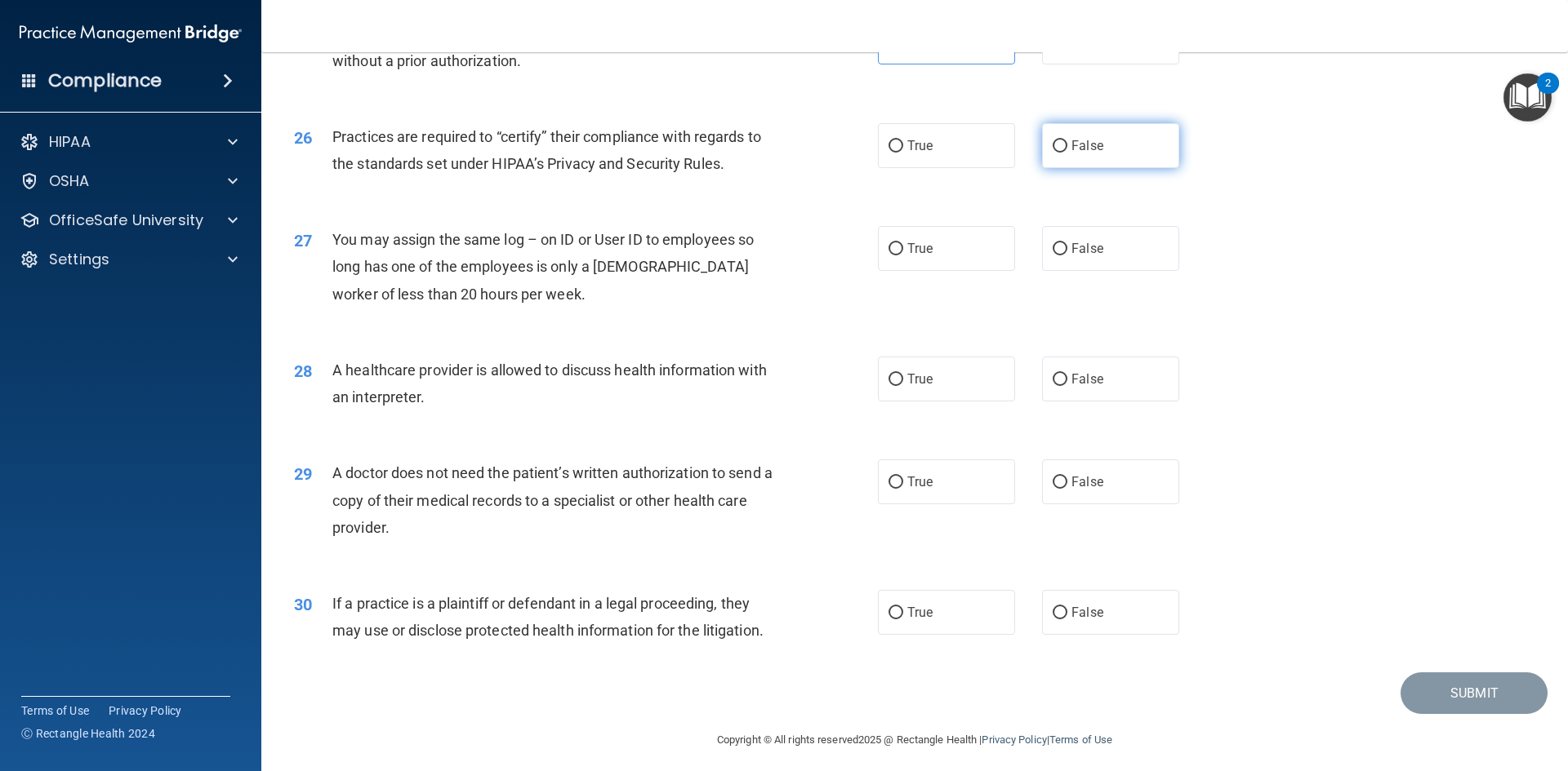
click at [1088, 154] on label "False" at bounding box center [1111, 145] width 138 height 45
click at [1068, 153] on input "False" at bounding box center [1059, 146] width 15 height 13
radio input "true"
click at [1093, 247] on span "False" at bounding box center [1087, 249] width 32 height 15
click at [1068, 247] on input "False" at bounding box center [1059, 249] width 15 height 13
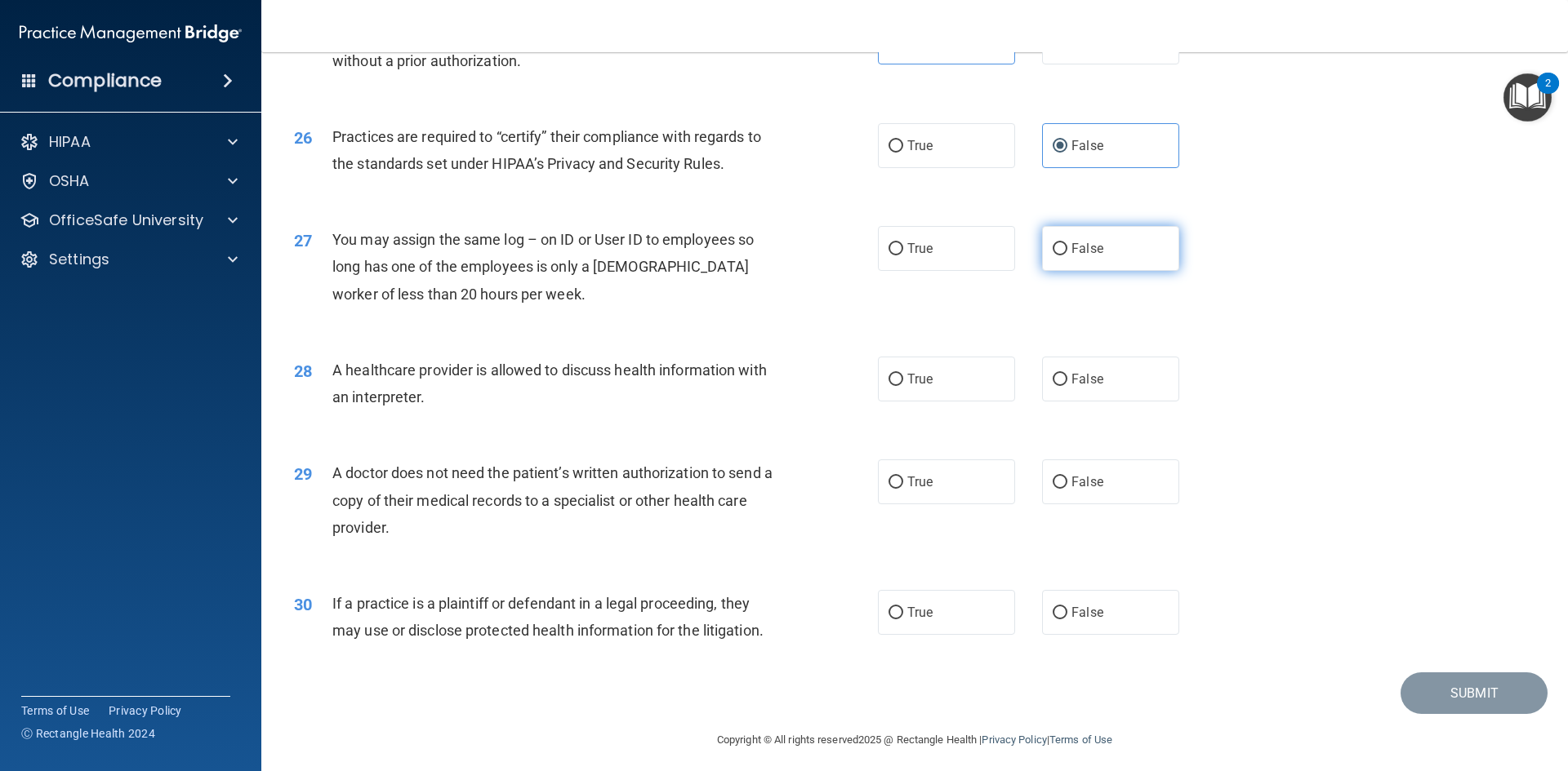
radio input "true"
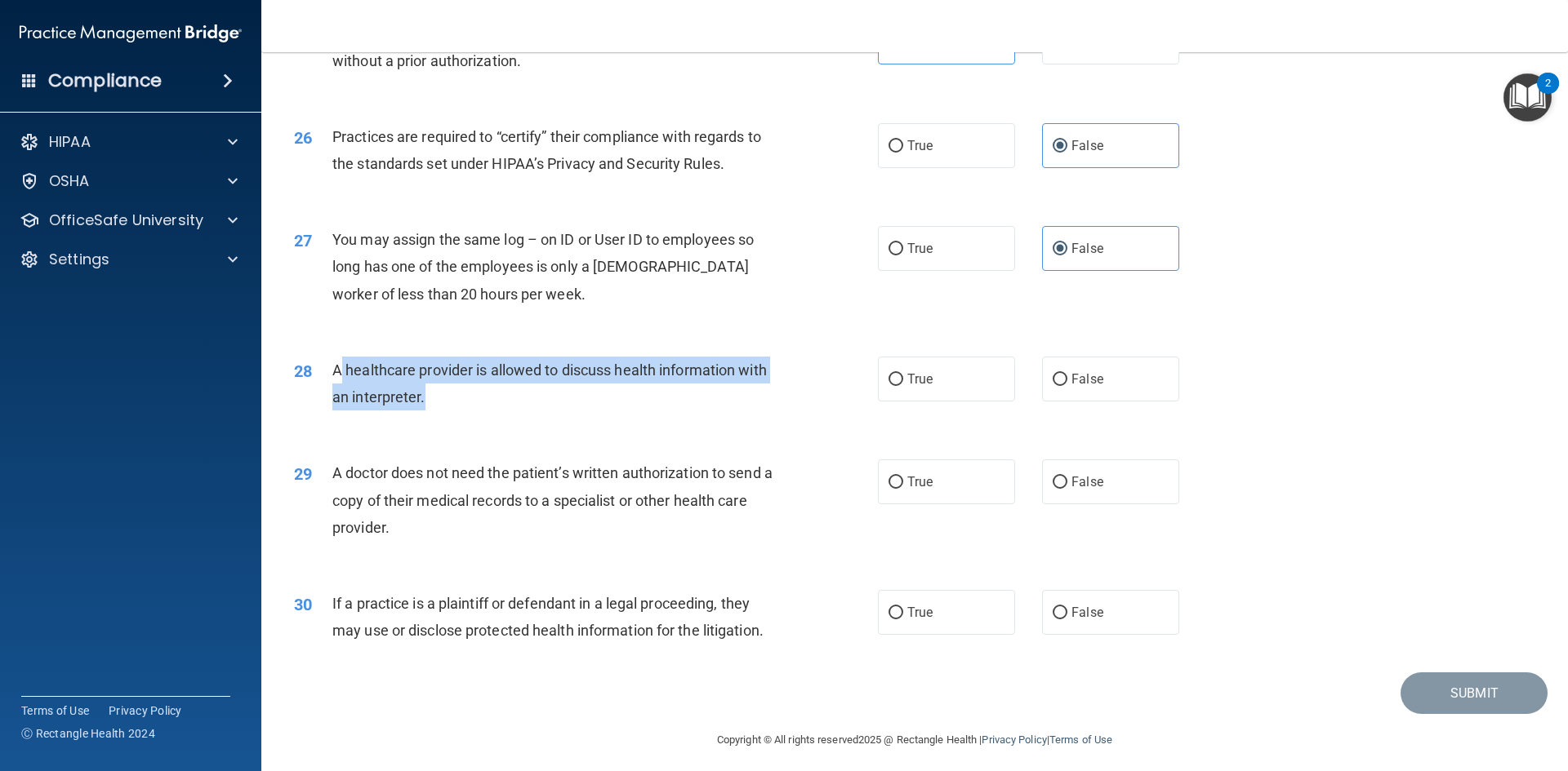
drag, startPoint x: 337, startPoint y: 371, endPoint x: 461, endPoint y: 393, distance: 125.9
click at [461, 393] on div "A healthcare provider is allowed to discuss health information with an interpre…" at bounding box center [560, 384] width 456 height 54
drag, startPoint x: 462, startPoint y: 397, endPoint x: 400, endPoint y: 394, distance: 62.1
click at [462, 398] on div "A healthcare provider is allowed to discuss health information with an interpre…" at bounding box center [560, 384] width 456 height 54
drag, startPoint x: 333, startPoint y: 368, endPoint x: 450, endPoint y: 402, distance: 121.8
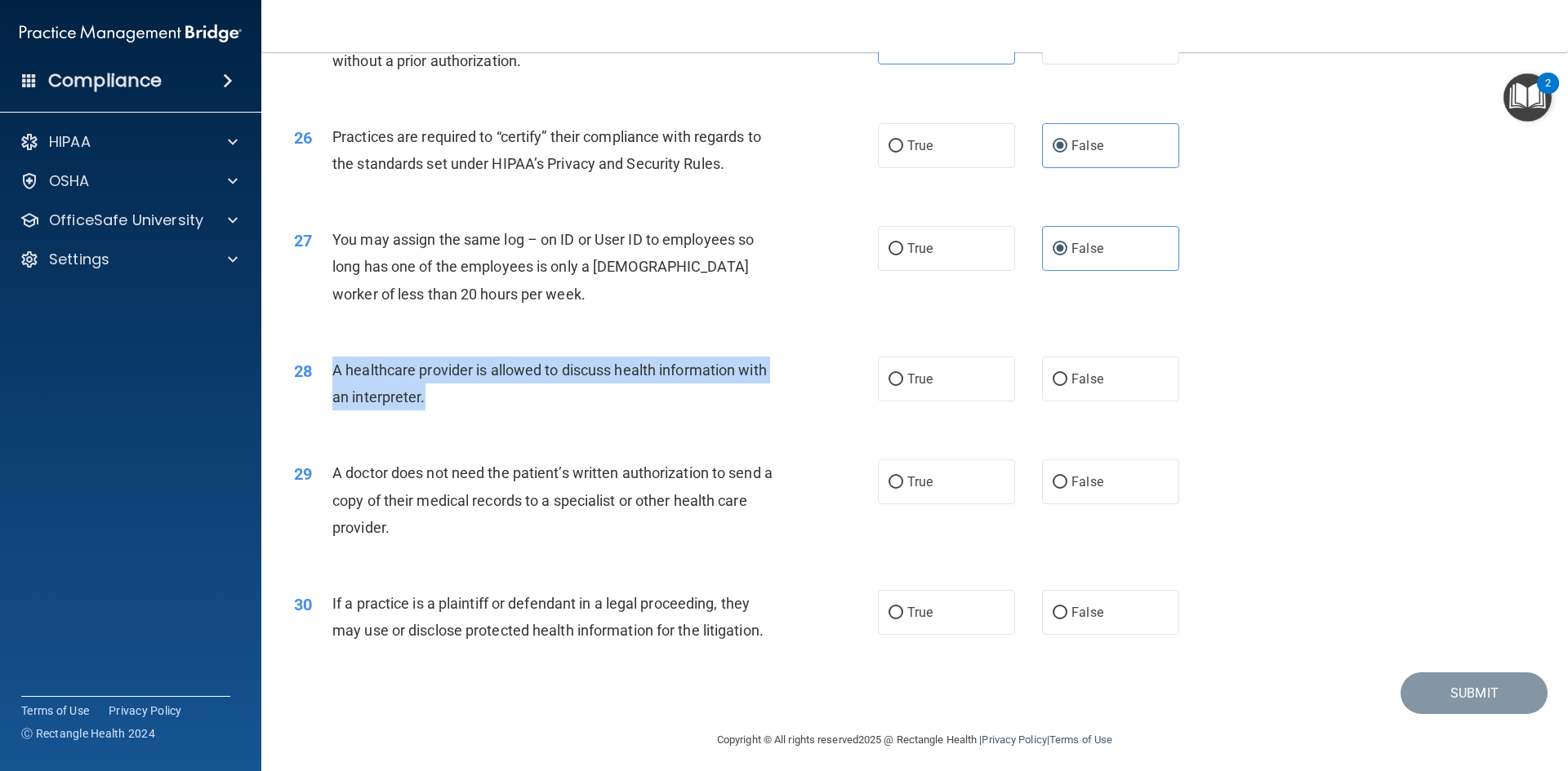
click at [450, 402] on div "A healthcare provider is allowed to discuss health information with an interpre…" at bounding box center [560, 384] width 456 height 54
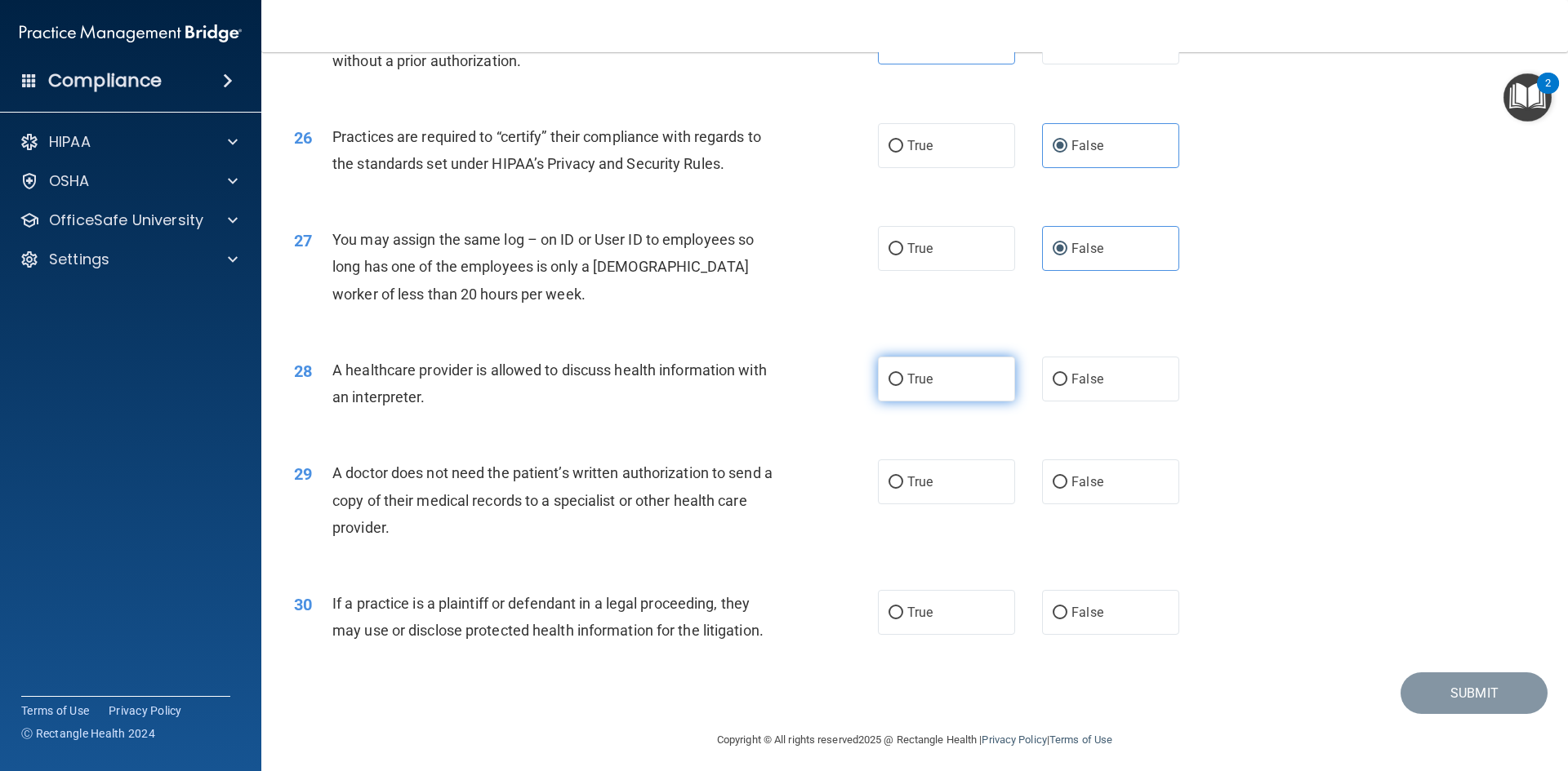
click at [907, 386] on span "True" at bounding box center [920, 379] width 25 height 15
click at [903, 386] on input "True" at bounding box center [895, 380] width 15 height 13
radio input "true"
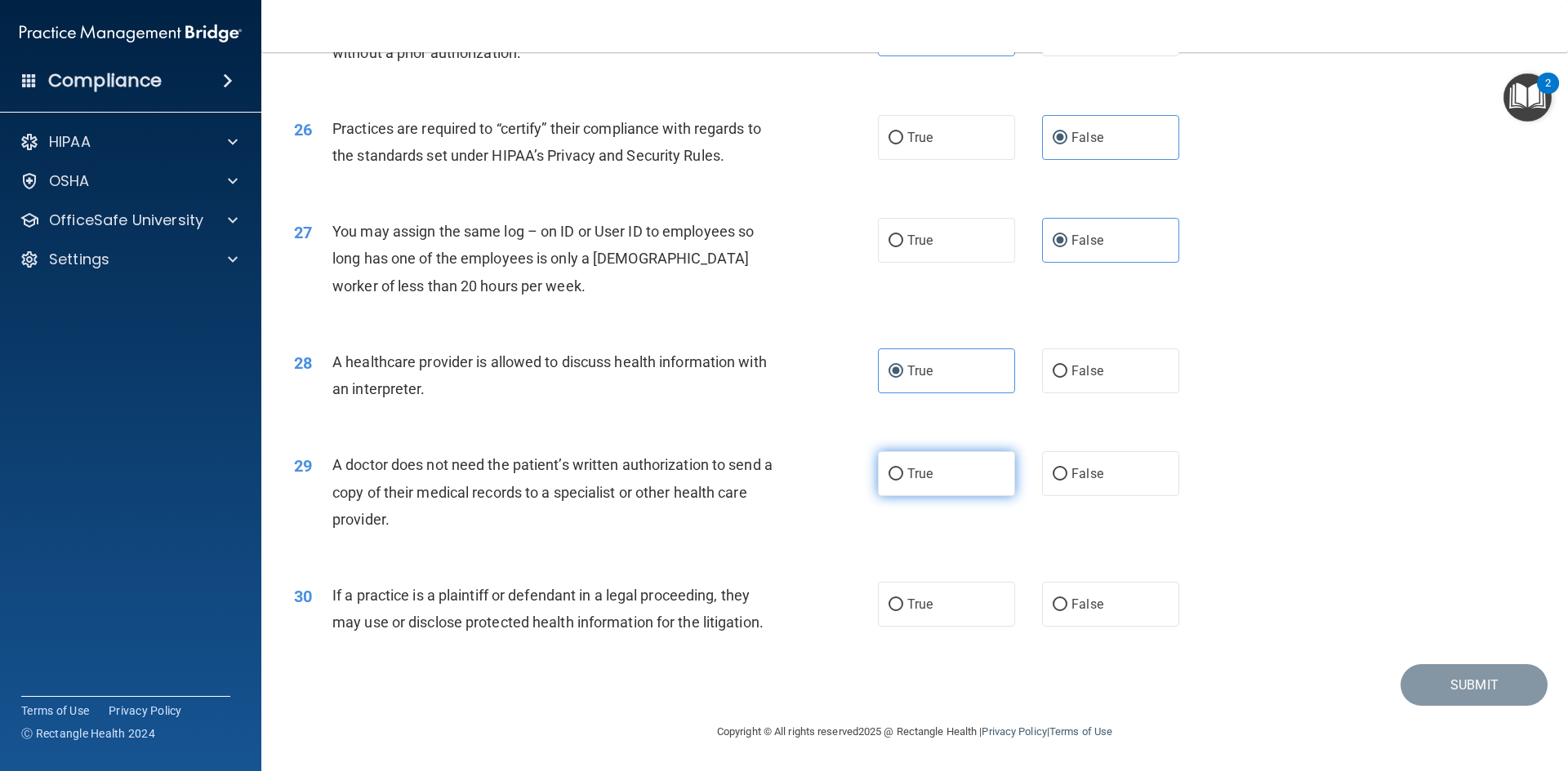
click at [946, 474] on label "True" at bounding box center [947, 474] width 138 height 45
click at [903, 474] on input "True" at bounding box center [895, 475] width 15 height 13
radio input "true"
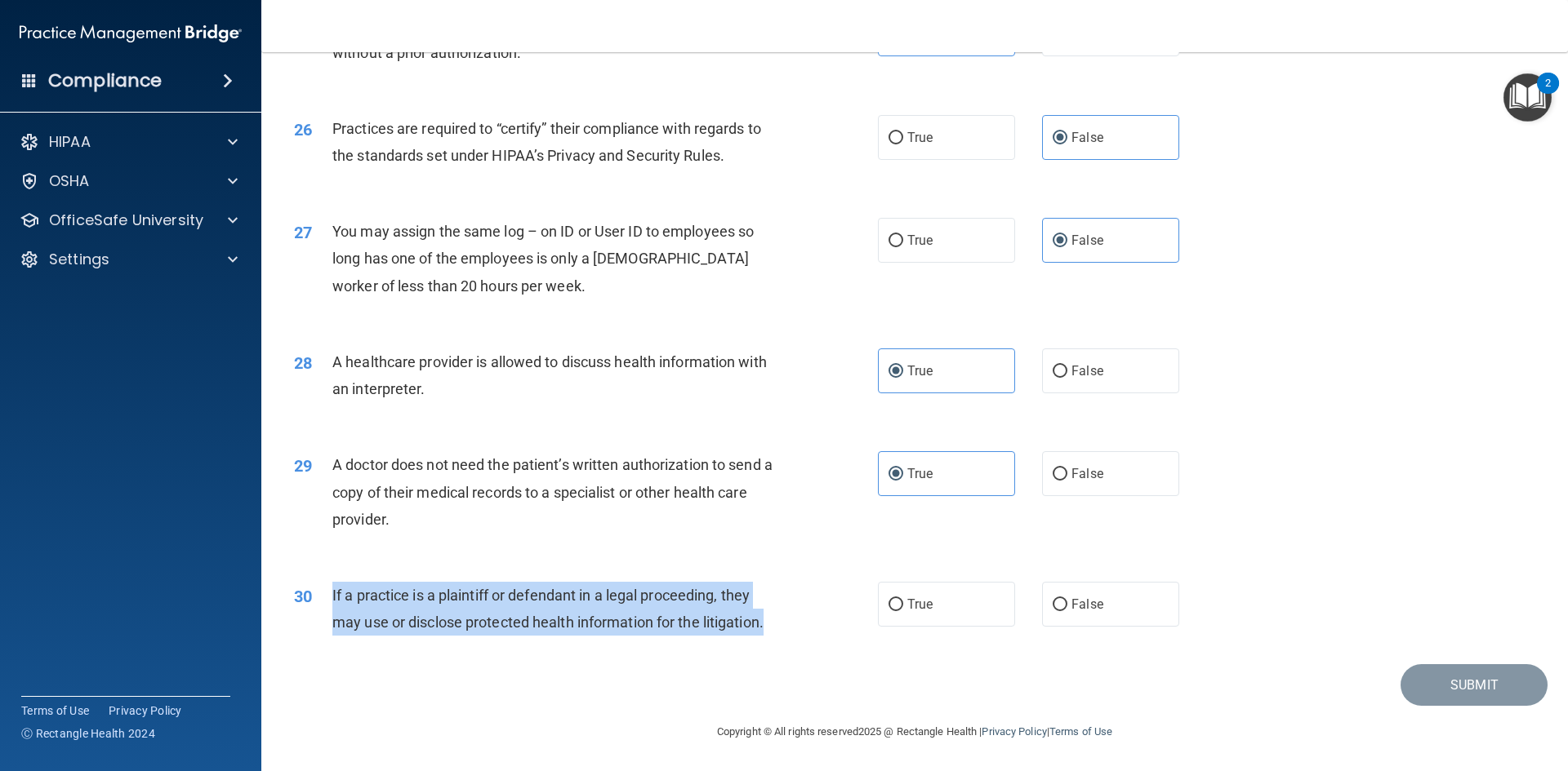
drag, startPoint x: 331, startPoint y: 599, endPoint x: 756, endPoint y: 627, distance: 425.9
click at [861, 641] on div "30 If a practice is a plaintiff or defendant in a legal proceeding, they may us…" at bounding box center [585, 613] width 633 height 62
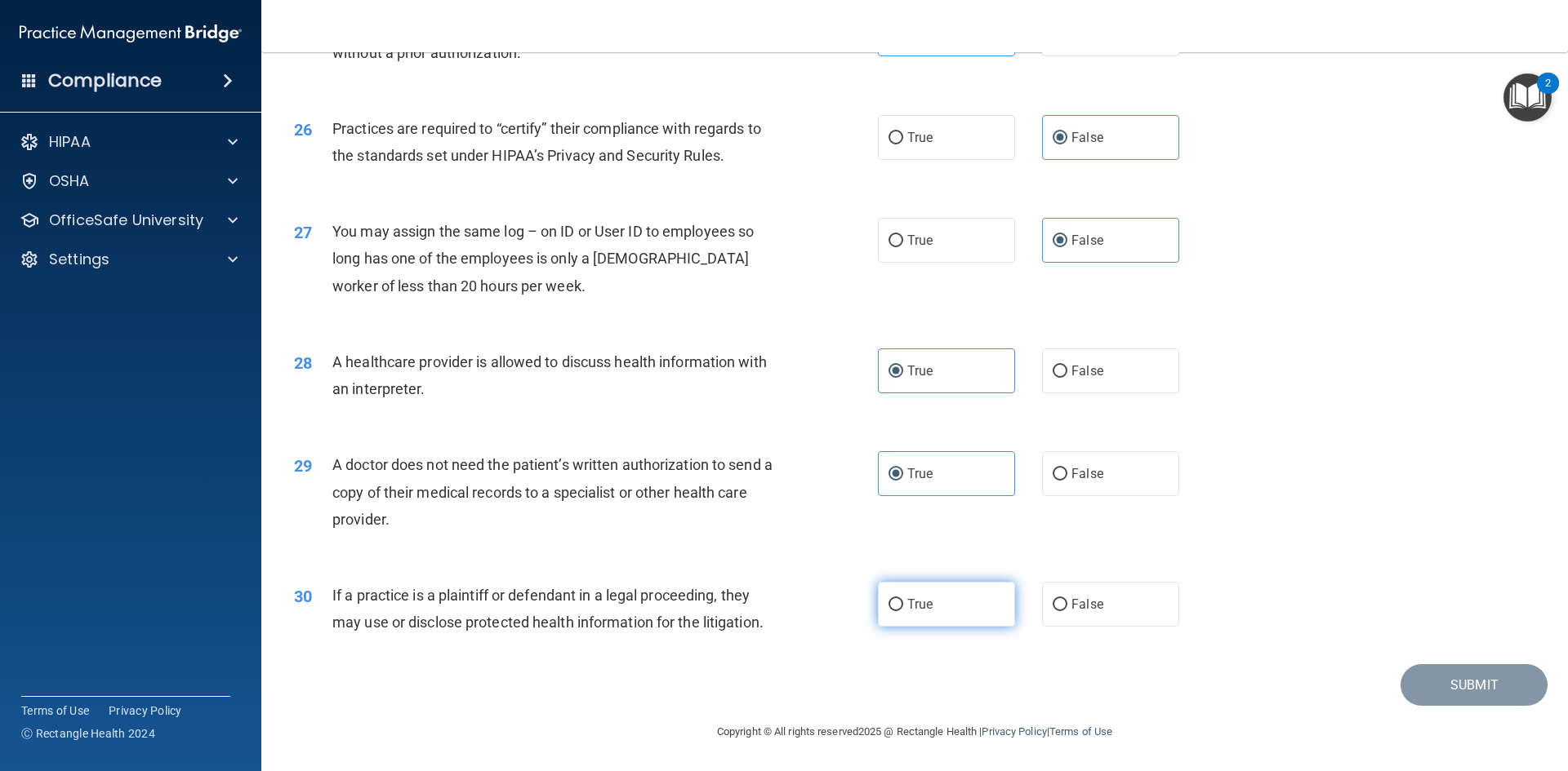
click at [964, 613] on label "True" at bounding box center [947, 604] width 138 height 45
click at [903, 611] on input "True" at bounding box center [895, 605] width 15 height 13
radio input "true"
click at [1468, 688] on button "Submit" at bounding box center [1474, 685] width 147 height 42
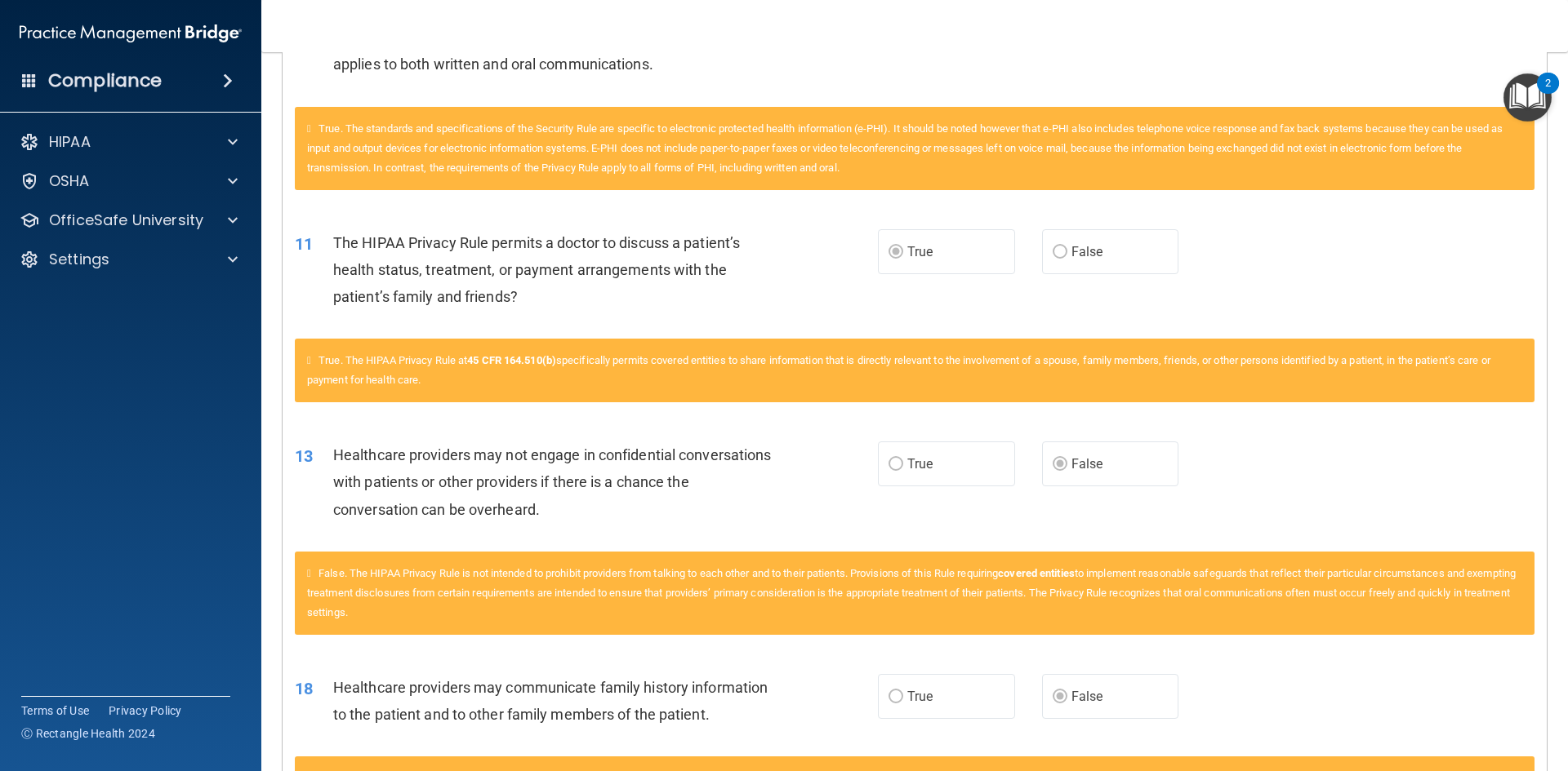
scroll to position [1269, 0]
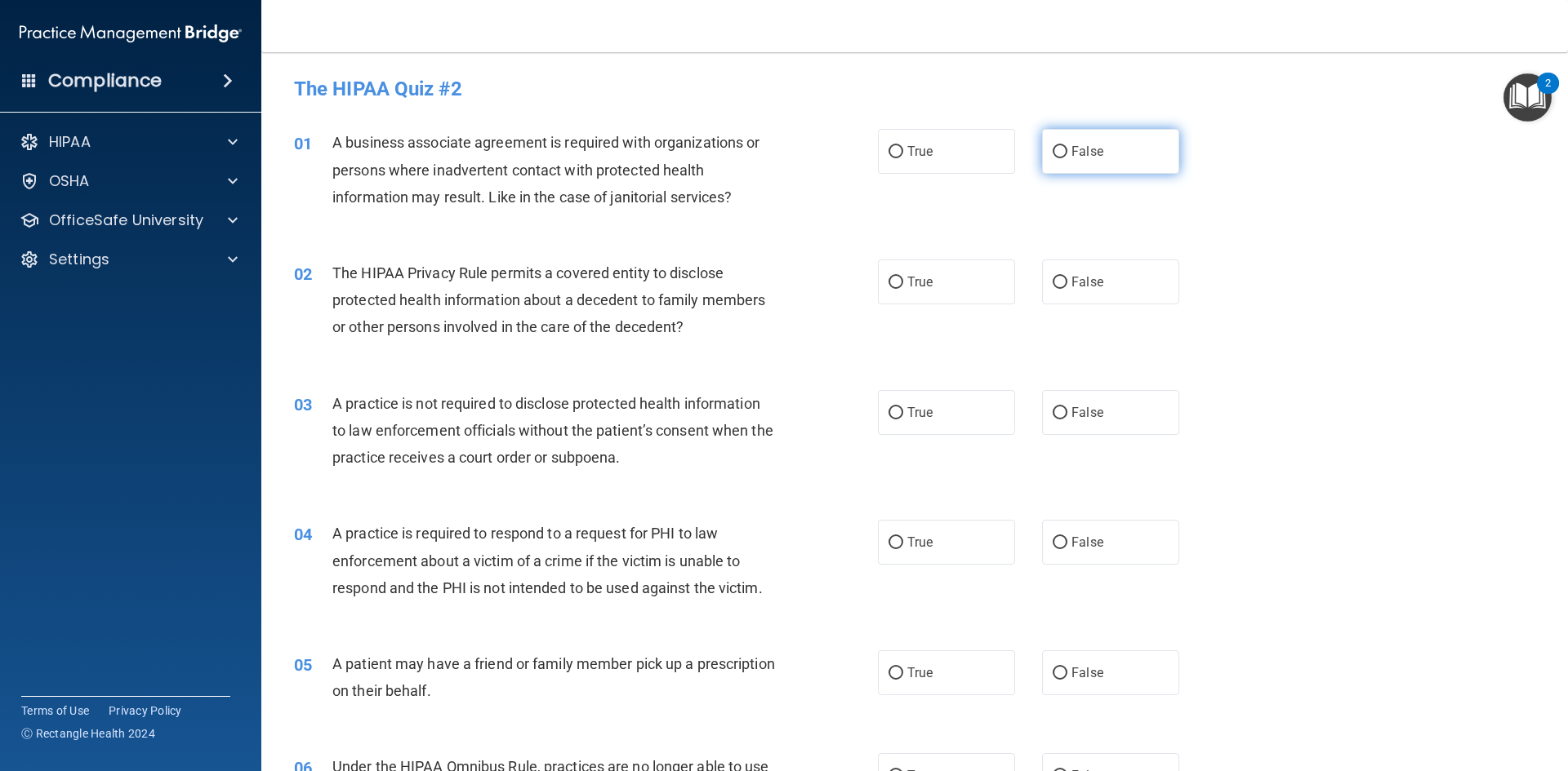
click at [1072, 158] on span "False" at bounding box center [1087, 151] width 32 height 15
click at [1065, 158] on input "False" at bounding box center [1059, 152] width 15 height 13
radio input "true"
click at [912, 290] on label "True" at bounding box center [947, 282] width 138 height 45
click at [903, 289] on input "True" at bounding box center [895, 283] width 15 height 13
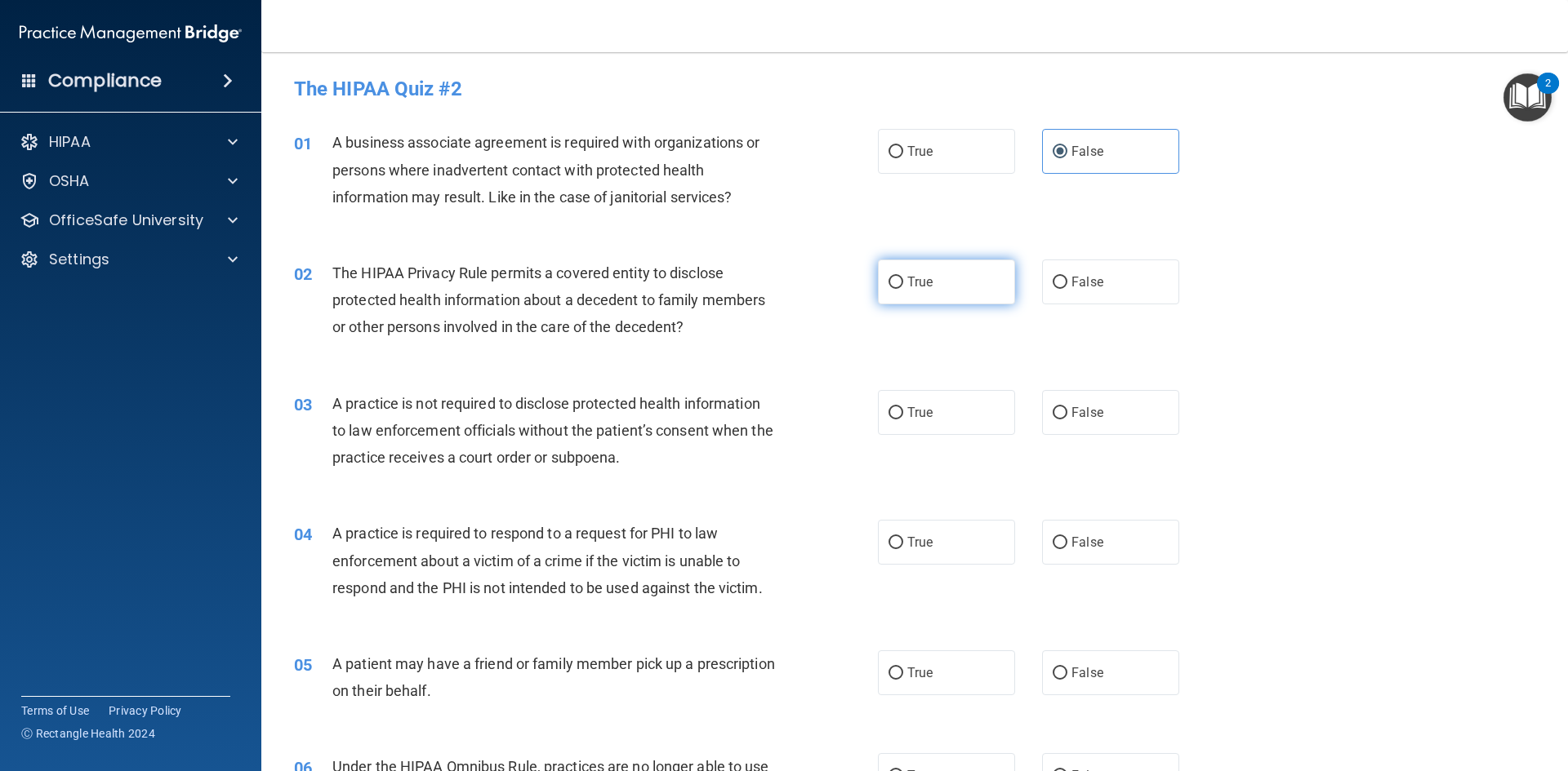
radio input "true"
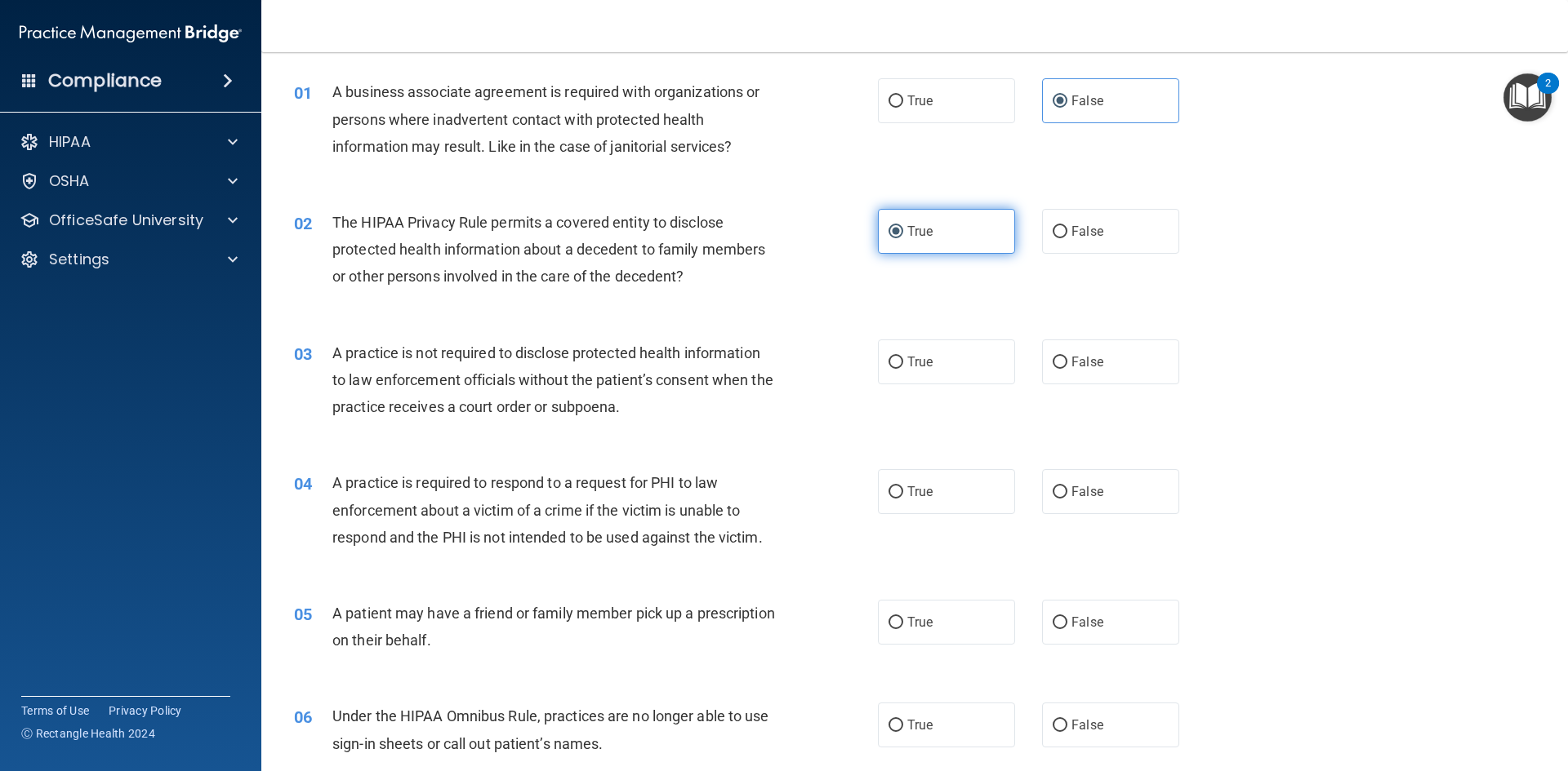
scroll to position [164, 0]
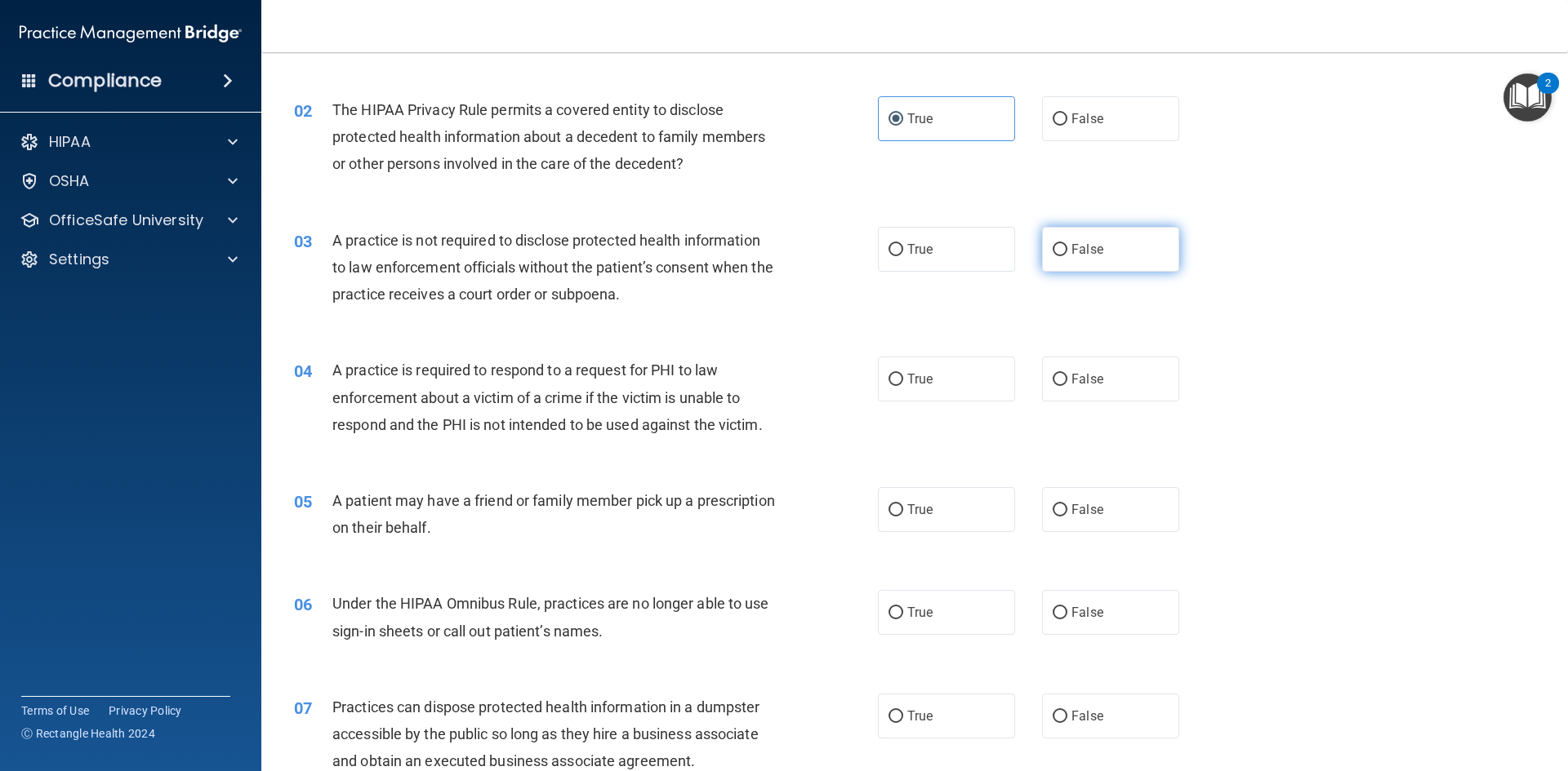
click at [1072, 256] on span "False" at bounding box center [1087, 249] width 32 height 15
click at [1066, 256] on input "False" at bounding box center [1059, 250] width 15 height 13
radio input "true"
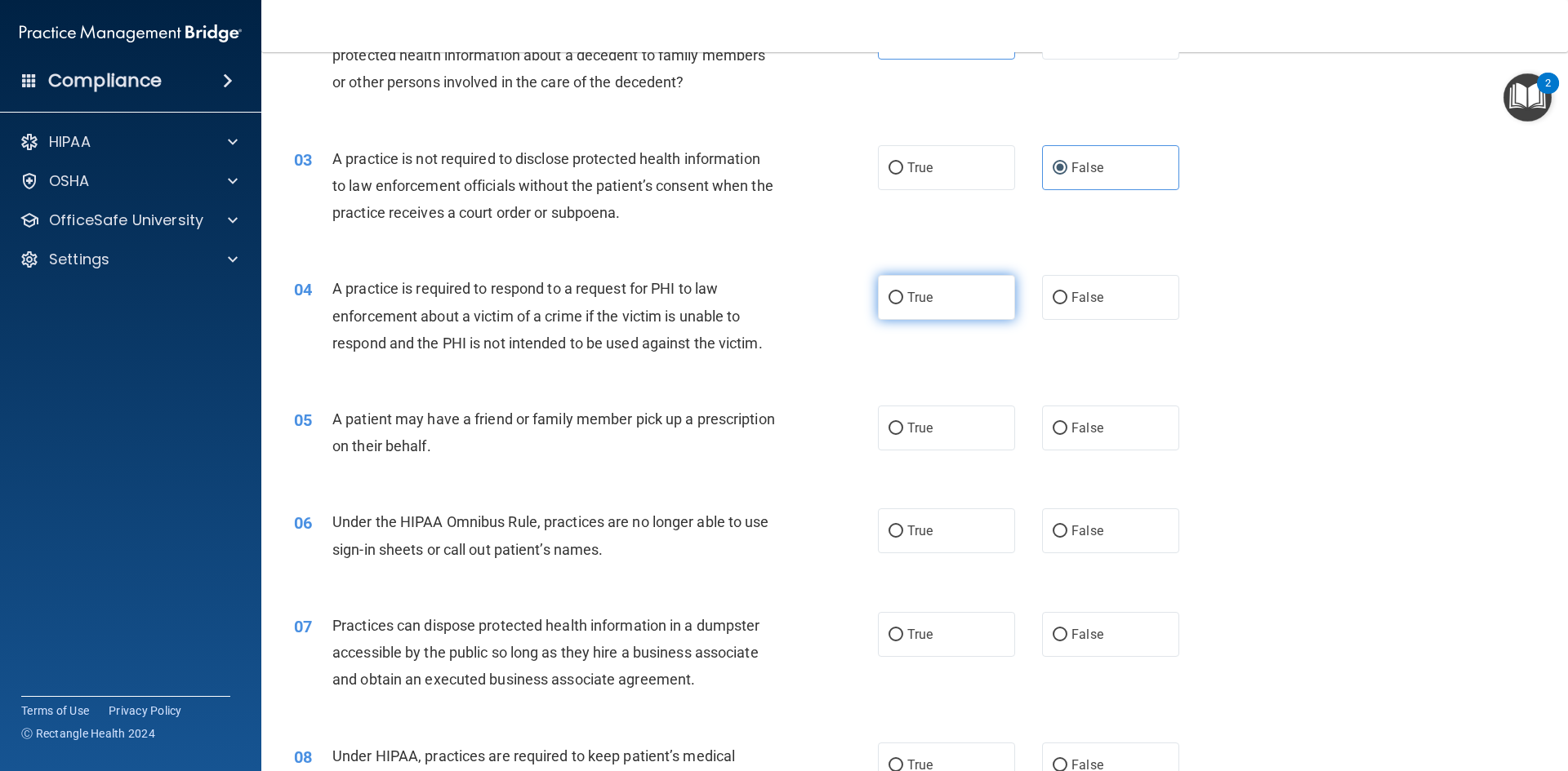
click at [932, 295] on label "True" at bounding box center [947, 297] width 138 height 45
click at [903, 295] on input "True" at bounding box center [895, 298] width 15 height 13
radio input "true"
click at [933, 438] on label "True" at bounding box center [947, 428] width 138 height 45
click at [903, 435] on input "True" at bounding box center [895, 429] width 15 height 13
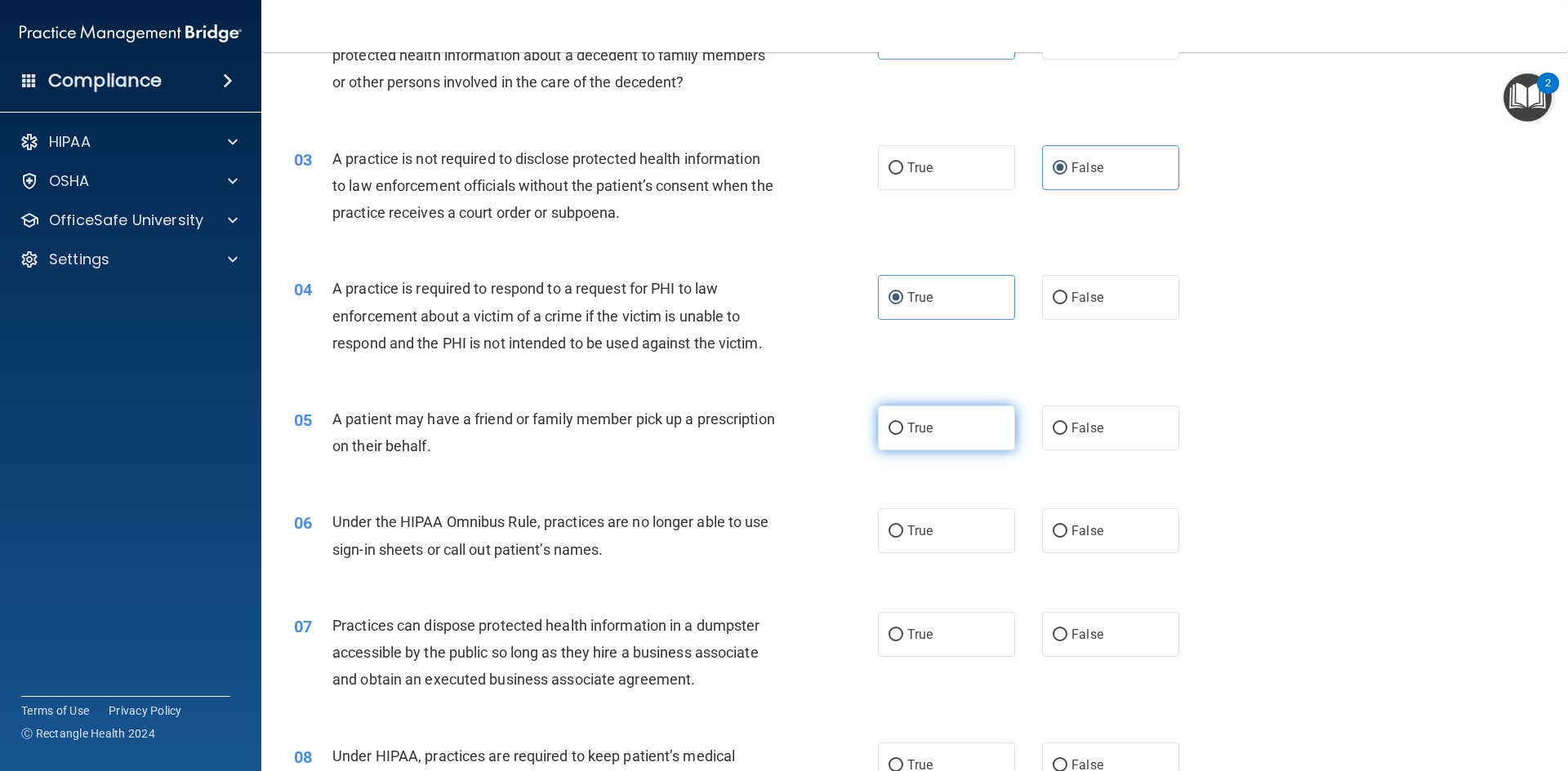
radio input "true"
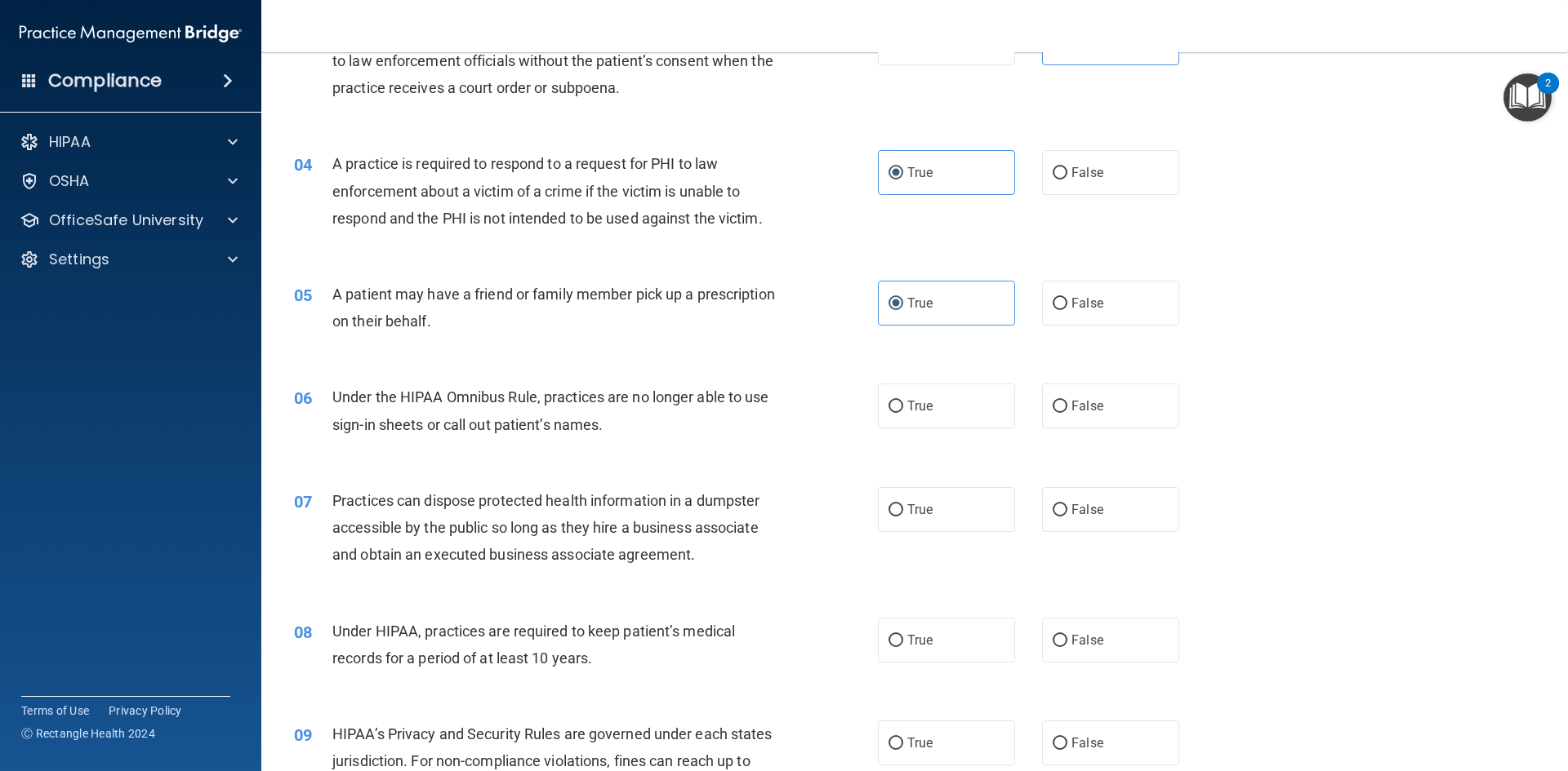
scroll to position [408, 0]
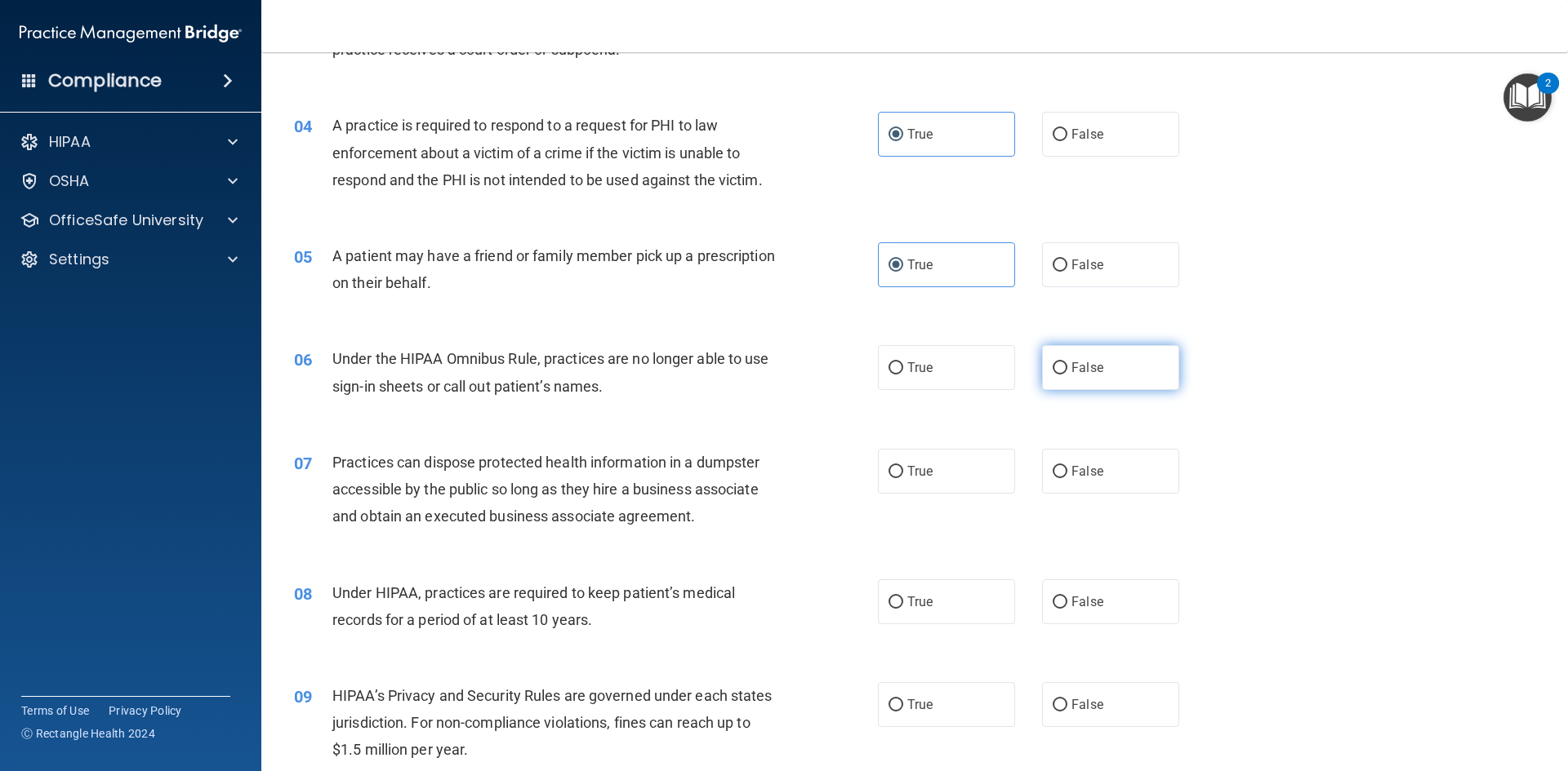
click at [1091, 379] on label "False" at bounding box center [1111, 367] width 138 height 45
click at [1068, 375] on input "False" at bounding box center [1059, 368] width 15 height 13
radio input "true"
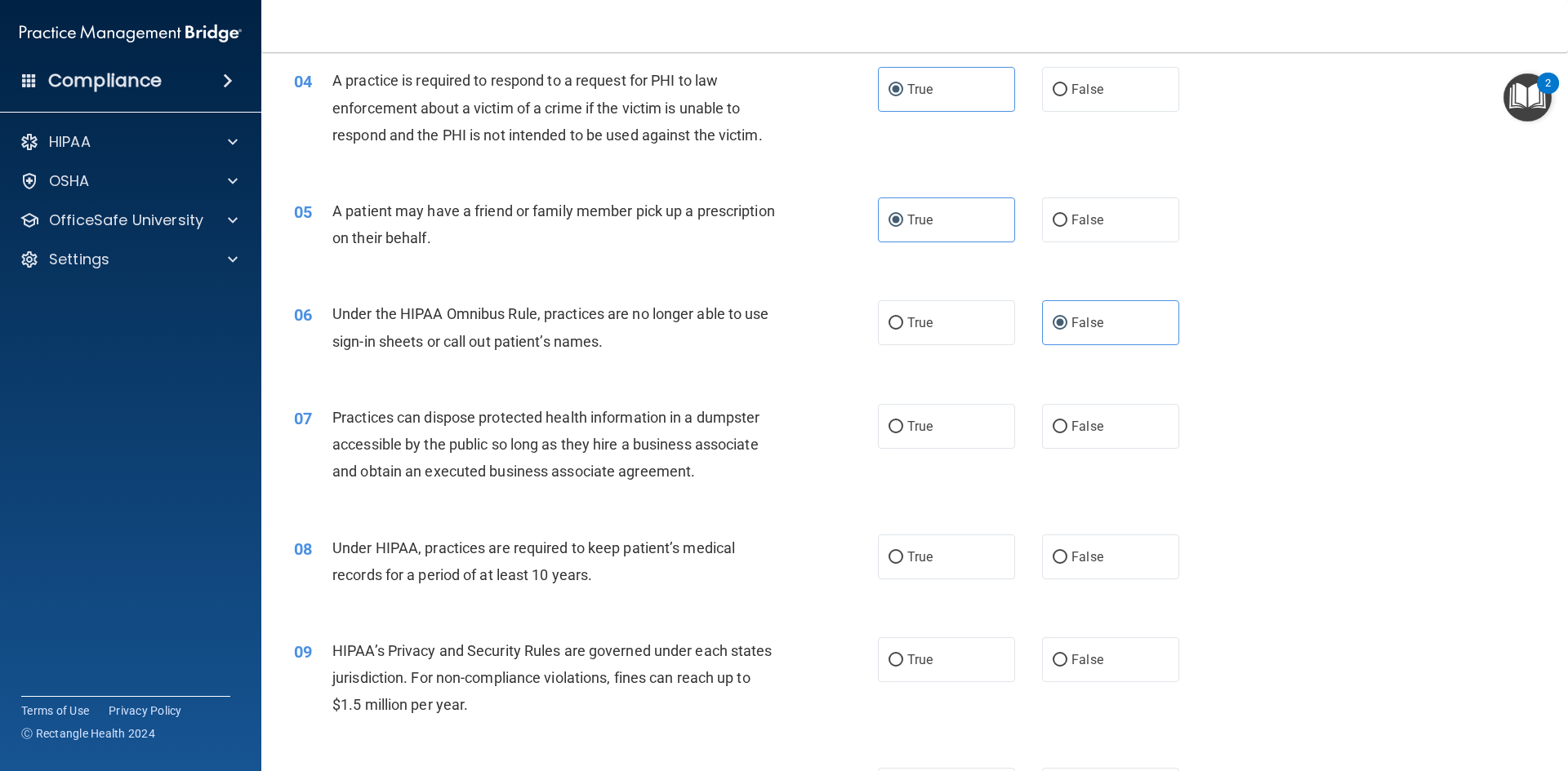
scroll to position [490, 0]
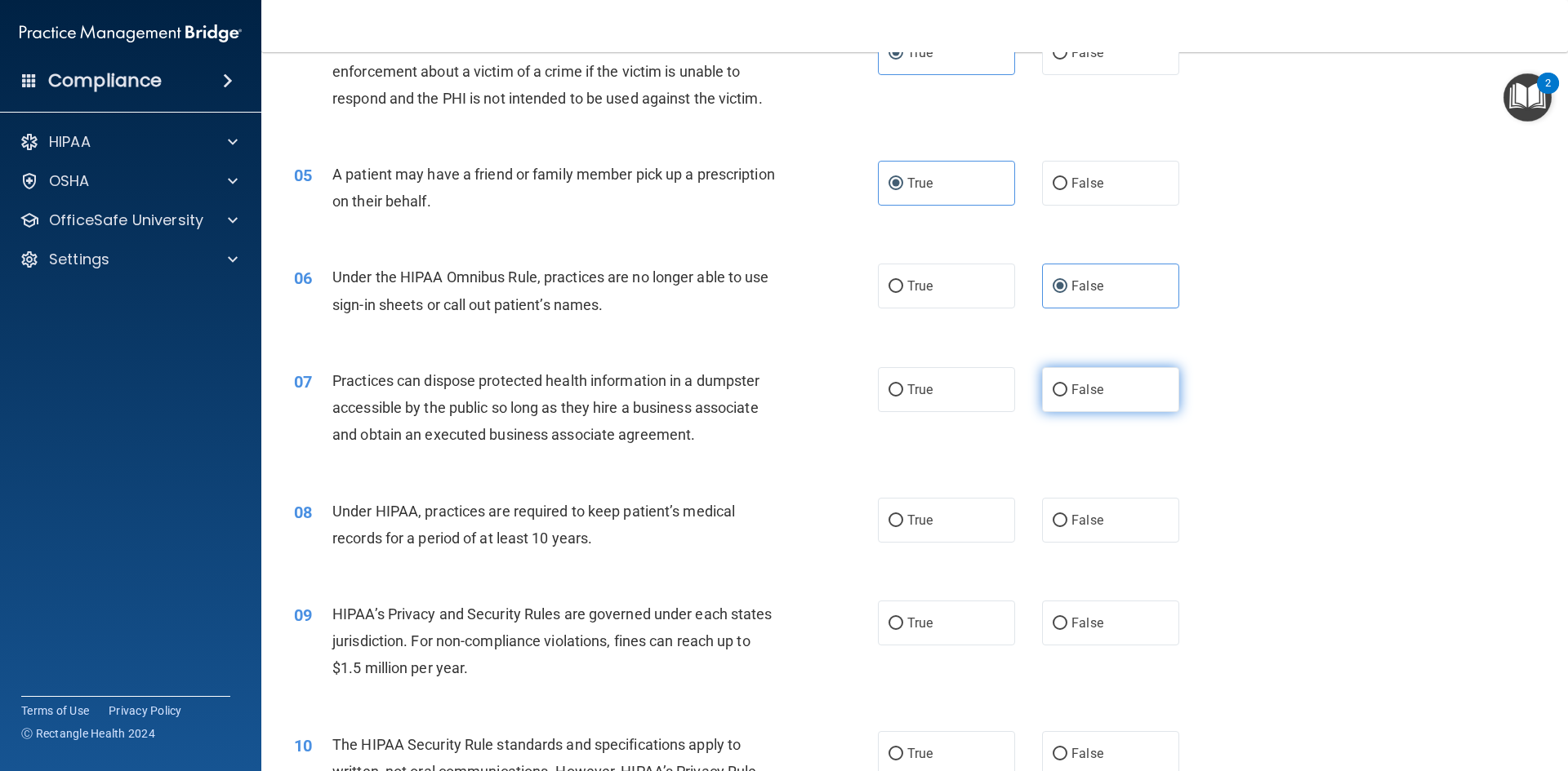
click at [1079, 392] on span "False" at bounding box center [1087, 389] width 32 height 15
click at [1068, 392] on input "False" at bounding box center [1059, 390] width 15 height 13
radio input "true"
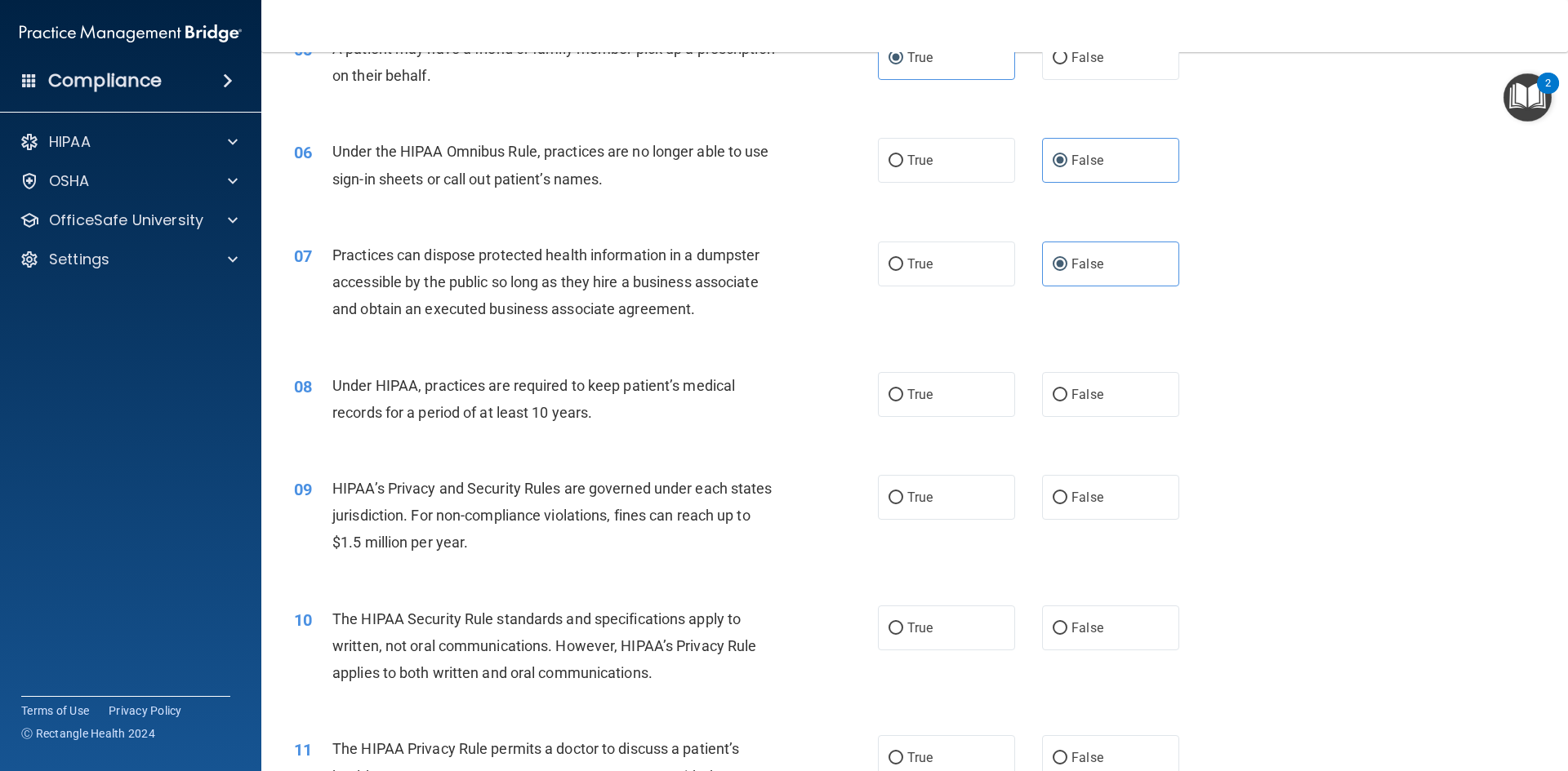
scroll to position [653, 0]
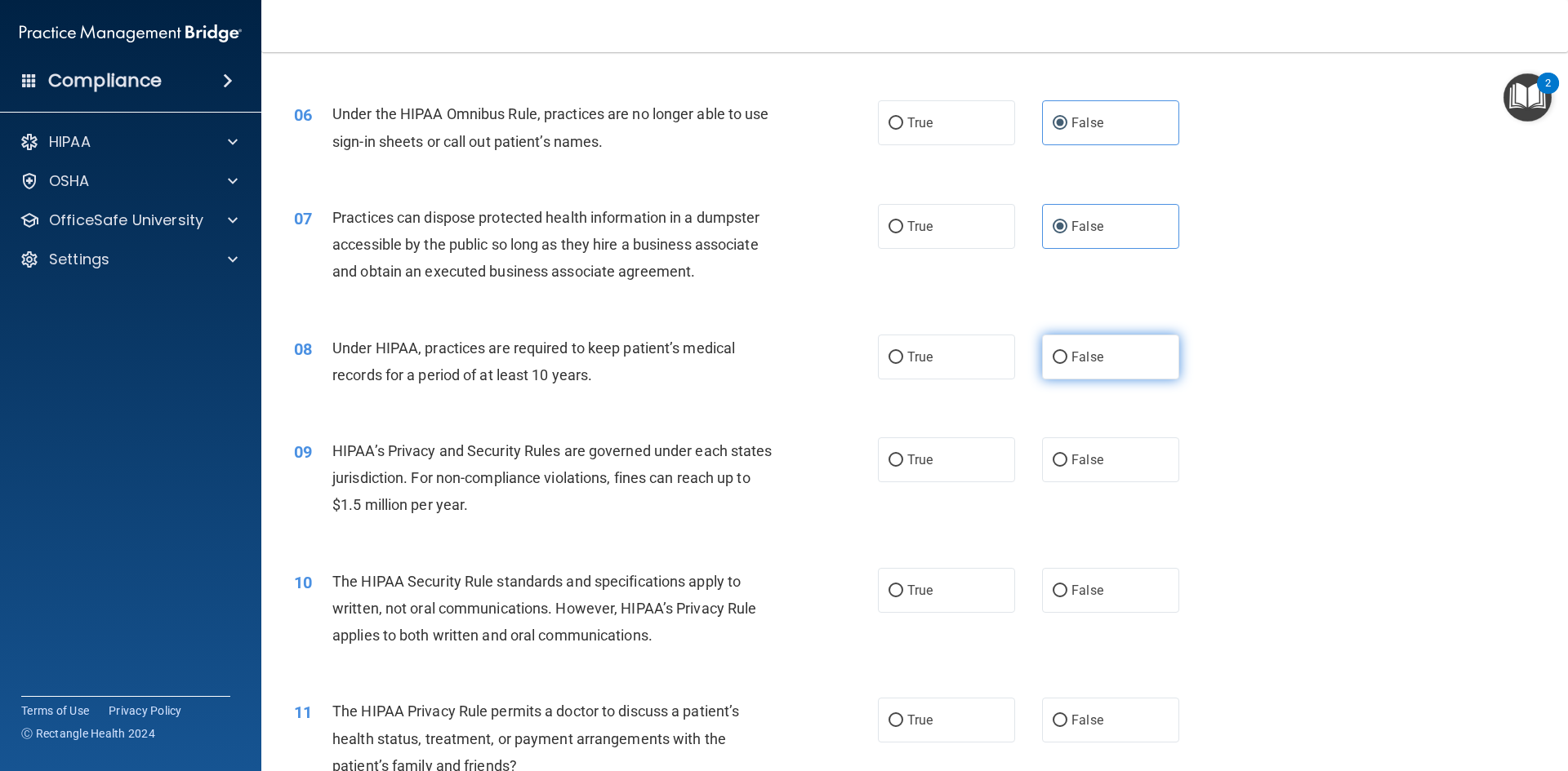
click at [1082, 351] on span "False" at bounding box center [1087, 357] width 32 height 15
click at [1068, 352] on input "False" at bounding box center [1059, 357] width 15 height 13
radio input "true"
click at [1126, 458] on label "False" at bounding box center [1111, 460] width 138 height 45
click at [1068, 458] on input "False" at bounding box center [1059, 460] width 15 height 13
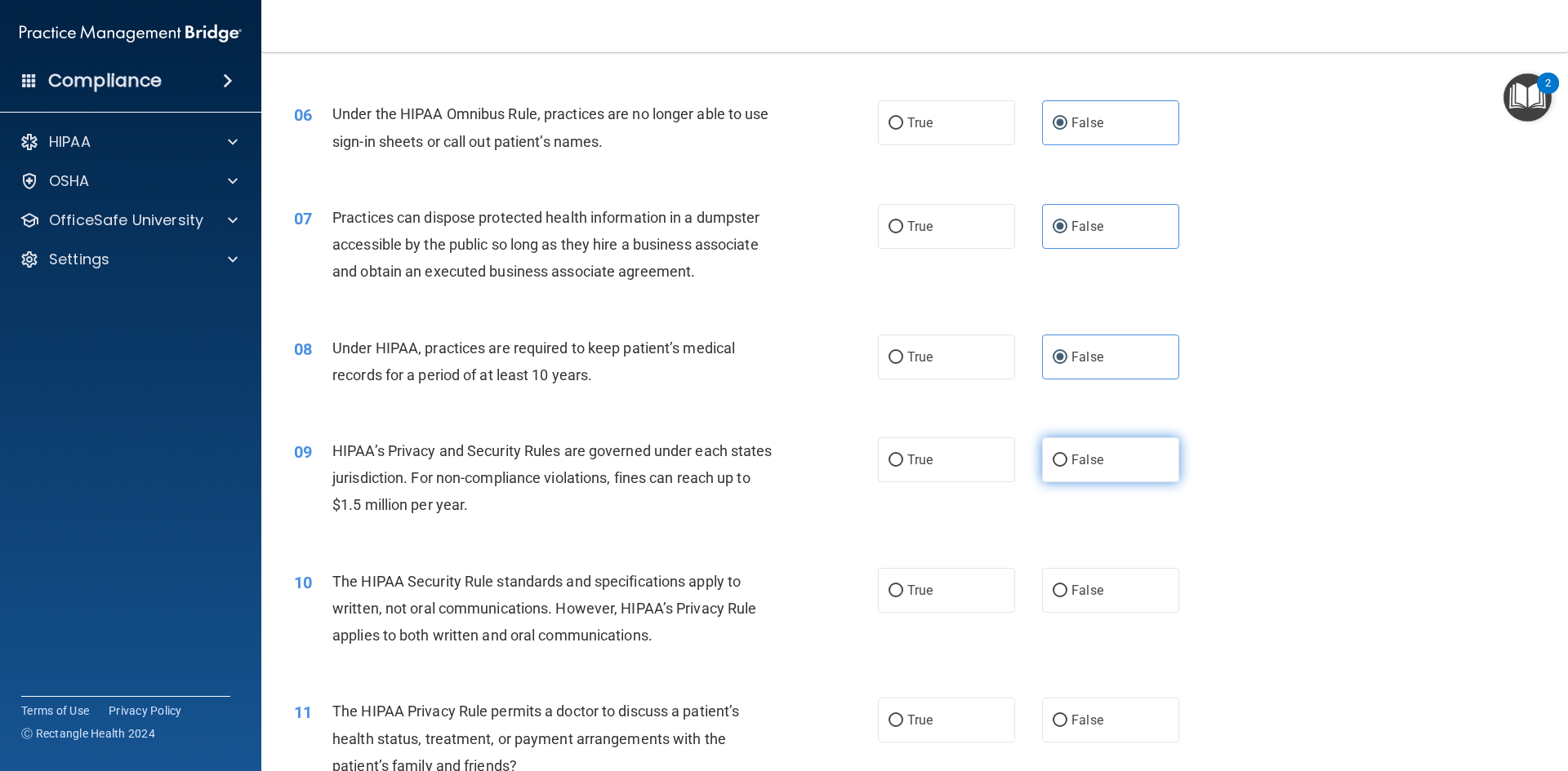
radio input "true"
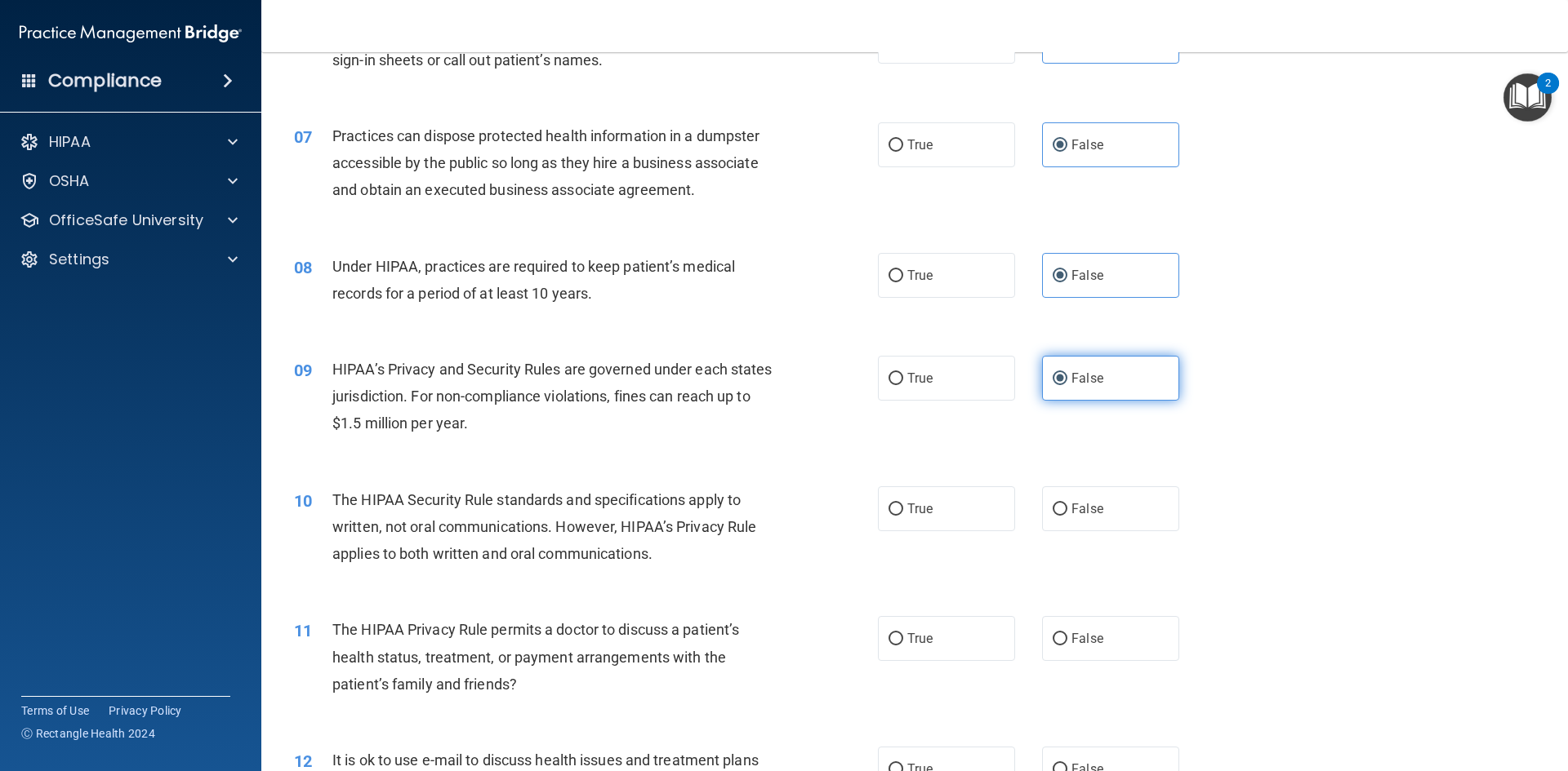
scroll to position [817, 0]
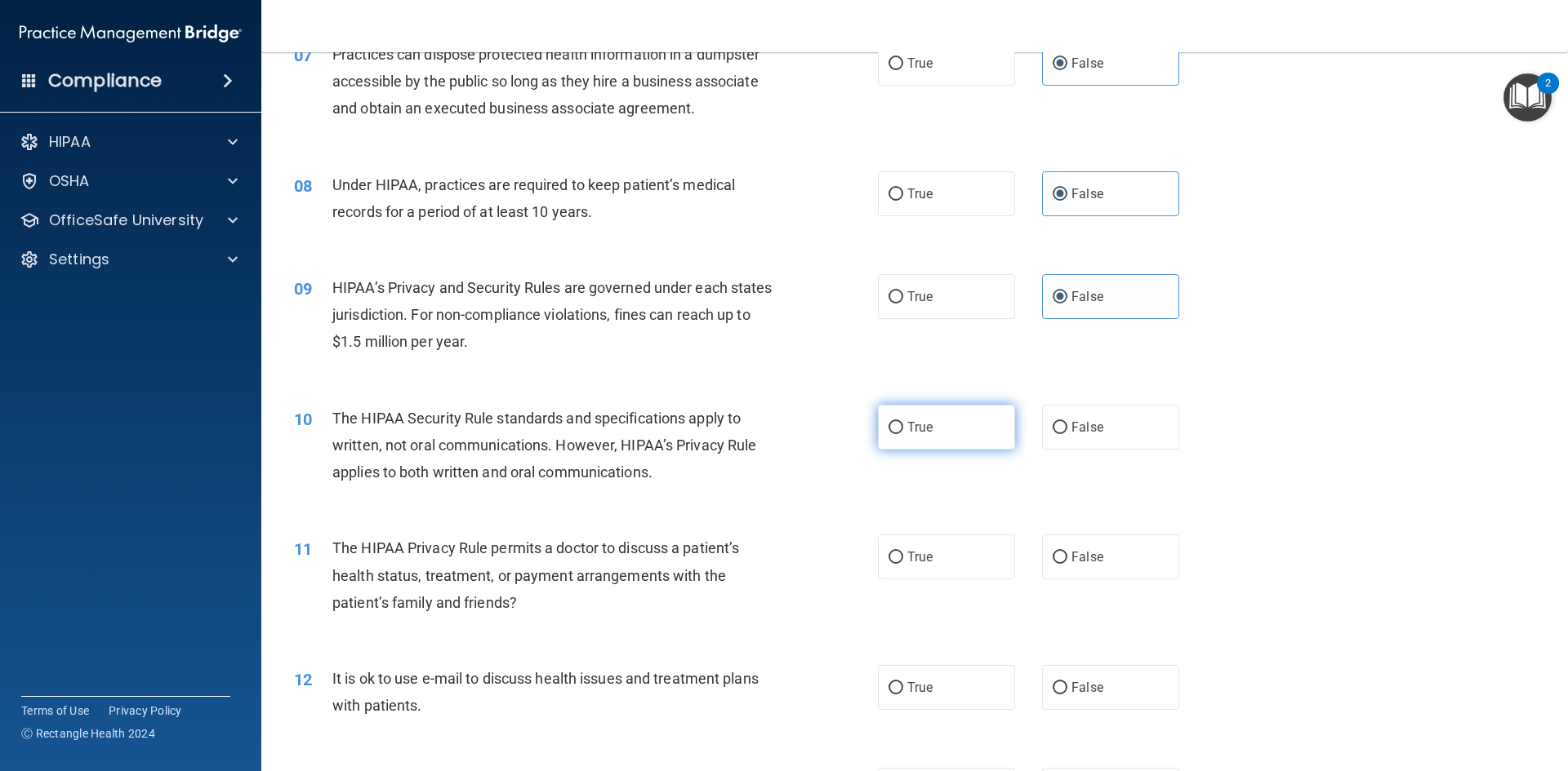
click at [926, 435] on label "True" at bounding box center [947, 427] width 138 height 45
click at [903, 434] on input "True" at bounding box center [895, 428] width 15 height 13
radio input "true"
click at [935, 561] on label "True" at bounding box center [947, 557] width 138 height 45
click at [903, 561] on input "True" at bounding box center [895, 558] width 15 height 13
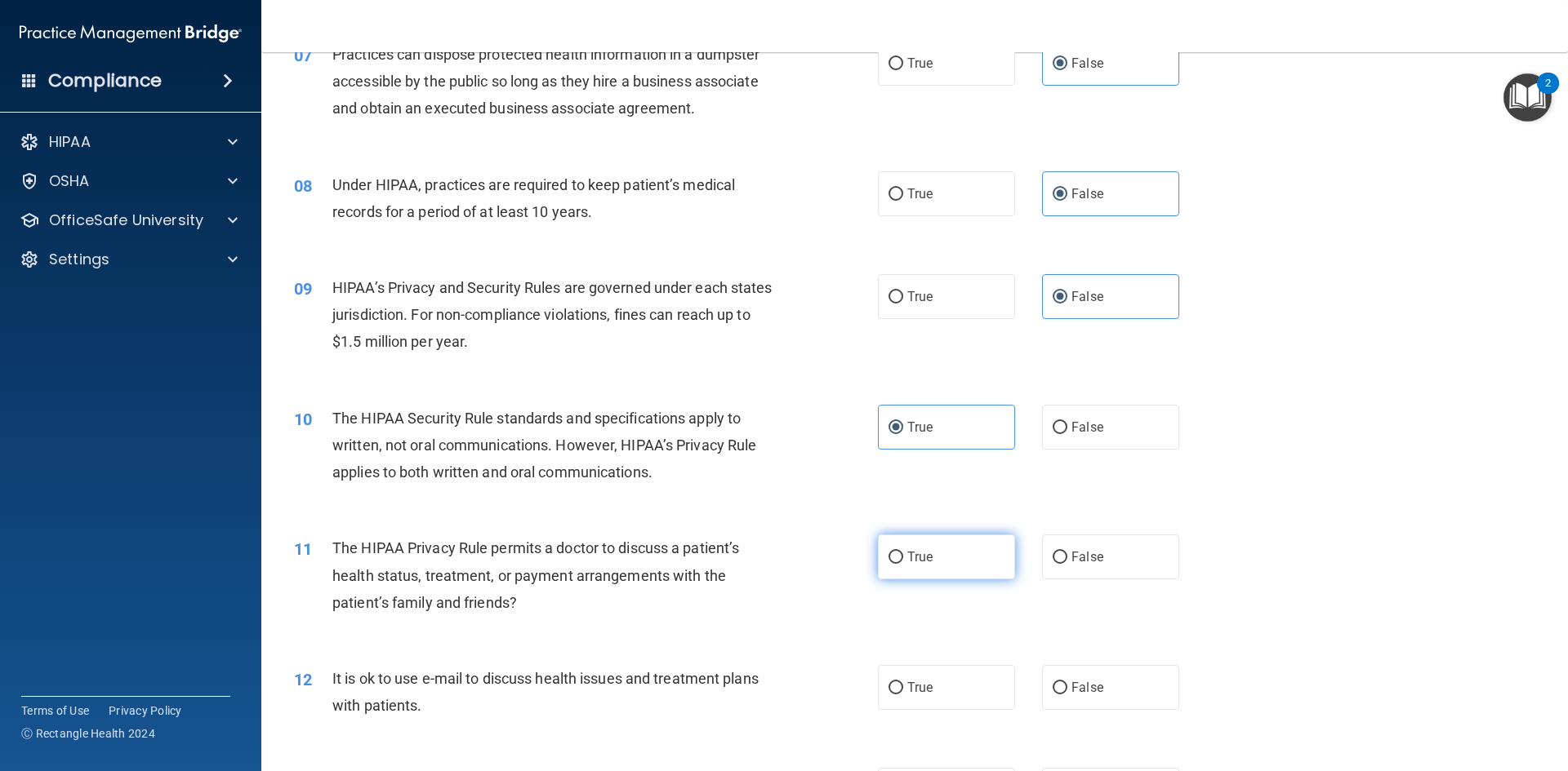
radio input "true"
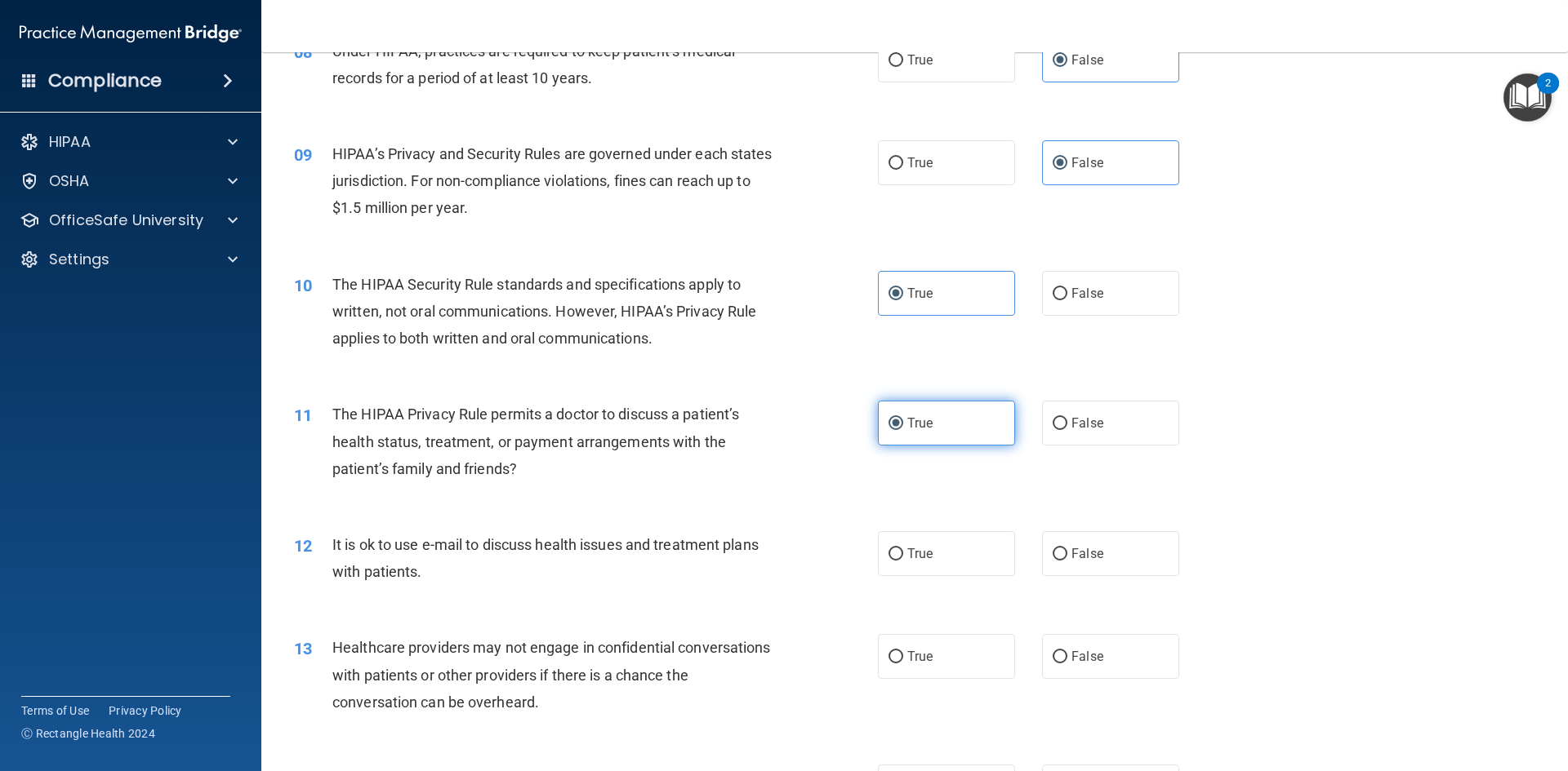
scroll to position [979, 0]
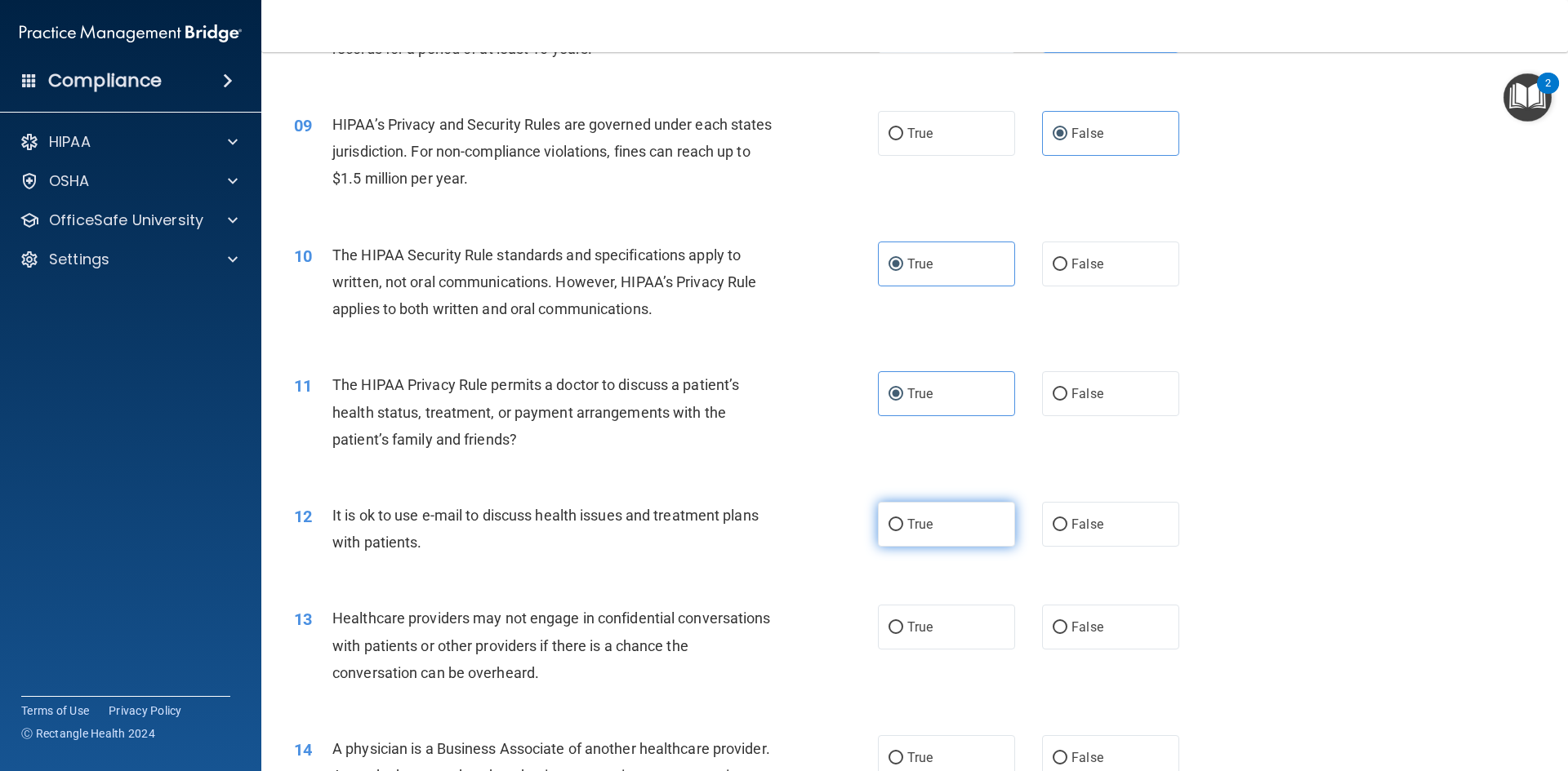
click at [971, 523] on label "True" at bounding box center [947, 524] width 138 height 45
click at [903, 523] on input "True" at bounding box center [895, 525] width 15 height 13
radio input "true"
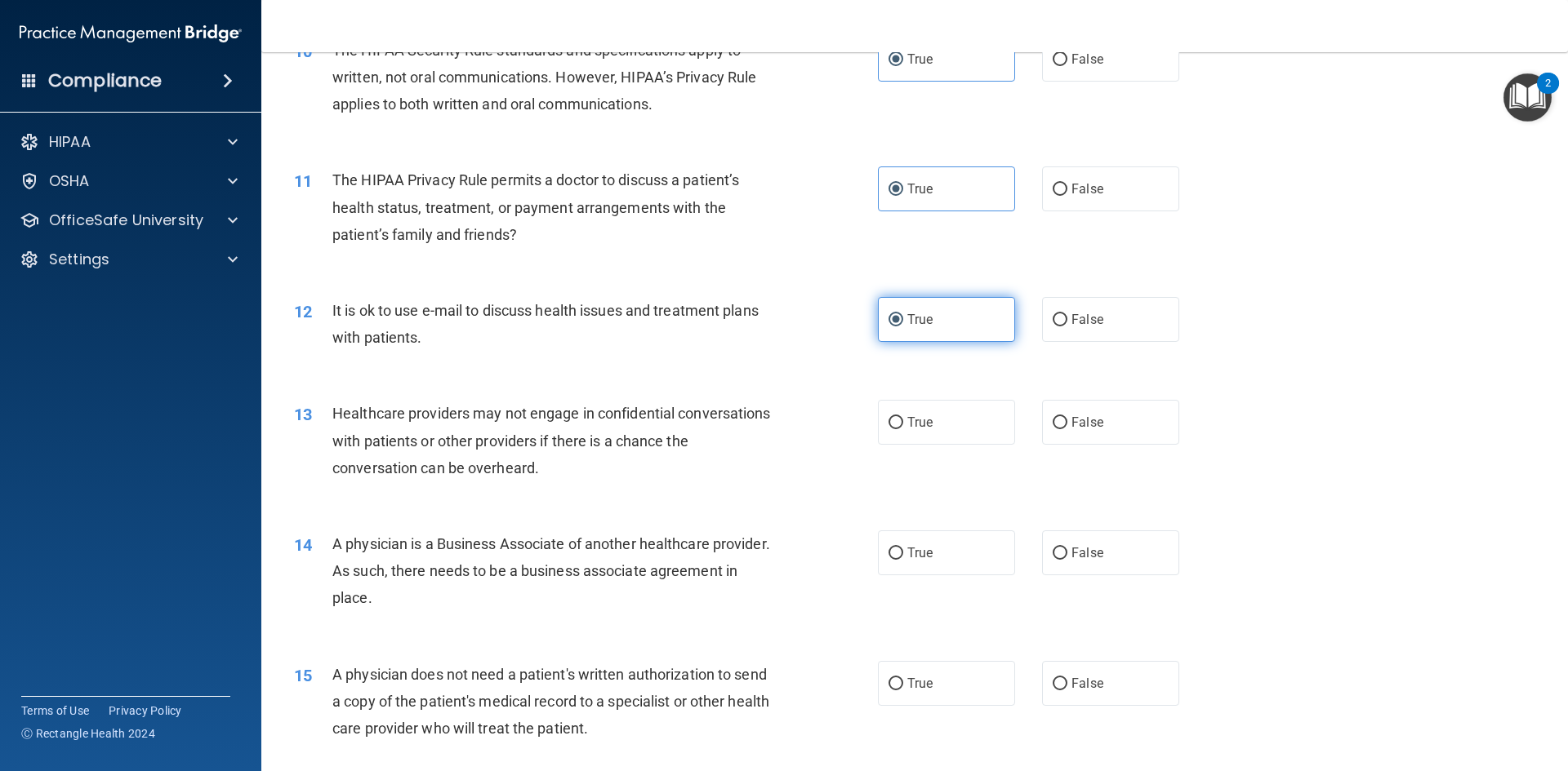
scroll to position [1224, 0]
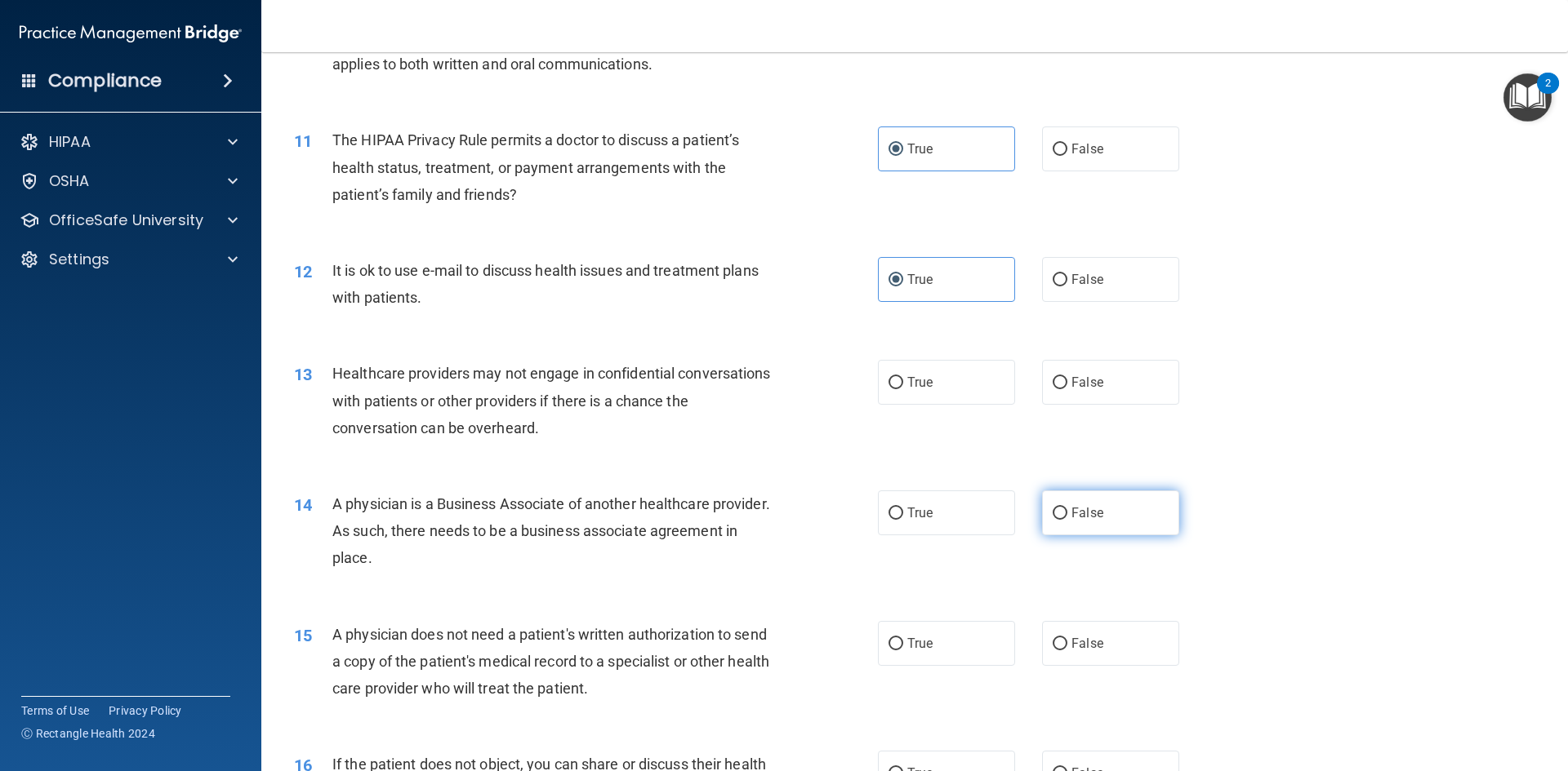
click at [1127, 523] on label "False" at bounding box center [1111, 513] width 138 height 45
click at [1068, 520] on input "False" at bounding box center [1059, 513] width 15 height 13
radio input "true"
click at [1096, 386] on label "False" at bounding box center [1111, 383] width 138 height 45
click at [1068, 386] on input "False" at bounding box center [1059, 383] width 15 height 13
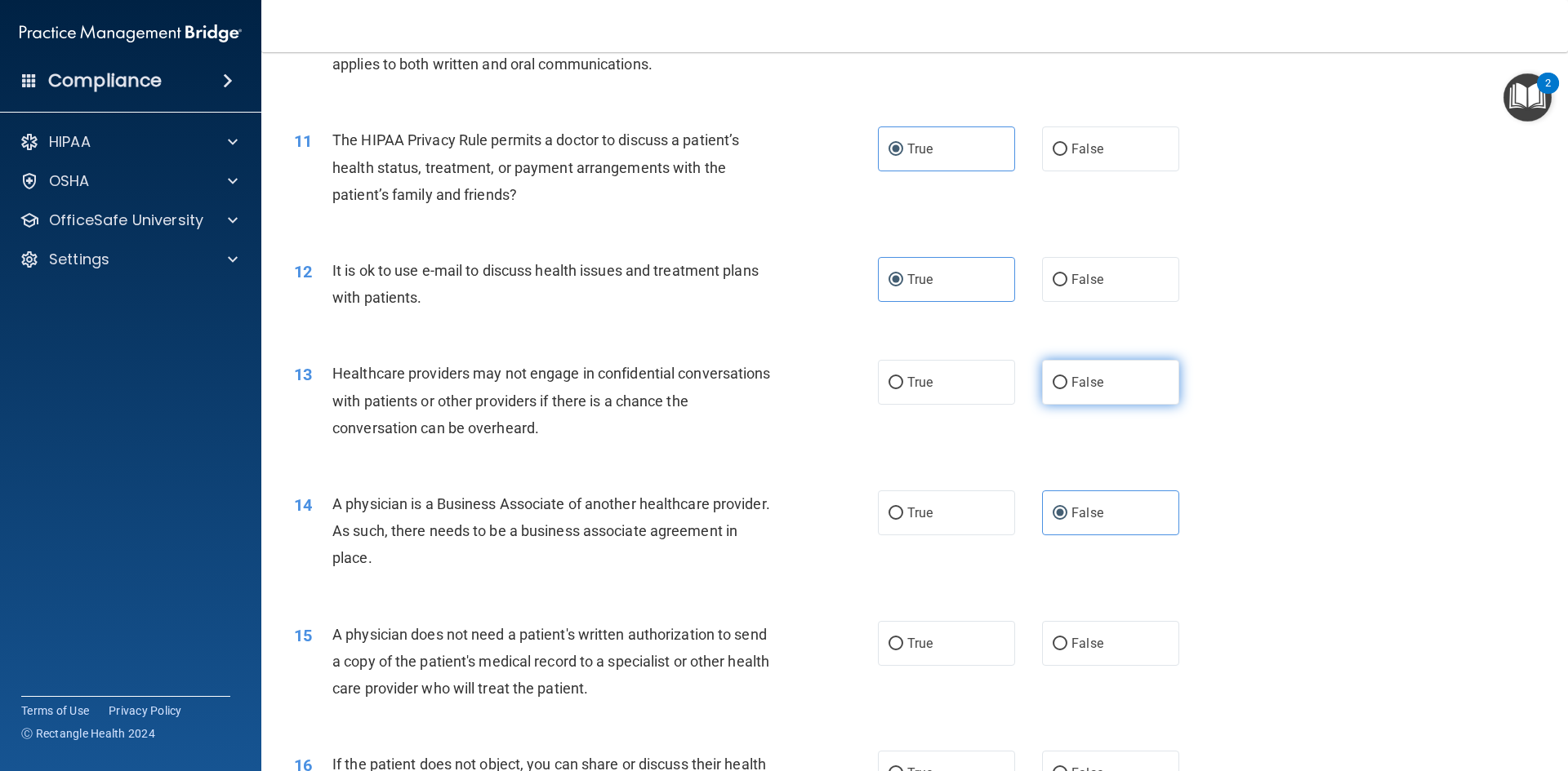
radio input "true"
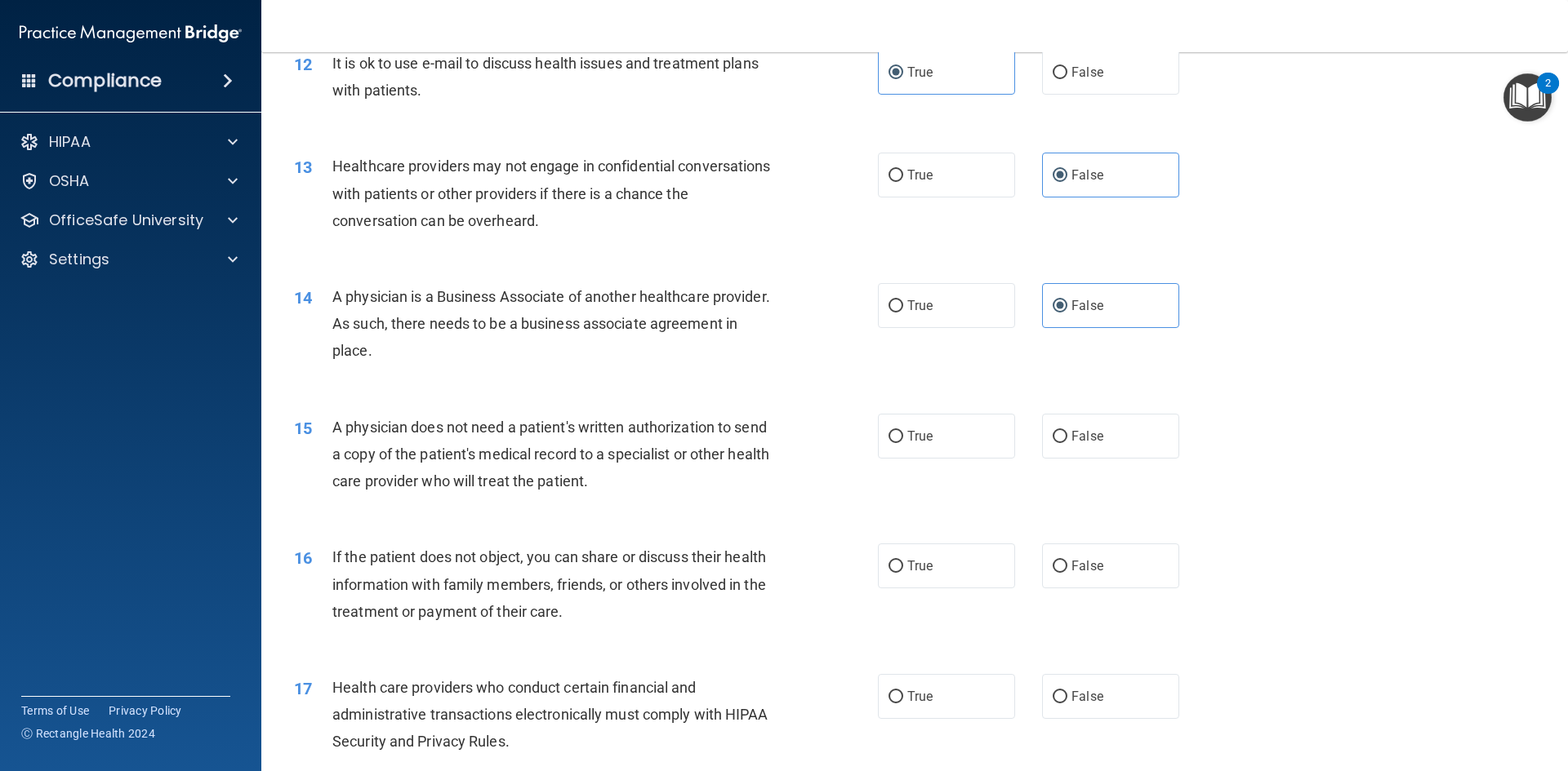
scroll to position [1469, 0]
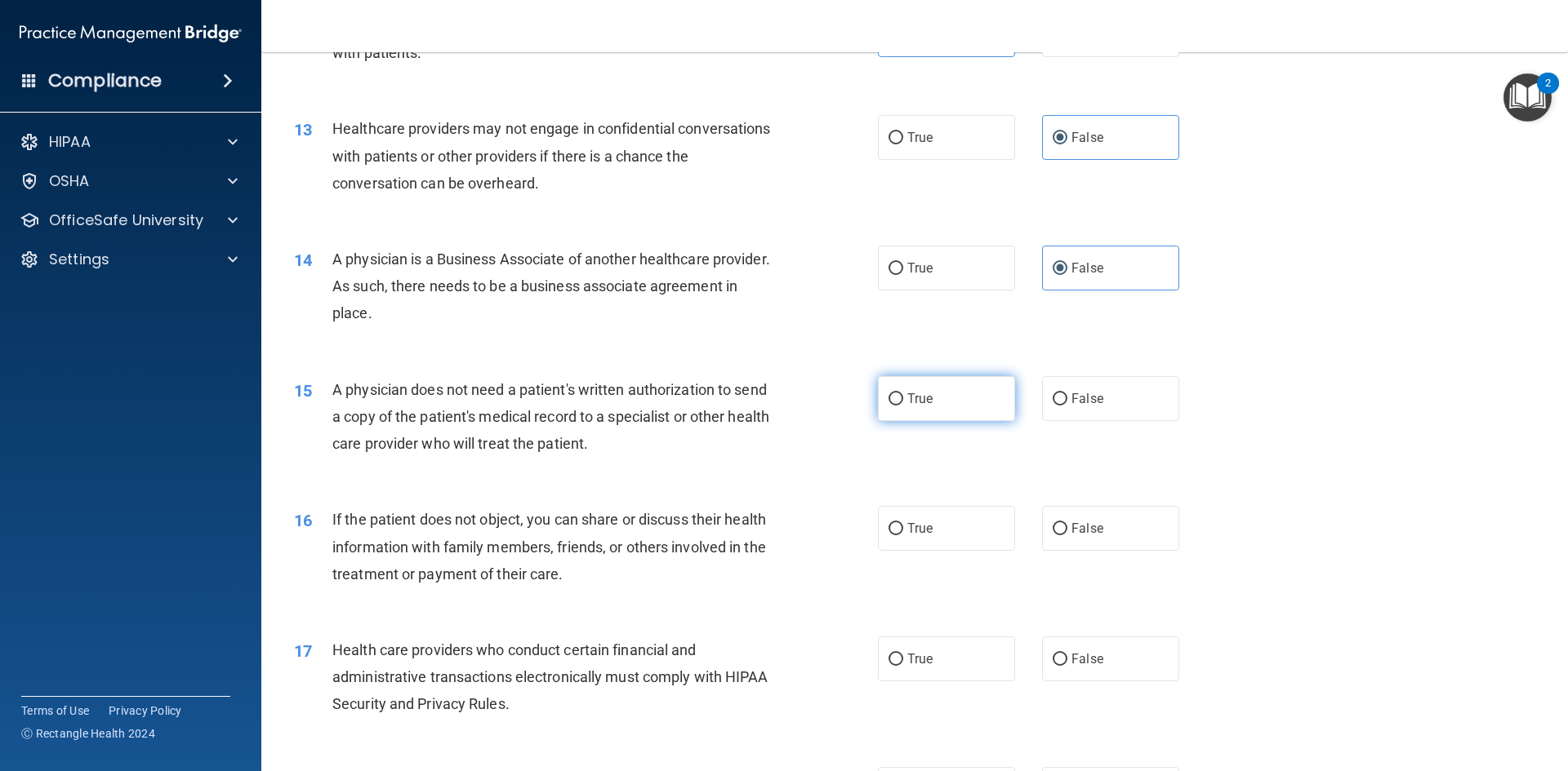
click at [967, 405] on label "True" at bounding box center [947, 399] width 138 height 45
click at [903, 405] on input "True" at bounding box center [895, 399] width 15 height 13
radio input "true"
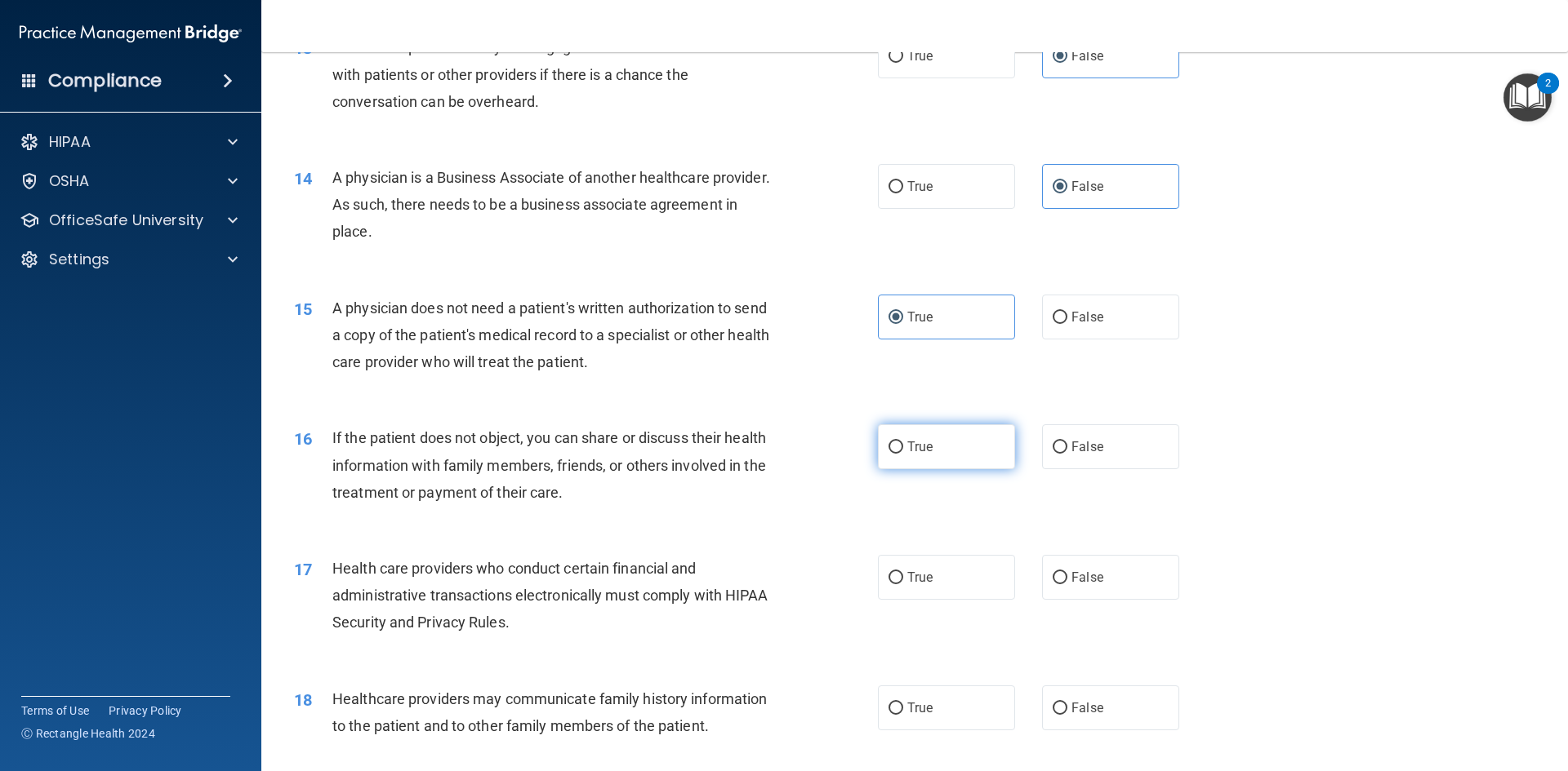
click at [951, 452] on label "True" at bounding box center [947, 447] width 138 height 45
click at [903, 452] on input "True" at bounding box center [895, 447] width 15 height 13
radio input "true"
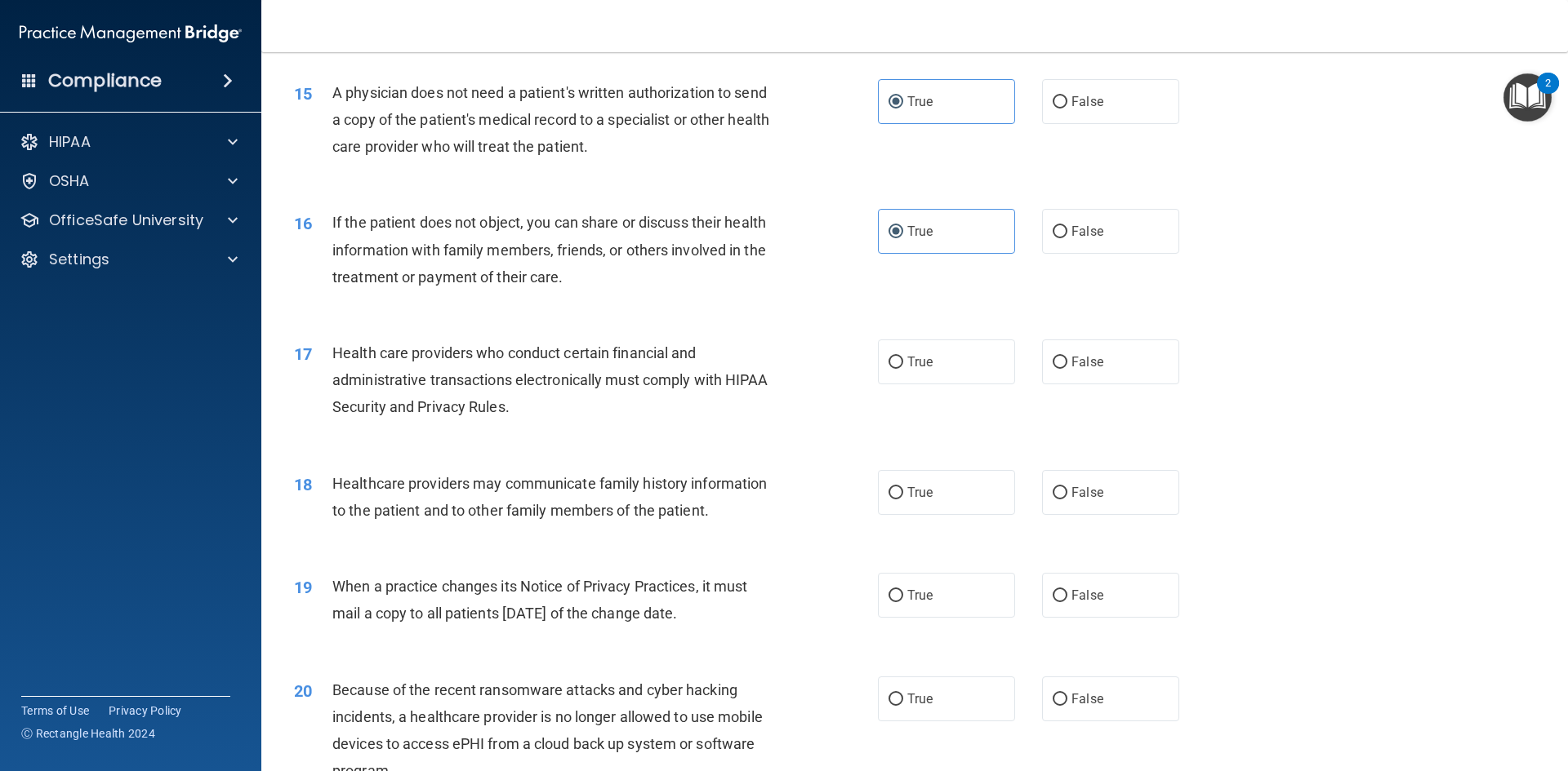
scroll to position [1796, 0]
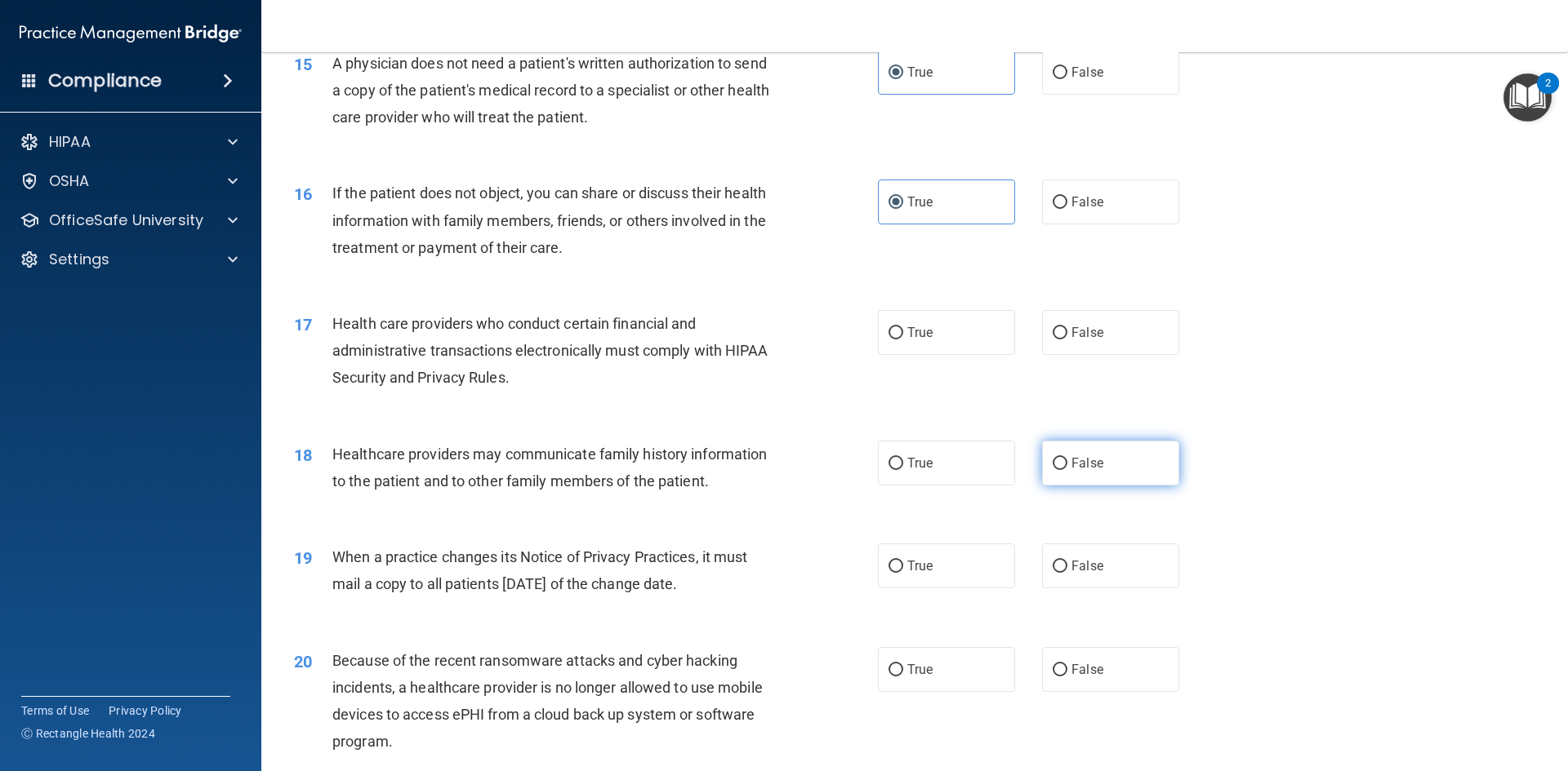
click at [1091, 472] on label "False" at bounding box center [1111, 463] width 138 height 45
click at [1068, 470] on input "False" at bounding box center [1059, 464] width 15 height 13
radio input "true"
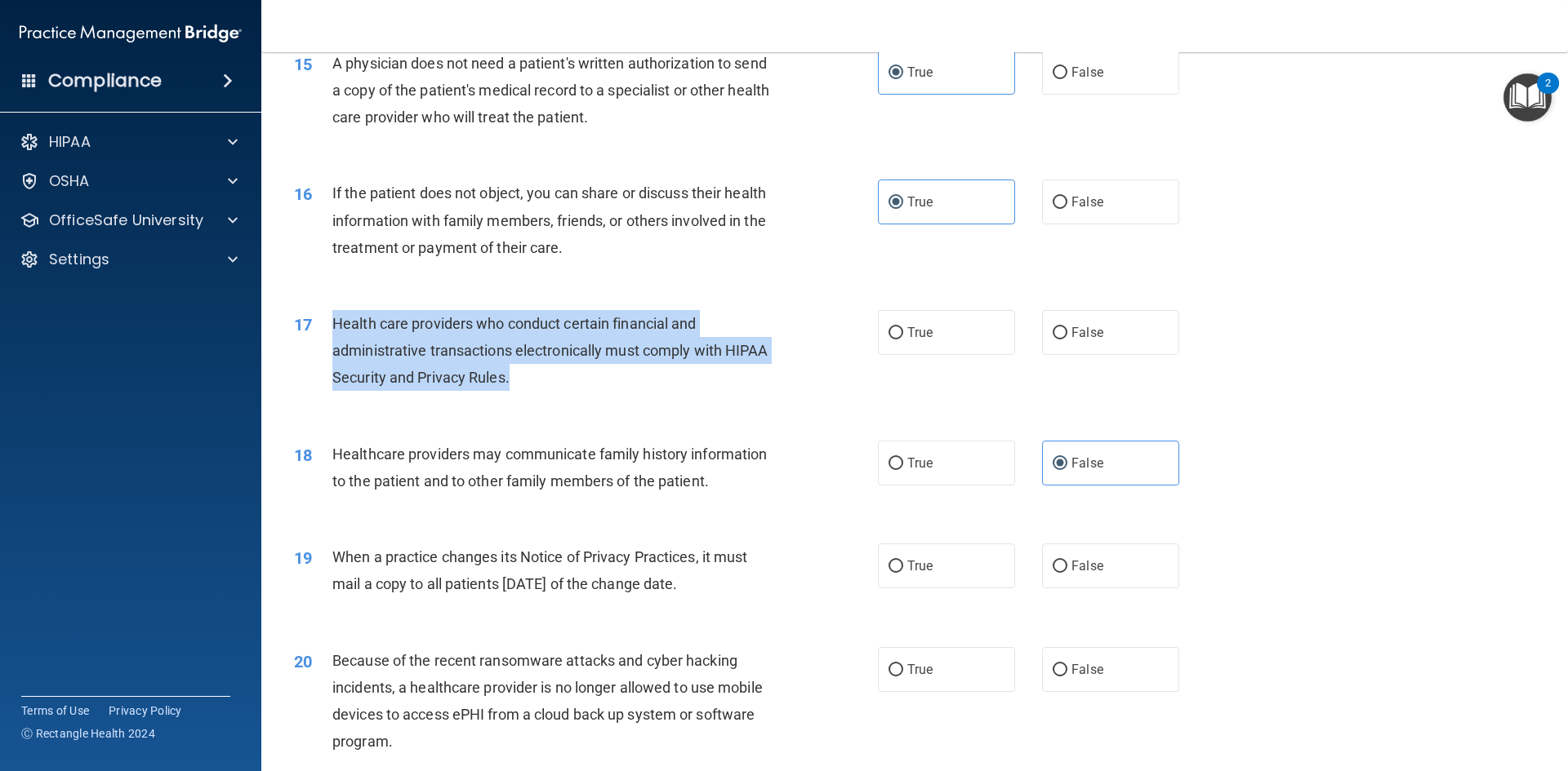
drag, startPoint x: 335, startPoint y: 320, endPoint x: 522, endPoint y: 377, distance: 195.5
click at [522, 377] on div "Health care providers who conduct certain financial and administrative transact…" at bounding box center [560, 351] width 456 height 81
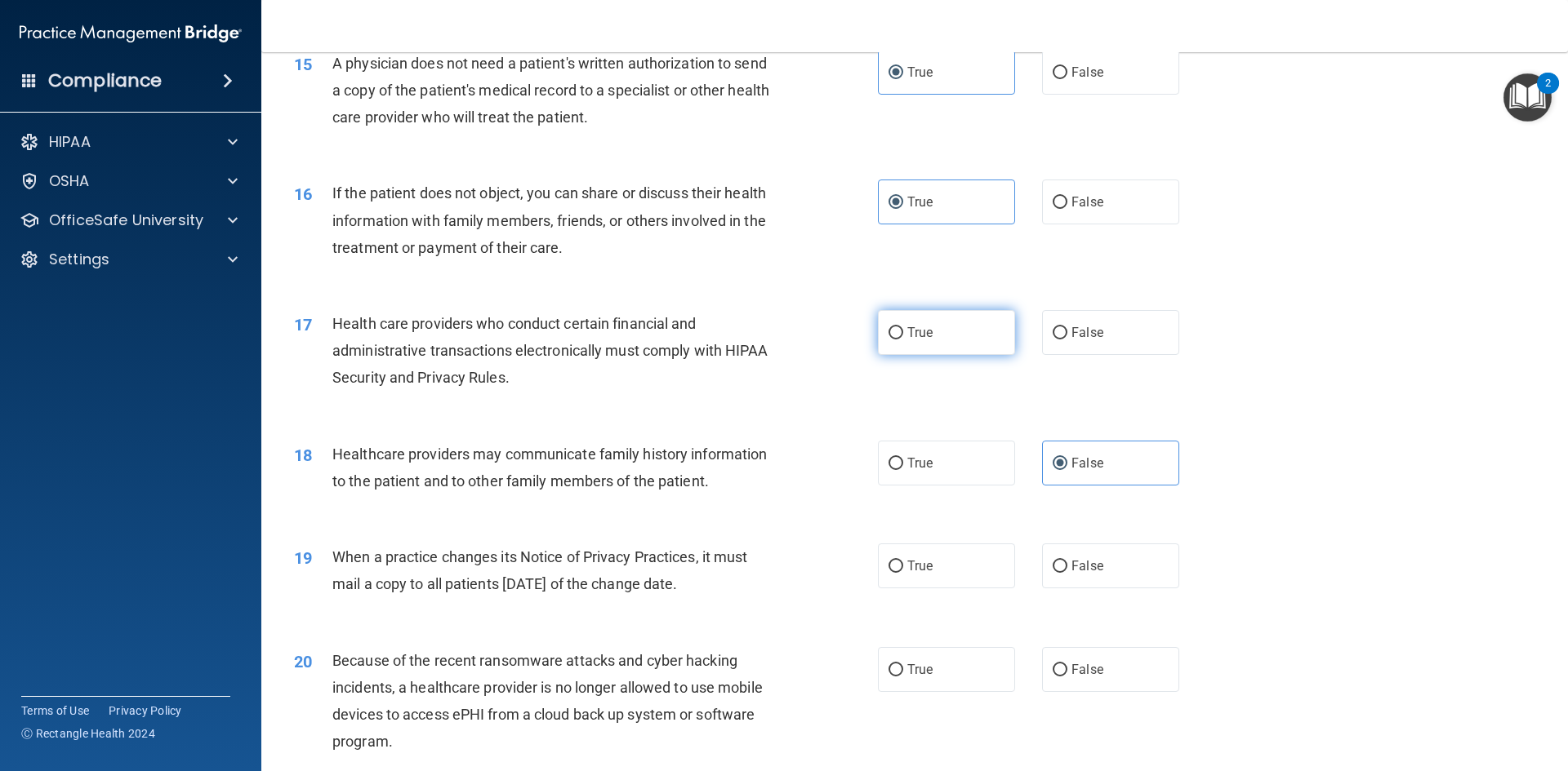
click at [946, 335] on label "True" at bounding box center [947, 332] width 138 height 45
click at [903, 335] on input "True" at bounding box center [895, 333] width 15 height 13
radio input "true"
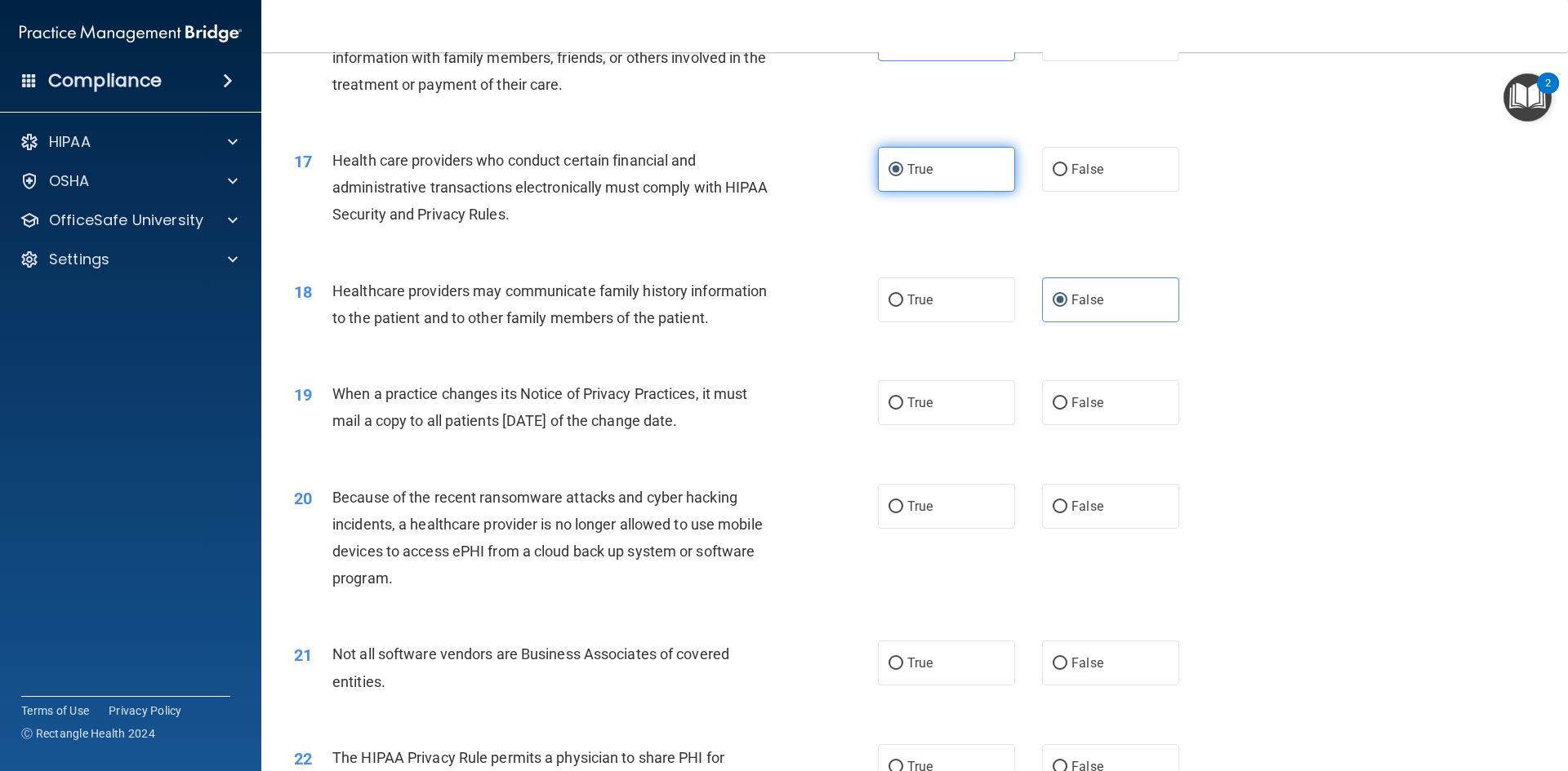
scroll to position [2041, 0]
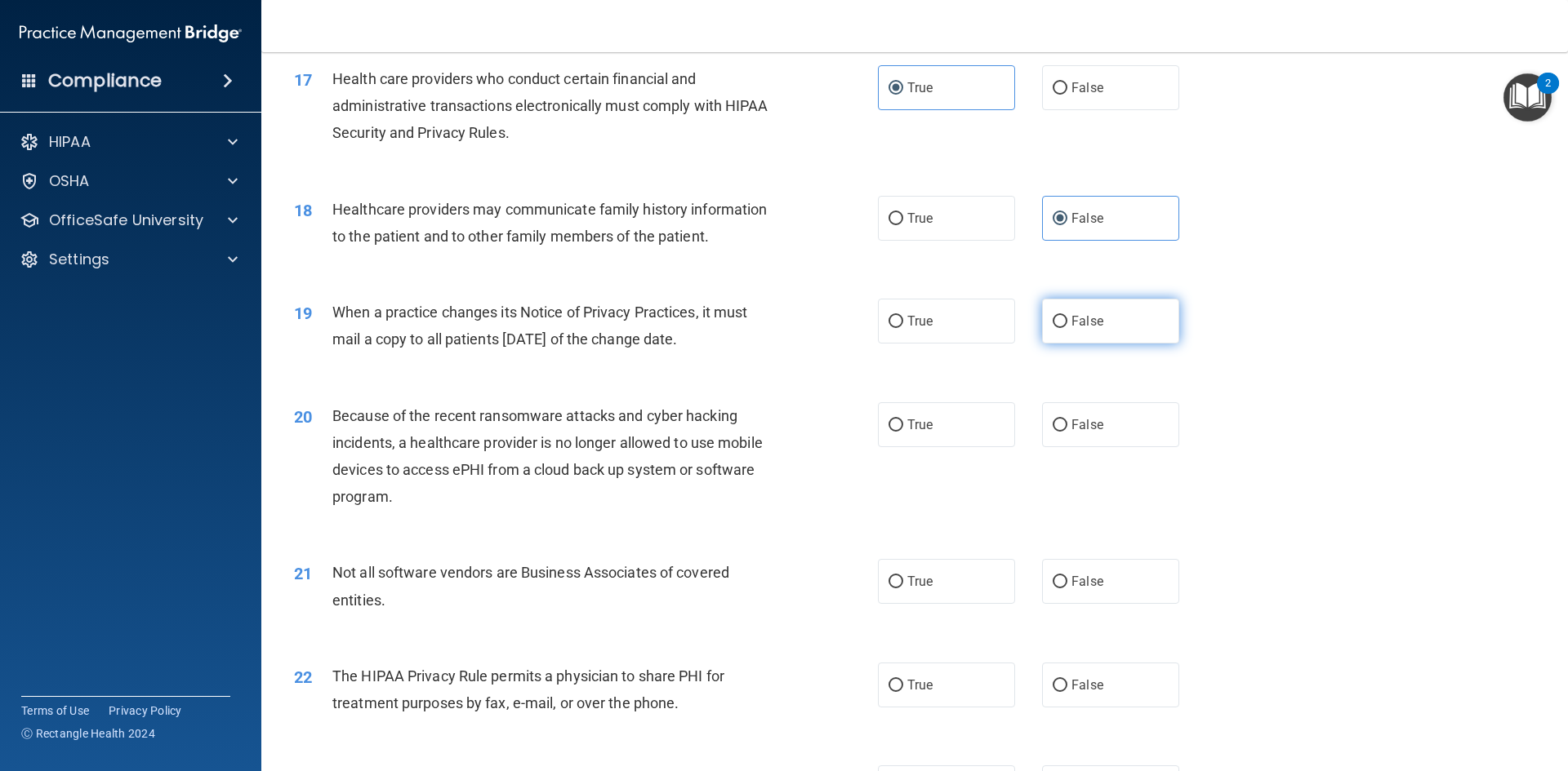
click at [1072, 323] on span "False" at bounding box center [1087, 322] width 32 height 15
click at [1068, 323] on input "False" at bounding box center [1059, 322] width 15 height 13
radio input "true"
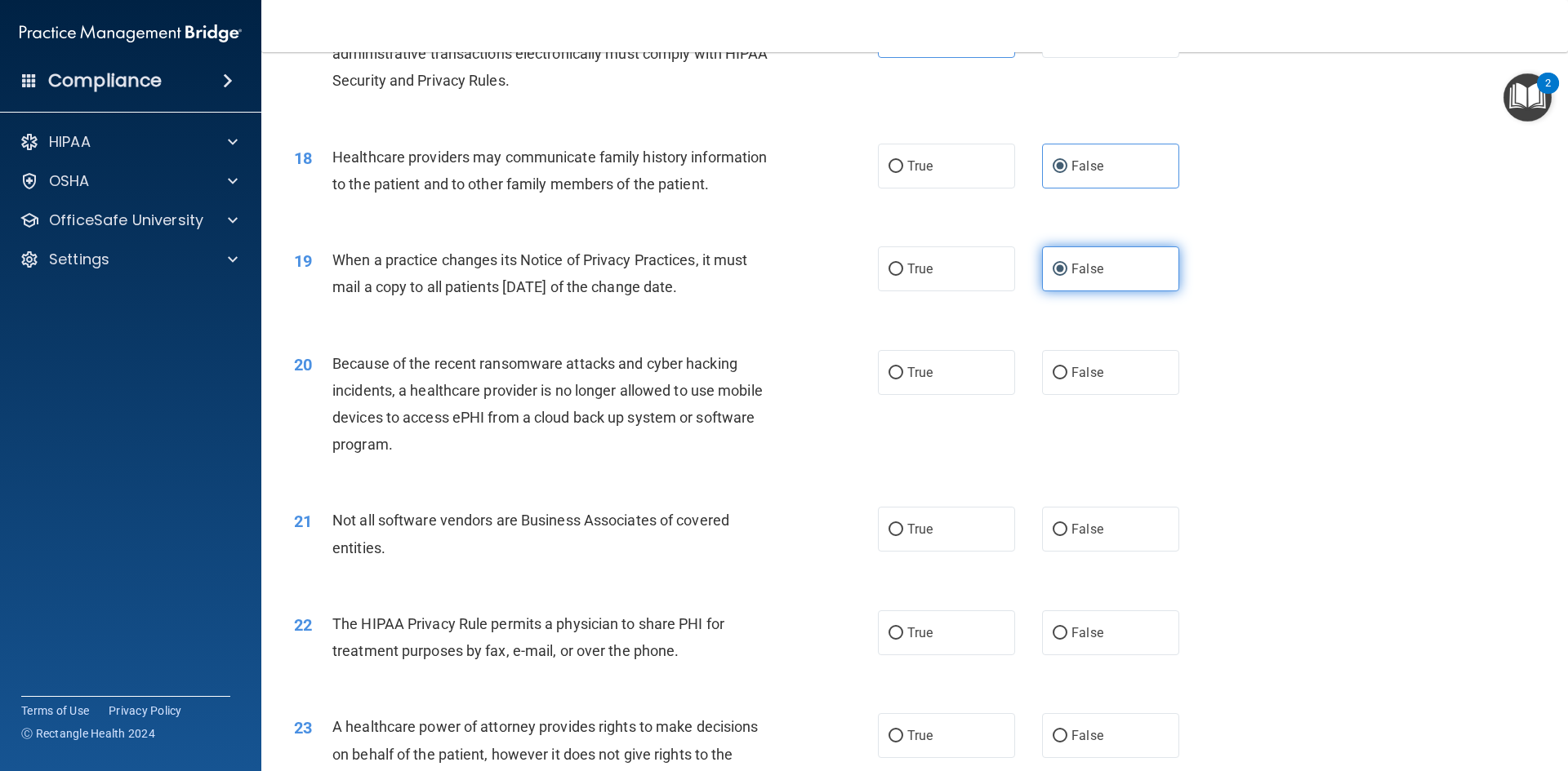
scroll to position [2122, 0]
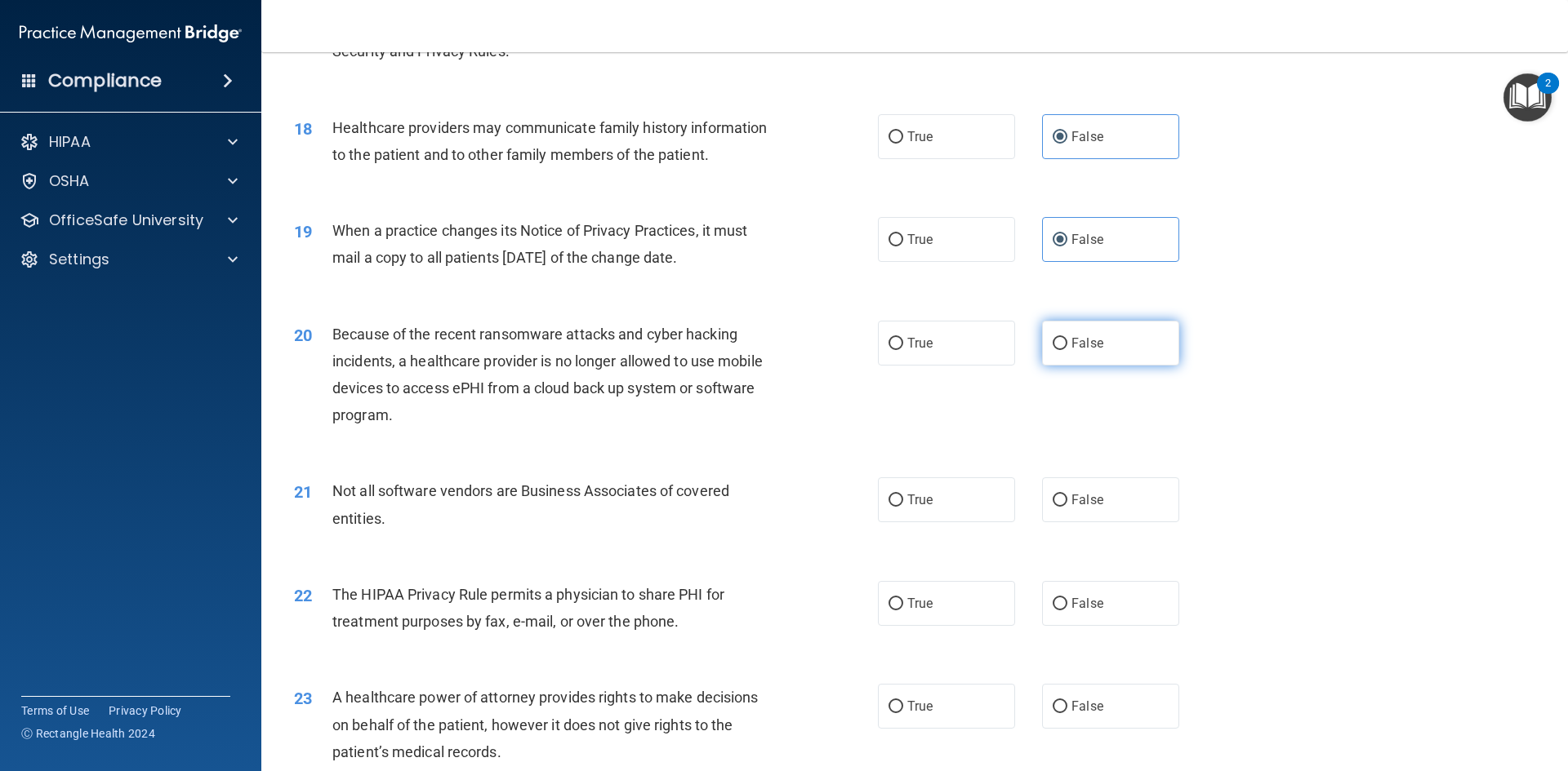
click at [1104, 351] on label "False" at bounding box center [1111, 343] width 138 height 45
click at [1068, 351] on input "False" at bounding box center [1059, 344] width 15 height 13
radio input "true"
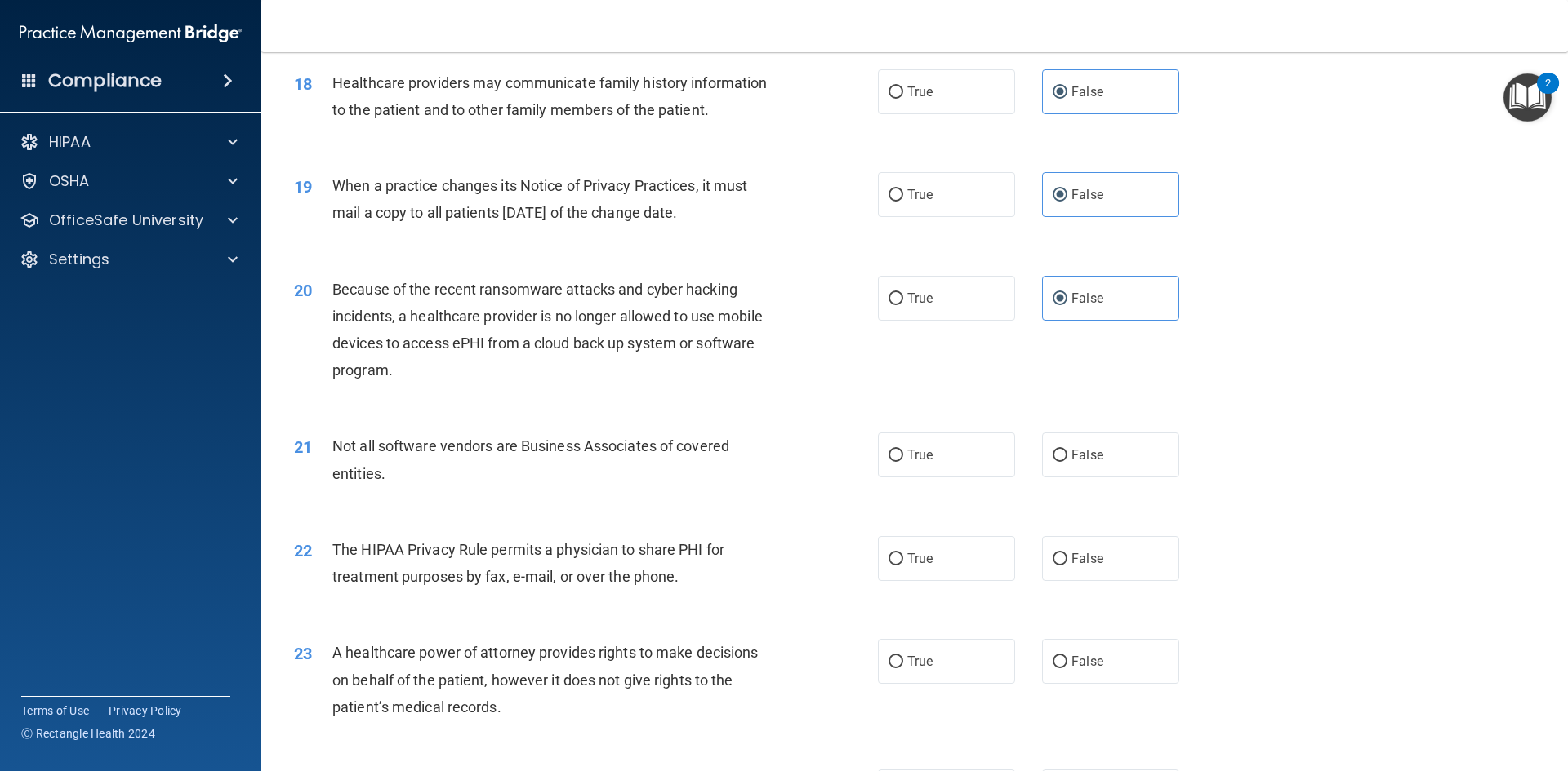
scroll to position [2204, 0]
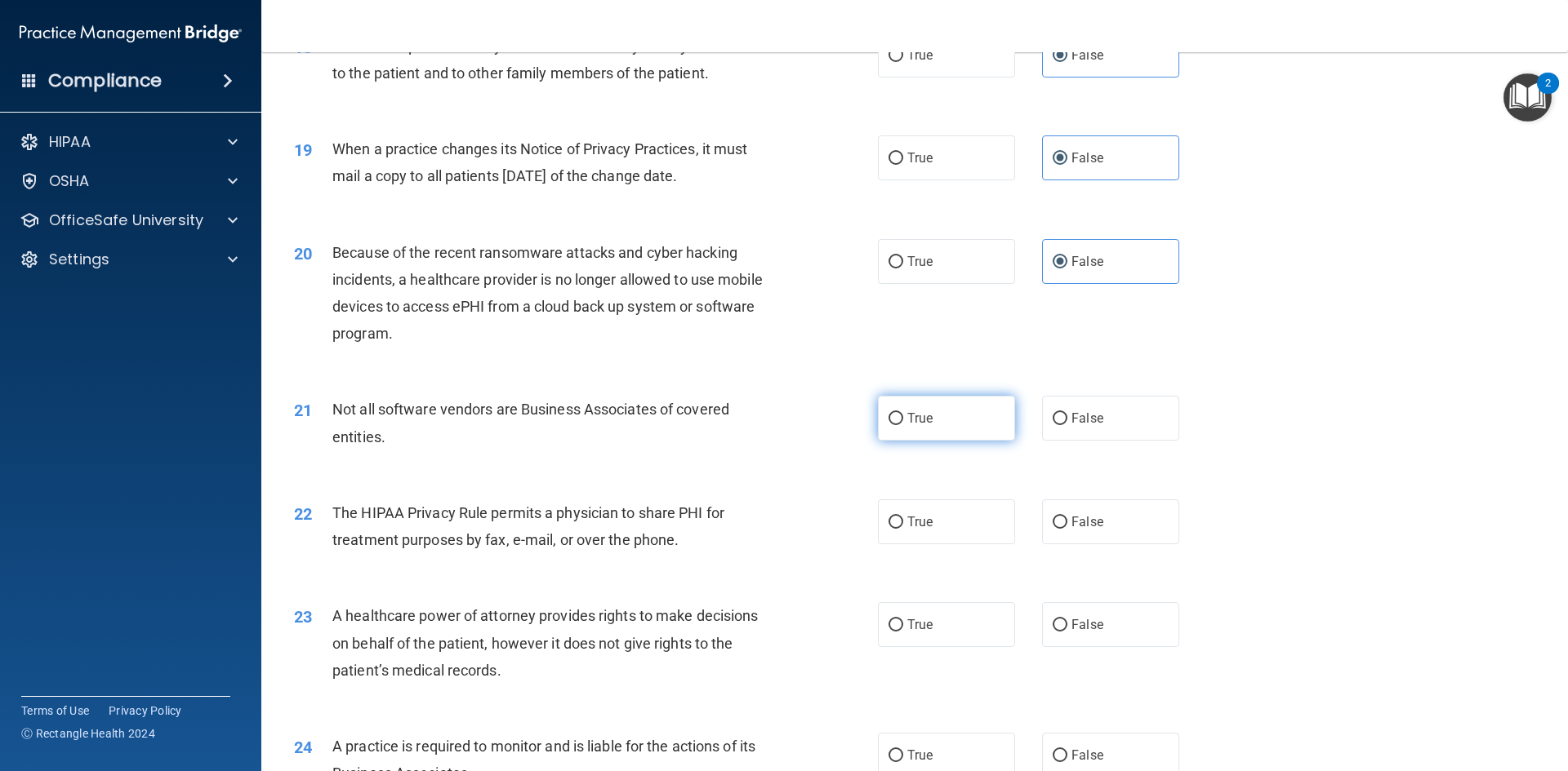
click at [959, 423] on label "True" at bounding box center [947, 418] width 138 height 45
click at [903, 423] on input "True" at bounding box center [895, 418] width 15 height 13
radio input "true"
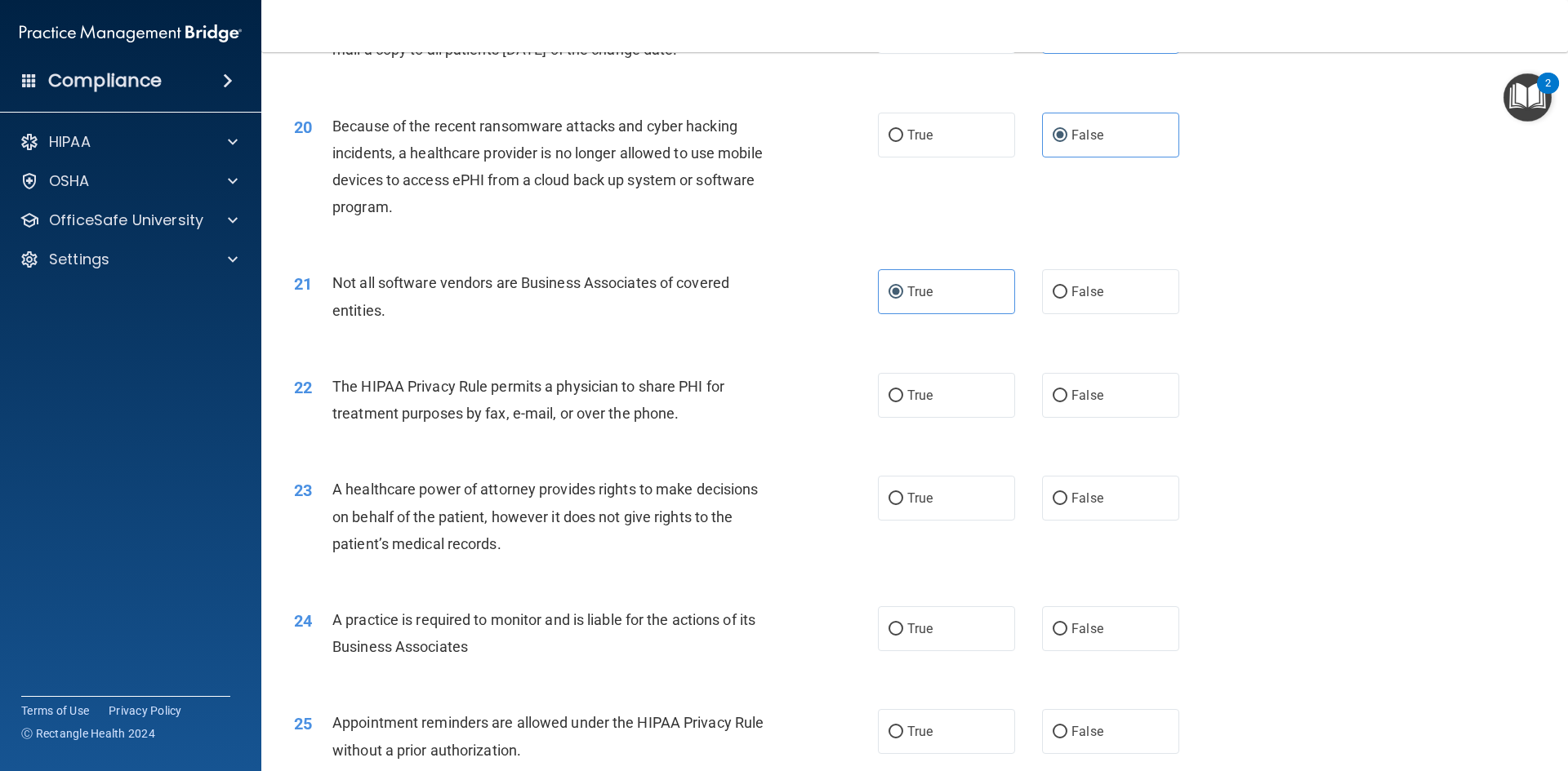
scroll to position [2367, 0]
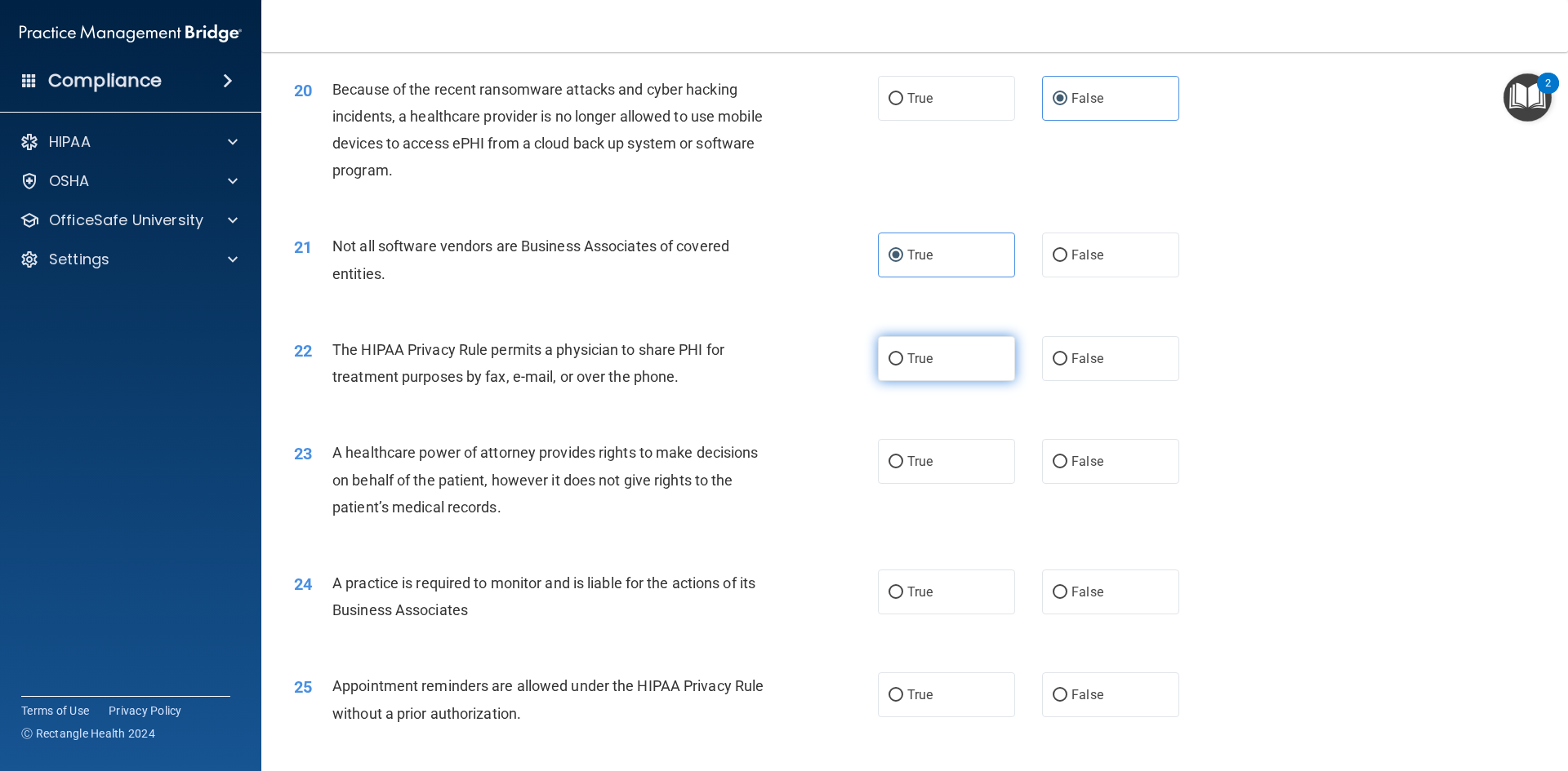
click at [899, 360] on label "True" at bounding box center [947, 358] width 138 height 45
click at [899, 360] on input "True" at bounding box center [895, 359] width 15 height 13
radio input "true"
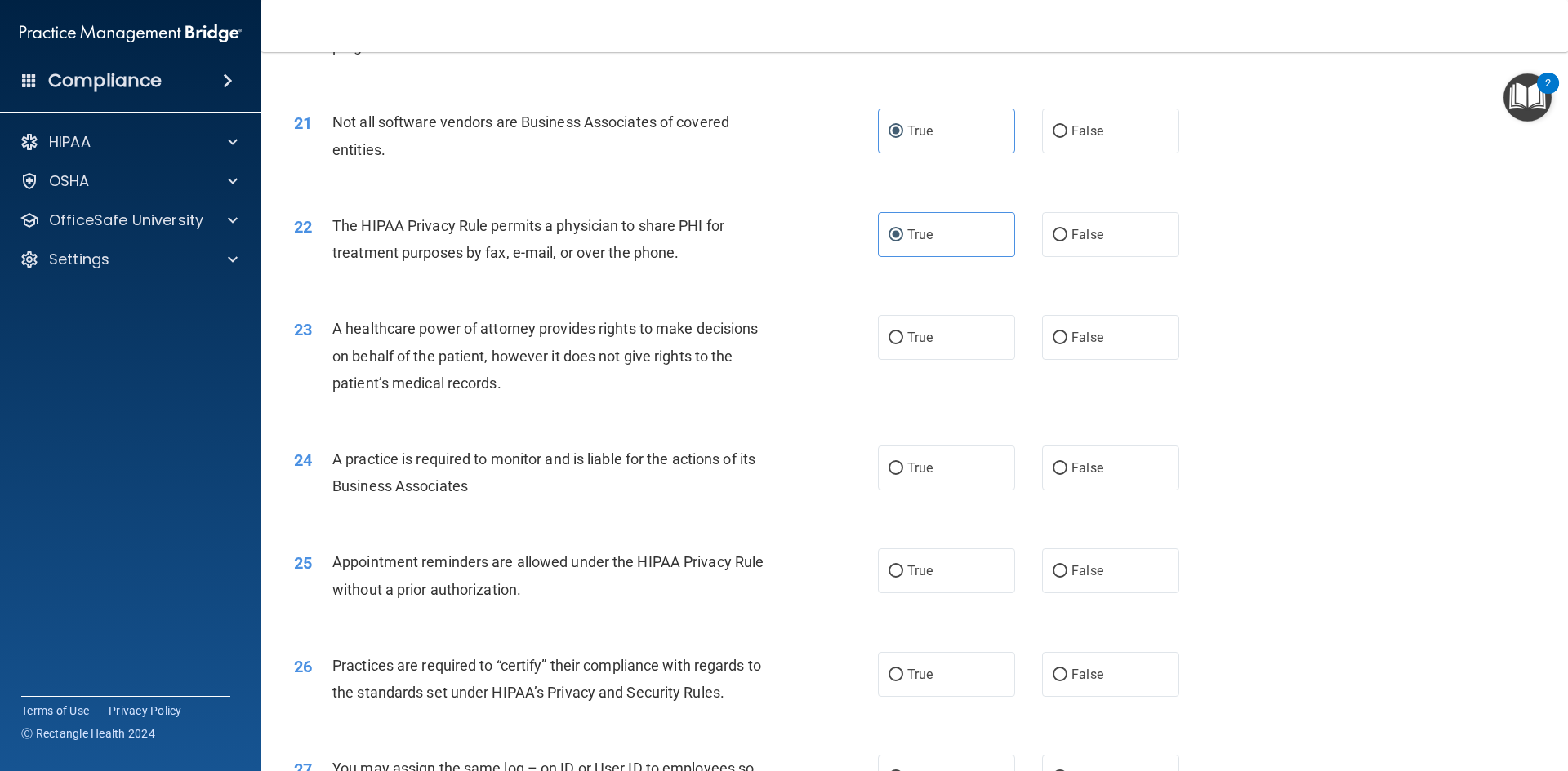
scroll to position [2531, 0]
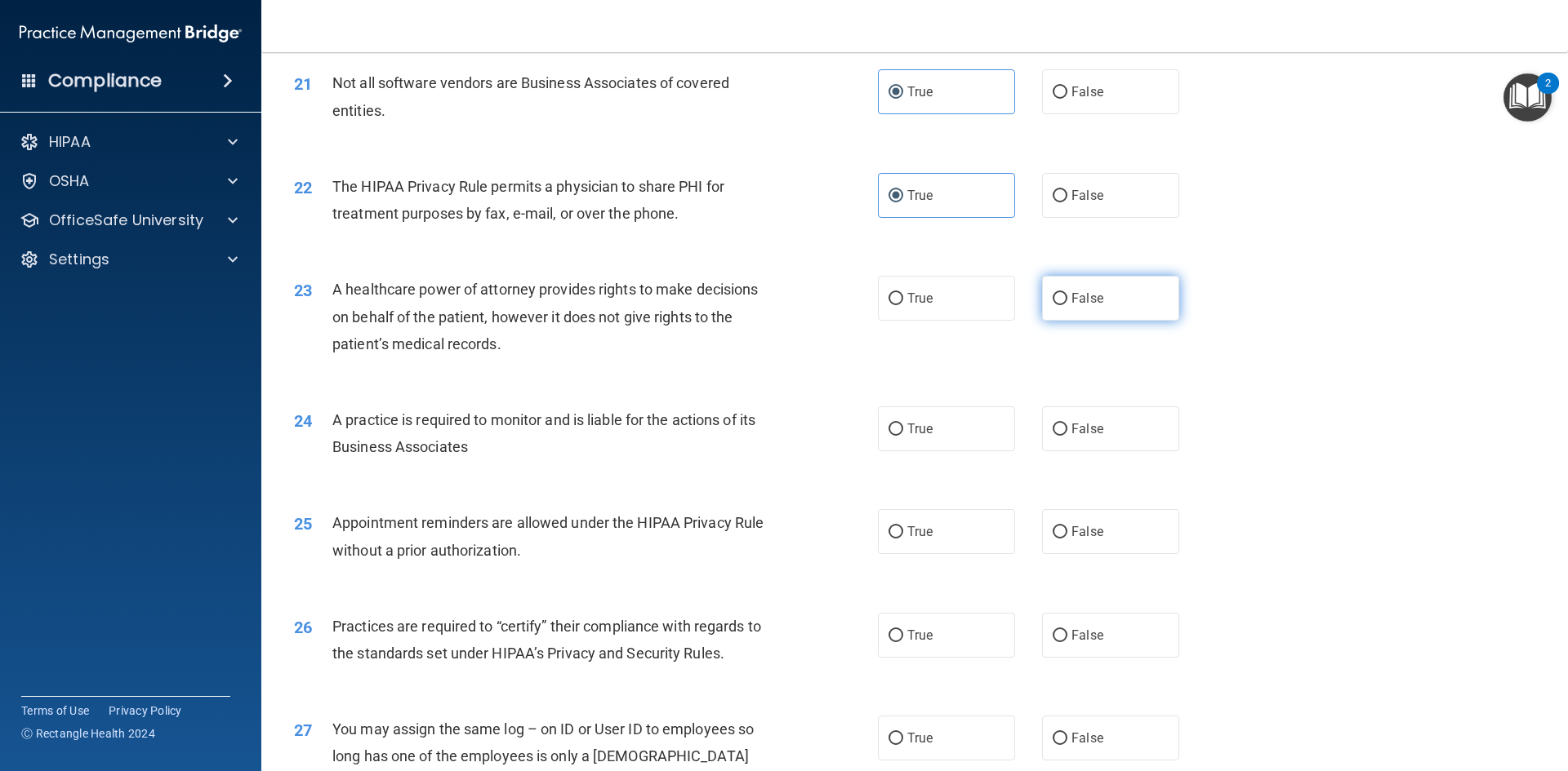
click at [1081, 303] on span "False" at bounding box center [1087, 298] width 32 height 15
click at [1068, 303] on input "False" at bounding box center [1059, 299] width 15 height 13
radio input "true"
click at [1130, 426] on label "False" at bounding box center [1111, 429] width 138 height 45
click at [1068, 426] on input "False" at bounding box center [1059, 429] width 15 height 13
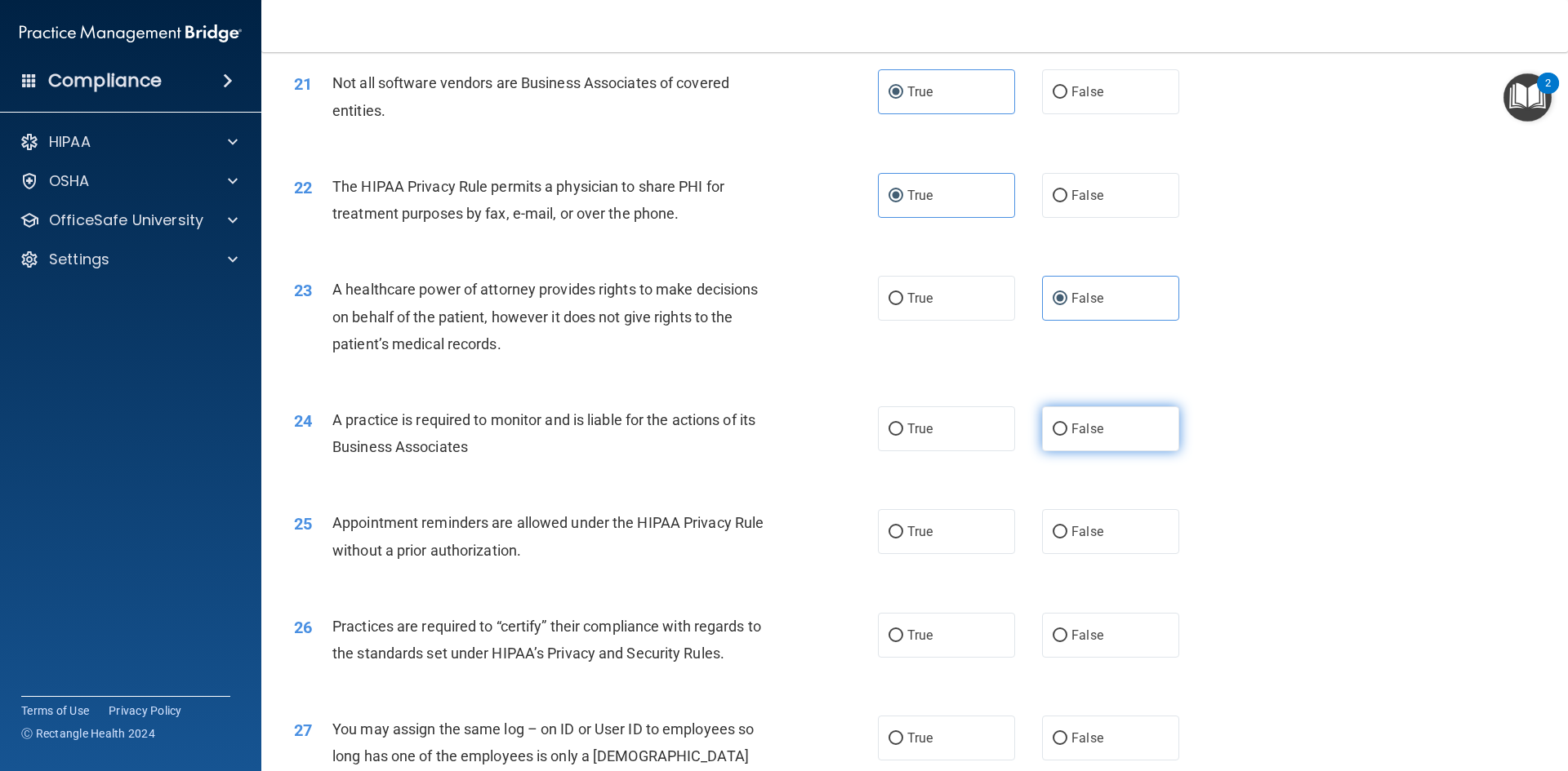
radio input "true"
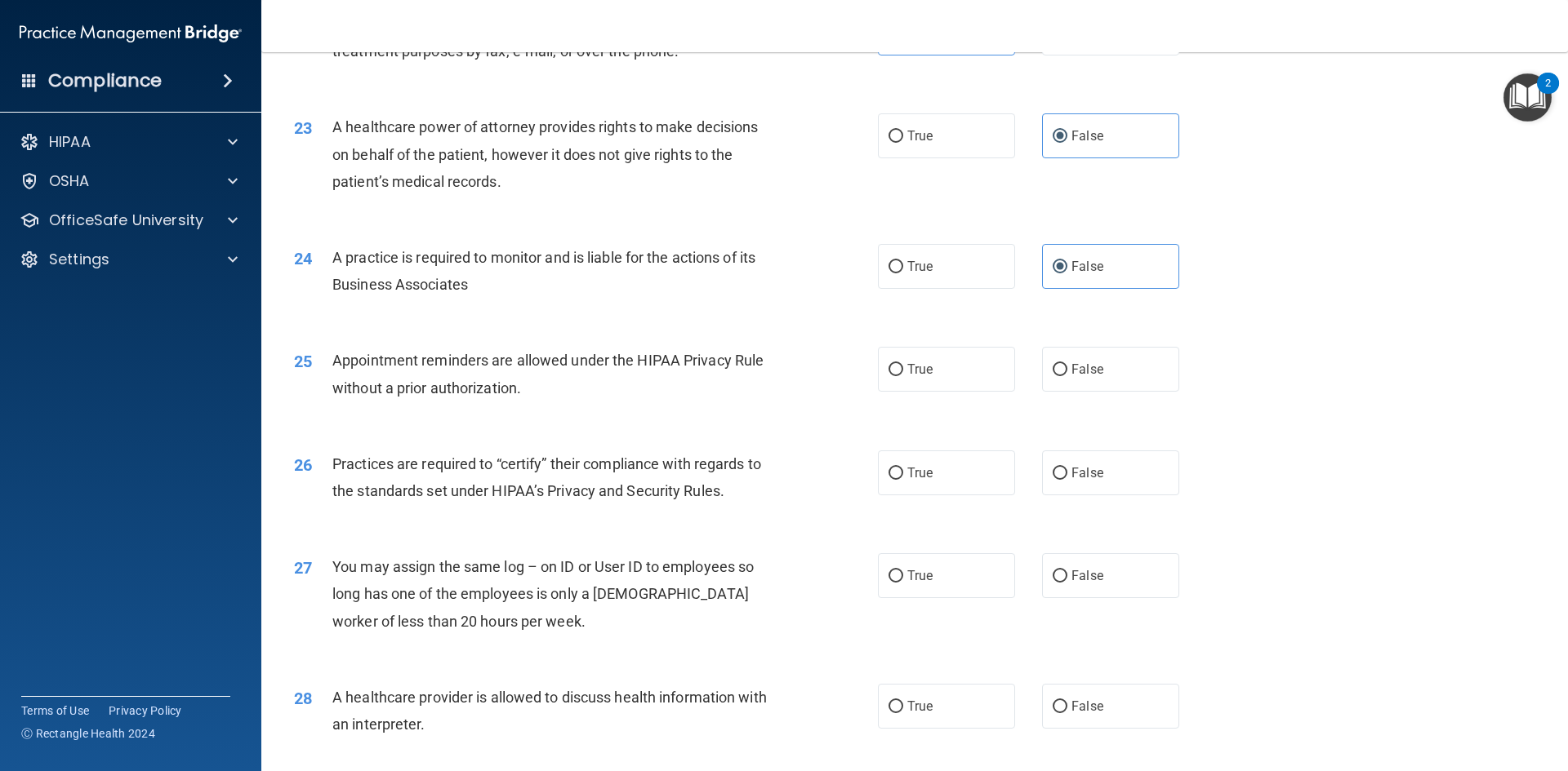
scroll to position [2694, 0]
click at [924, 371] on span "True" at bounding box center [920, 369] width 25 height 15
click at [903, 371] on input "True" at bounding box center [895, 369] width 15 height 13
radio input "true"
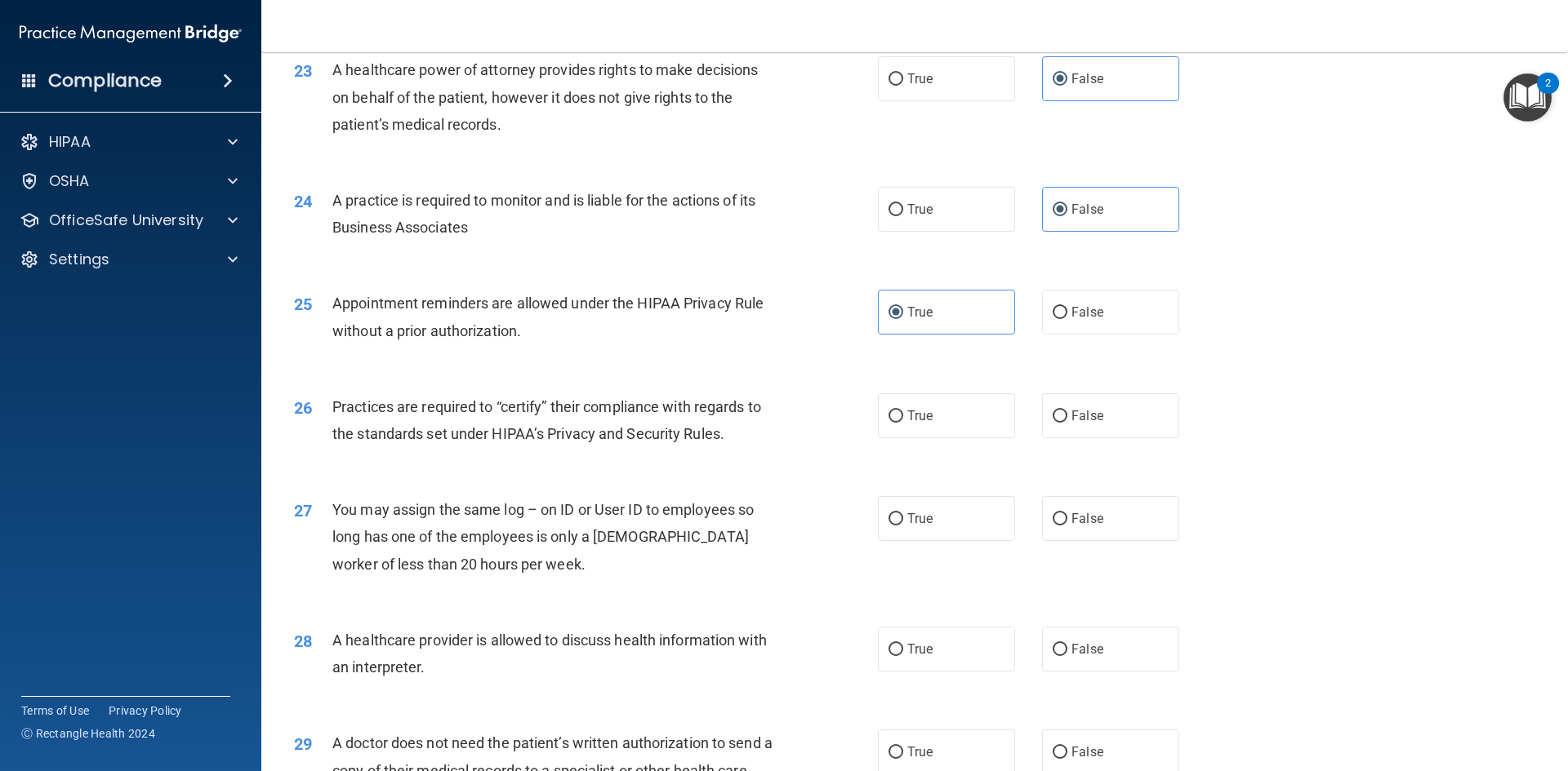
scroll to position [2857, 0]
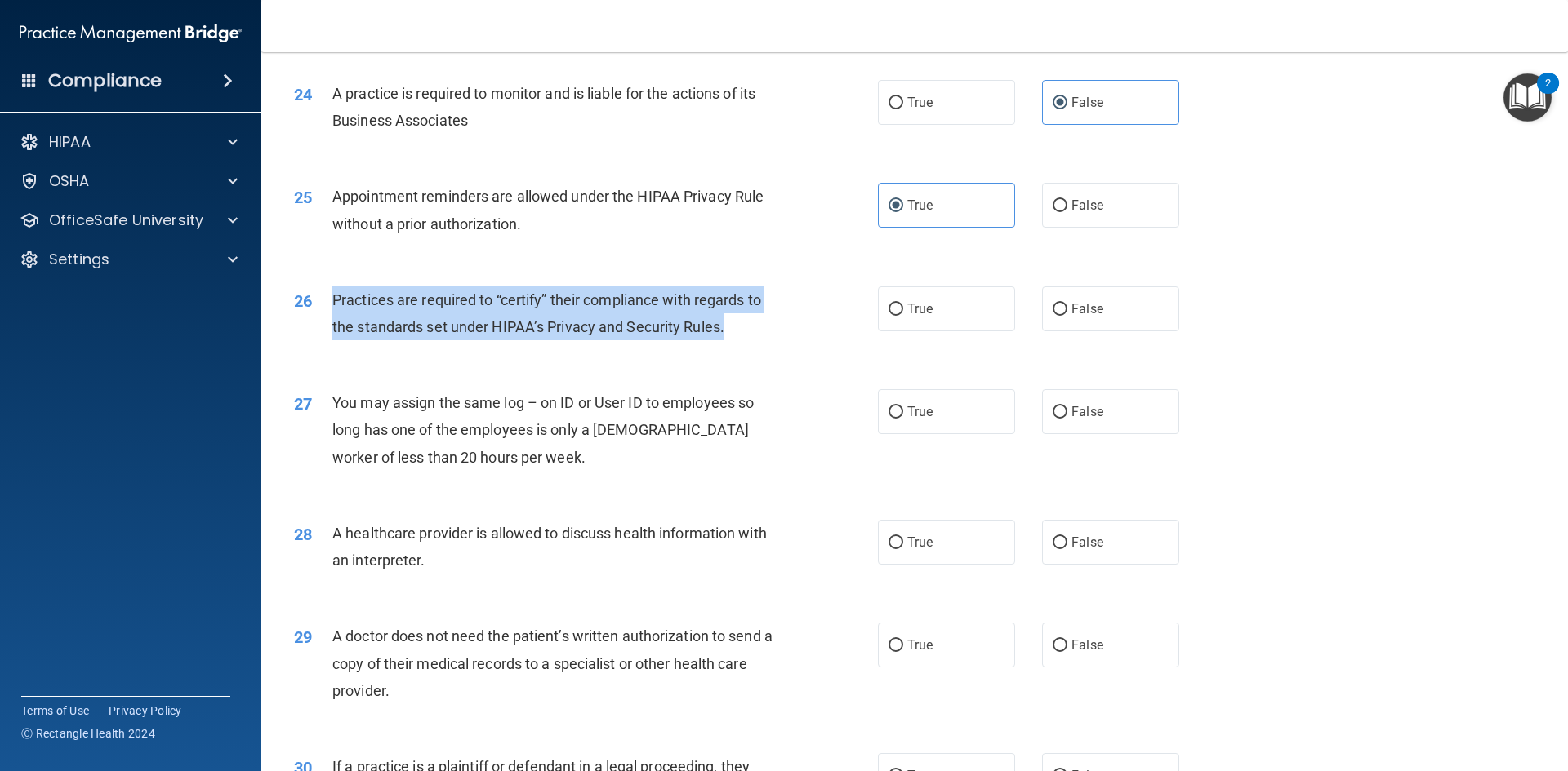
drag, startPoint x: 331, startPoint y: 298, endPoint x: 748, endPoint y: 322, distance: 417.7
click at [748, 322] on div "Practices are required to “certify” their compliance with regards to the standa…" at bounding box center [560, 314] width 456 height 54
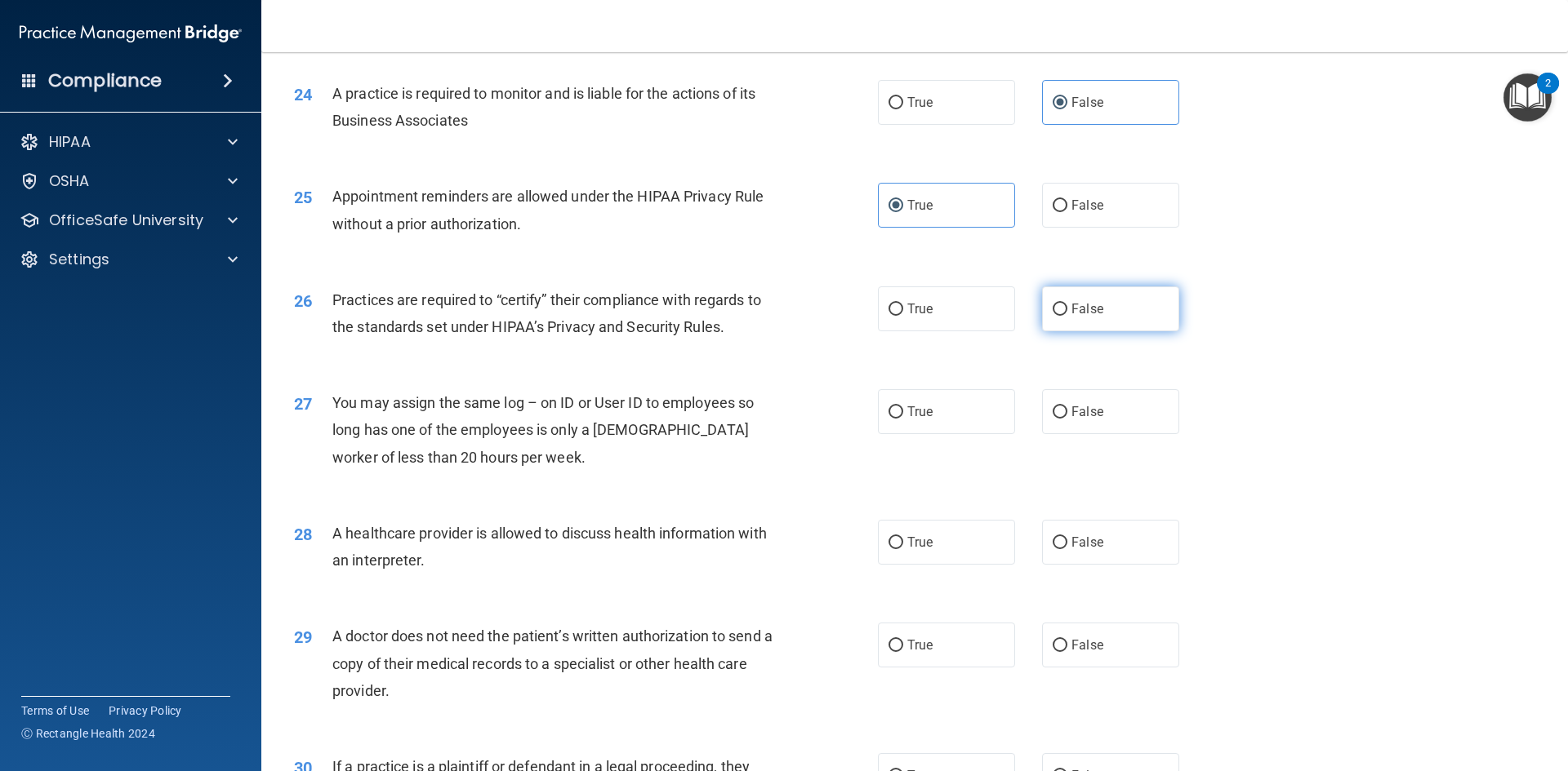
click at [1105, 301] on label "False" at bounding box center [1111, 309] width 138 height 45
click at [1068, 304] on input "False" at bounding box center [1059, 310] width 15 height 13
radio input "true"
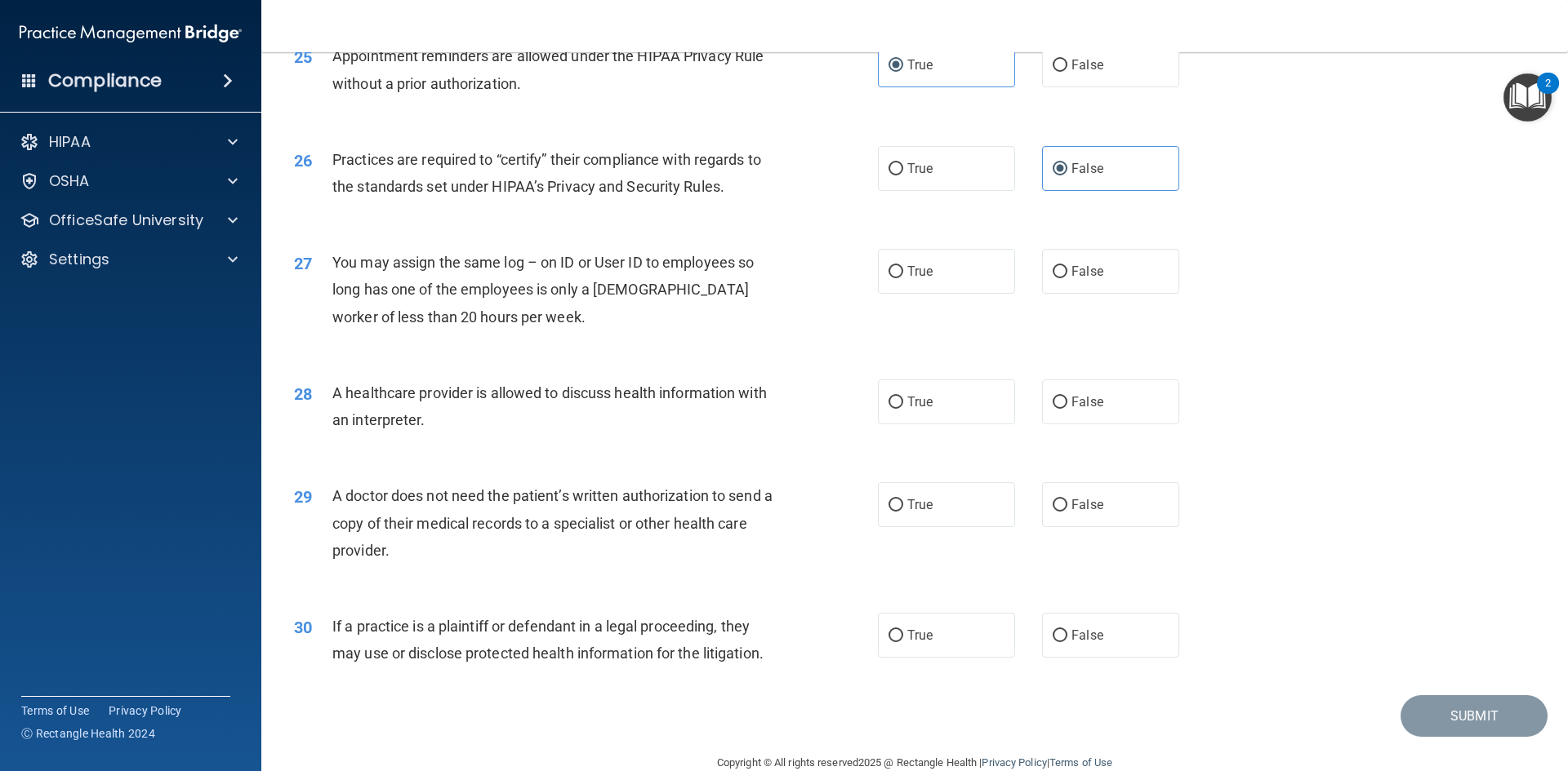
scroll to position [3020, 0]
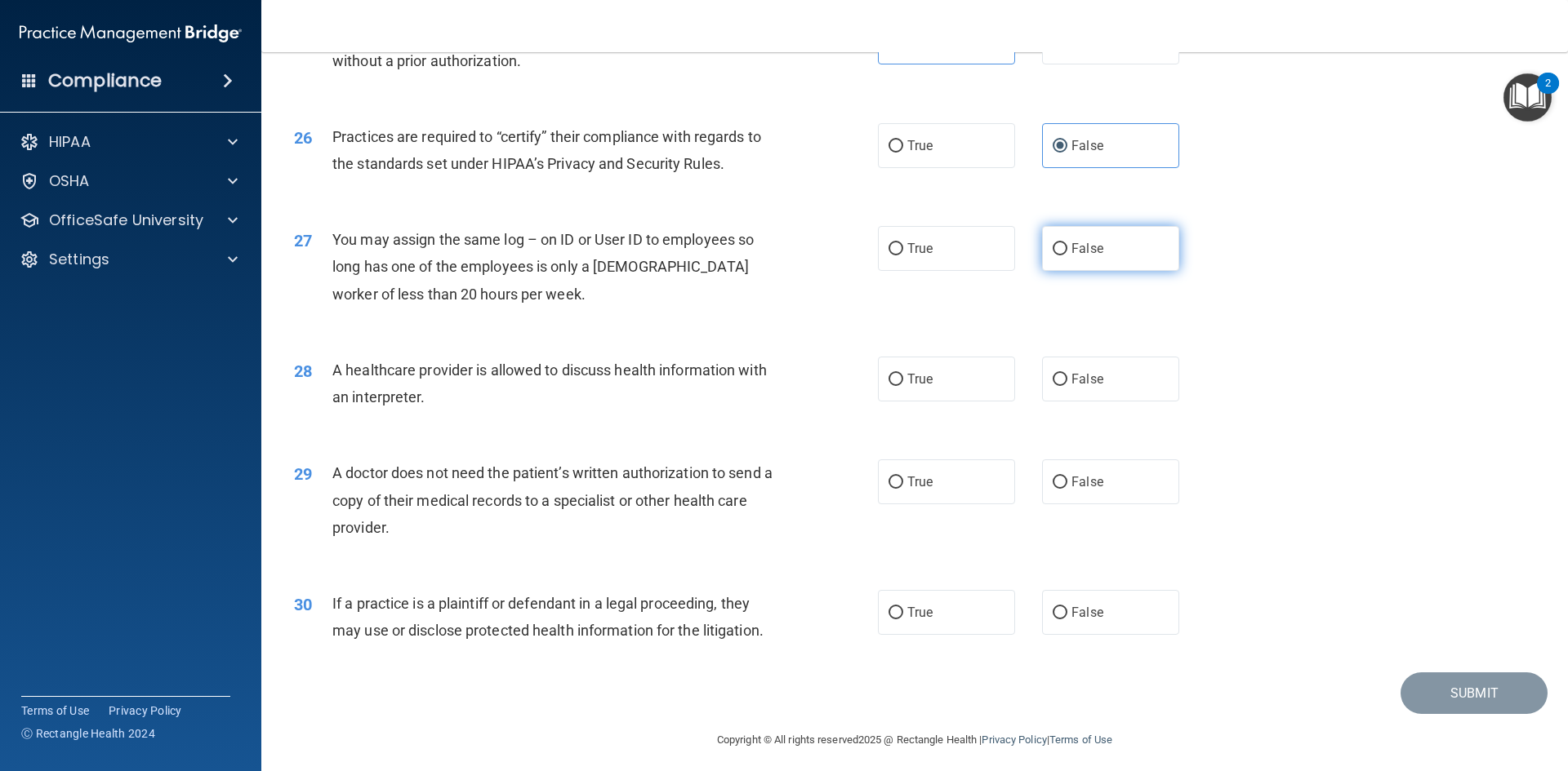
click at [1168, 261] on label "False" at bounding box center [1111, 248] width 138 height 45
click at [1068, 256] on input "False" at bounding box center [1059, 249] width 15 height 13
radio input "true"
click at [965, 386] on label "True" at bounding box center [947, 379] width 138 height 45
click at [903, 386] on input "True" at bounding box center [895, 380] width 15 height 13
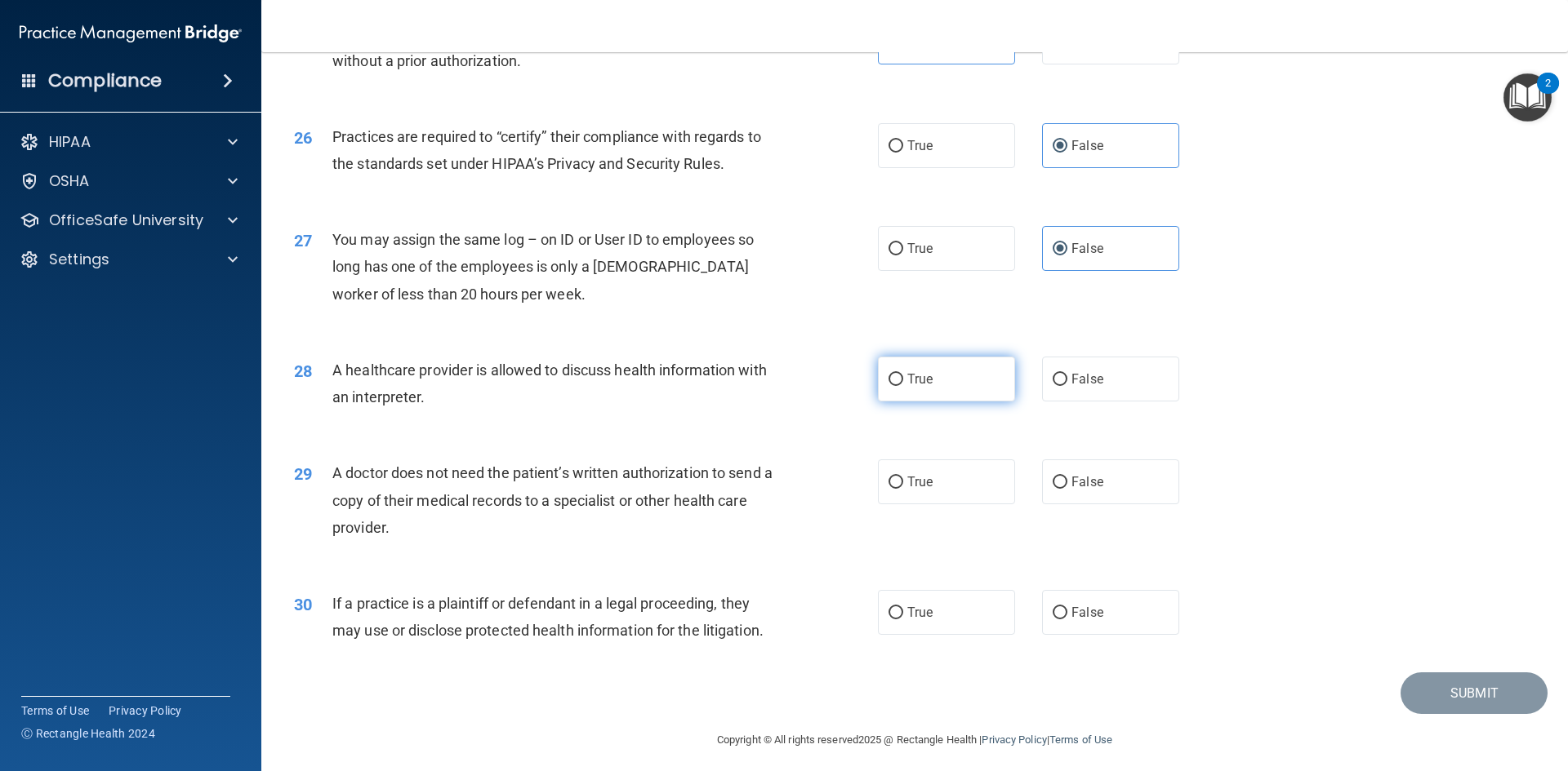
radio input "true"
click at [949, 493] on label "True" at bounding box center [947, 481] width 138 height 45
click at [903, 489] on input "True" at bounding box center [895, 482] width 15 height 13
radio input "true"
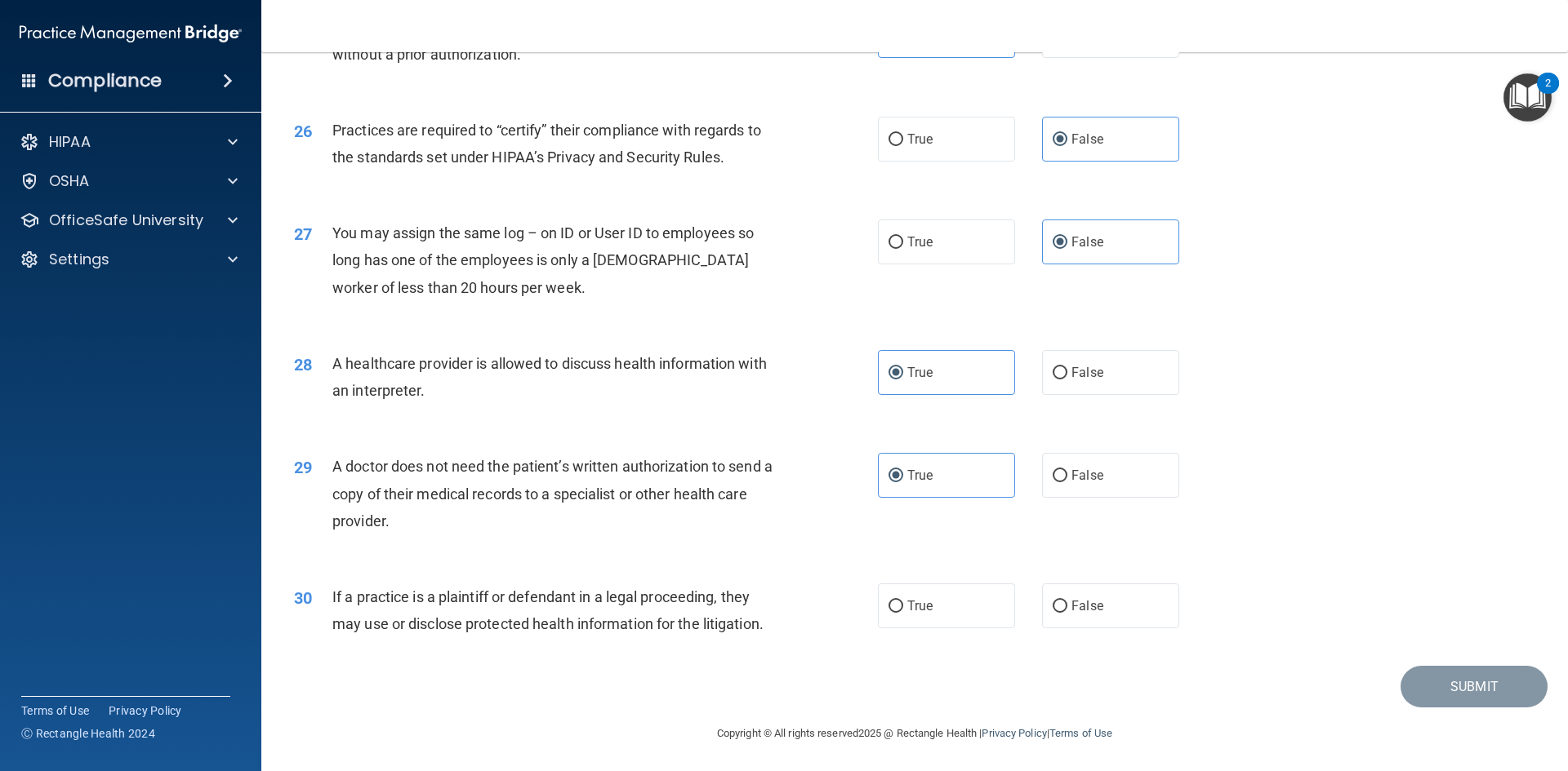
scroll to position [3029, 0]
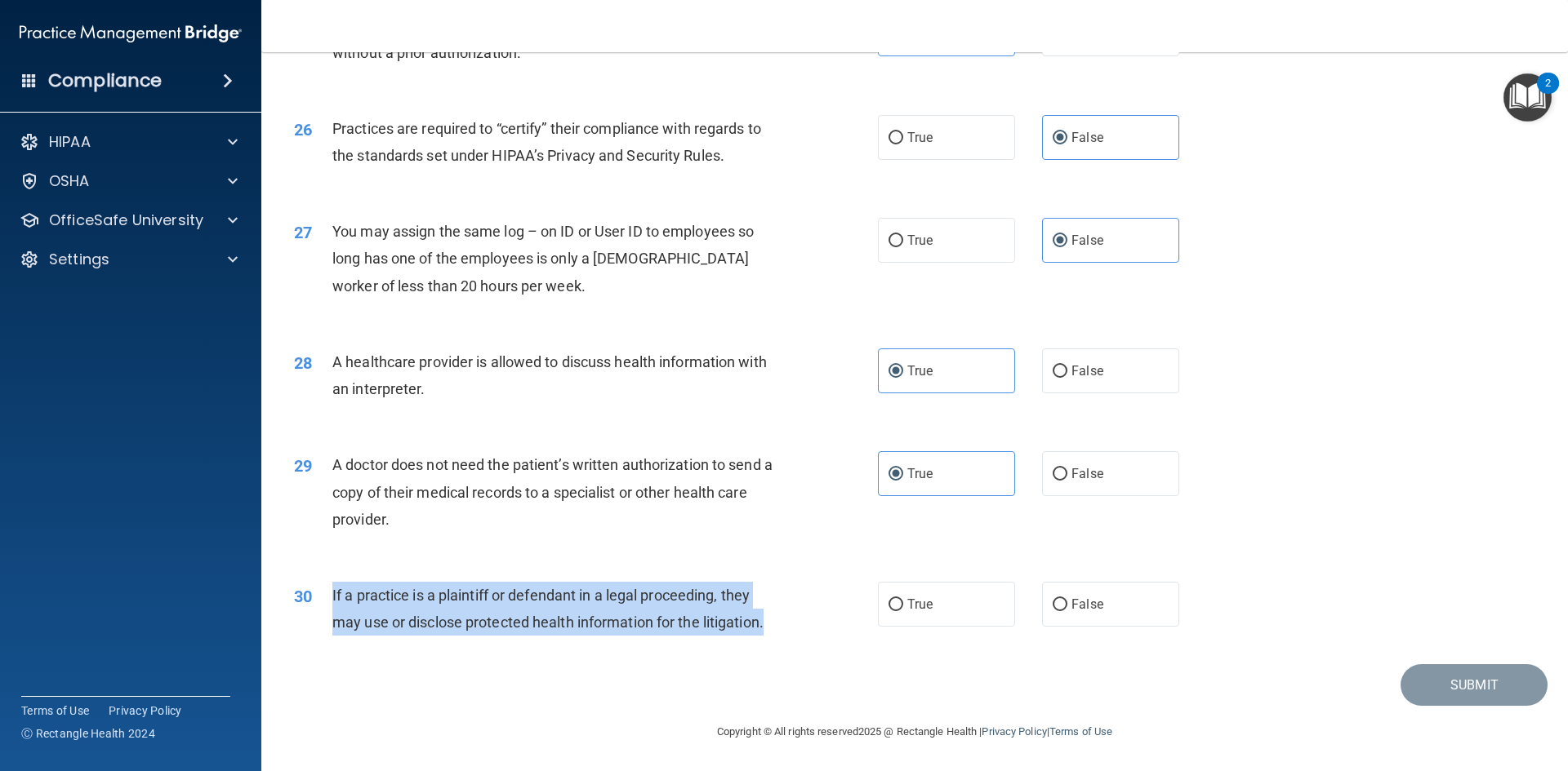
drag, startPoint x: 332, startPoint y: 594, endPoint x: 795, endPoint y: 621, distance: 463.8
click at [795, 621] on div "30 If a practice is a plaintiff or defendant in a legal proceeding, they may us…" at bounding box center [585, 613] width 633 height 62
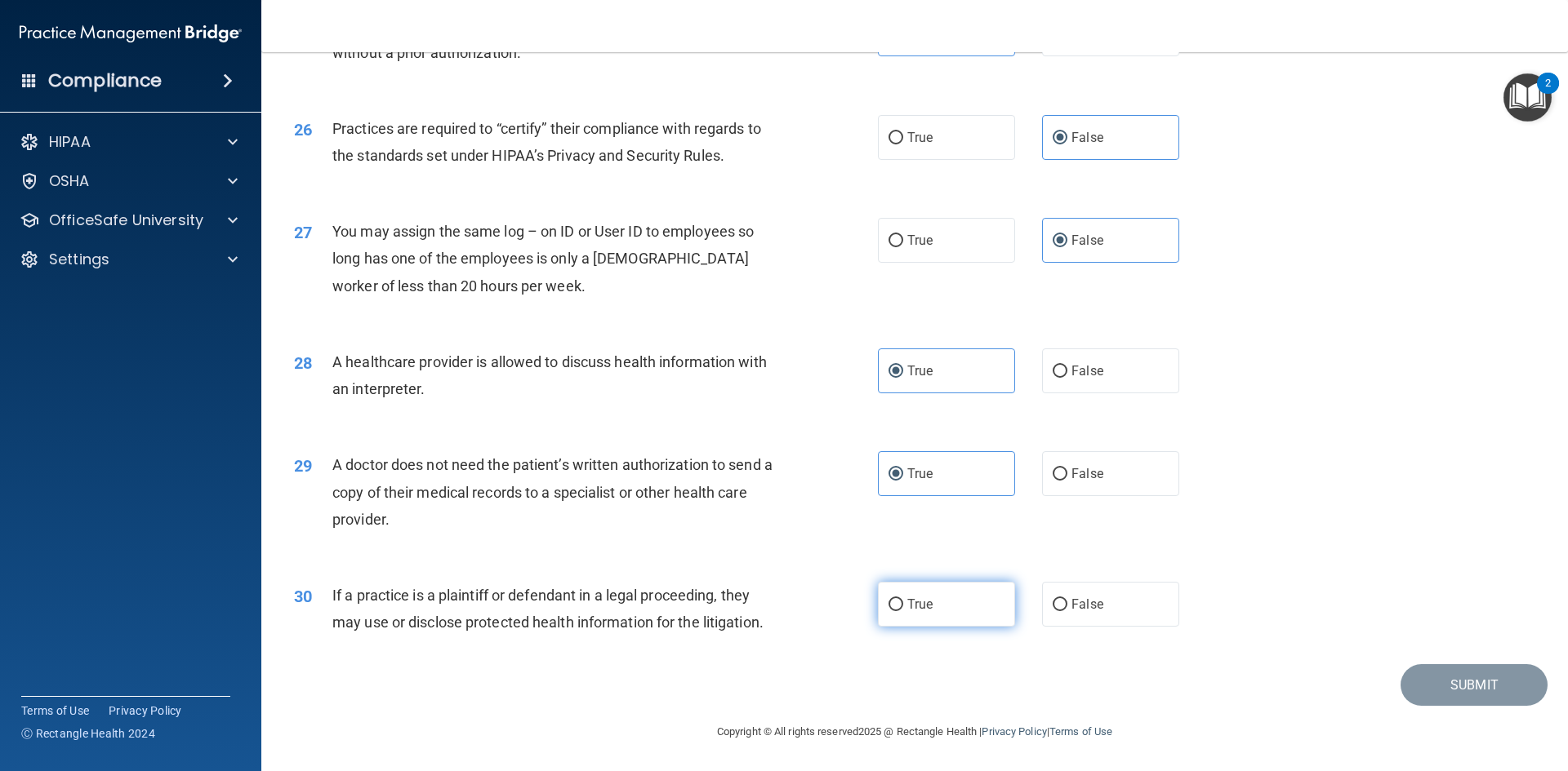
click at [969, 615] on label "True" at bounding box center [947, 604] width 138 height 45
click at [903, 611] on input "True" at bounding box center [895, 605] width 15 height 13
radio input "true"
click at [1434, 697] on button "Submit" at bounding box center [1474, 685] width 147 height 42
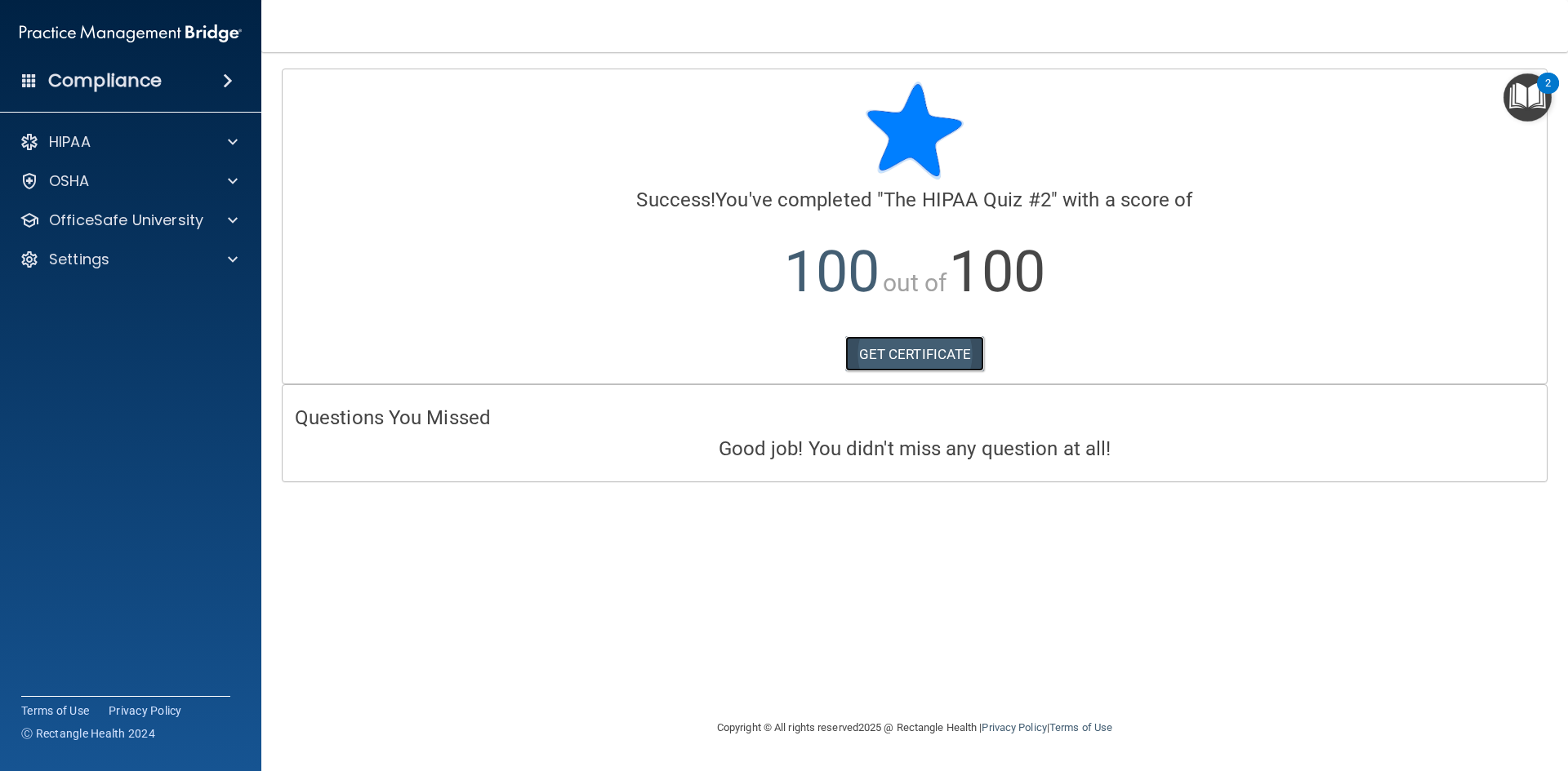
click at [967, 361] on link "GET CERTIFICATE" at bounding box center [915, 354] width 140 height 36
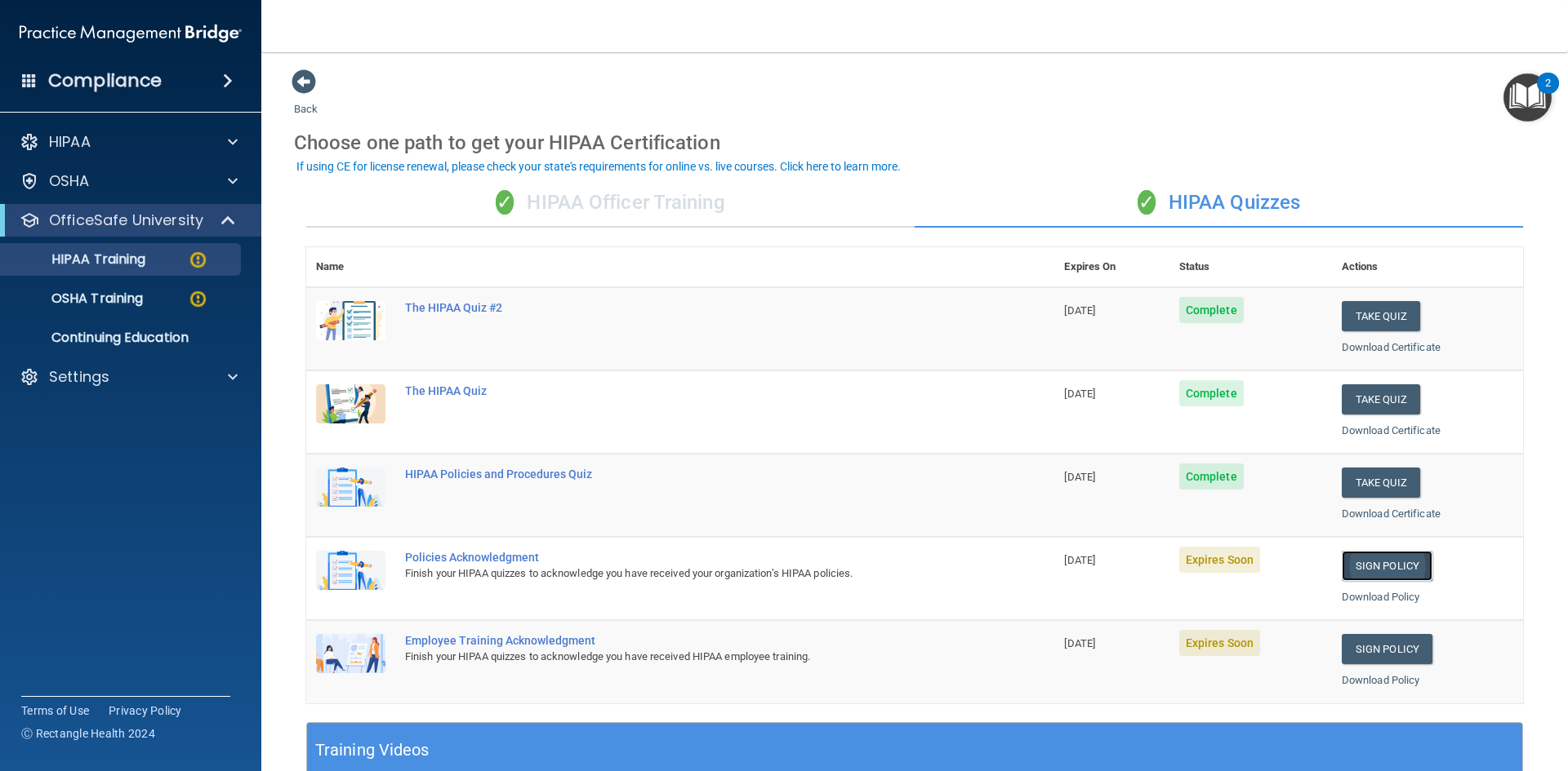
click at [1389, 563] on link "Sign Policy" at bounding box center [1388, 566] width 91 height 30
click at [1382, 646] on link "Sign Policy" at bounding box center [1388, 649] width 91 height 30
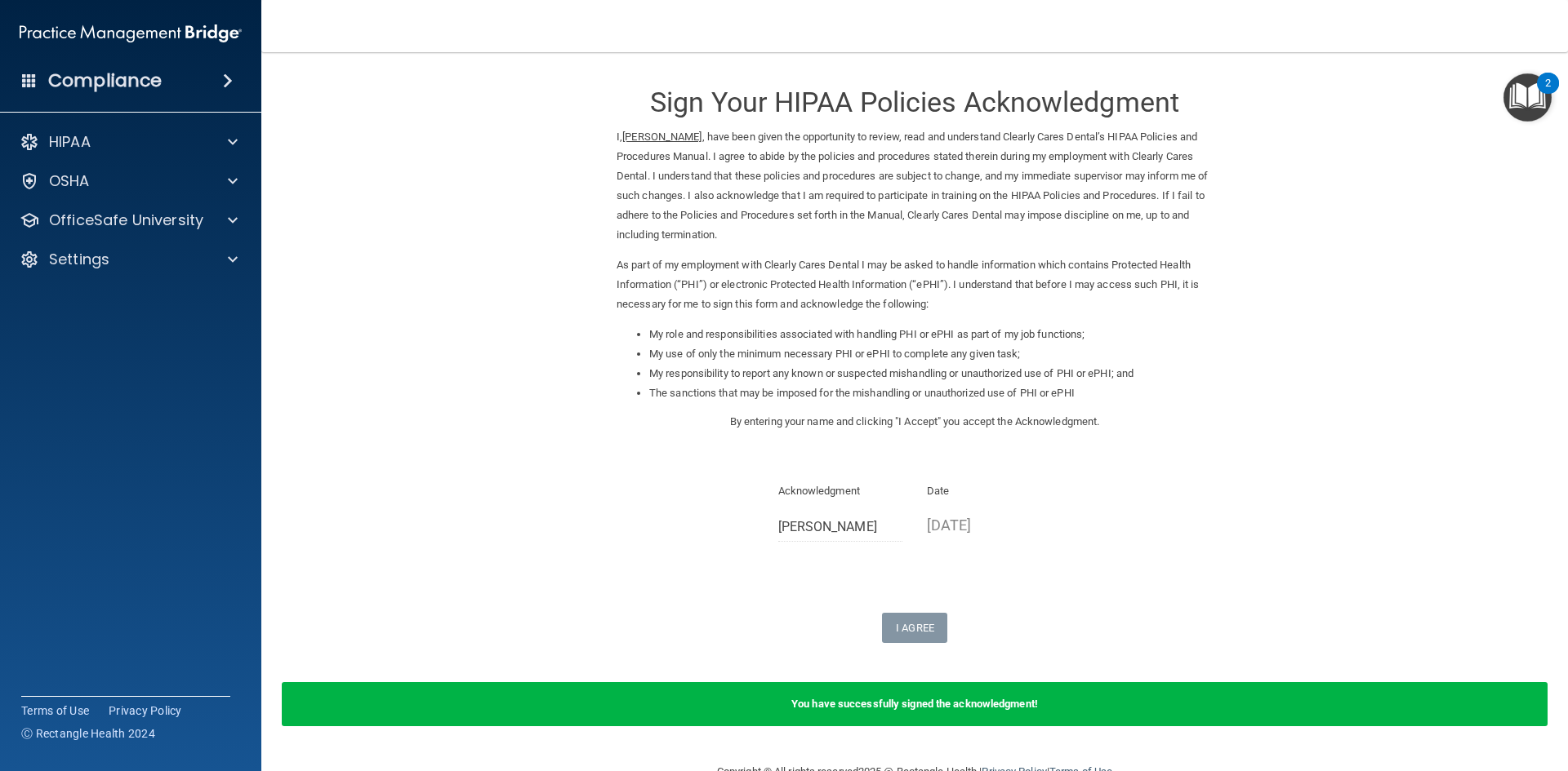
scroll to position [40, 0]
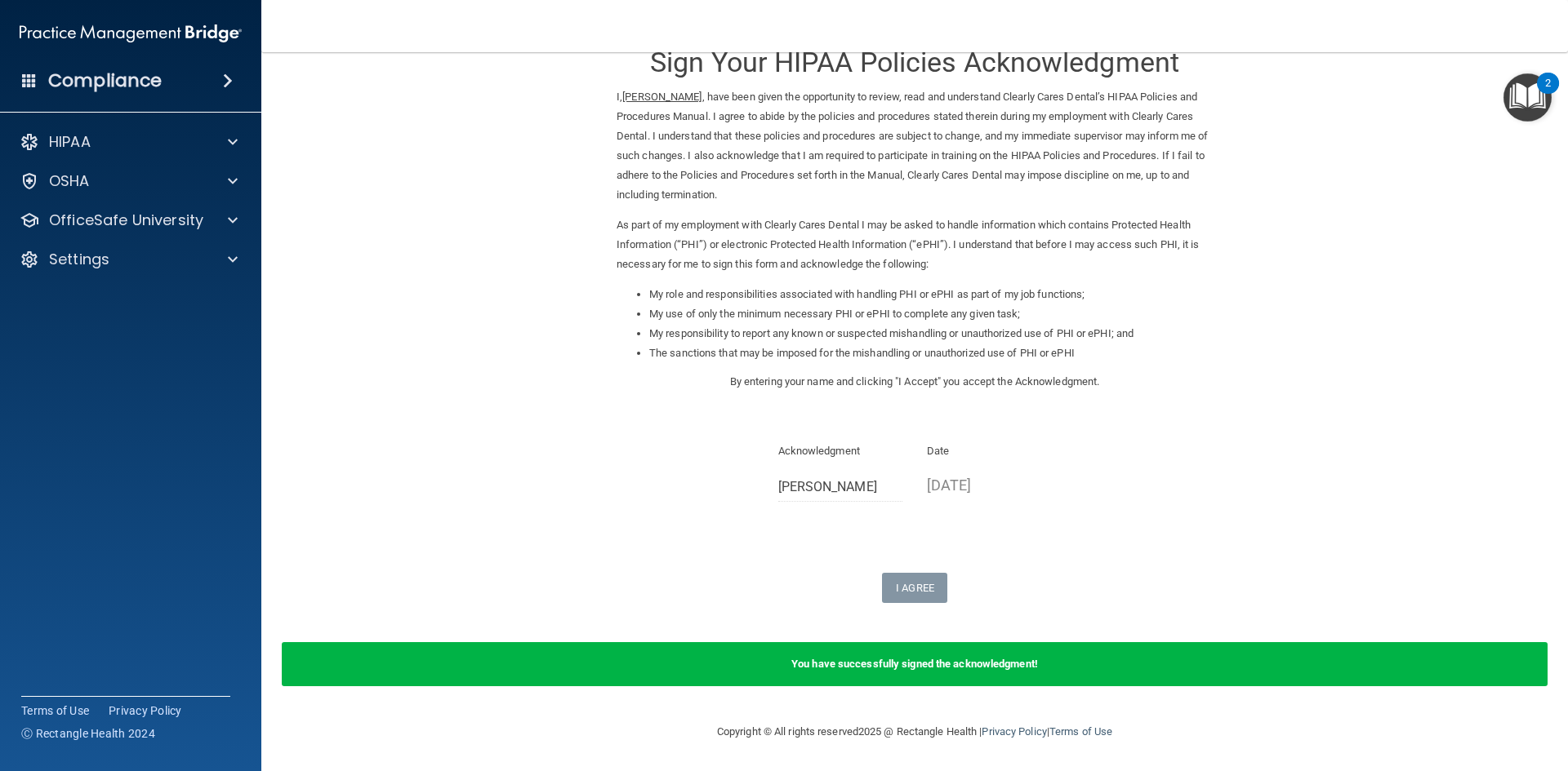
click at [989, 668] on b "You have successfully signed the acknowledgment!" at bounding box center [915, 663] width 247 height 13
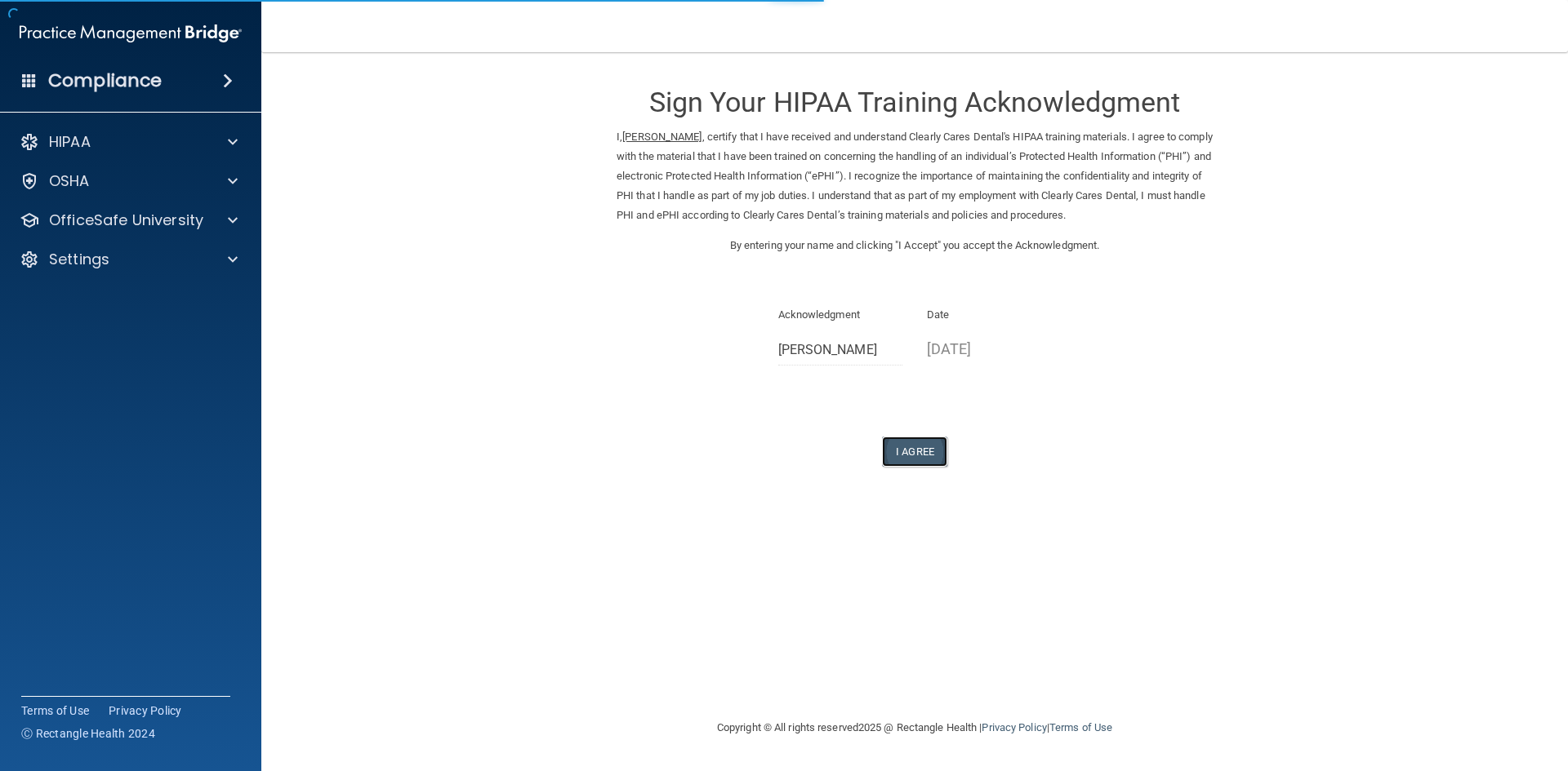
click at [911, 451] on button "I Agree" at bounding box center [914, 451] width 65 height 30
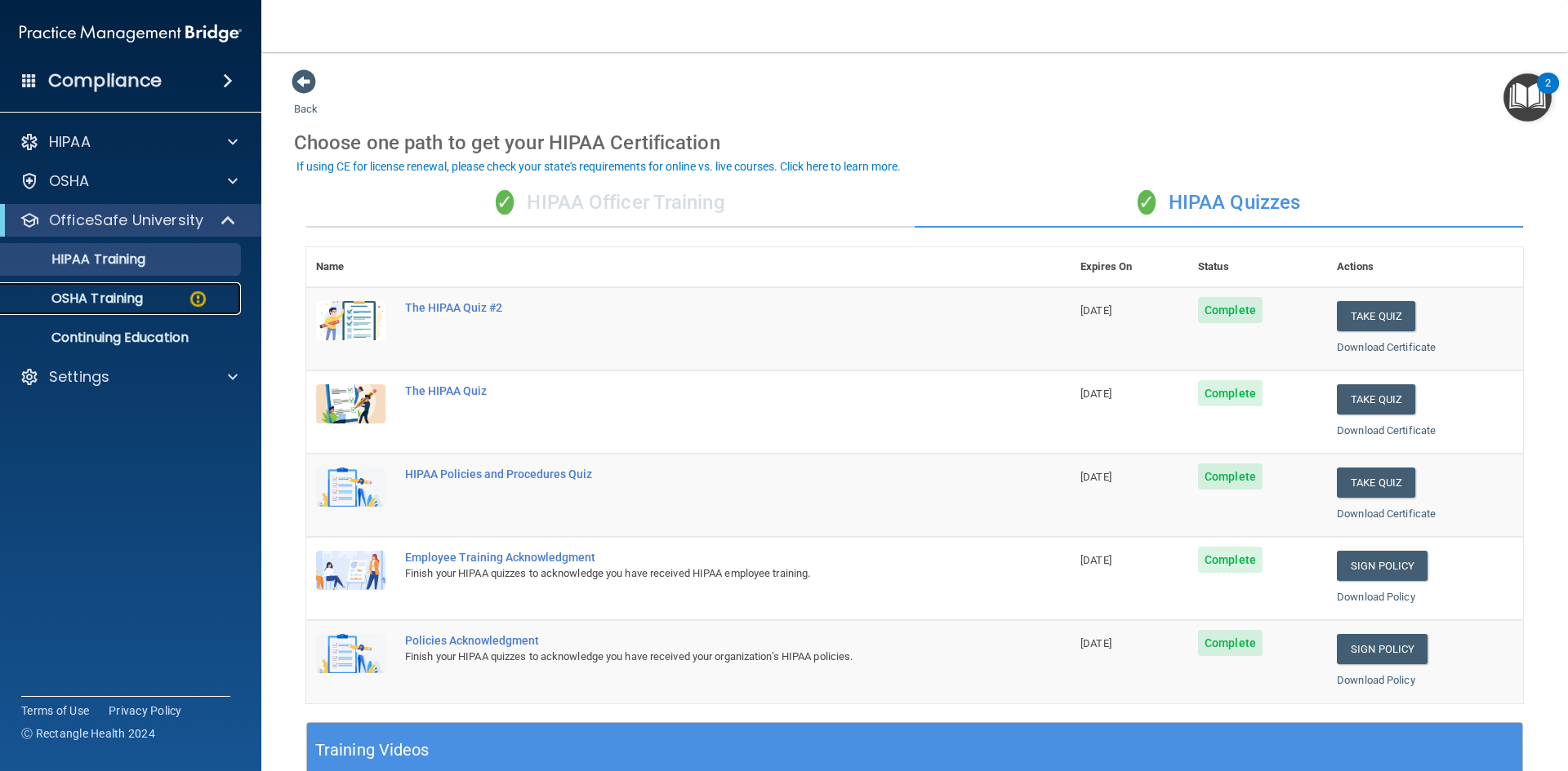
click at [96, 300] on p "OSHA Training" at bounding box center [77, 298] width 133 height 16
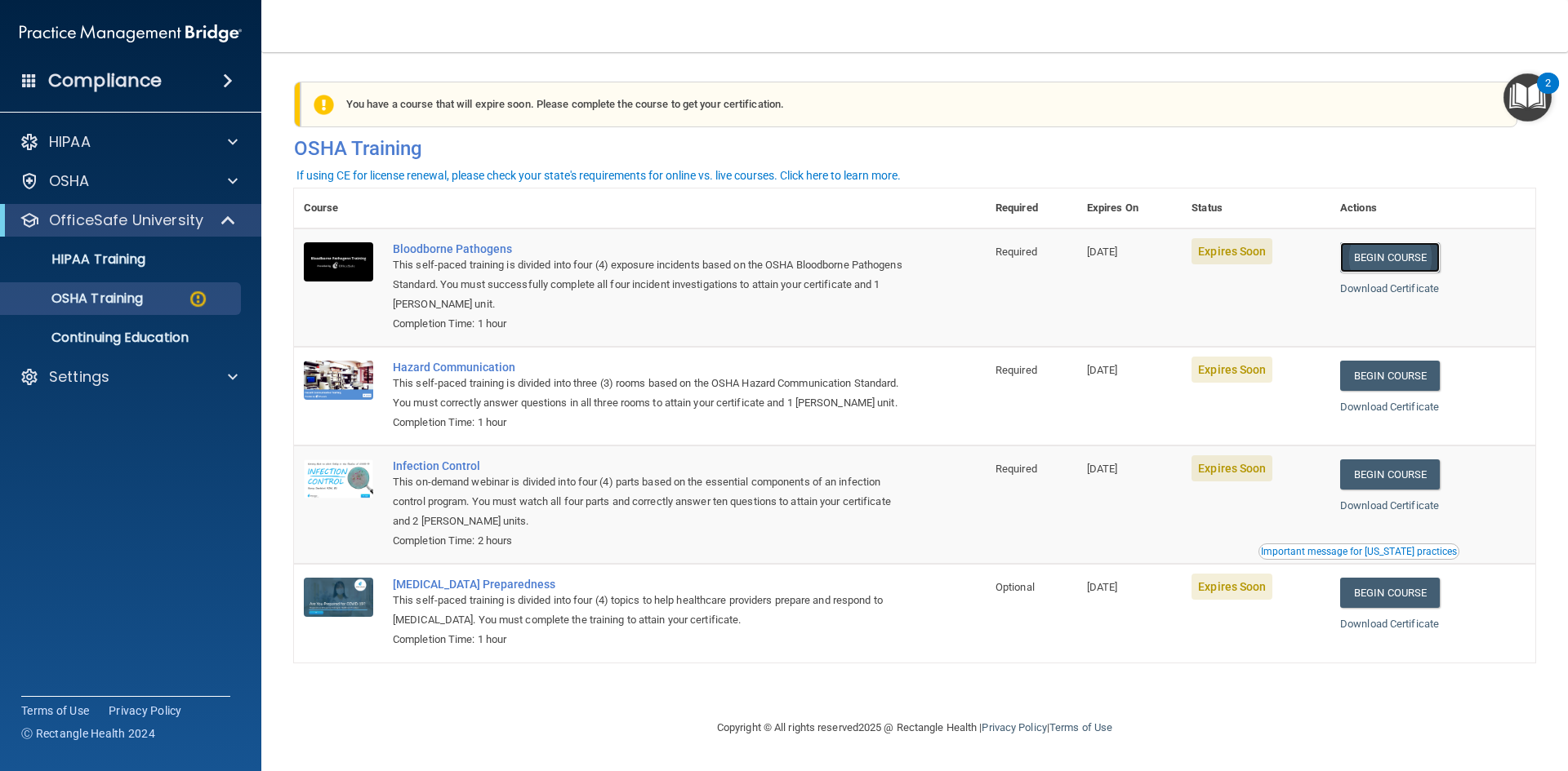
click at [1397, 259] on link "Begin Course" at bounding box center [1390, 257] width 100 height 30
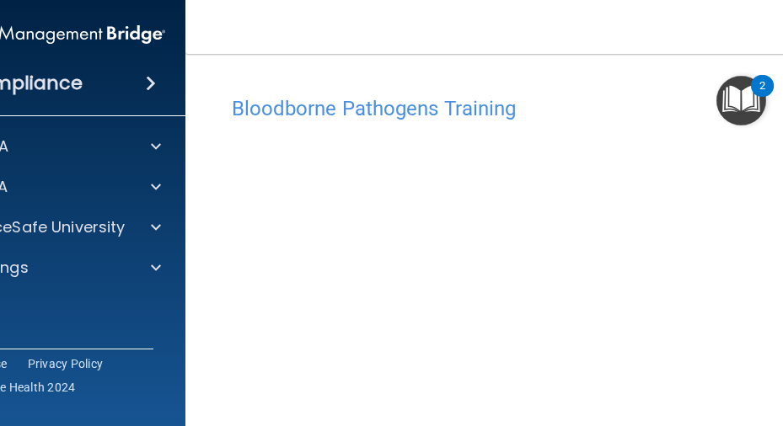
click at [24, 321] on div "Compliance HIPAA Documents and Policies Report an Incident Business Associates …" at bounding box center [51, 213] width 270 height 426
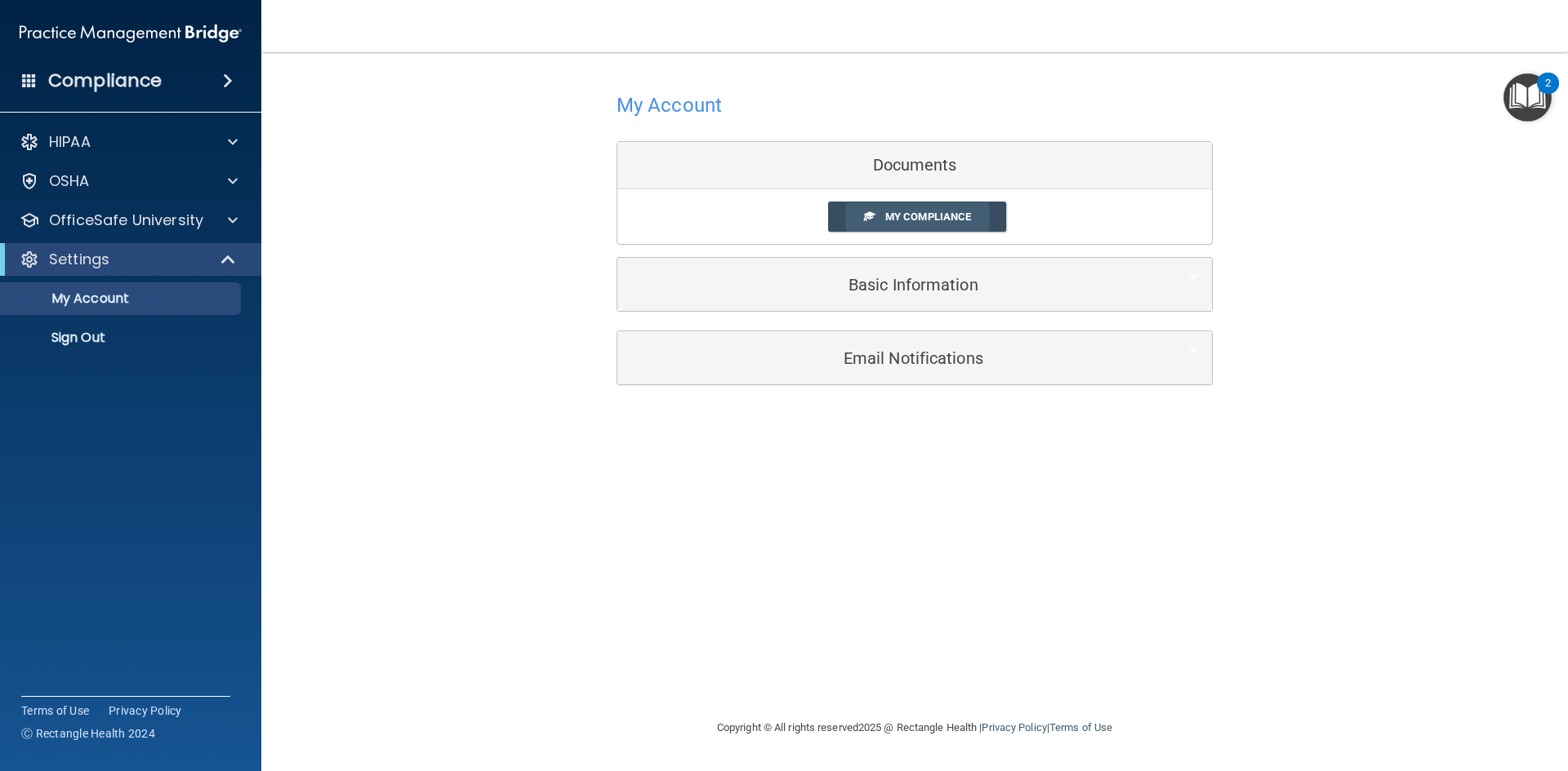
click at [985, 224] on link "My Compliance" at bounding box center [918, 216] width 179 height 30
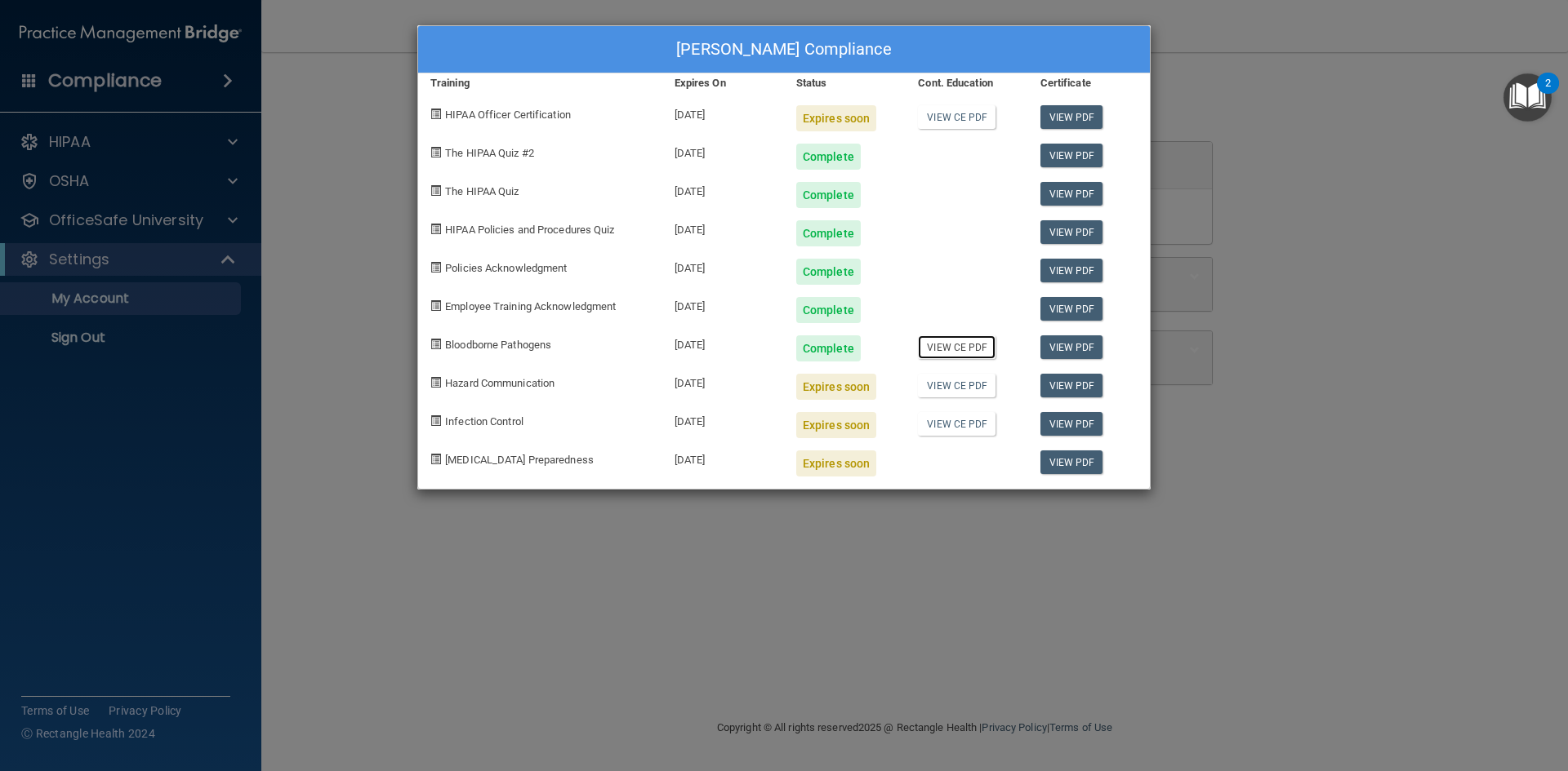
click at [980, 345] on link "View CE PDF" at bounding box center [956, 347] width 78 height 23
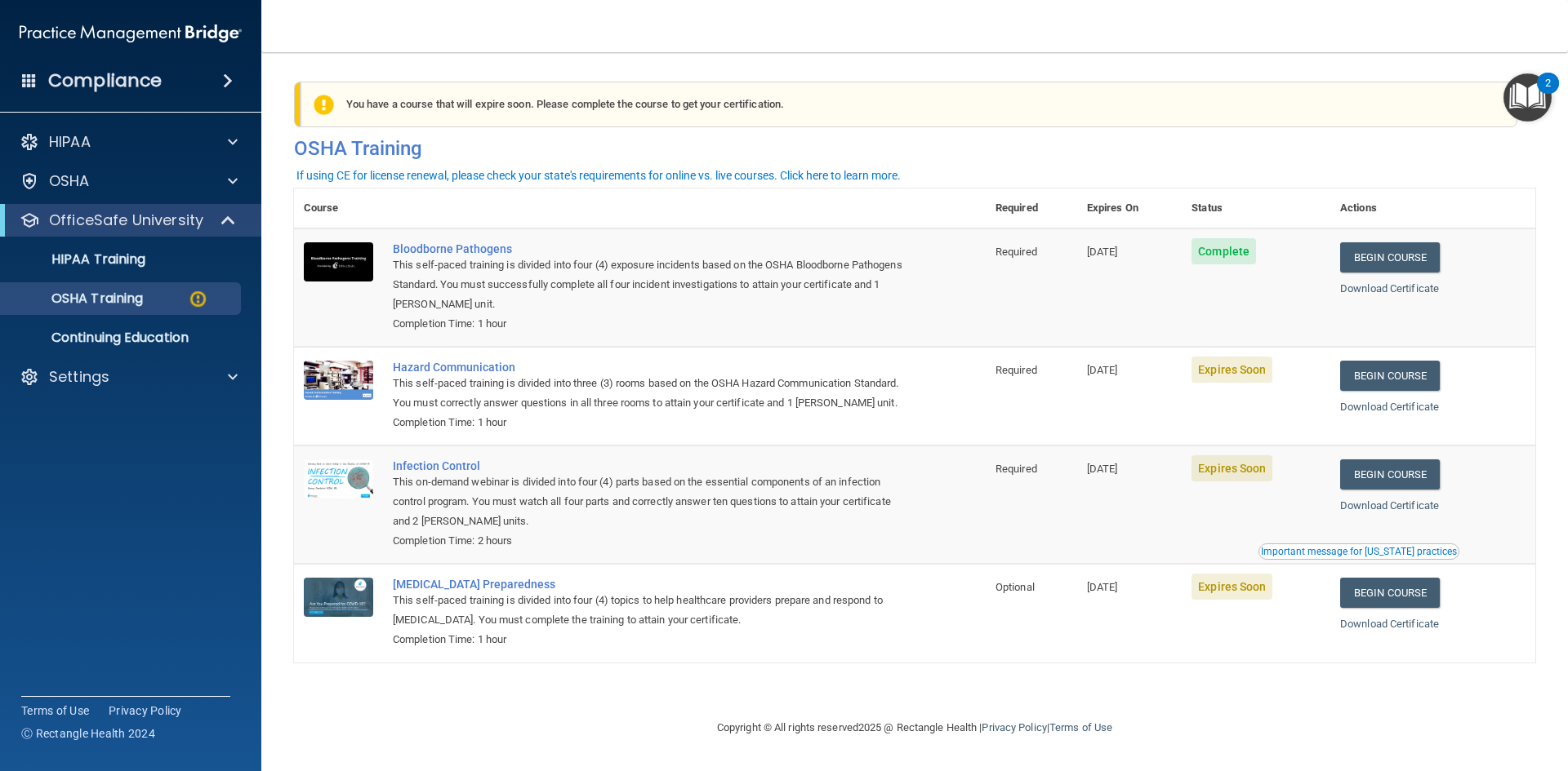
click at [70, 564] on div "Compliance HIPAA Documents and Policies Report an Incident Business Associates …" at bounding box center [131, 386] width 262 height 771
click at [1388, 377] on link "Begin Course" at bounding box center [1390, 376] width 100 height 30
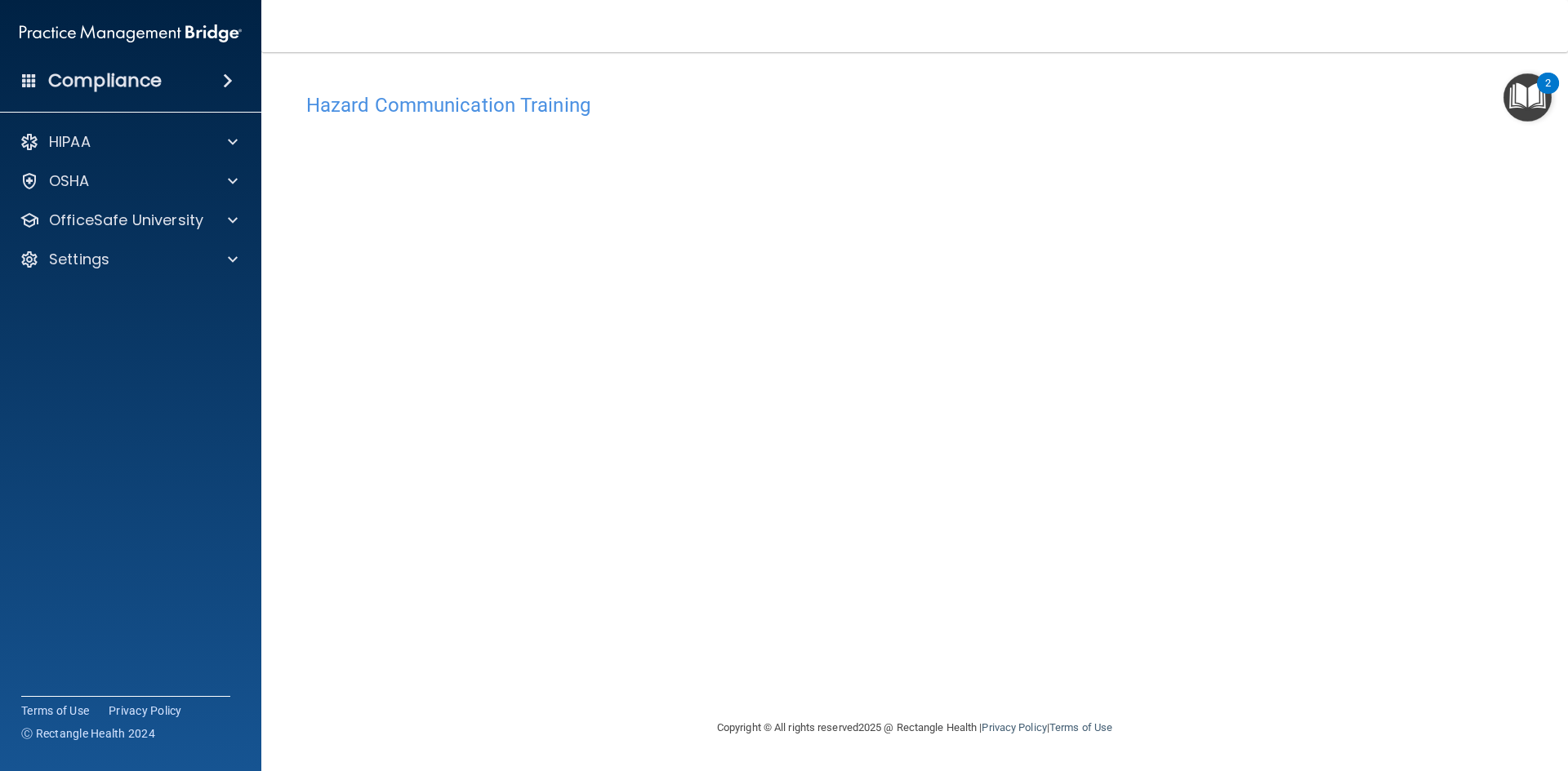
click at [43, 538] on accordion "HIPAA Documents and Policies Report an Incident Business Associates Emergency P…" at bounding box center [131, 339] width 263 height 441
